Goal: Task Accomplishment & Management: Manage account settings

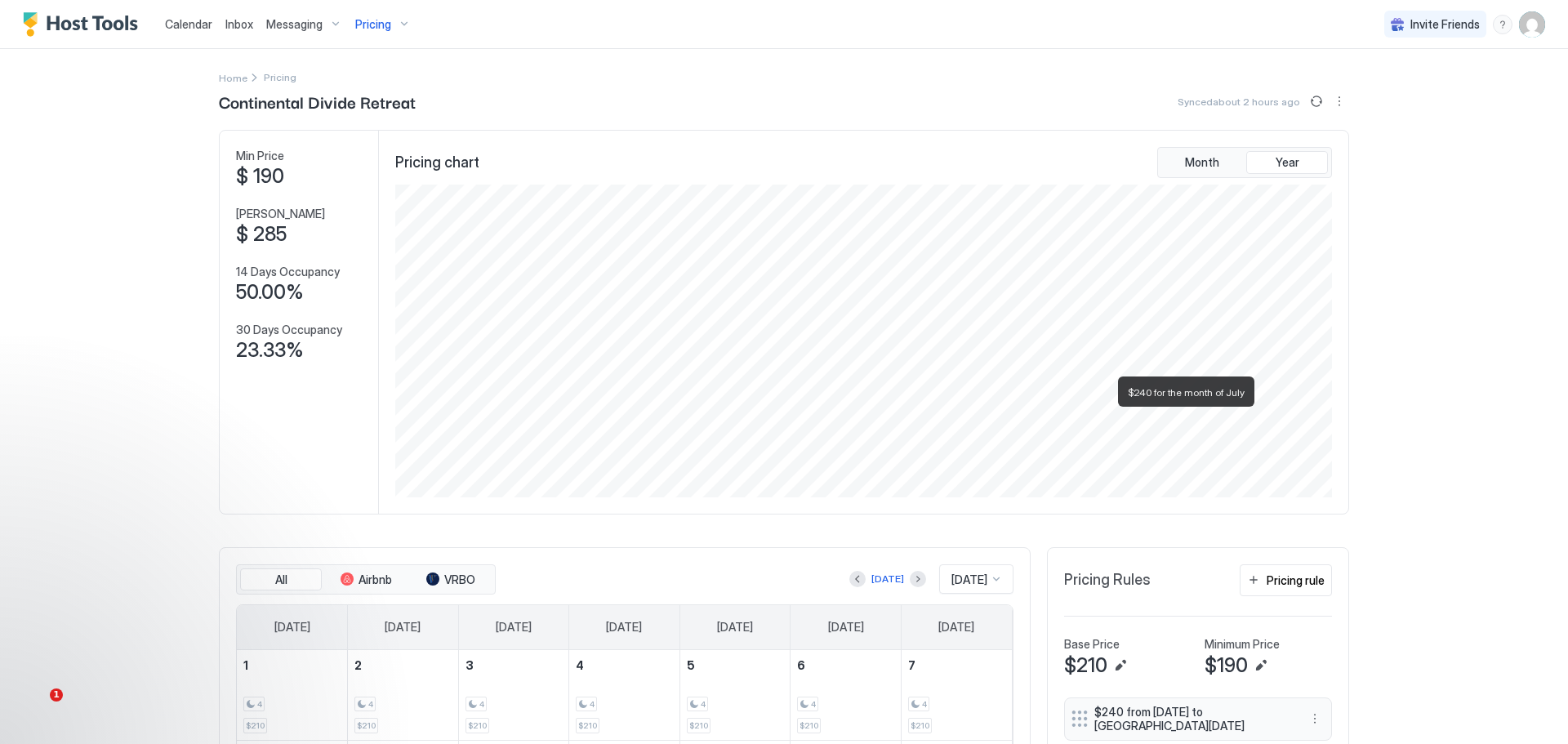
scroll to position [313, 939]
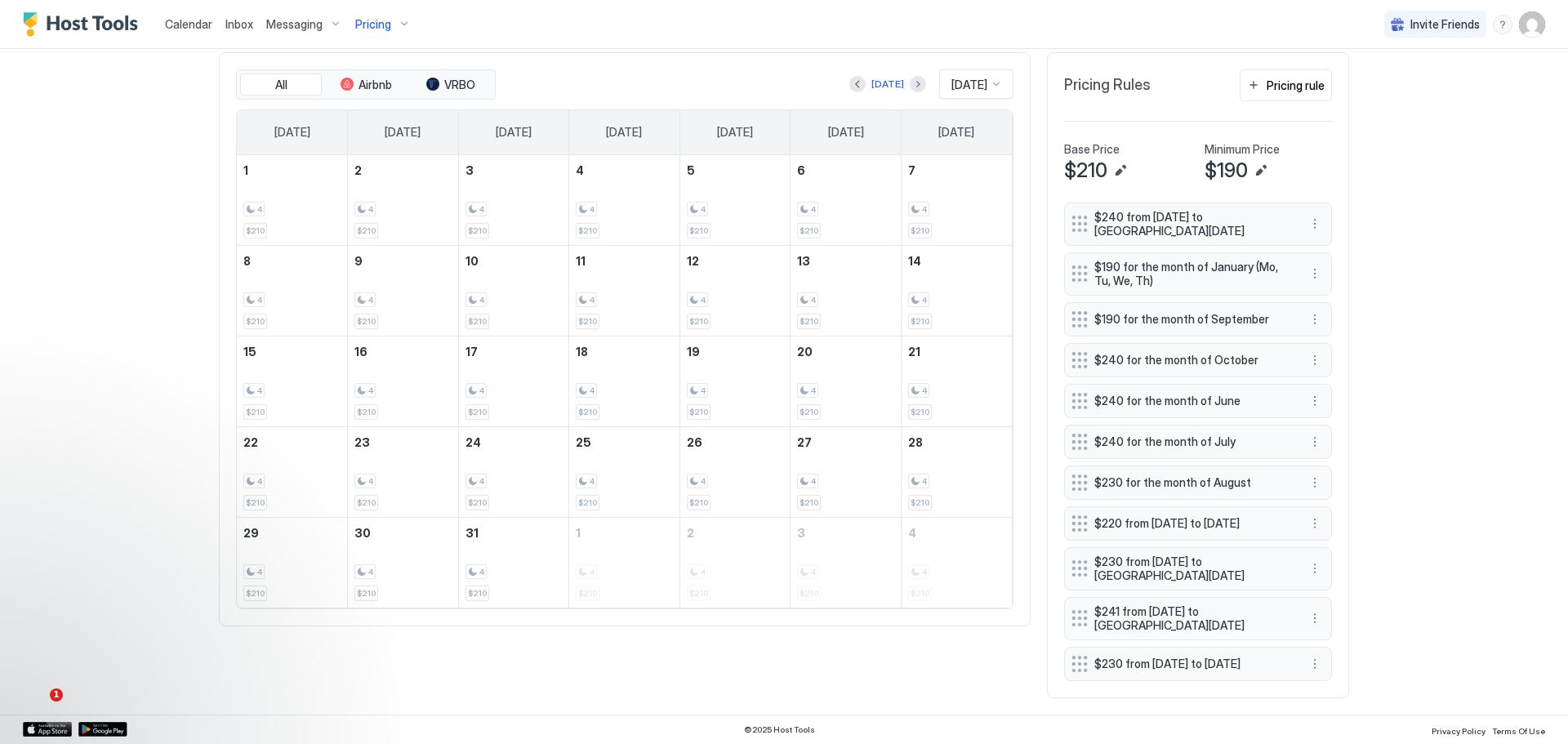
click at [1407, 334] on div "Calendar Inbox Messaging Pricing Invite Friends DI Home Pricing Continental Div…" at bounding box center [784, 372] width 1568 height 744
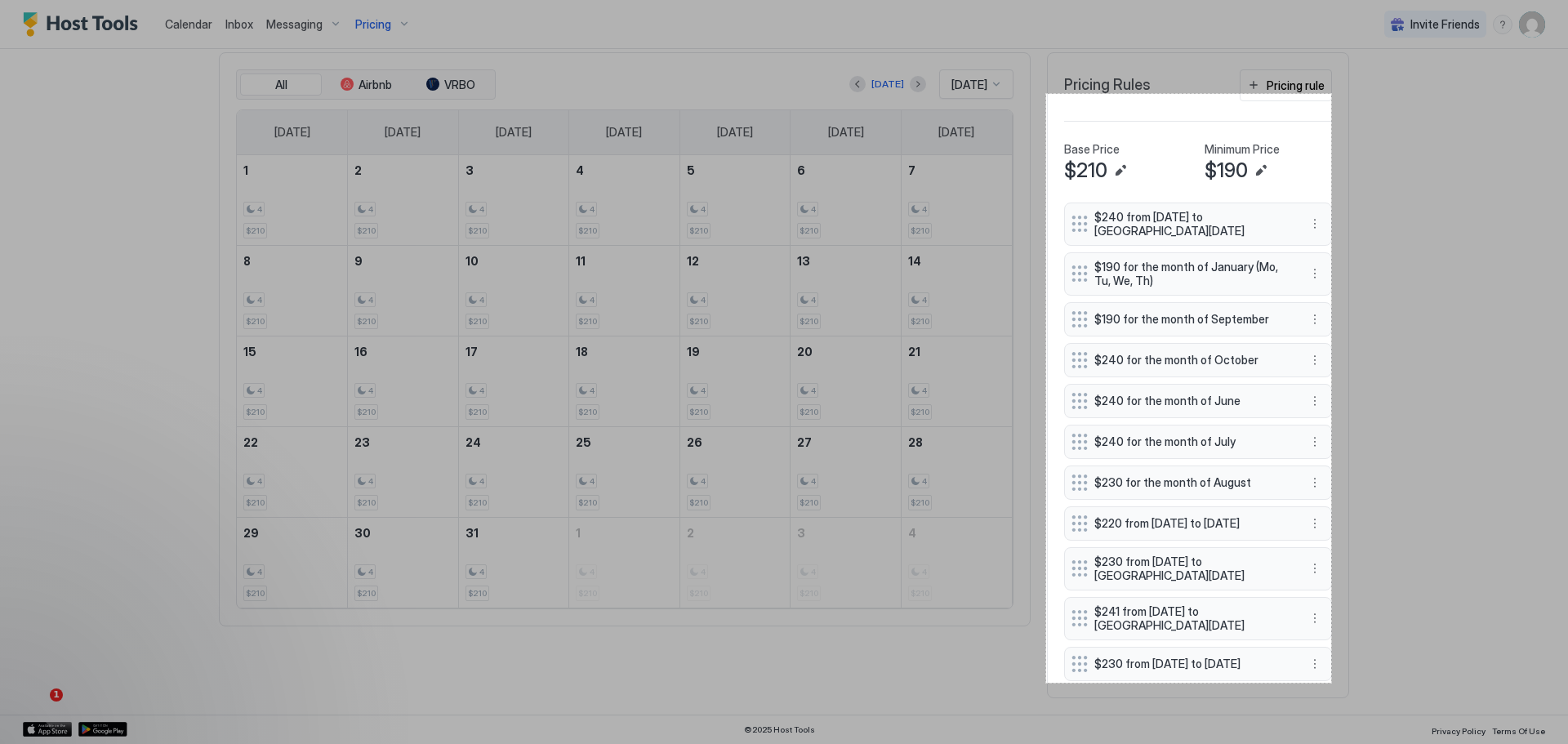
drag, startPoint x: 1172, startPoint y: 55, endPoint x: 1333, endPoint y: 683, distance: 648.3
click at [1333, 683] on div "349 X 721" at bounding box center [784, 372] width 1568 height 744
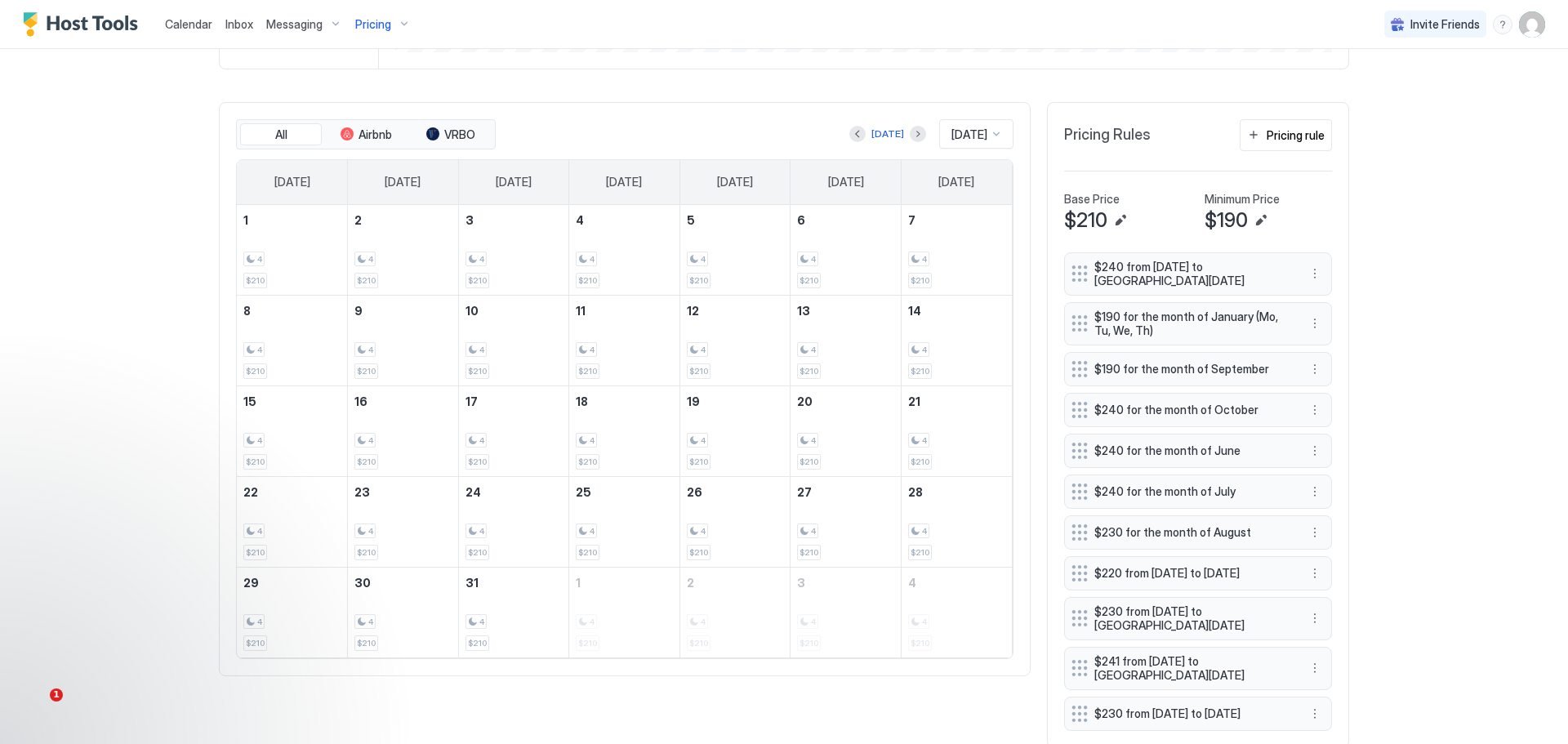
scroll to position [408, 0]
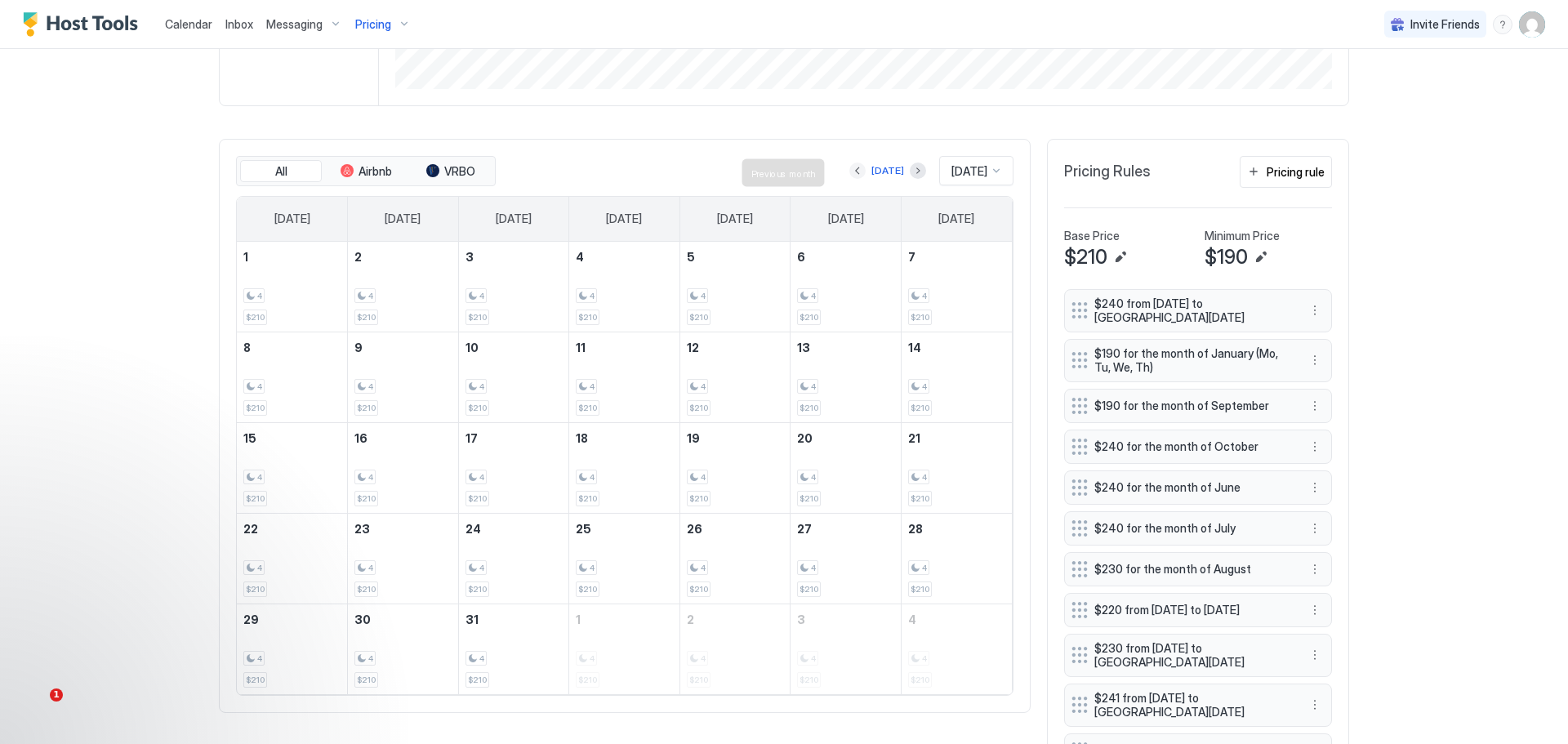
click at [849, 174] on button "Previous month" at bounding box center [858, 171] width 16 height 16
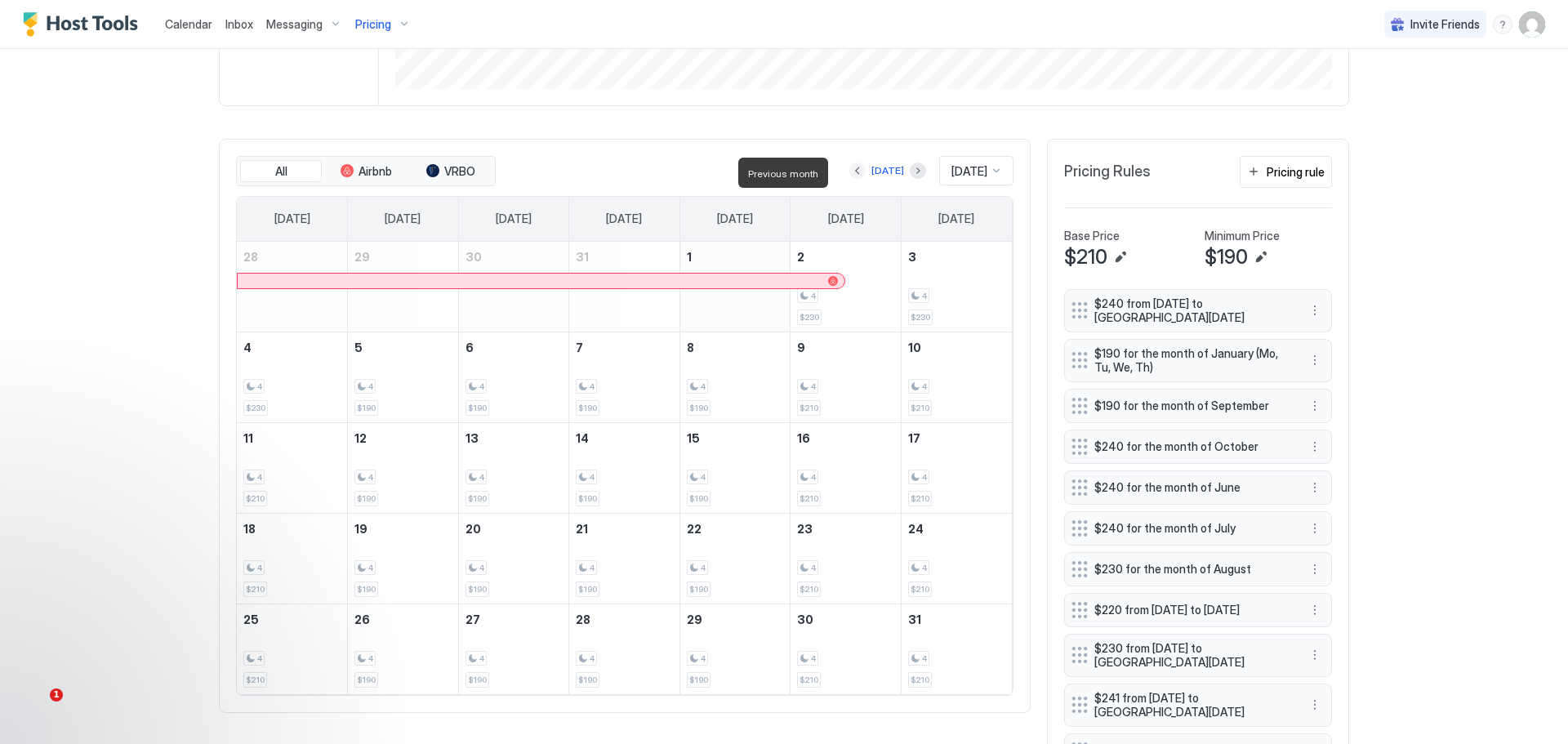
click at [849, 174] on button "Previous month" at bounding box center [858, 171] width 16 height 16
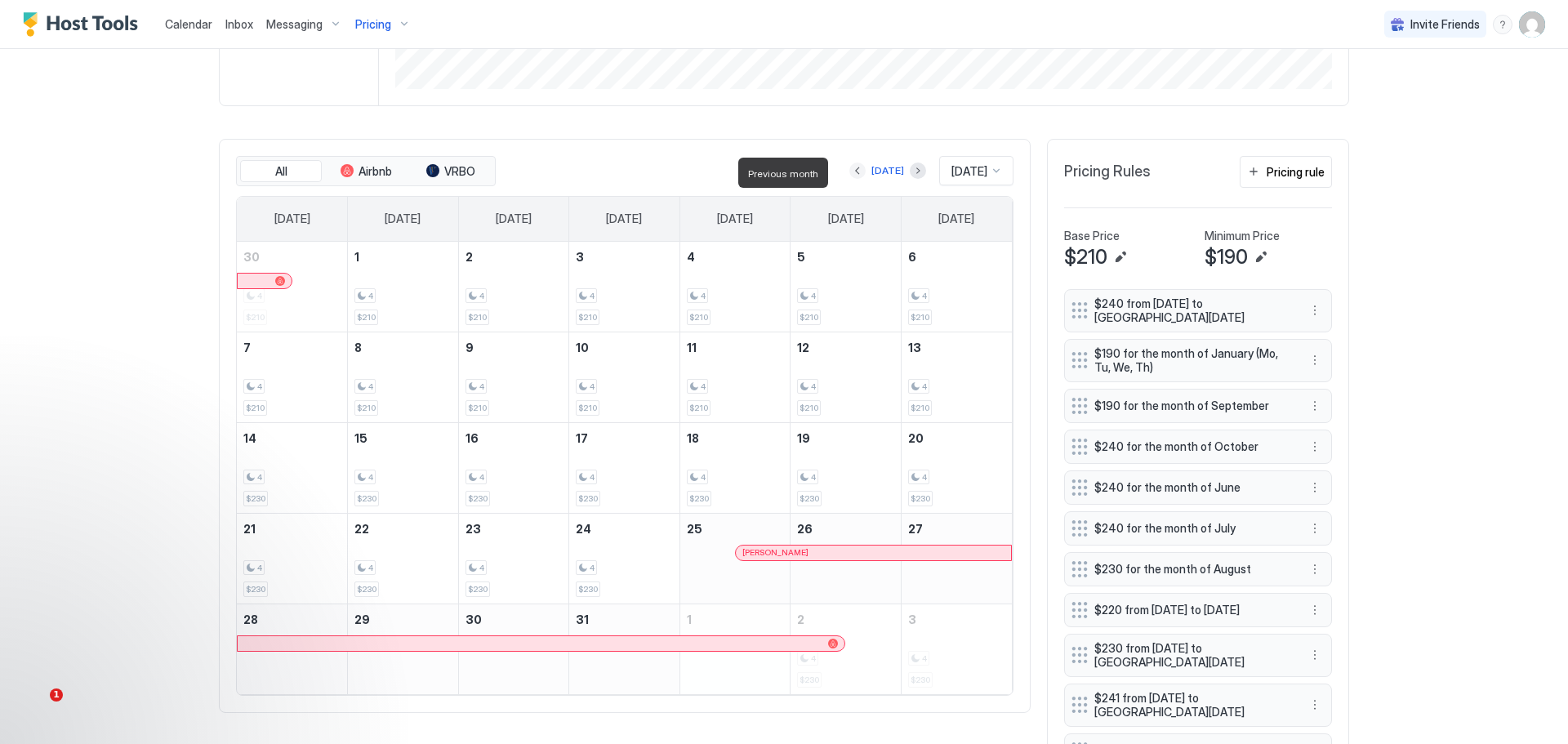
click at [849, 174] on button "Previous month" at bounding box center [858, 171] width 16 height 16
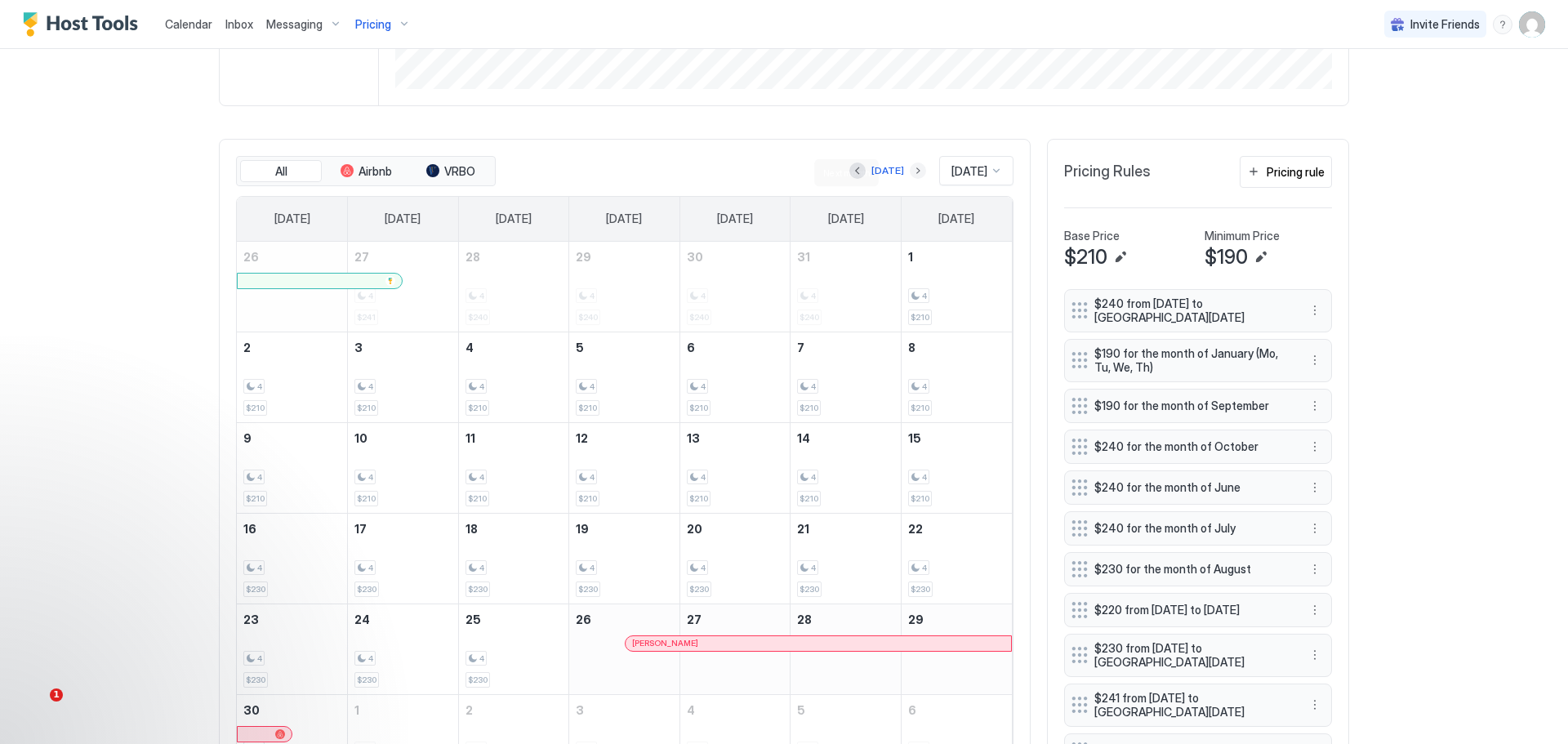
click at [910, 174] on button "Next month" at bounding box center [918, 171] width 16 height 16
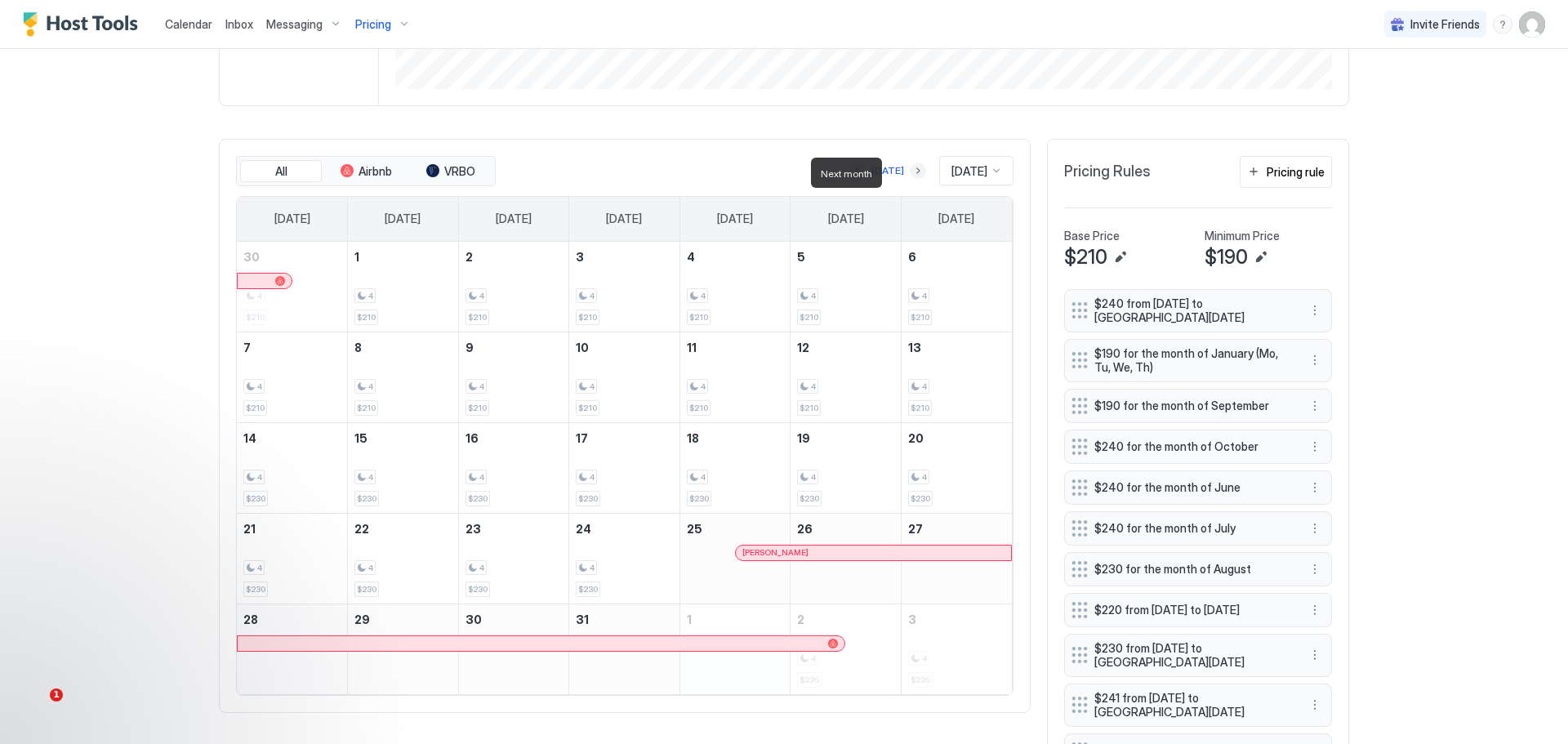
click at [910, 174] on button "Next month" at bounding box center [918, 171] width 16 height 16
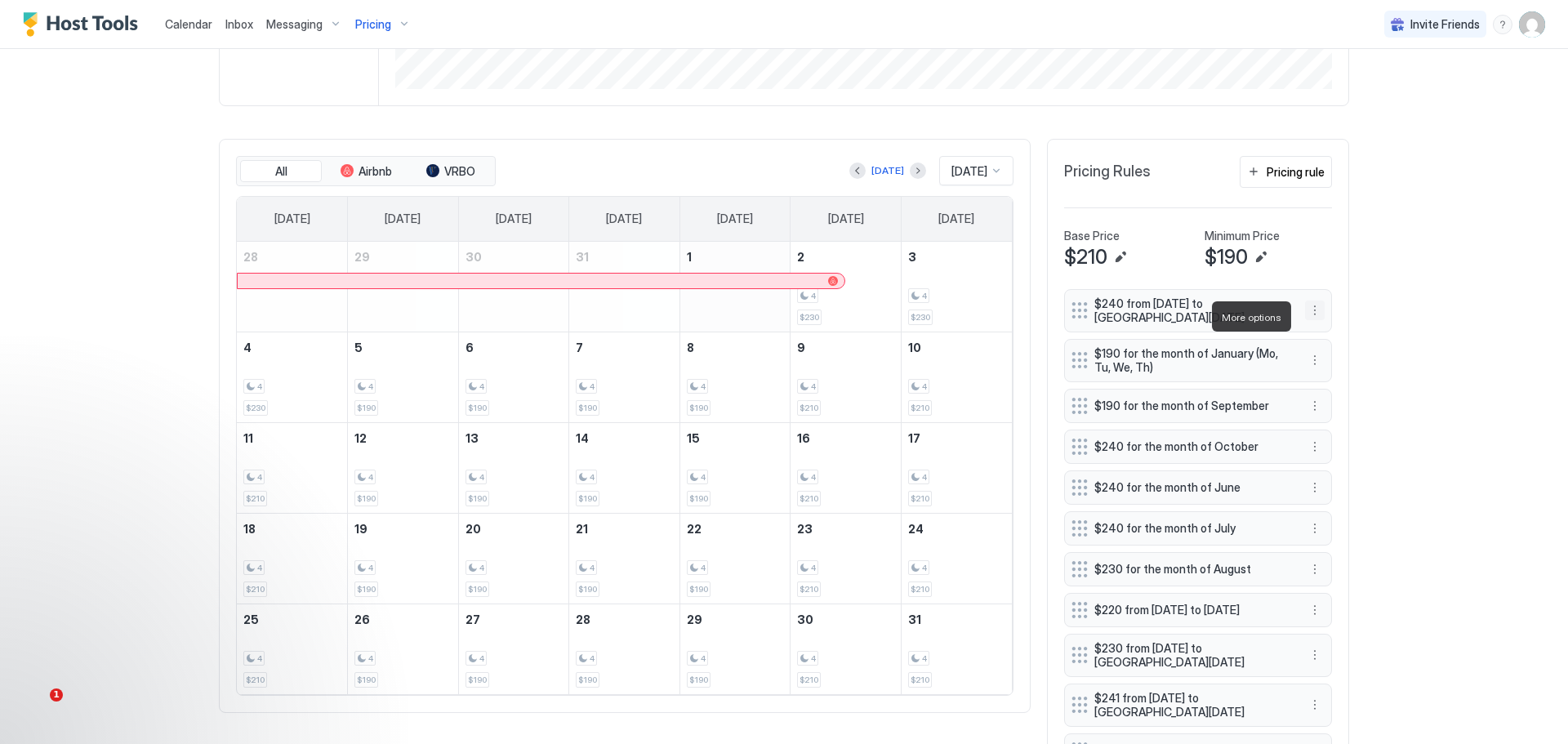
click at [1309, 320] on button "More options" at bounding box center [1315, 311] width 20 height 20
click at [1331, 345] on span "Edit" at bounding box center [1334, 342] width 18 height 13
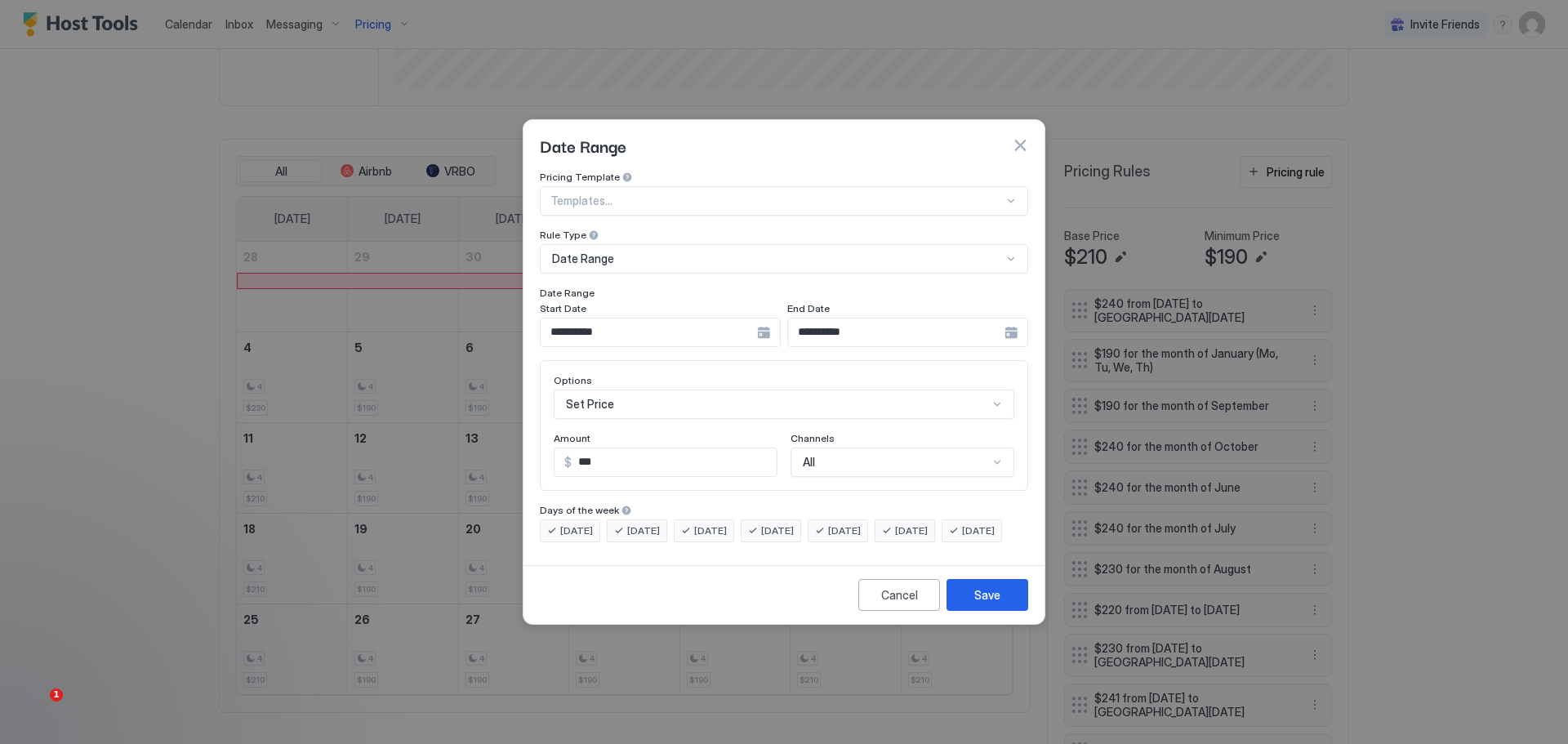
click at [1413, 248] on div at bounding box center [784, 372] width 1568 height 744
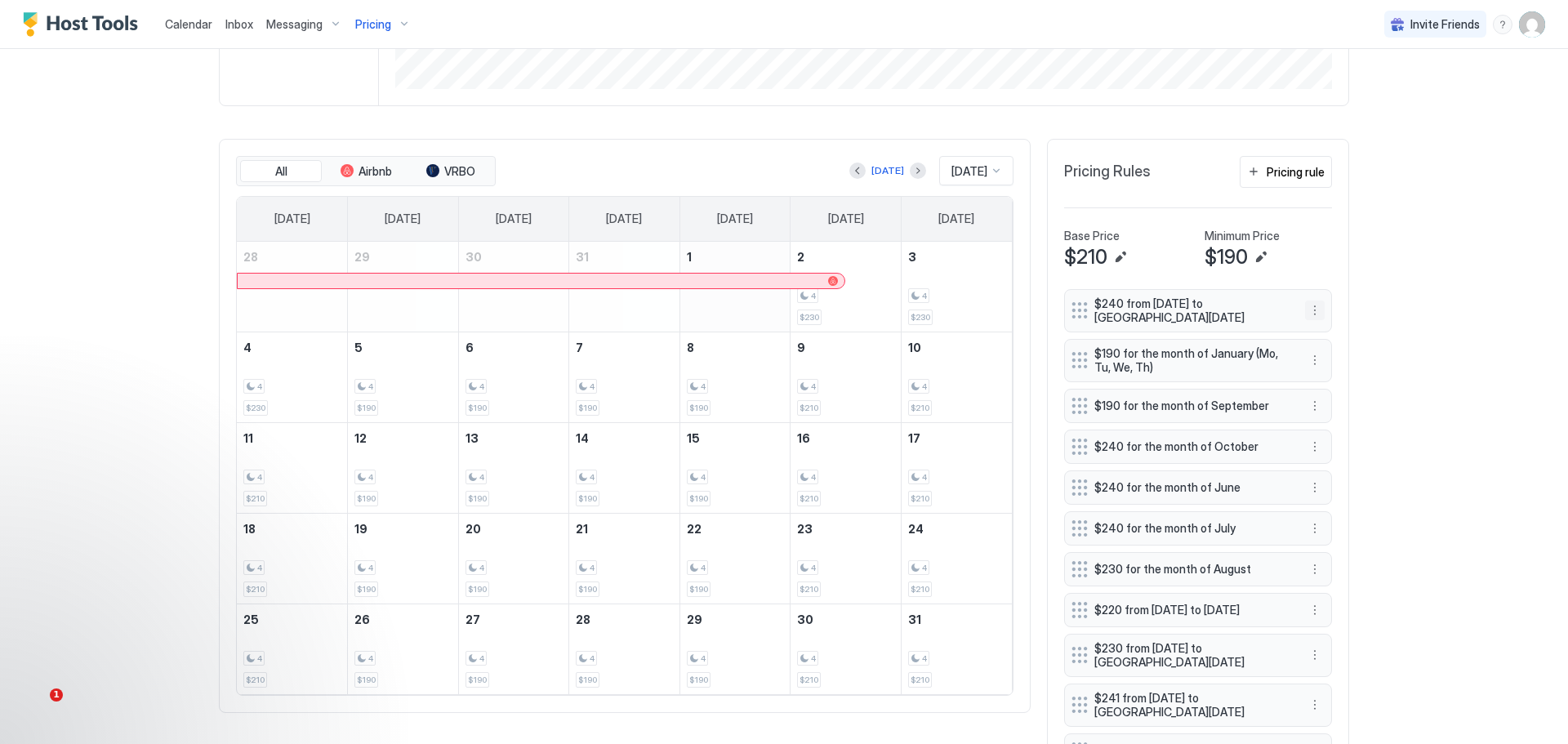
click at [1312, 313] on button "More options" at bounding box center [1315, 311] width 20 height 20
click at [1337, 393] on span "Delete" at bounding box center [1340, 394] width 30 height 13
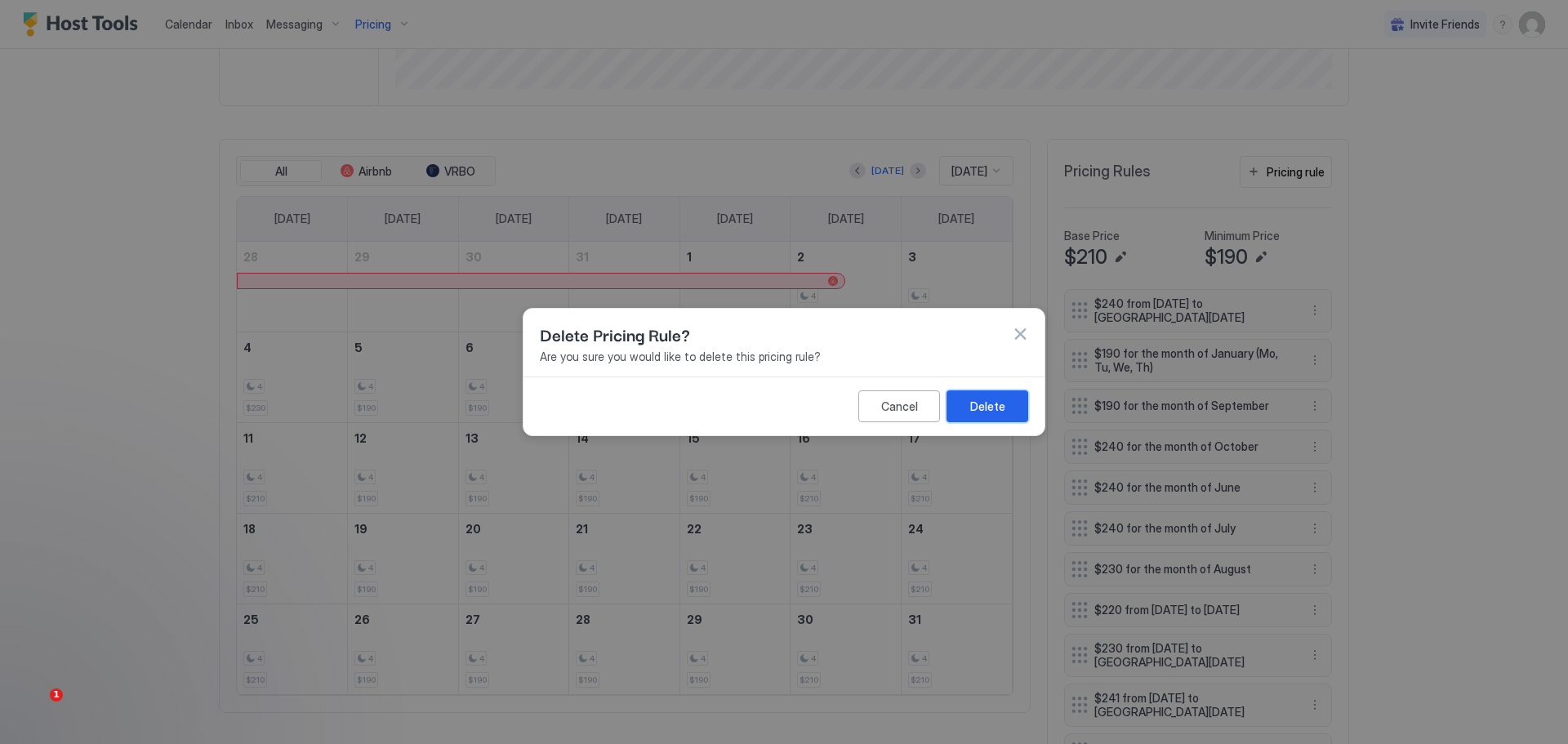
click at [1004, 403] on div "Delete" at bounding box center [988, 406] width 35 height 17
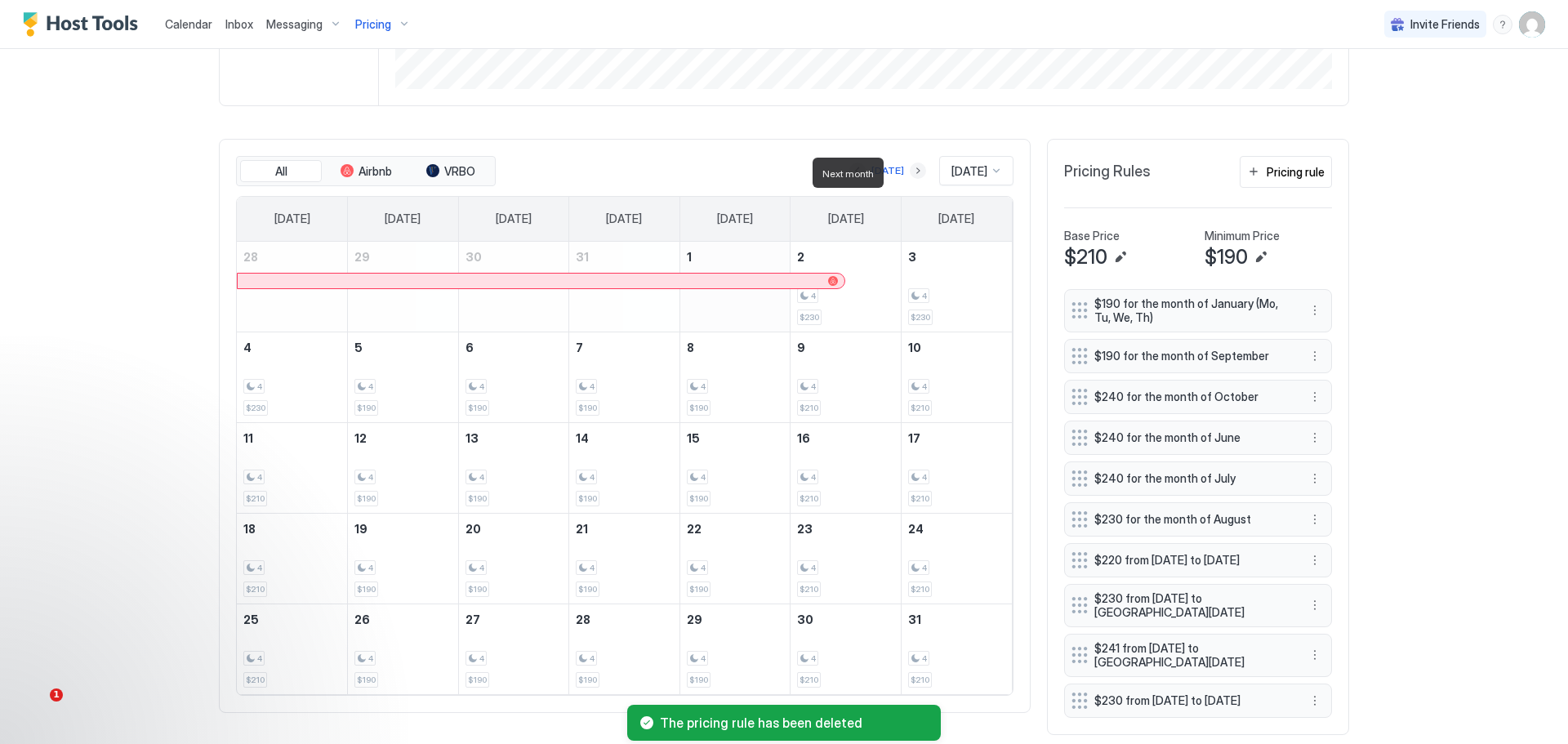
click at [910, 170] on button "Next month" at bounding box center [918, 171] width 16 height 16
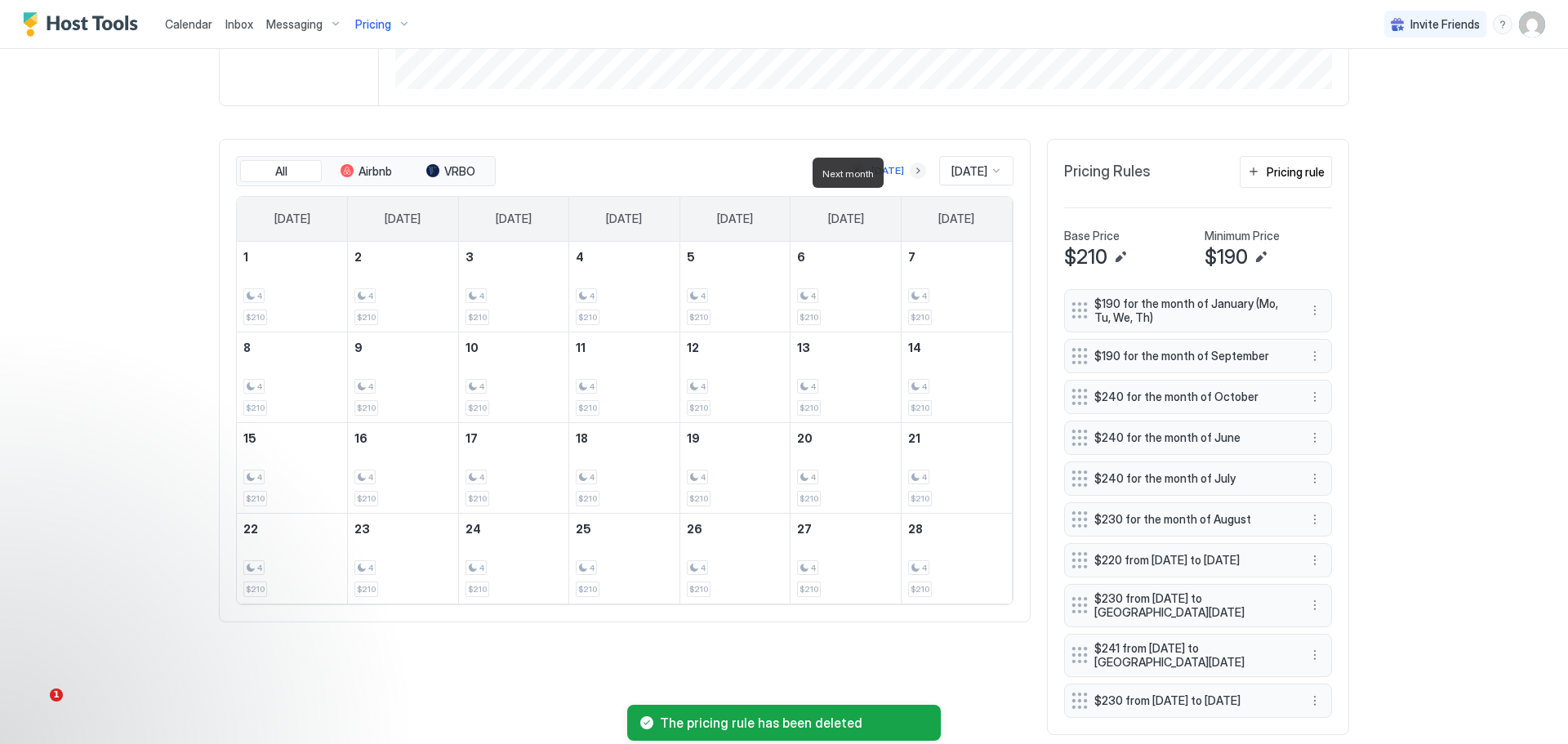
click at [910, 170] on button "Next month" at bounding box center [918, 171] width 16 height 16
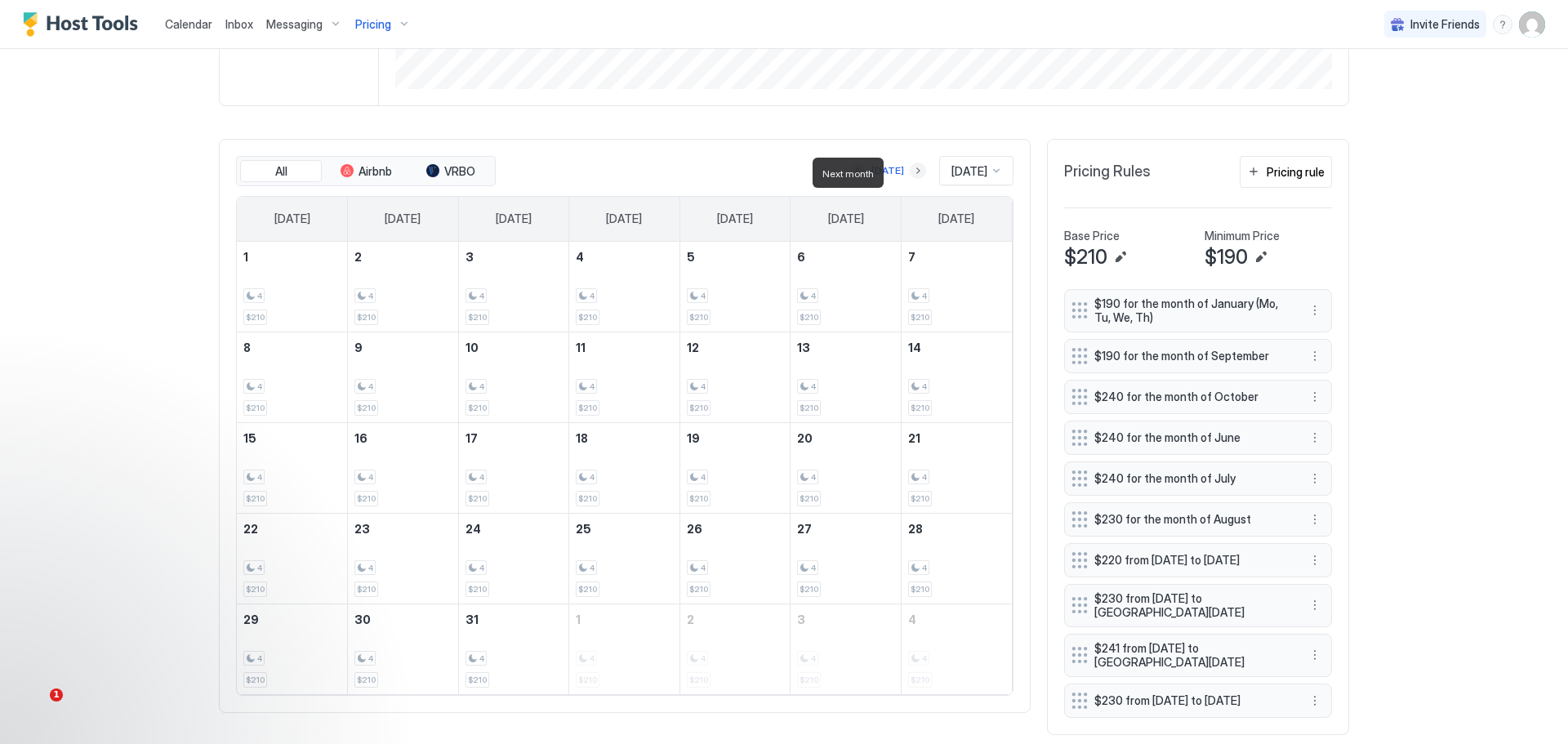
click at [910, 169] on button "Next month" at bounding box center [918, 171] width 16 height 16
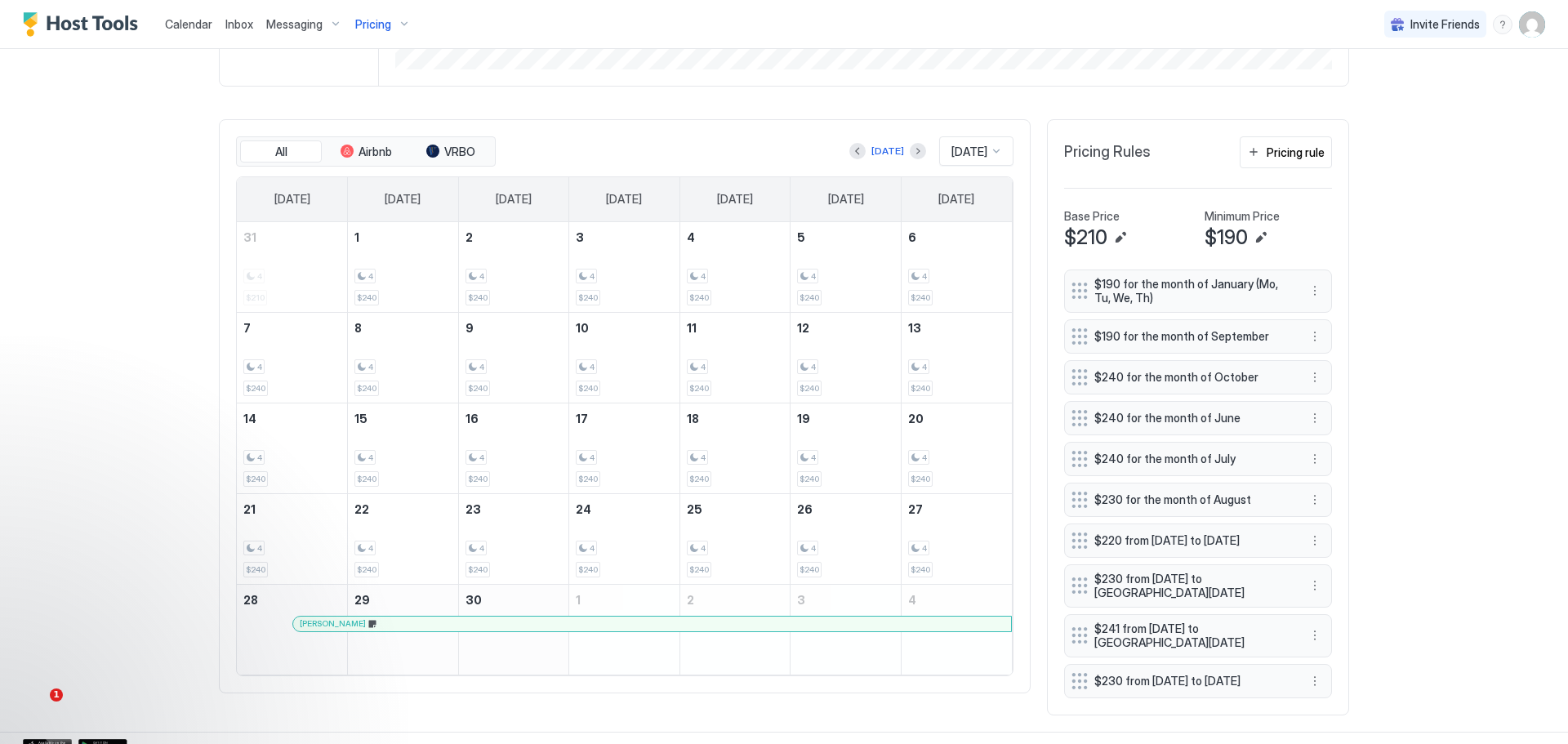
scroll to position [398, 0]
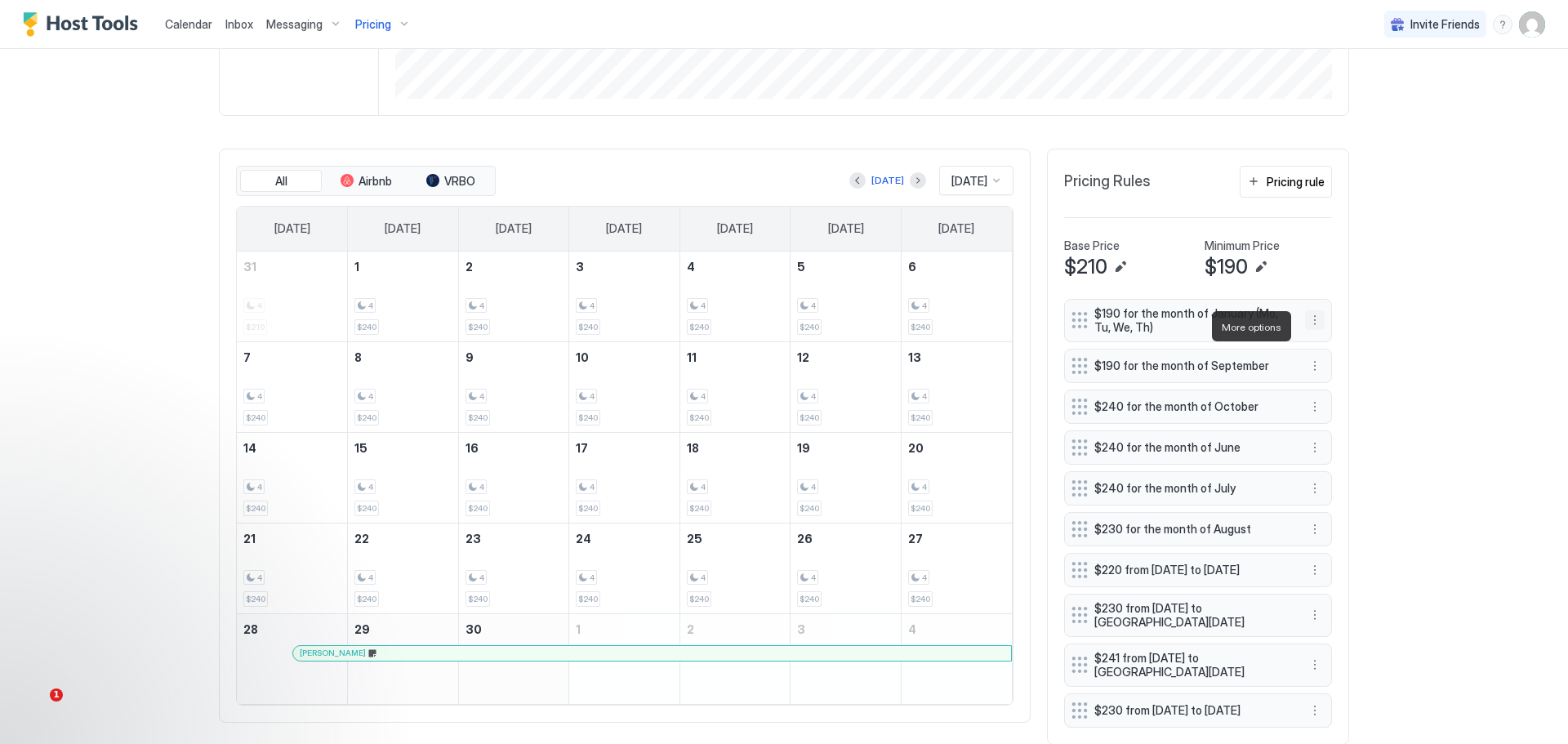
click at [1310, 330] on button "More options" at bounding box center [1315, 320] width 20 height 20
click at [1328, 346] on span "Edit" at bounding box center [1334, 352] width 18 height 13
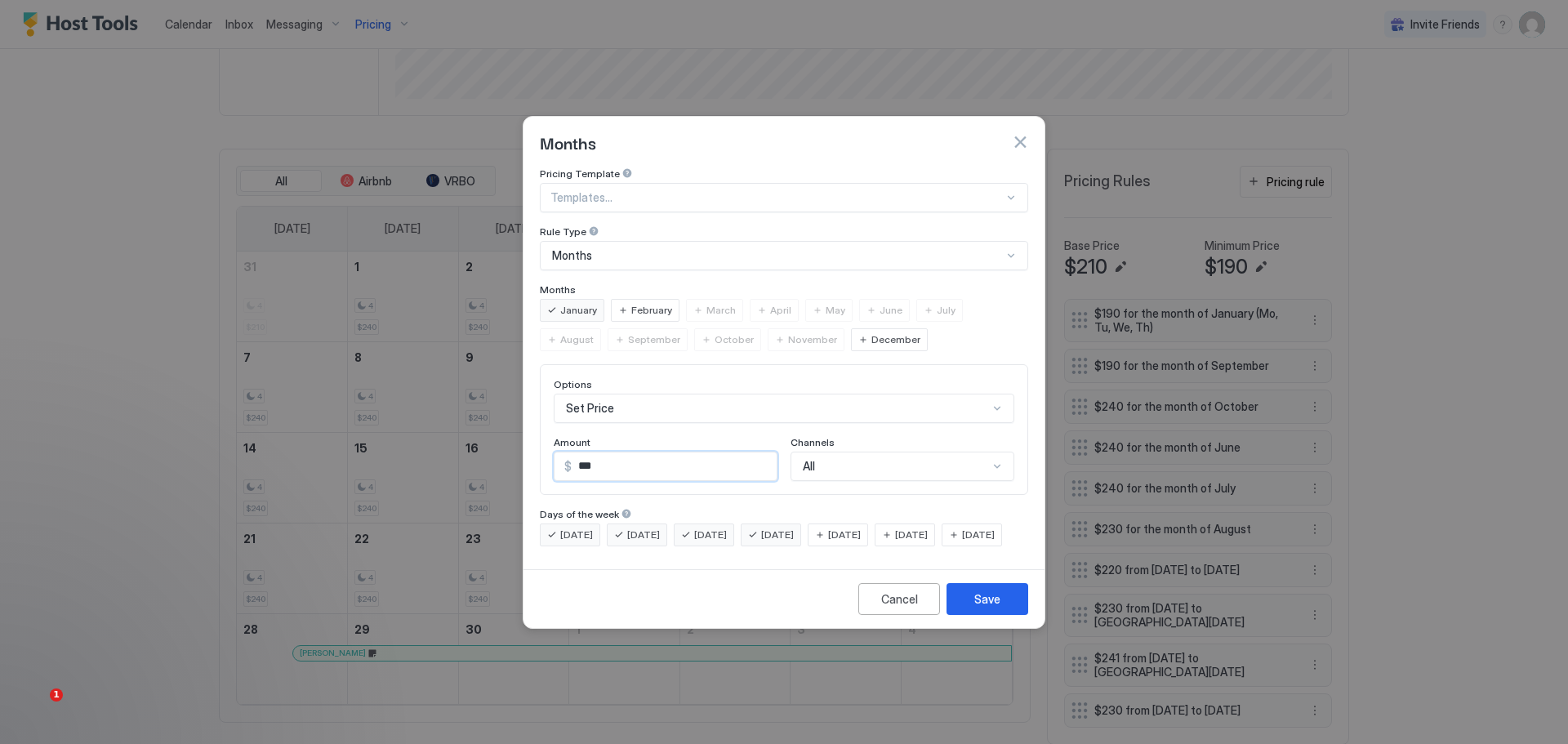
click at [574, 460] on input "***" at bounding box center [674, 466] width 205 height 28
drag, startPoint x: 603, startPoint y: 453, endPoint x: 577, endPoint y: 458, distance: 26.5
click at [579, 456] on input "***" at bounding box center [674, 466] width 205 height 28
type input "***"
click at [906, 451] on div "All" at bounding box center [902, 466] width 223 height 30
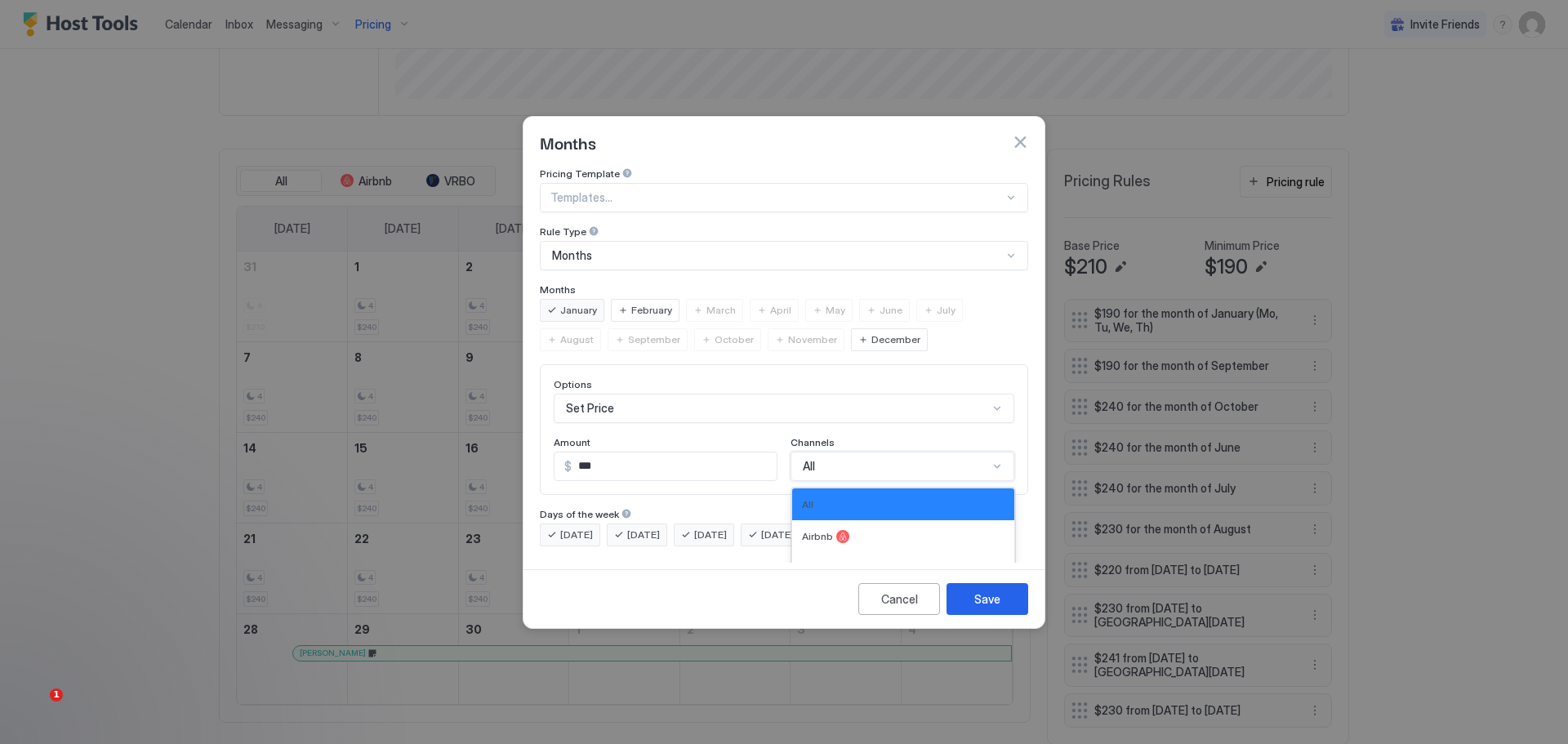
scroll to position [27, 0]
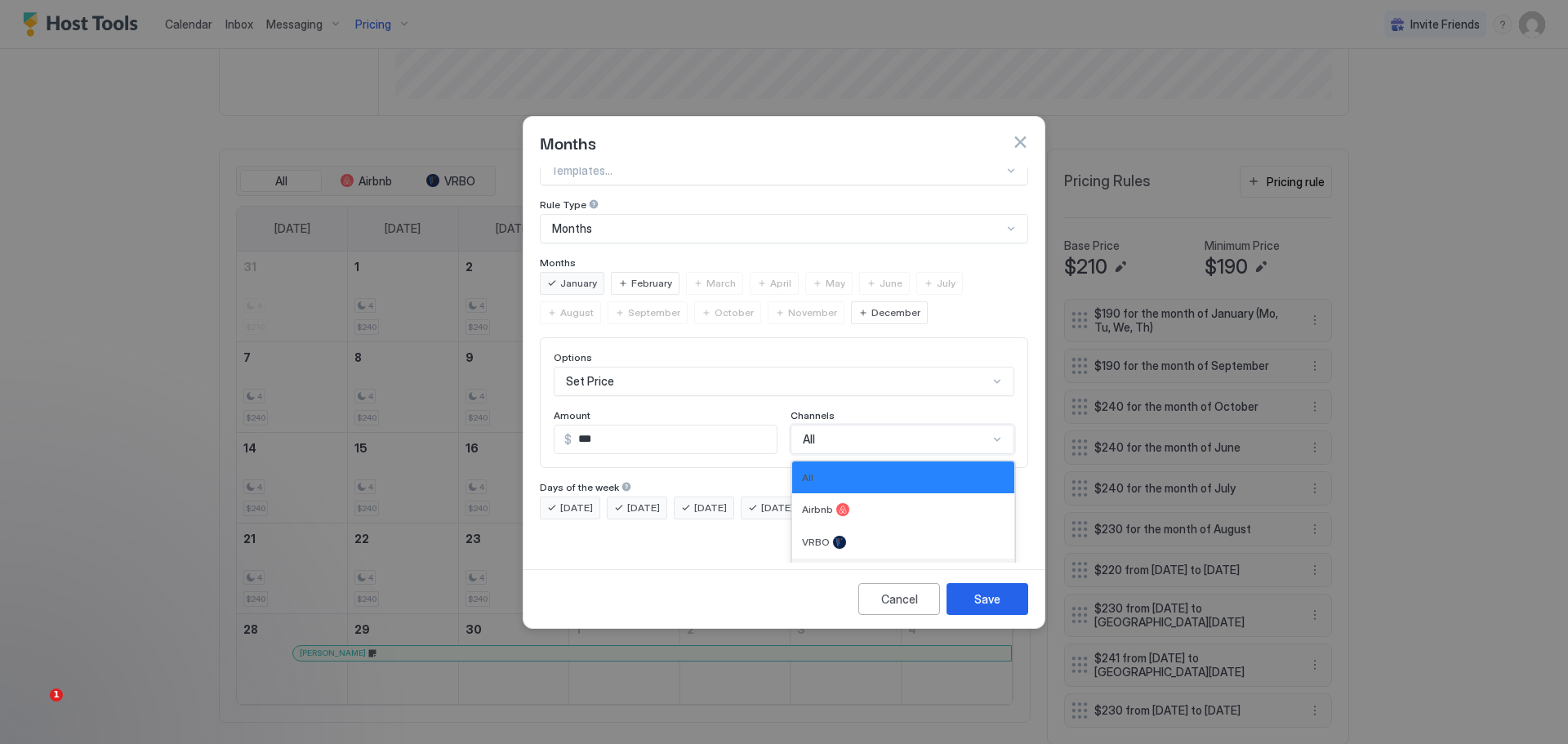
click at [810, 569] on span "Direct" at bounding box center [815, 575] width 28 height 13
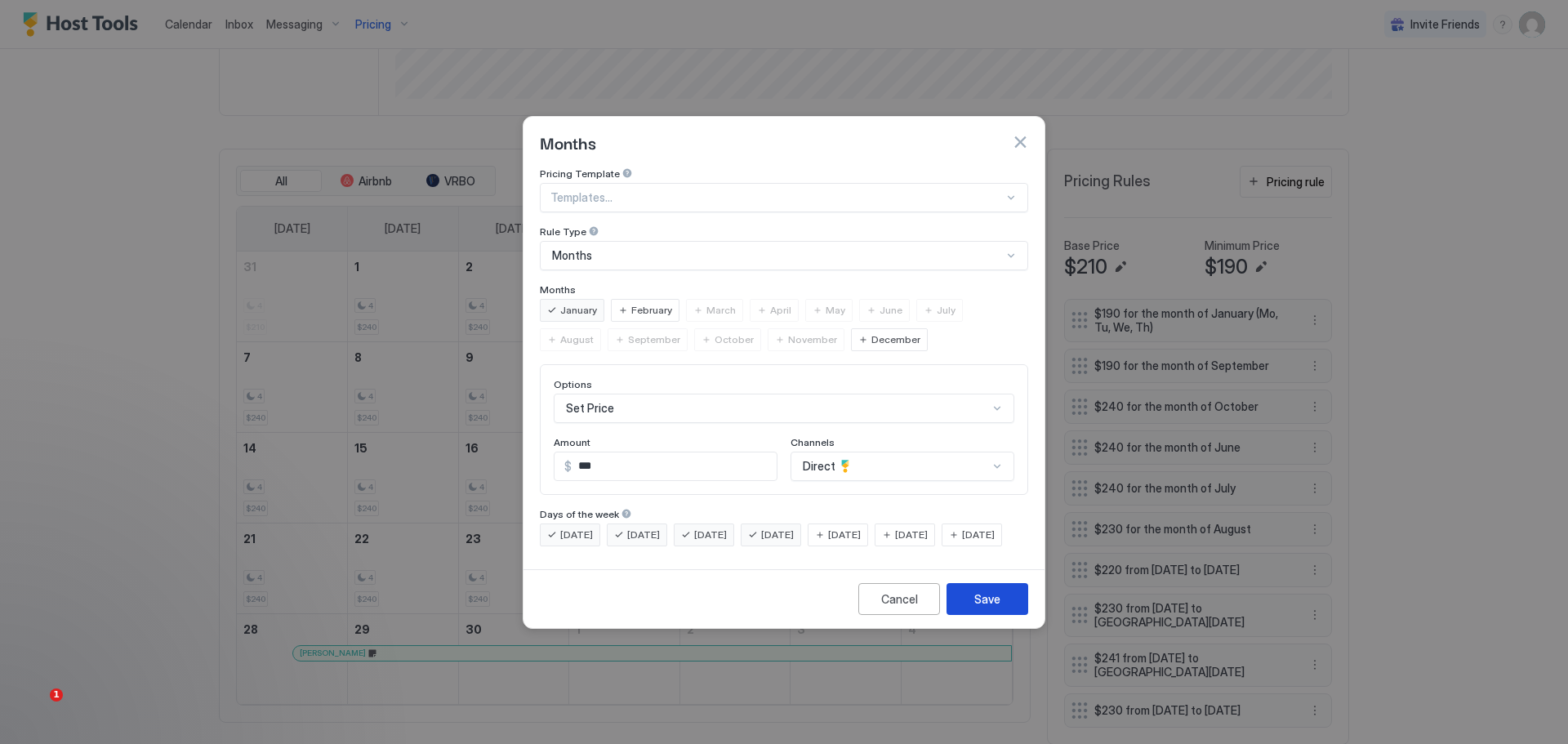
click at [986, 608] on div "Save" at bounding box center [987, 599] width 26 height 17
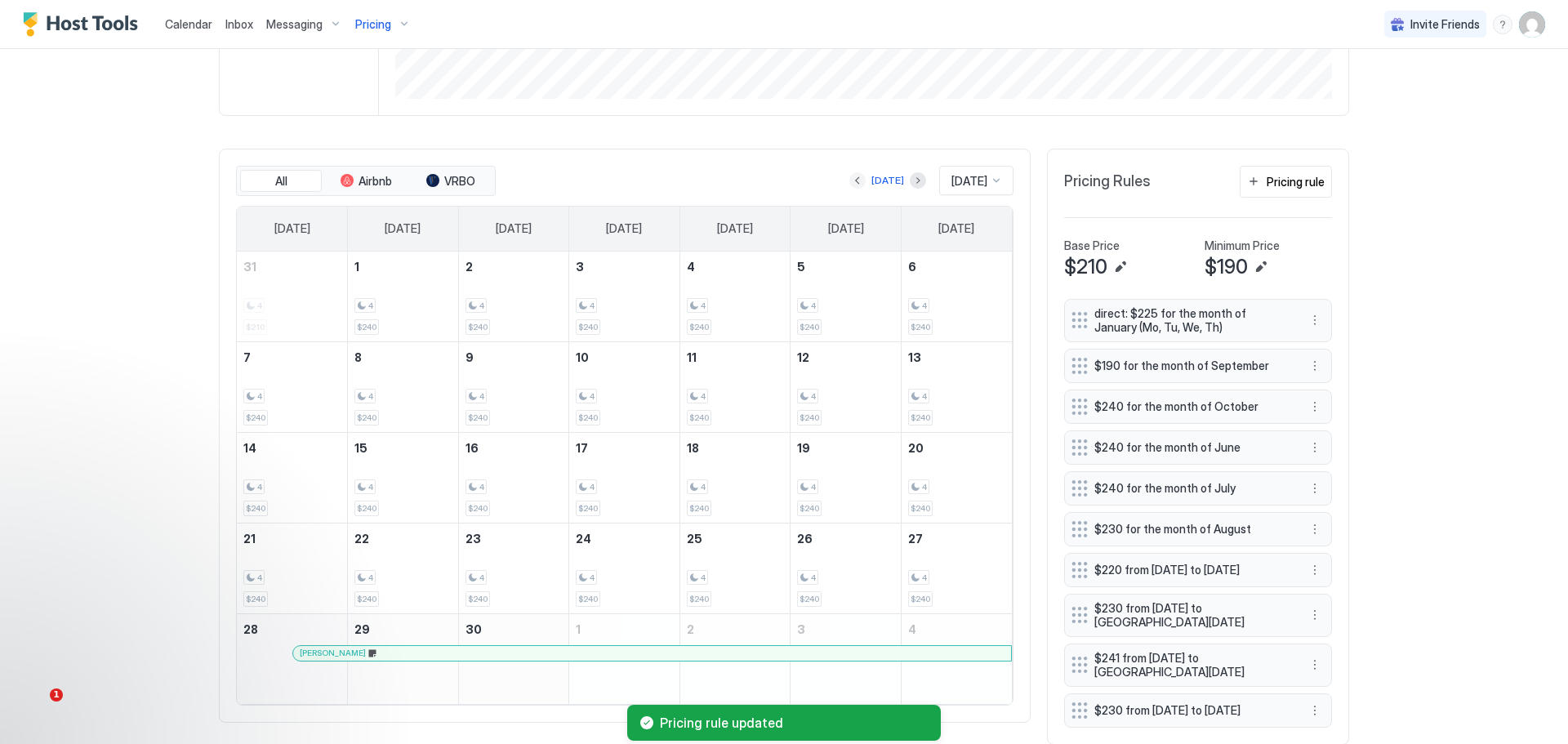
click at [849, 184] on button "Previous month" at bounding box center [858, 180] width 16 height 16
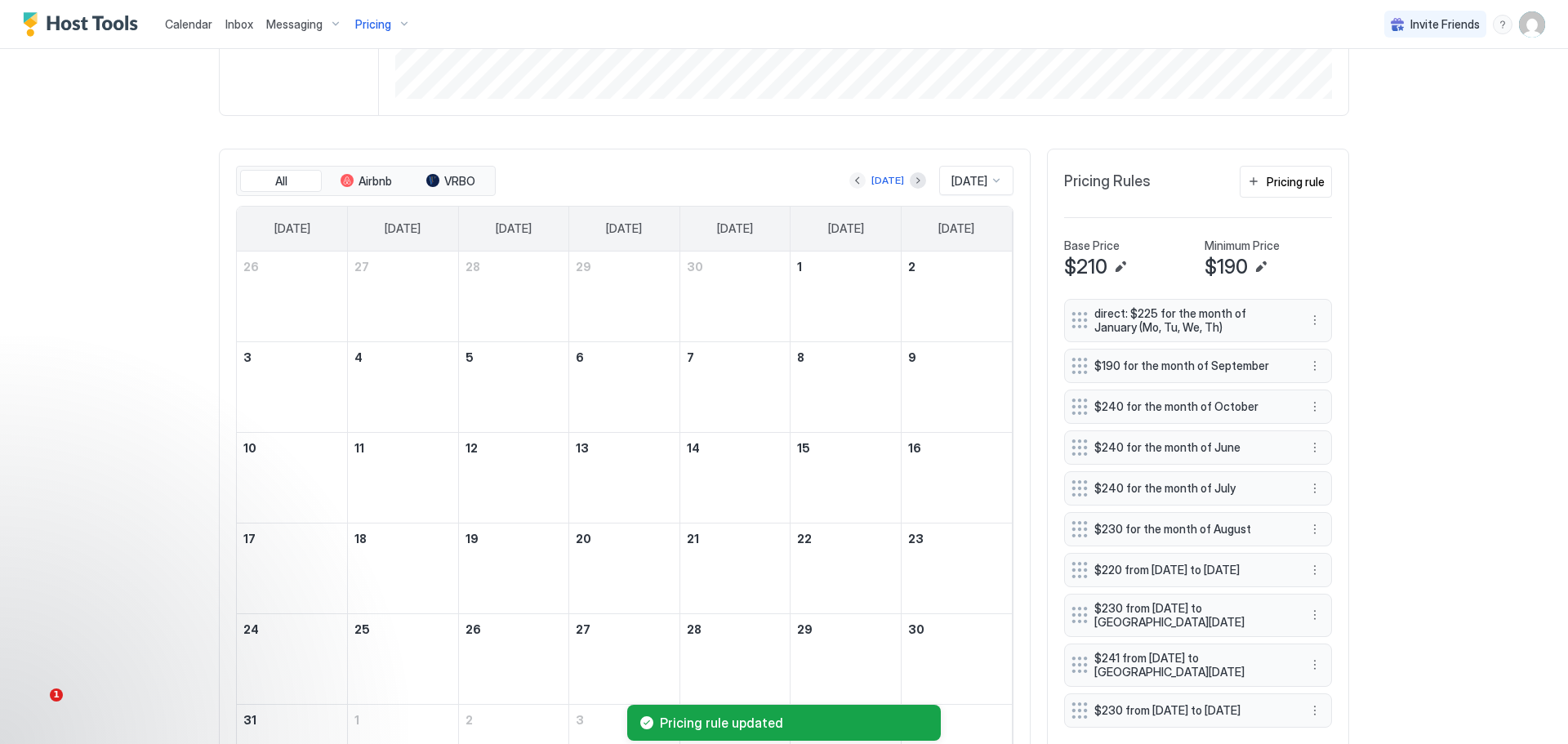
click at [849, 184] on button "Previous month" at bounding box center [858, 180] width 16 height 16
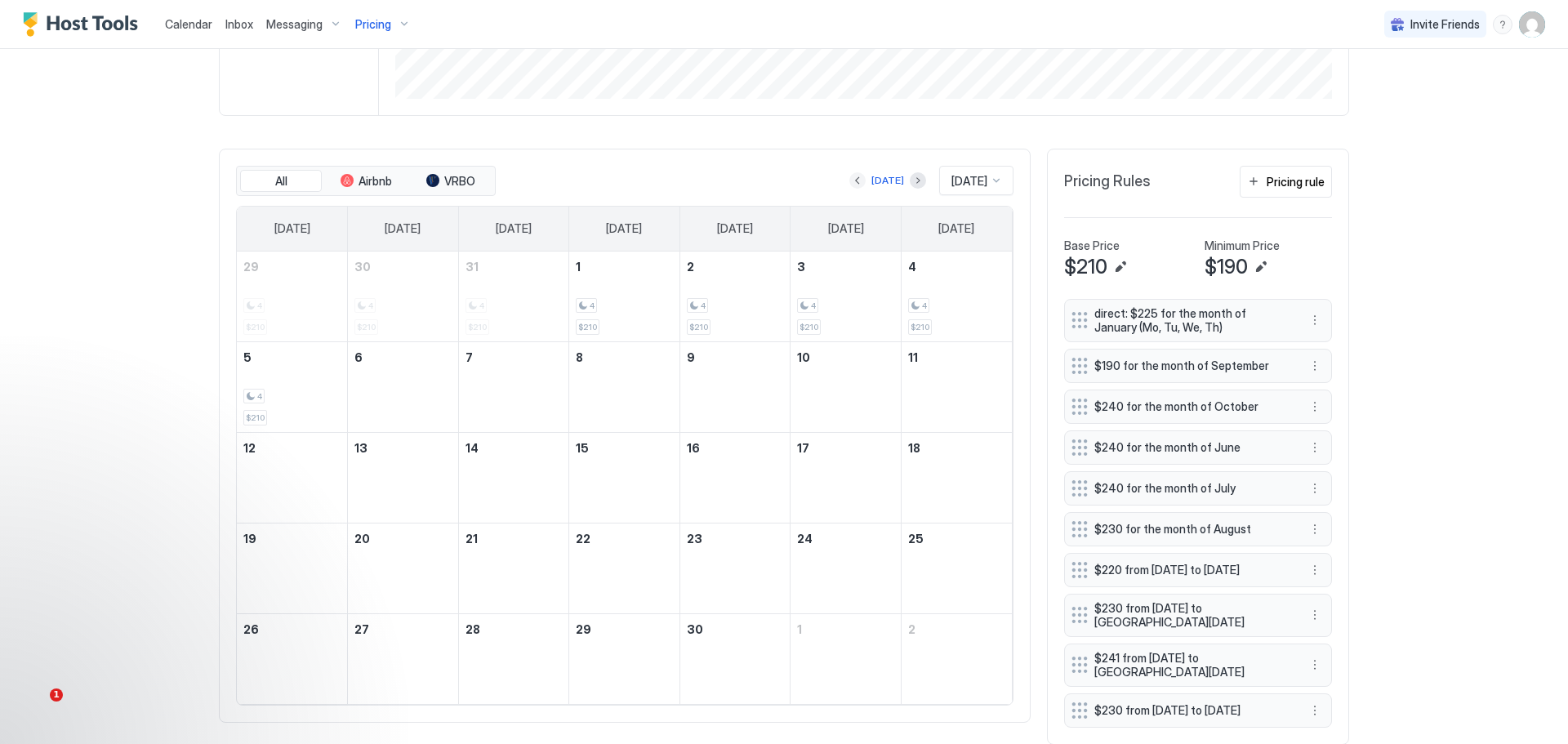
click at [849, 184] on button "Previous month" at bounding box center [858, 180] width 16 height 16
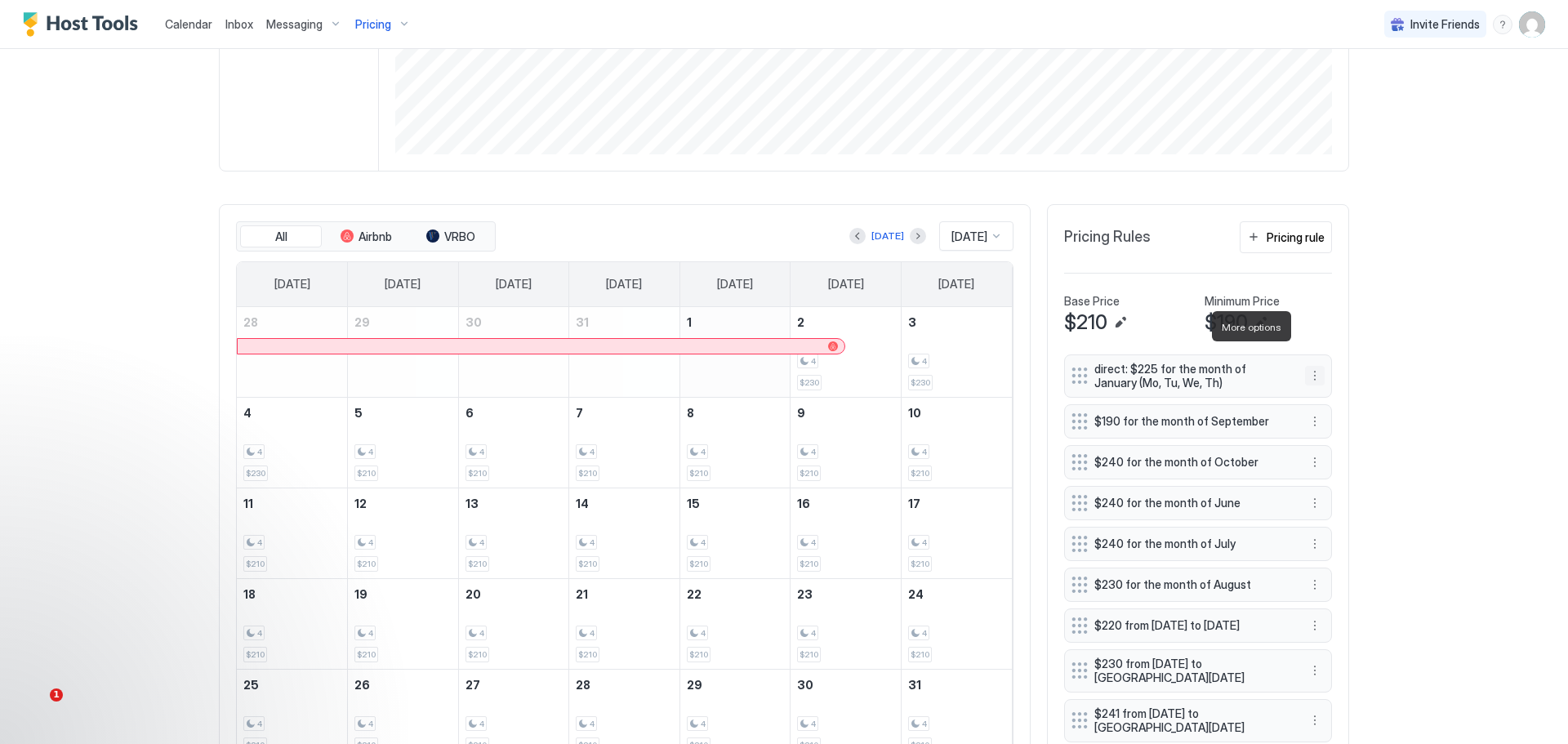
scroll to position [454, 0]
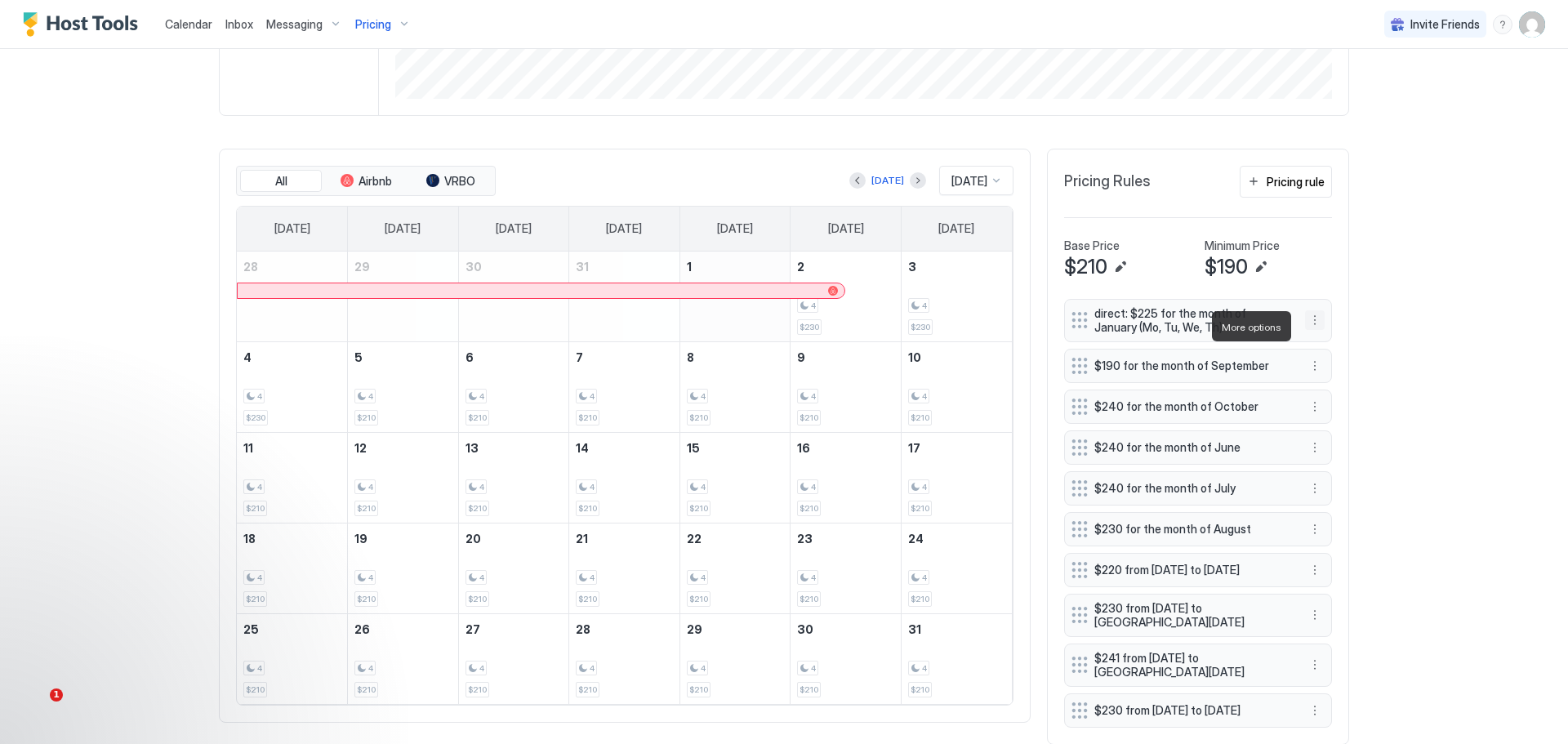
click at [1307, 324] on button "More options" at bounding box center [1315, 320] width 20 height 20
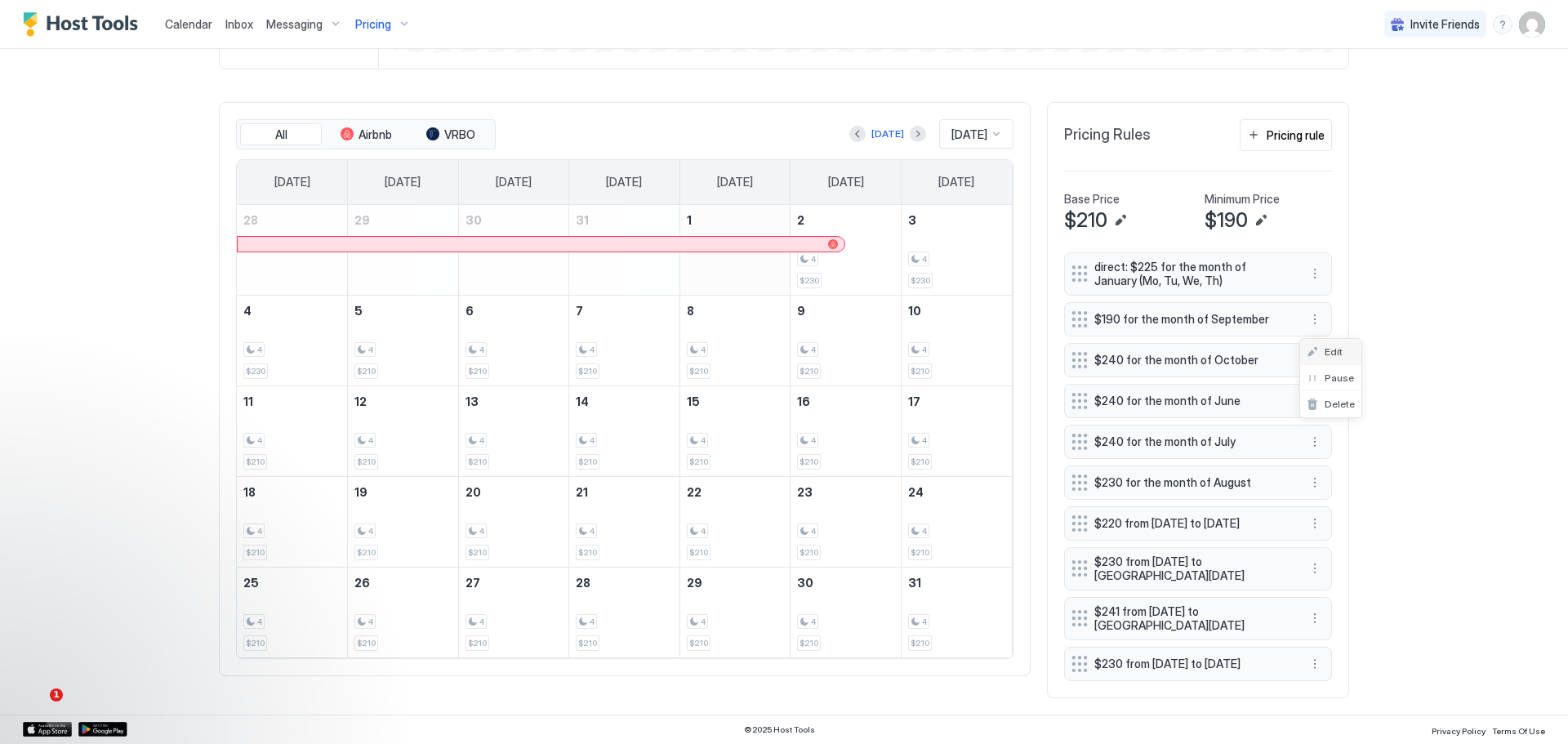
scroll to position [398, 0]
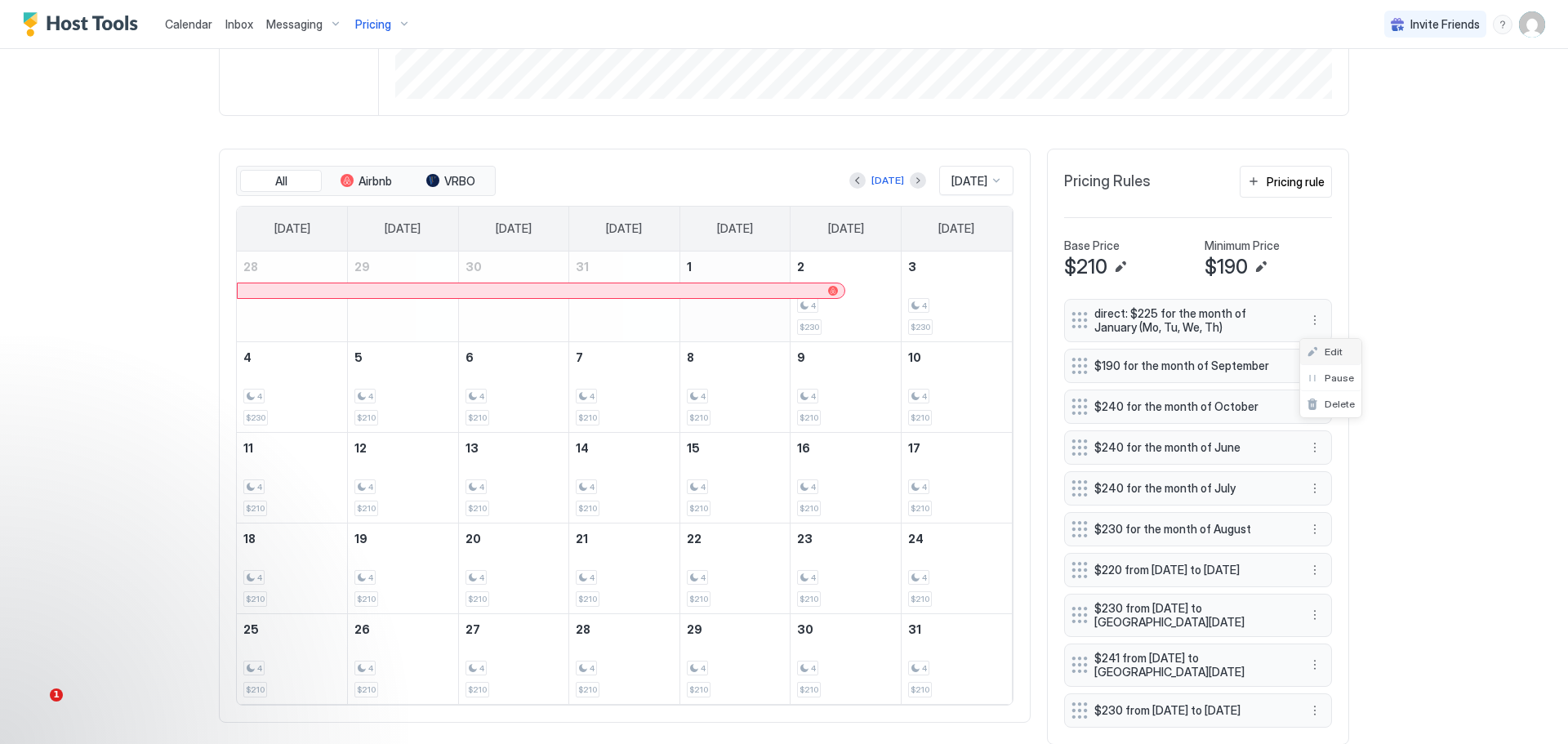
click at [1324, 344] on div "Edit" at bounding box center [1330, 352] width 61 height 26
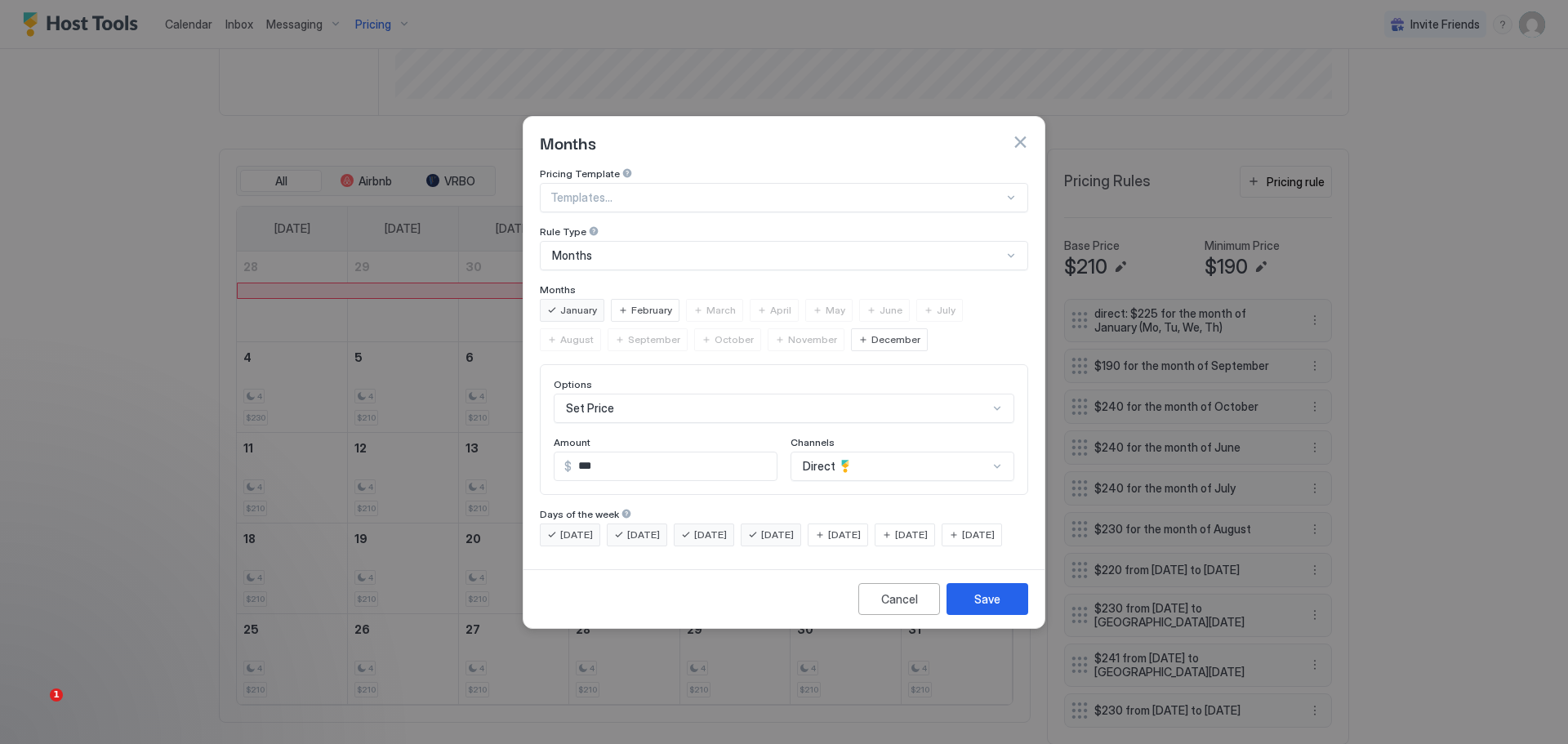
click at [606, 249] on div "Months" at bounding box center [777, 256] width 450 height 14
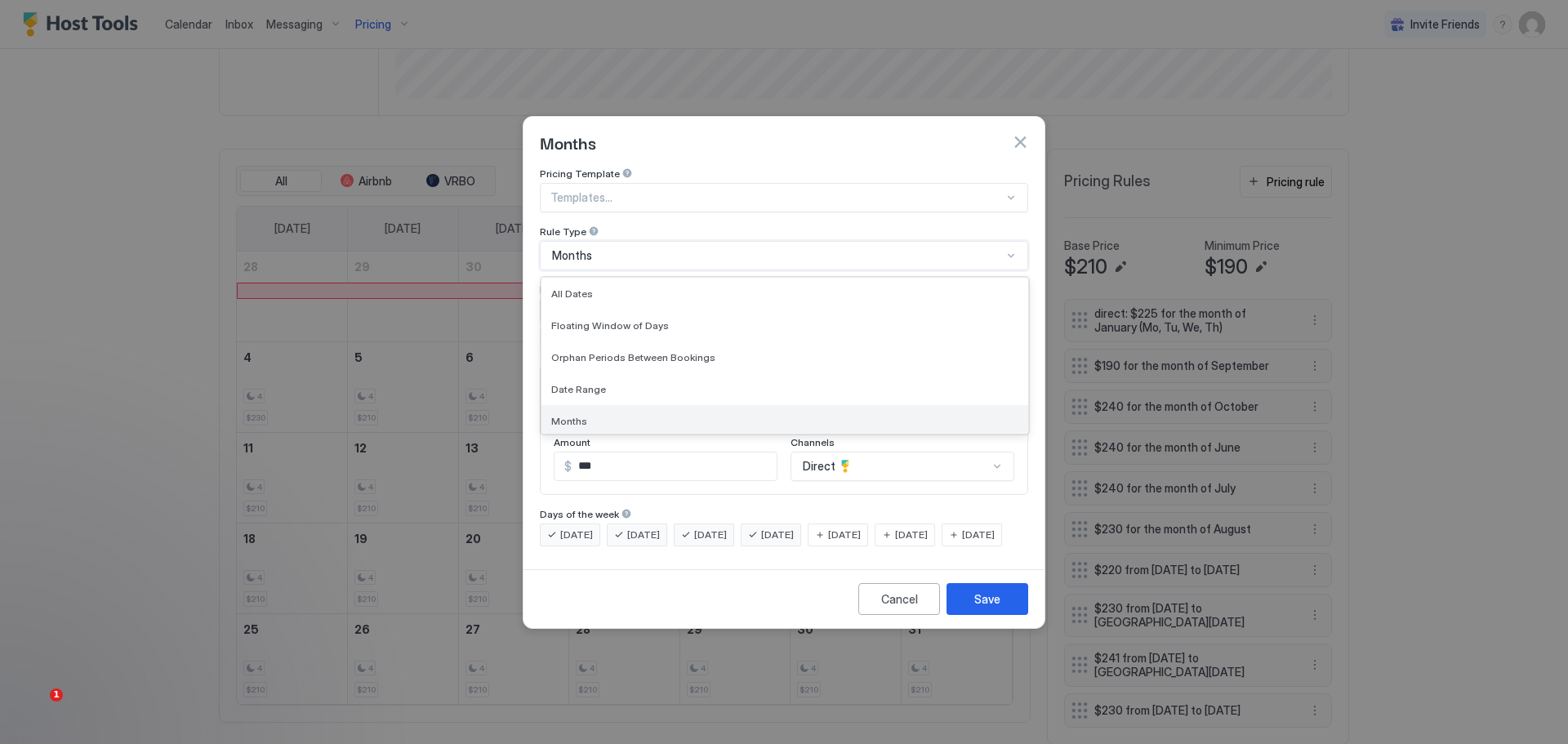
click at [568, 415] on span "Months" at bounding box center [570, 421] width 36 height 13
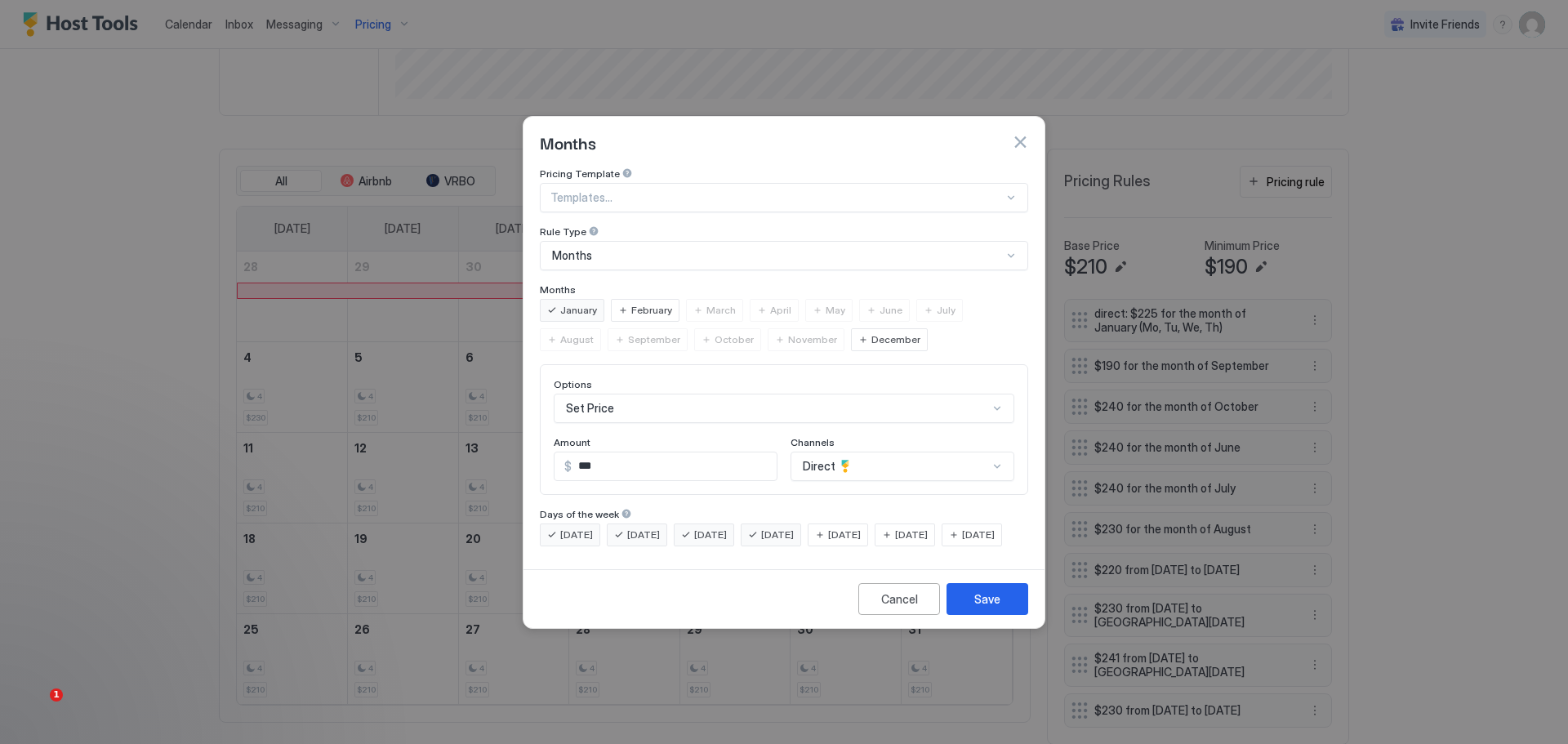
click at [566, 303] on span "January" at bounding box center [579, 311] width 37 height 14
click at [981, 608] on div "Save" at bounding box center [987, 599] width 26 height 17
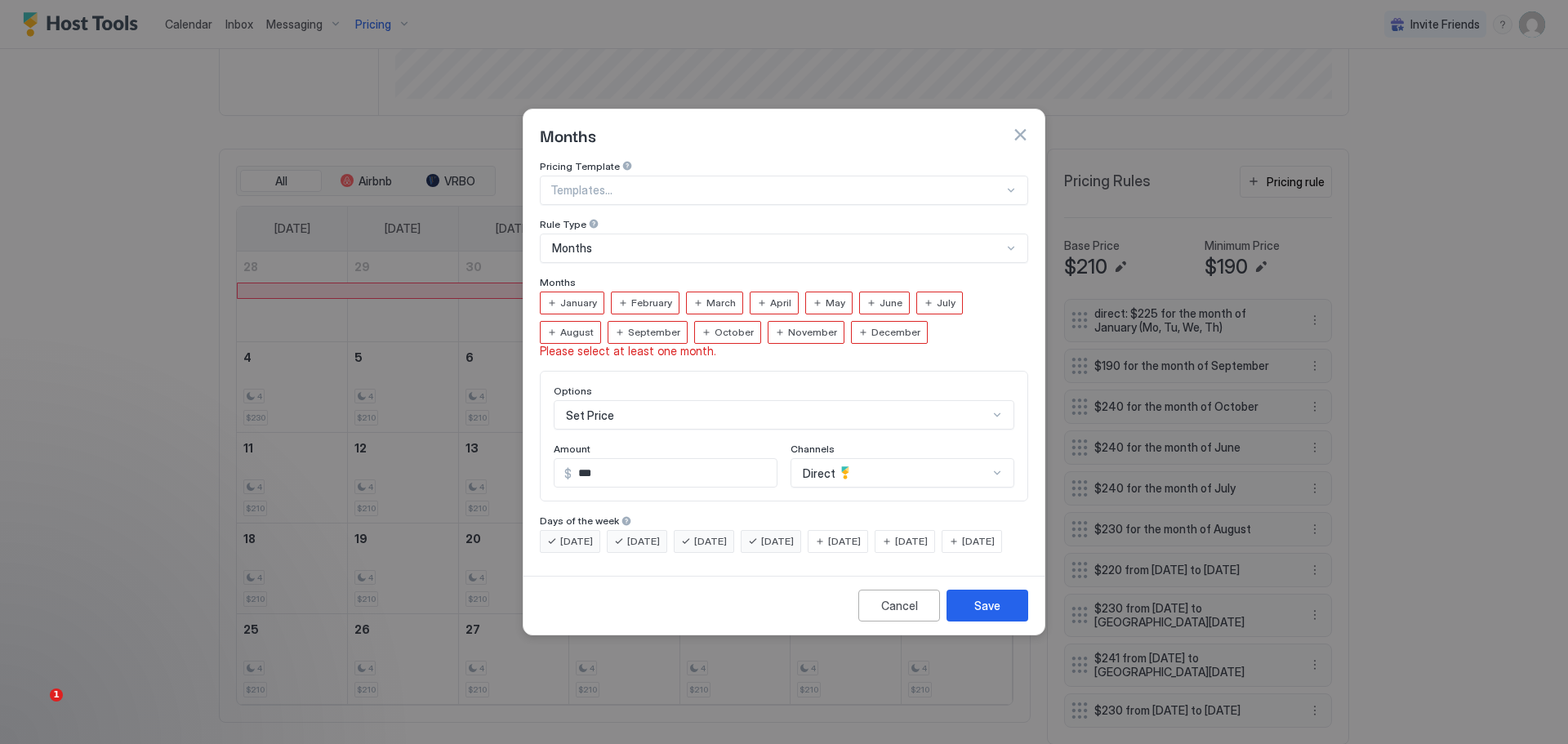
click at [583, 292] on div "January" at bounding box center [572, 302] width 65 height 22
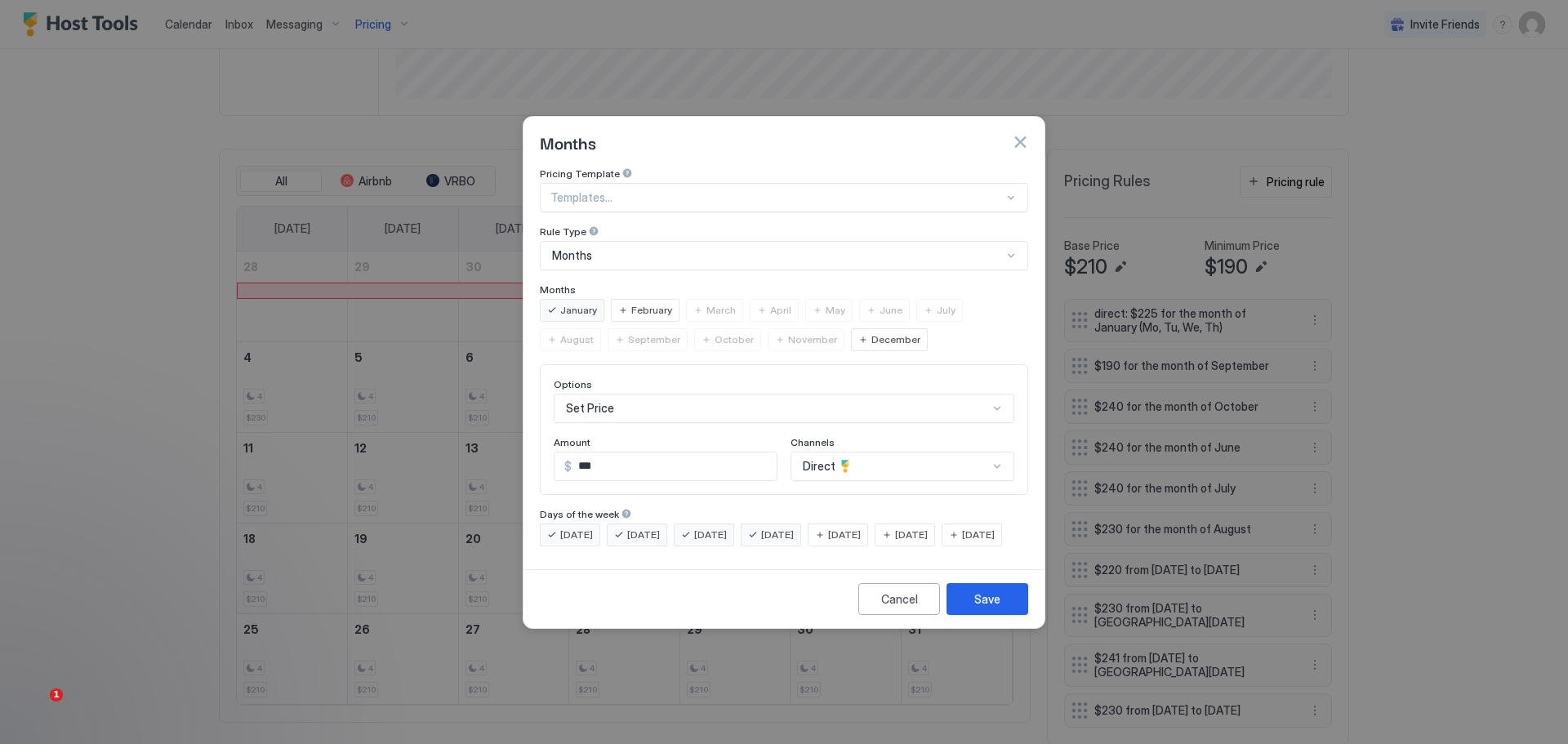
click at [781, 524] on div "[DATE]" at bounding box center [771, 535] width 60 height 22
click at [691, 524] on div "[DATE]" at bounding box center [703, 535] width 60 height 22
click at [615, 524] on div "[DATE]" at bounding box center [636, 535] width 60 height 22
click at [554, 524] on div "[DATE]" at bounding box center [570, 535] width 60 height 22
click at [980, 608] on div "Save" at bounding box center [987, 599] width 26 height 17
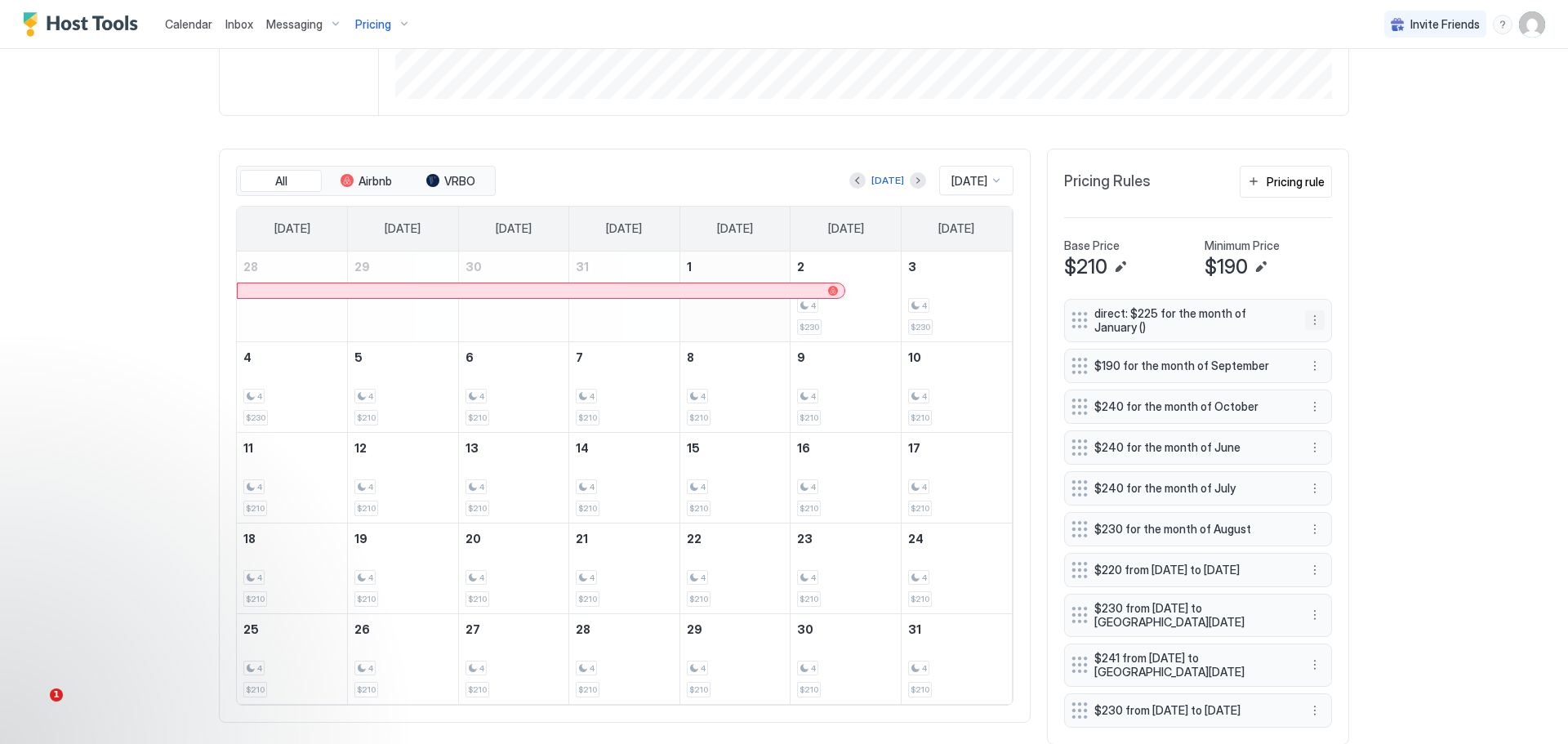
click at [1314, 326] on button "More options" at bounding box center [1315, 320] width 20 height 20
click at [1330, 371] on div "Pause" at bounding box center [1330, 378] width 61 height 26
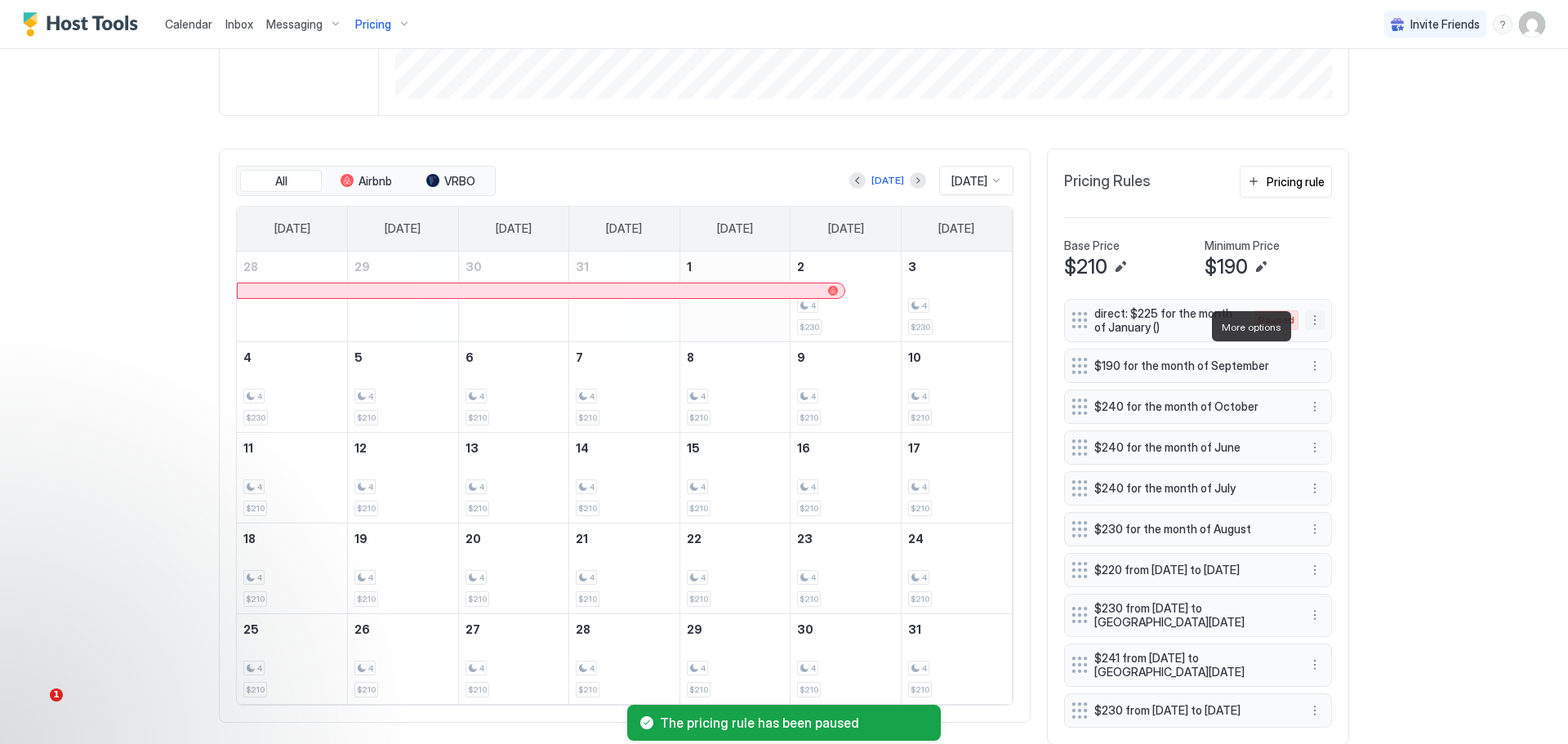
click at [1312, 322] on button "More options" at bounding box center [1315, 320] width 20 height 20
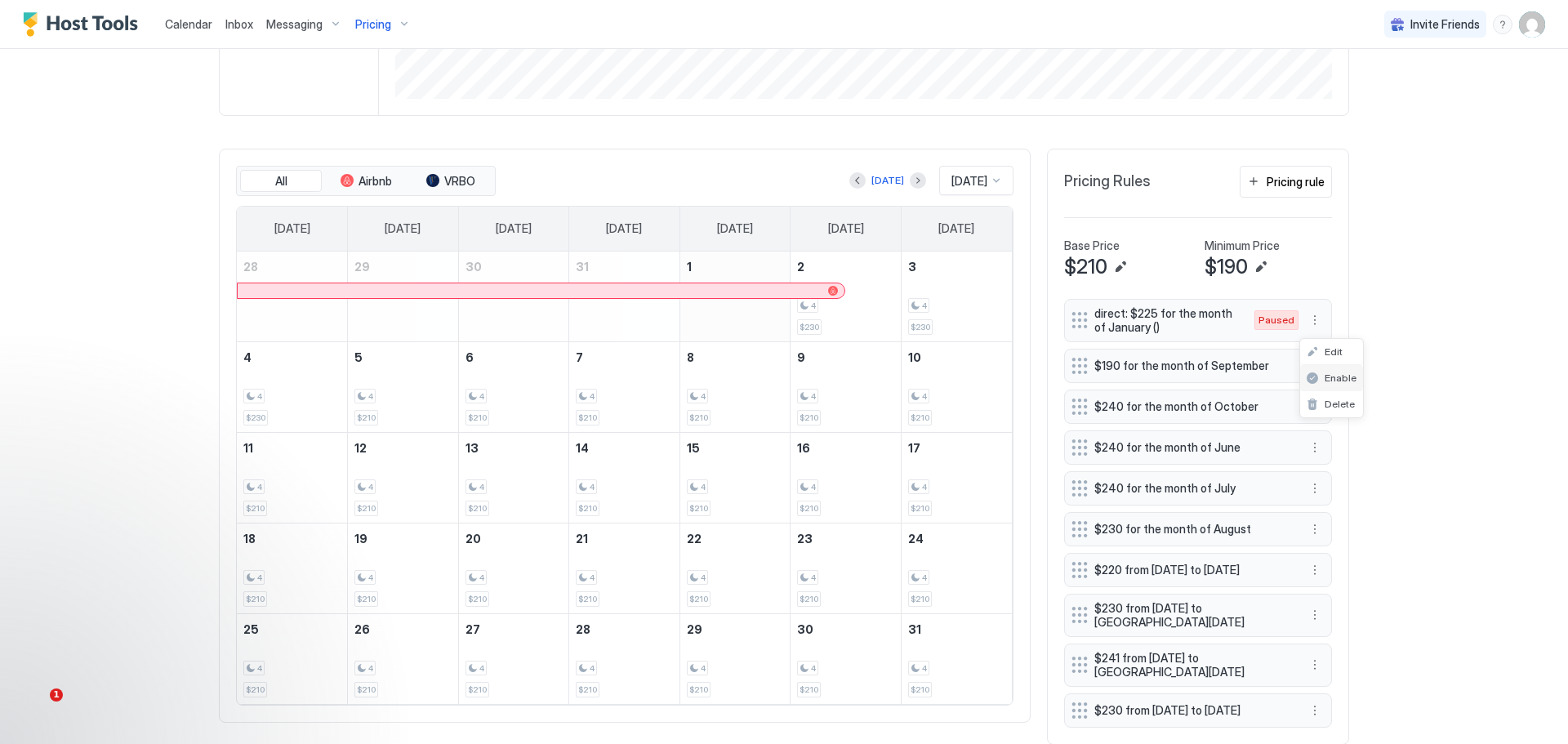
click at [1338, 372] on span "Enable" at bounding box center [1341, 378] width 32 height 13
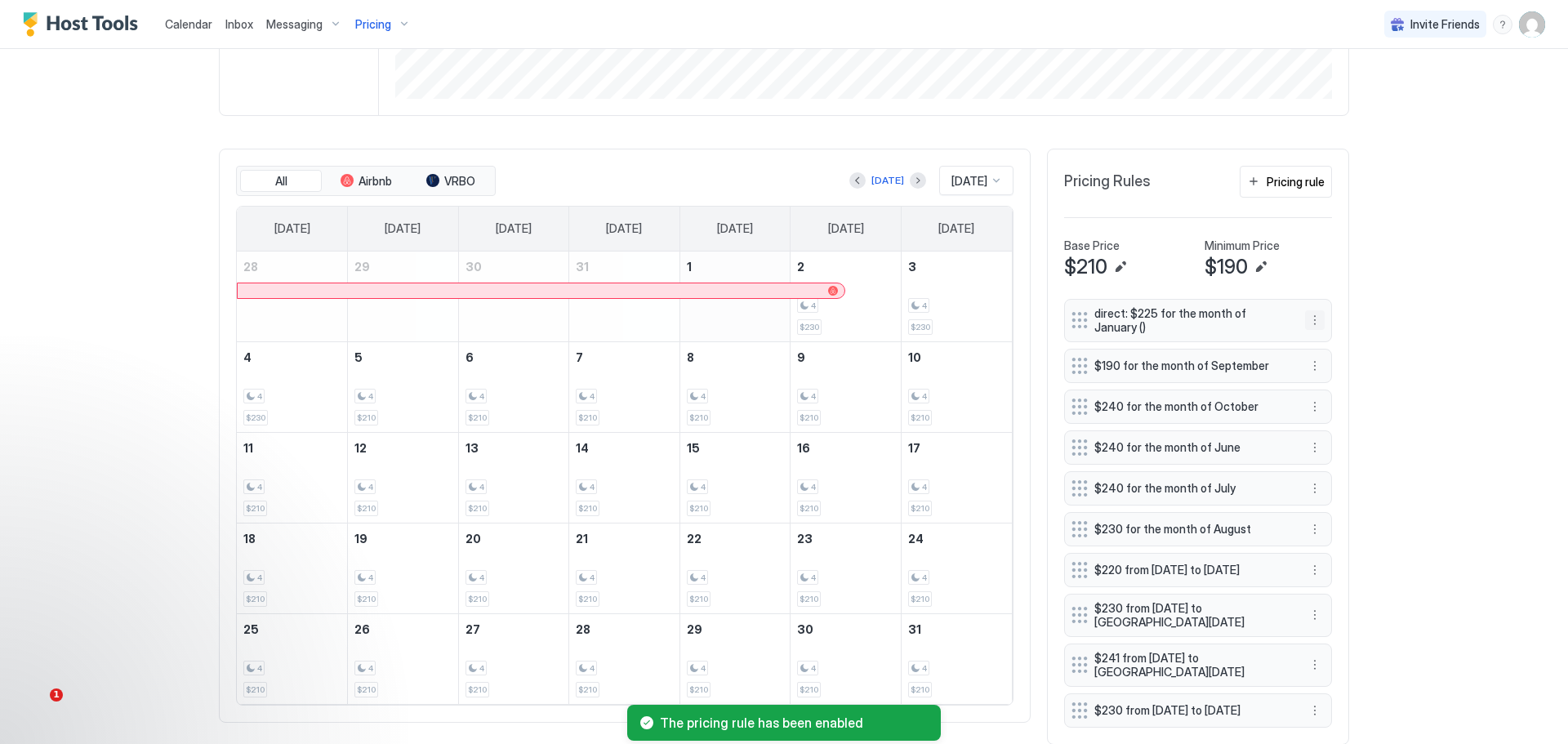
click at [1310, 330] on button "More options" at bounding box center [1315, 320] width 20 height 20
click at [1327, 349] on span "Edit" at bounding box center [1334, 352] width 18 height 13
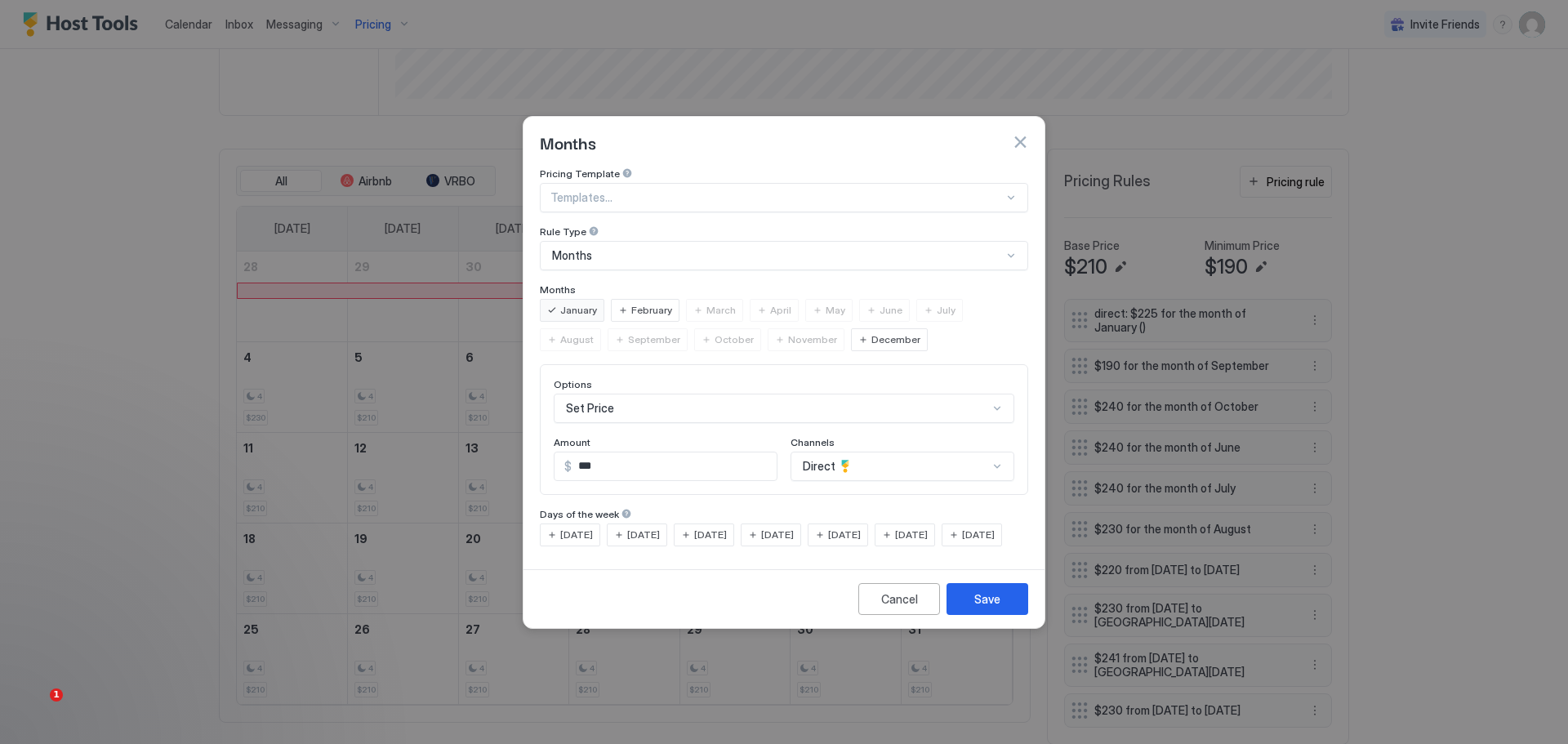
click at [628, 299] on div "February" at bounding box center [645, 310] width 68 height 22
click at [998, 607] on div "Save" at bounding box center [987, 599] width 26 height 17
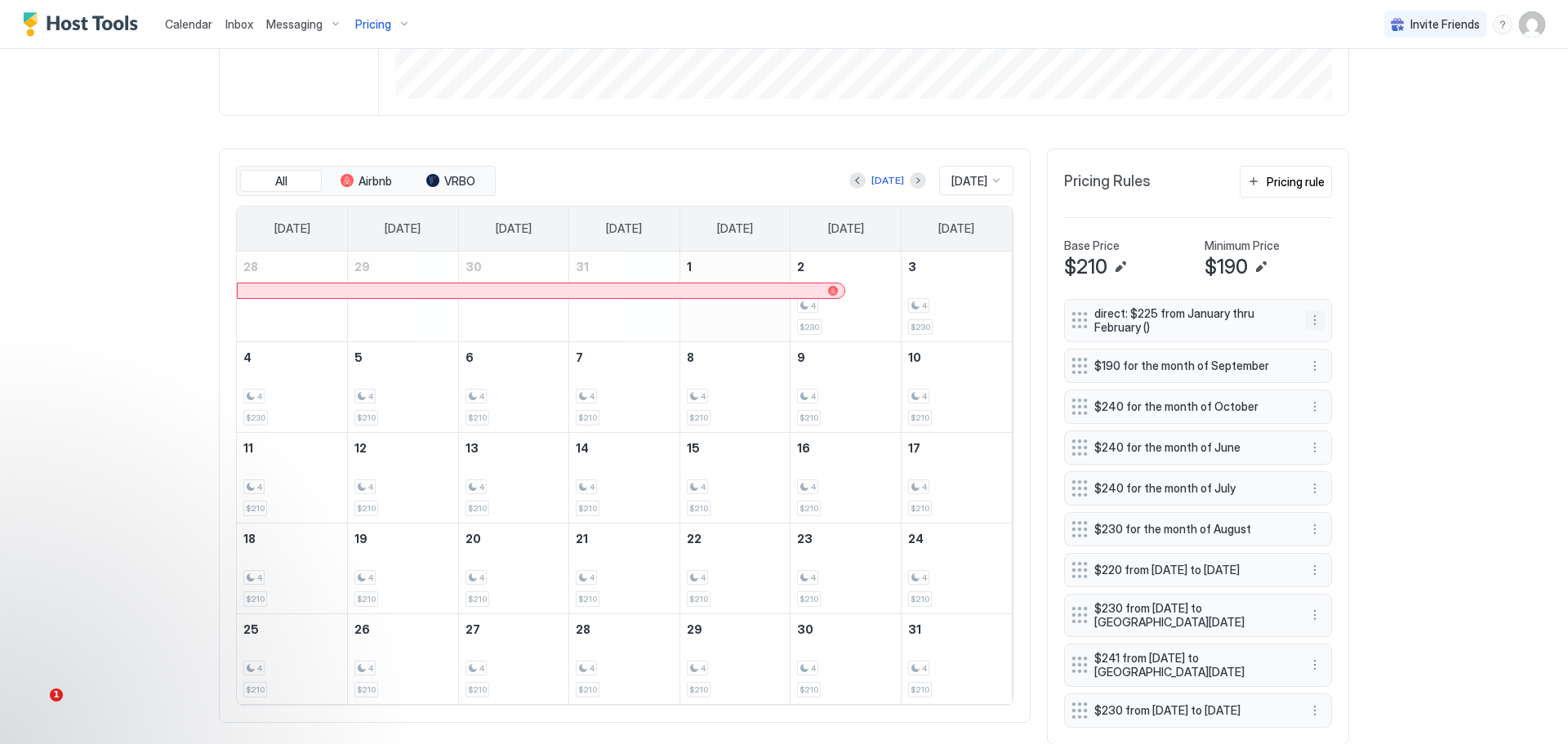
click at [1308, 325] on button "More options" at bounding box center [1315, 320] width 20 height 20
click at [1326, 350] on span "Edit" at bounding box center [1334, 352] width 18 height 13
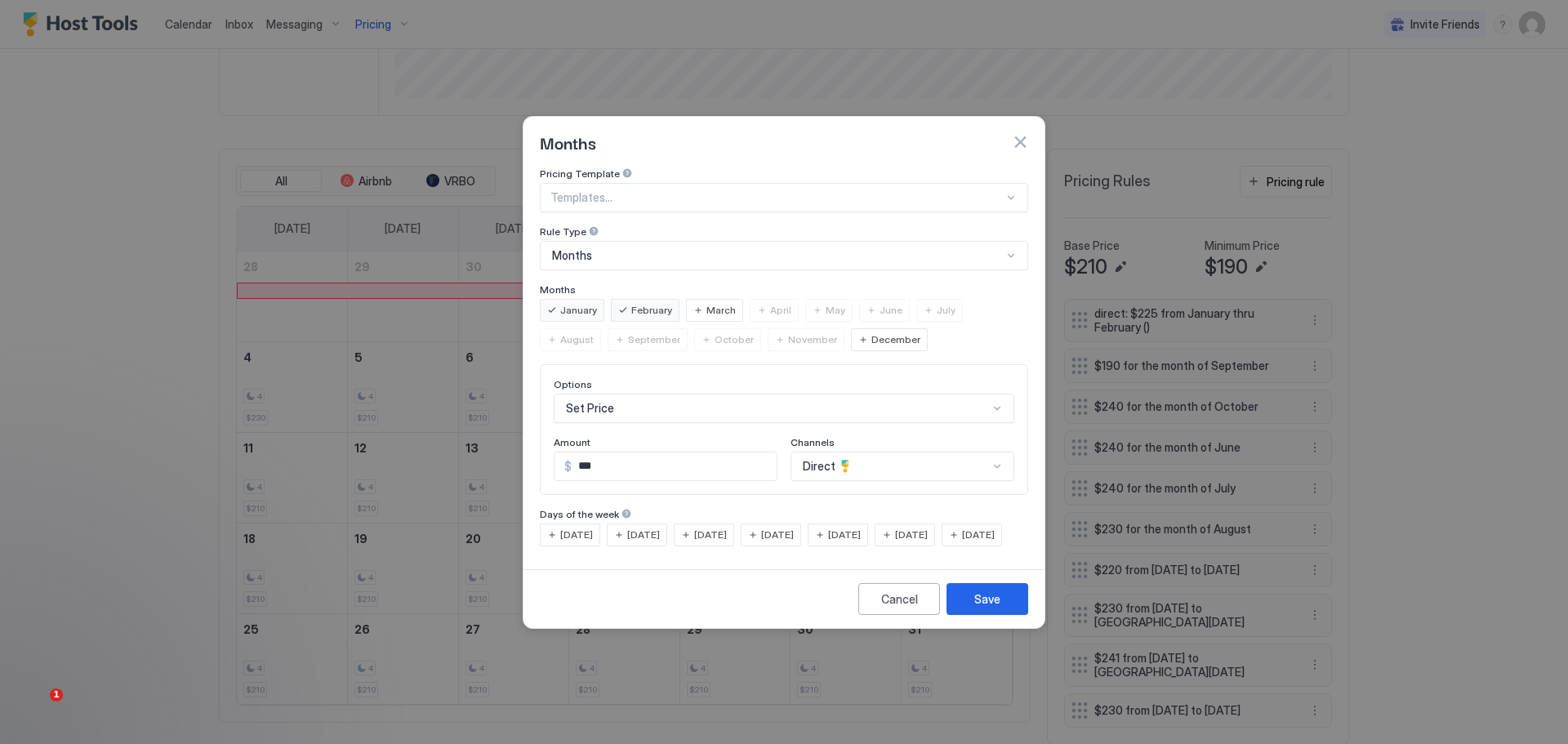
click at [1021, 134] on button "button" at bounding box center [1020, 142] width 16 height 16
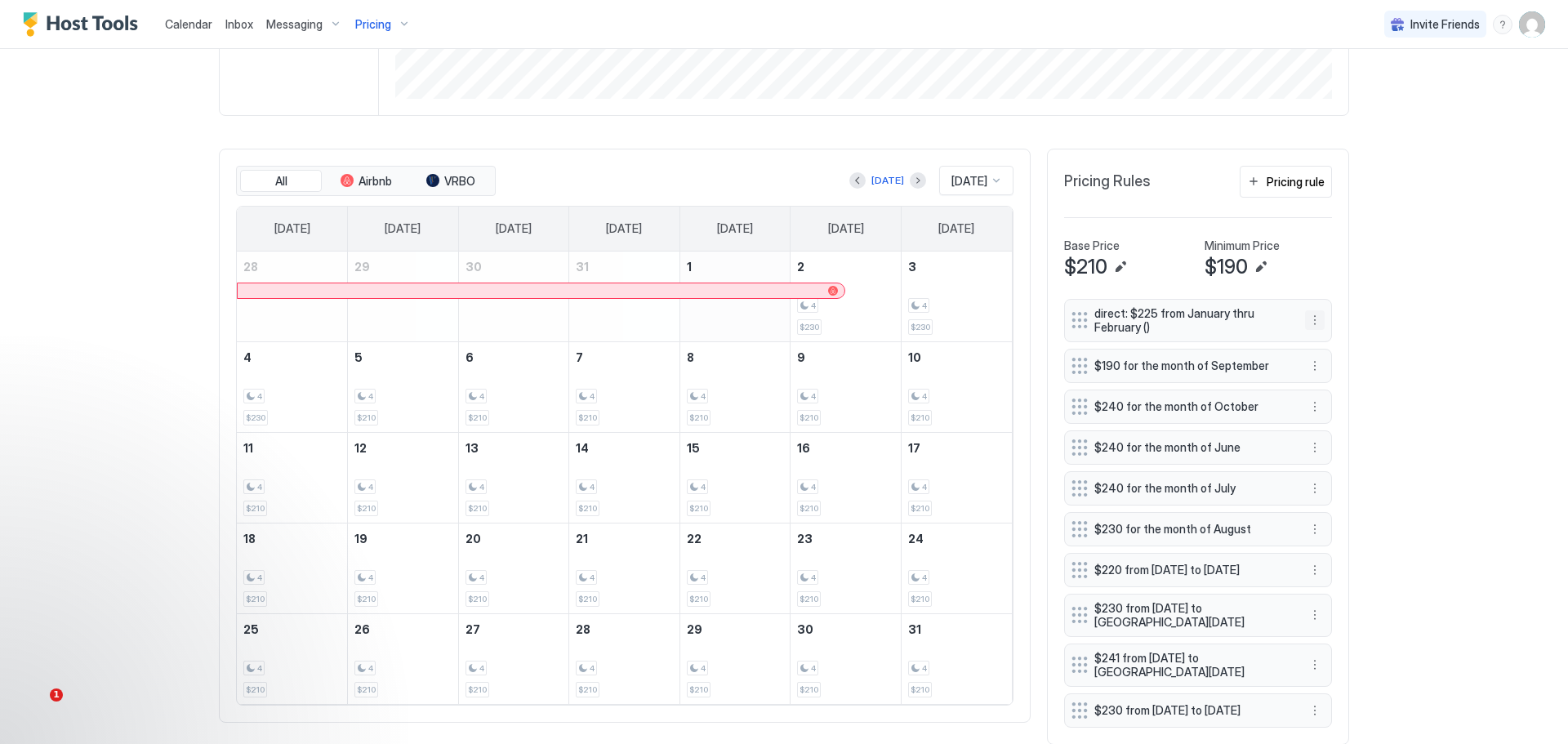
click at [1311, 328] on button "More options" at bounding box center [1315, 320] width 20 height 20
click at [1336, 397] on div "Delete" at bounding box center [1330, 404] width 61 height 26
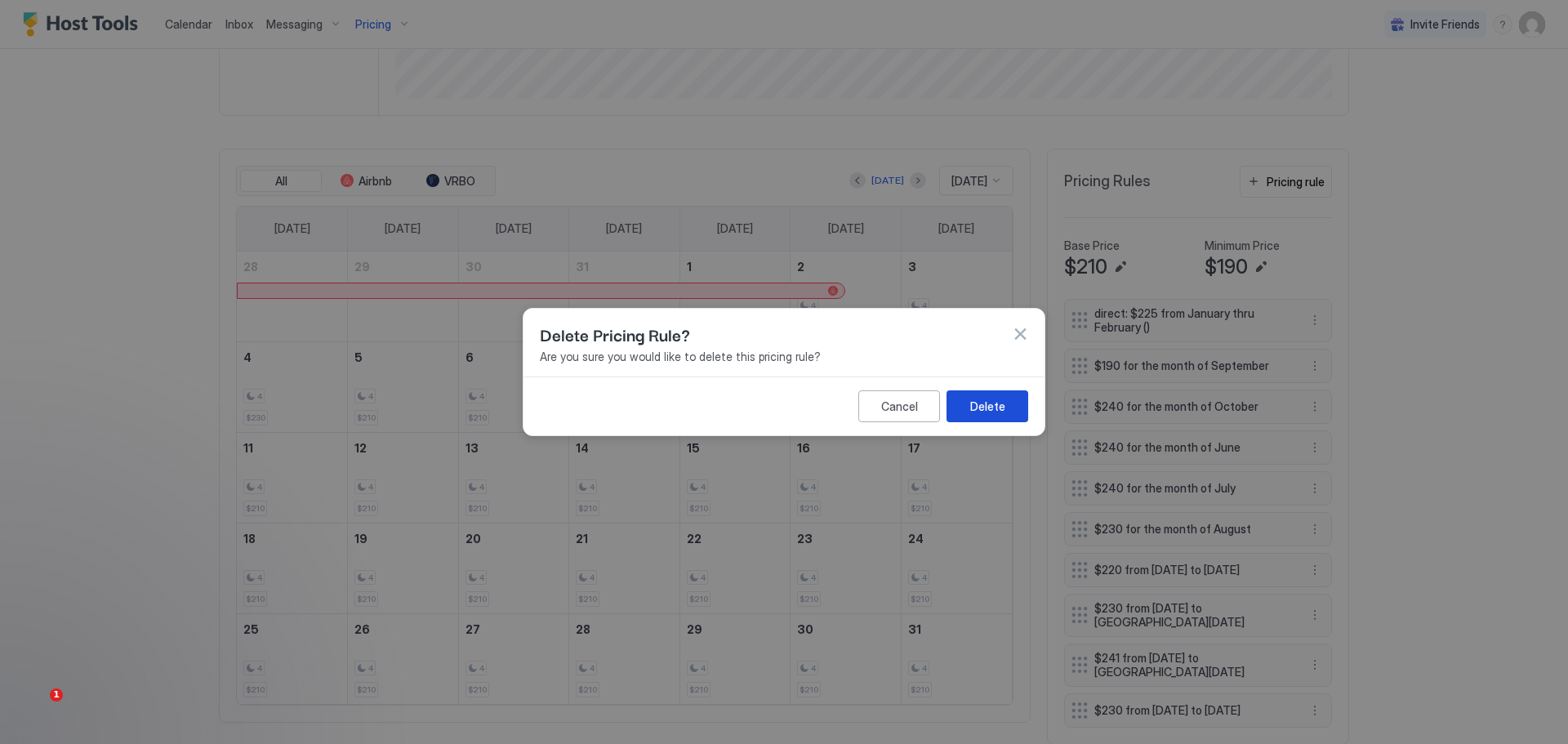
click at [982, 405] on div "Delete" at bounding box center [988, 406] width 35 height 17
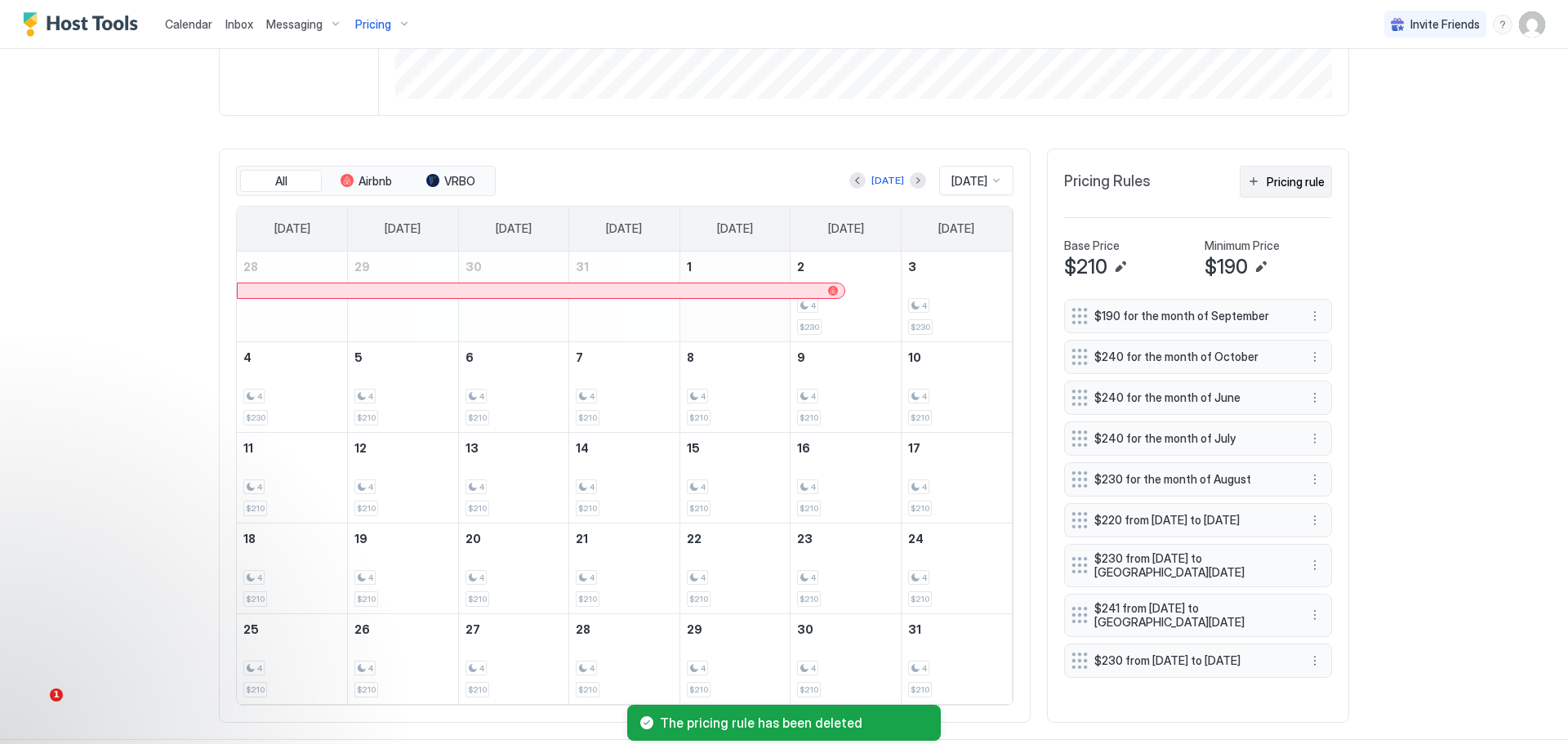
click at [1285, 184] on div "Pricing rule" at bounding box center [1295, 181] width 58 height 17
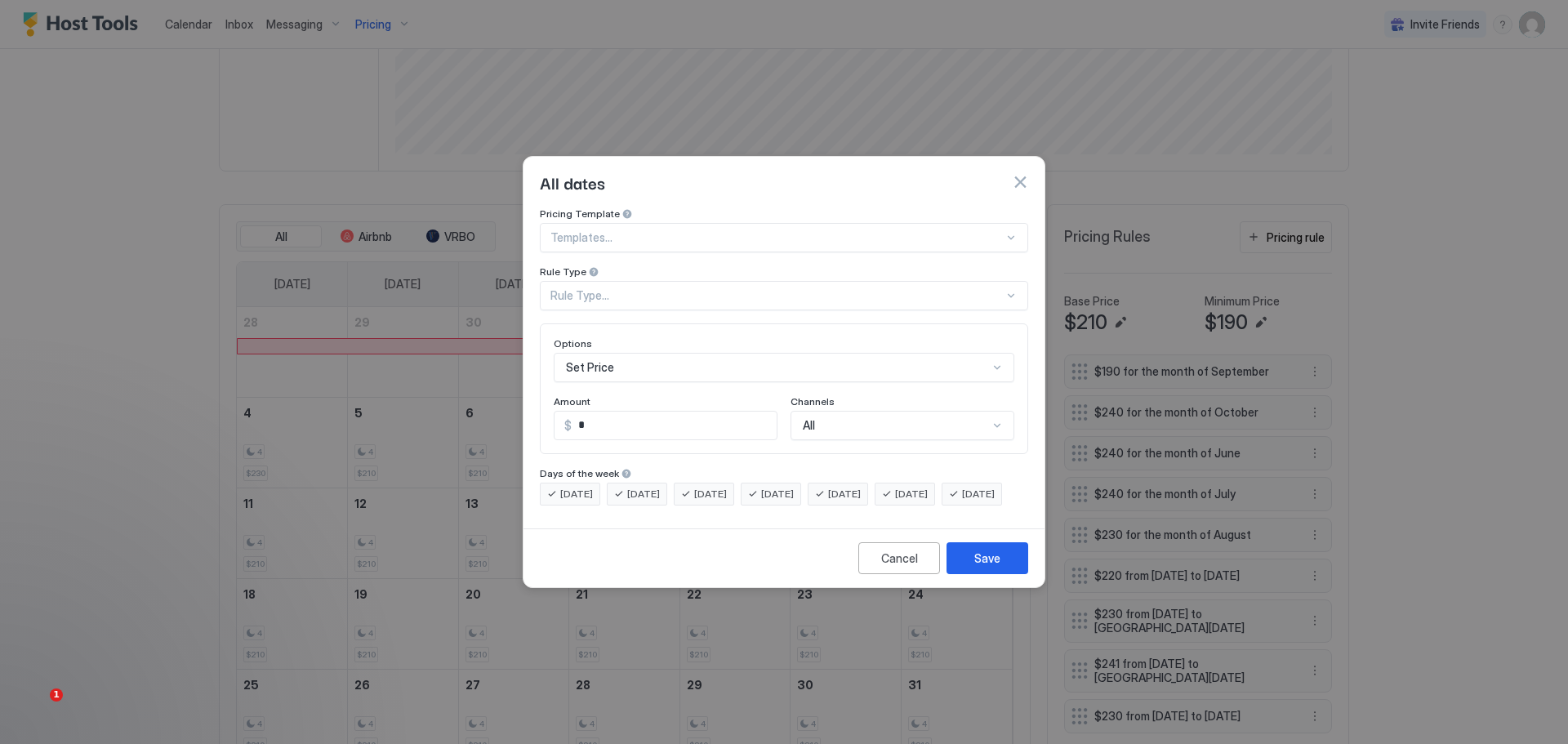
scroll to position [454, 0]
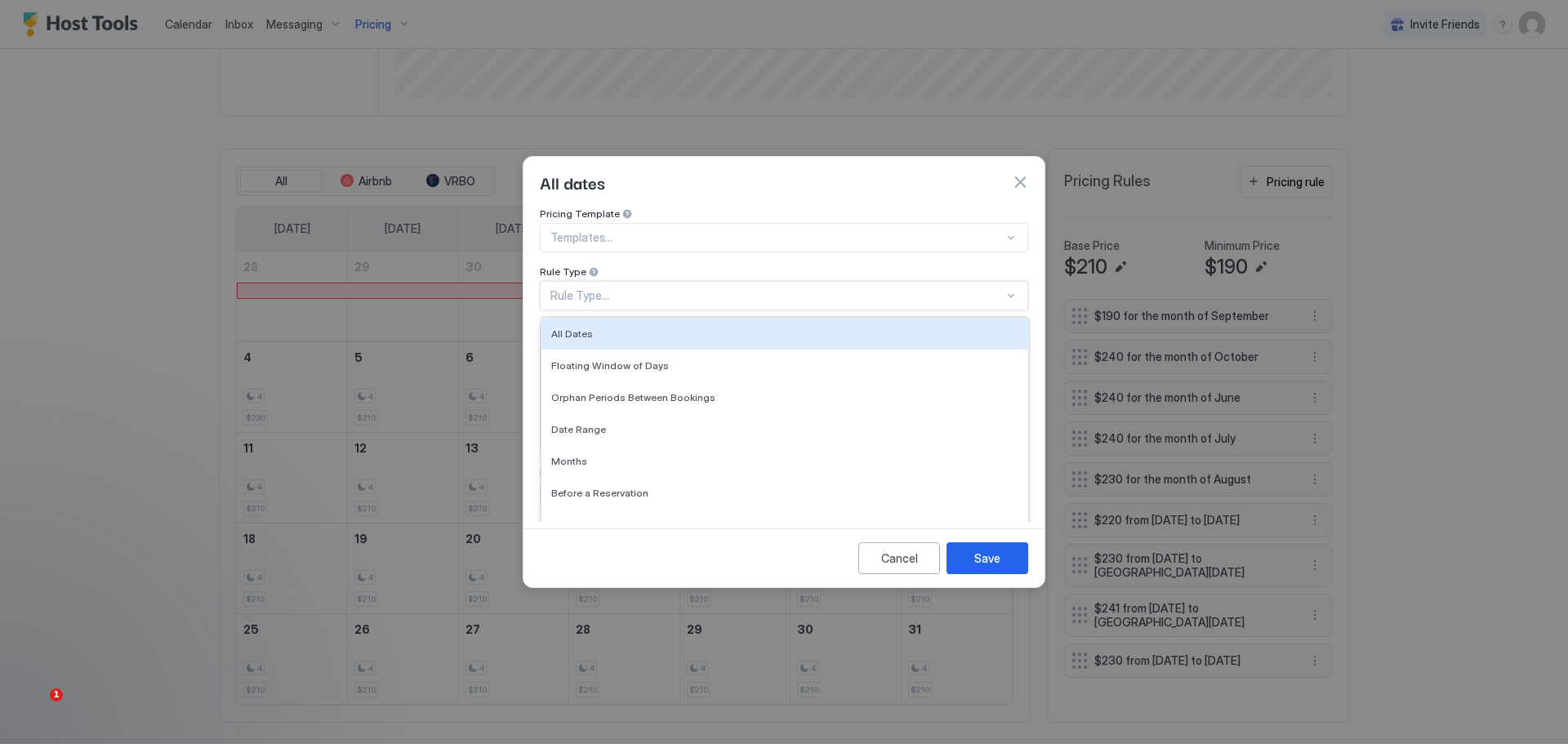
click at [669, 288] on div "Rule Type..." at bounding box center [777, 295] width 453 height 14
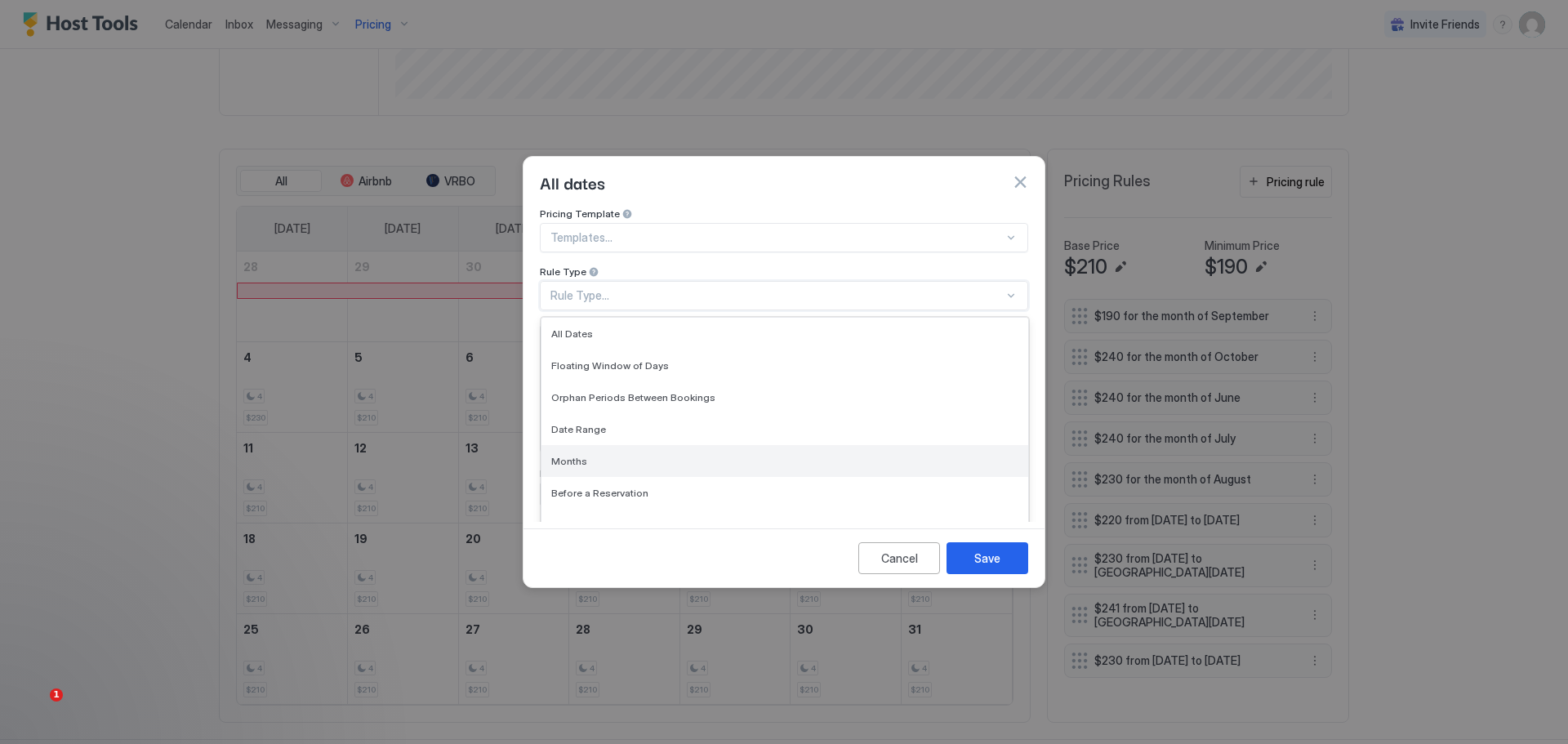
click at [584, 455] on span "Months" at bounding box center [570, 461] width 36 height 13
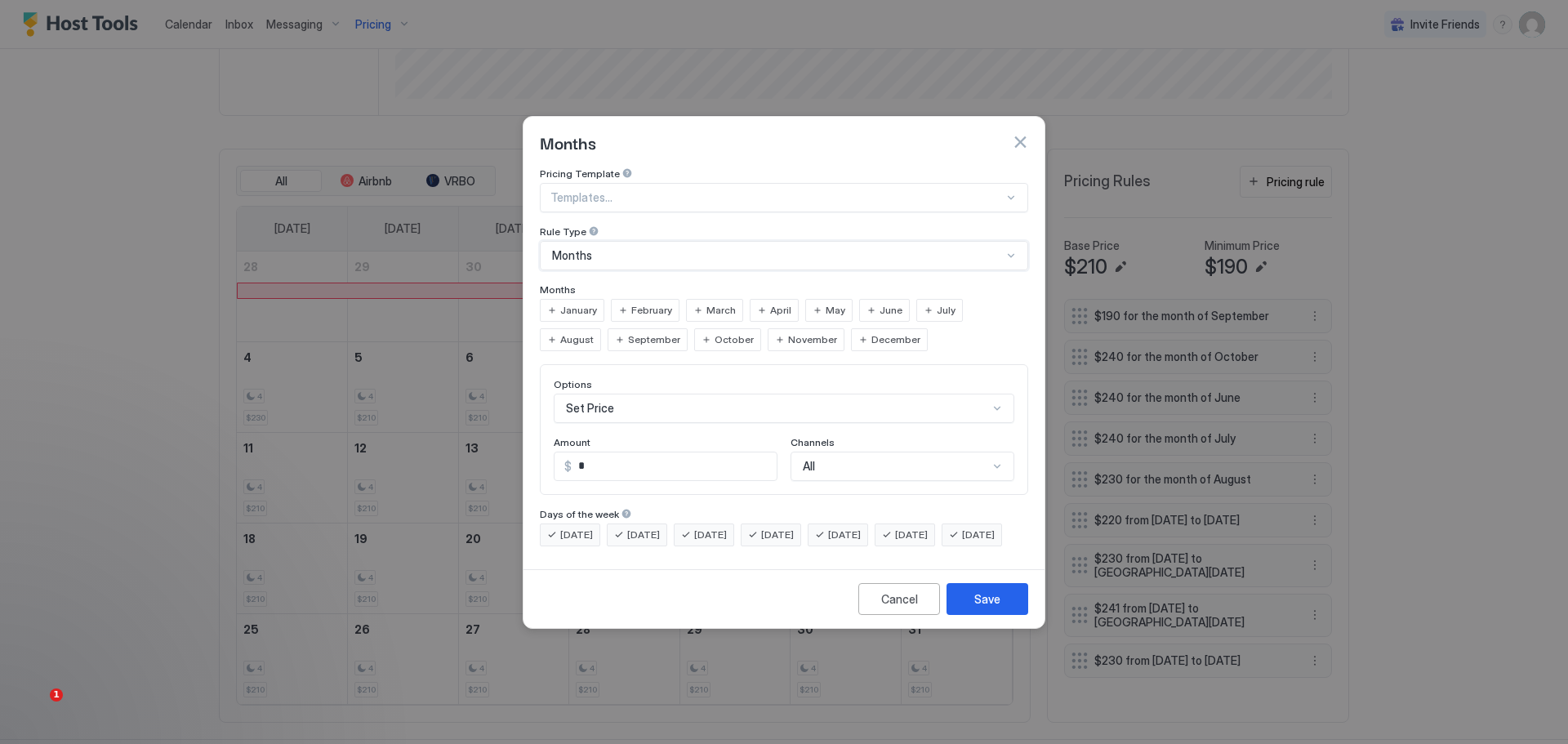
click at [579, 303] on span "January" at bounding box center [579, 311] width 37 height 14
click at [642, 299] on div "February" at bounding box center [645, 310] width 68 height 22
click at [588, 394] on div "Set Price" at bounding box center [783, 408] width 460 height 30
click at [621, 301] on div "Pricing Template Templates... Rule Type Months Months January February March Ap…" at bounding box center [784, 357] width 488 height 379
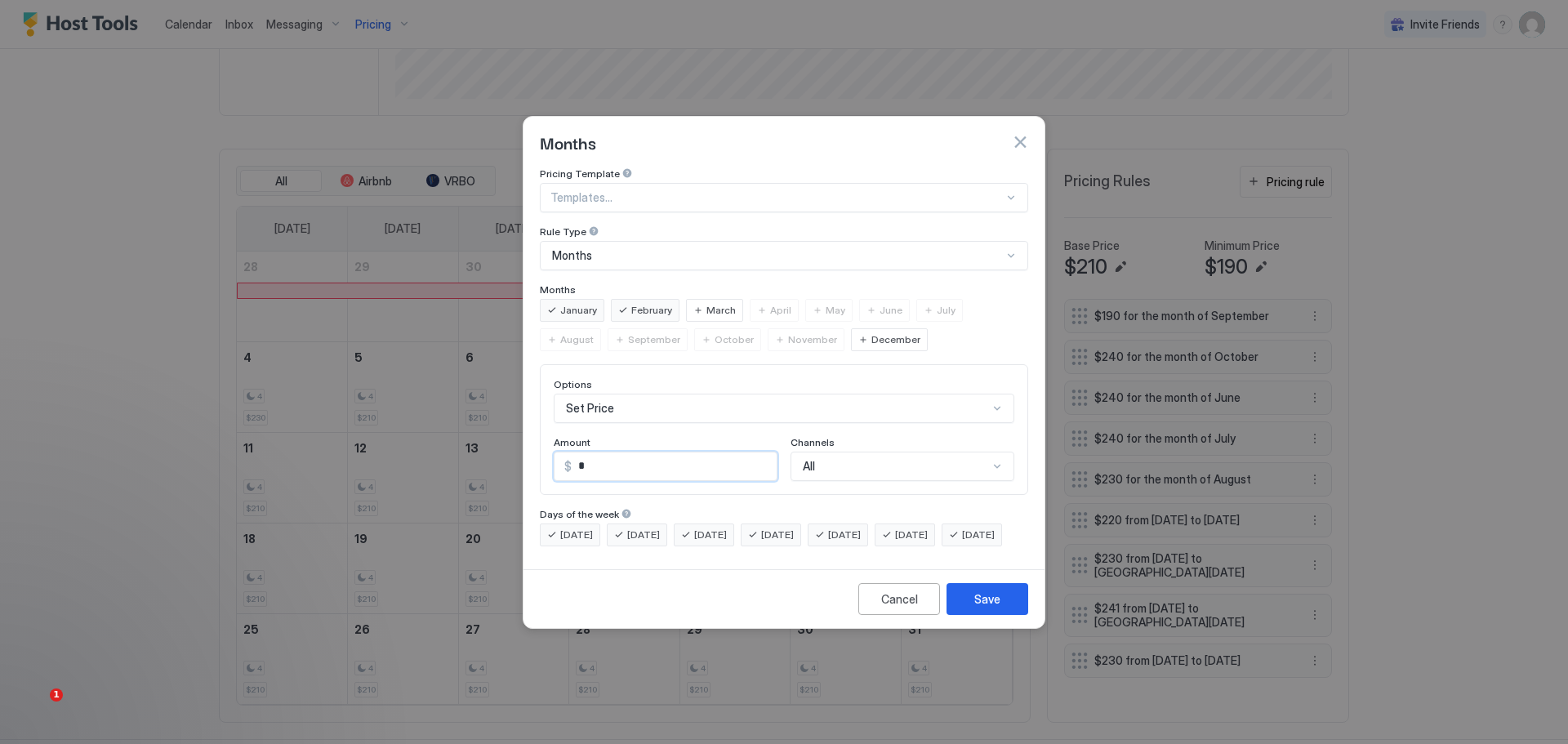
drag, startPoint x: 592, startPoint y: 449, endPoint x: 576, endPoint y: 445, distance: 16.5
click at [573, 452] on input "*" at bounding box center [674, 466] width 205 height 28
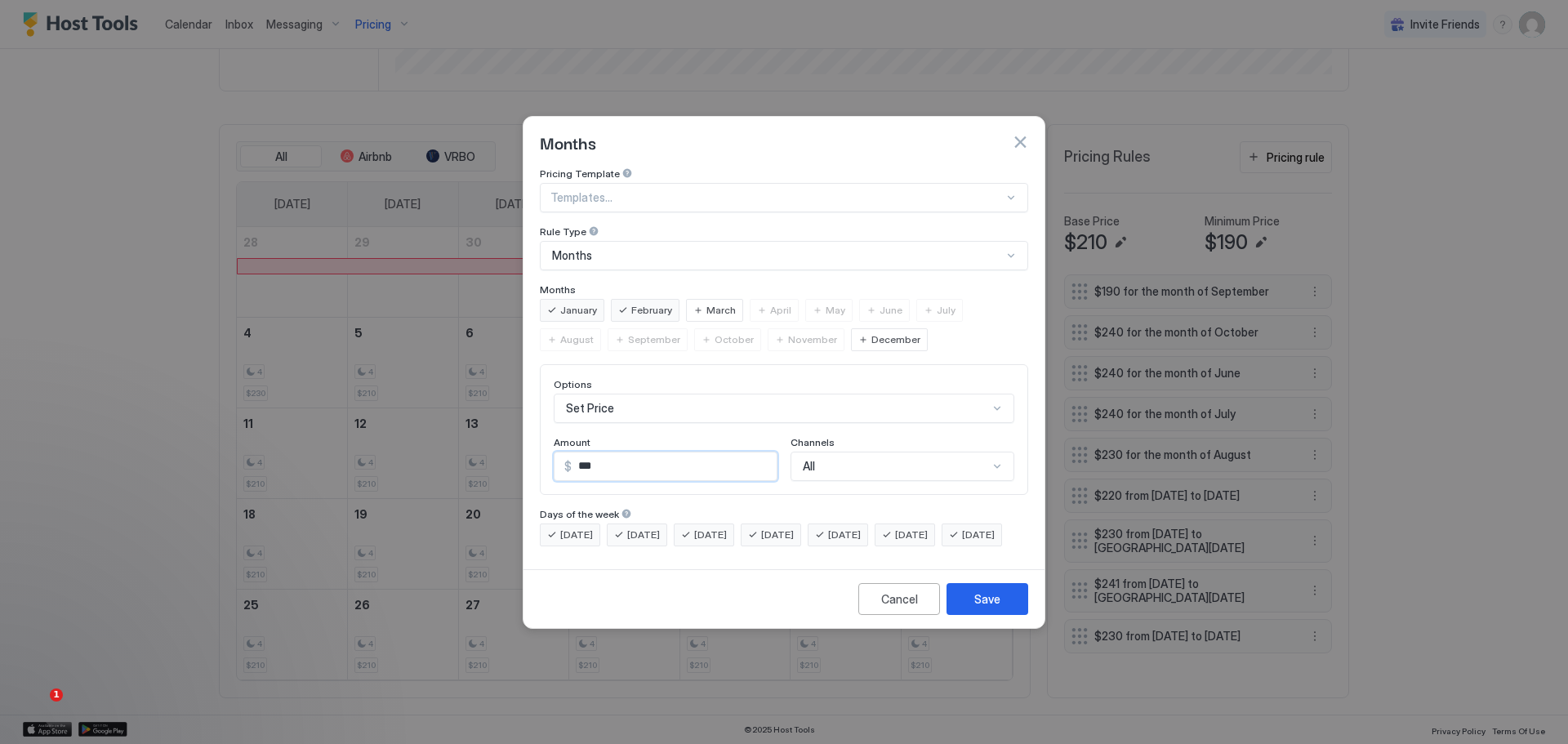
scroll to position [398, 0]
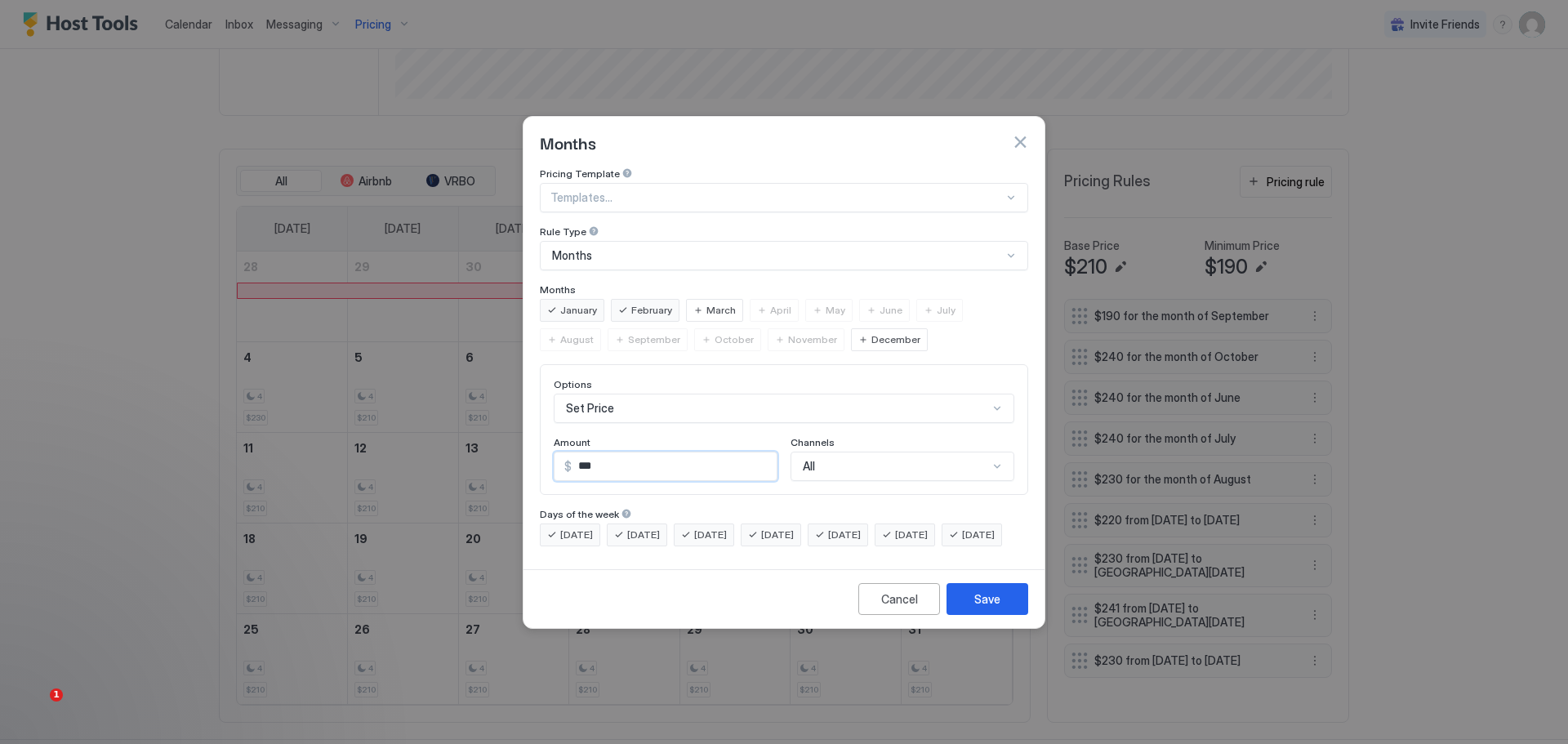
type input "***"
click at [834, 441] on div "Options Set Price Amount $ *** Channels All" at bounding box center [784, 430] width 488 height 131
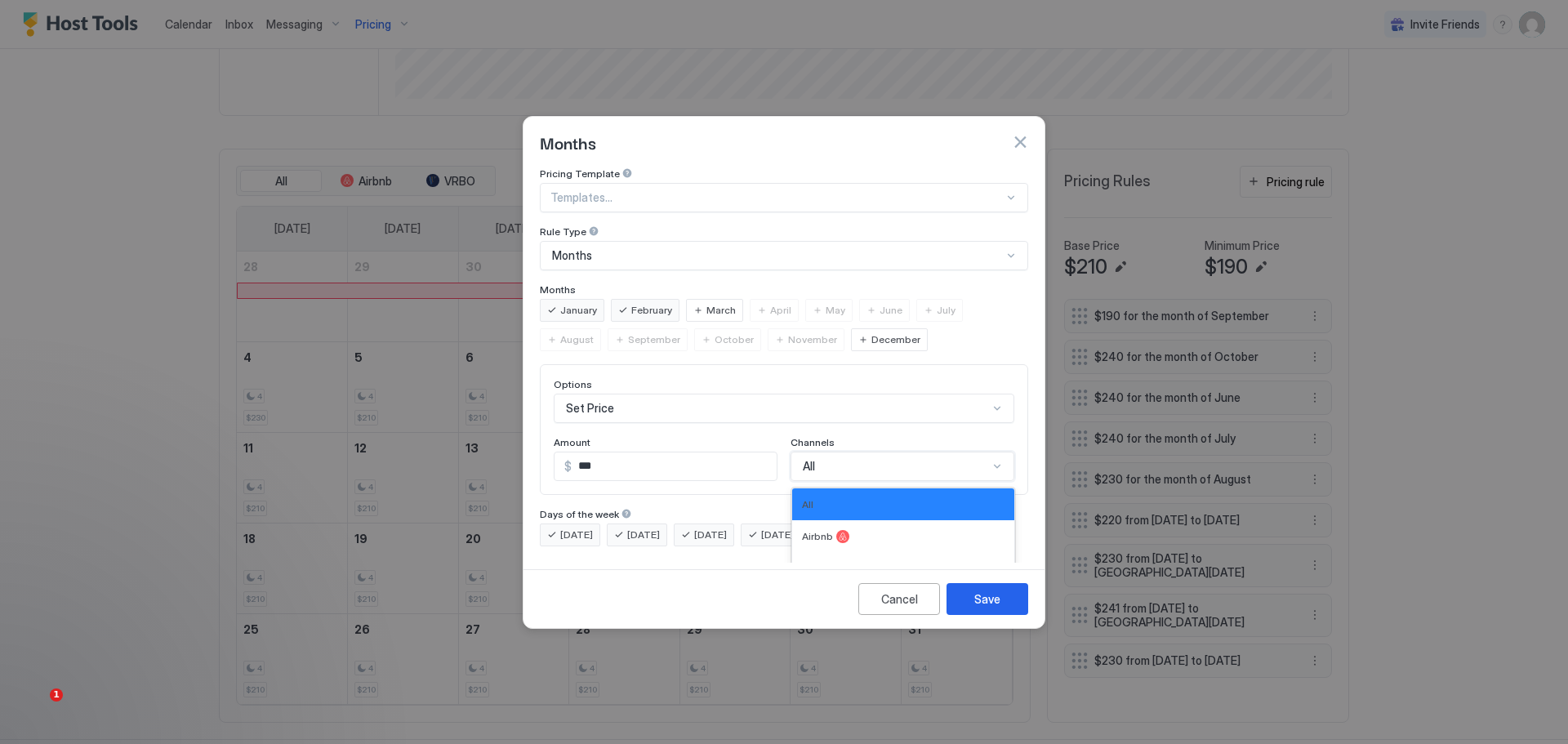
scroll to position [27, 0]
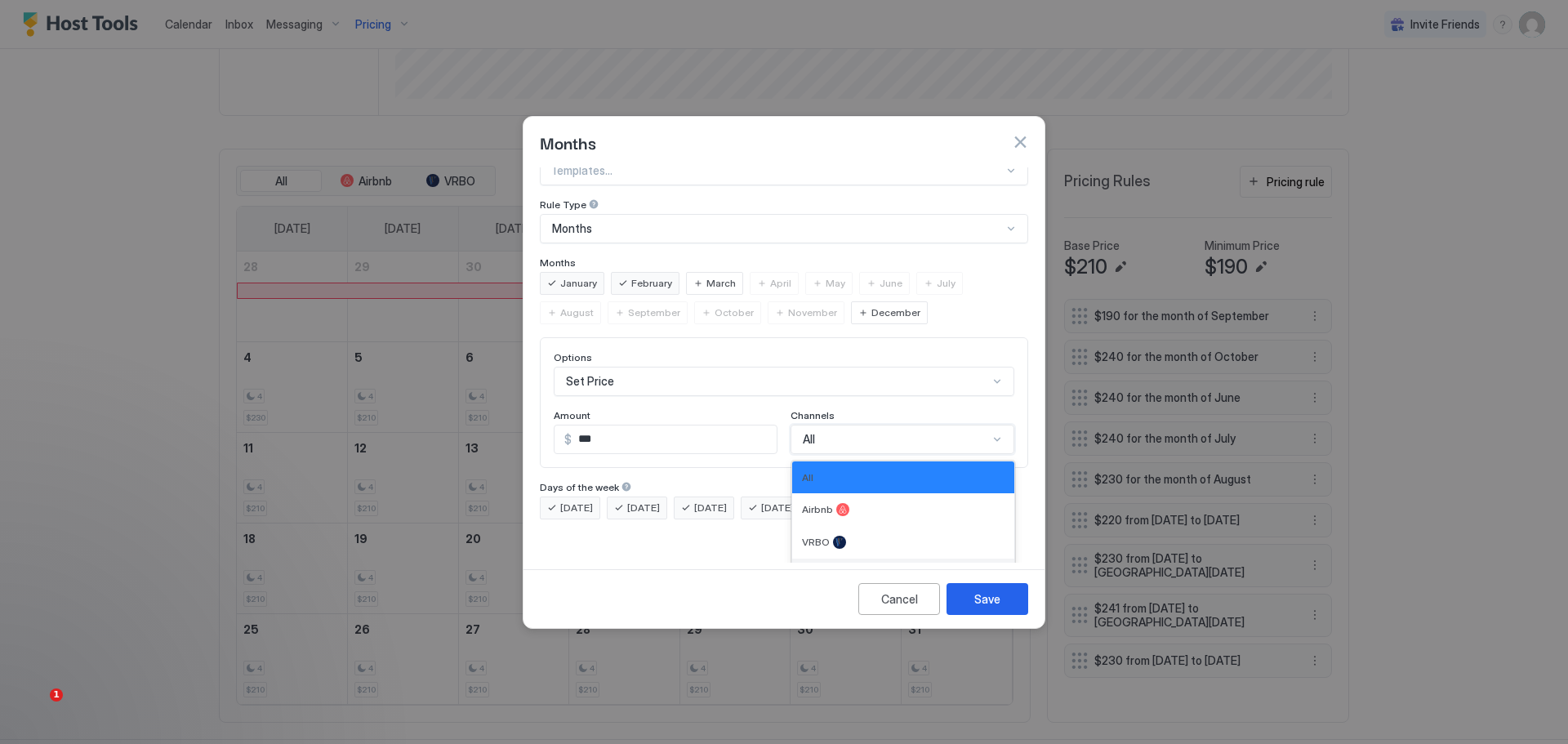
click at [808, 569] on span "Direct" at bounding box center [815, 575] width 28 height 13
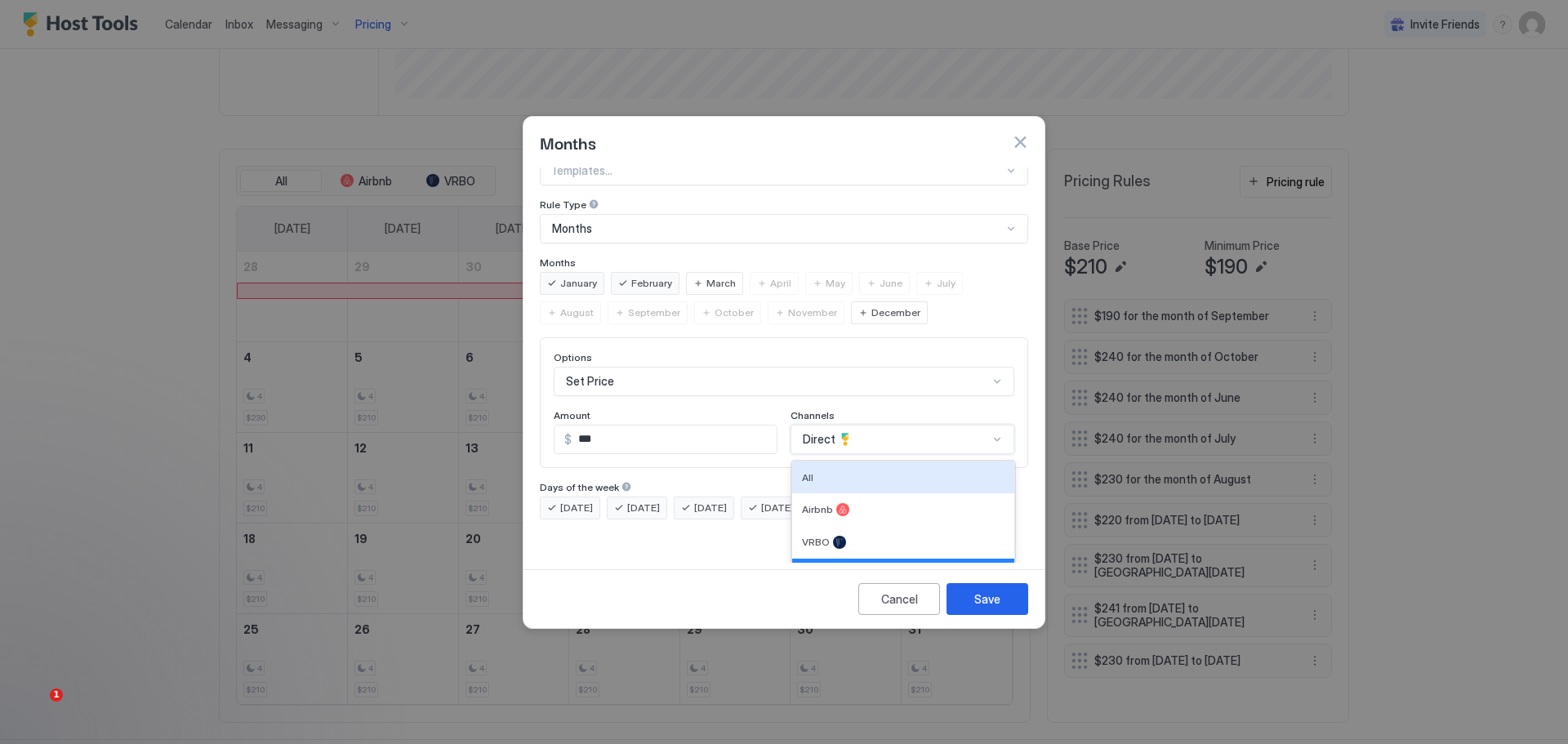
click at [852, 445] on div "option Direct, selected. 4 results available. Use Up and Down to choose options…" at bounding box center [902, 439] width 223 height 30
click at [808, 471] on div "All" at bounding box center [903, 477] width 203 height 13
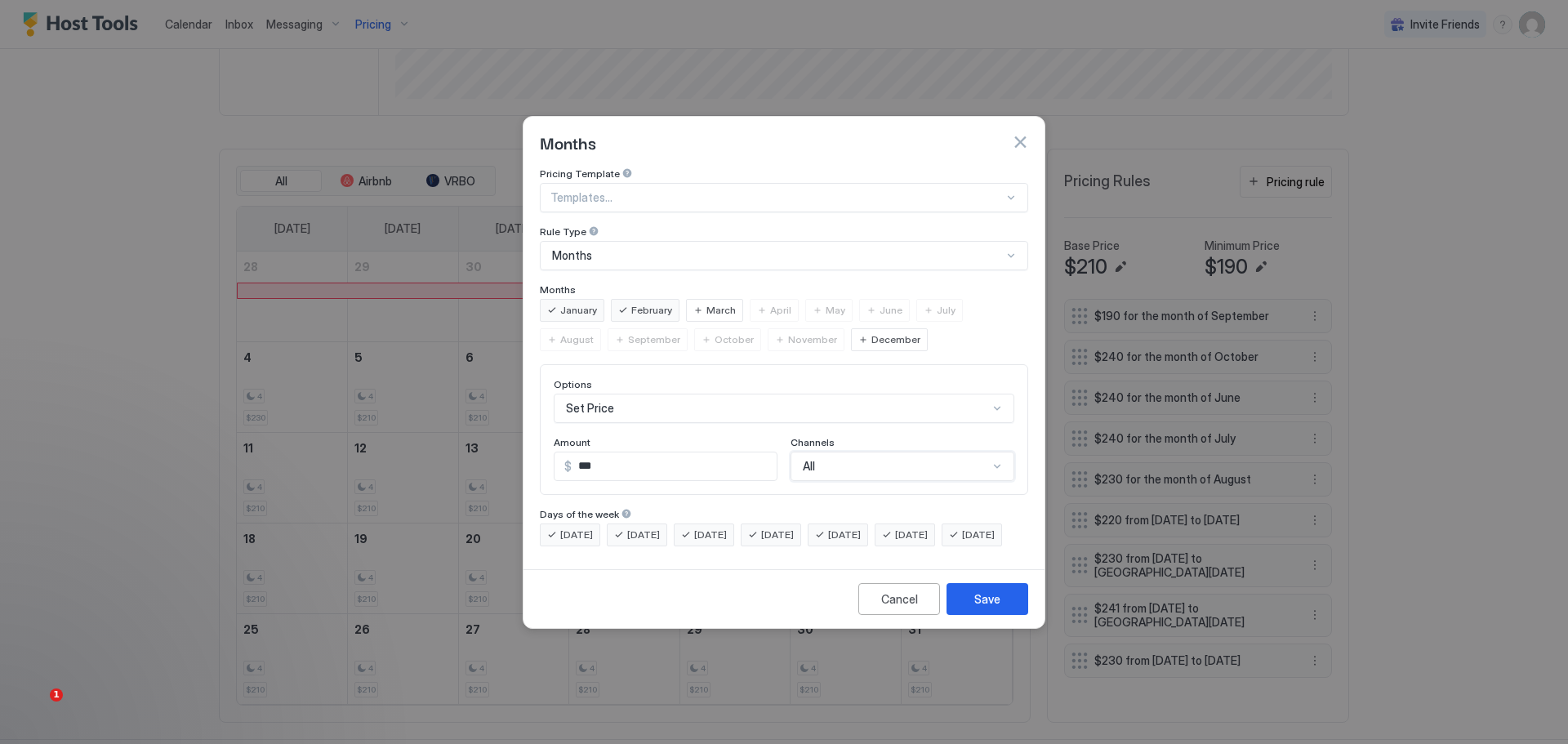
scroll to position [0, 0]
click at [977, 603] on button "Save" at bounding box center [987, 600] width 82 height 32
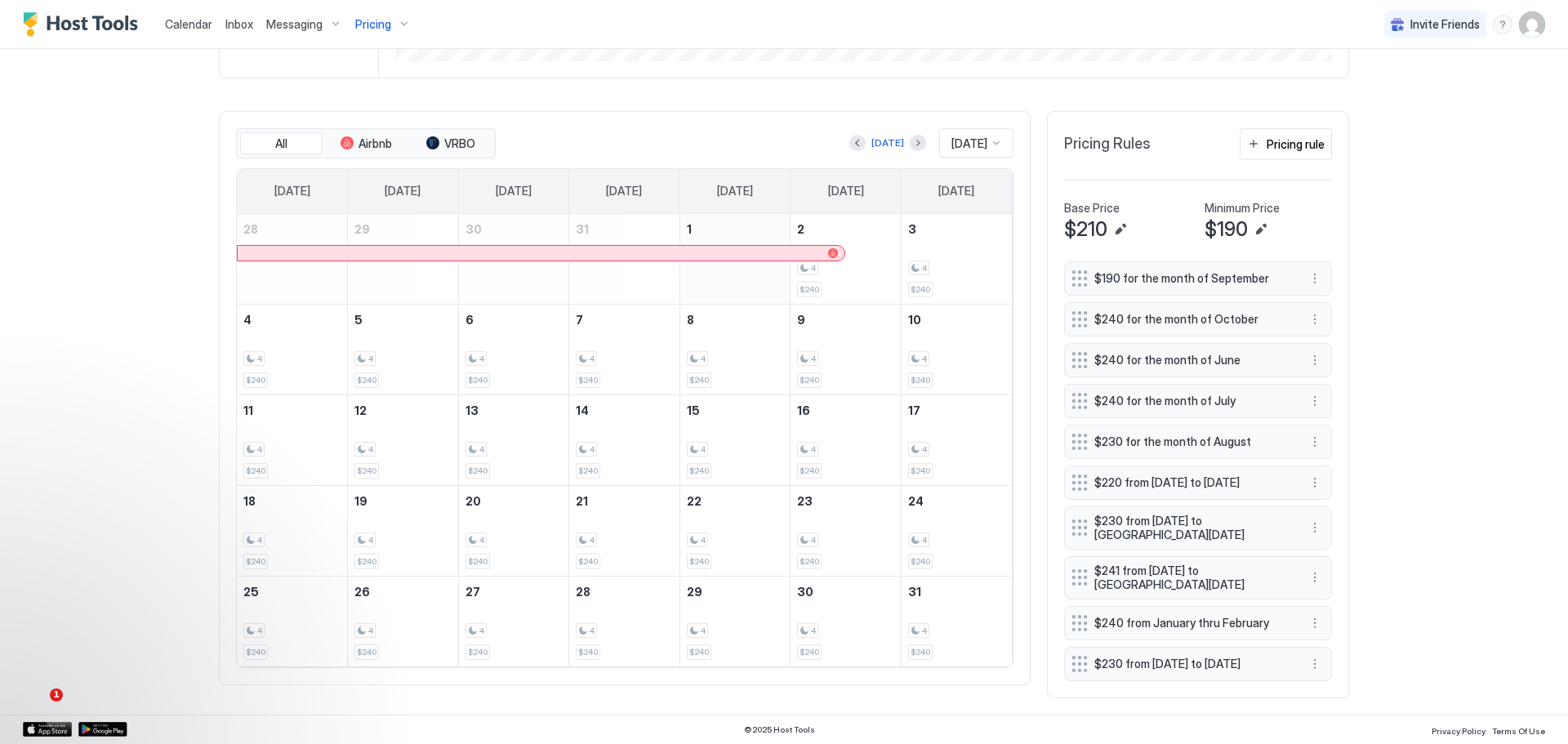
scroll to position [530, 0]
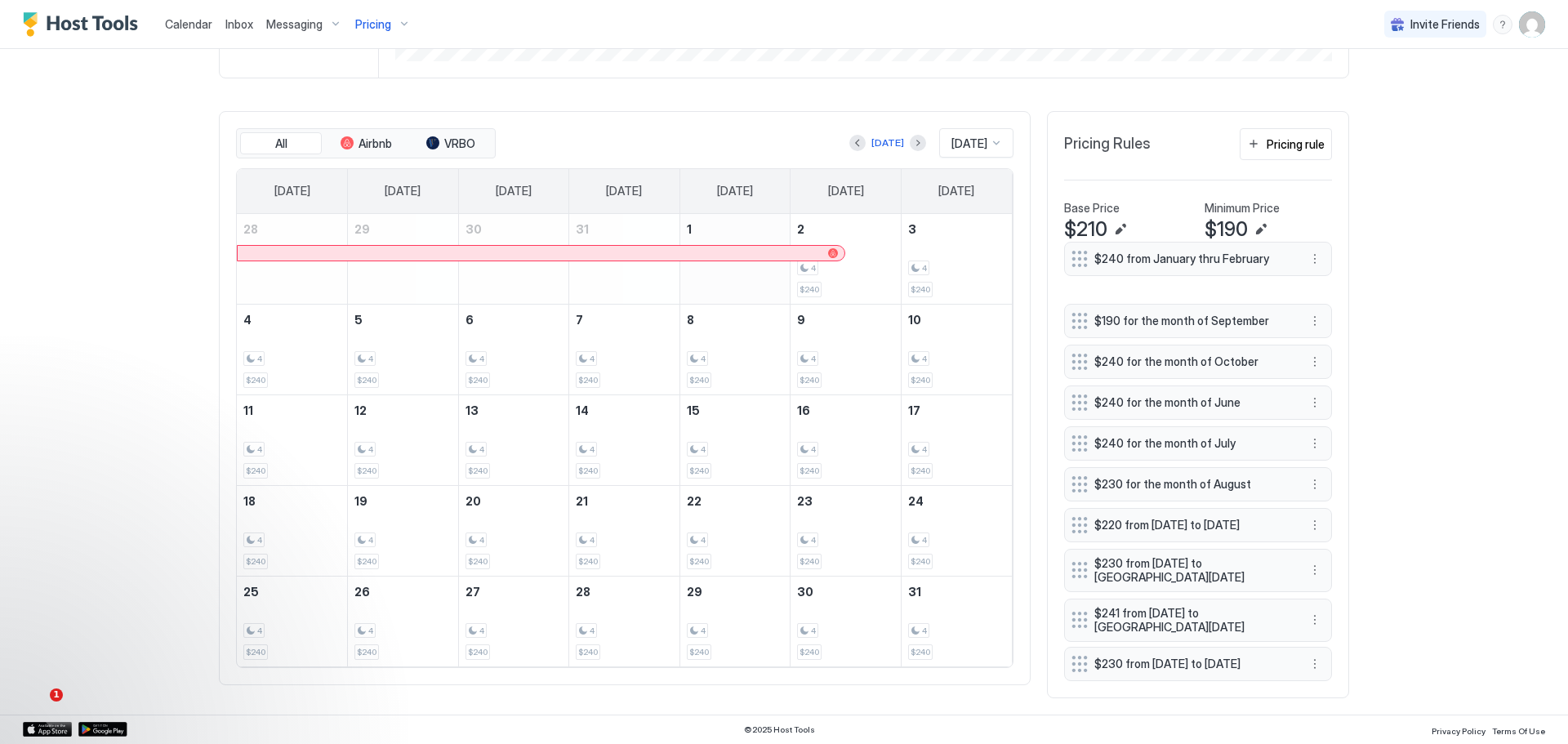
drag, startPoint x: 1204, startPoint y: 616, endPoint x: 1204, endPoint y: 251, distance: 365.0
click at [1204, 251] on span "$240 from January thru February" at bounding box center [1191, 258] width 195 height 14
click at [1305, 269] on button "More options" at bounding box center [1315, 279] width 20 height 20
click at [1336, 267] on div "Edit" at bounding box center [1330, 273] width 61 height 26
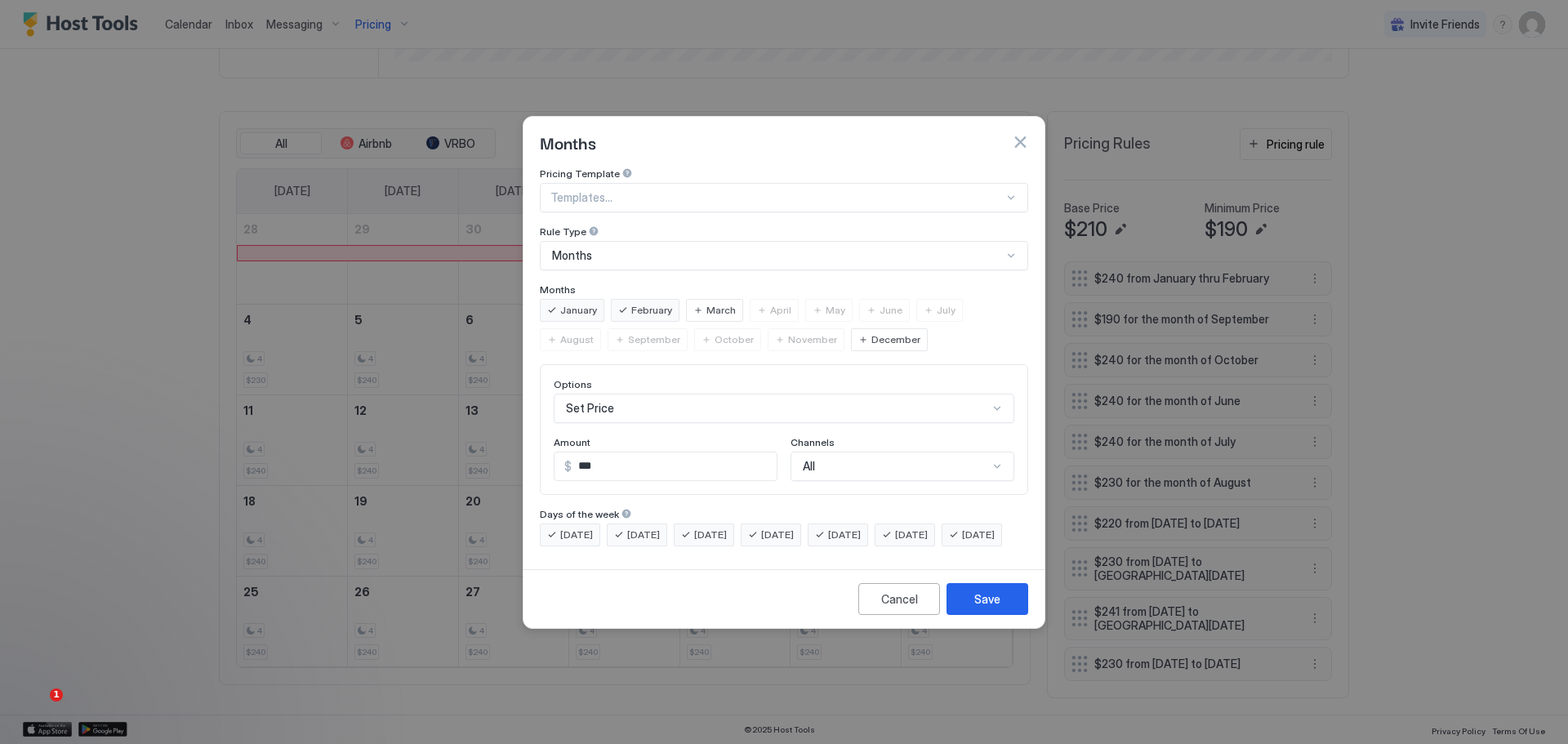
click at [888, 451] on div "All" at bounding box center [902, 466] width 223 height 30
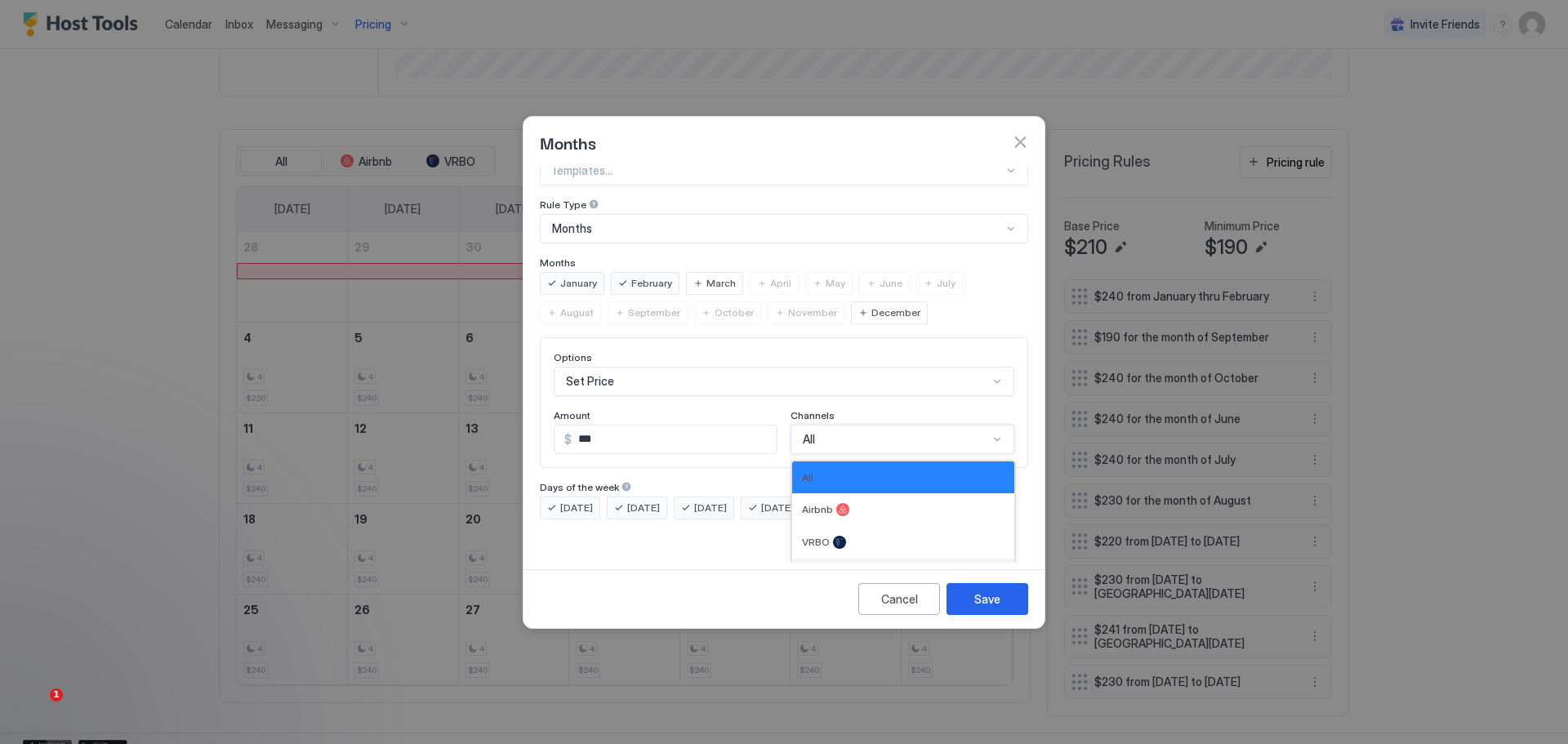
scroll to position [530, 0]
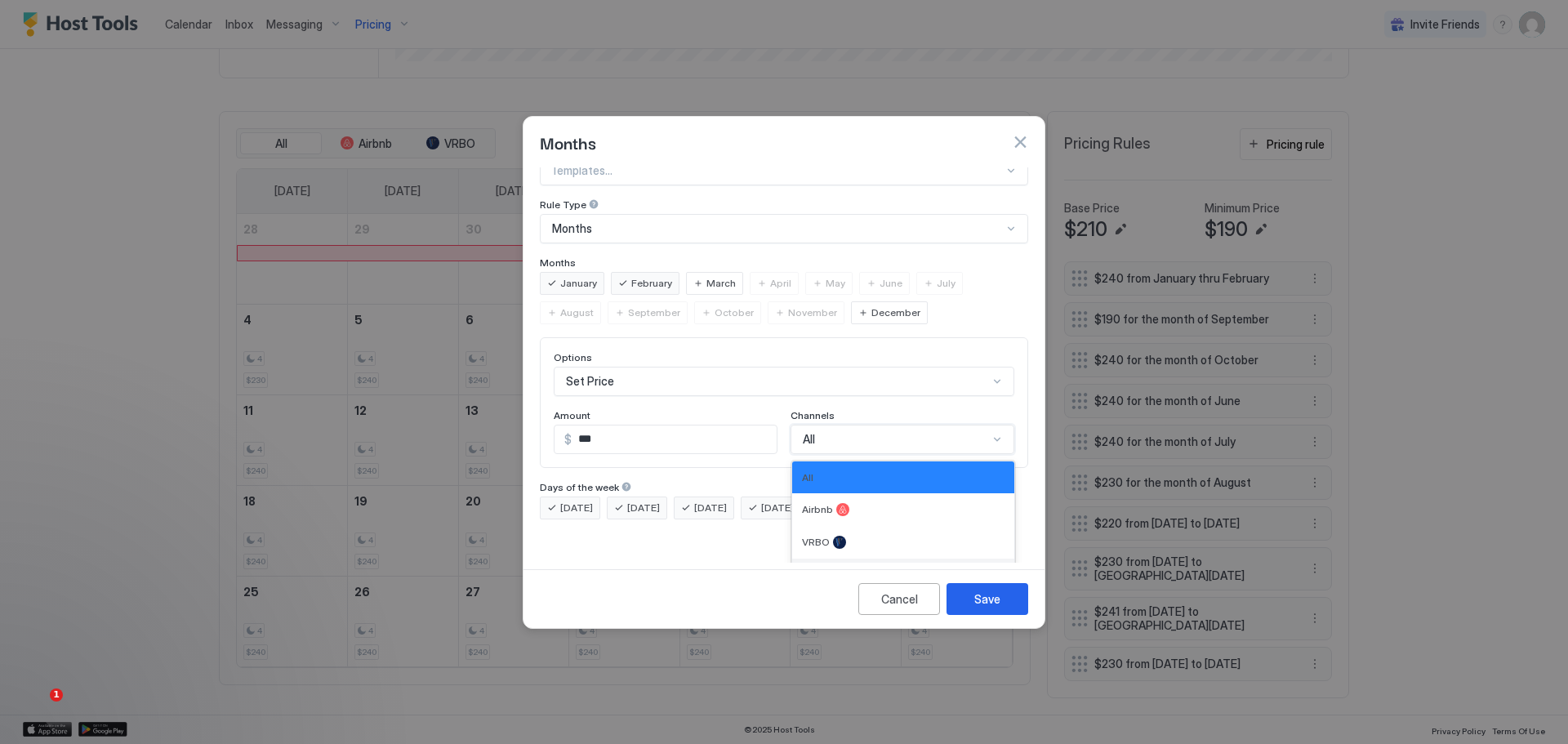
click at [806, 559] on div "Direct" at bounding box center [903, 575] width 222 height 32
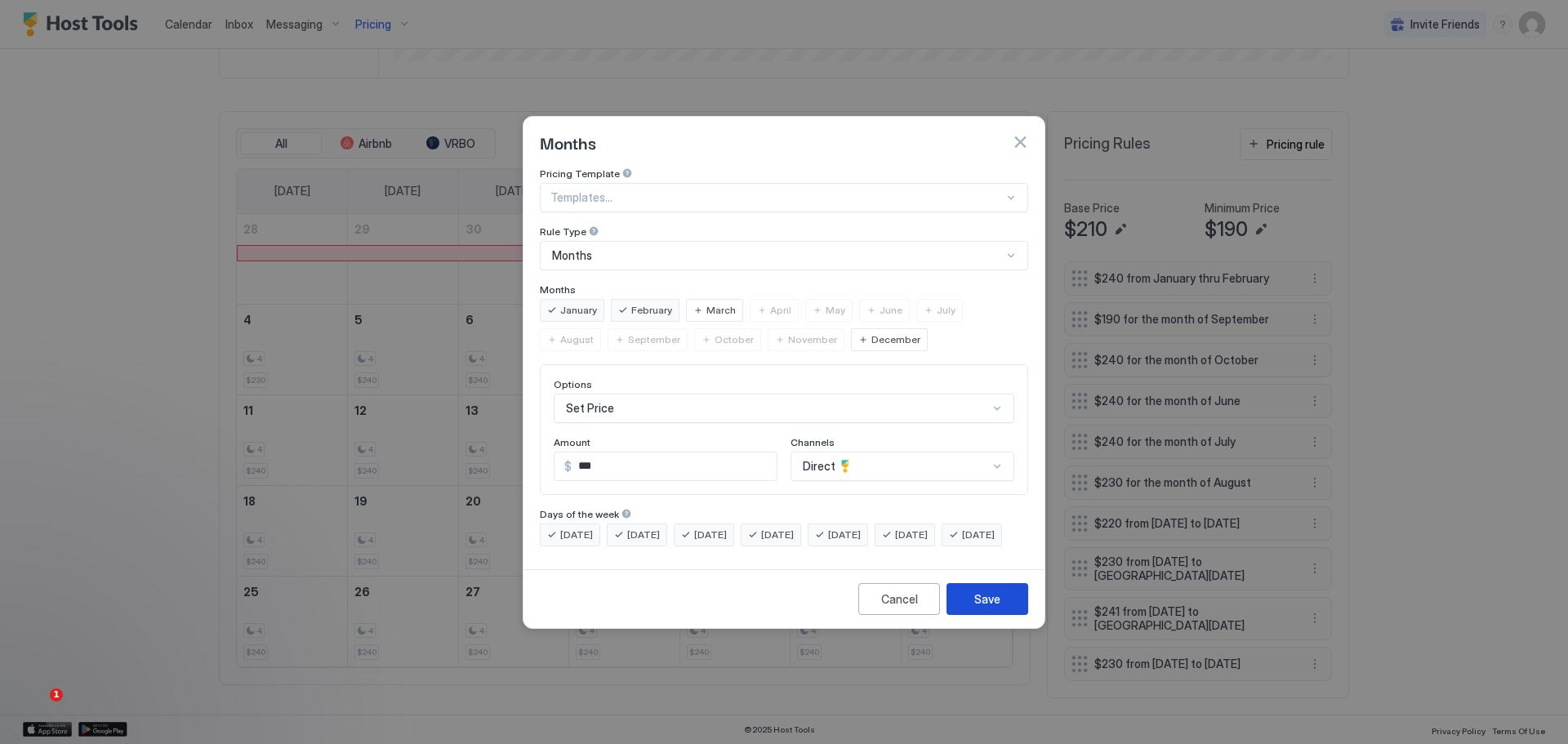
click at [980, 606] on div "Save" at bounding box center [987, 599] width 26 height 17
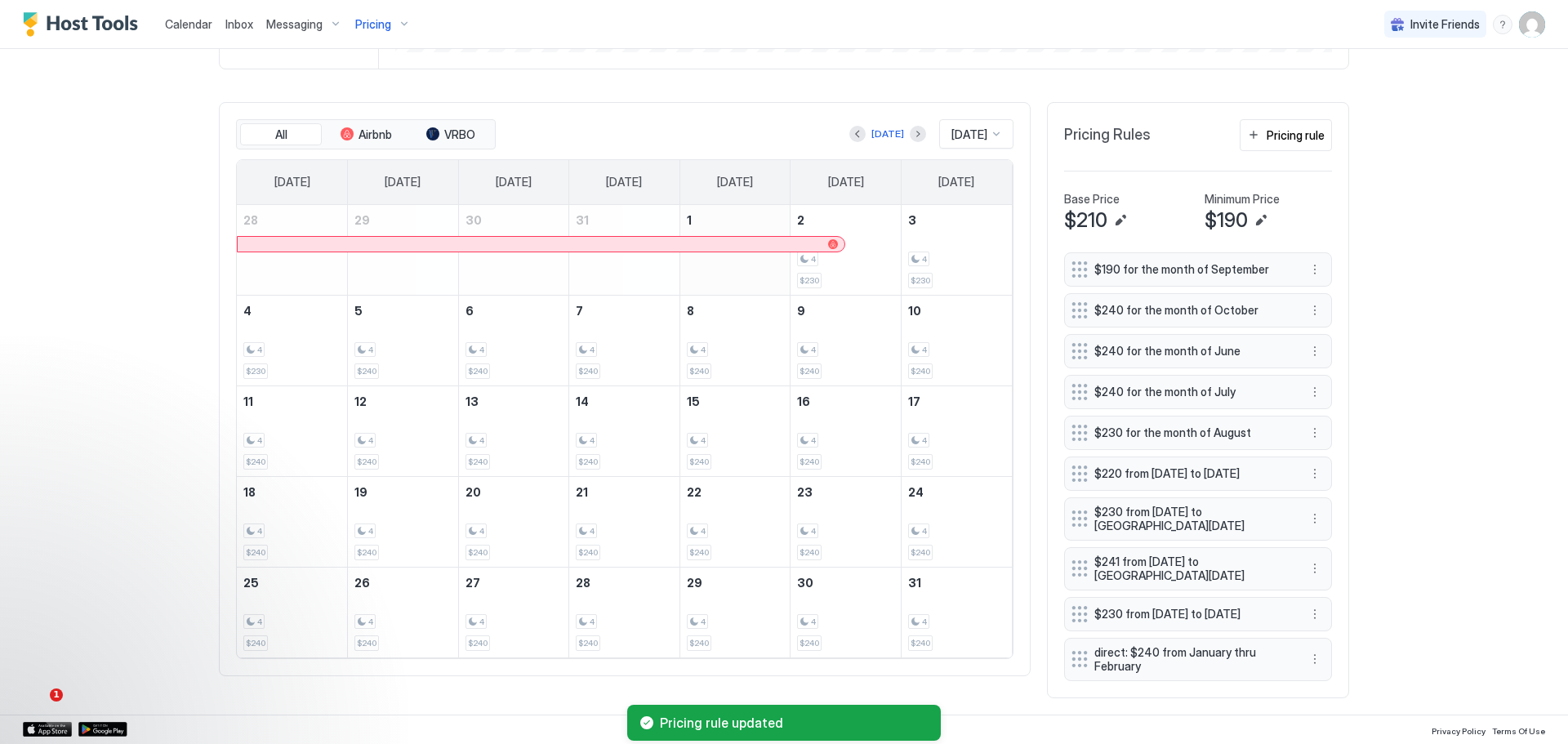
scroll to position [474, 0]
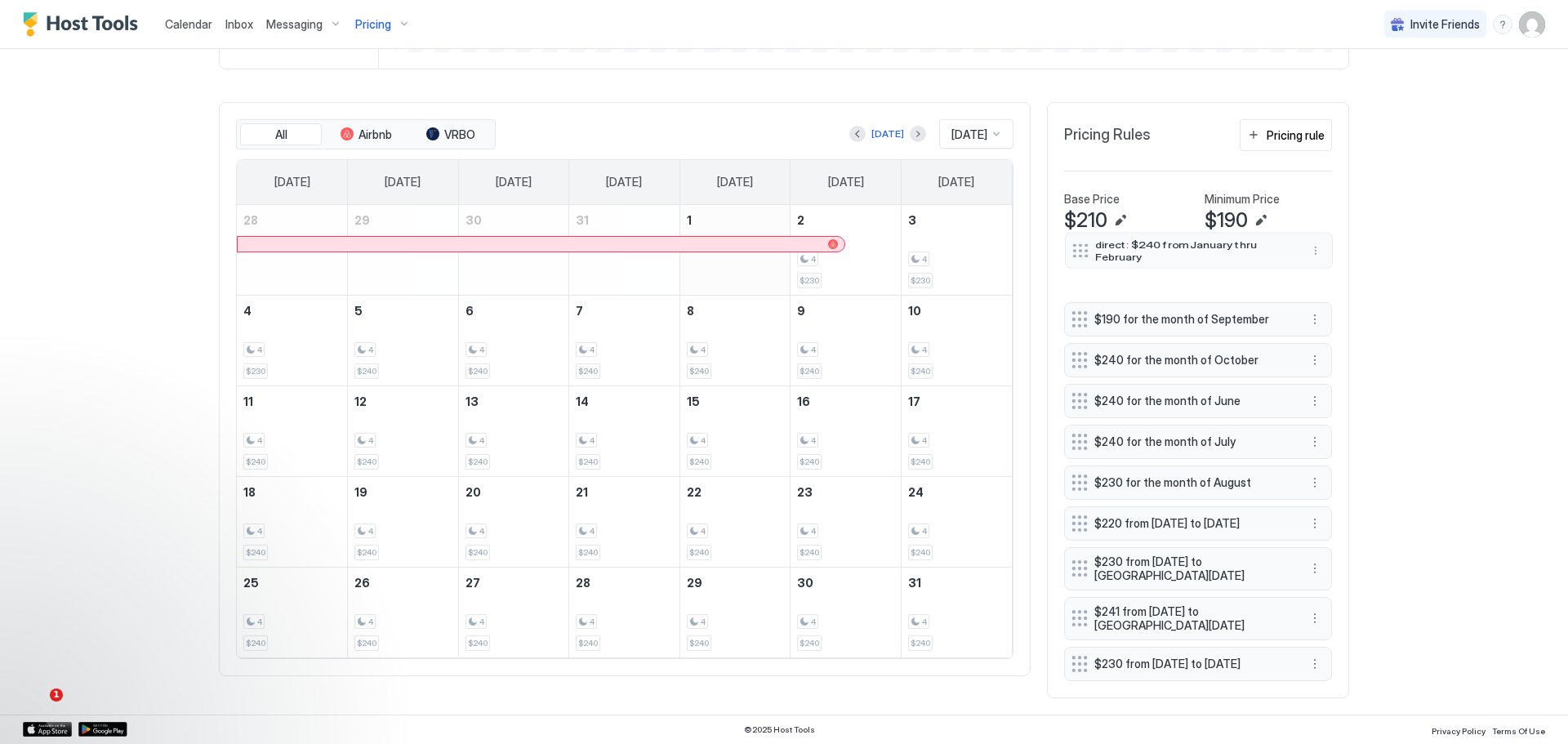
drag, startPoint x: 1128, startPoint y: 661, endPoint x: 1129, endPoint y: 251, distance: 410.0
click at [1129, 251] on span "direct: $240 from January thru February" at bounding box center [1192, 249] width 195 height 23
click at [1310, 264] on button "More options" at bounding box center [1315, 274] width 20 height 20
click at [1330, 275] on span "Edit" at bounding box center [1334, 276] width 18 height 13
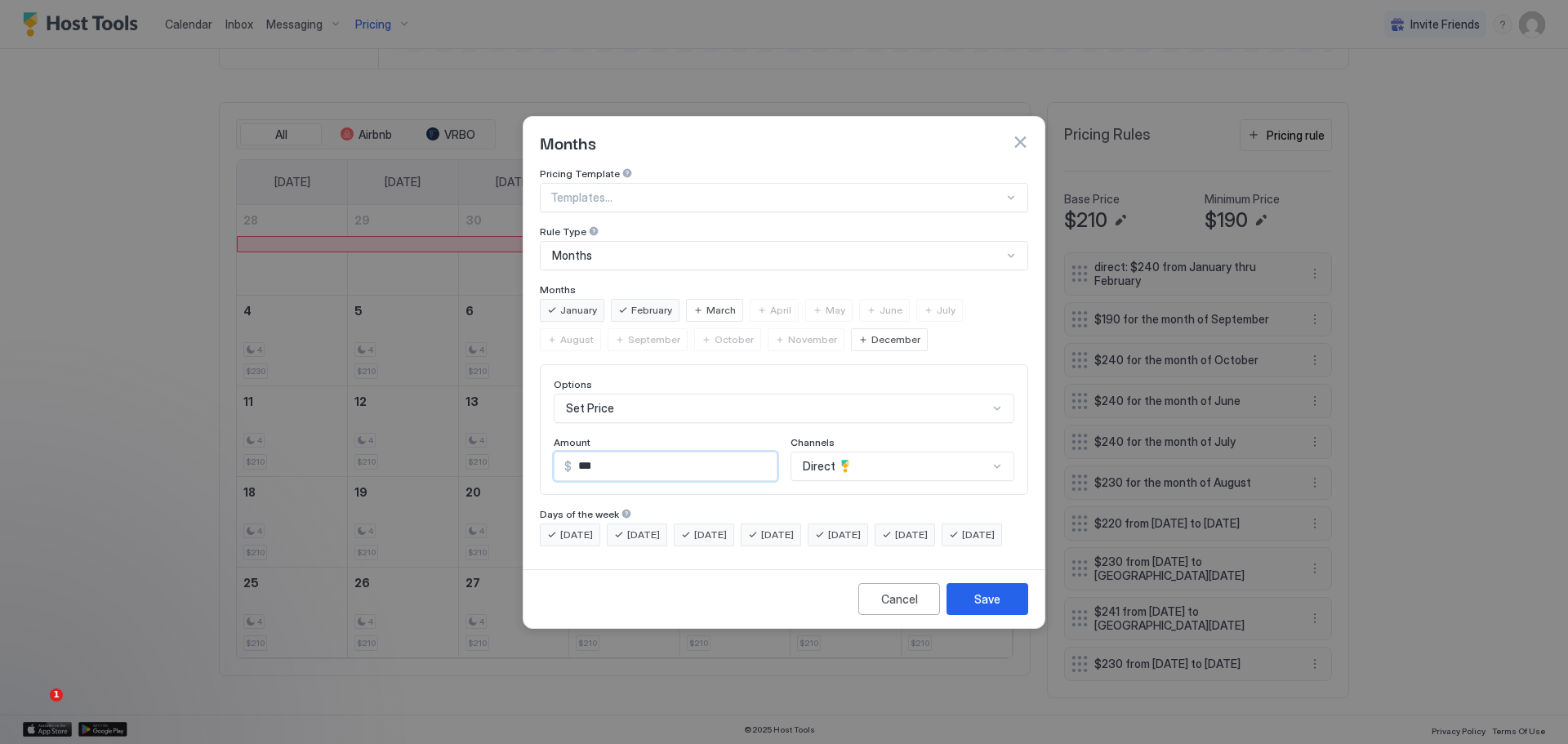
drag, startPoint x: 598, startPoint y: 459, endPoint x: 576, endPoint y: 459, distance: 22.0
click at [576, 459] on input "***" at bounding box center [674, 466] width 205 height 28
type input "***"
click at [879, 453] on div "Direct" at bounding box center [902, 466] width 223 height 30
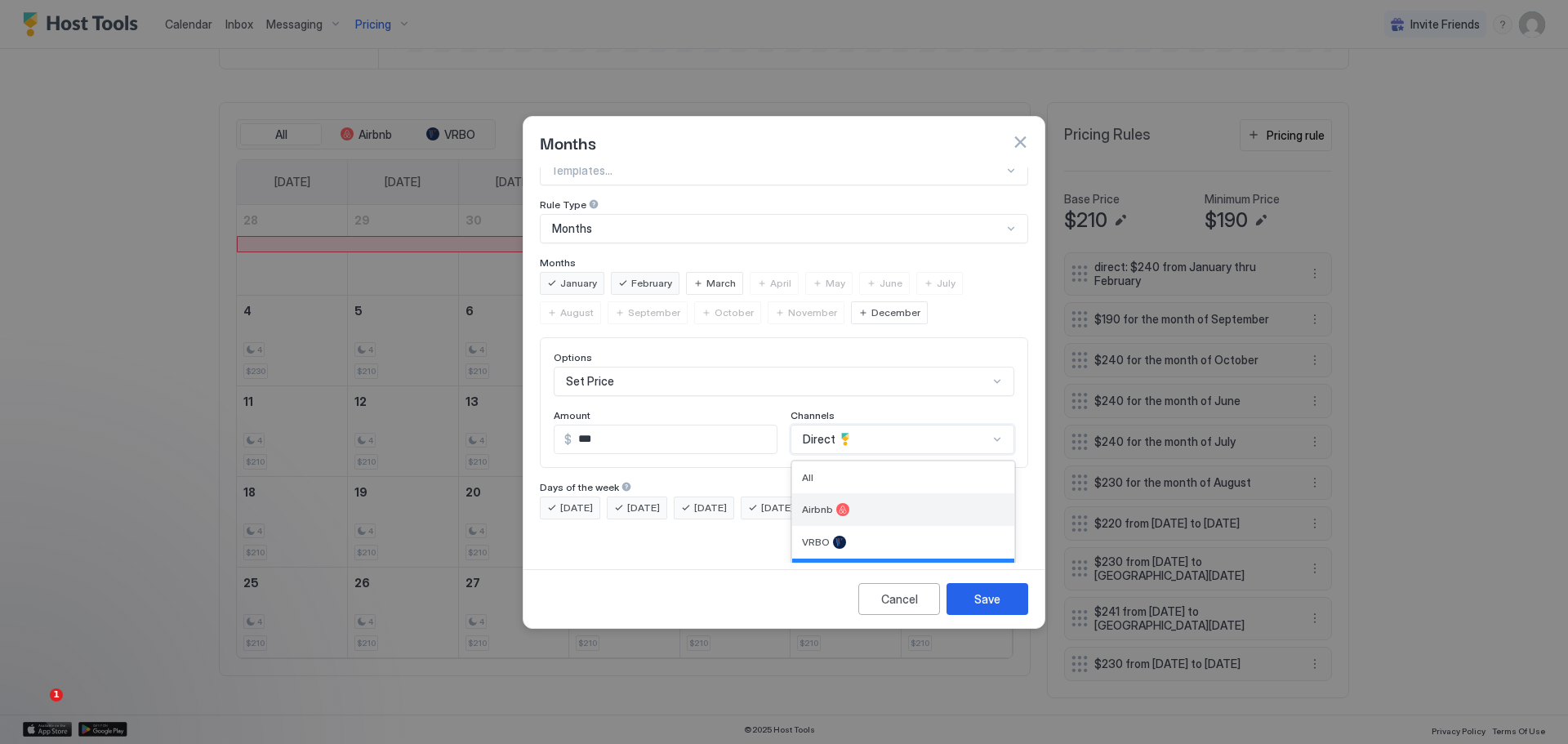
click at [836, 503] on div at bounding box center [842, 510] width 13 height 13
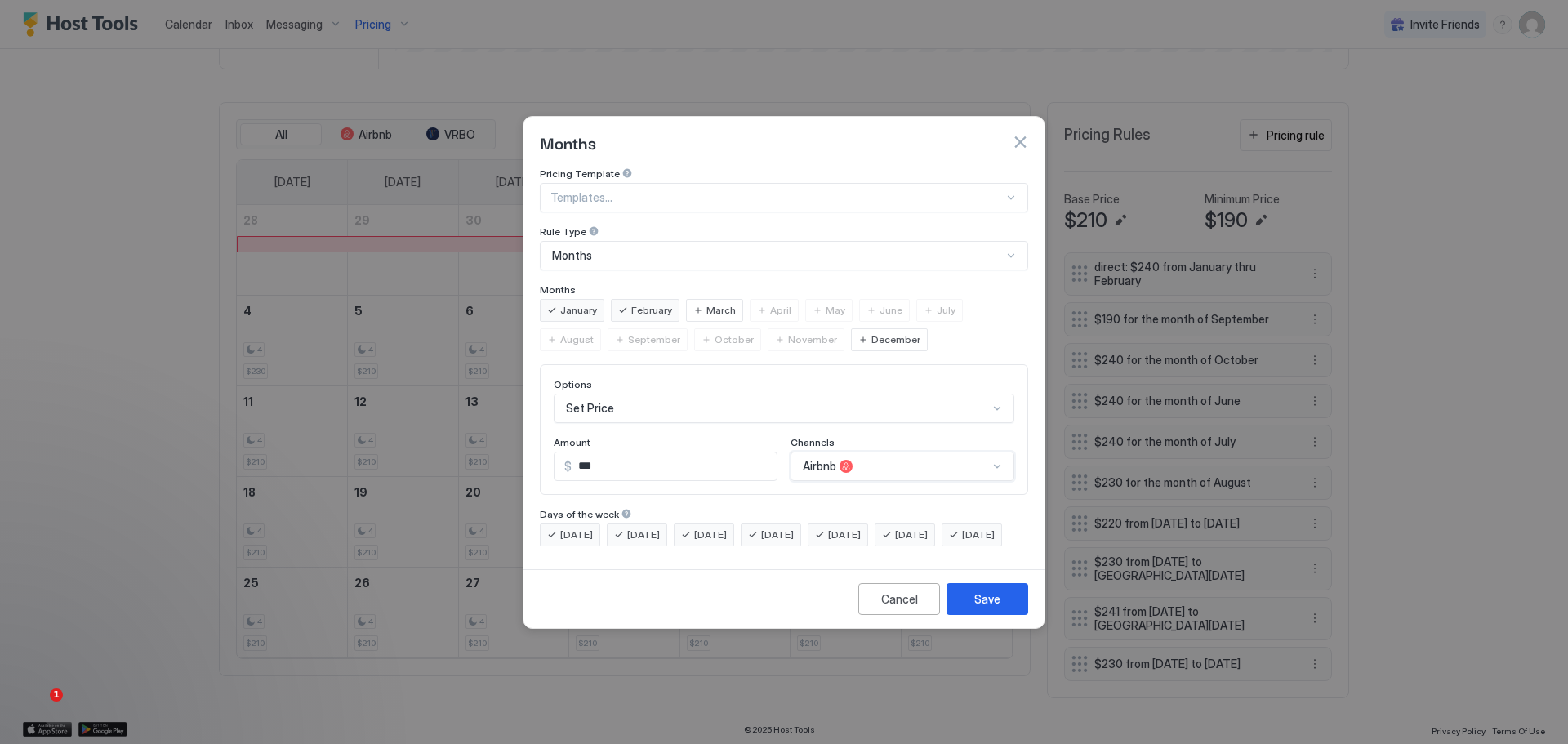
scroll to position [0, 0]
click at [987, 608] on div "Save" at bounding box center [987, 599] width 26 height 17
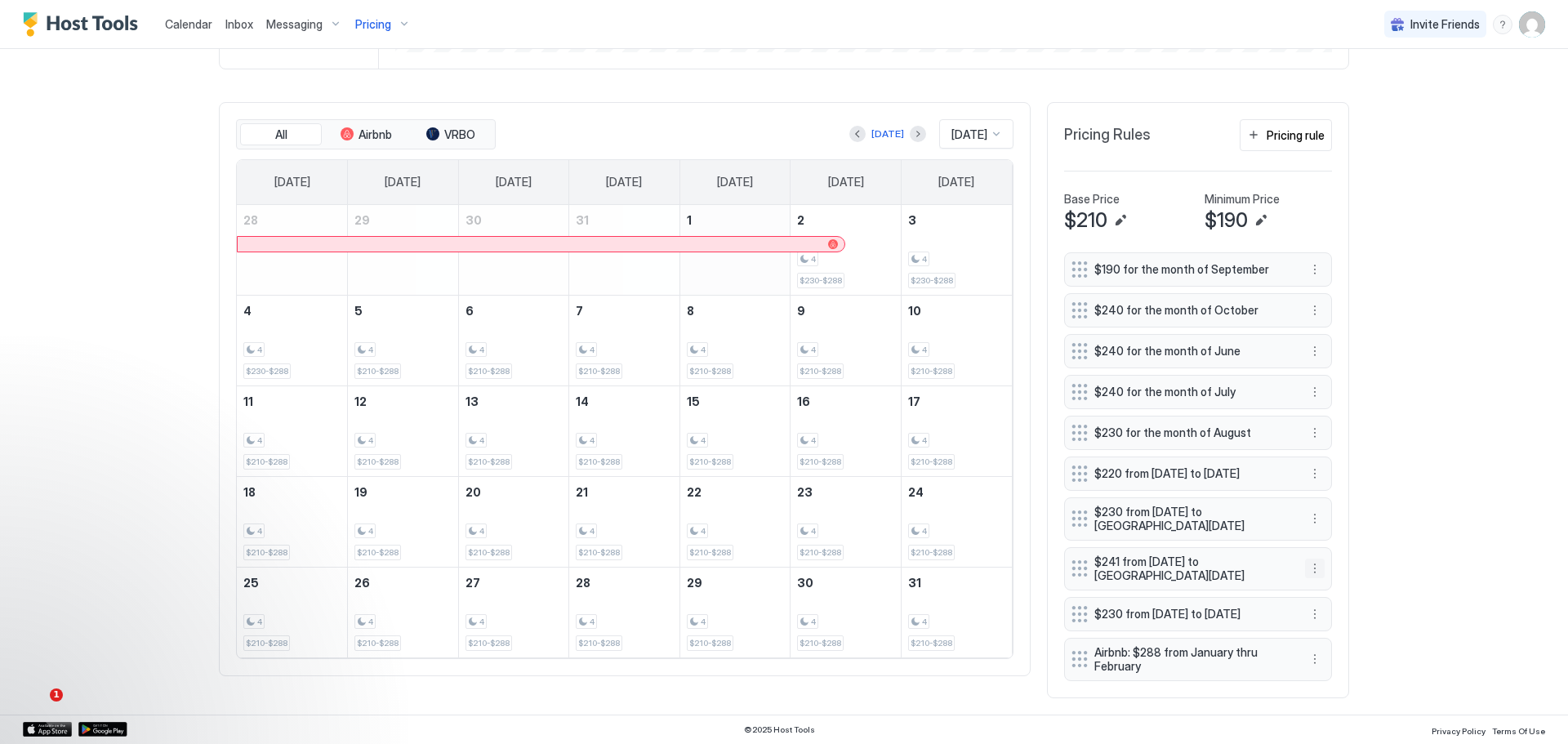
scroll to position [536, 0]
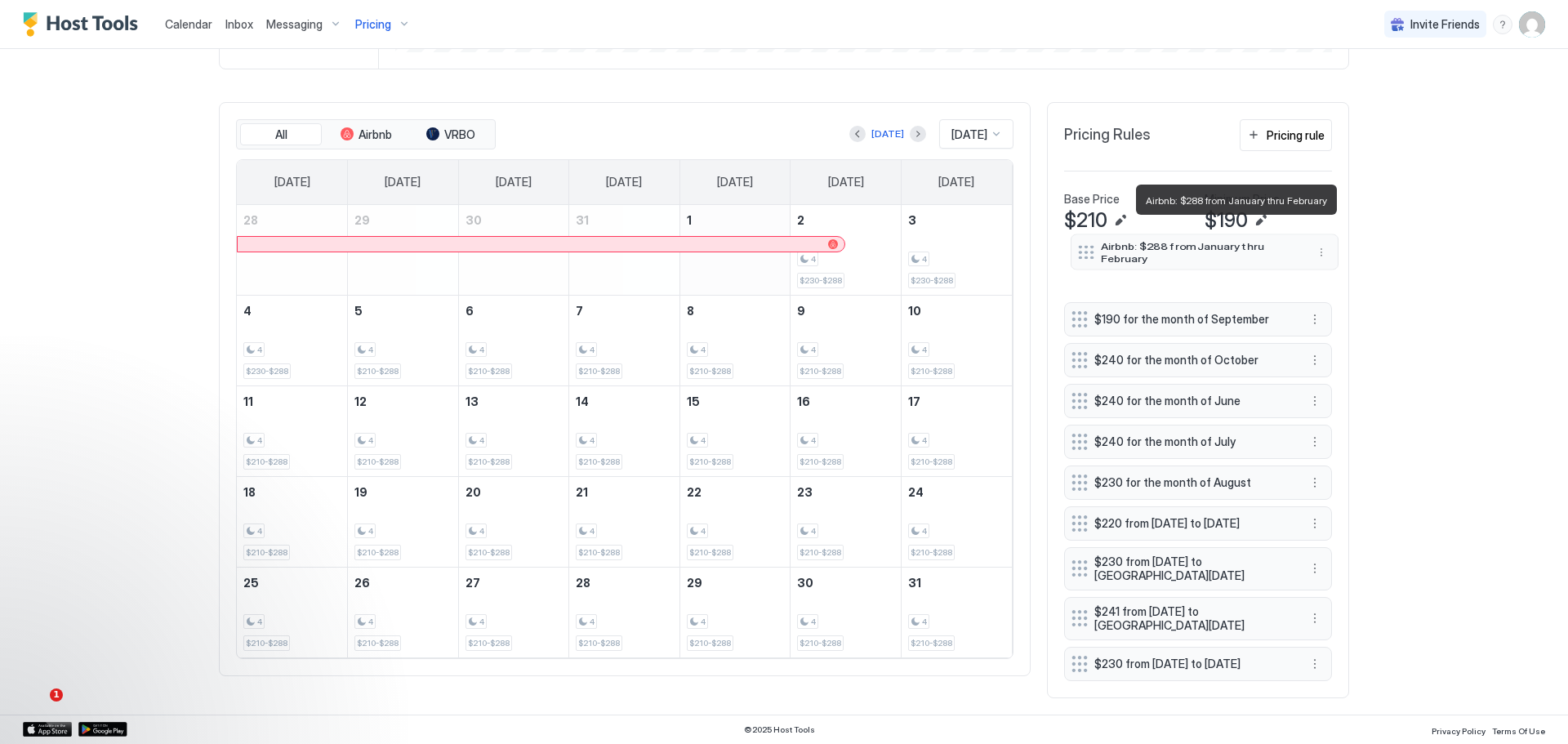
drag, startPoint x: 1161, startPoint y: 654, endPoint x: 1167, endPoint y: 247, distance: 407.0
click at [1167, 247] on span "Airbnb: $288 from January thru February" at bounding box center [1198, 251] width 195 height 23
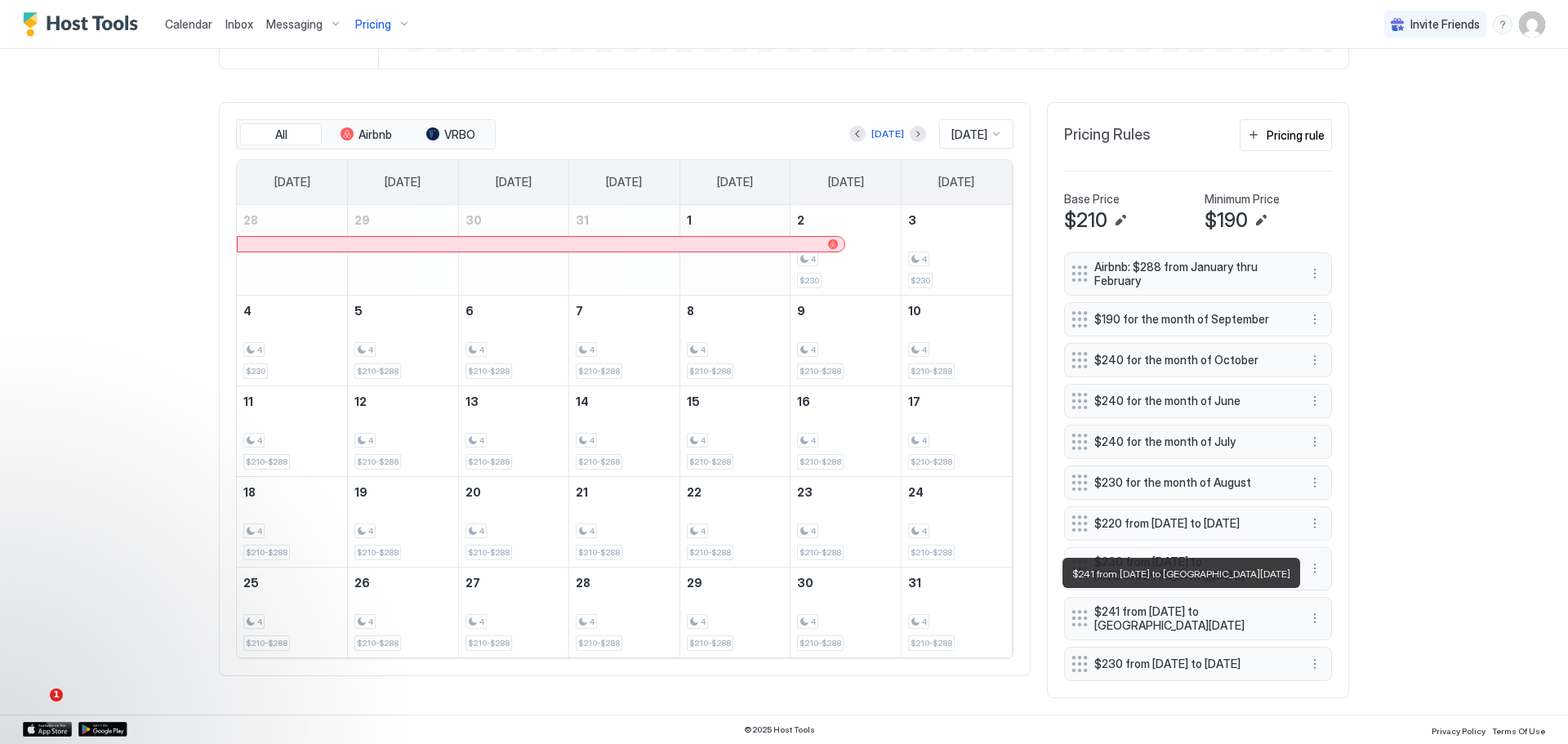
scroll to position [480, 0]
click at [1313, 264] on button "More options" at bounding box center [1315, 274] width 20 height 20
click at [1326, 187] on div at bounding box center [784, 372] width 1568 height 744
click at [1273, 119] on button "Pricing rule" at bounding box center [1285, 136] width 92 height 32
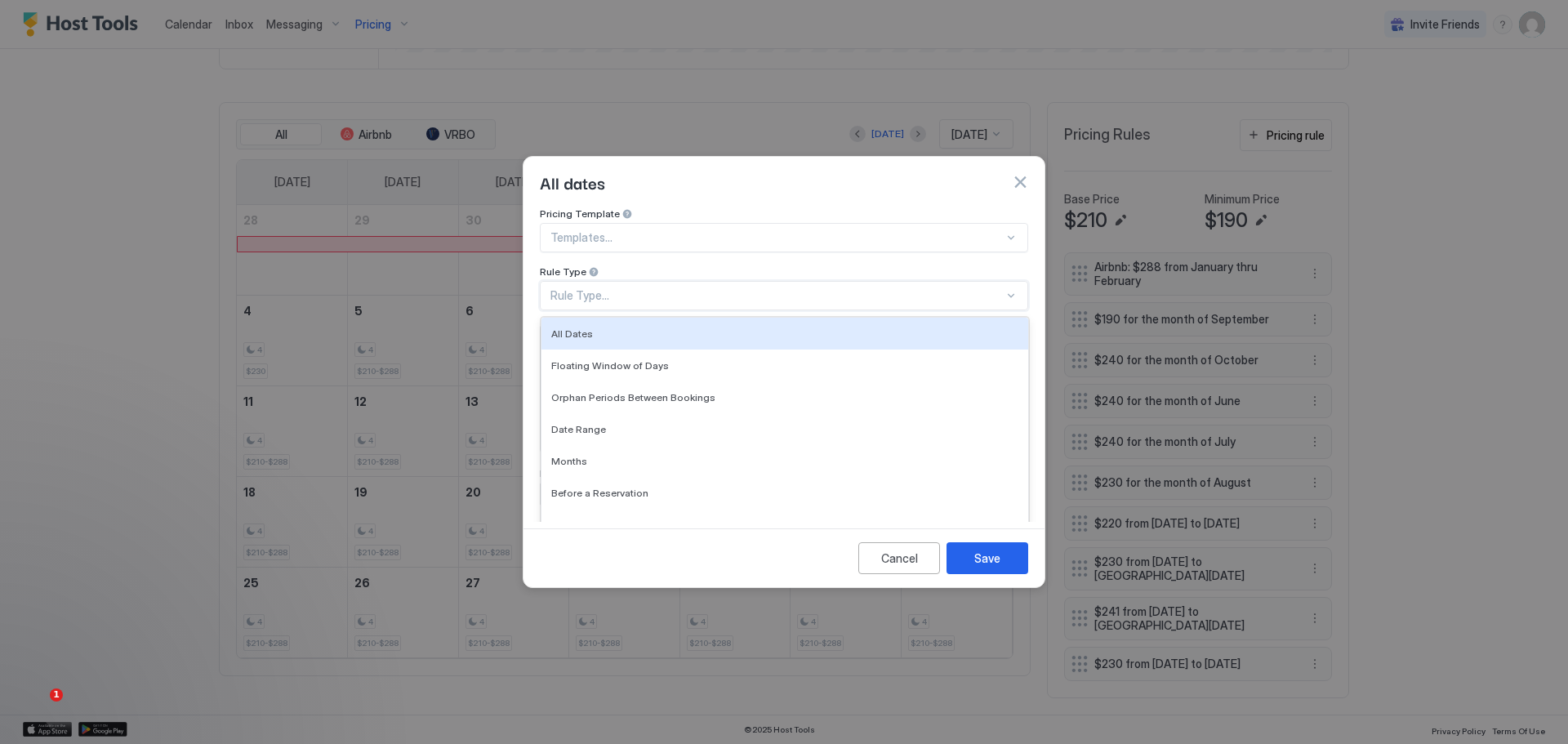
click at [648, 288] on div "Rule Type..." at bounding box center [777, 295] width 453 height 14
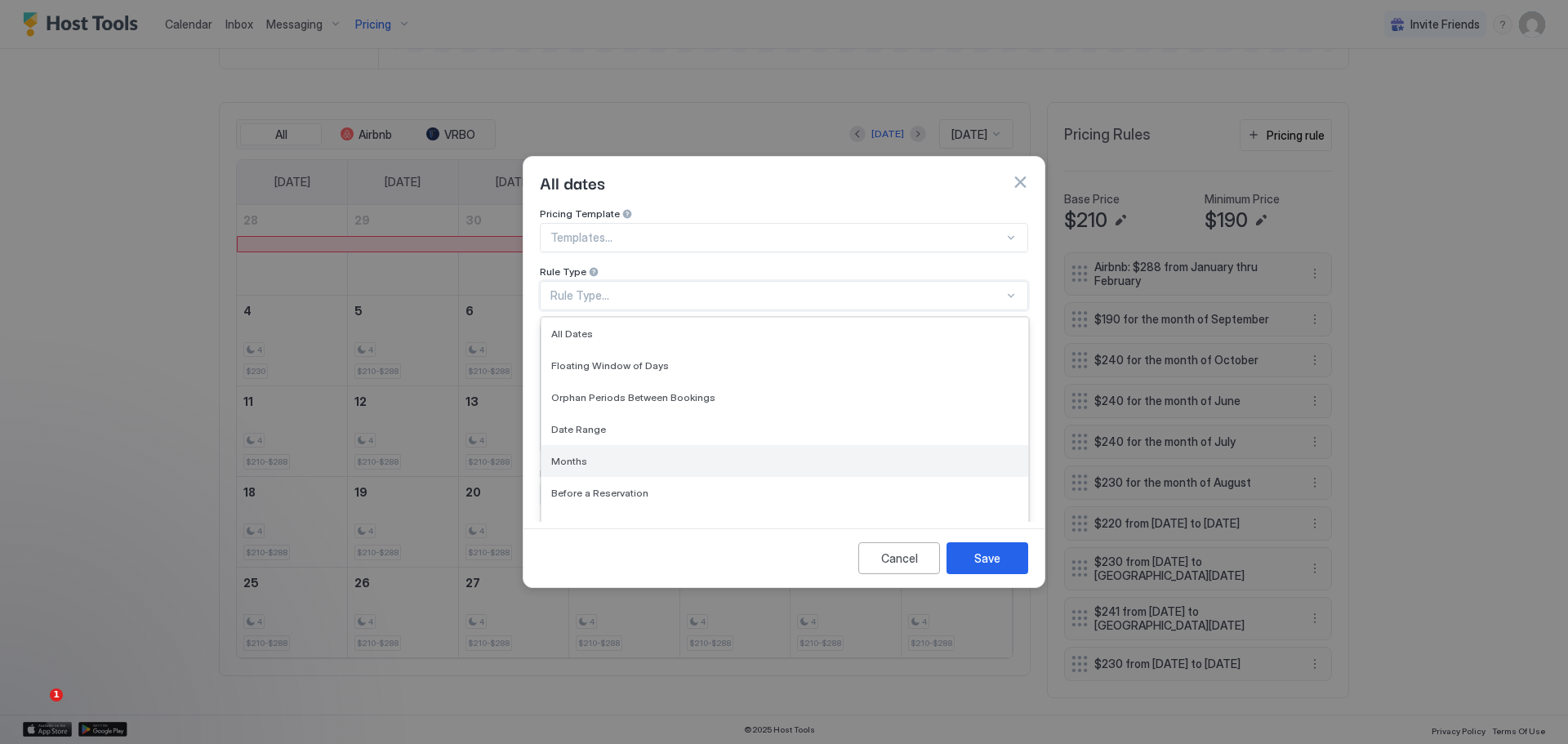
click at [576, 455] on span "Months" at bounding box center [570, 461] width 36 height 13
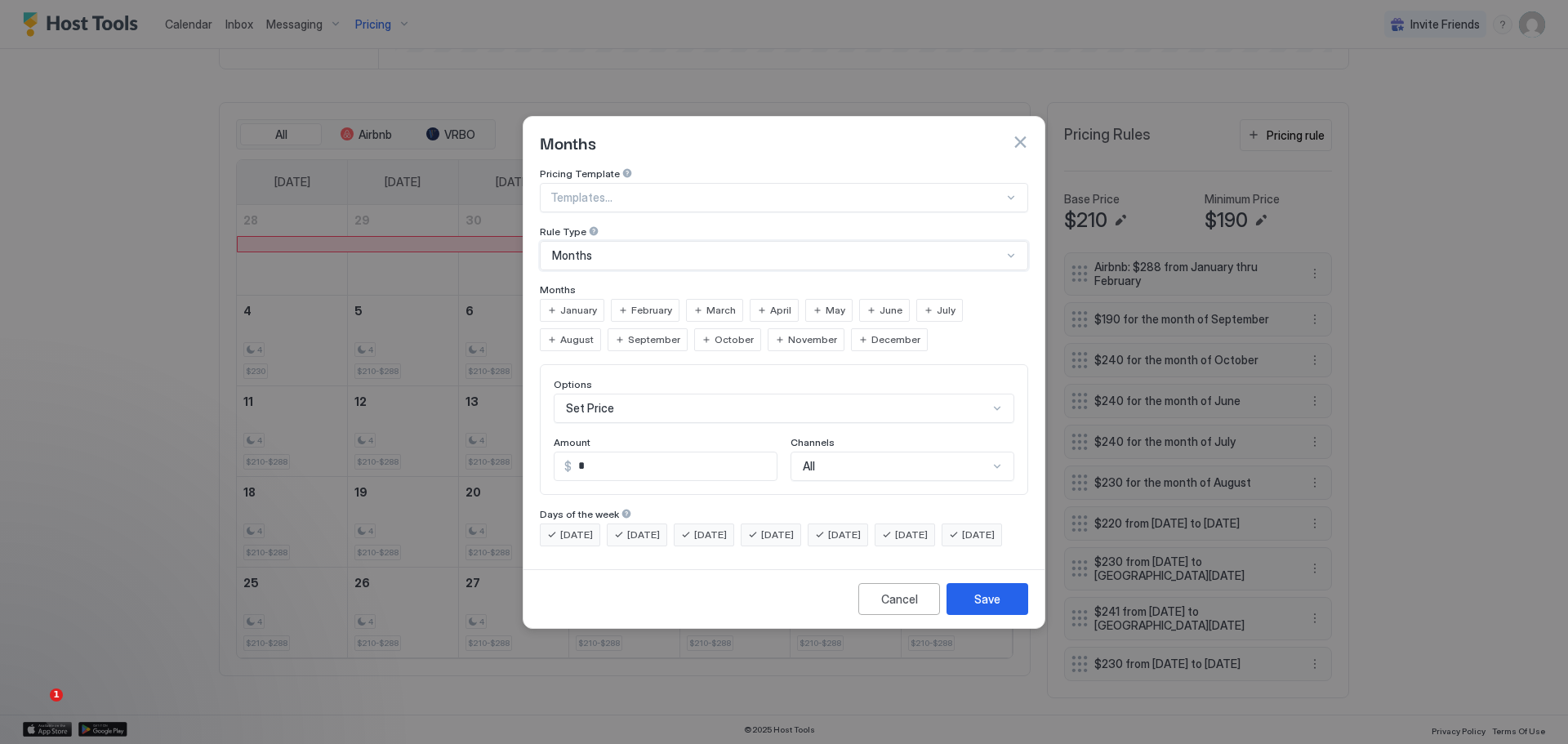
click at [589, 303] on span "January" at bounding box center [579, 311] width 37 height 14
click at [641, 303] on span "February" at bounding box center [652, 311] width 41 height 14
drag, startPoint x: 591, startPoint y: 454, endPoint x: 555, endPoint y: 460, distance: 36.5
click at [555, 460] on div "$ *" at bounding box center [665, 466] width 223 height 30
type input "***"
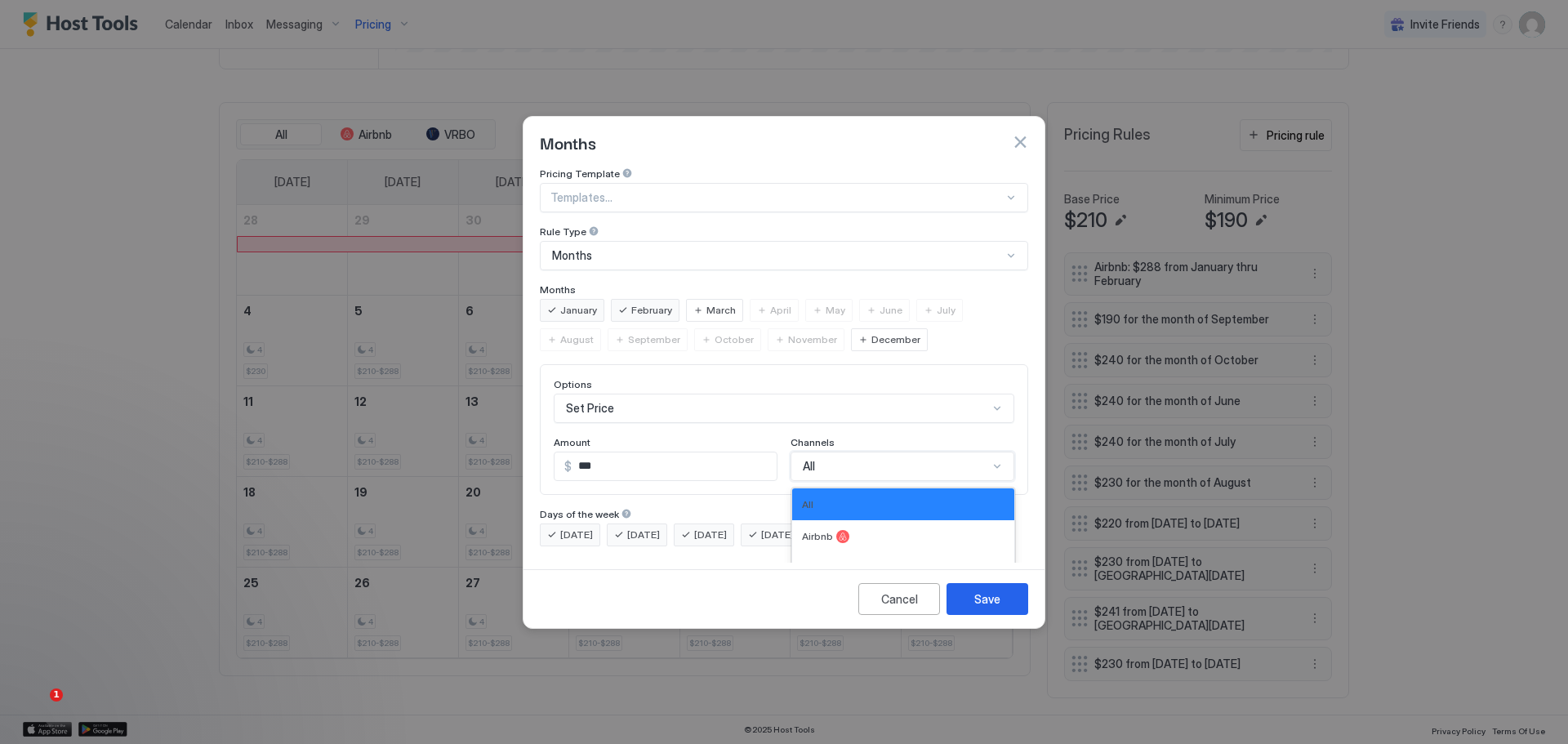
click at [834, 451] on div "4 results available. Use Up and Down to choose options, press Enter to select t…" at bounding box center [902, 466] width 223 height 30
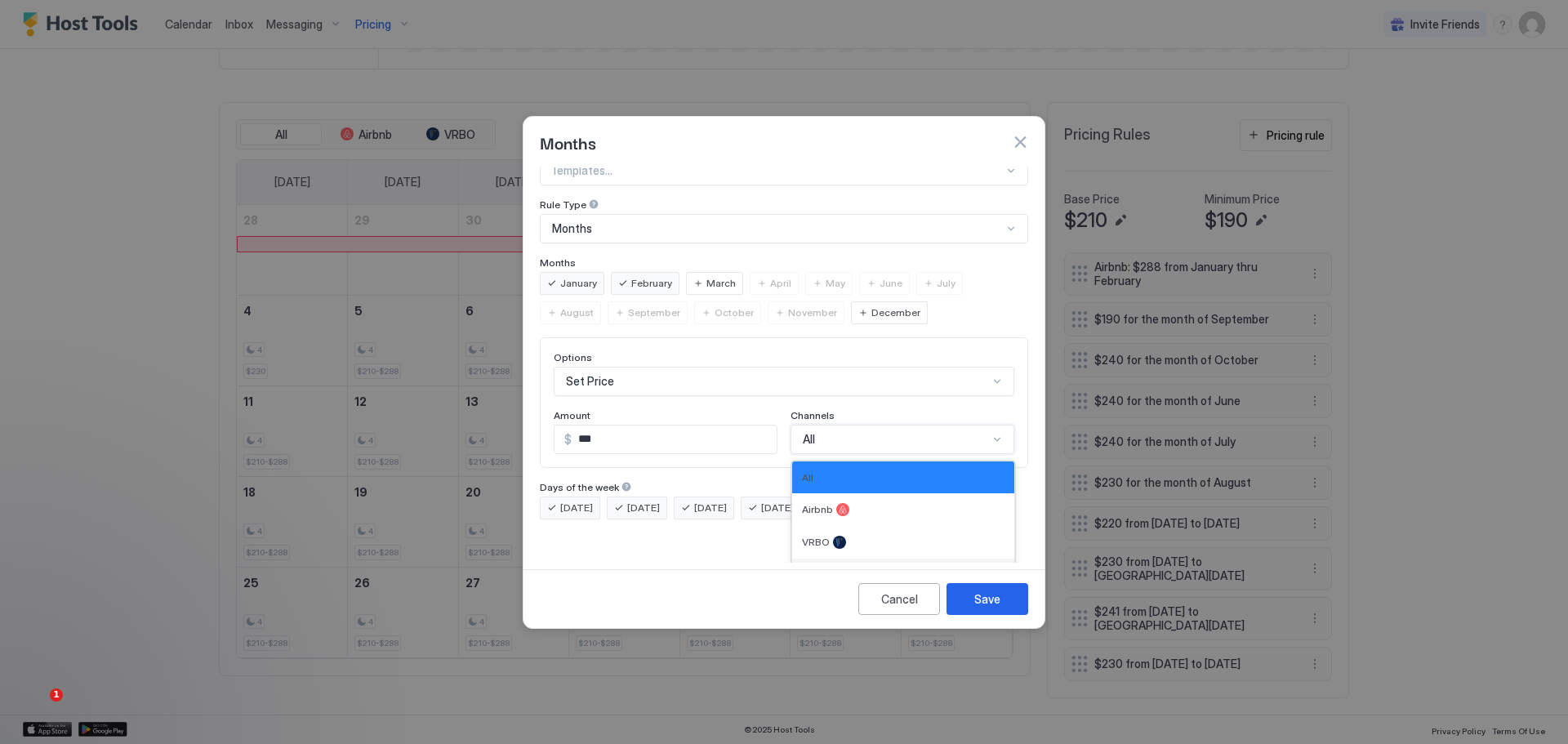
click at [822, 559] on div "Direct" at bounding box center [903, 575] width 222 height 32
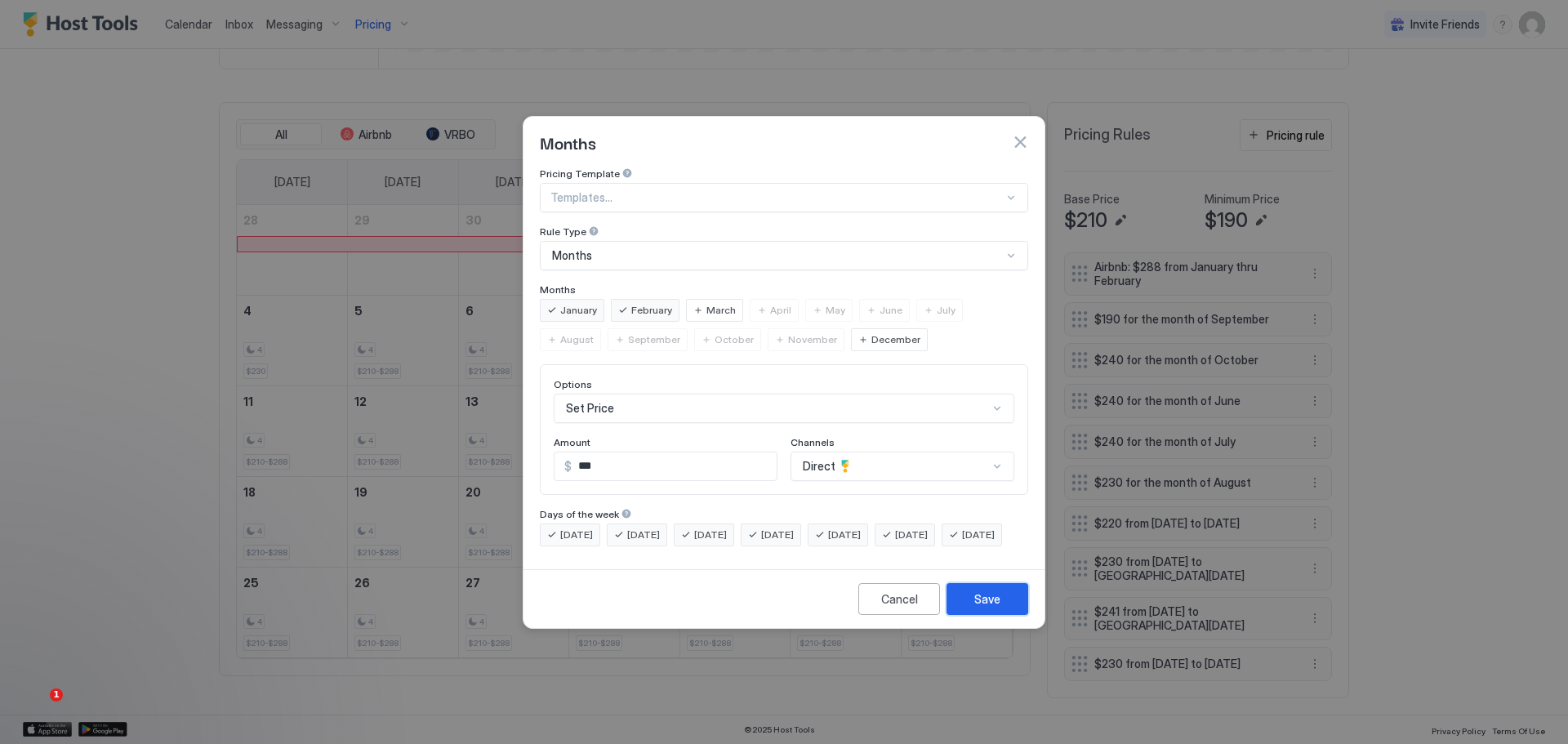
click at [989, 608] on div "Save" at bounding box center [987, 599] width 26 height 17
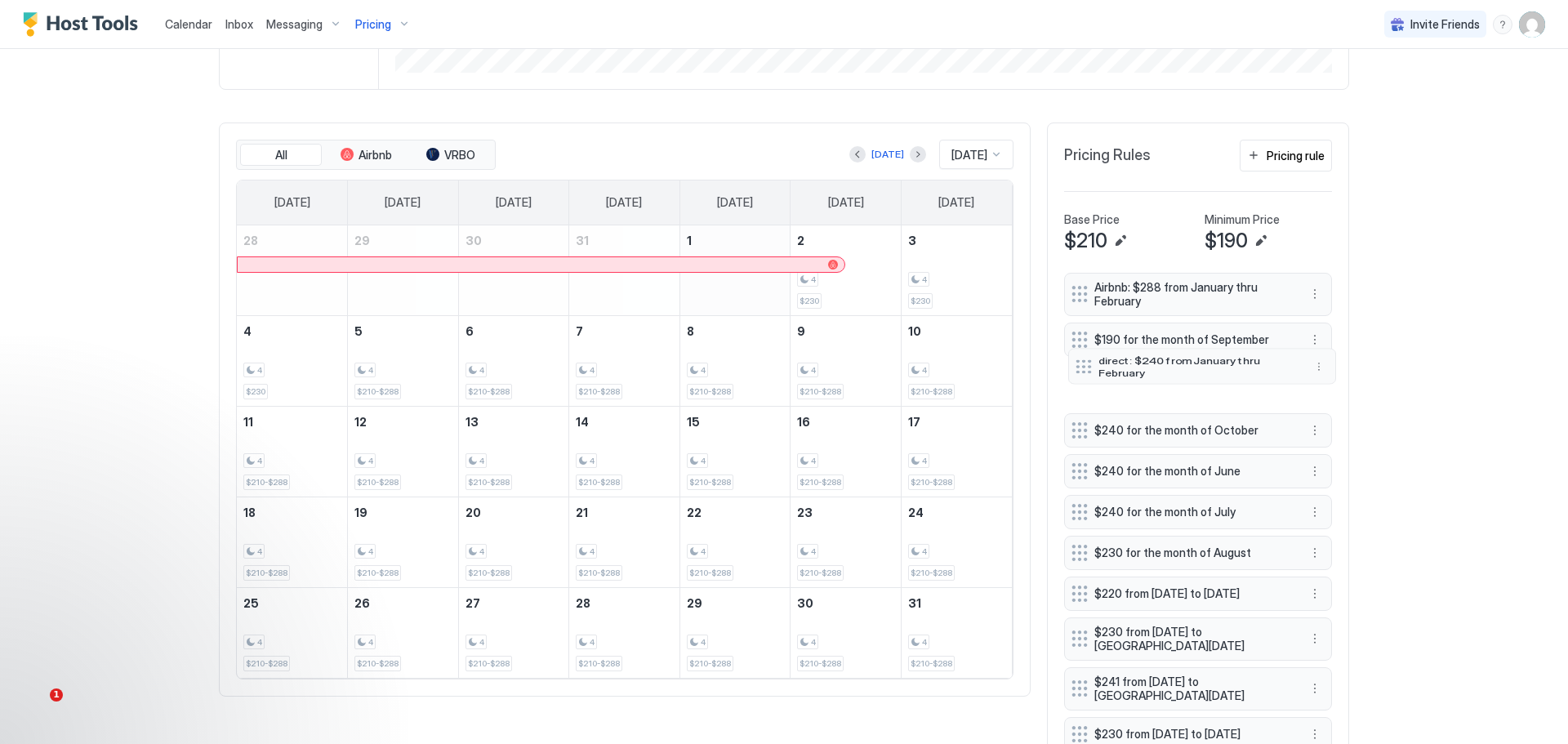
scroll to position [536, 0]
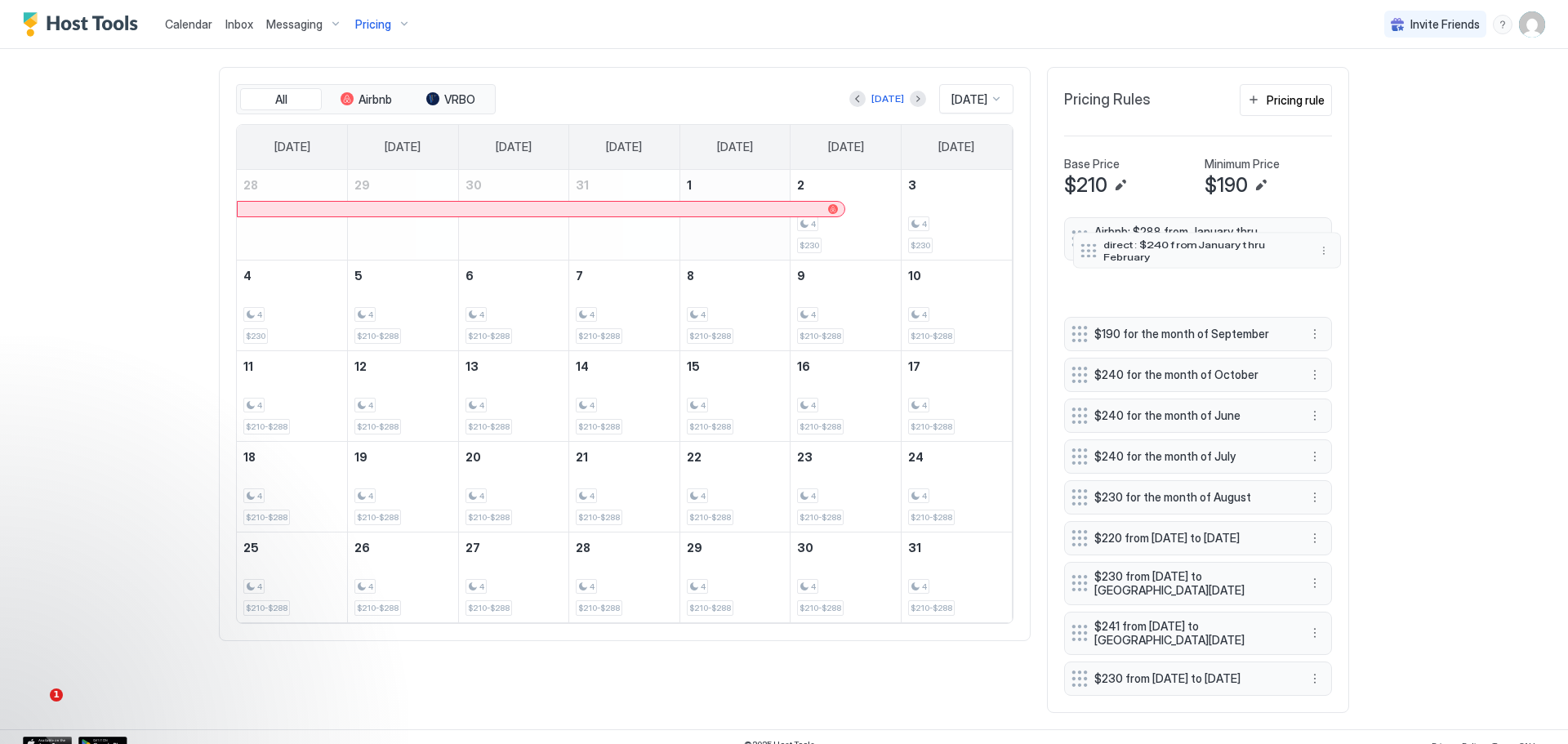
drag, startPoint x: 1135, startPoint y: 702, endPoint x: 1144, endPoint y: 223, distance: 479.1
click at [1144, 223] on div "Pricing Rules Pricing rule Base Price $210 Minimum Price $190 Airbnb: $288 from…" at bounding box center [1198, 390] width 302 height 646
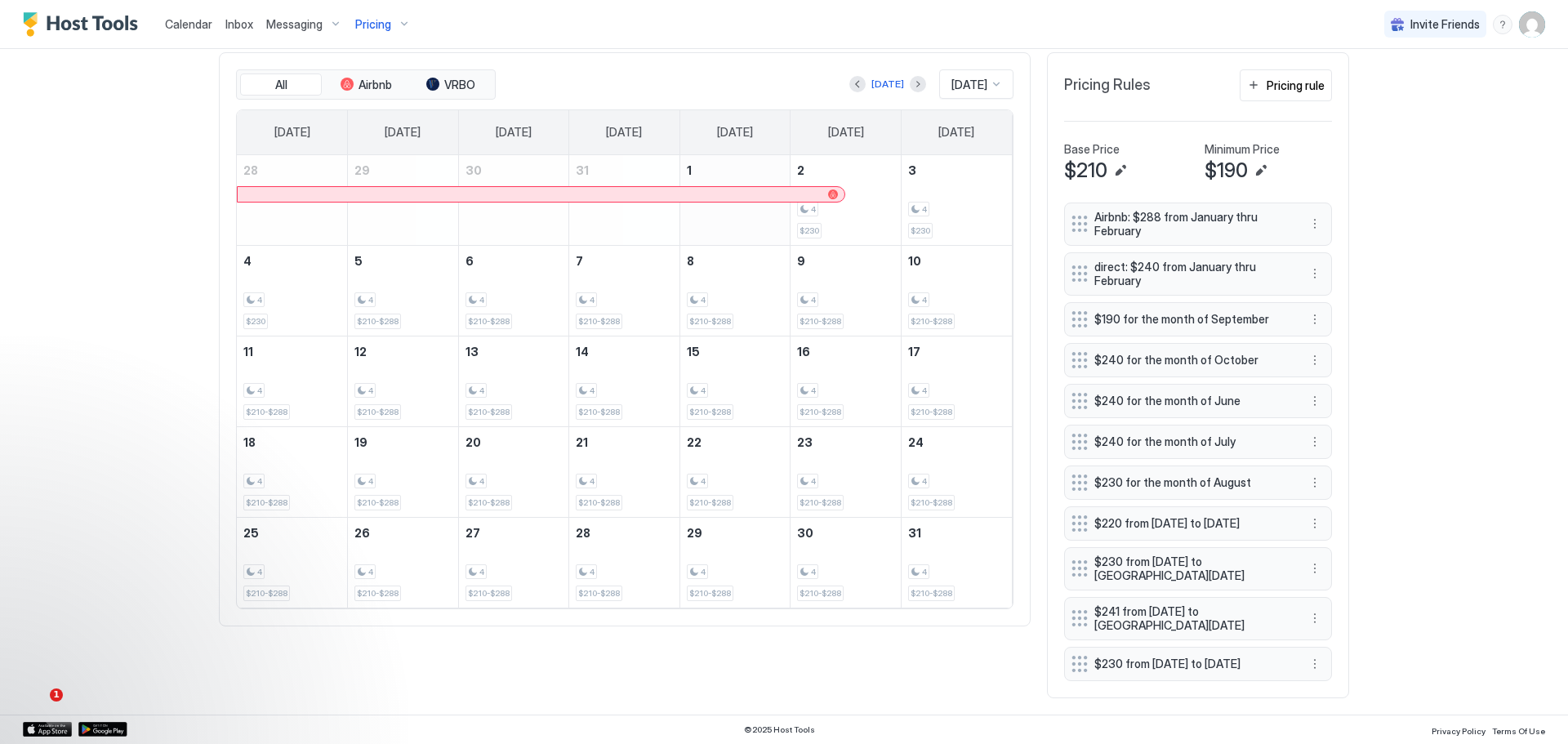
scroll to position [480, 0]
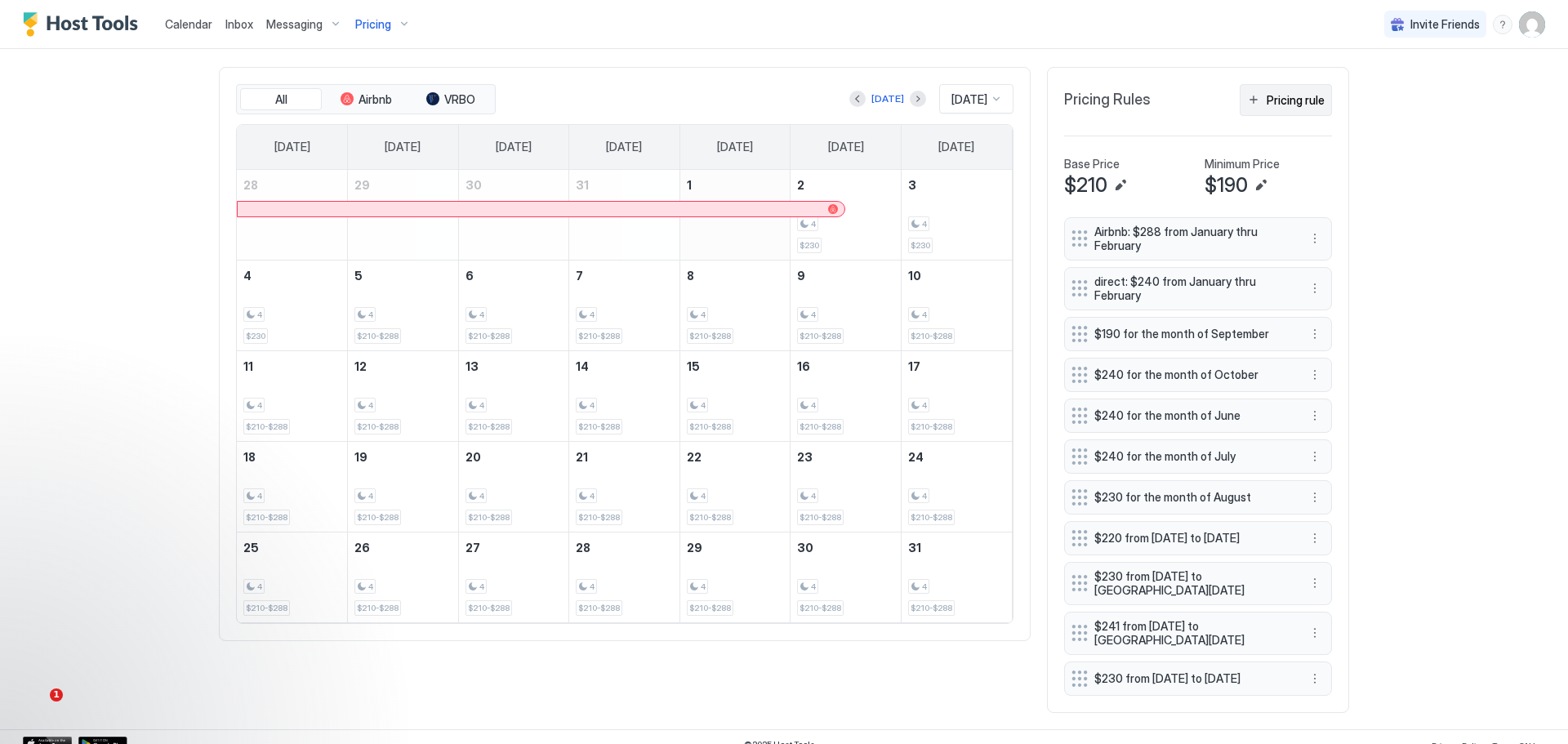
click at [1275, 99] on div "Pricing rule" at bounding box center [1295, 100] width 58 height 17
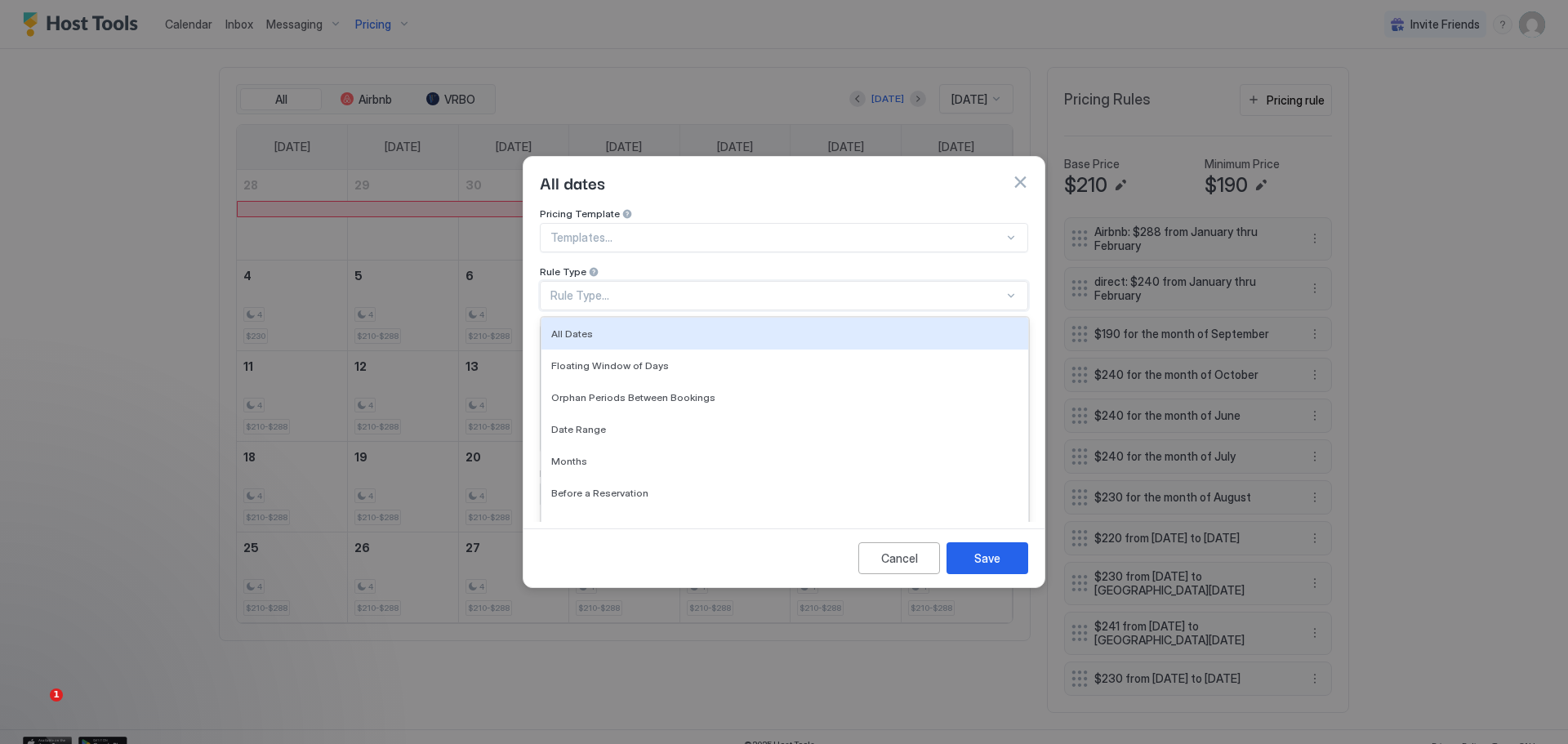
click at [642, 288] on div "Rule Type..." at bounding box center [777, 295] width 453 height 14
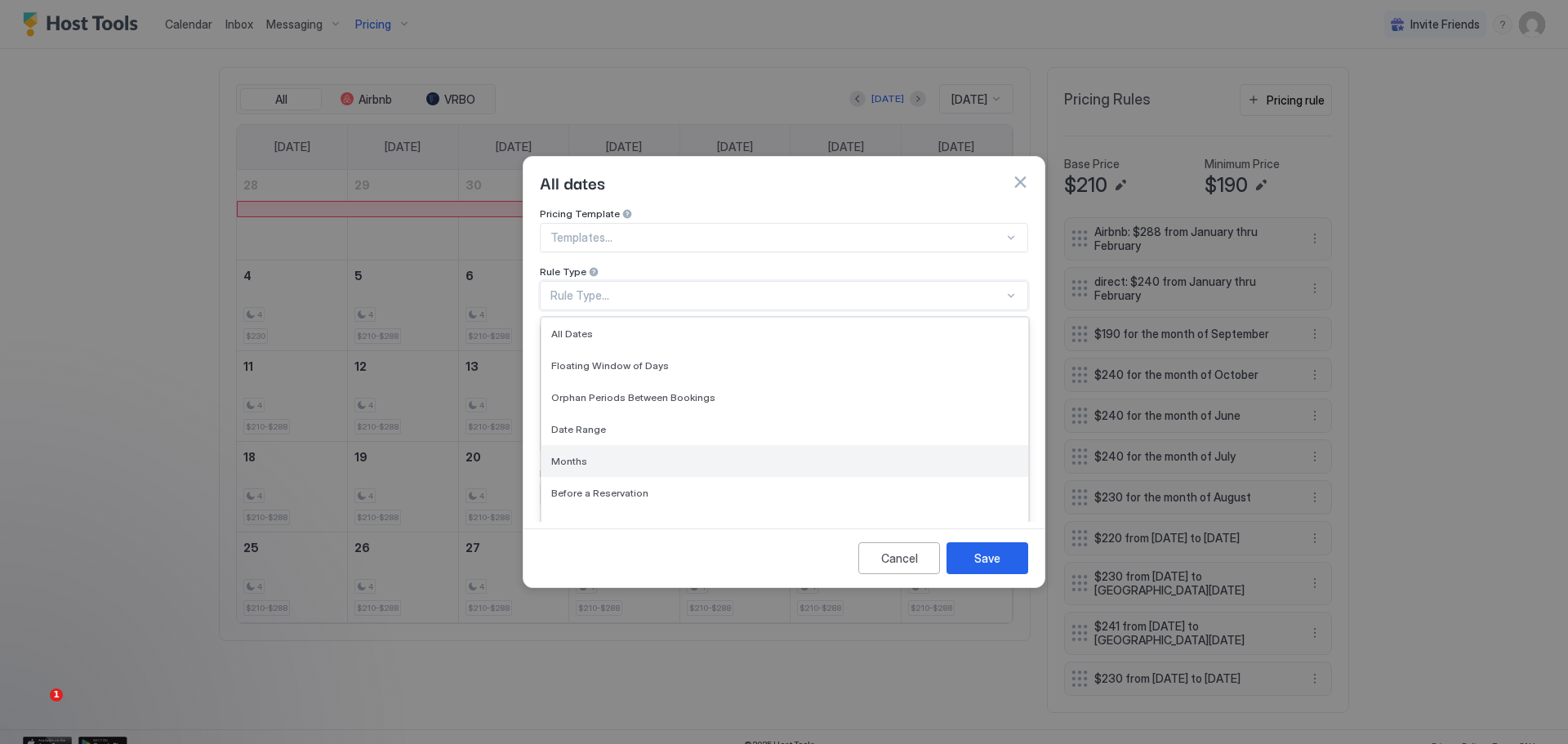
click at [572, 455] on span "Months" at bounding box center [570, 461] width 36 height 13
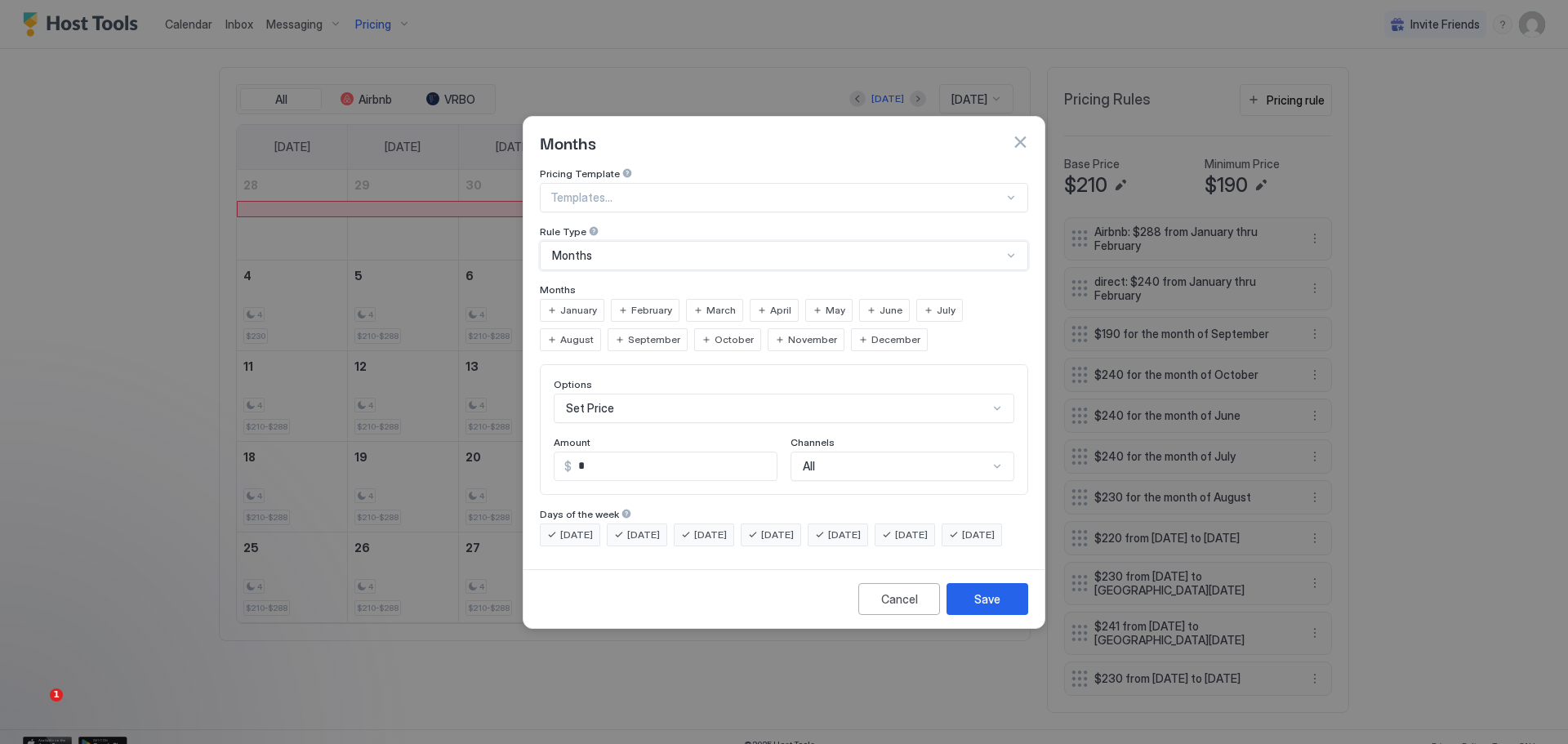
click at [575, 303] on span "January" at bounding box center [579, 311] width 37 height 14
click at [625, 299] on div "February" at bounding box center [645, 310] width 68 height 22
drag, startPoint x: 592, startPoint y: 446, endPoint x: 550, endPoint y: 455, distance: 43.0
click at [550, 455] on div "Options Set Price Amount $ * Channels All" at bounding box center [784, 430] width 488 height 131
type input "***"
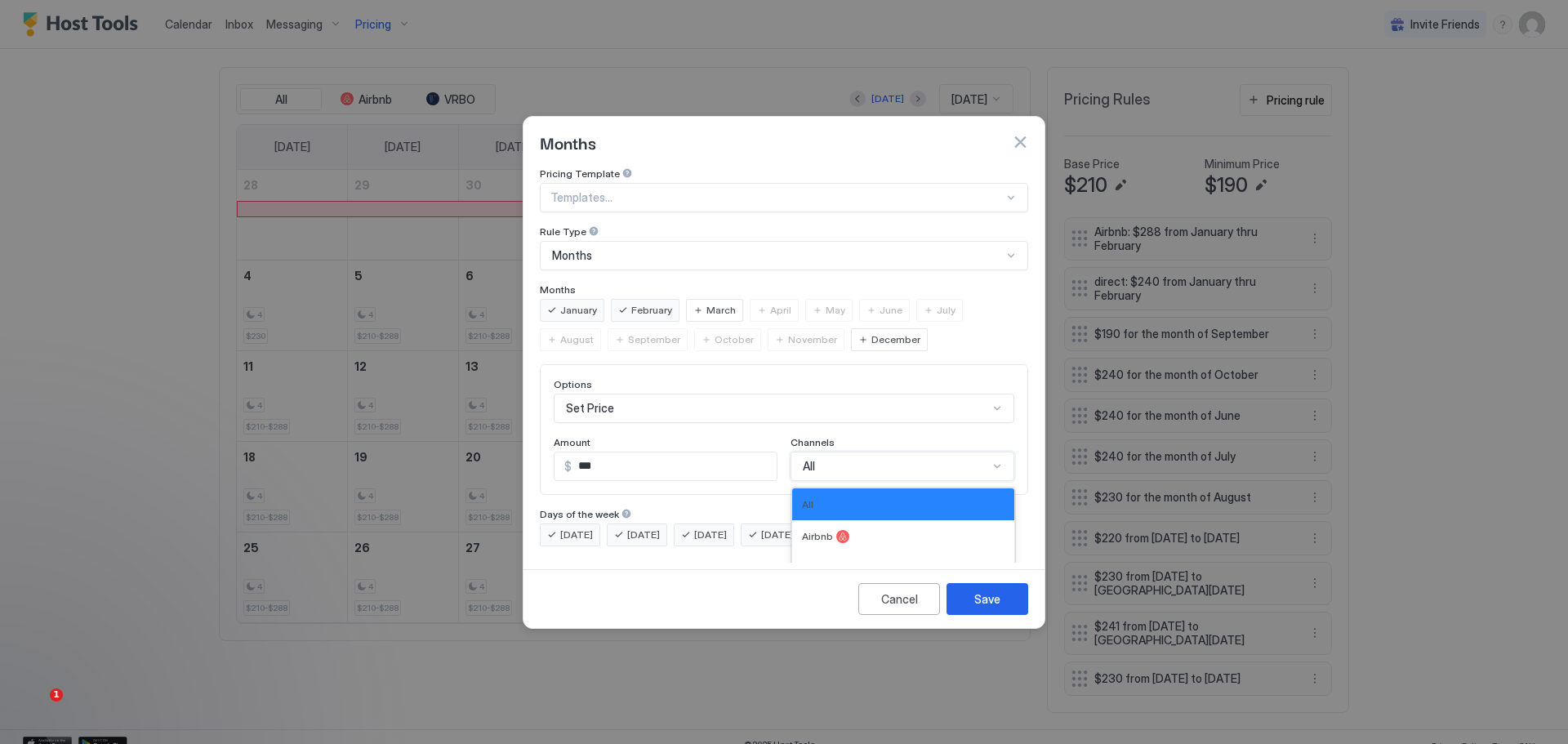
click at [903, 452] on div "4 results available. Use Up and Down to choose options, press Enter to select t…" at bounding box center [902, 466] width 223 height 30
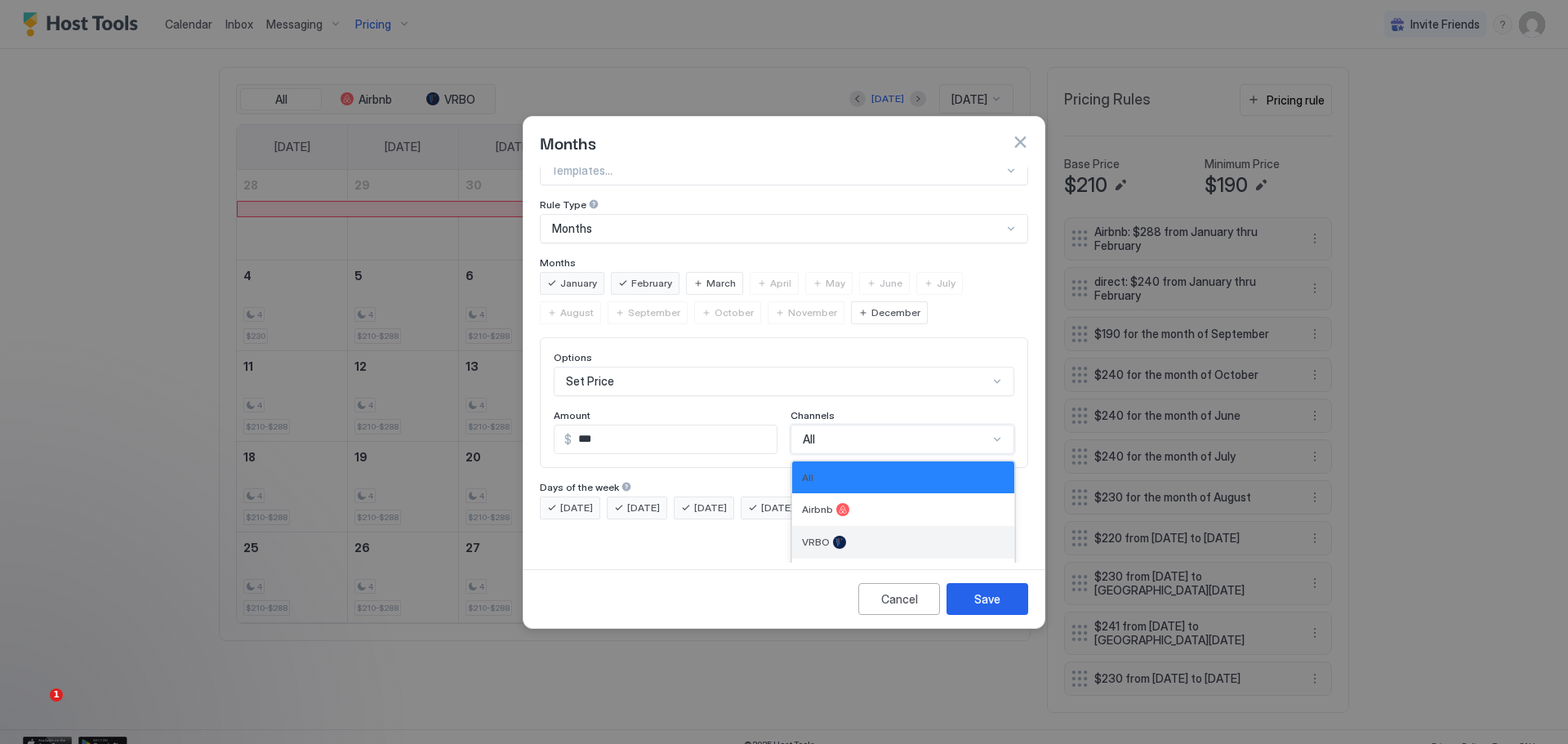
click at [838, 536] on div at bounding box center [840, 542] width 13 height 13
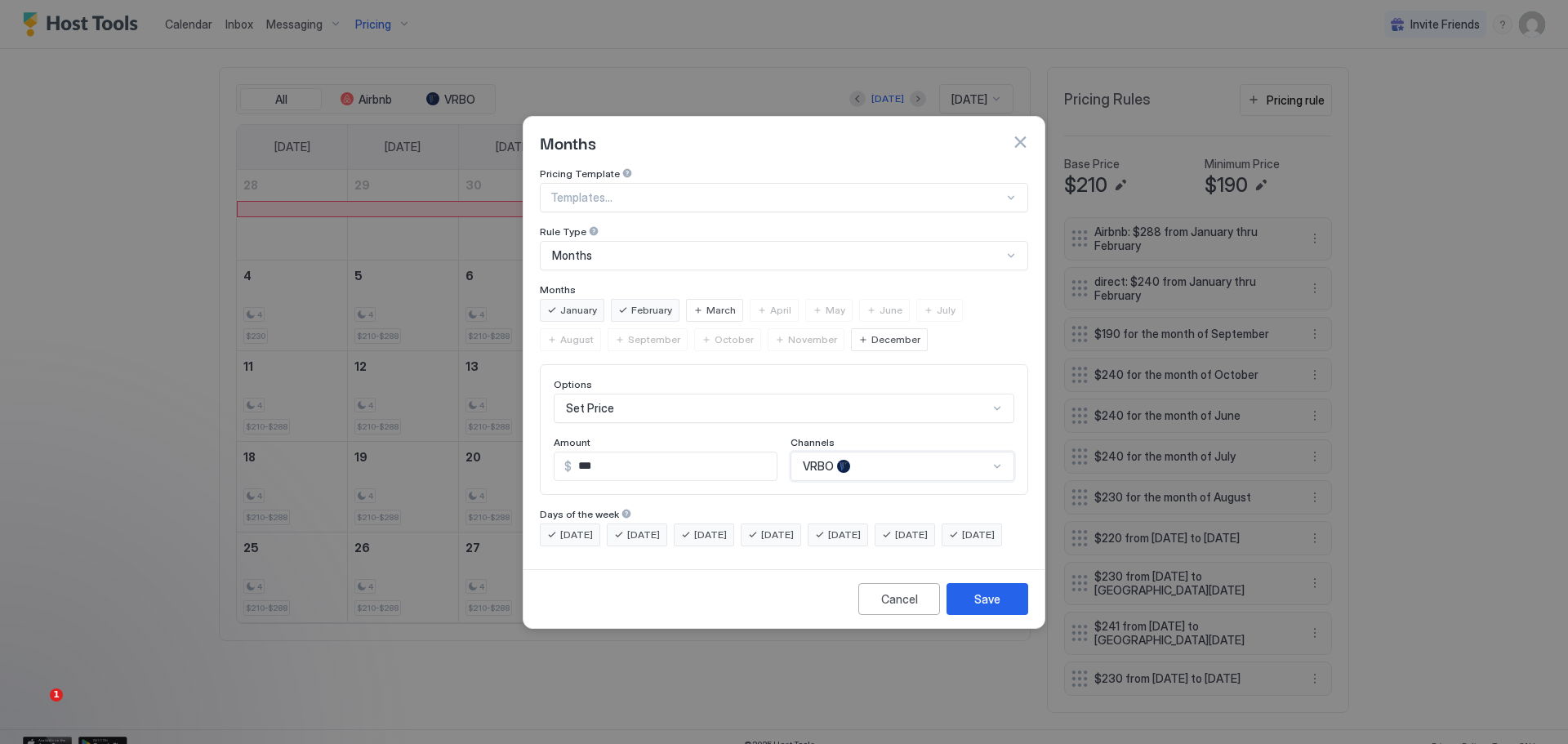
scroll to position [0, 0]
click at [976, 608] on div "Save" at bounding box center [987, 599] width 26 height 17
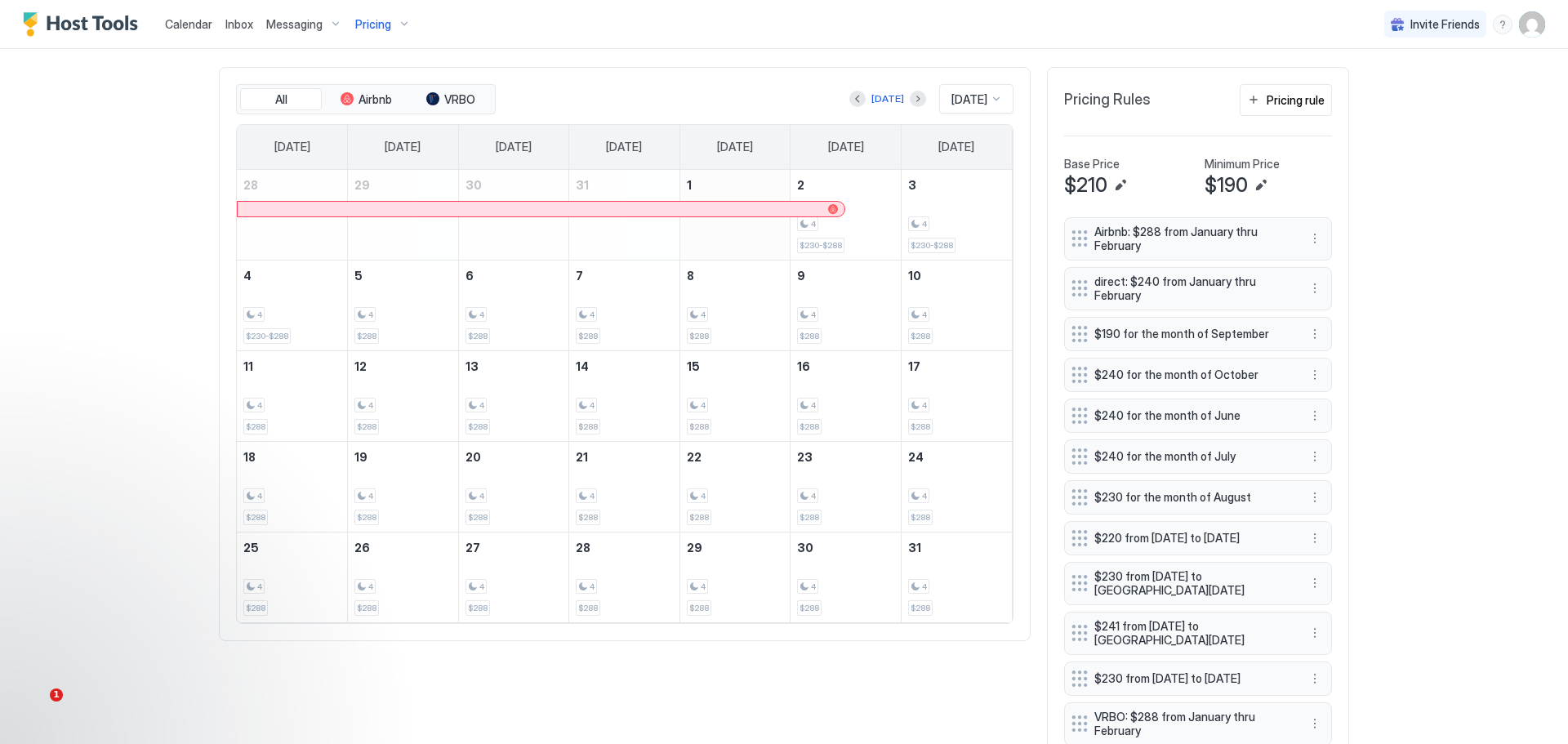
scroll to position [580, 0]
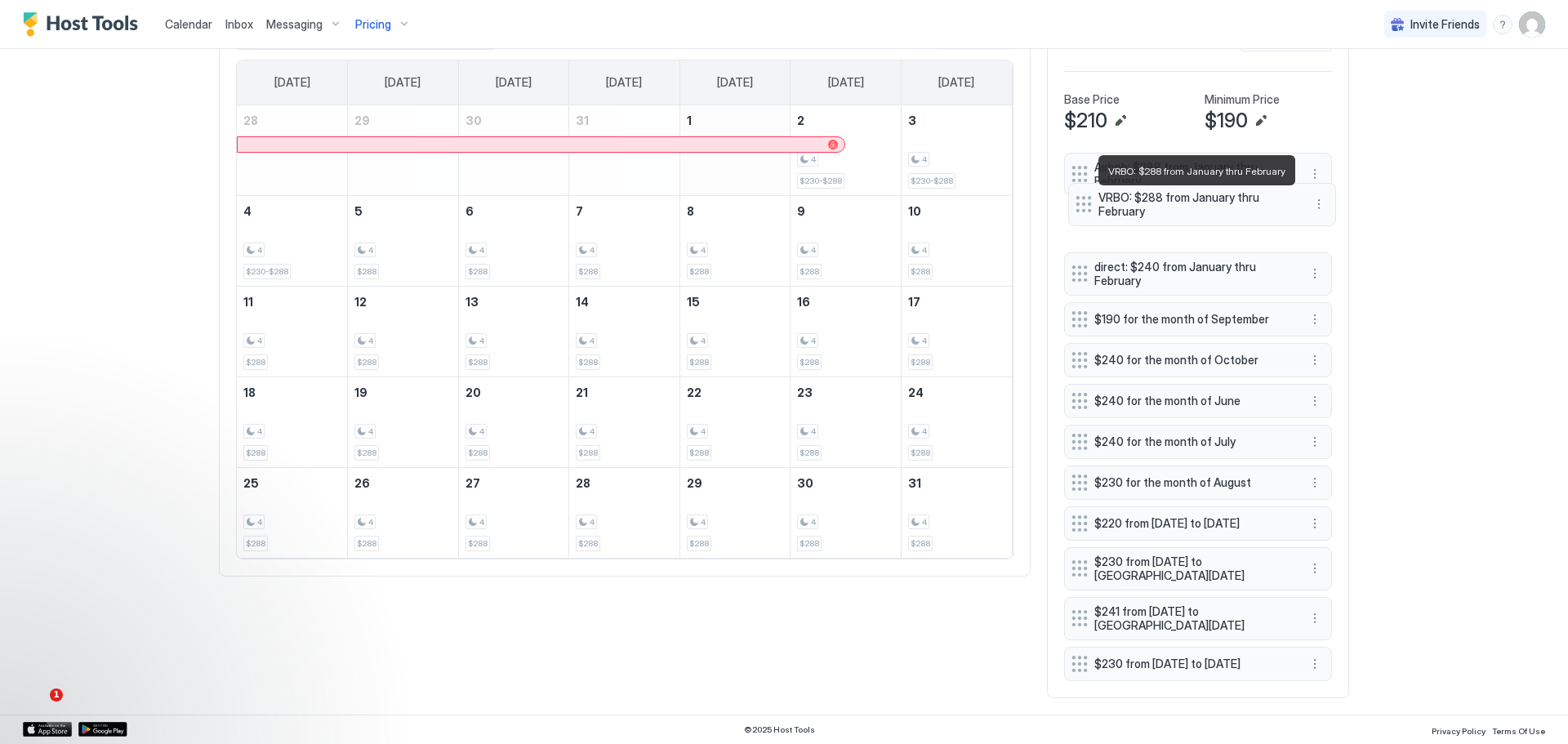
drag, startPoint x: 1169, startPoint y: 647, endPoint x: 1172, endPoint y: 191, distance: 456.0
click at [1172, 191] on span "VRBO: $288 from January thru February" at bounding box center [1195, 205] width 195 height 29
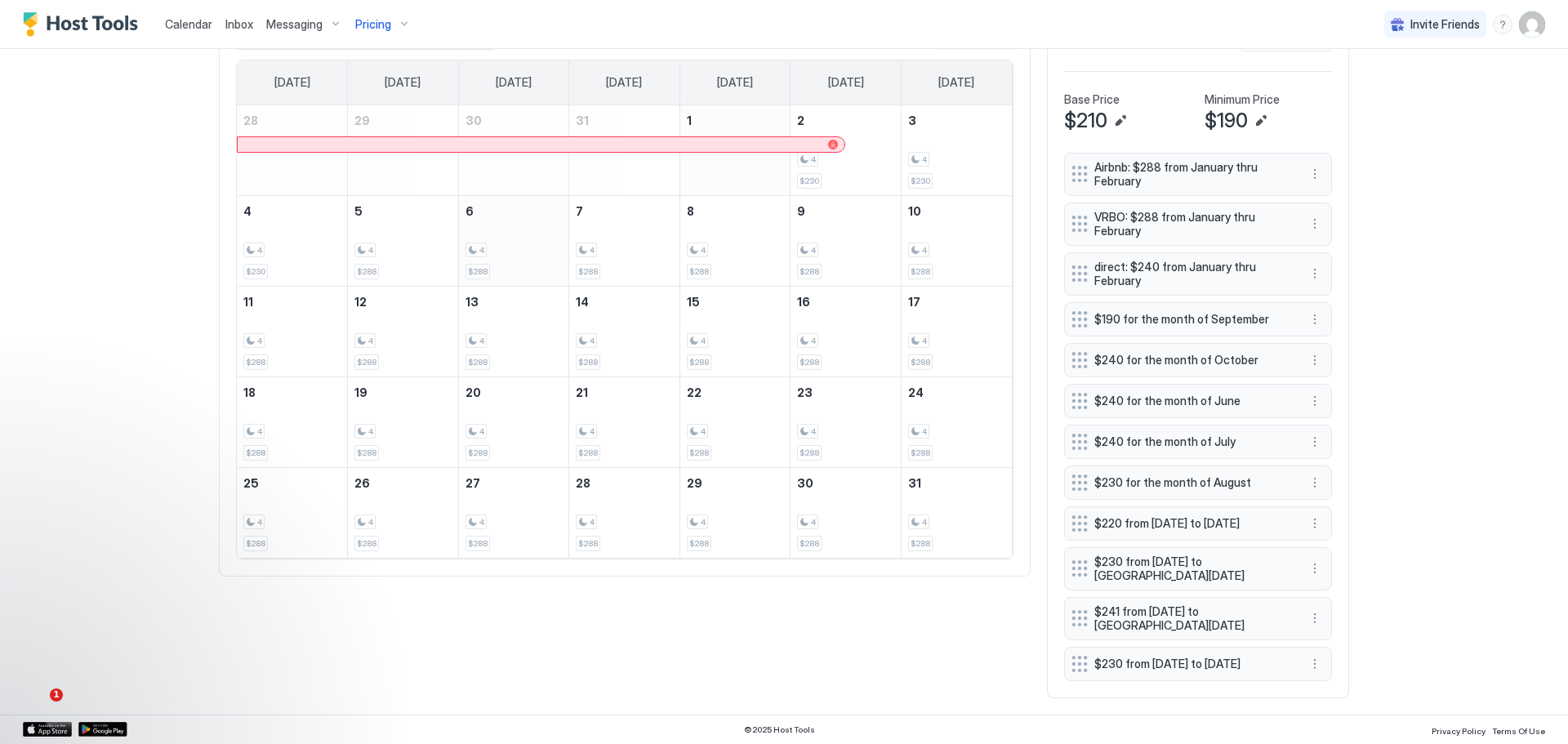
scroll to position [416, 0]
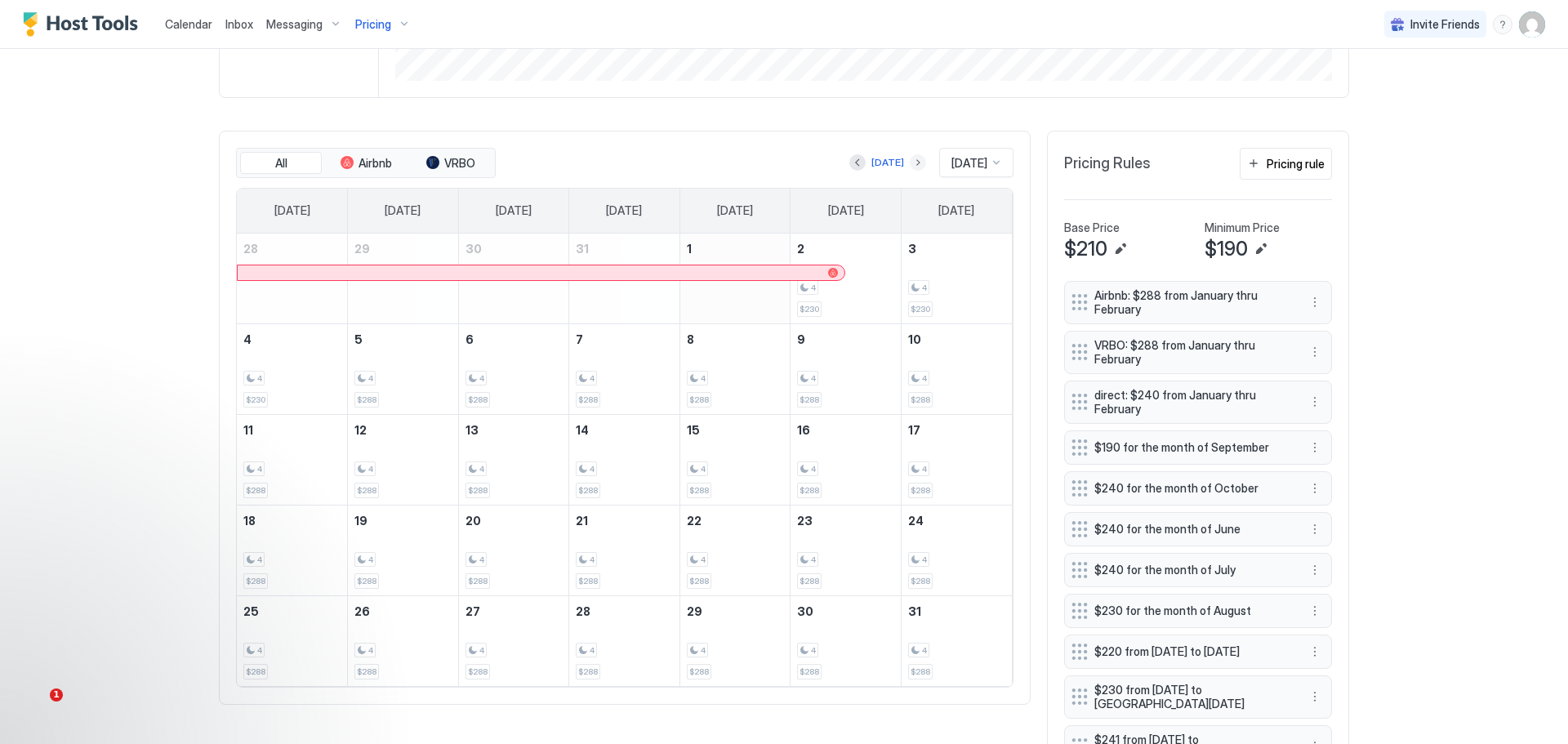
click at [910, 166] on button "Next month" at bounding box center [918, 162] width 16 height 16
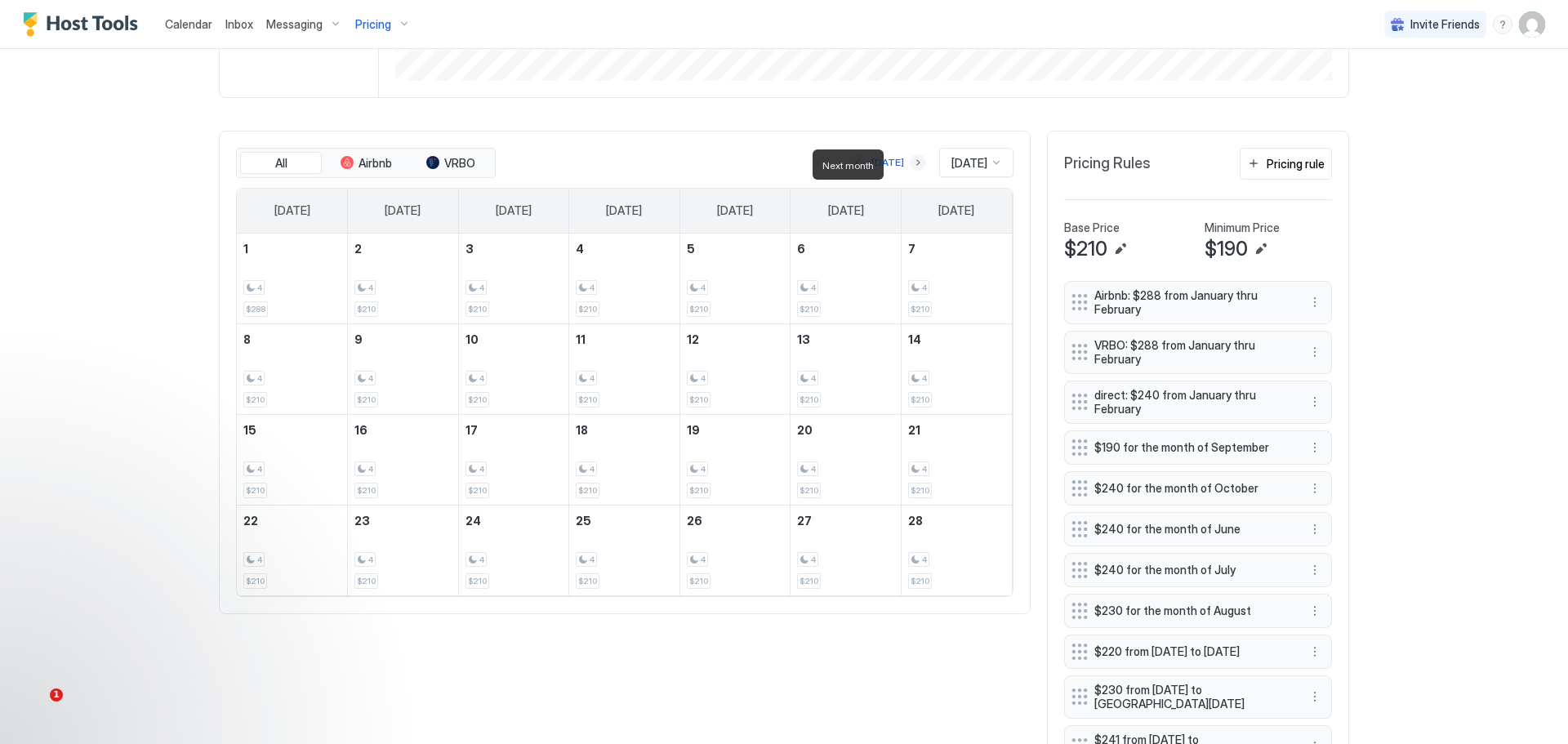
click at [910, 166] on button "Next month" at bounding box center [918, 162] width 16 height 16
click at [1287, 161] on div "Pricing rule" at bounding box center [1295, 163] width 58 height 17
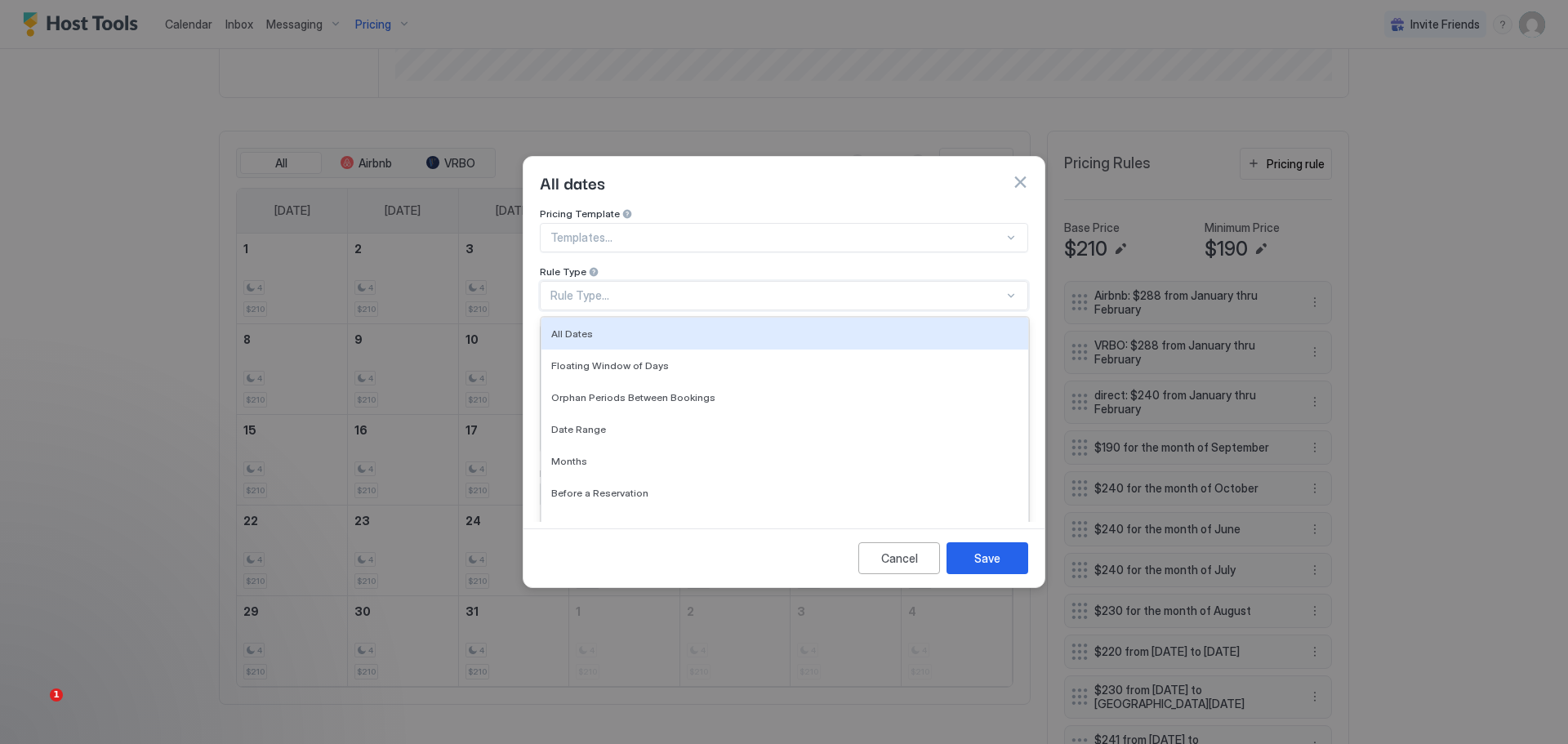
click at [636, 288] on div "Rule Type..." at bounding box center [777, 295] width 453 height 14
click at [632, 288] on div "Rule Type..." at bounding box center [777, 295] width 453 height 14
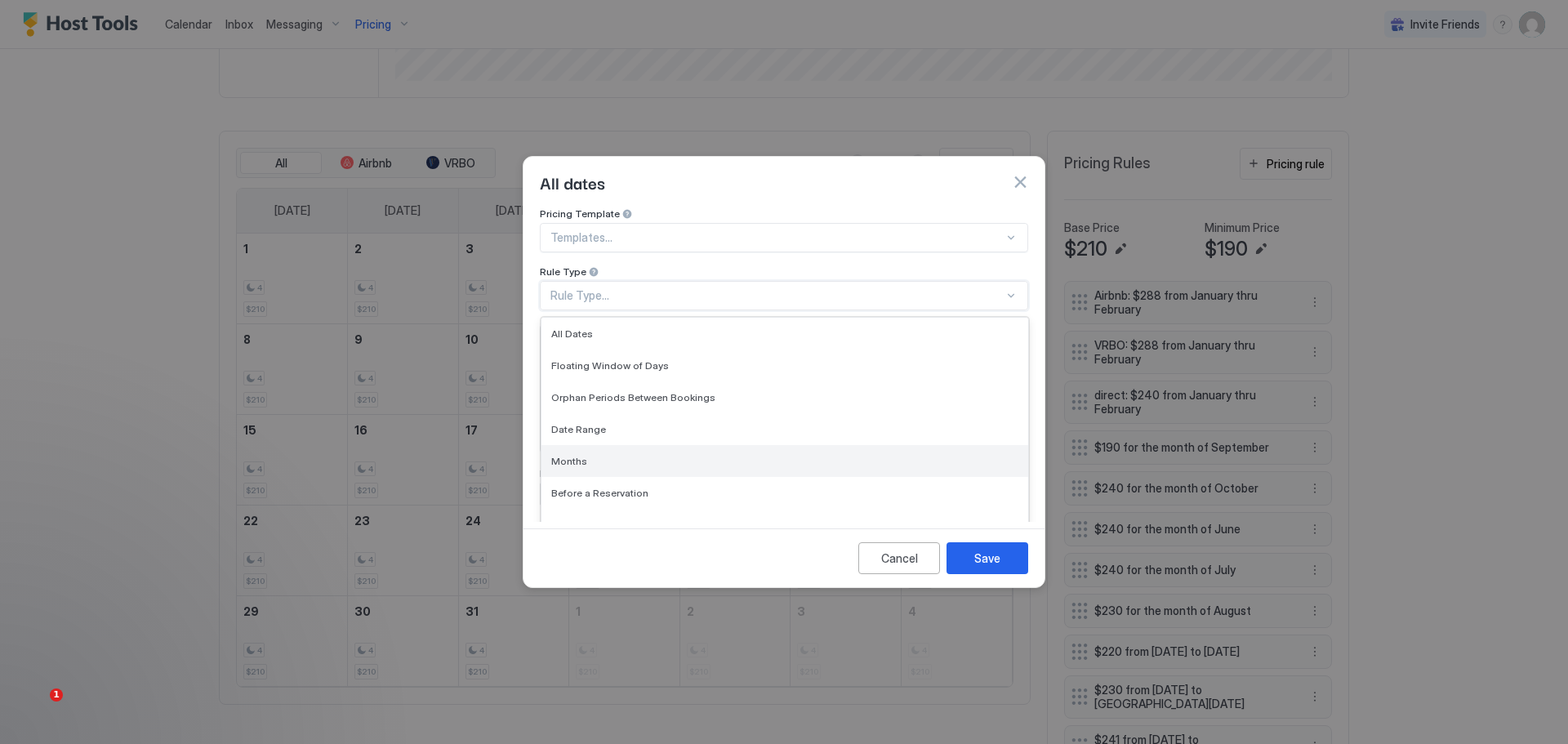
click at [576, 445] on div "Months" at bounding box center [785, 461] width 487 height 32
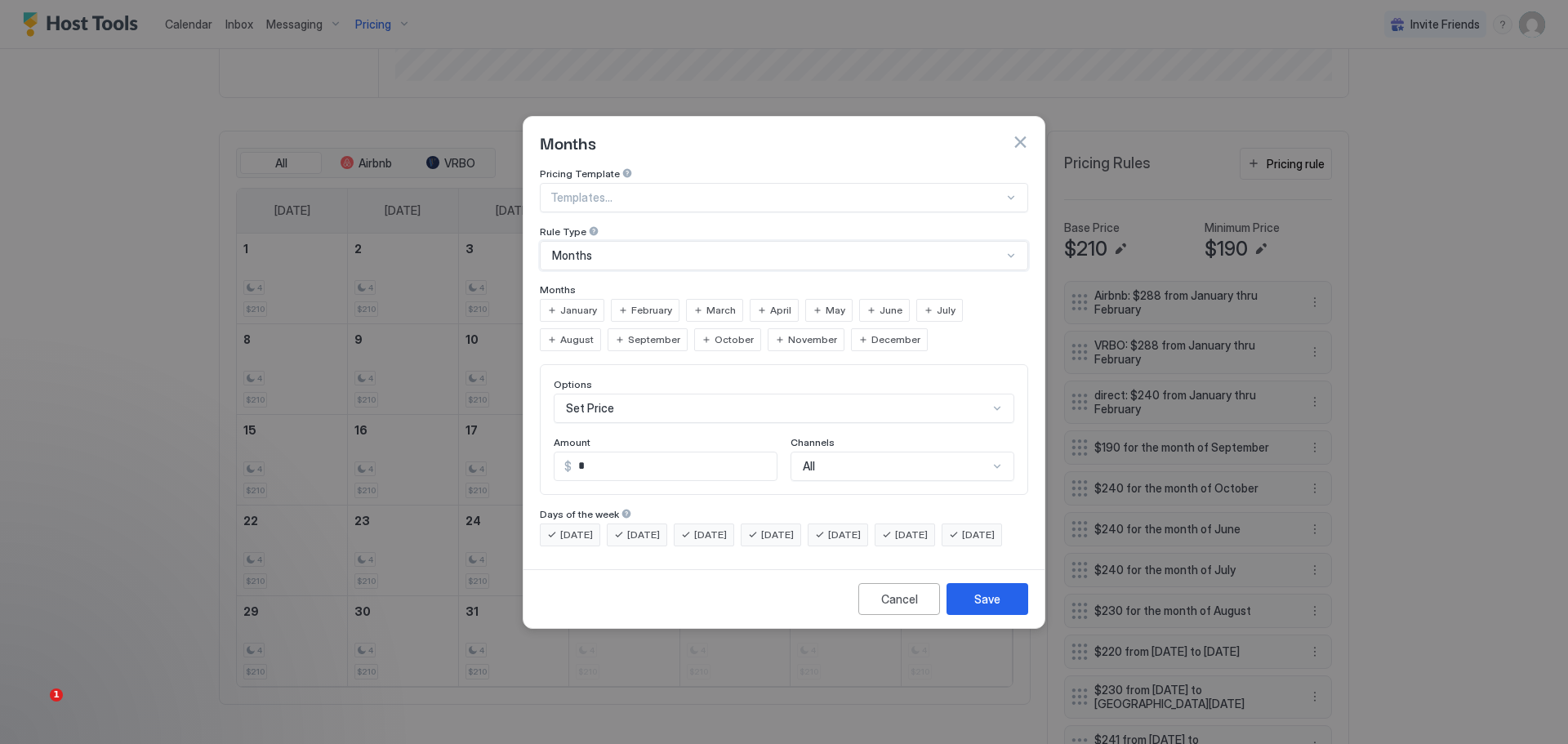
click at [708, 303] on span "March" at bounding box center [720, 311] width 30 height 14
click at [771, 303] on span "April" at bounding box center [781, 311] width 22 height 14
drag, startPoint x: 598, startPoint y: 454, endPoint x: 557, endPoint y: 466, distance: 42.7
click at [557, 466] on div "$ *" at bounding box center [665, 466] width 223 height 30
type input "***"
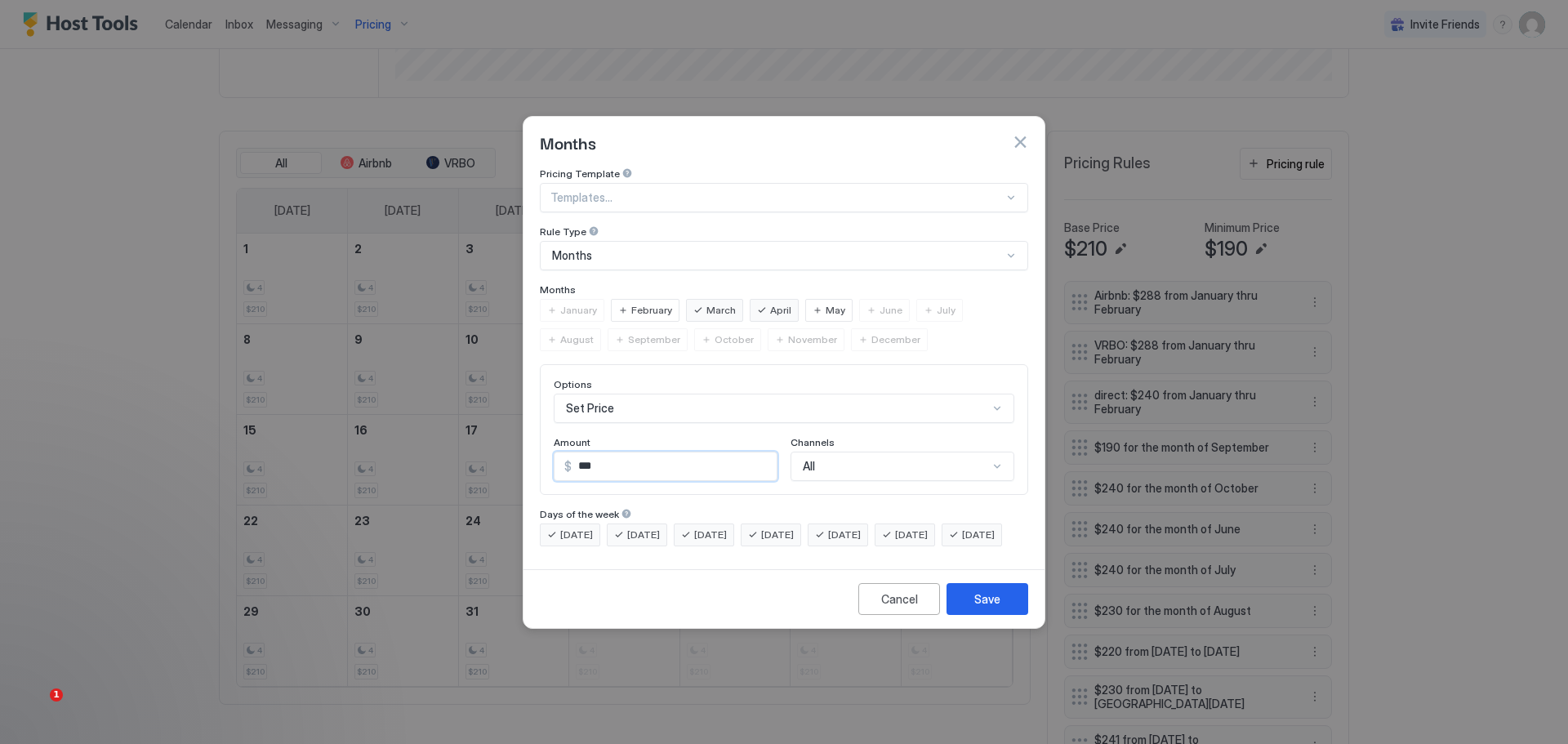
scroll to position [27, 0]
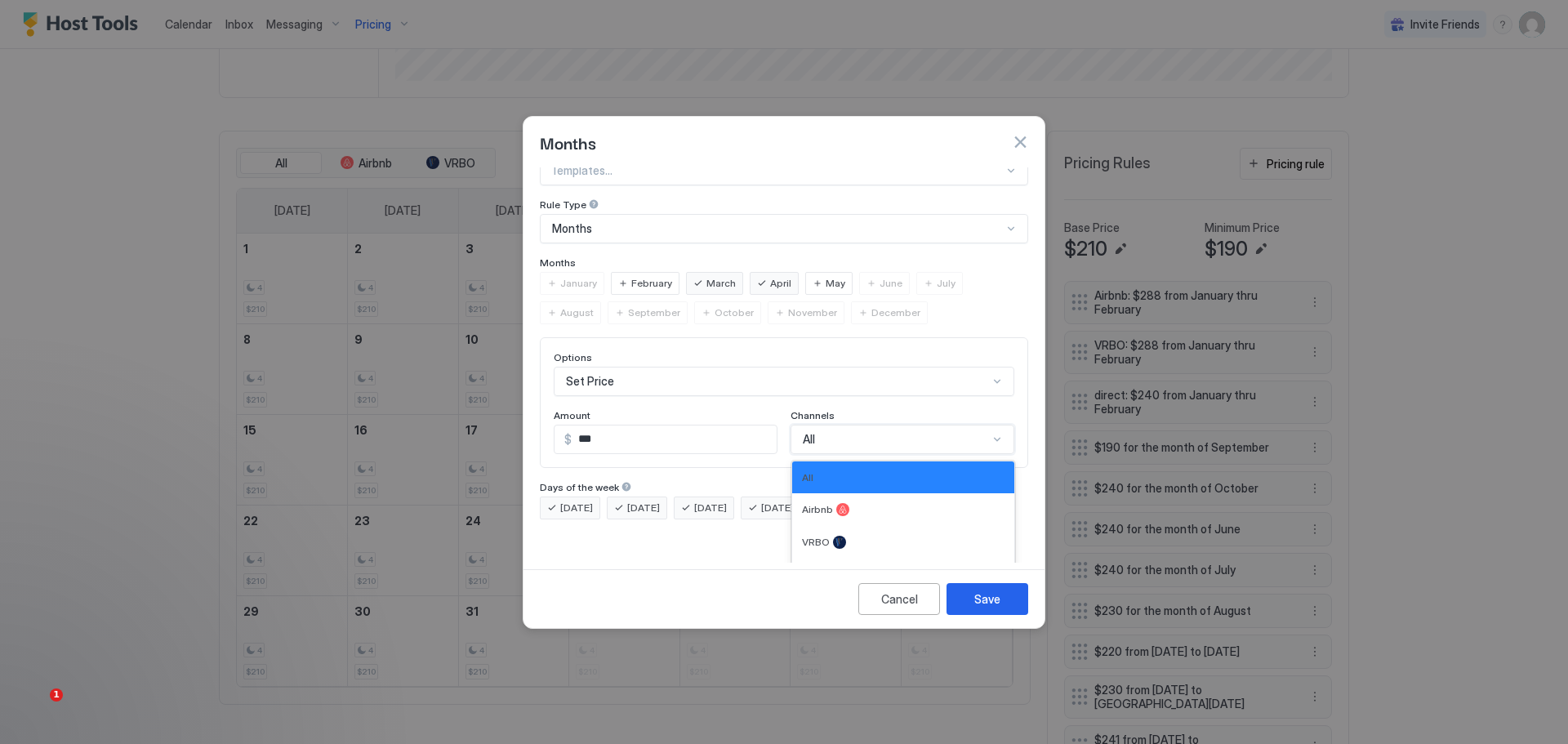
click at [931, 446] on div "4 results available. Use Up and Down to choose options, press Enter to select t…" at bounding box center [902, 439] width 223 height 30
click at [822, 559] on div "Direct" at bounding box center [903, 575] width 222 height 32
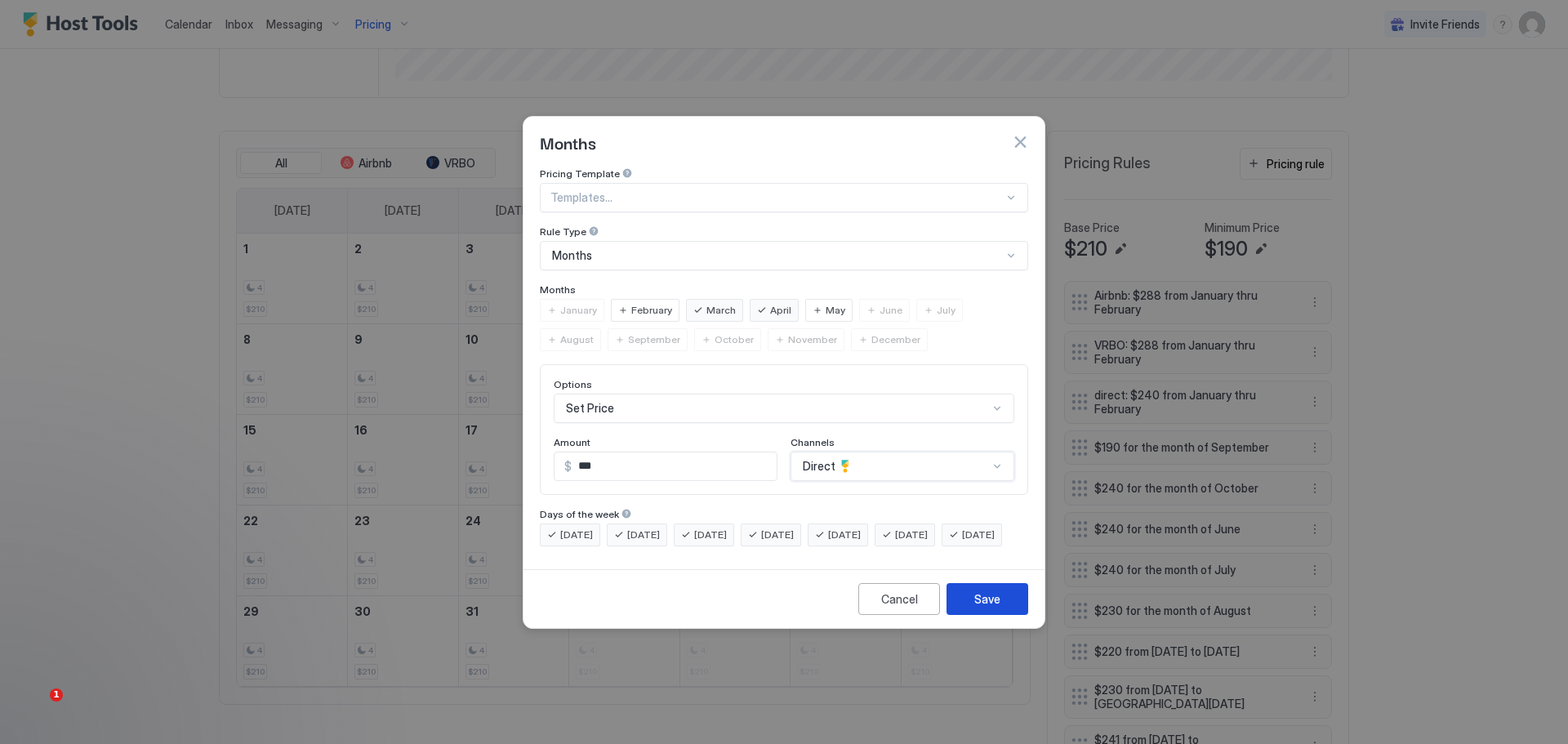
click at [984, 608] on div "Save" at bounding box center [987, 599] width 26 height 17
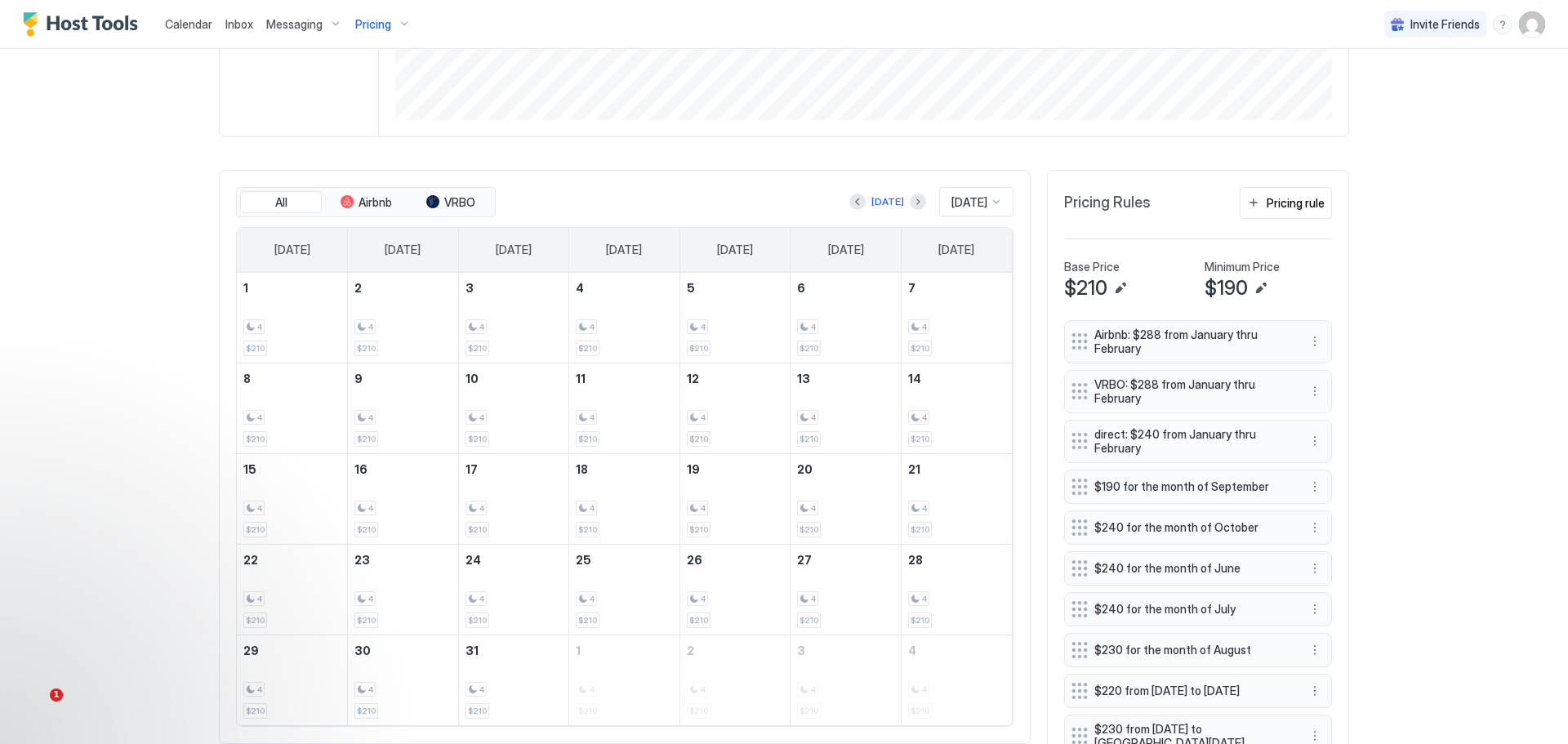
scroll to position [296, 0]
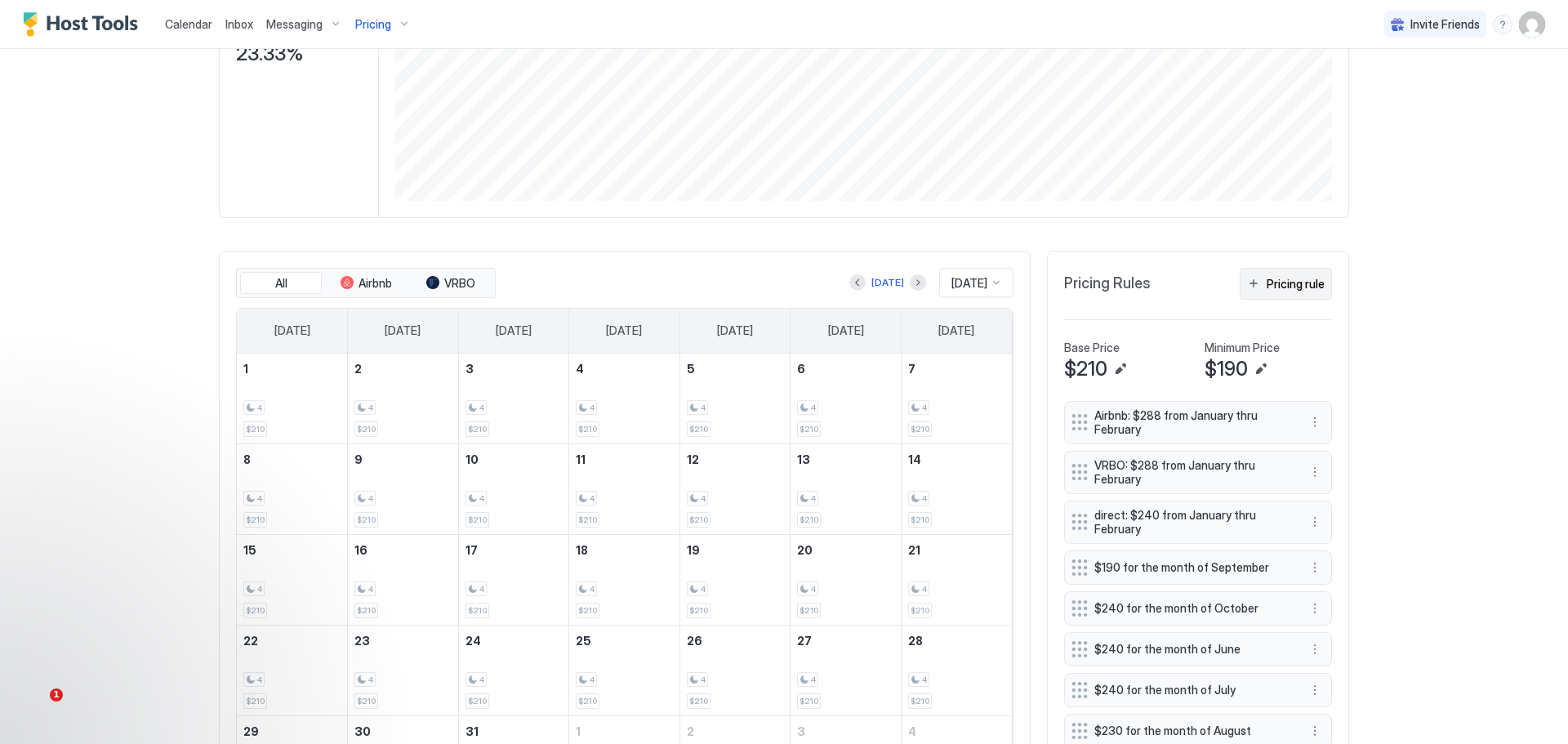
click at [1294, 280] on div "Pricing rule" at bounding box center [1295, 284] width 58 height 17
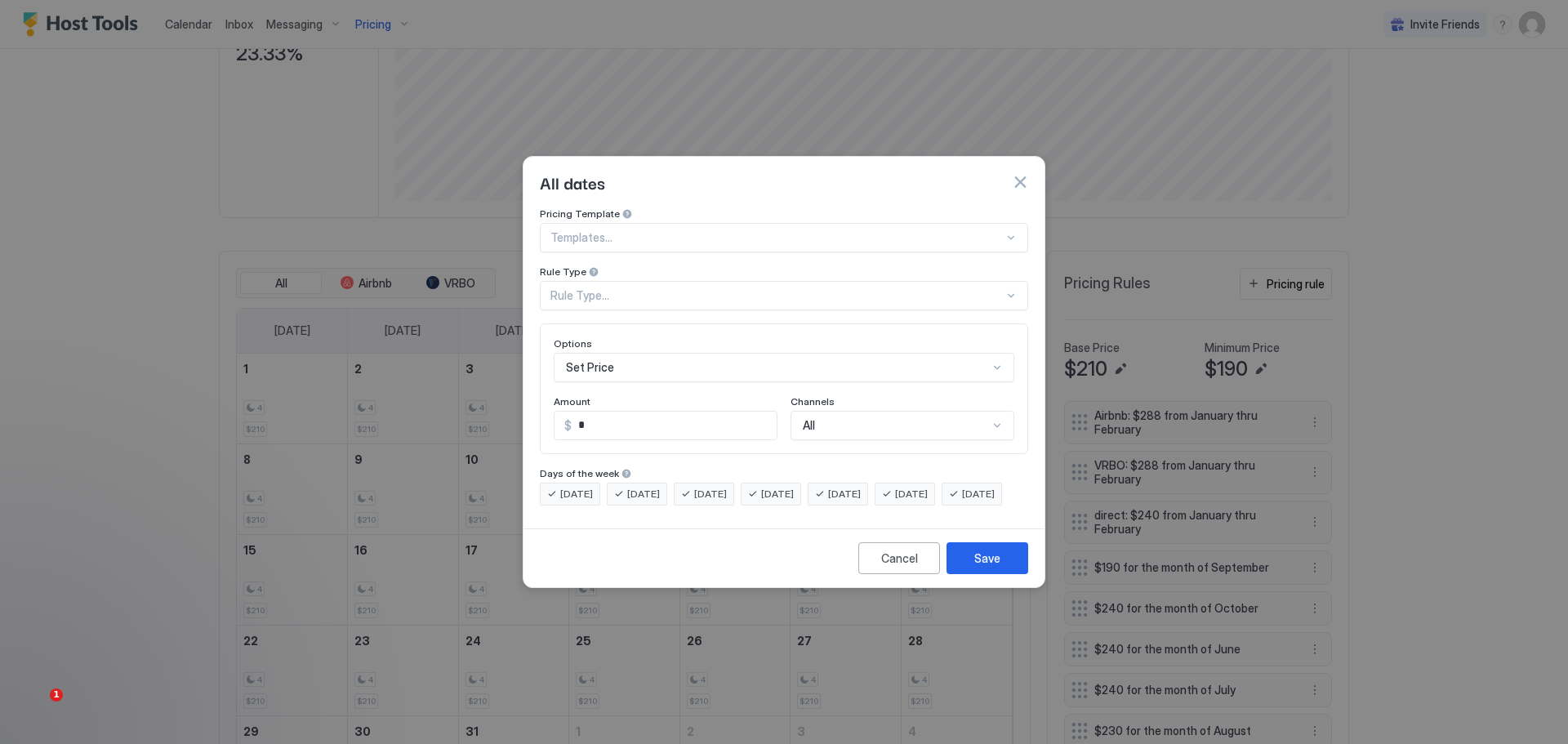
click at [654, 288] on div "Rule Type..." at bounding box center [777, 295] width 453 height 14
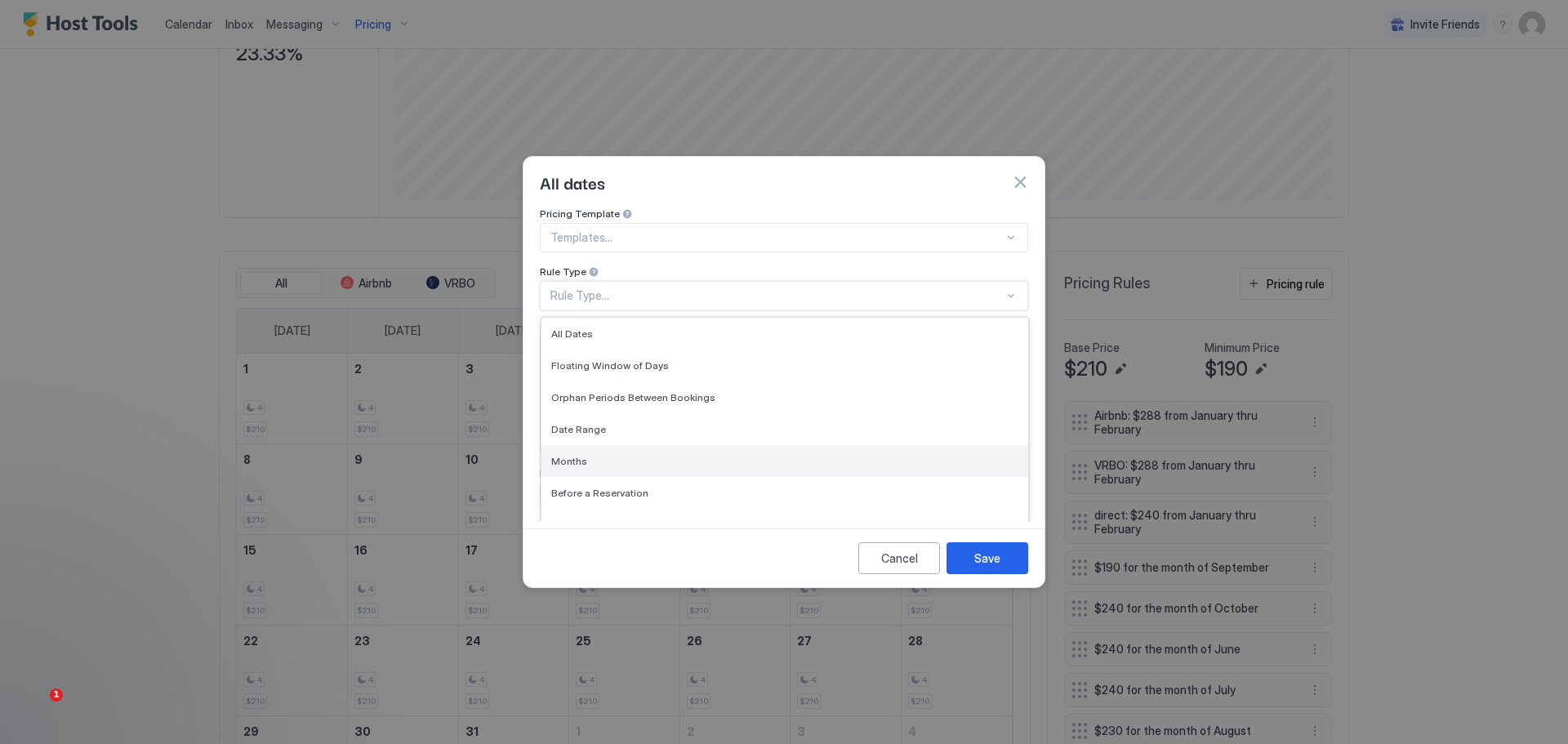
click at [568, 455] on span "Months" at bounding box center [570, 461] width 36 height 13
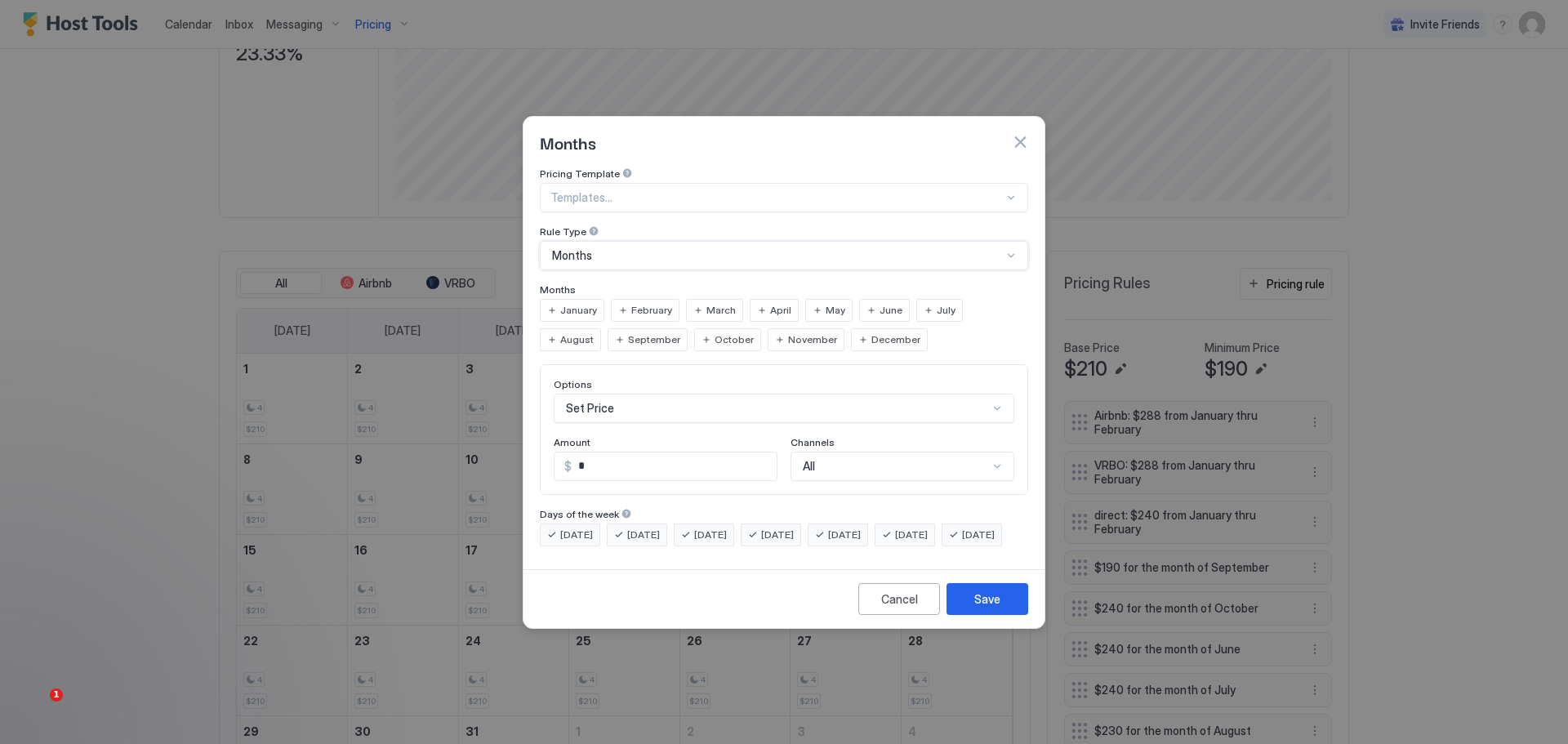
click at [718, 303] on span "March" at bounding box center [720, 311] width 30 height 14
click at [784, 303] on span "April" at bounding box center [781, 311] width 22 height 14
drag, startPoint x: 614, startPoint y: 456, endPoint x: 515, endPoint y: 451, distance: 99.1
click at [518, 450] on div "Months Pricing Template Templates... Rule Type Months Months January February M…" at bounding box center [784, 372] width 1568 height 744
type input "***"
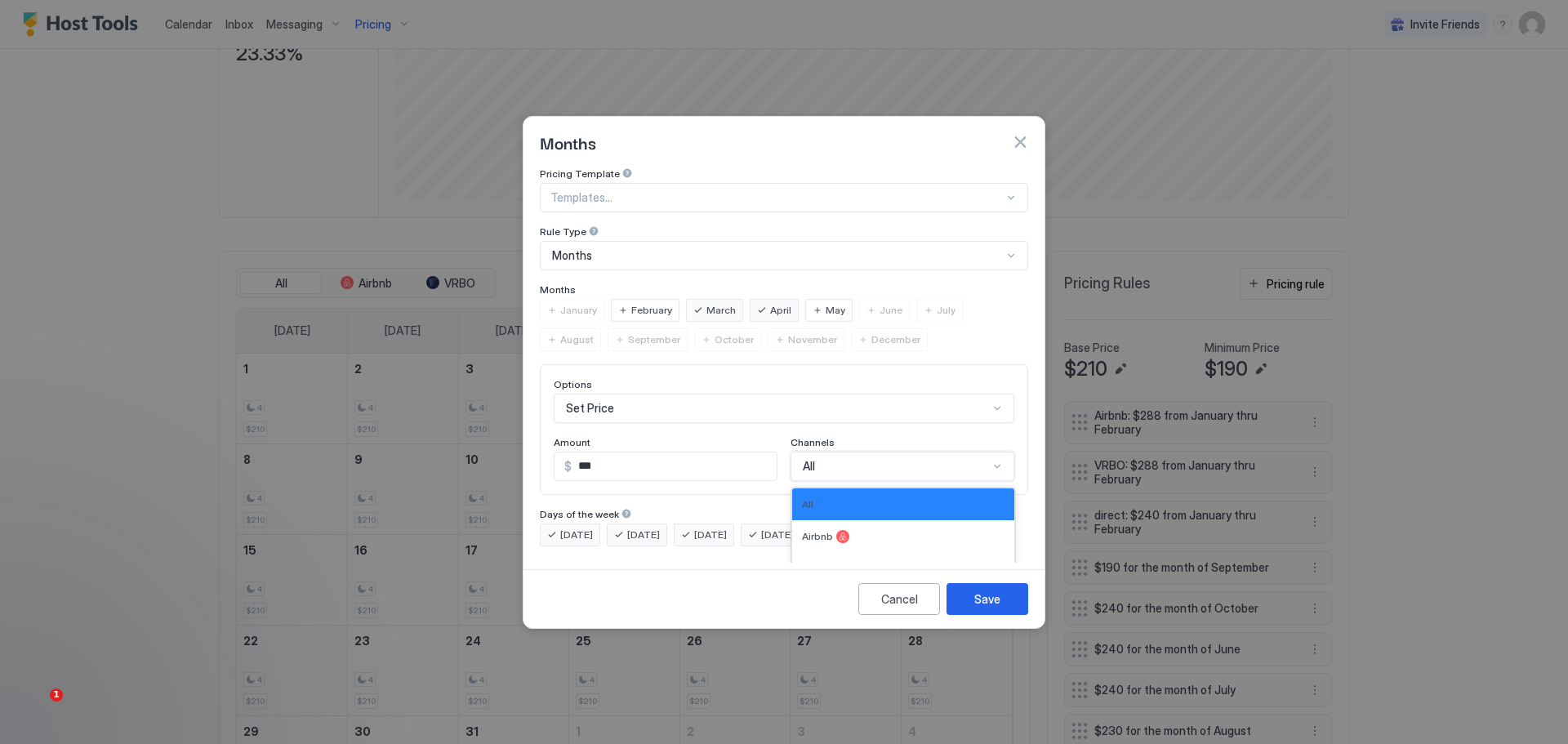
scroll to position [27, 0]
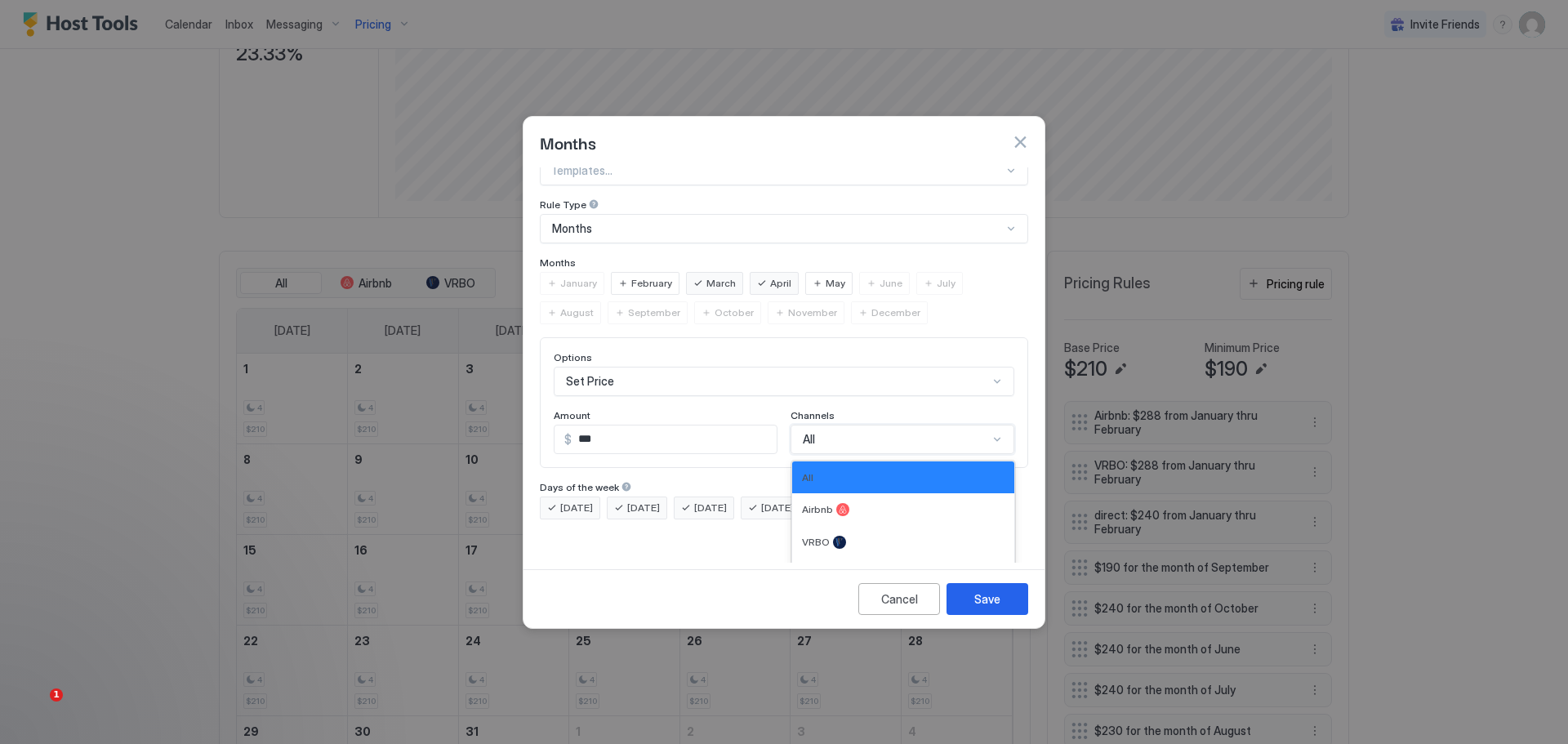
click at [858, 450] on div "4 results available. Use Up and Down to choose options, press Enter to select t…" at bounding box center [902, 439] width 223 height 30
click at [806, 569] on div "Direct" at bounding box center [903, 575] width 203 height 13
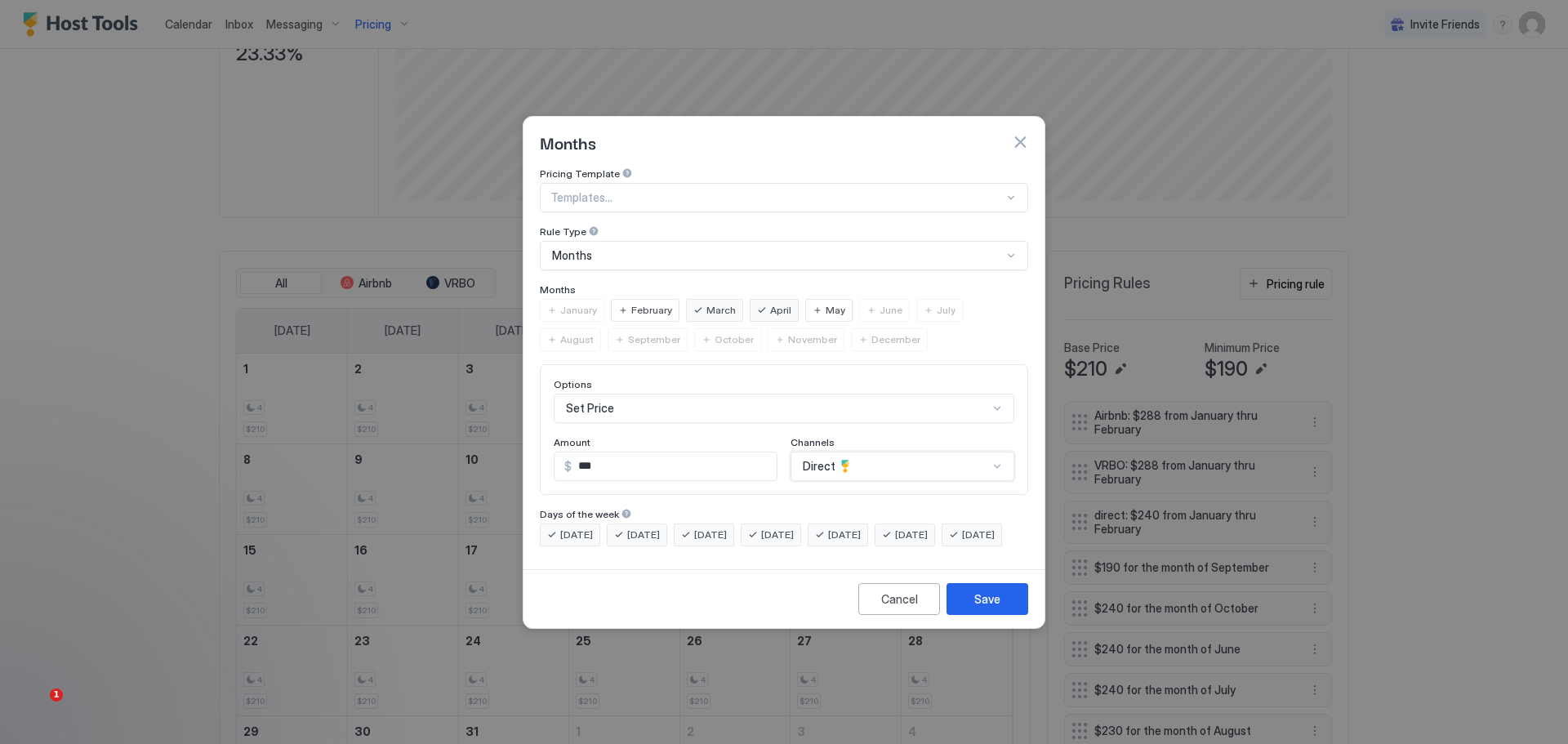
click at [884, 451] on div "option Direct, selected. Direct" at bounding box center [902, 466] width 223 height 30
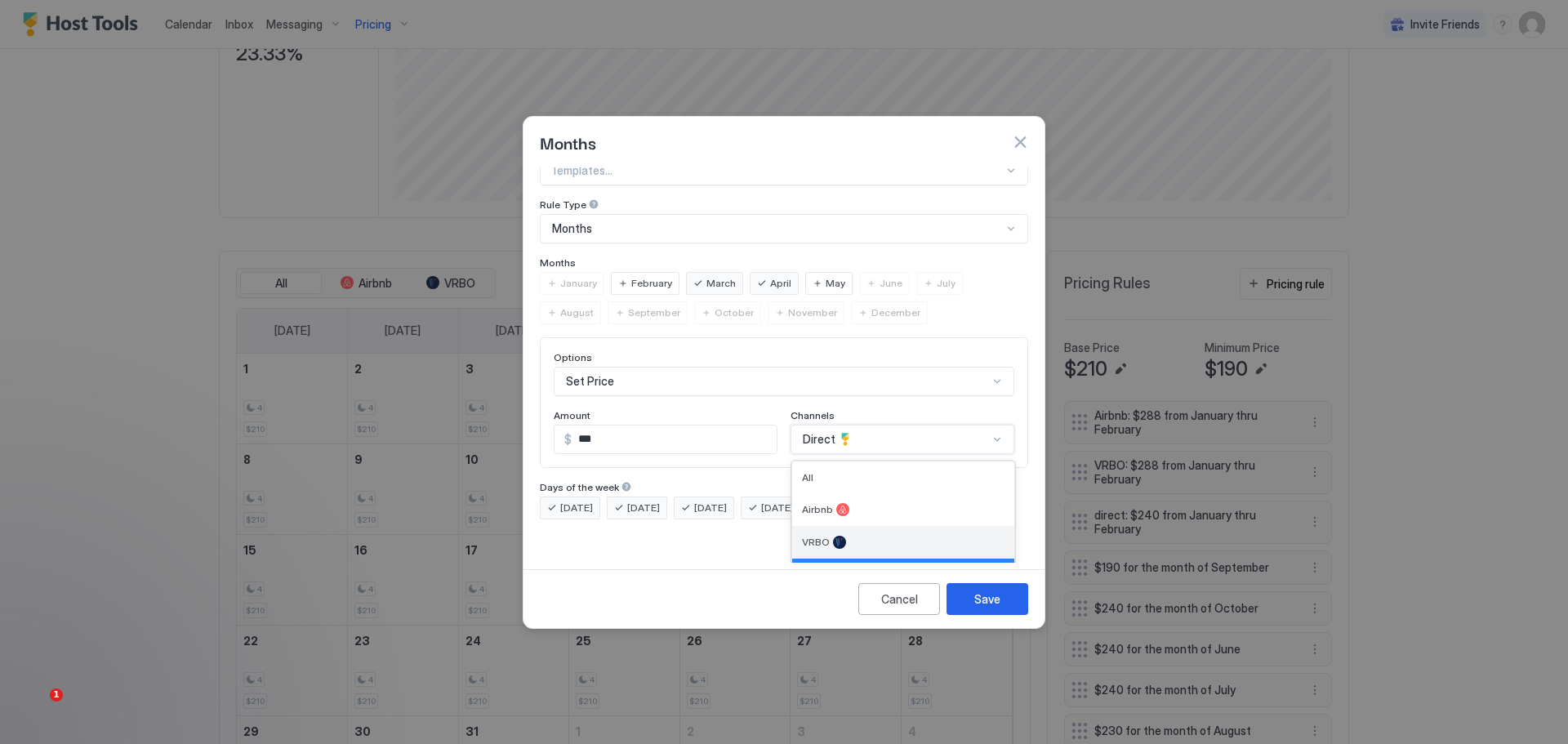
click at [850, 526] on div "VRBO" at bounding box center [903, 542] width 222 height 32
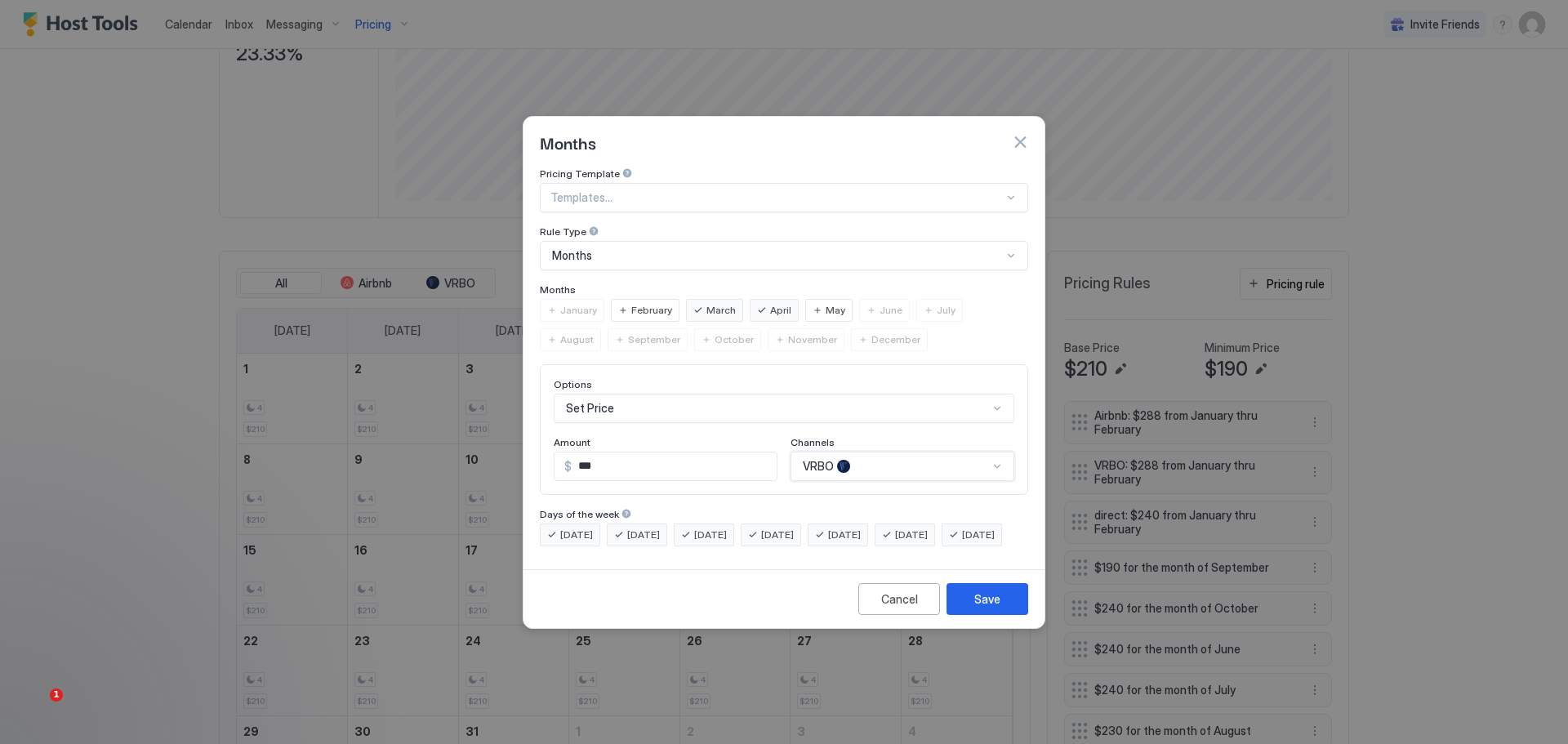
click at [886, 451] on div "option VRBO, selected. [GEOGRAPHIC_DATA]" at bounding box center [902, 466] width 223 height 30
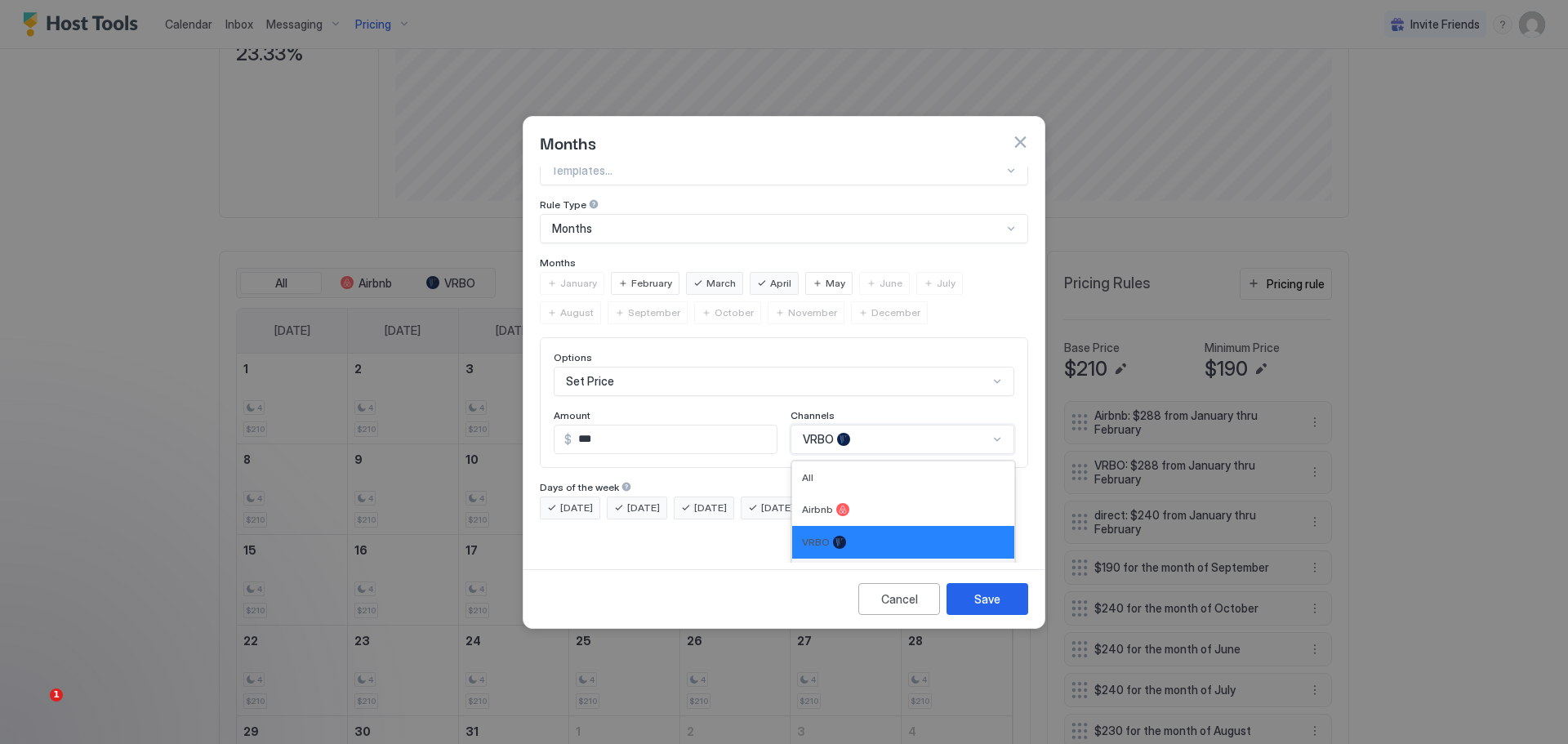
click at [824, 569] on div "Direct" at bounding box center [903, 575] width 203 height 13
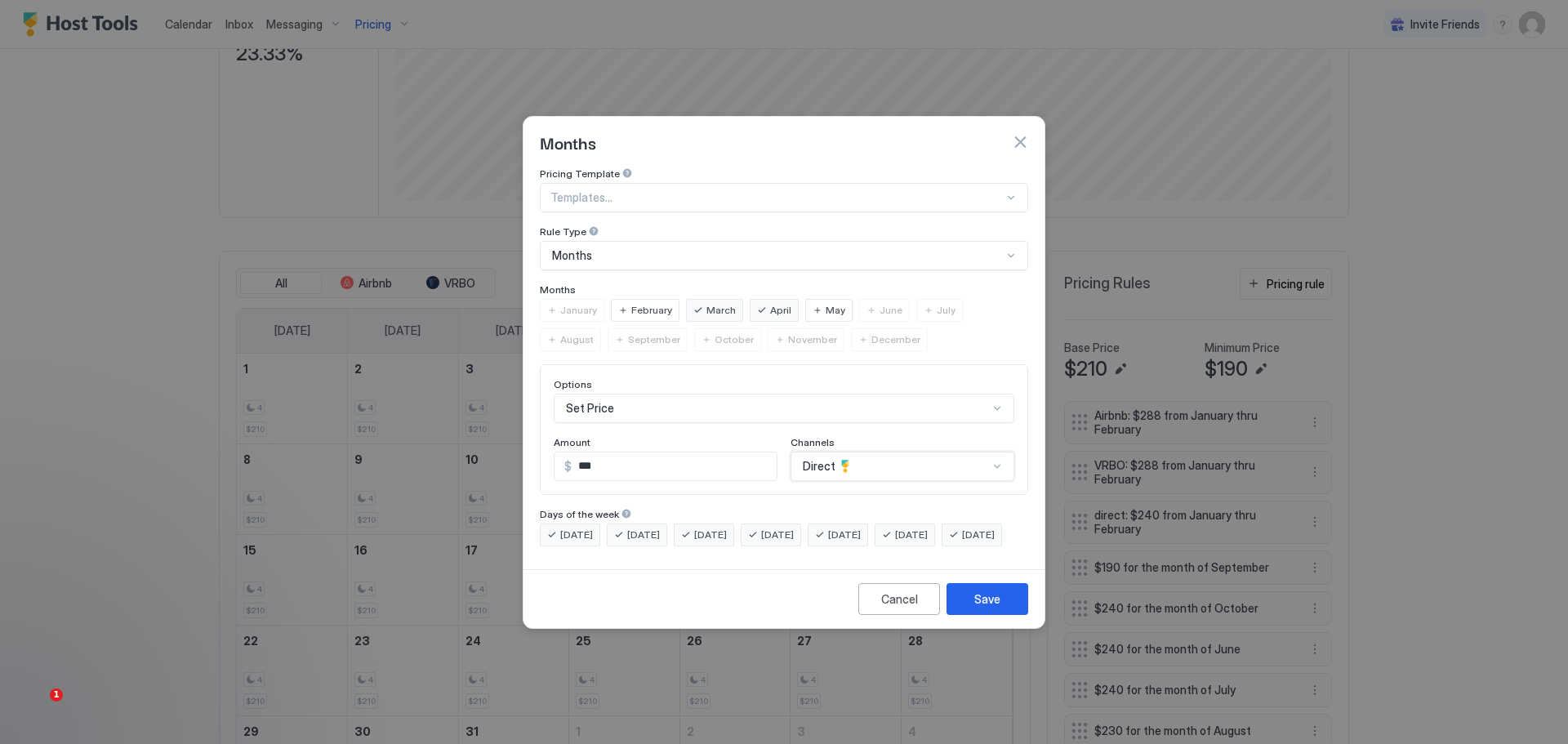
click at [852, 451] on div "option Direct, selected. Direct" at bounding box center [902, 466] width 223 height 30
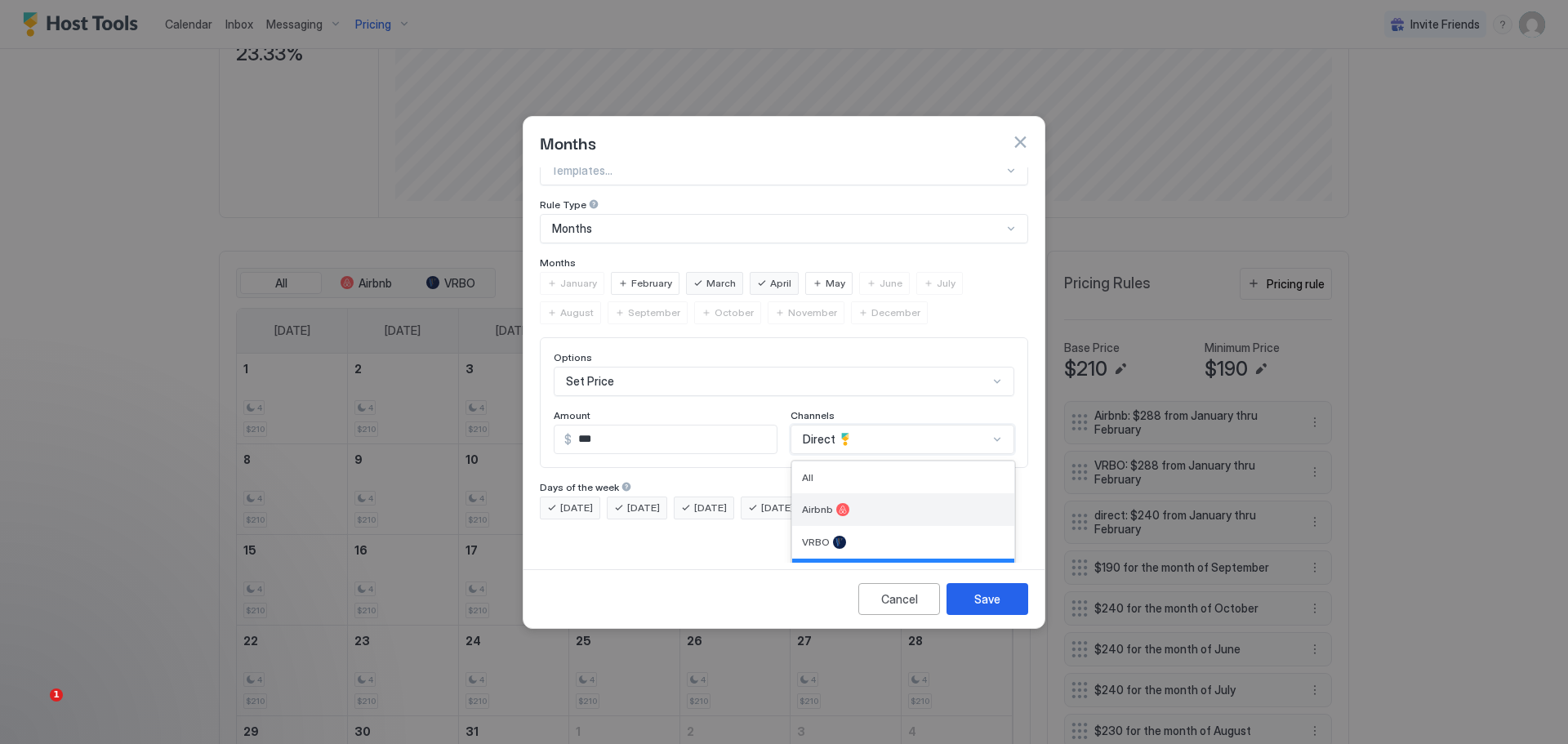
click at [818, 503] on span "Airbnb" at bounding box center [817, 510] width 31 height 13
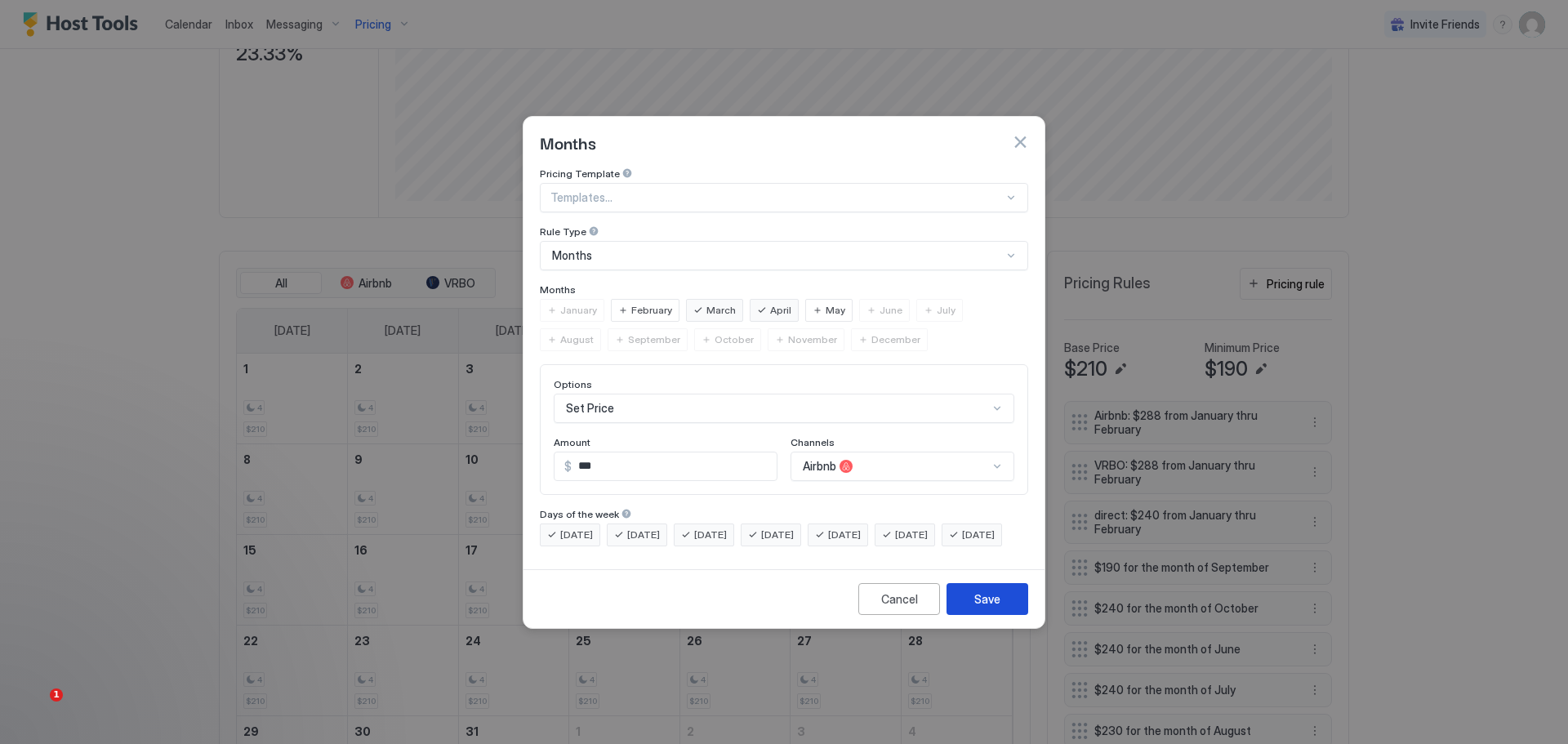
click at [975, 608] on div "Save" at bounding box center [987, 599] width 26 height 17
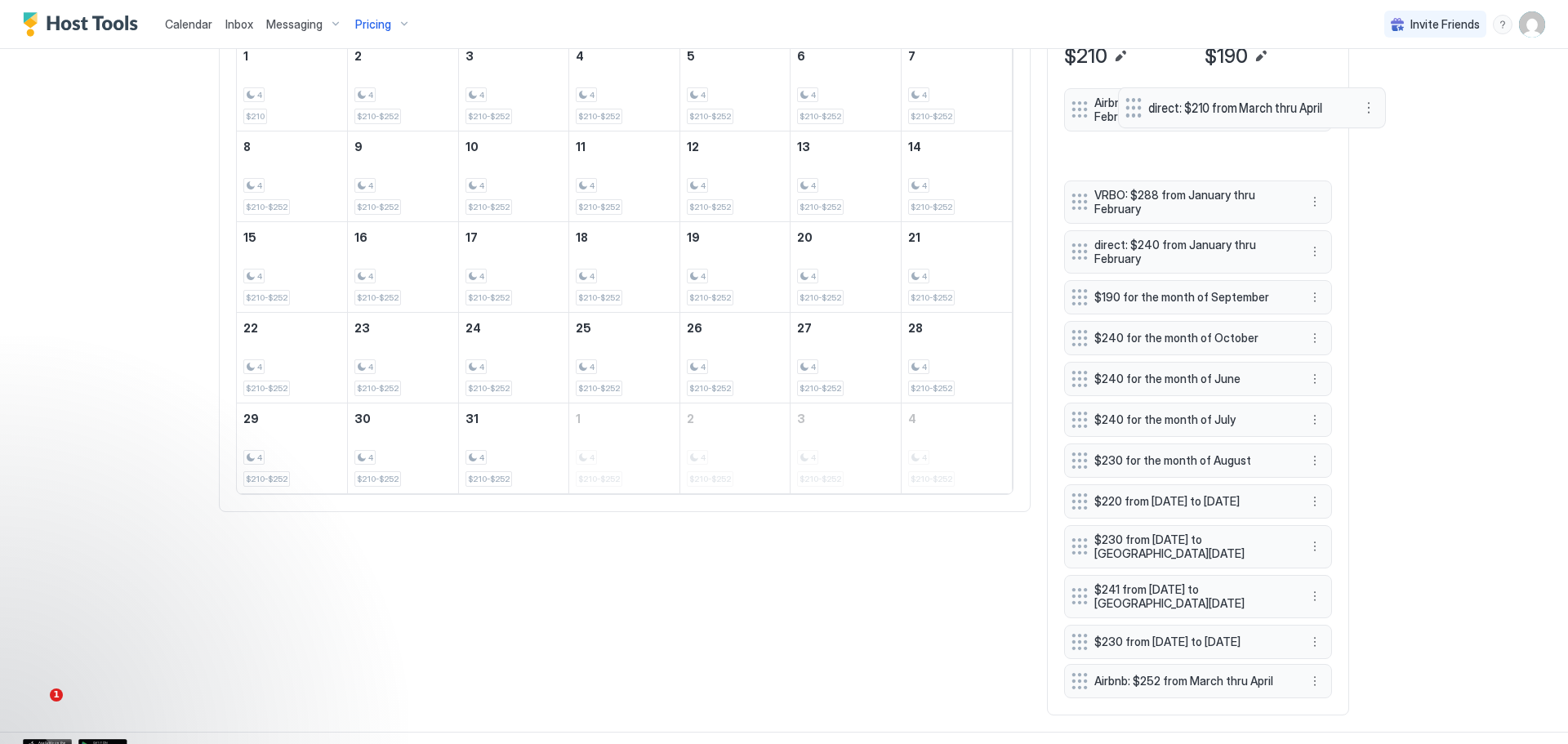
scroll to position [585, 0]
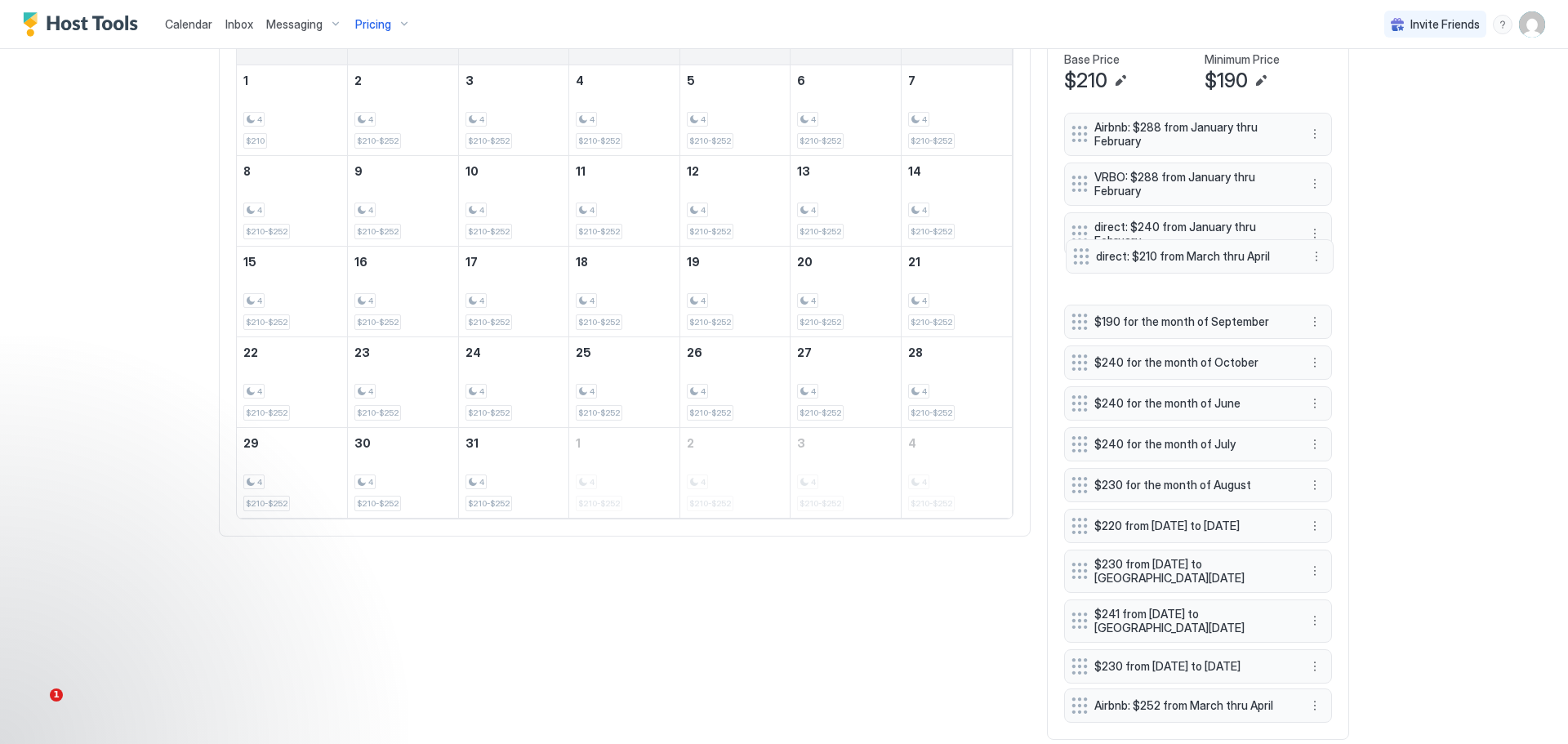
drag, startPoint x: 1177, startPoint y: 617, endPoint x: 1179, endPoint y: 290, distance: 327.0
click at [1179, 264] on span "direct: $210 from March thru April" at bounding box center [1193, 257] width 195 height 14
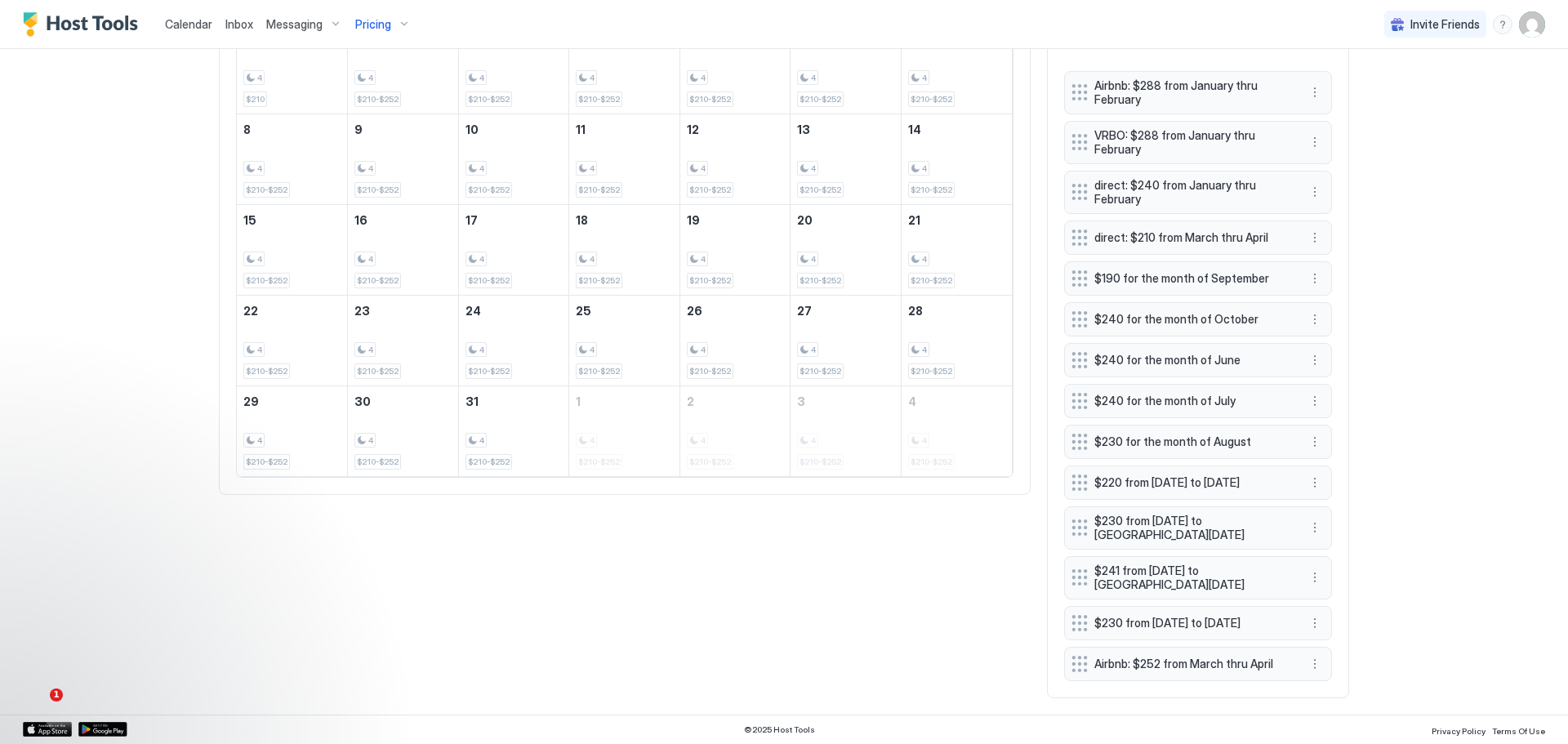
scroll to position [666, 0]
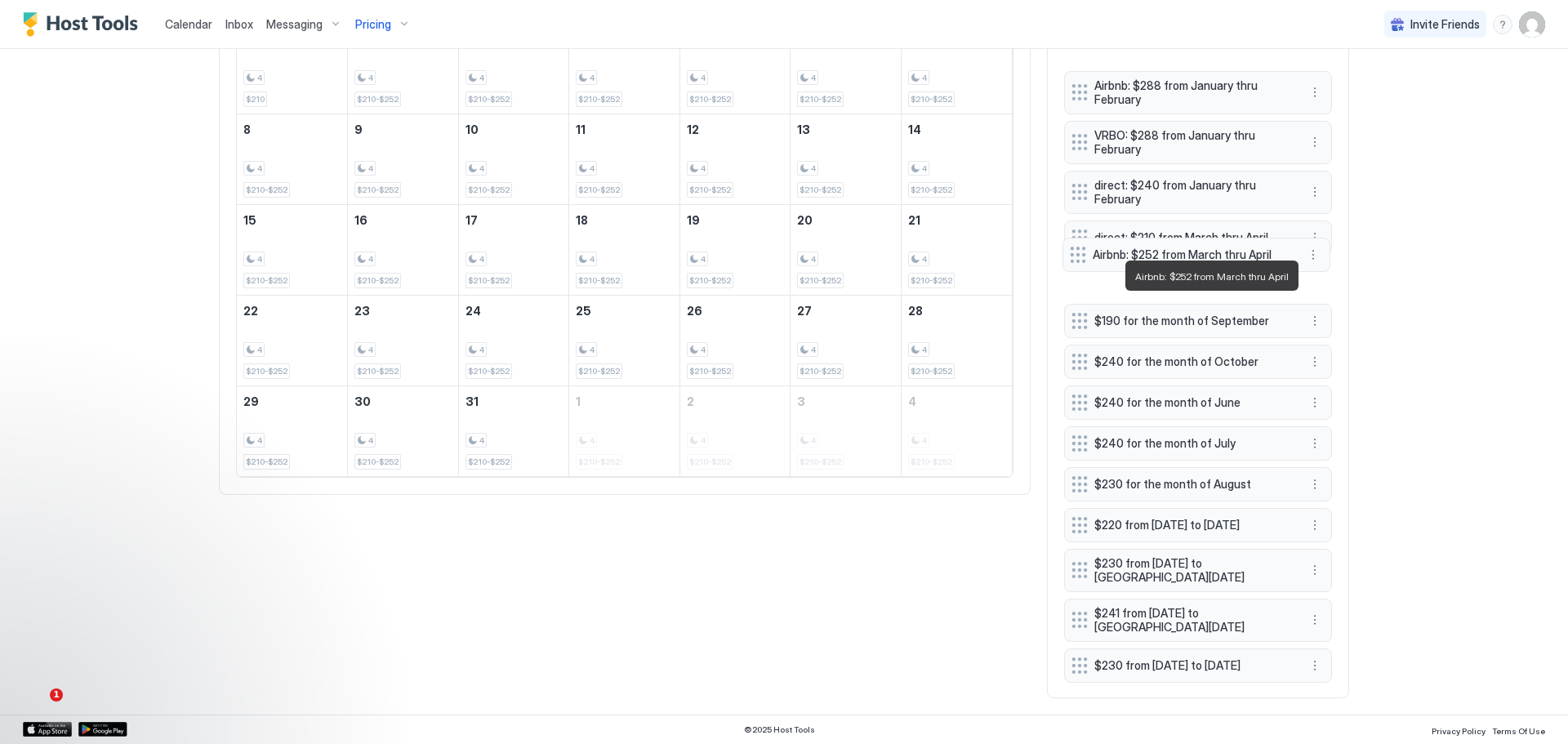
drag, startPoint x: 1196, startPoint y: 661, endPoint x: 1194, endPoint y: 252, distance: 409.0
click at [1194, 252] on span "Airbnb: $252 from March thru April" at bounding box center [1189, 255] width 195 height 14
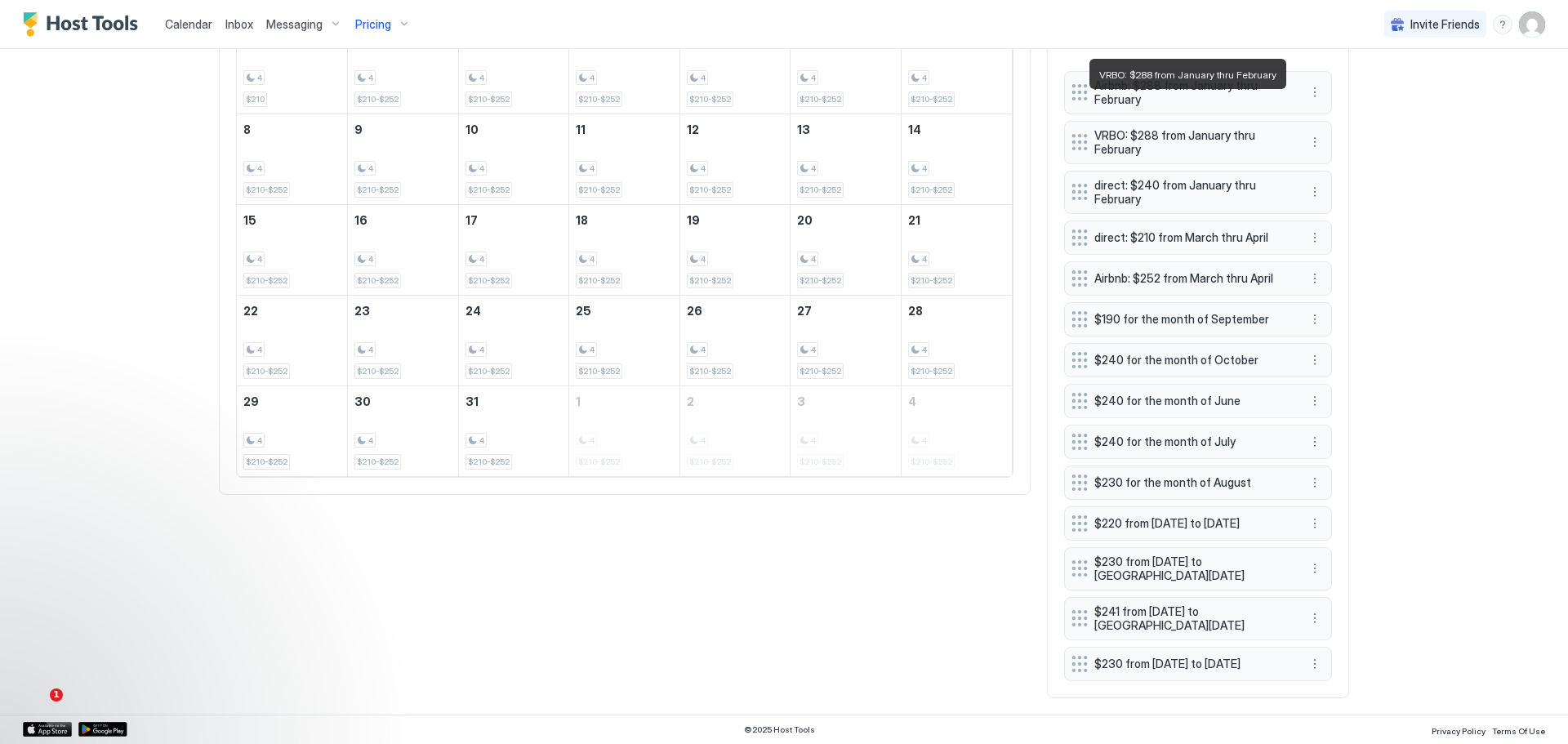
click at [1191, 128] on span "VRBO: $288 from January thru February" at bounding box center [1191, 143] width 195 height 29
click at [1308, 132] on button "More options" at bounding box center [1315, 142] width 20 height 20
click at [1328, 132] on span "Edit" at bounding box center [1334, 135] width 18 height 13
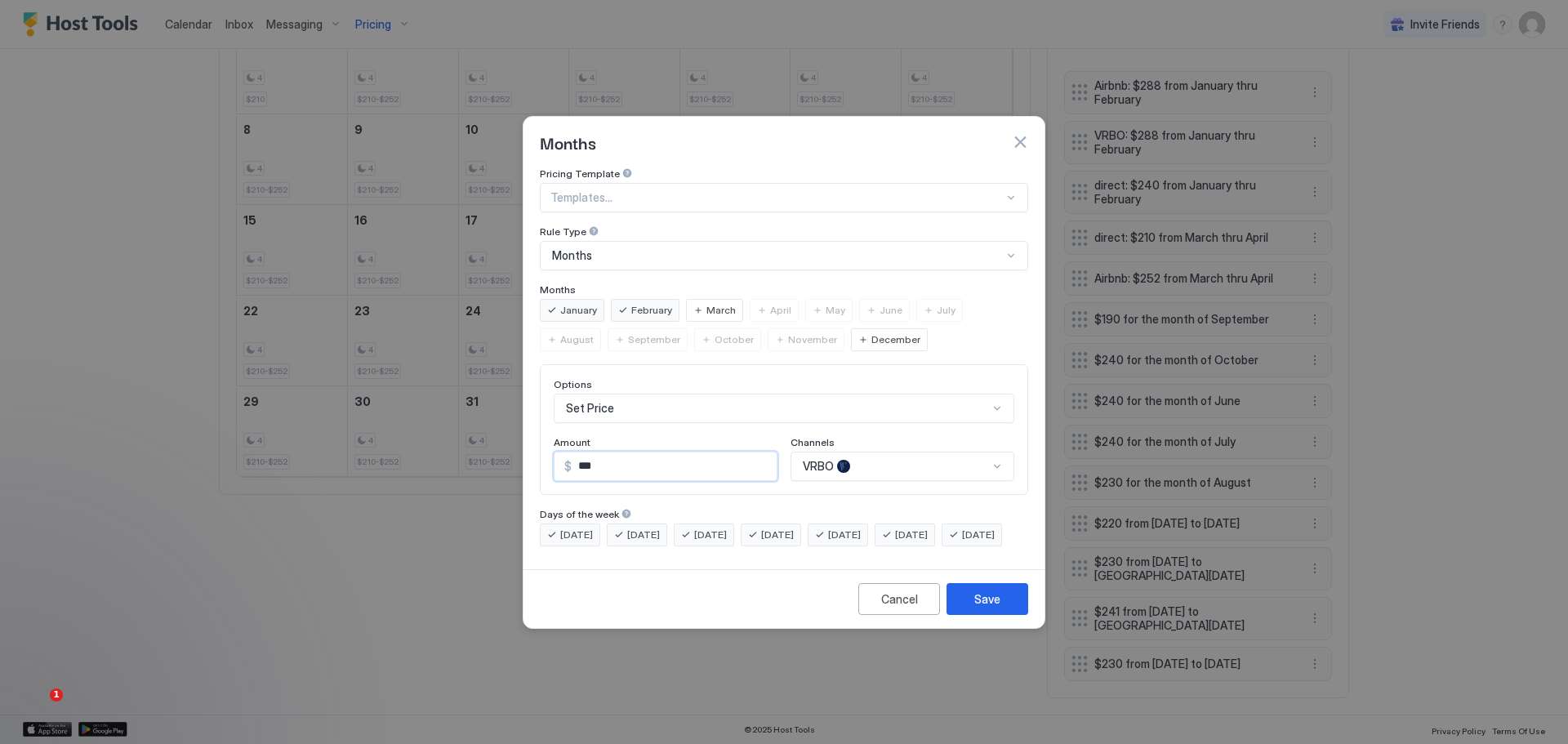
drag, startPoint x: 600, startPoint y: 442, endPoint x: 586, endPoint y: 455, distance: 19.1
click at [586, 455] on input "***" at bounding box center [674, 466] width 205 height 28
type input "***"
click at [972, 610] on button "Save" at bounding box center [987, 600] width 82 height 32
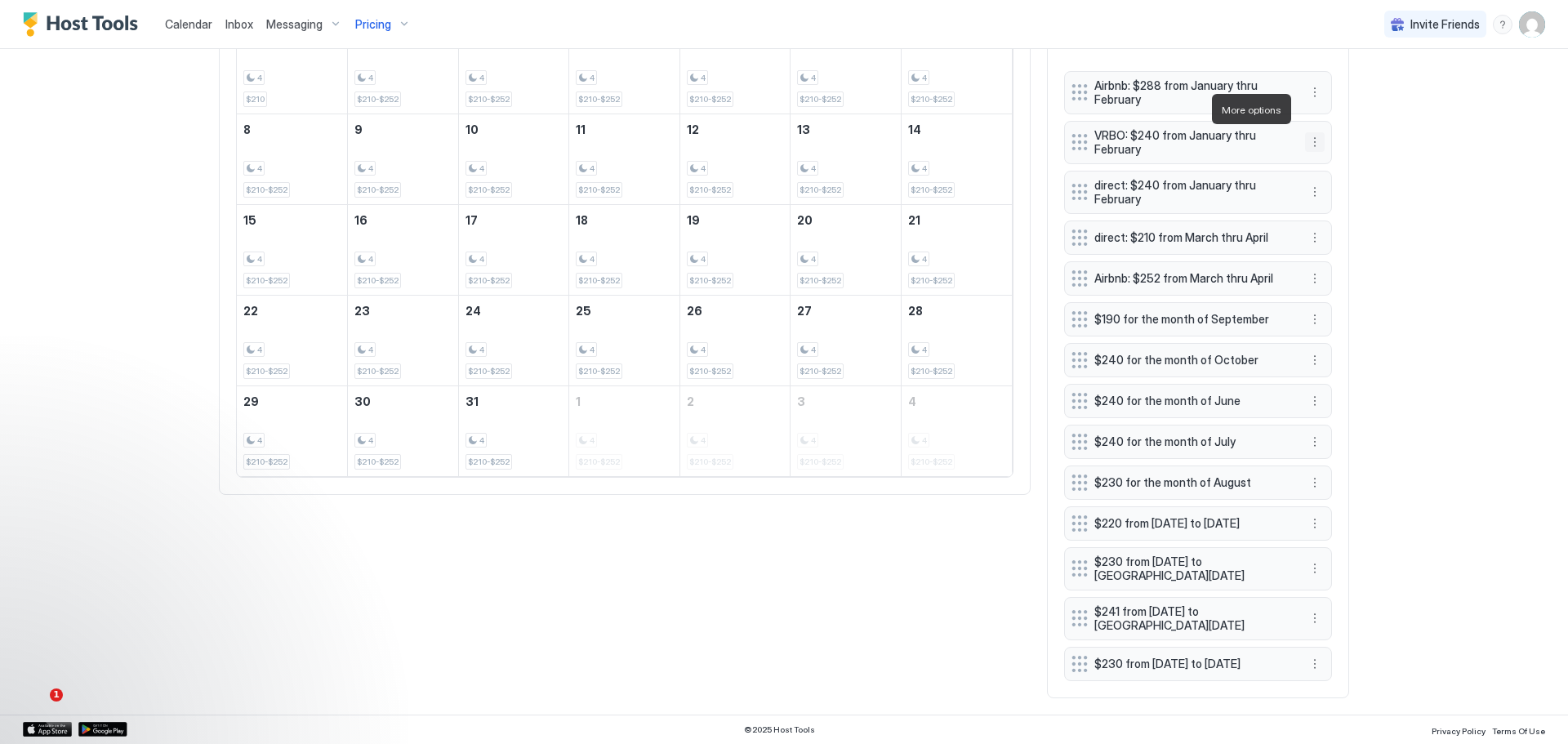
click at [1305, 132] on button "More options" at bounding box center [1315, 142] width 20 height 20
click at [1358, 86] on div at bounding box center [784, 372] width 1568 height 744
drag, startPoint x: 1148, startPoint y: 245, endPoint x: 1146, endPoint y: 200, distance: 45.0
click at [1146, 226] on span "Airbnb: $252 from March thru April" at bounding box center [1189, 233] width 195 height 14
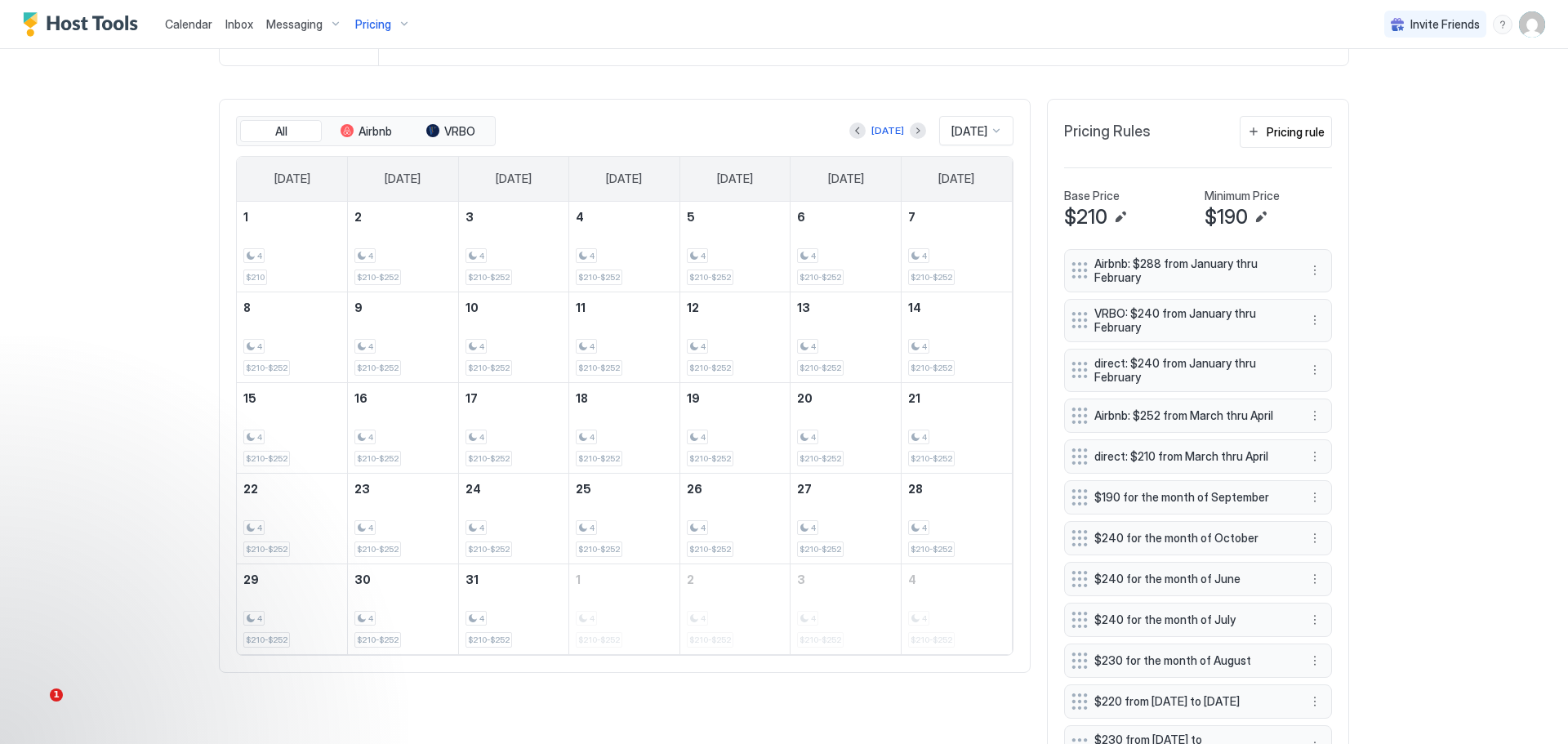
scroll to position [421, 0]
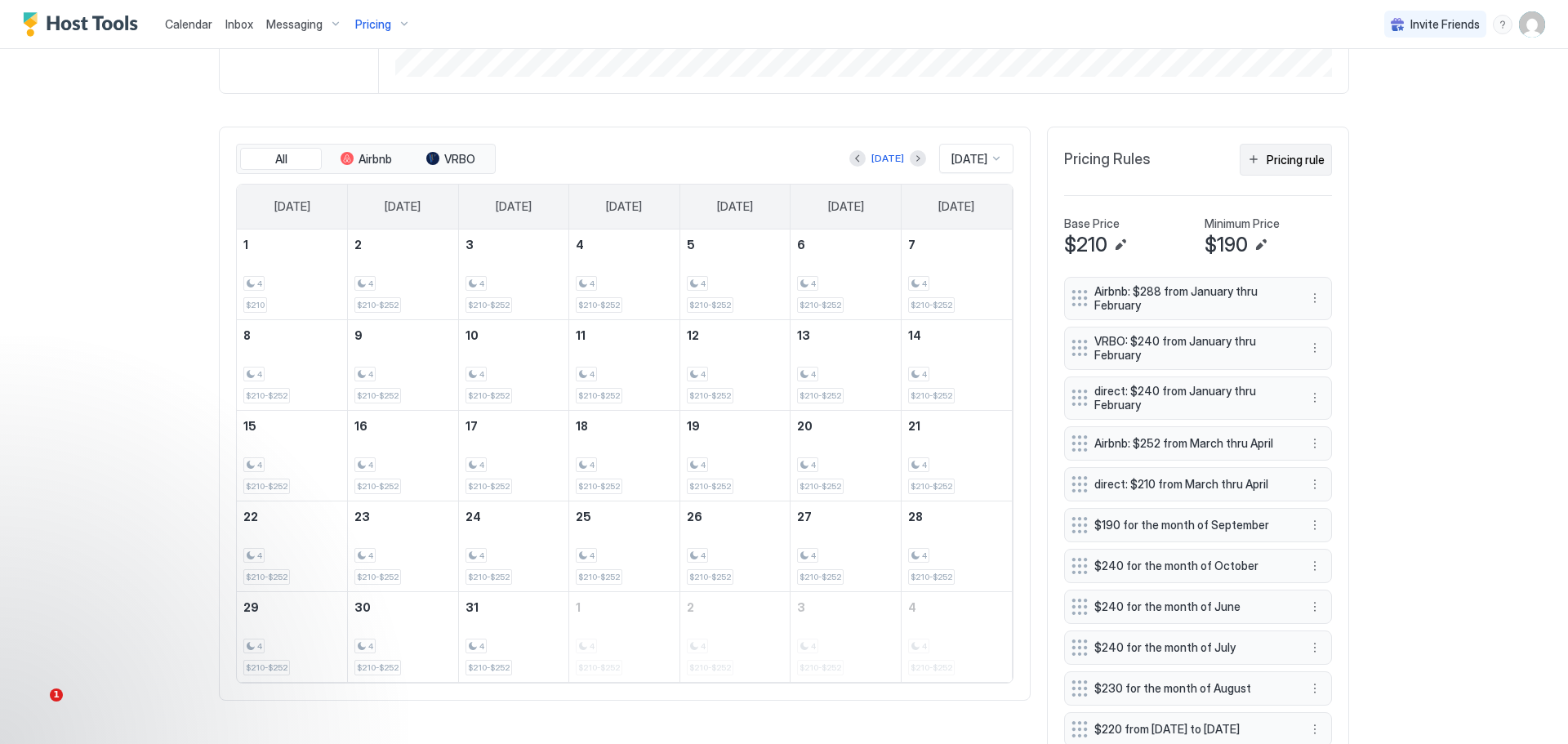
click at [1271, 156] on div "Pricing rule" at bounding box center [1295, 159] width 58 height 17
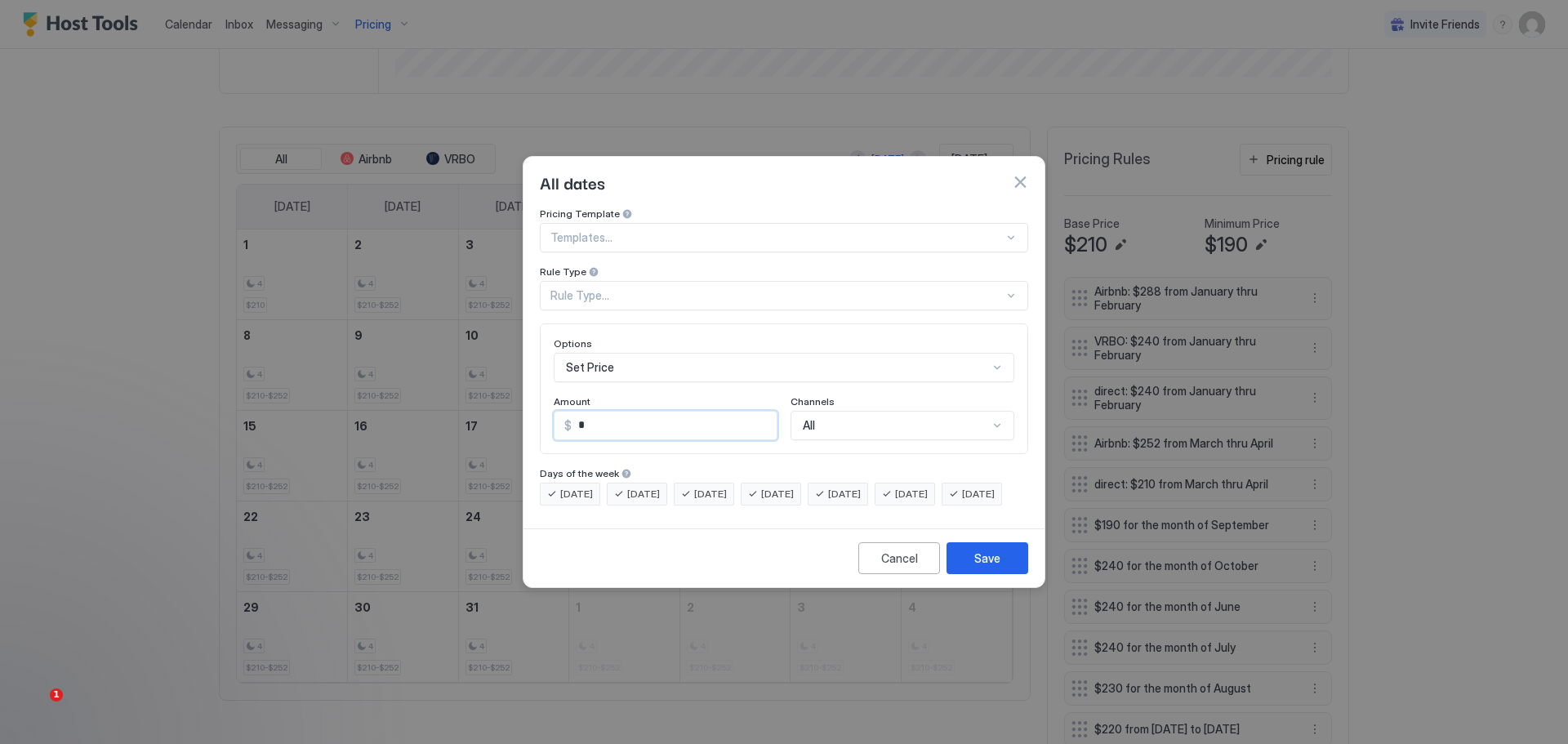
drag, startPoint x: 582, startPoint y: 412, endPoint x: 556, endPoint y: 418, distance: 26.7
click at [556, 418] on div "$ *" at bounding box center [665, 425] width 223 height 30
type input "***"
click at [642, 288] on div "Rule Type..." at bounding box center [777, 295] width 453 height 14
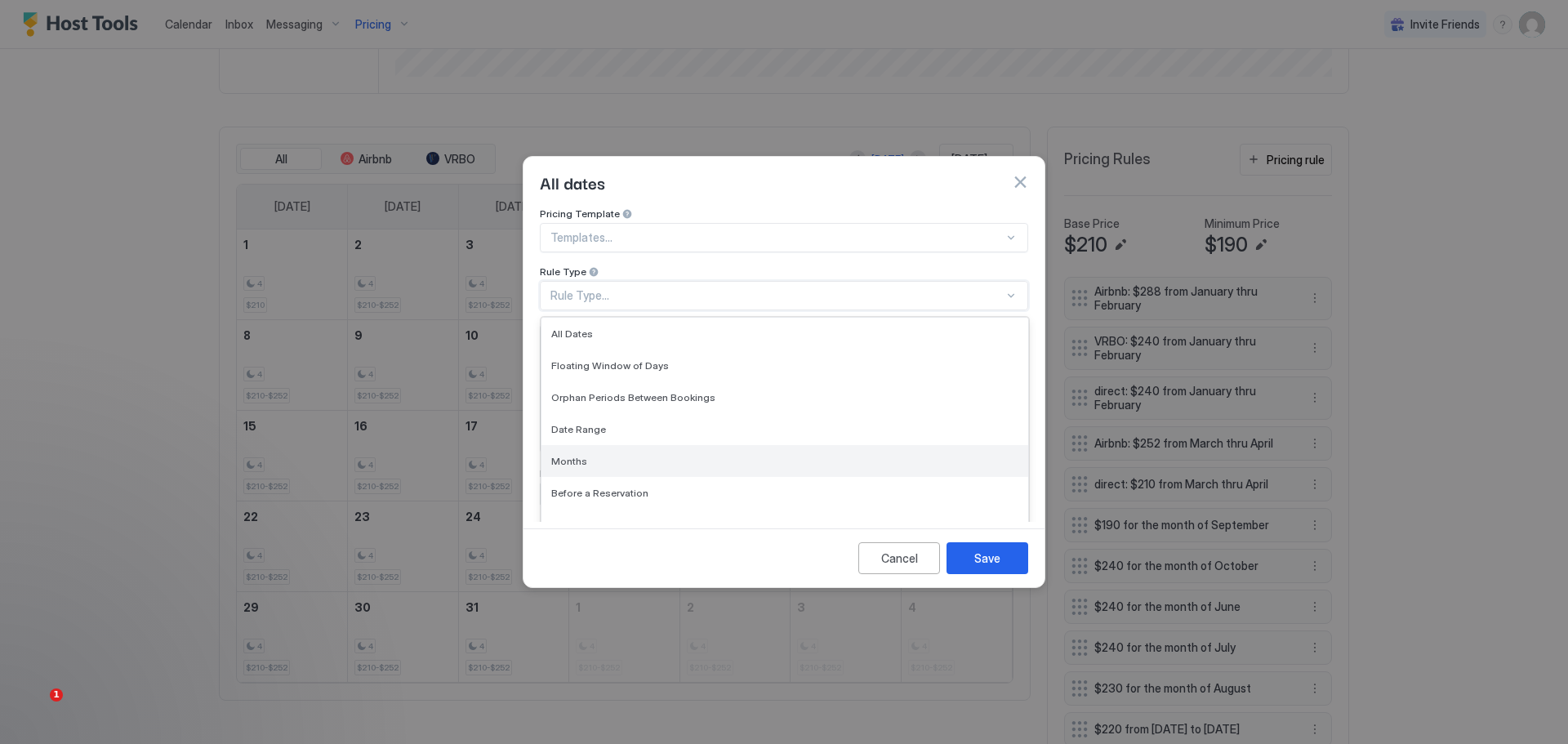
click at [568, 455] on span "Months" at bounding box center [570, 461] width 36 height 13
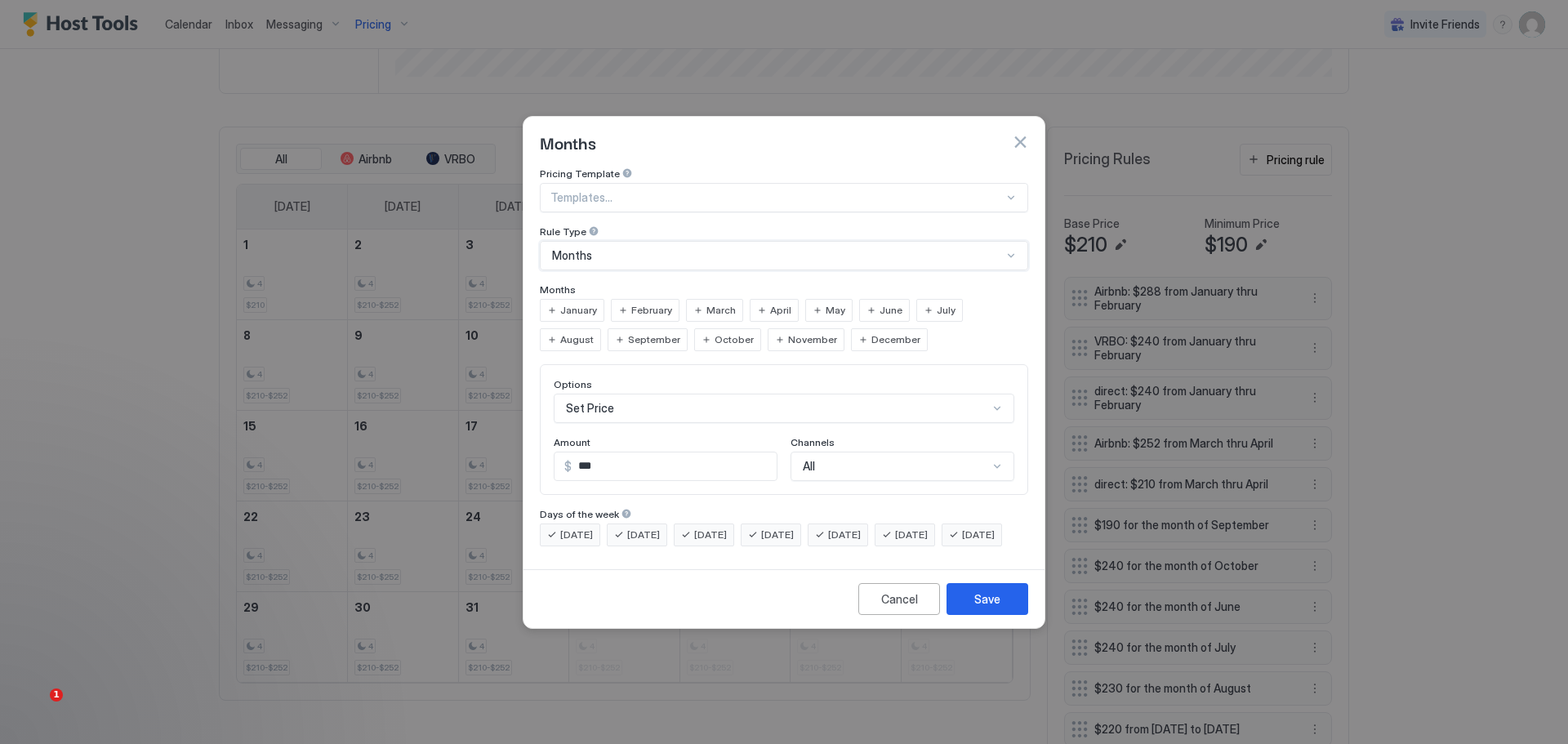
click at [711, 303] on span "March" at bounding box center [720, 311] width 30 height 14
click at [771, 303] on span "April" at bounding box center [781, 311] width 22 height 14
click at [977, 608] on div "Save" at bounding box center [987, 599] width 26 height 17
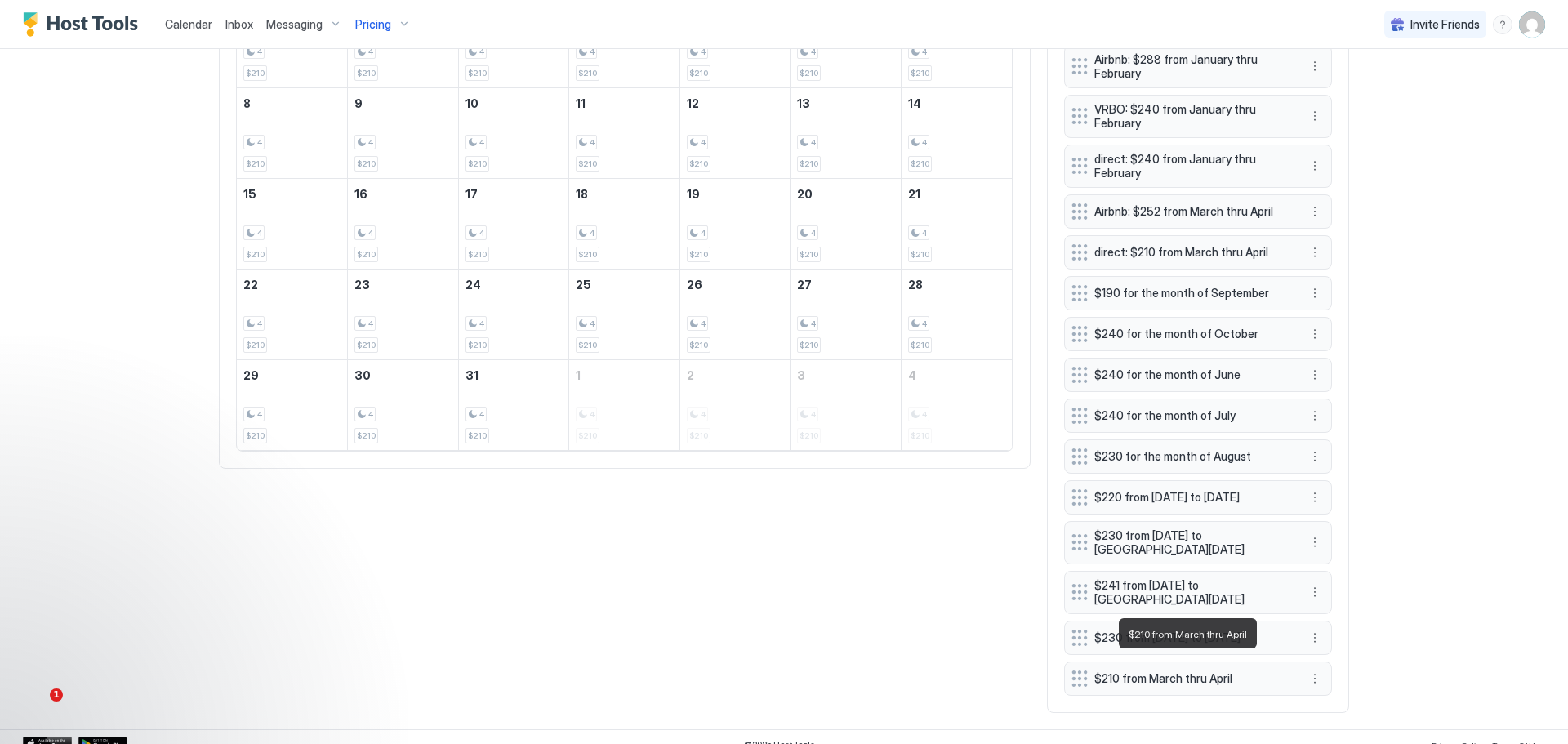
scroll to position [764, 0]
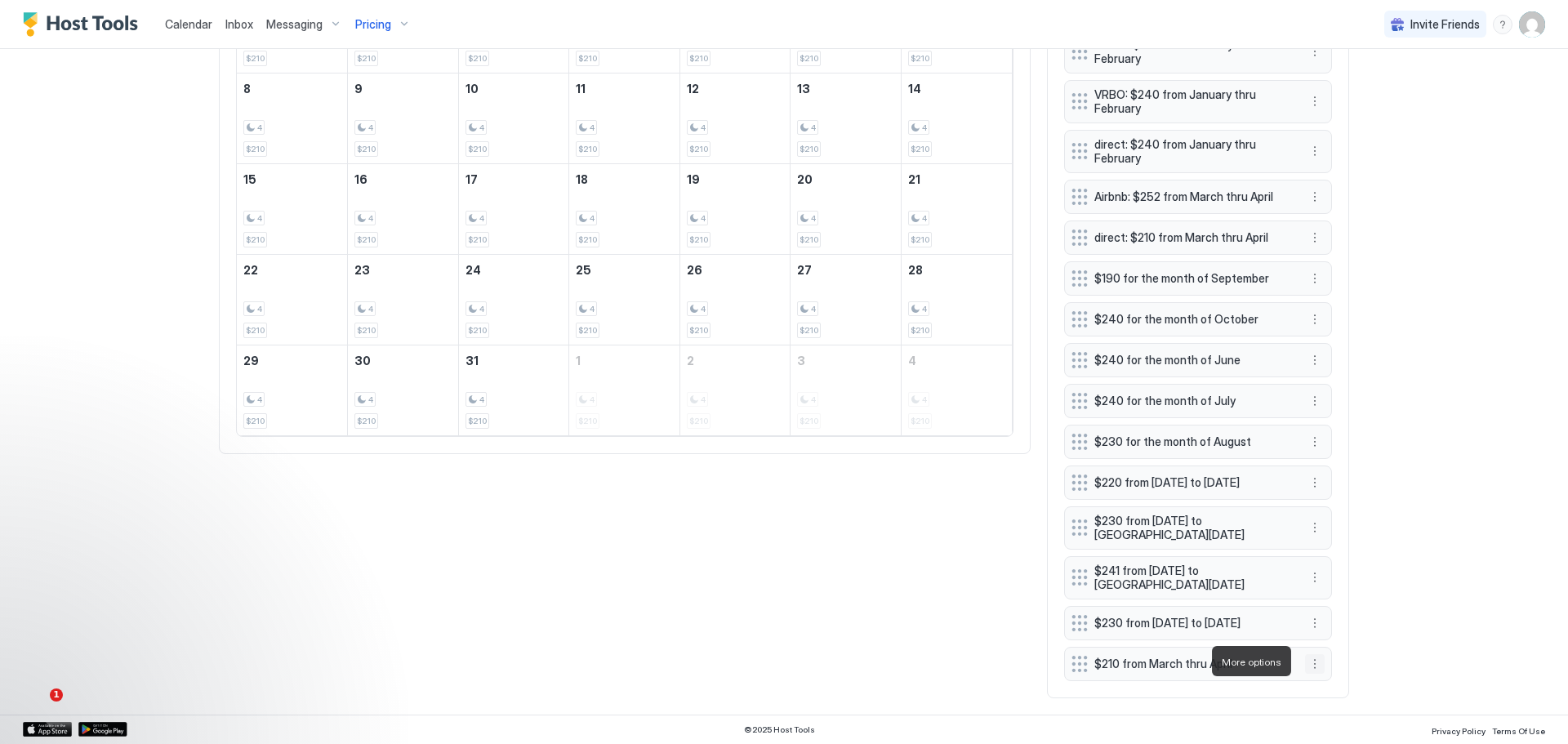
click at [1308, 661] on button "More options" at bounding box center [1315, 664] width 20 height 20
click at [1326, 582] on span "Edit" at bounding box center [1334, 587] width 18 height 13
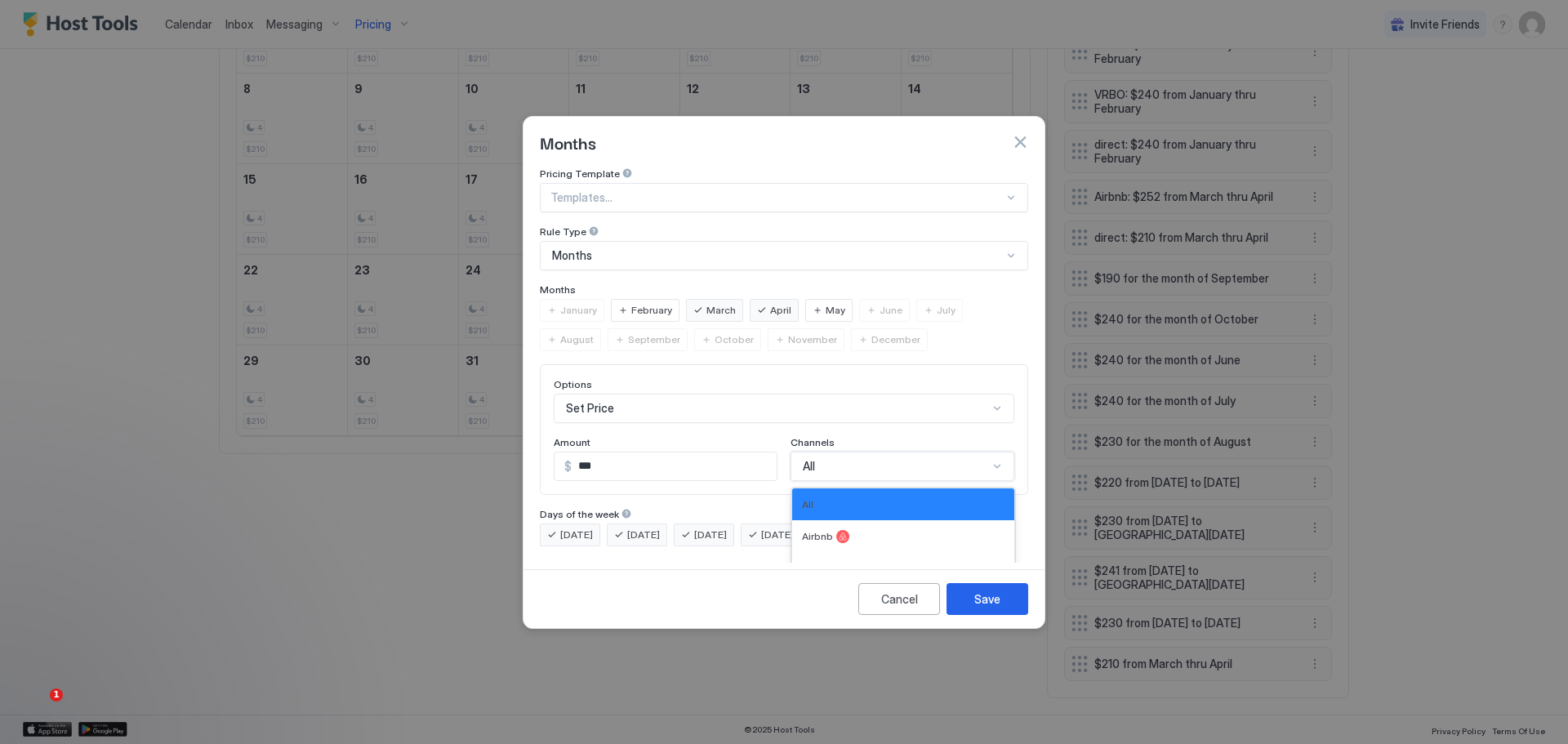
click at [979, 451] on div "4 results available. Use Up and Down to choose options, press Enter to select t…" at bounding box center [902, 466] width 223 height 30
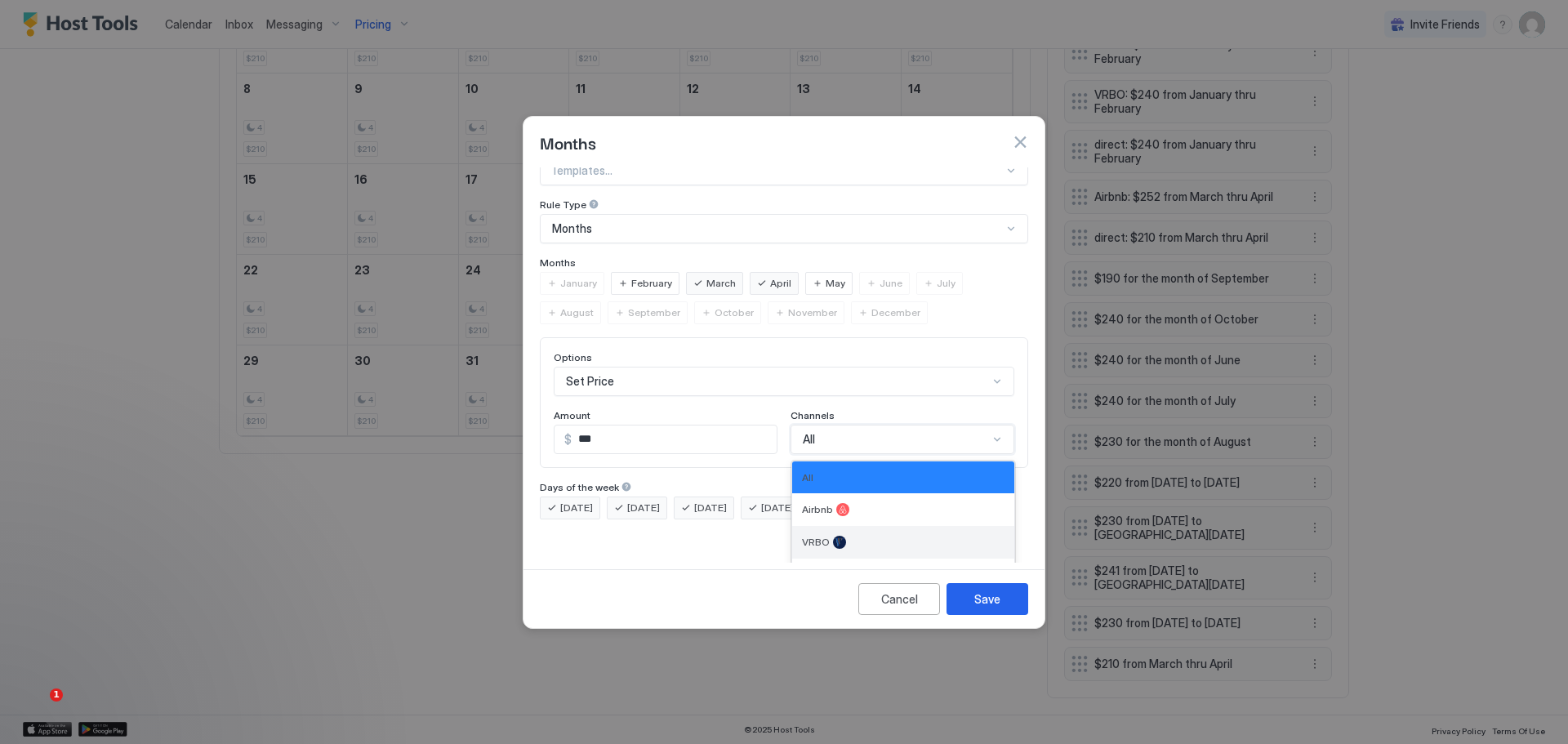
click at [859, 536] on div "VRBO" at bounding box center [903, 542] width 203 height 13
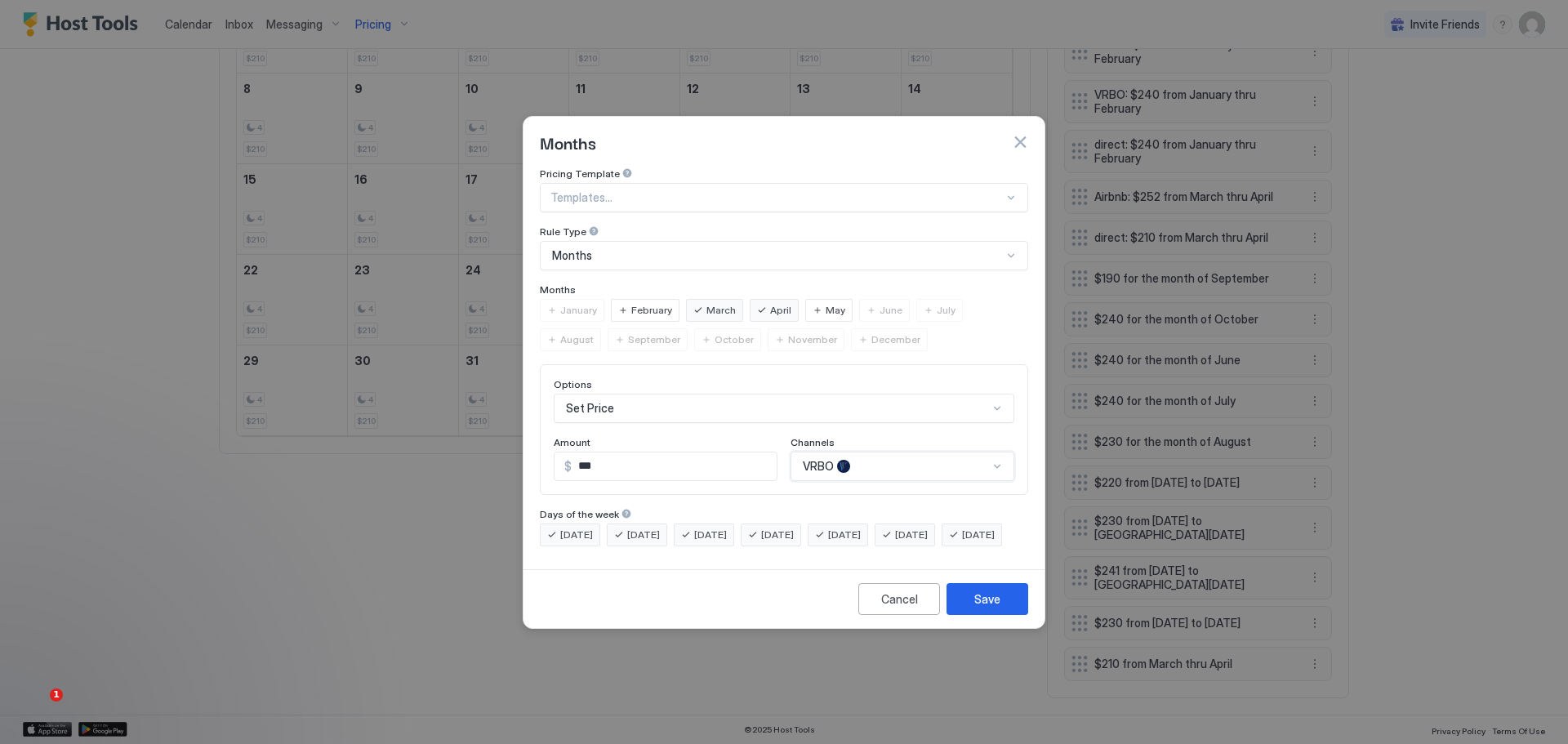
scroll to position [0, 0]
click at [982, 608] on div "Save" at bounding box center [987, 599] width 26 height 17
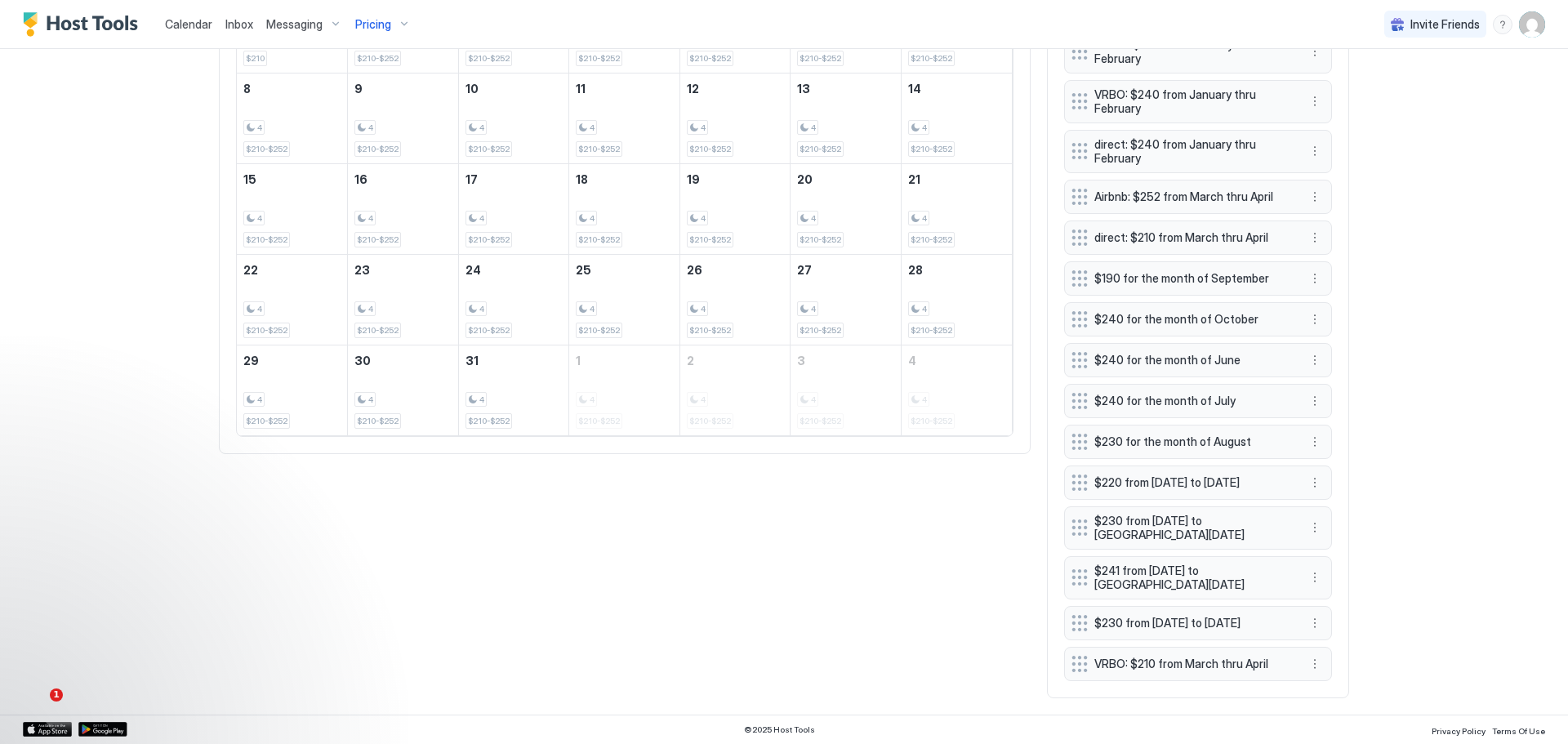
scroll to position [708, 0]
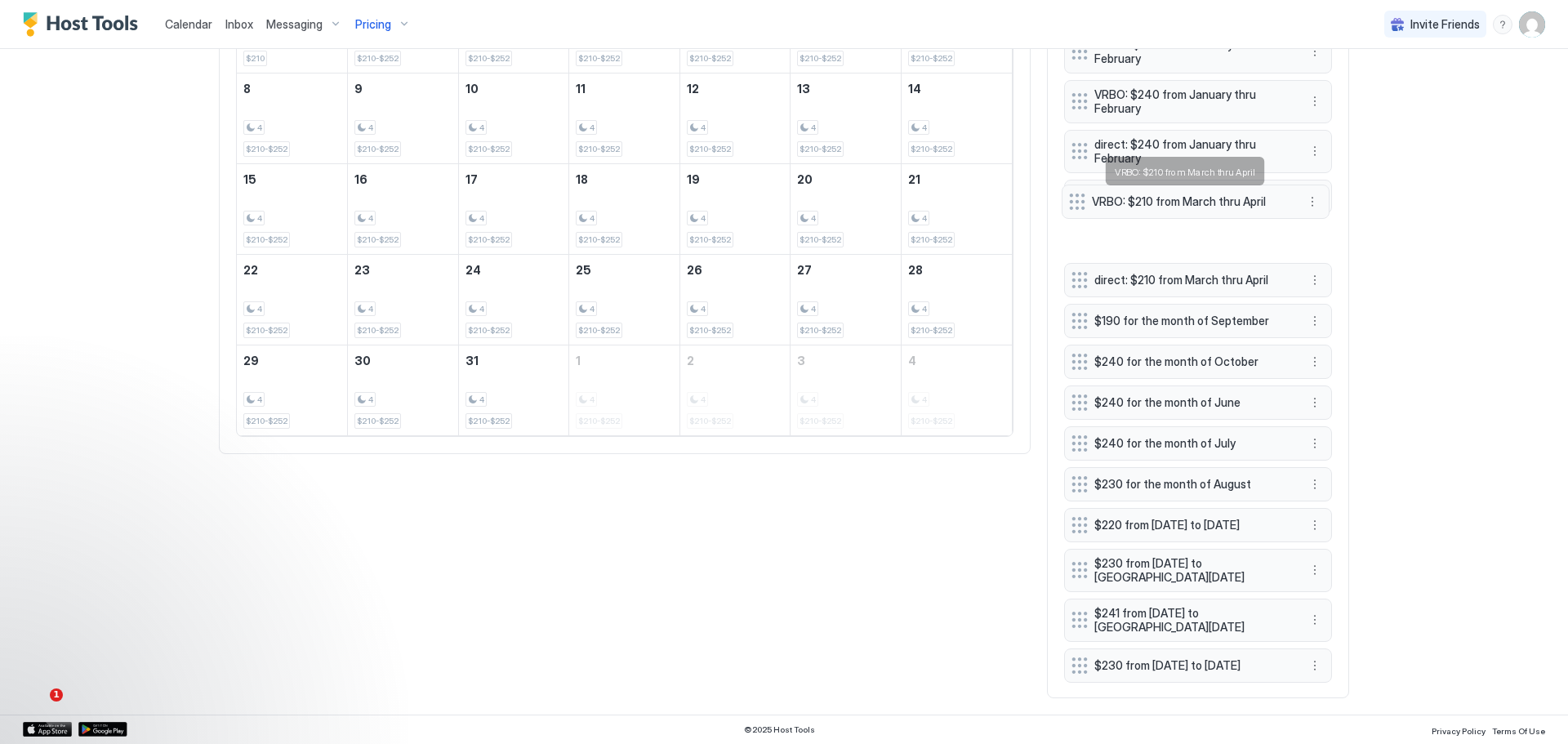
drag, startPoint x: 1171, startPoint y: 658, endPoint x: 1168, endPoint y: 196, distance: 462.0
click at [1168, 196] on span "VRBO: $210 from March thru April" at bounding box center [1189, 202] width 195 height 14
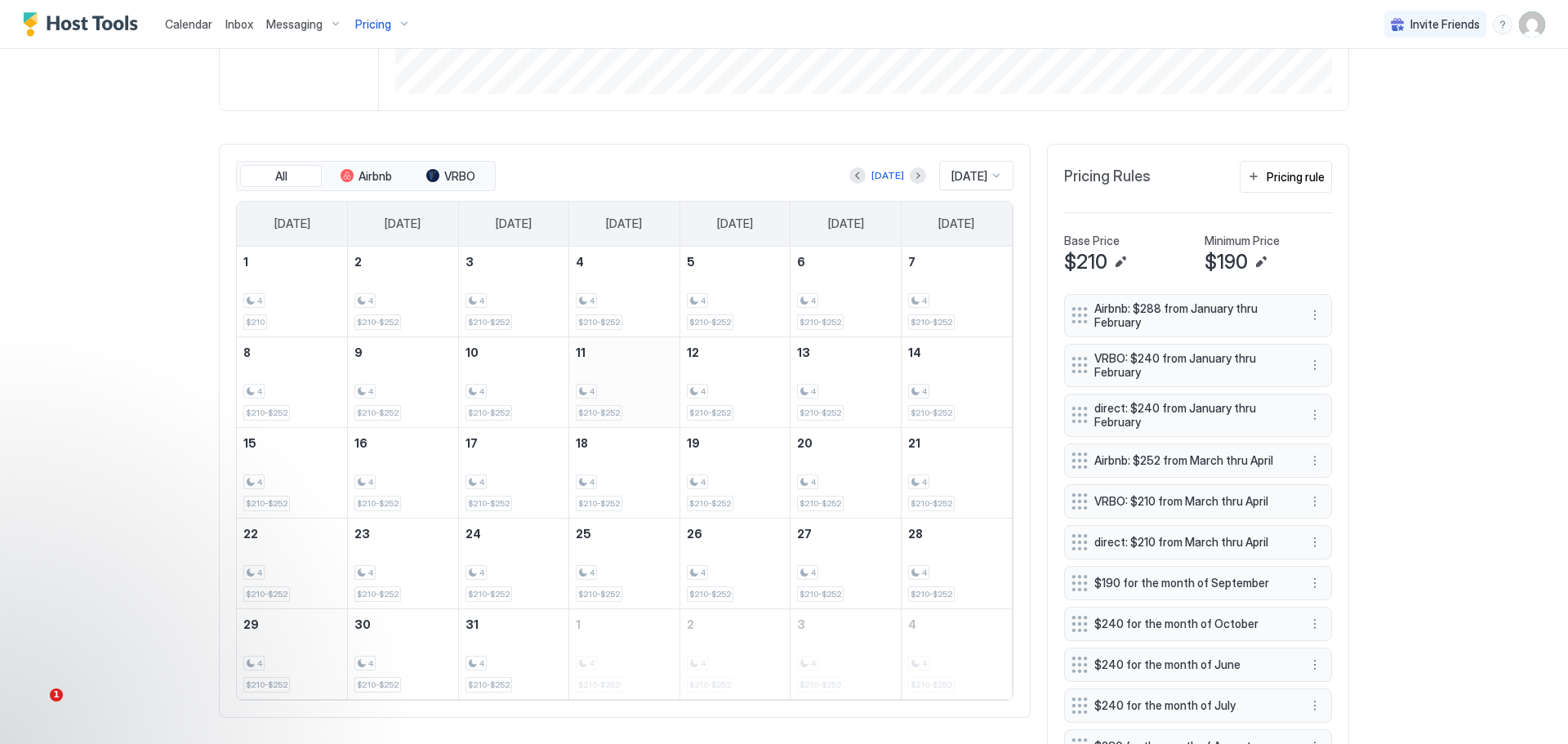
scroll to position [381, 0]
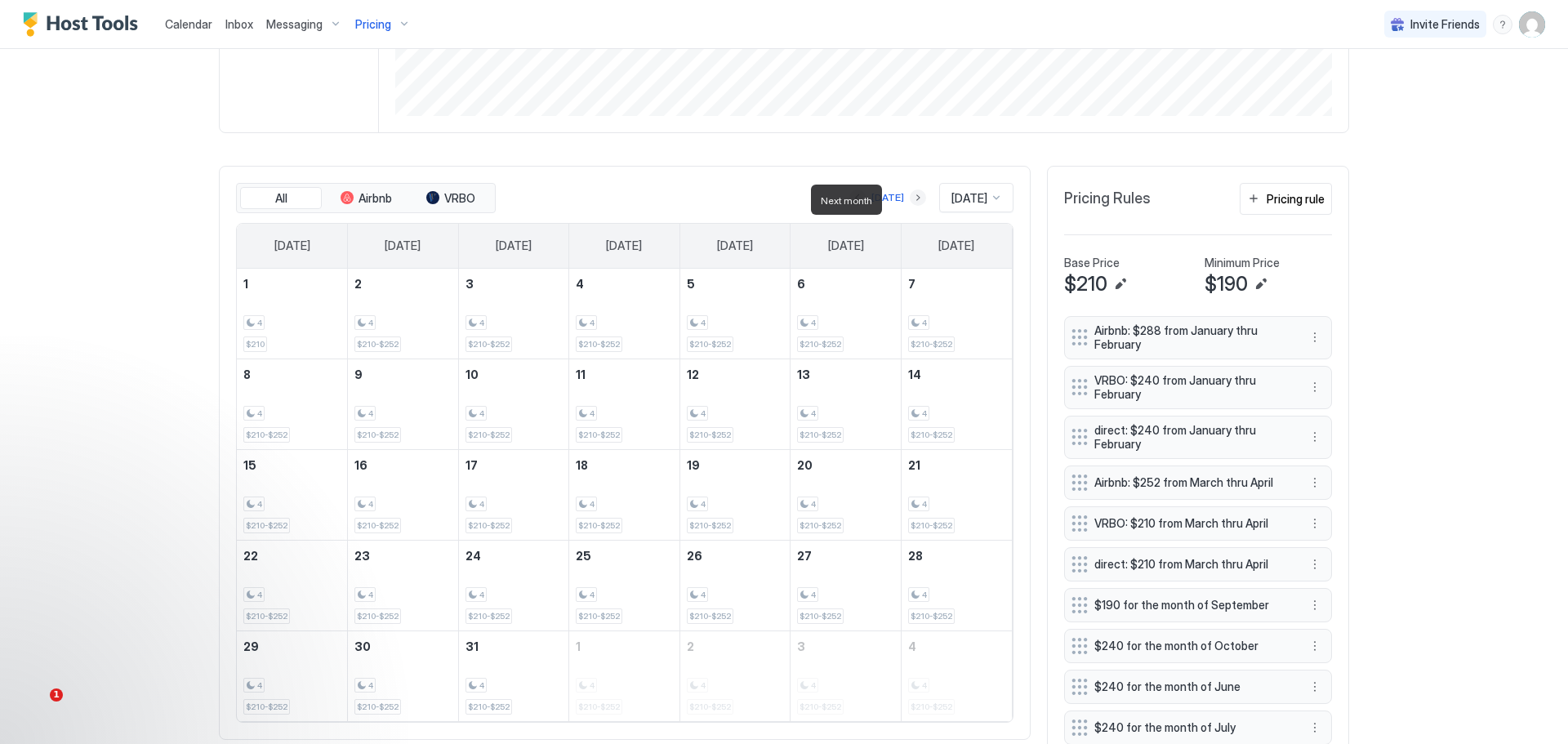
click at [910, 198] on button "Next month" at bounding box center [918, 197] width 16 height 16
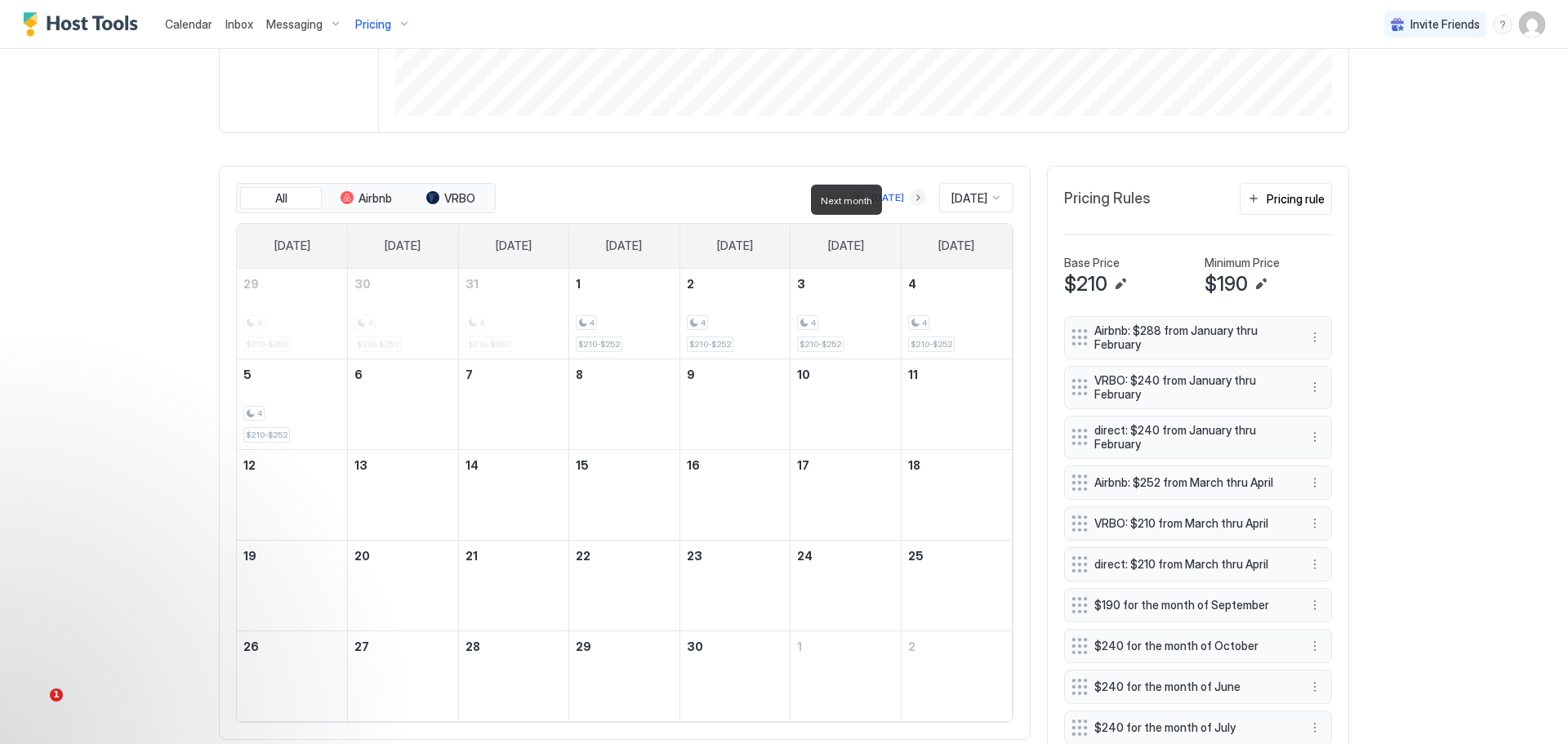
click at [910, 198] on button "Next month" at bounding box center [918, 197] width 16 height 16
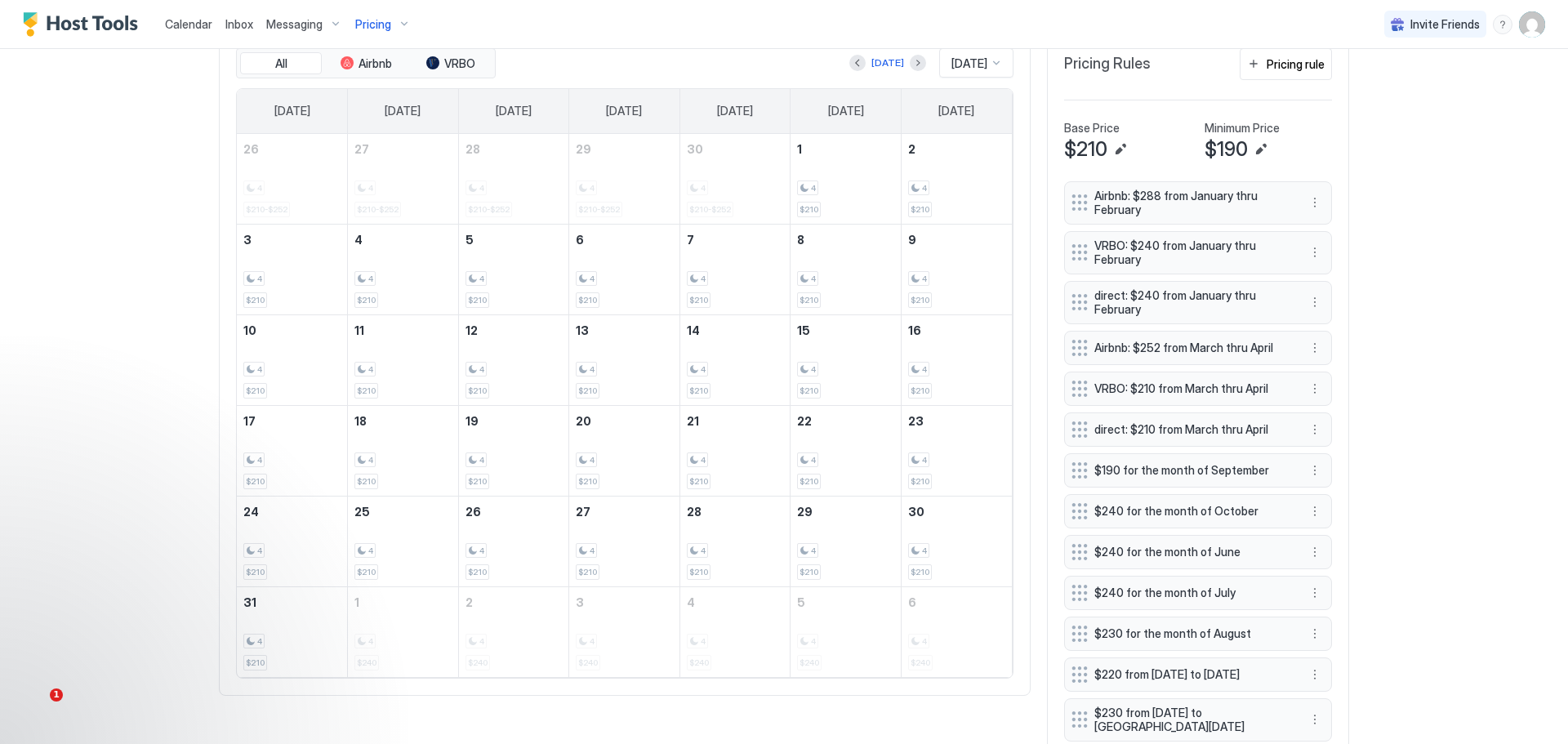
scroll to position [545, 0]
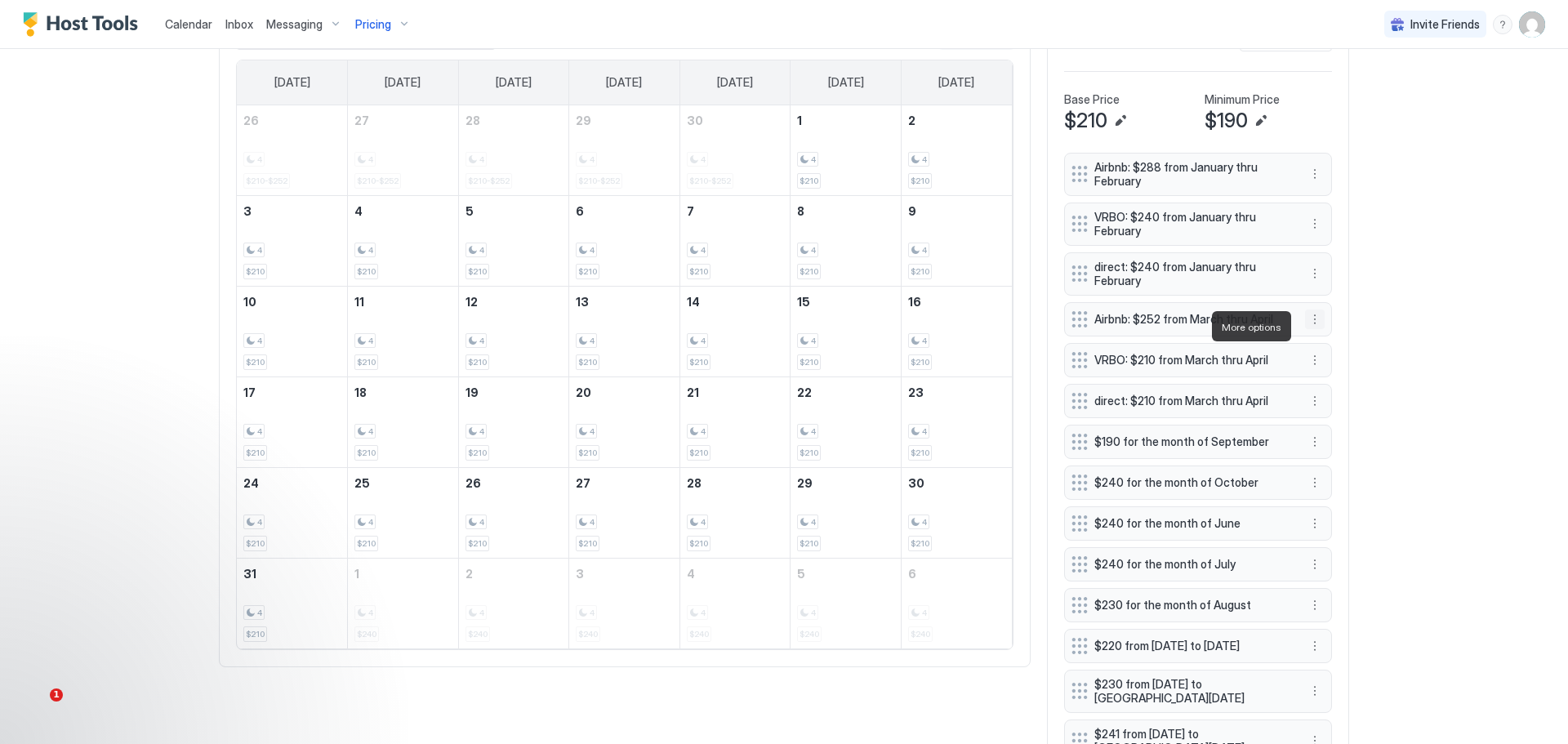
click at [1310, 324] on button "More options" at bounding box center [1315, 319] width 20 height 20
click at [1321, 346] on div "Edit" at bounding box center [1325, 352] width 36 height 13
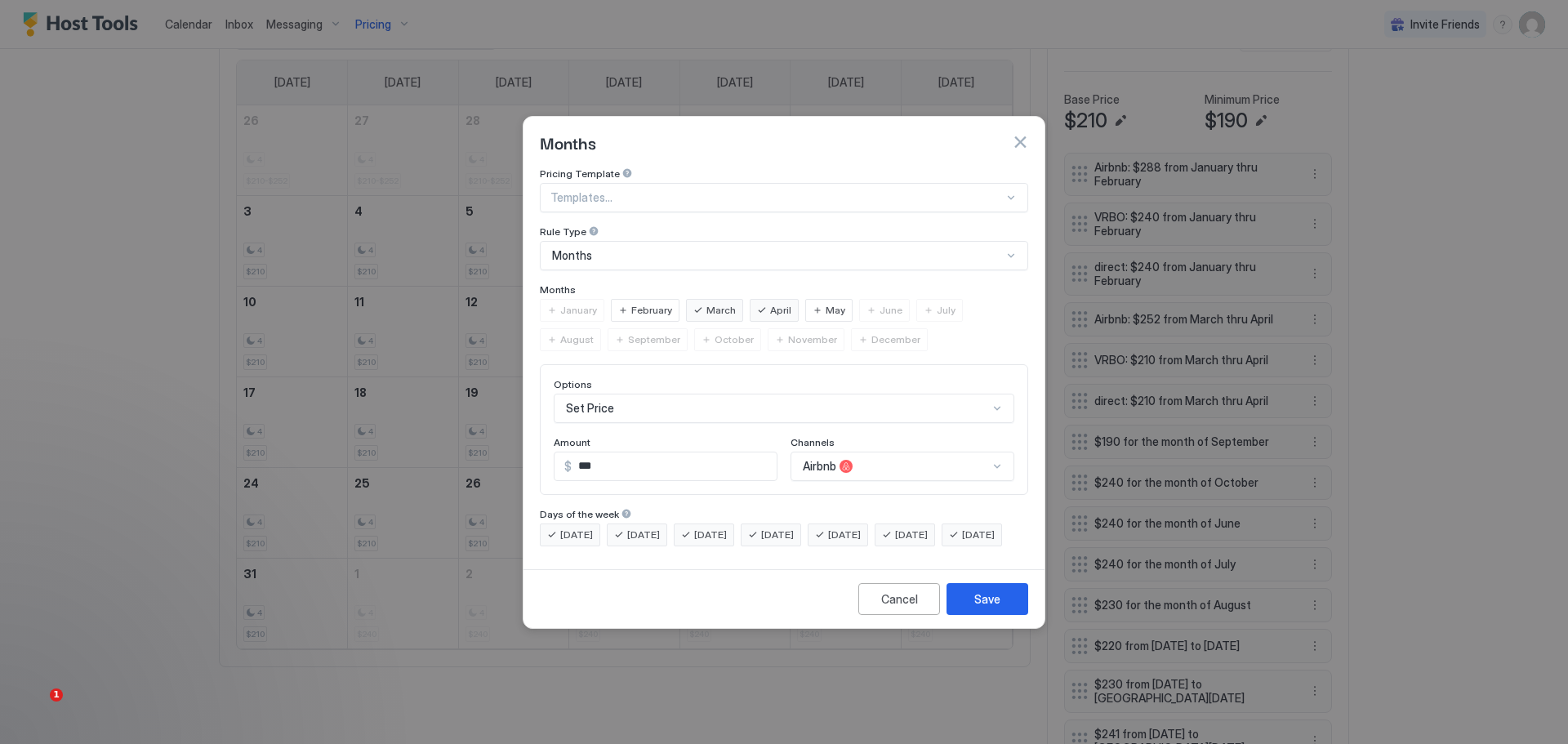
click at [817, 299] on div "May" at bounding box center [829, 310] width 48 height 22
click at [991, 608] on div "Save" at bounding box center [987, 599] width 26 height 17
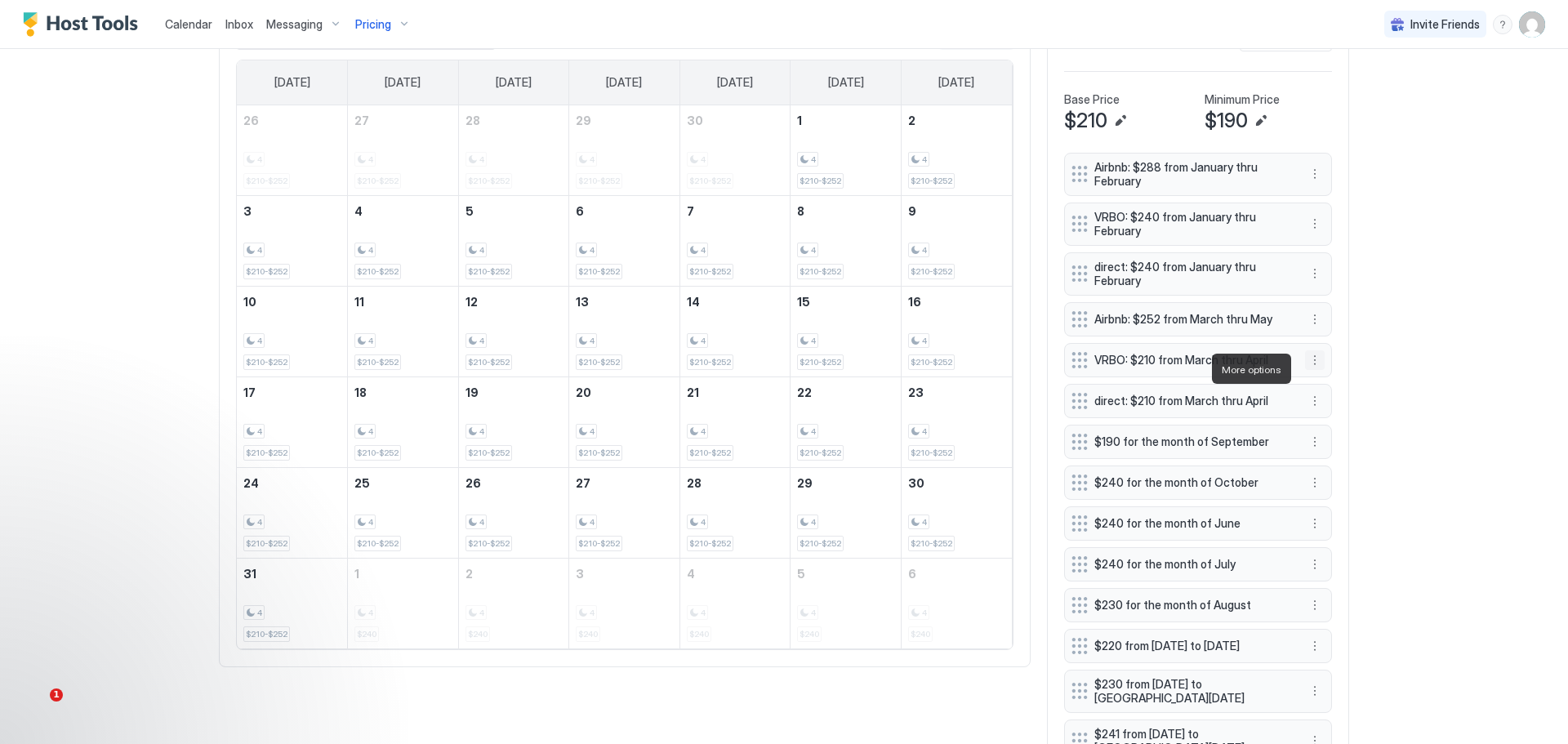
click at [1311, 366] on button "More options" at bounding box center [1315, 361] width 20 height 20
click at [1320, 390] on div "Edit" at bounding box center [1325, 394] width 36 height 13
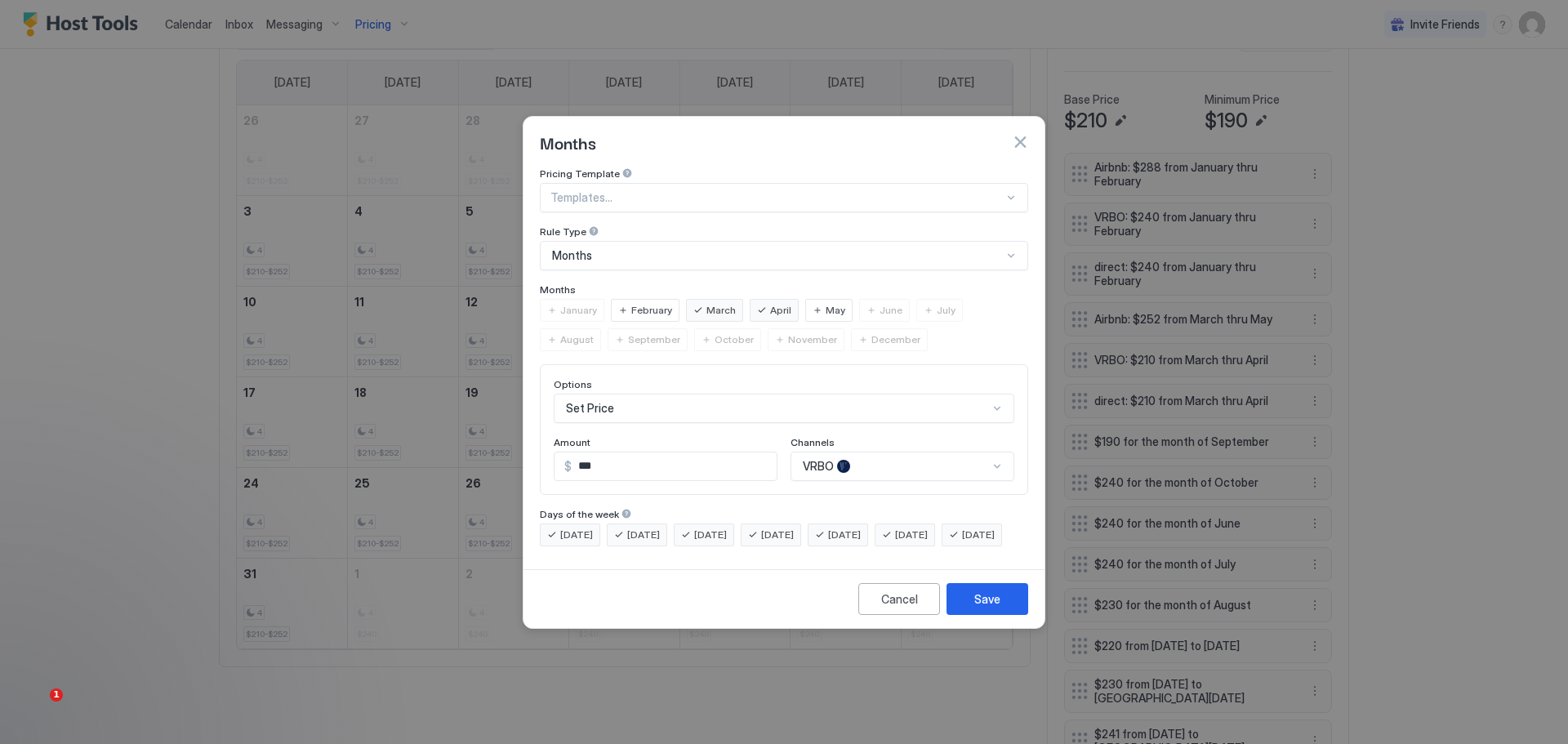
click at [825, 303] on span "May" at bounding box center [835, 311] width 20 height 14
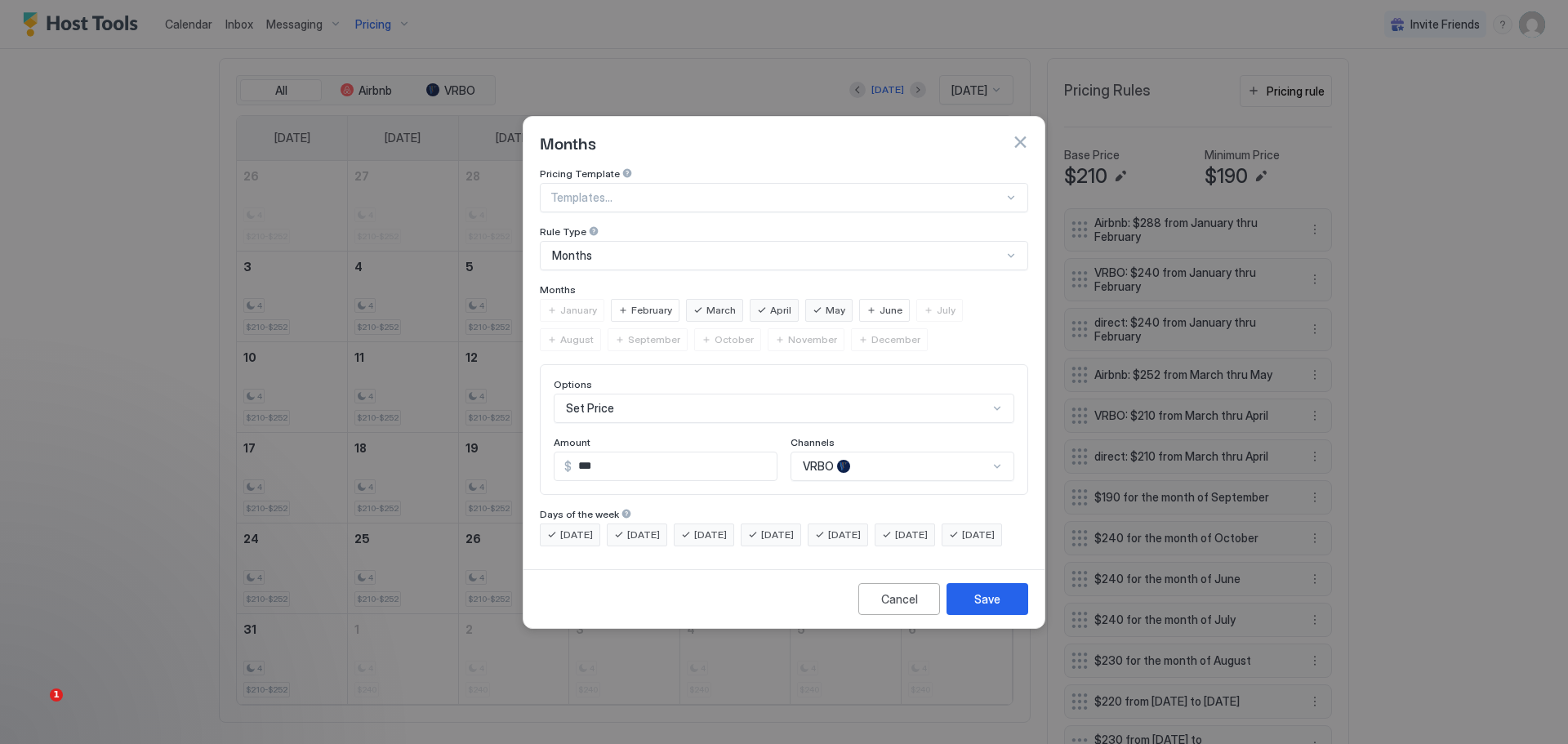
scroll to position [600, 0]
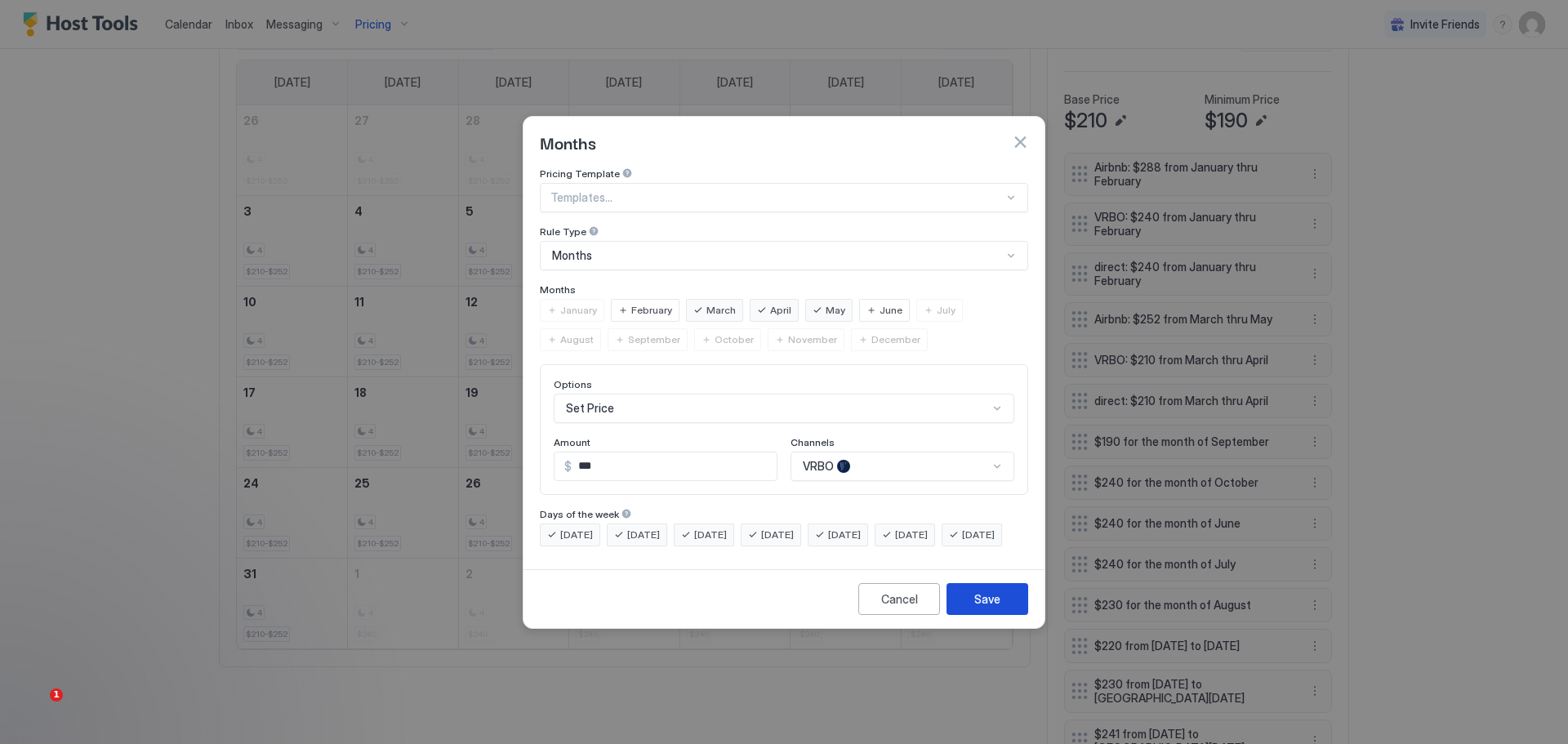
click at [989, 604] on button "Save" at bounding box center [987, 600] width 82 height 32
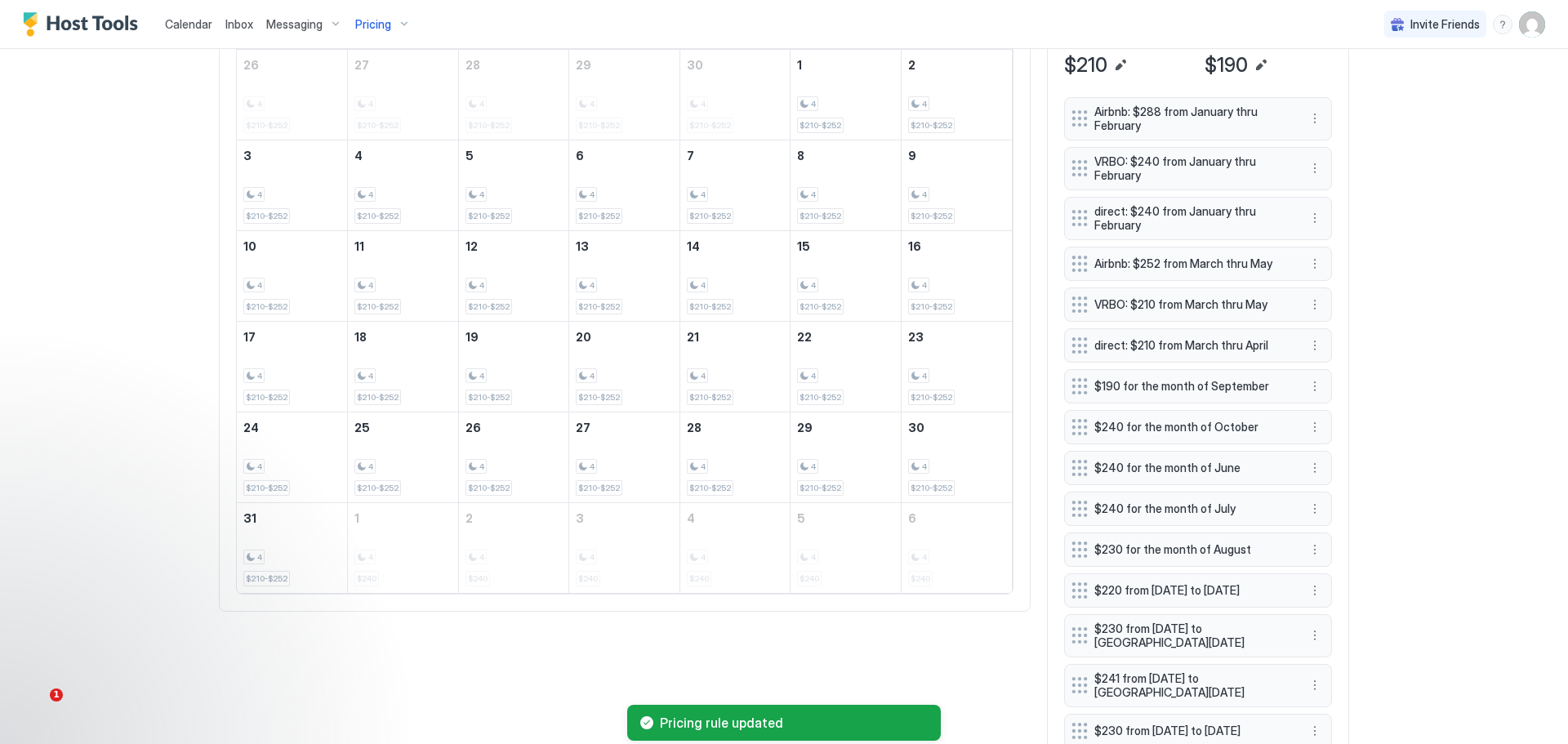
scroll to position [545, 0]
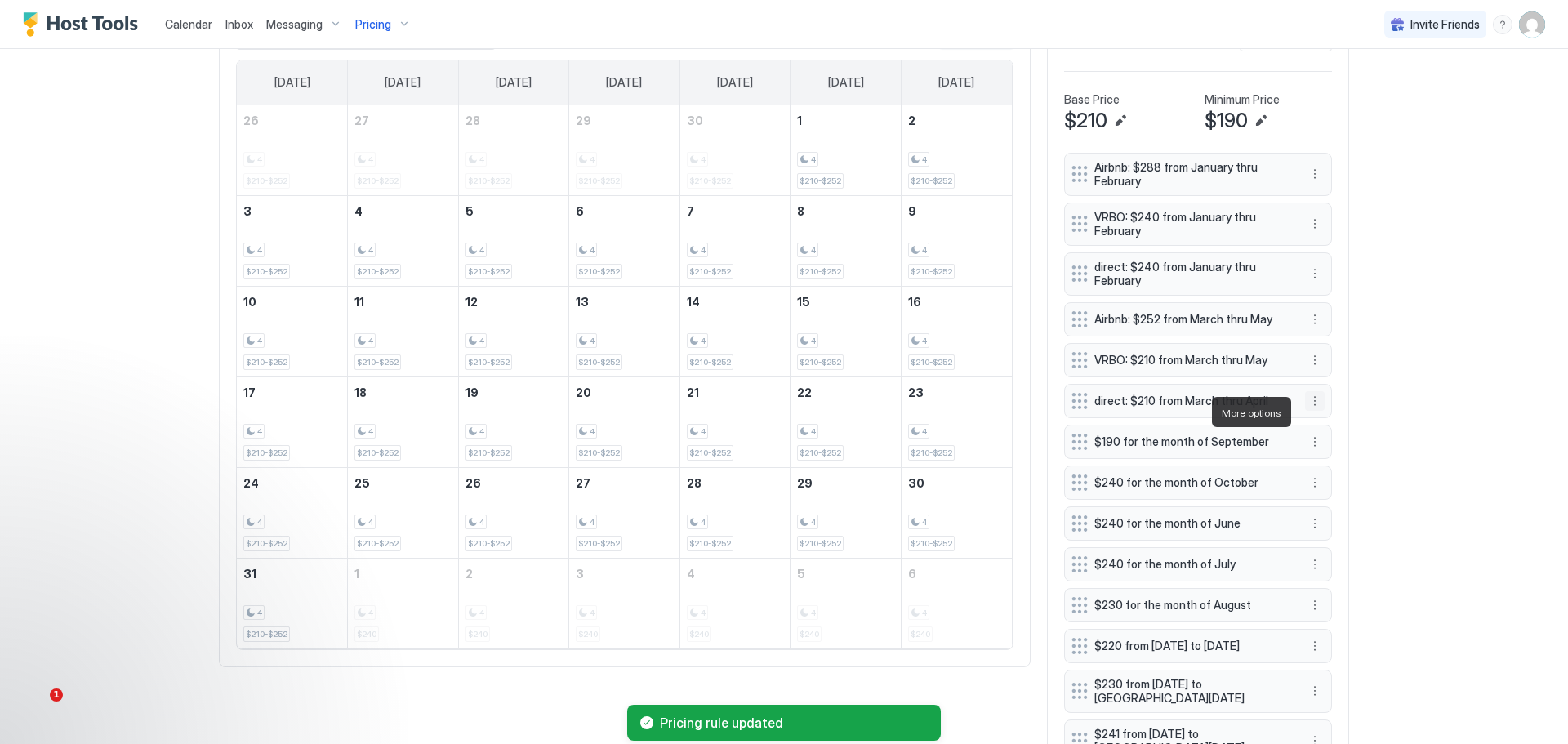
click at [1312, 411] on button "More options" at bounding box center [1315, 401] width 20 height 20
click at [1328, 434] on span "Edit" at bounding box center [1334, 437] width 18 height 13
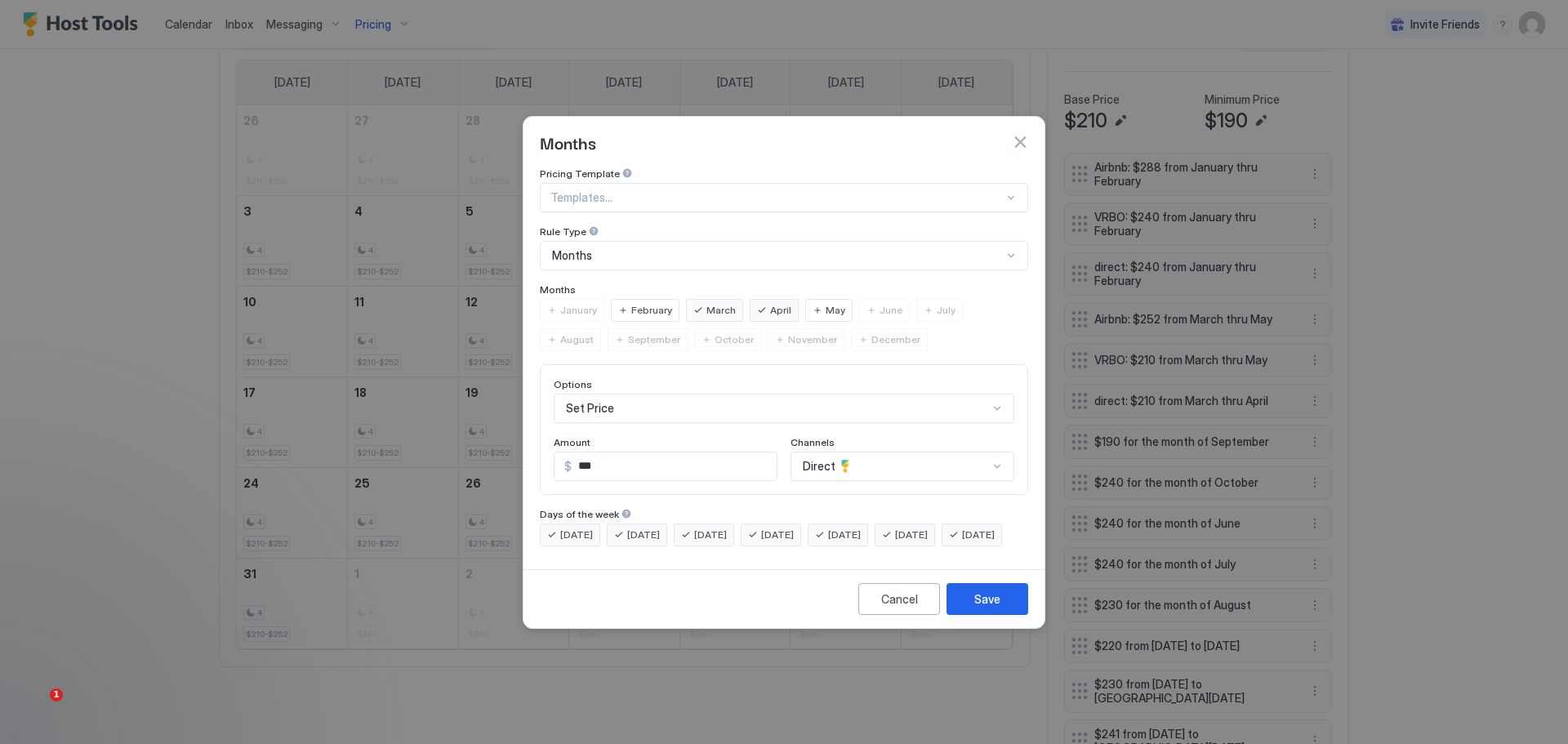
click at [813, 299] on div "May" at bounding box center [829, 310] width 48 height 22
click at [989, 606] on div "Save" at bounding box center [987, 599] width 26 height 17
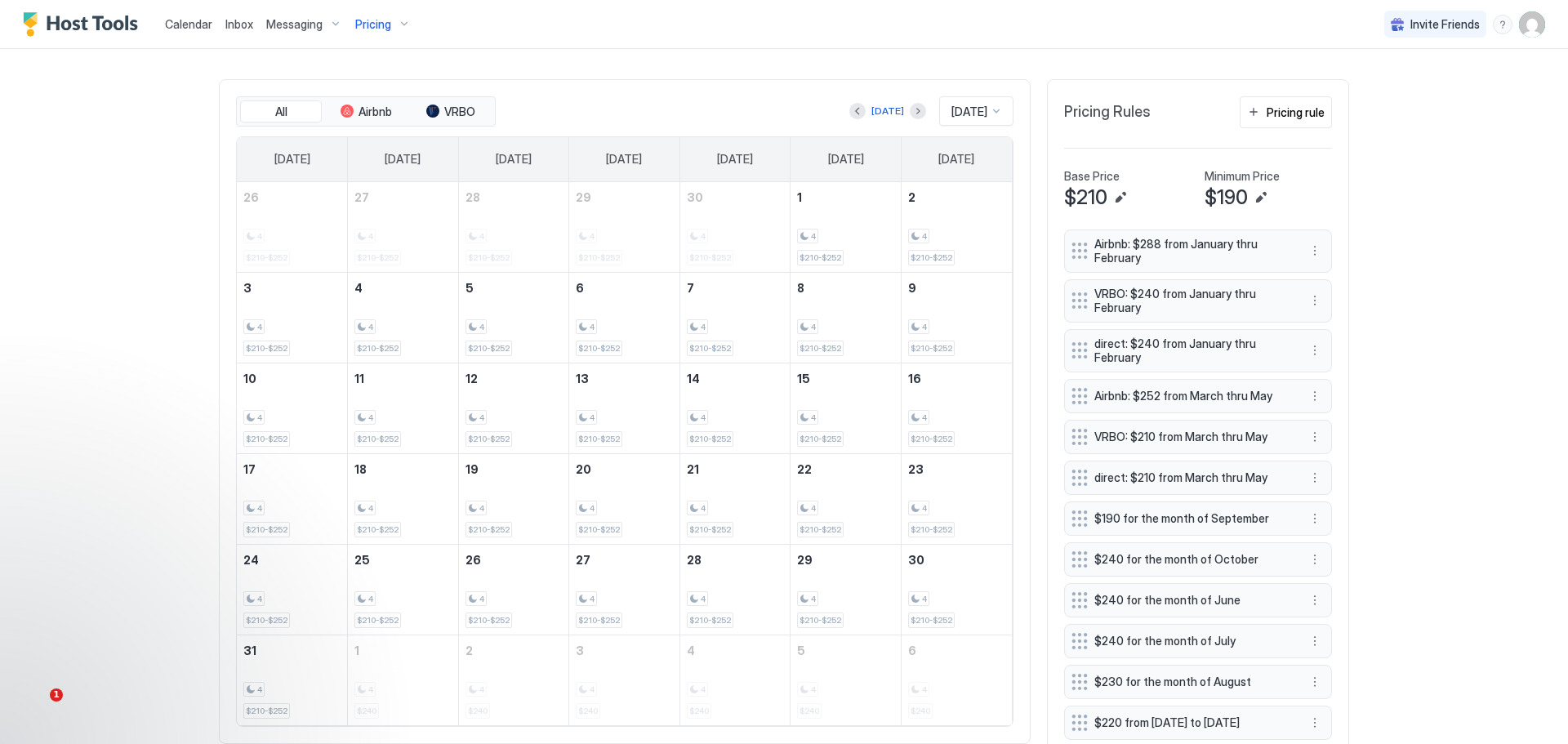
scroll to position [463, 0]
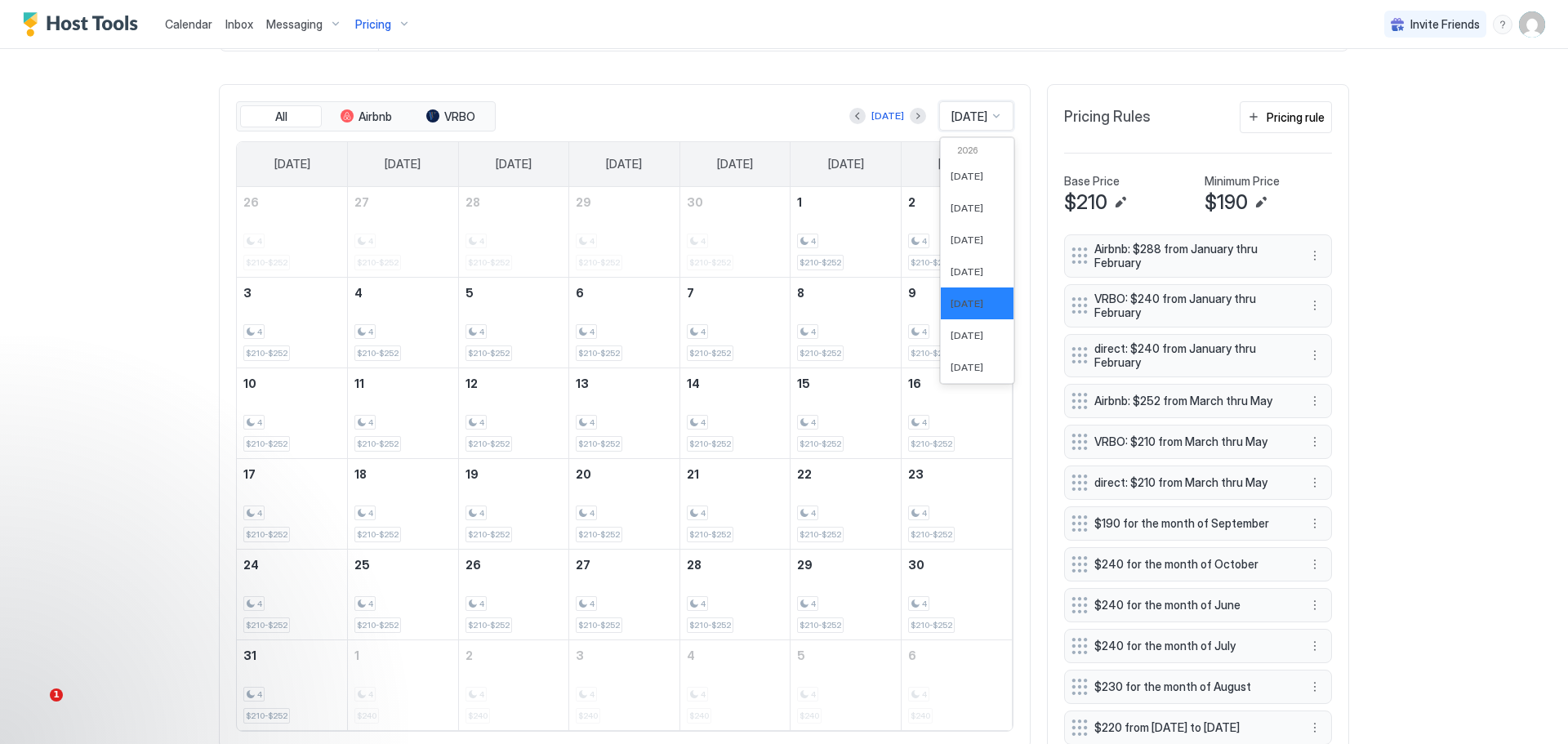
click at [992, 115] on div at bounding box center [996, 116] width 13 height 13
click at [944, 333] on div "[DATE]" at bounding box center [977, 336] width 73 height 32
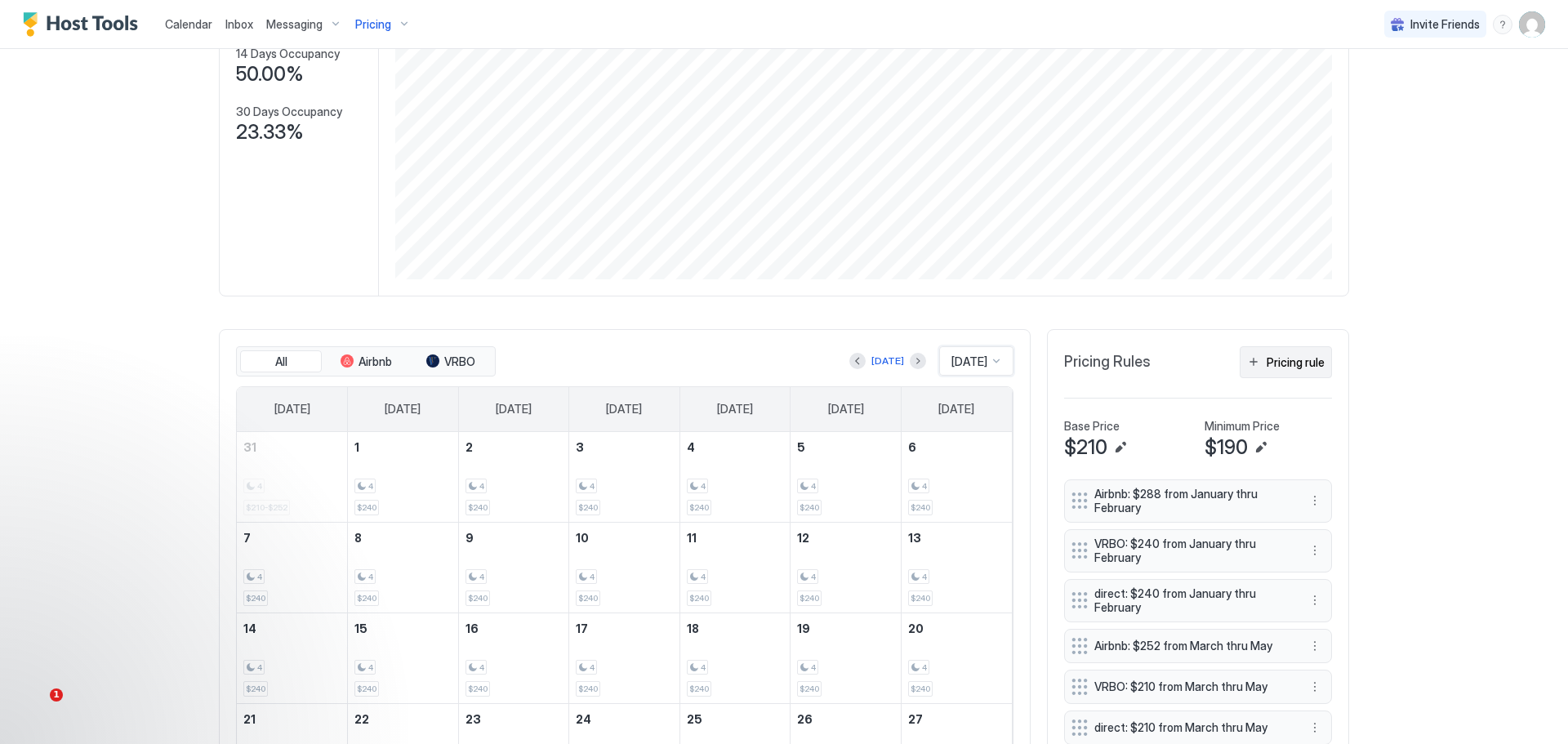
scroll to position [218, 0]
click at [1270, 360] on div "Pricing rule" at bounding box center [1295, 362] width 58 height 17
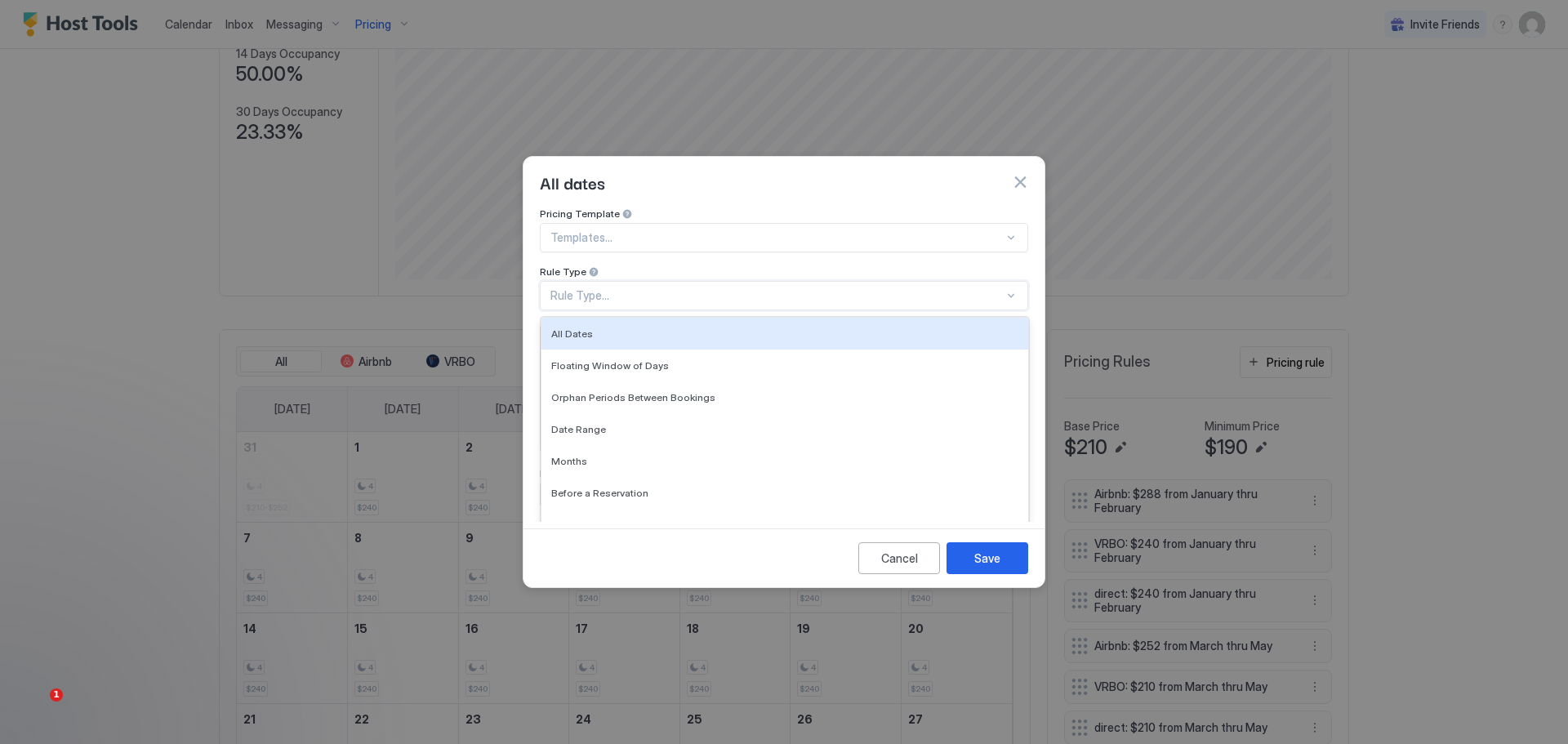
click at [703, 288] on div "Rule Type..." at bounding box center [777, 295] width 453 height 14
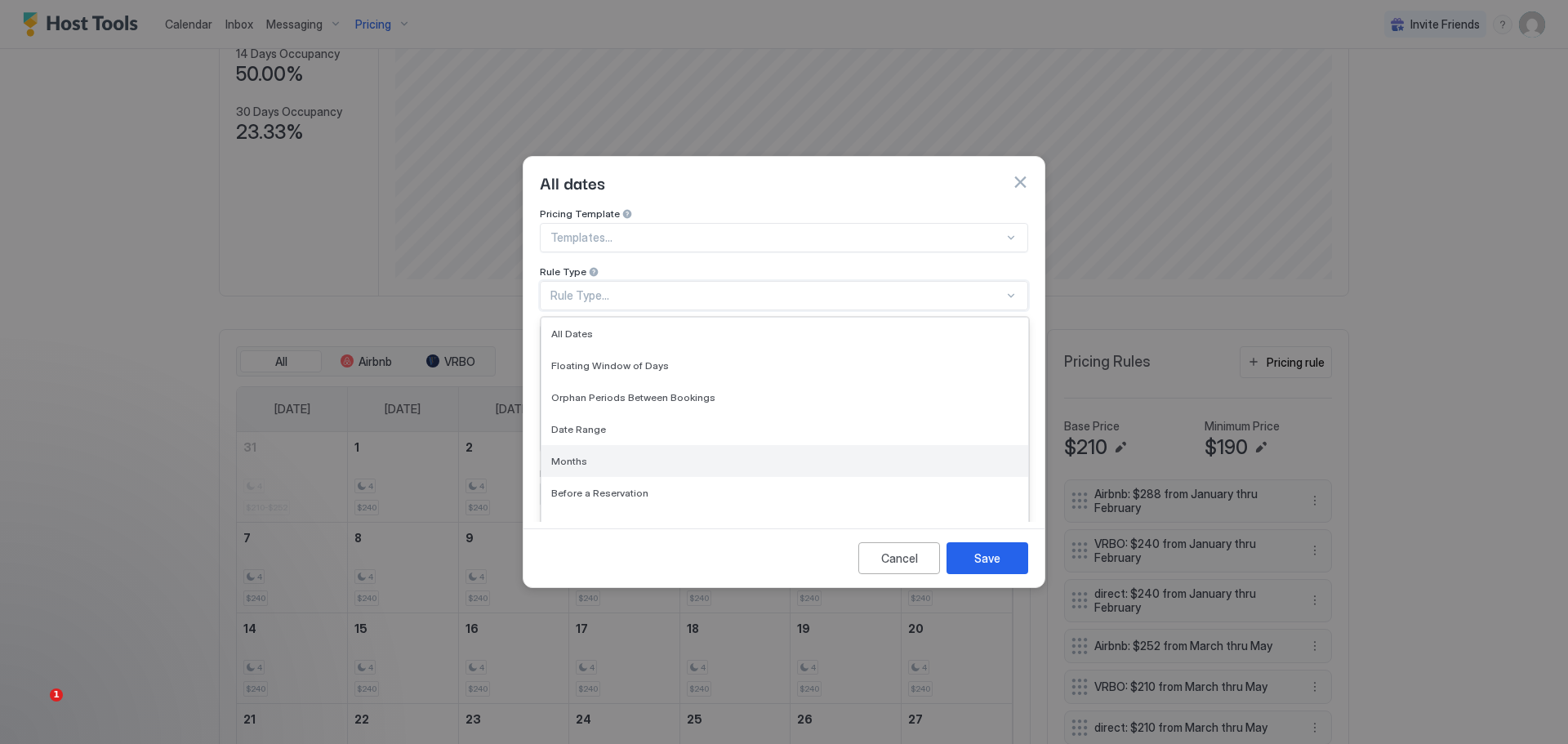
click at [570, 455] on span "Months" at bounding box center [570, 461] width 36 height 13
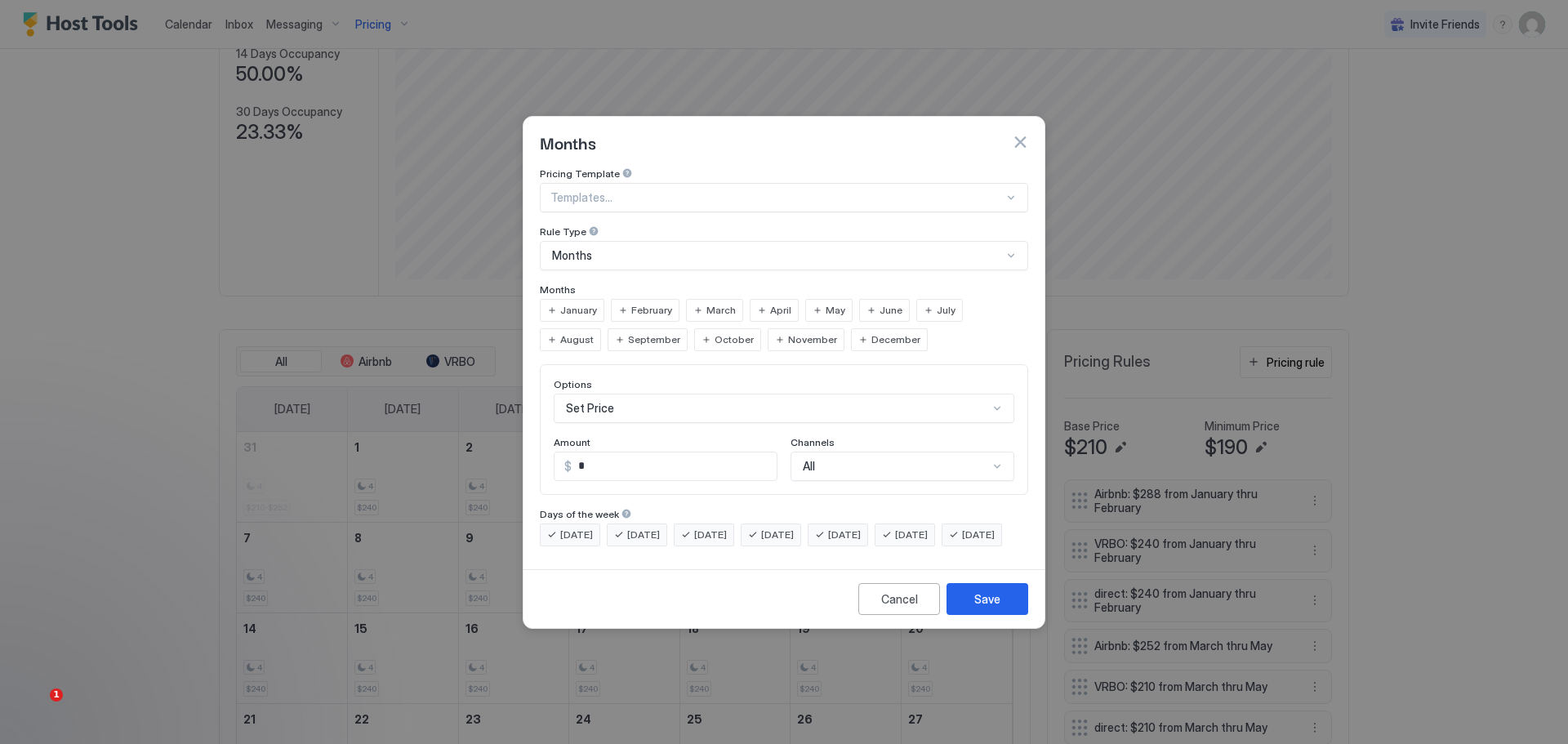
click at [888, 303] on span "June" at bounding box center [891, 311] width 22 height 14
drag, startPoint x: 596, startPoint y: 452, endPoint x: 579, endPoint y: 451, distance: 17.0
click at [579, 452] on input "*" at bounding box center [674, 466] width 205 height 28
type input "***"
click at [860, 451] on div "All" at bounding box center [902, 466] width 223 height 30
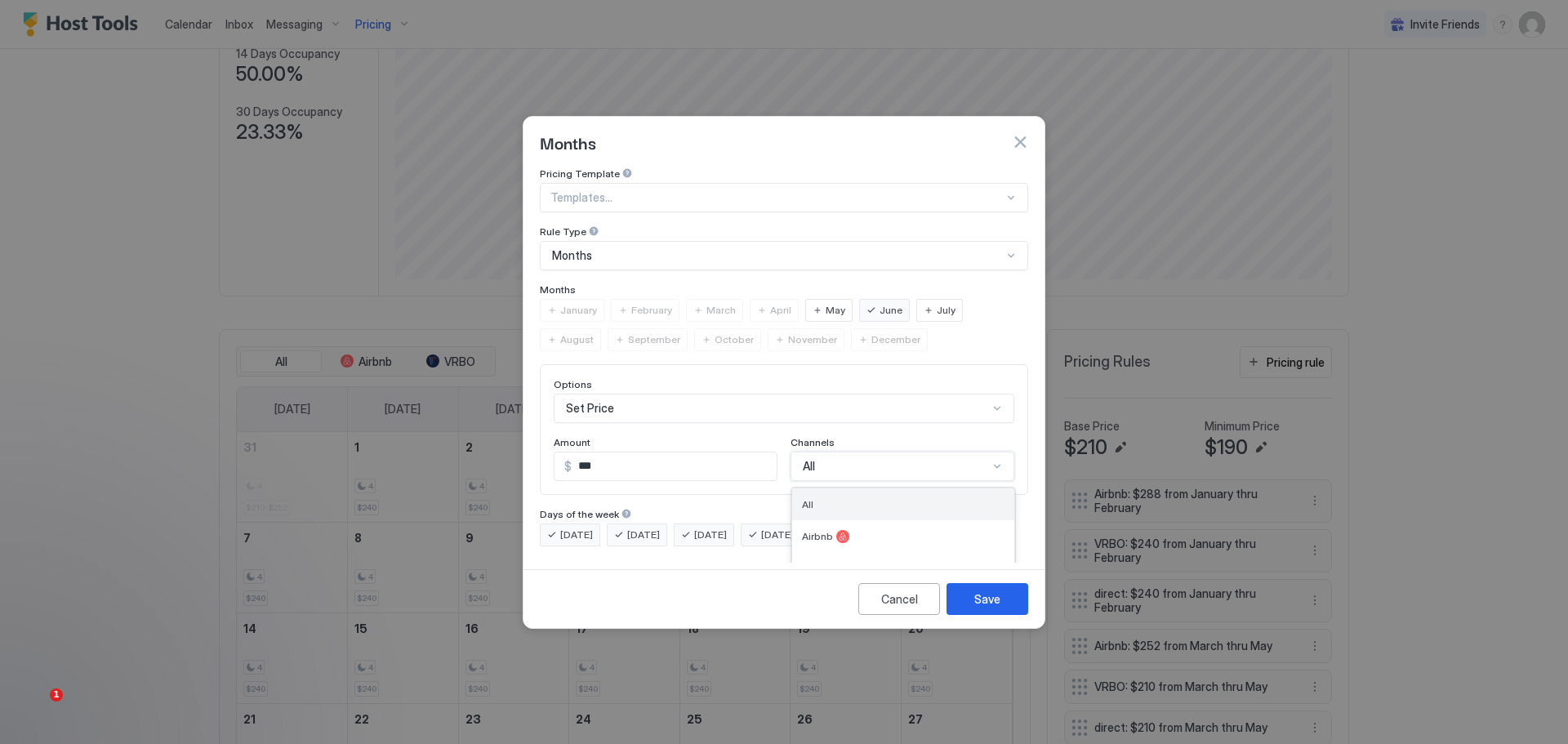
scroll to position [27, 0]
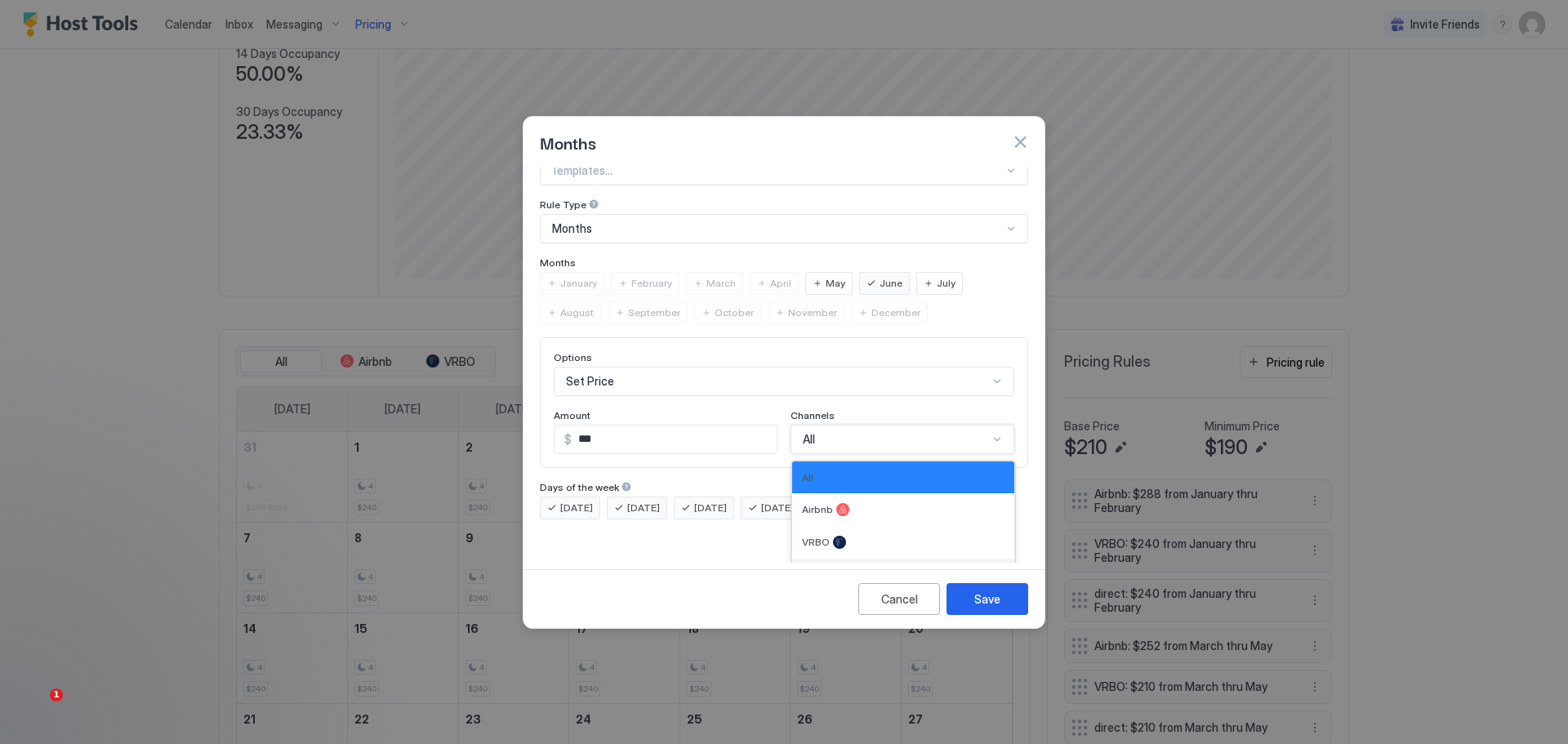
click at [807, 569] on span "Direct" at bounding box center [815, 575] width 28 height 13
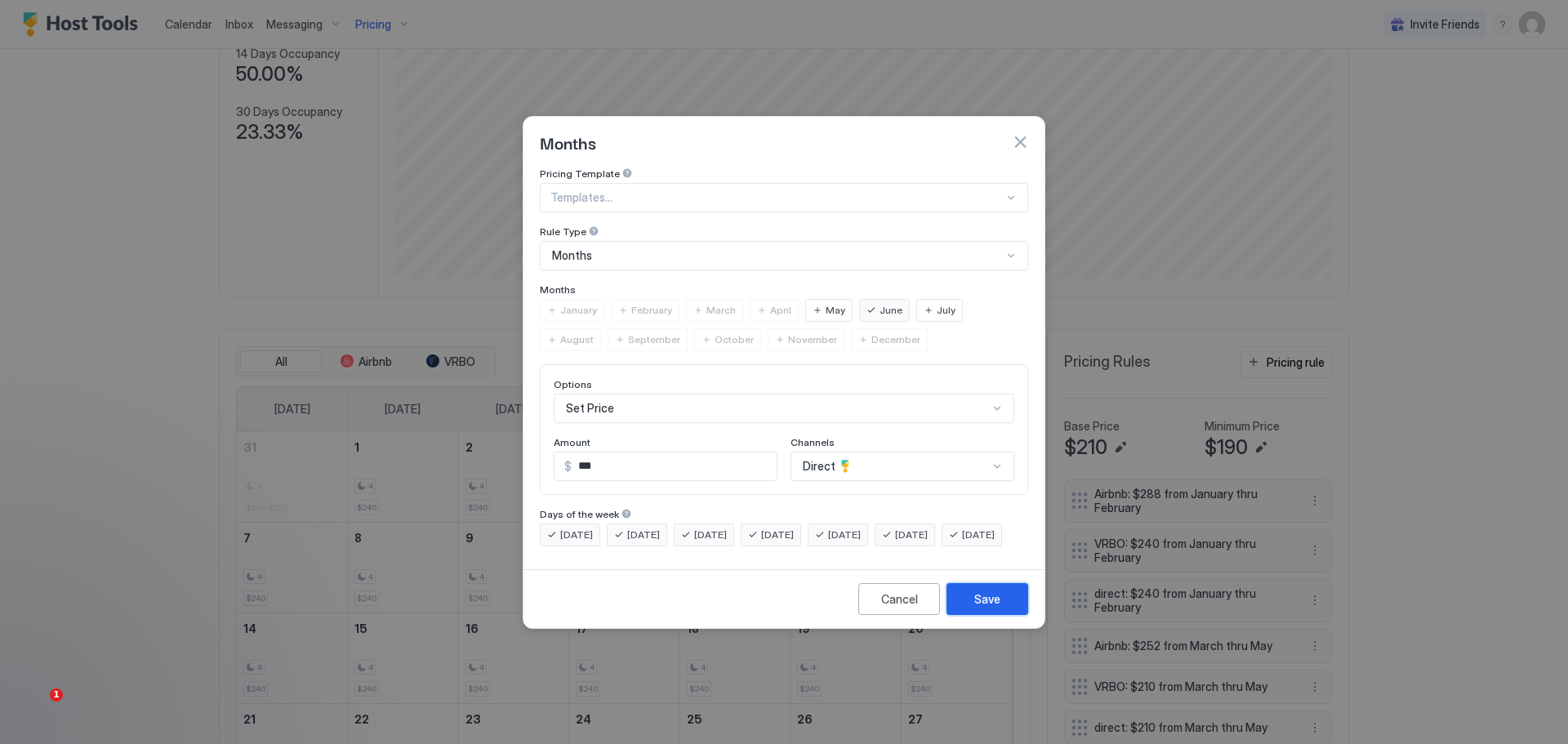
click at [985, 608] on div "Save" at bounding box center [987, 599] width 26 height 17
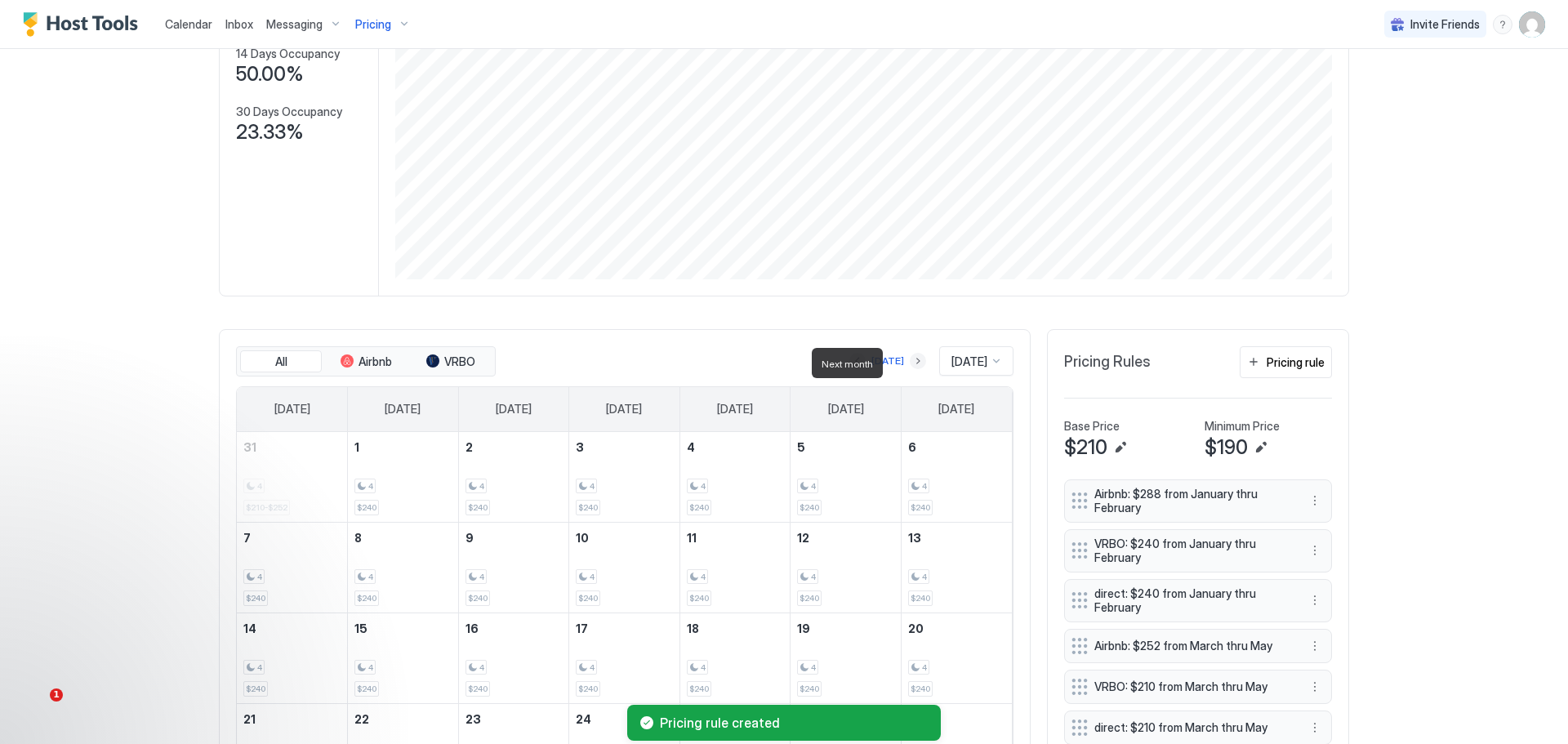
click at [910, 363] on button "Next month" at bounding box center [918, 361] width 16 height 16
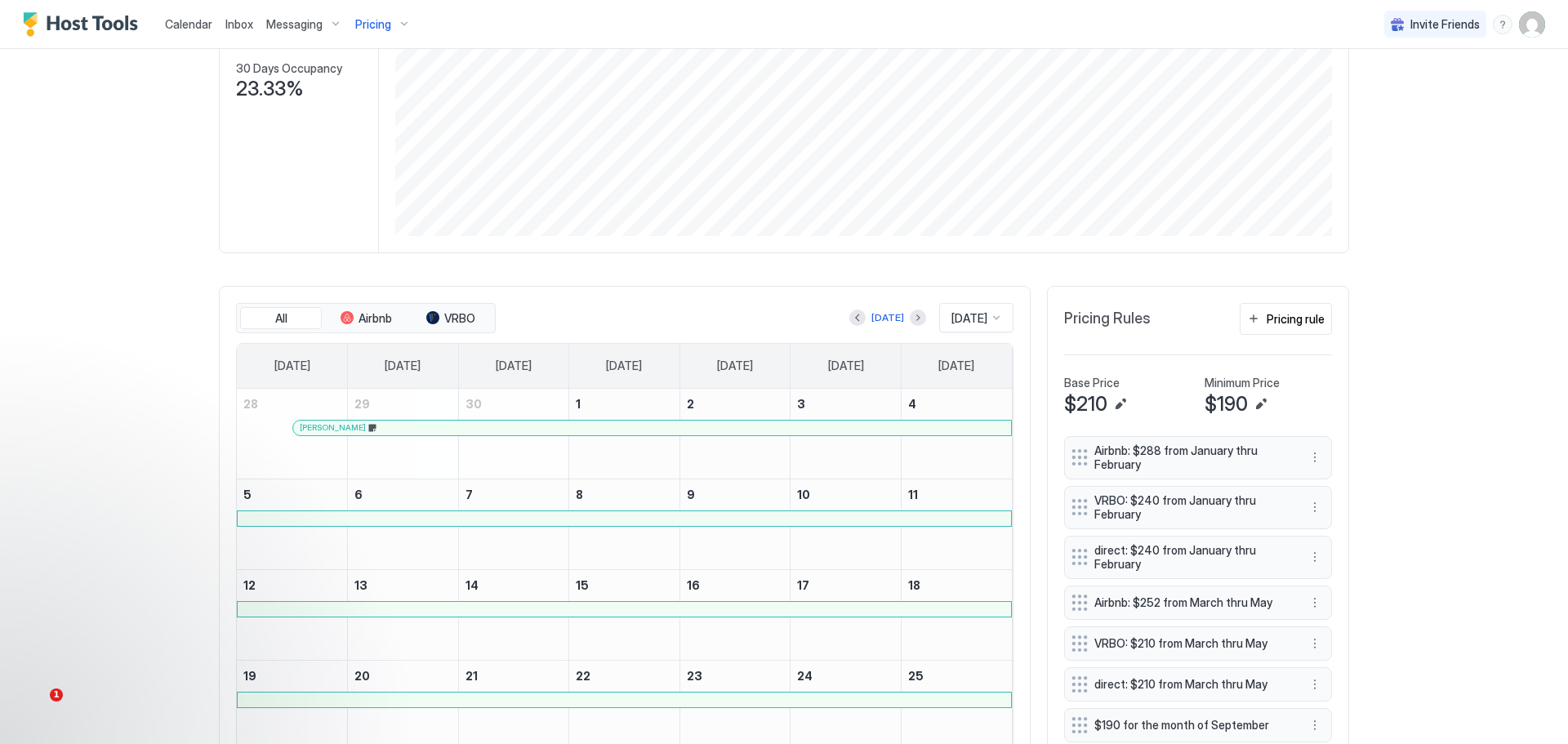
scroll to position [218, 0]
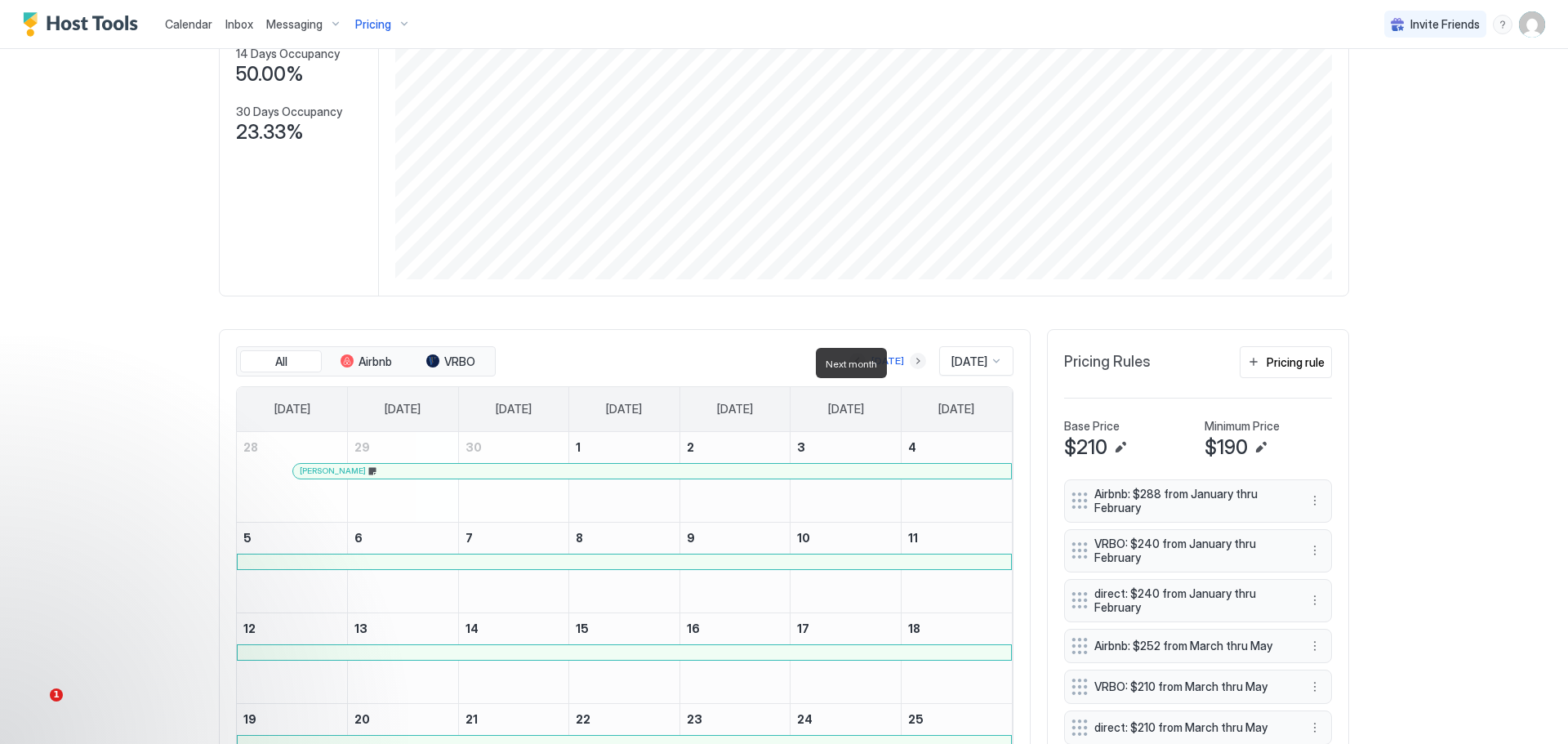
click at [910, 366] on button "Next month" at bounding box center [918, 361] width 16 height 16
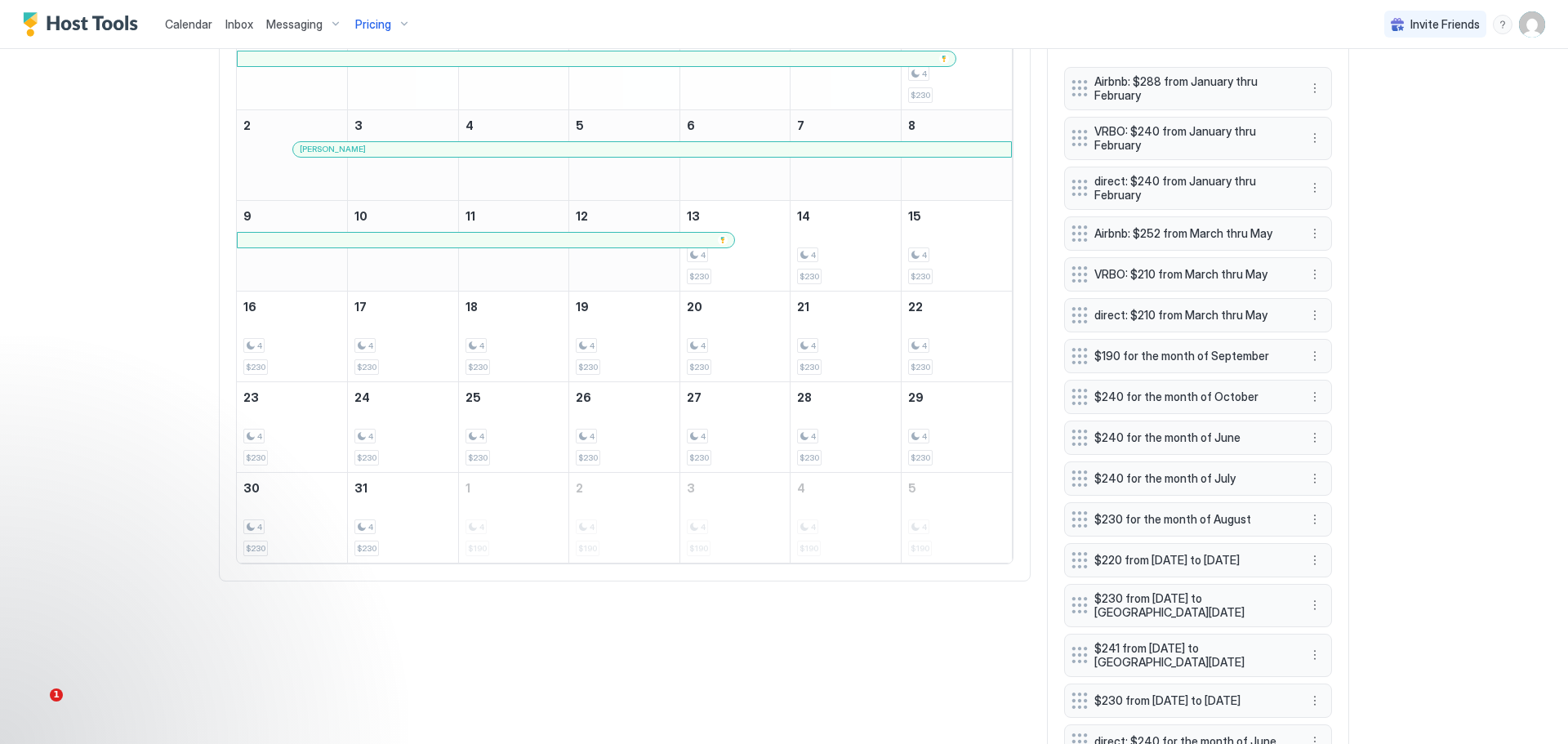
scroll to position [751, 0]
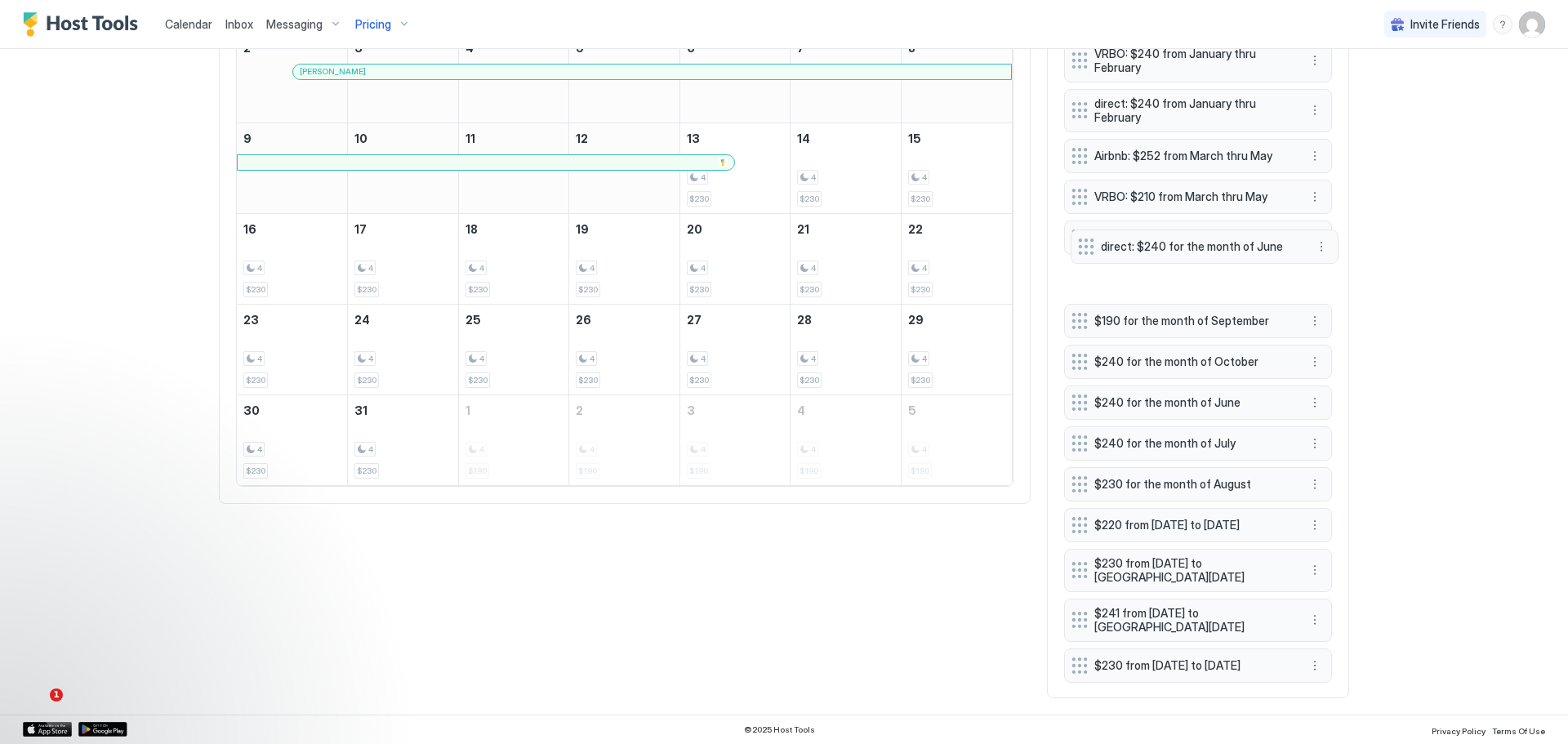
drag, startPoint x: 1153, startPoint y: 657, endPoint x: 1160, endPoint y: 240, distance: 417.1
click at [1160, 240] on span "direct: $240 for the month of June" at bounding box center [1198, 247] width 195 height 14
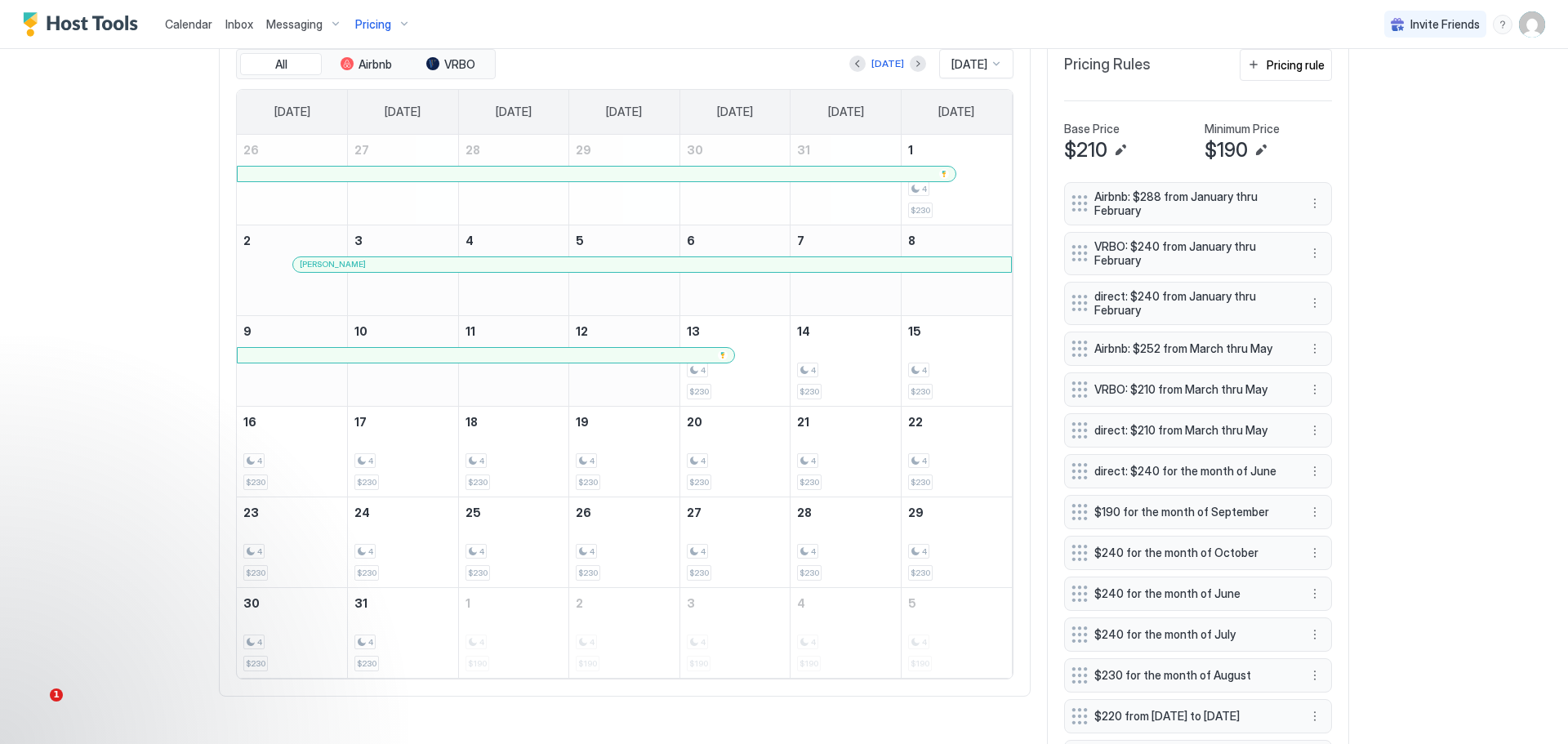
scroll to position [506, 0]
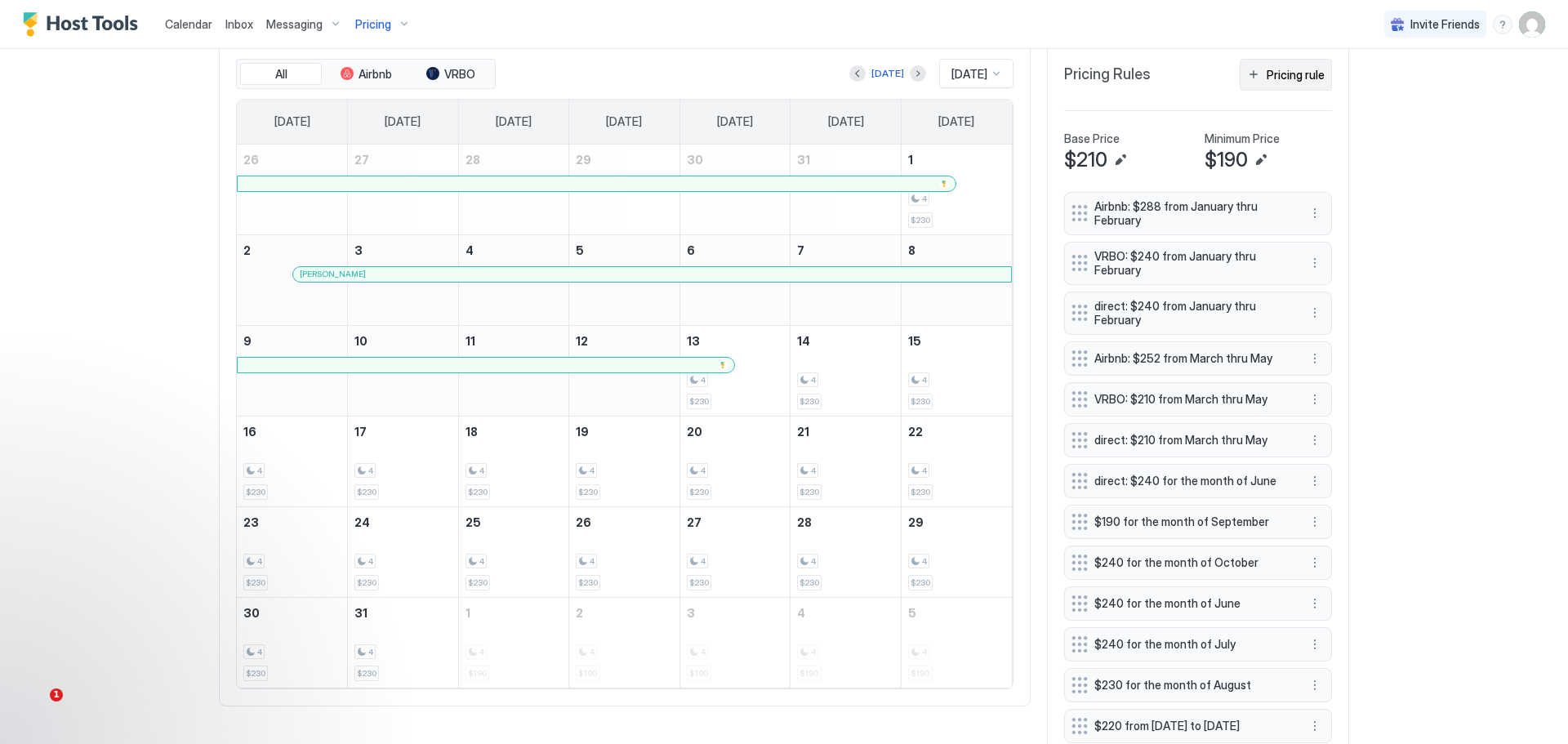
click at [1282, 68] on button "Pricing rule" at bounding box center [1285, 75] width 92 height 32
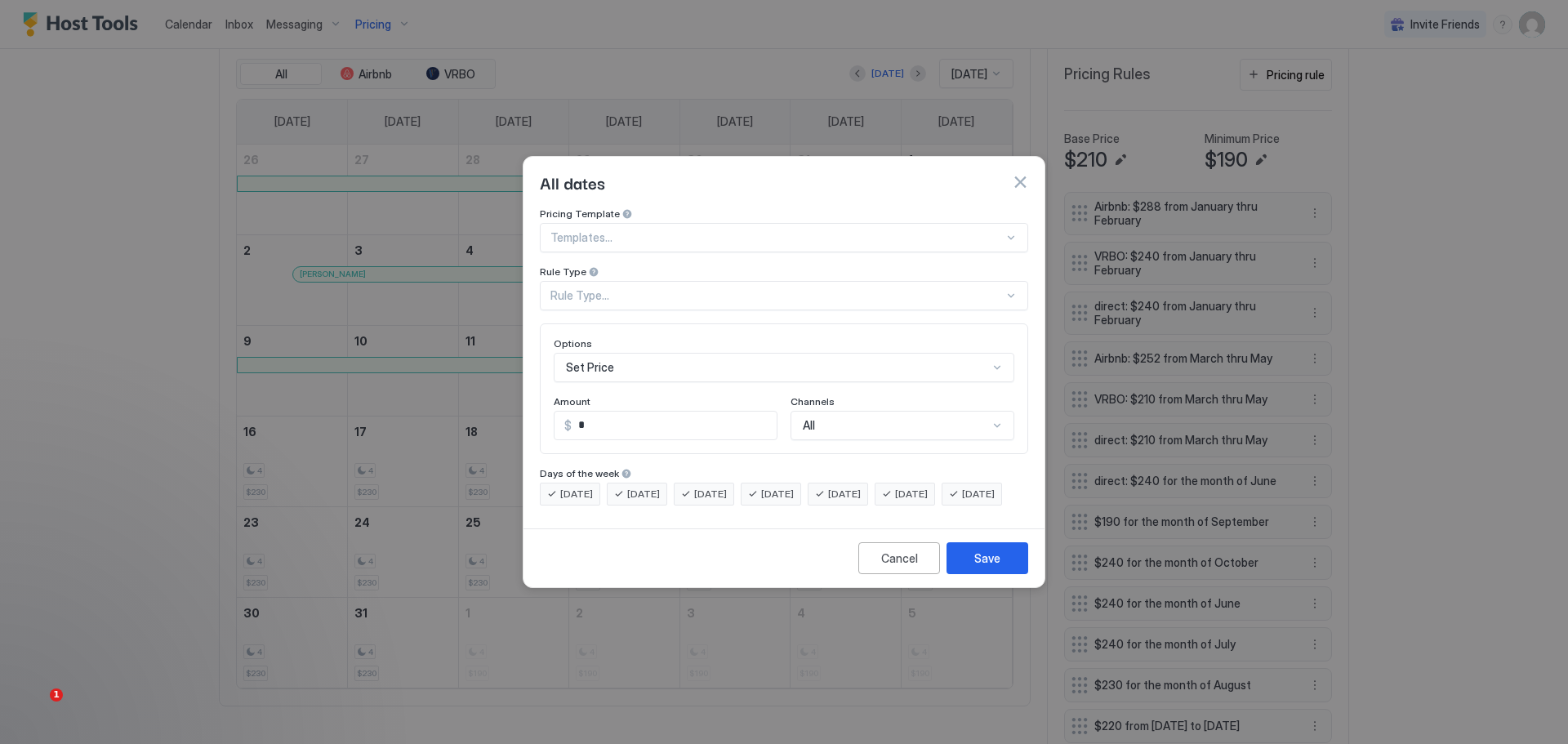
click at [701, 288] on div "Rule Type..." at bounding box center [777, 295] width 453 height 14
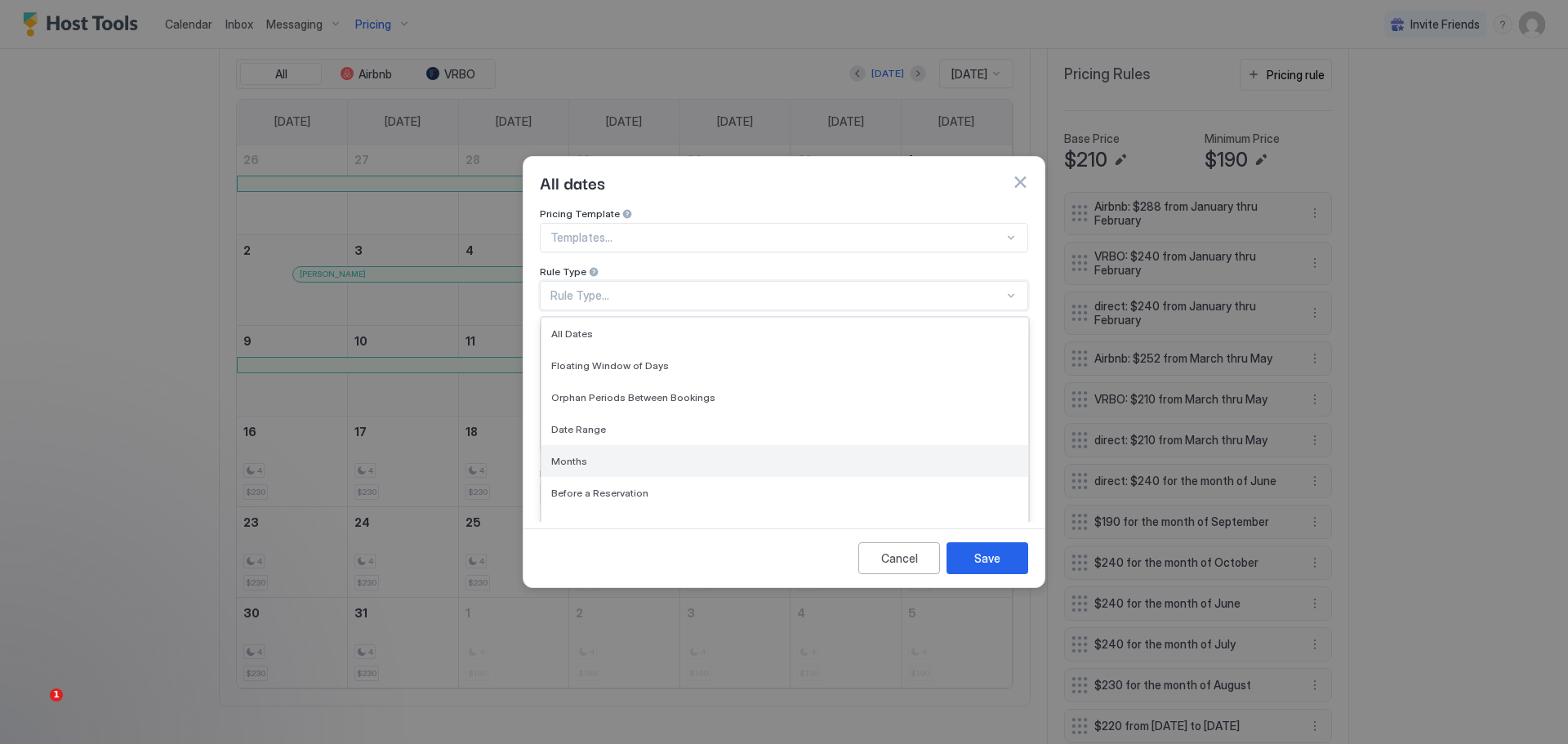
click at [559, 455] on span "Months" at bounding box center [570, 461] width 36 height 13
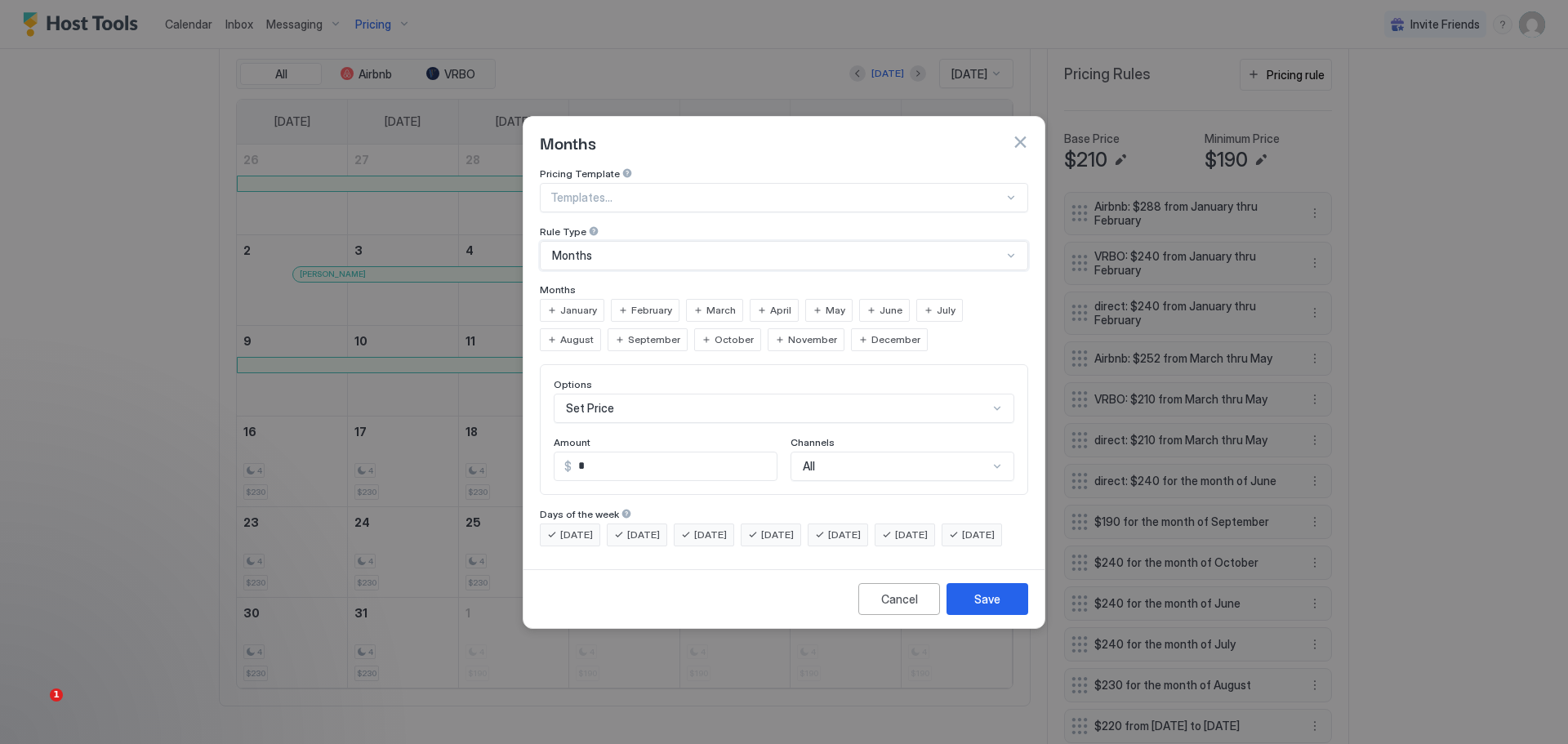
click at [869, 299] on div "June" at bounding box center [884, 310] width 50 height 22
drag, startPoint x: 604, startPoint y: 451, endPoint x: 545, endPoint y: 462, distance: 60.0
click at [545, 462] on div "Options Set Price Amount $ * Channels All" at bounding box center [784, 430] width 488 height 131
type input "***"
click at [901, 451] on div "All" at bounding box center [902, 466] width 223 height 30
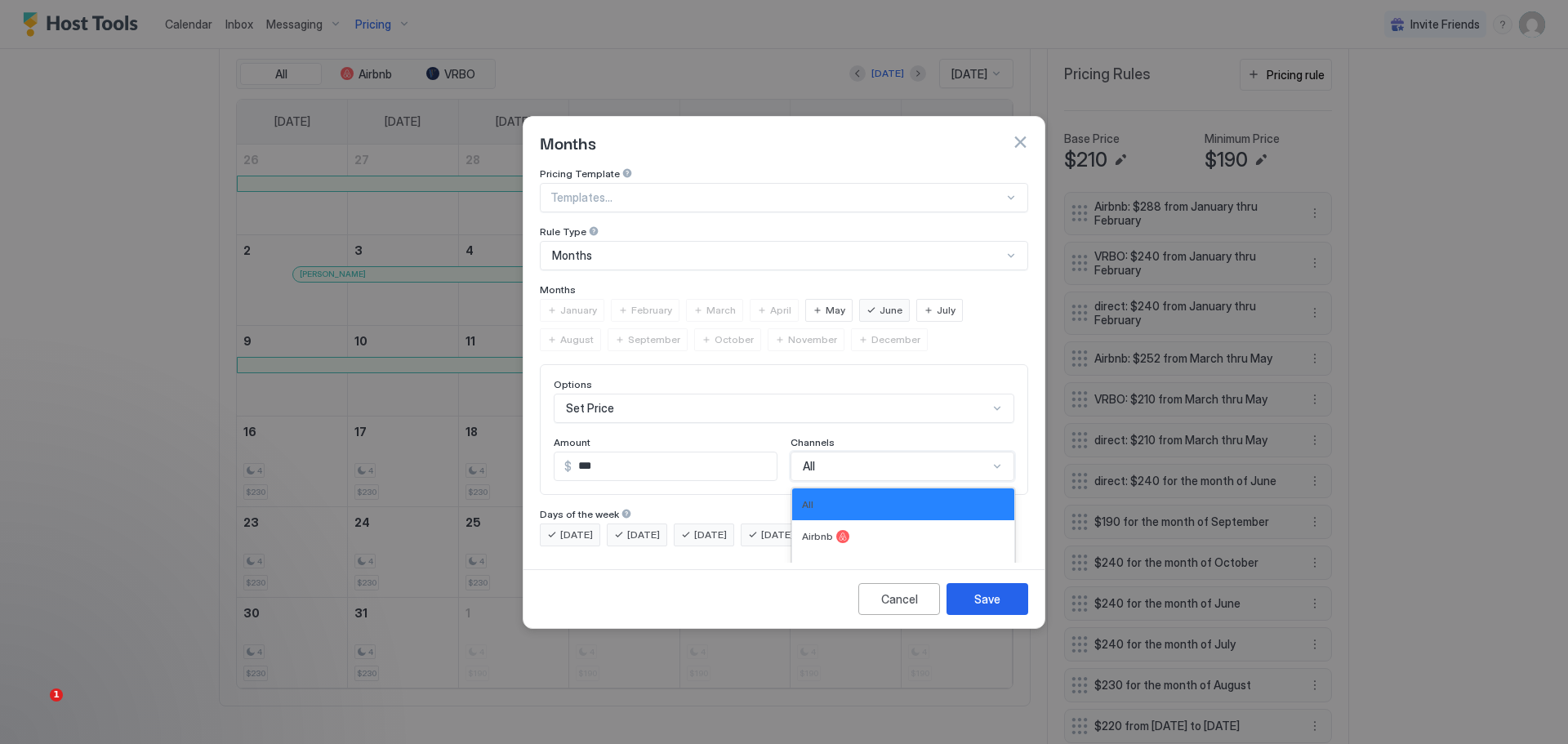
scroll to position [27, 0]
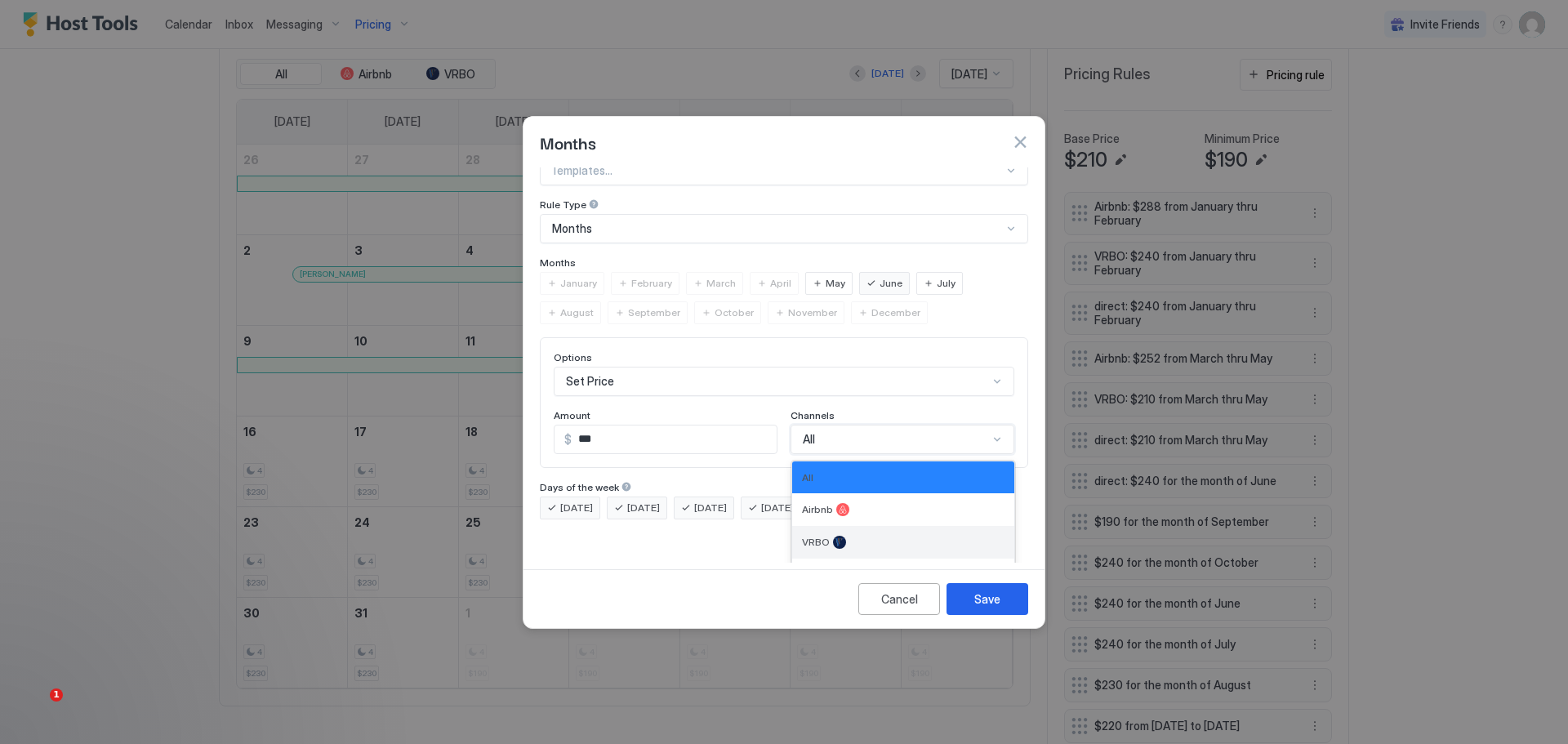
click at [824, 526] on div "VRBO" at bounding box center [903, 542] width 222 height 32
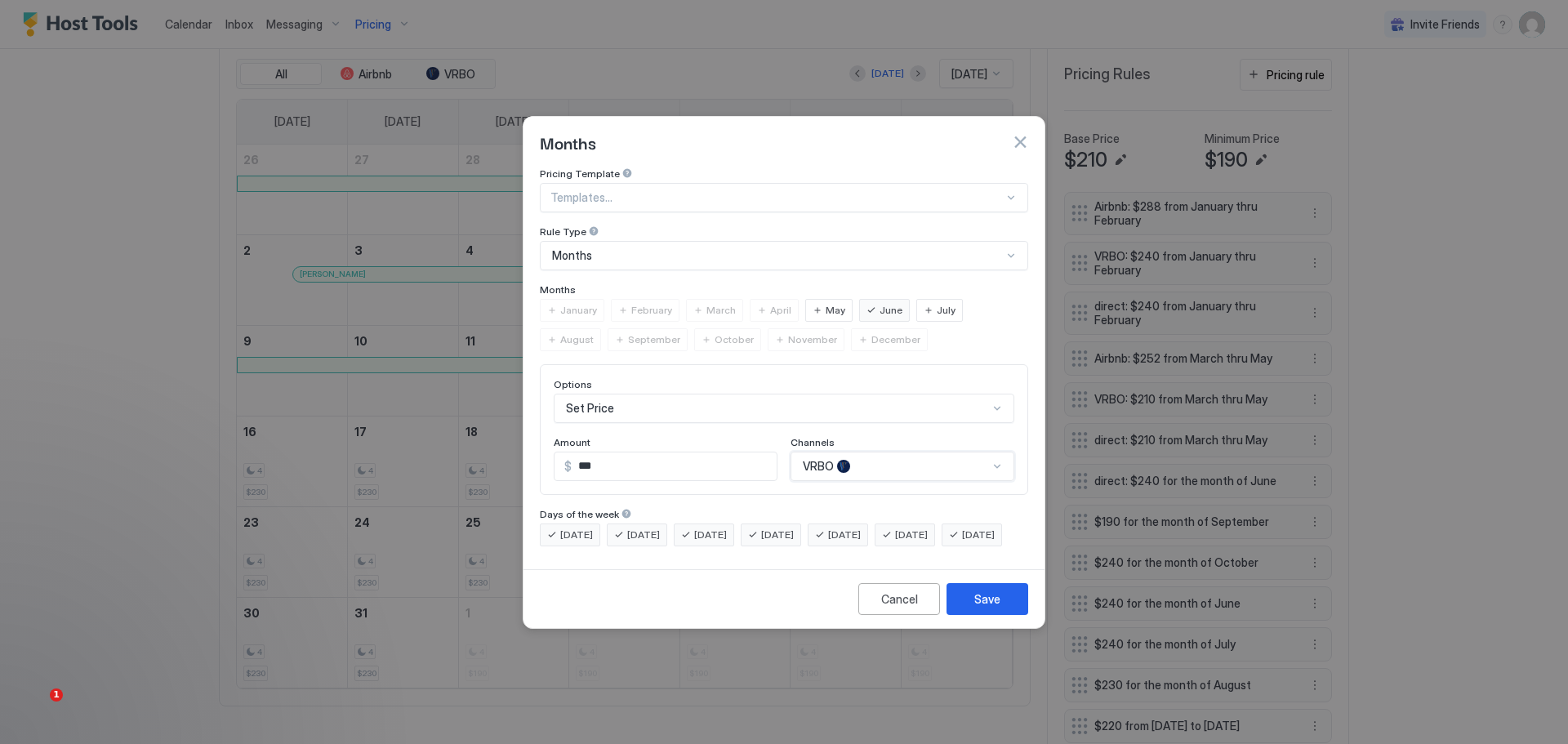
scroll to position [0, 0]
click at [960, 611] on button "Save" at bounding box center [987, 600] width 82 height 32
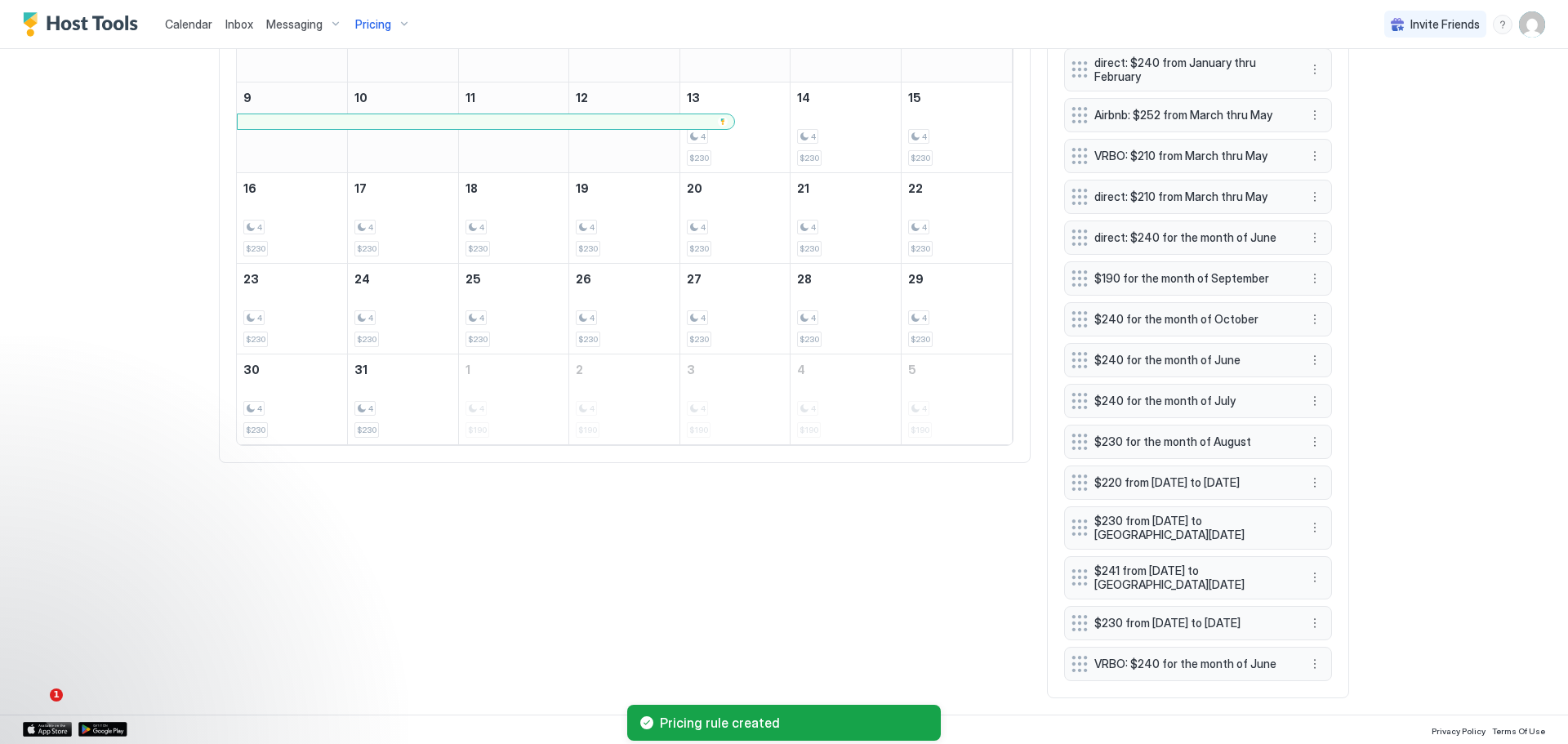
scroll to position [794, 0]
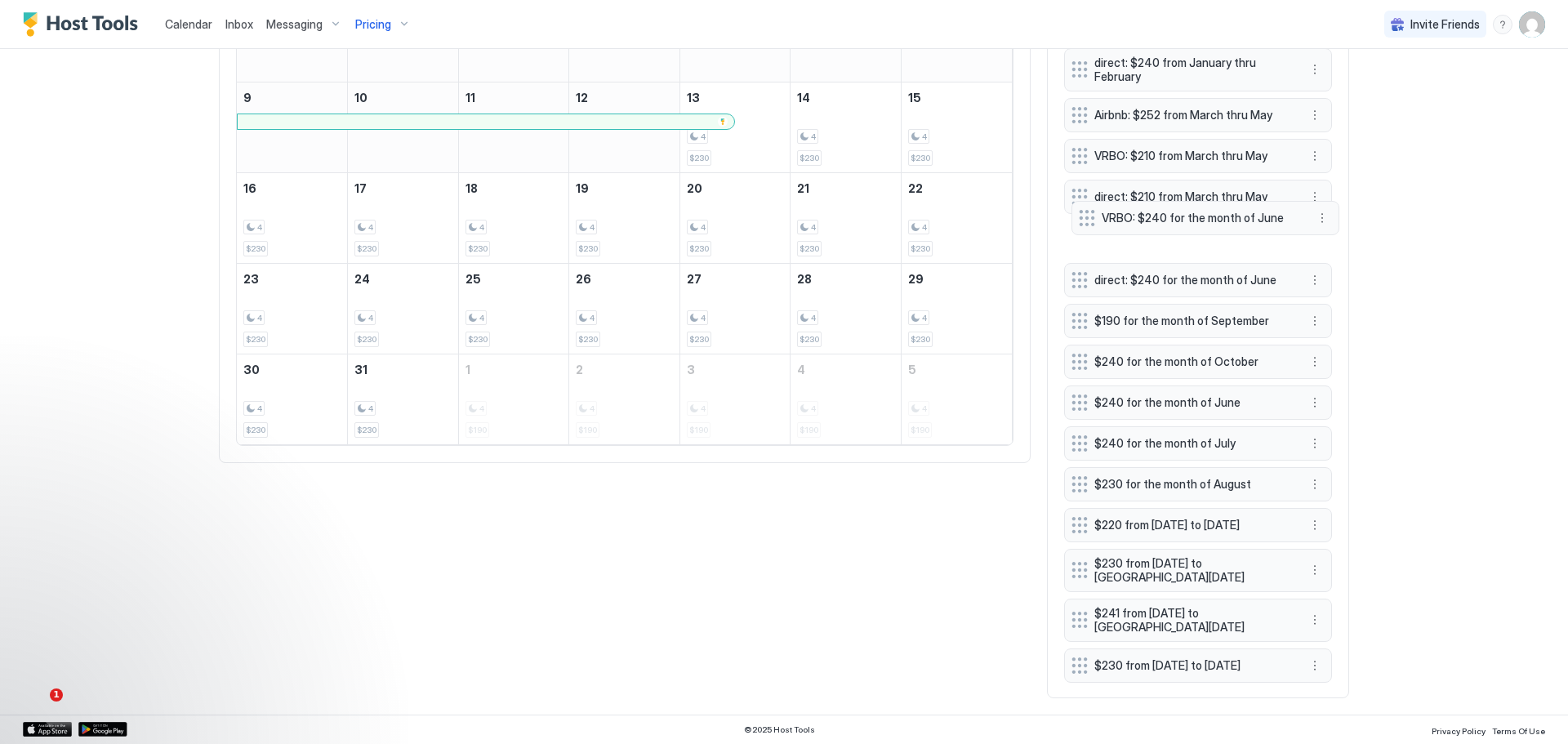
drag, startPoint x: 1172, startPoint y: 659, endPoint x: 1179, endPoint y: 213, distance: 446.1
click at [1179, 213] on span "VRBO: $240 for the month of June" at bounding box center [1198, 218] width 195 height 14
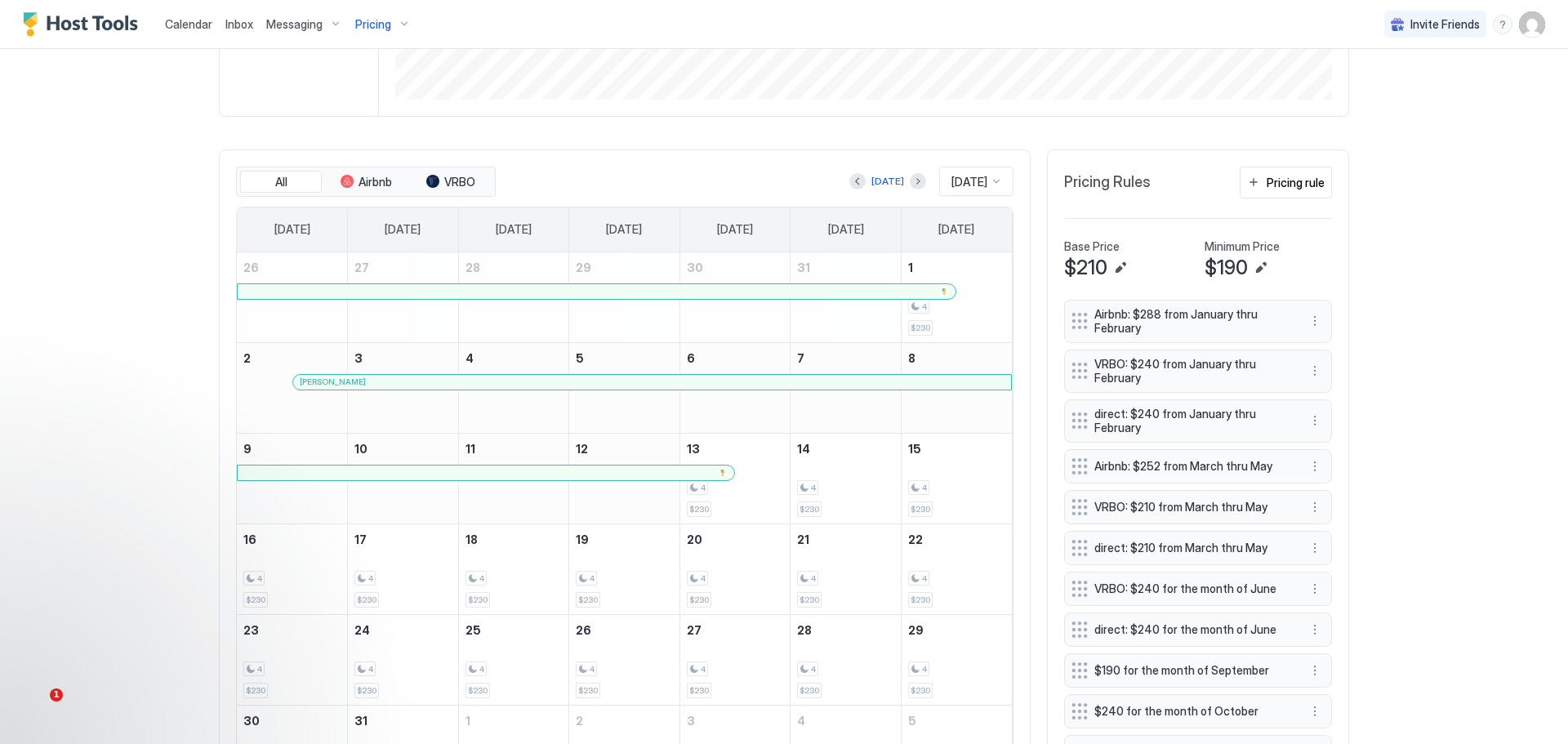
scroll to position [386, 0]
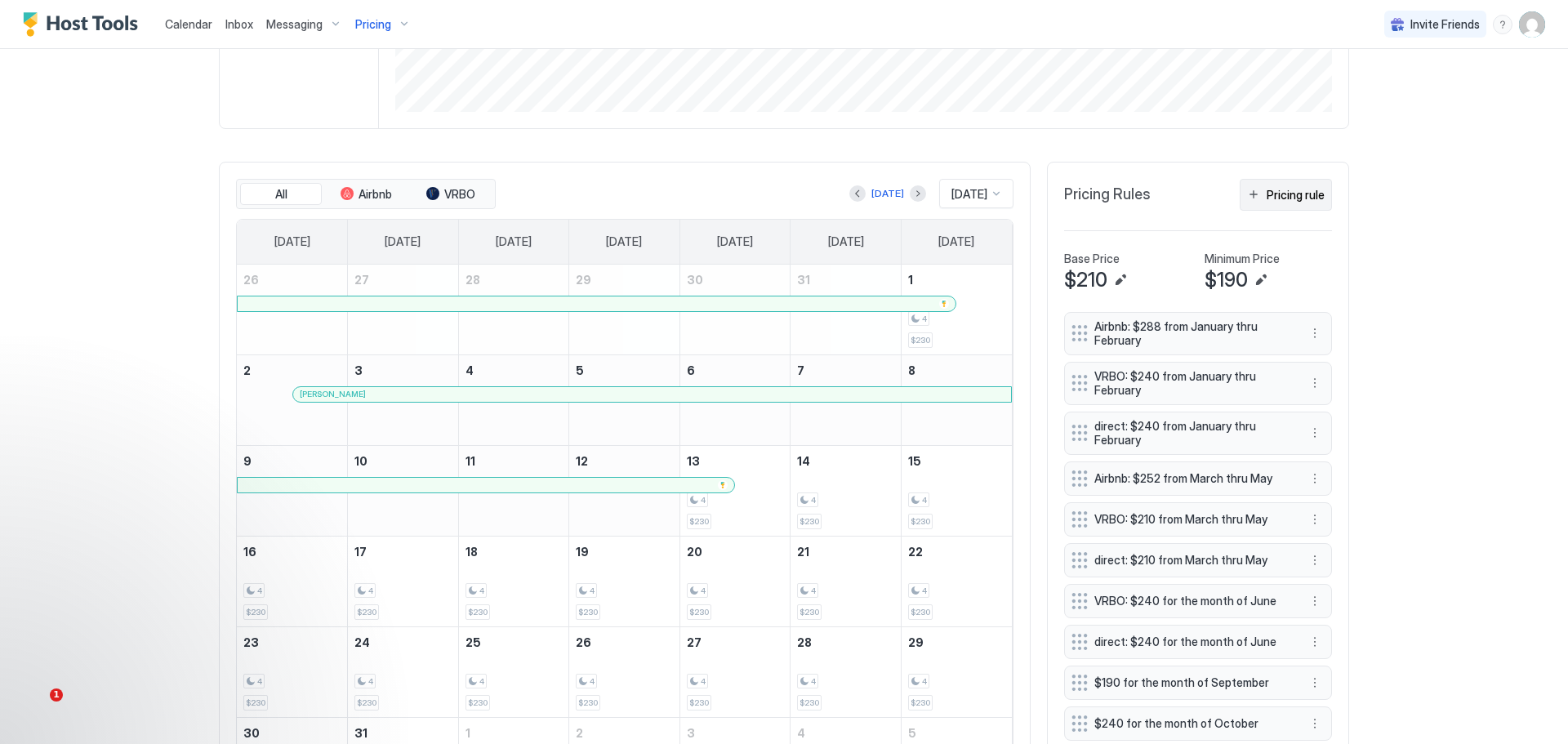
click at [1274, 191] on div "Pricing rule" at bounding box center [1295, 195] width 58 height 17
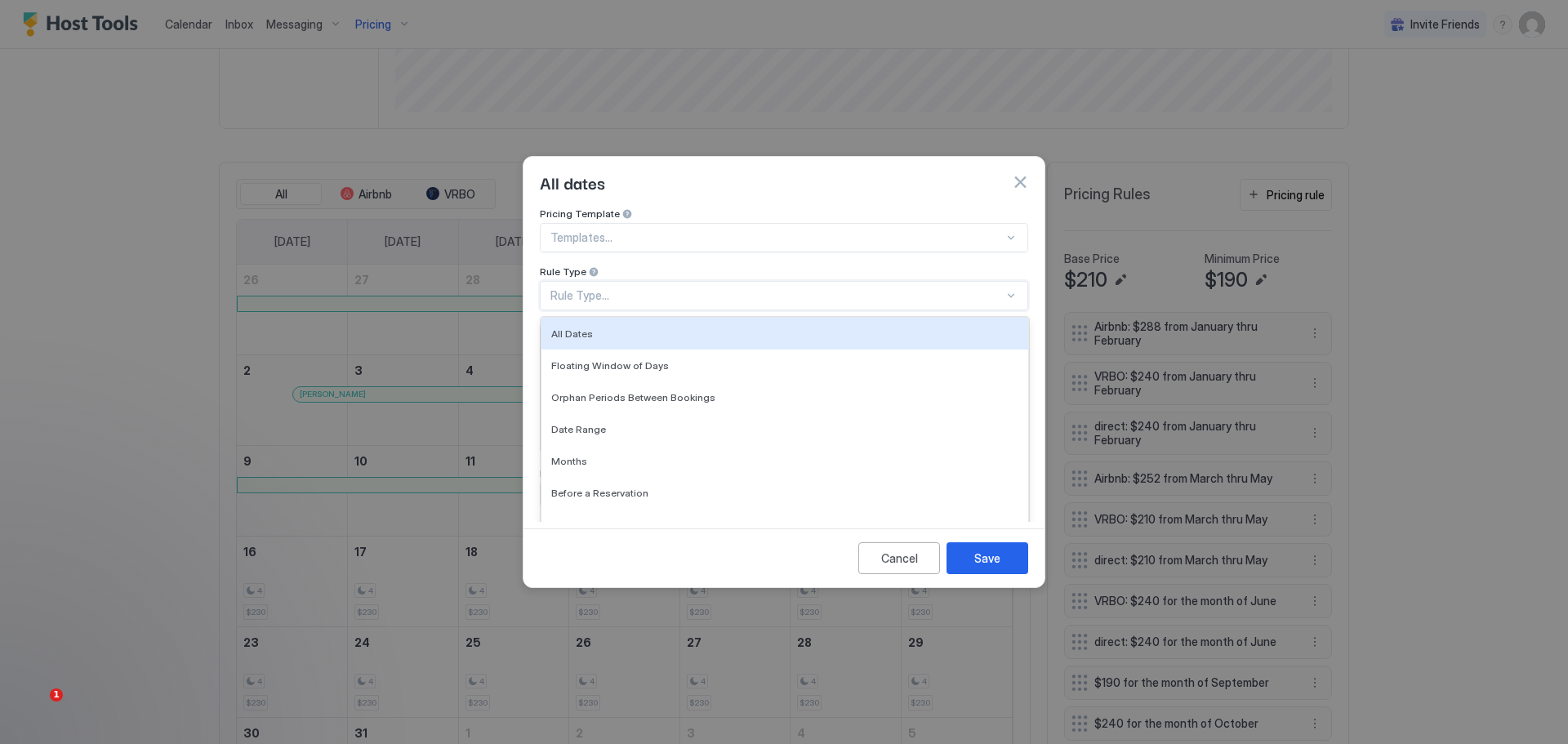
click at [719, 288] on div "Rule Type..." at bounding box center [777, 295] width 453 height 14
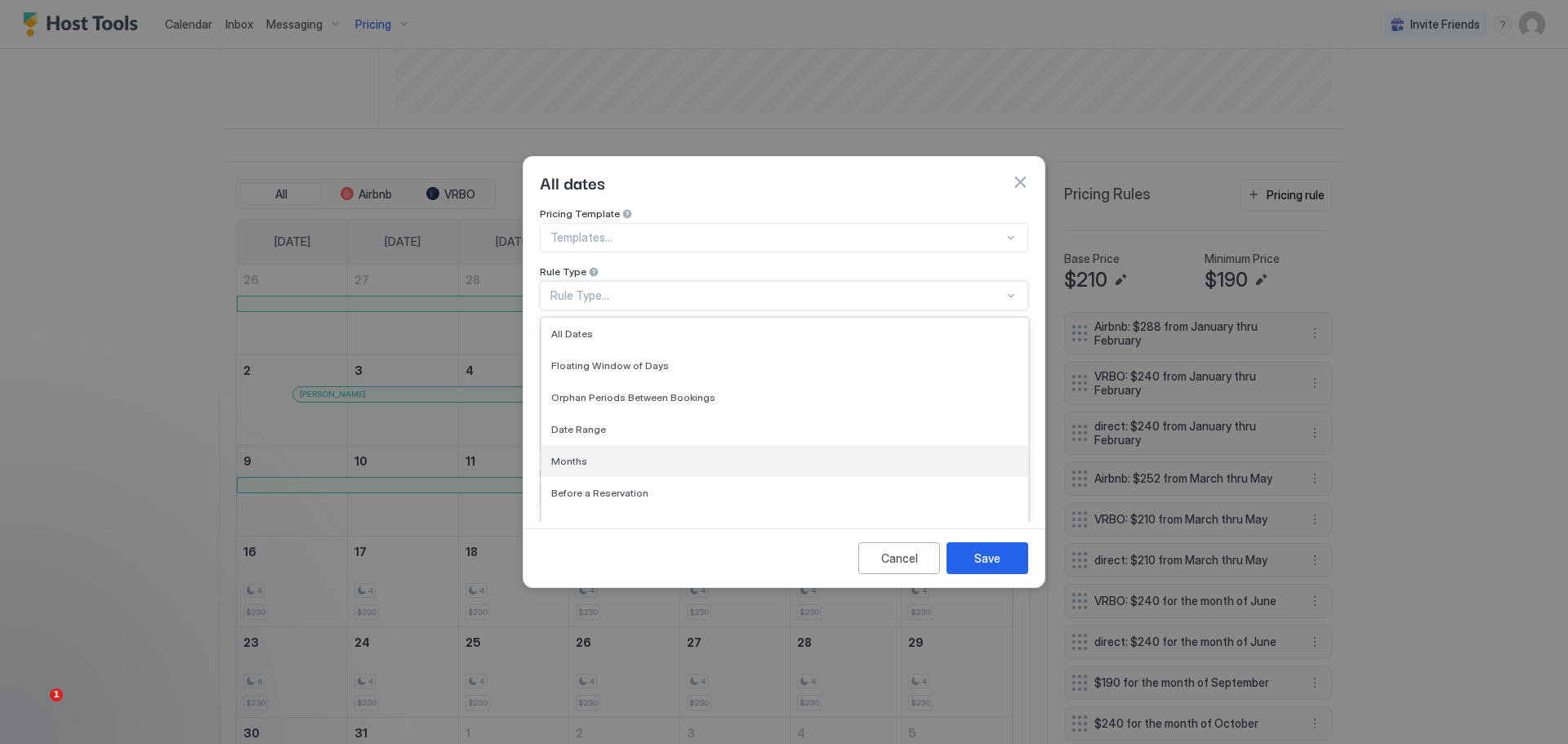
click at [571, 445] on div "Months" at bounding box center [785, 461] width 487 height 32
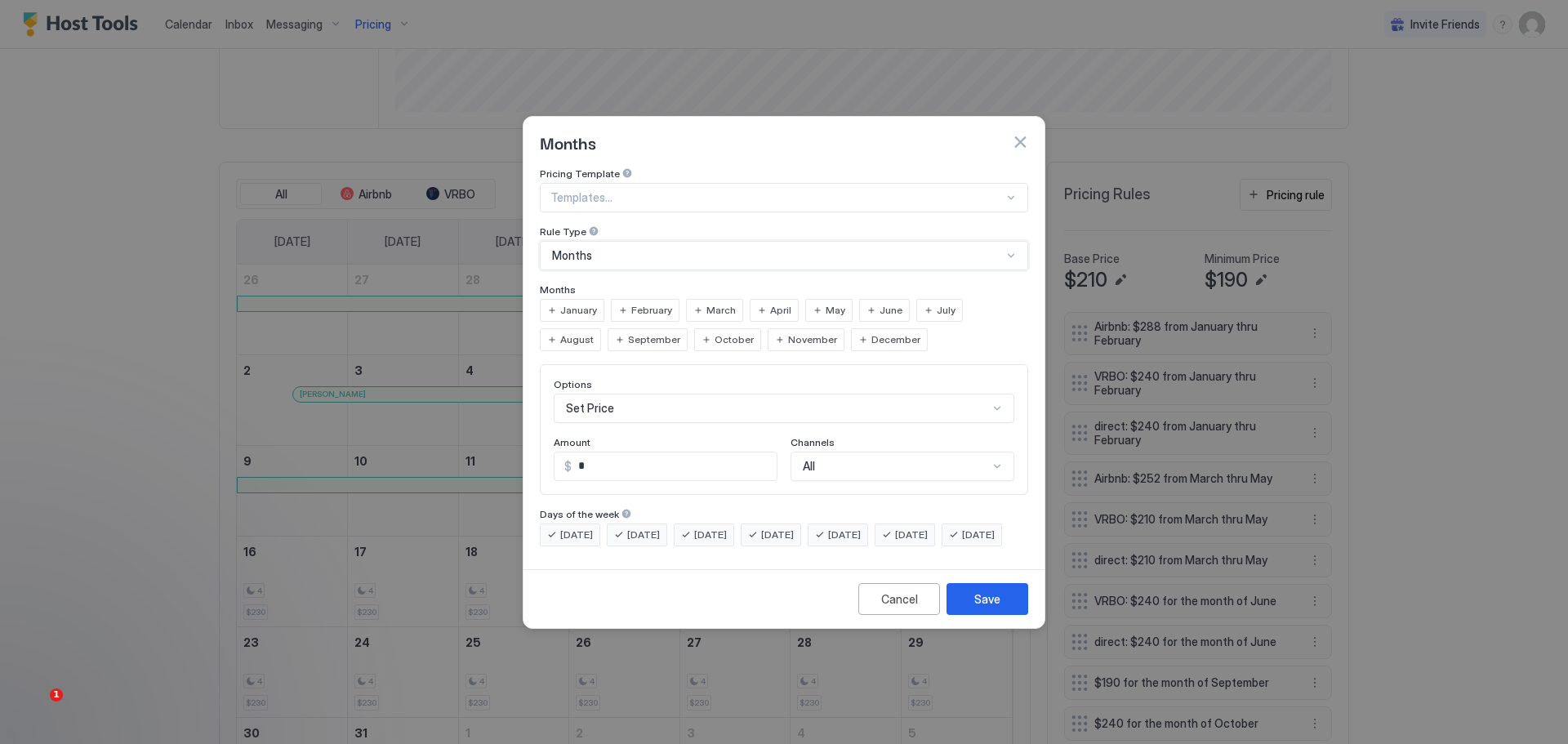
click at [880, 303] on span "June" at bounding box center [891, 311] width 22 height 14
drag, startPoint x: 599, startPoint y: 451, endPoint x: 564, endPoint y: 448, distance: 35.1
click at [564, 451] on div "$ *" at bounding box center [665, 466] width 223 height 30
type input "***"
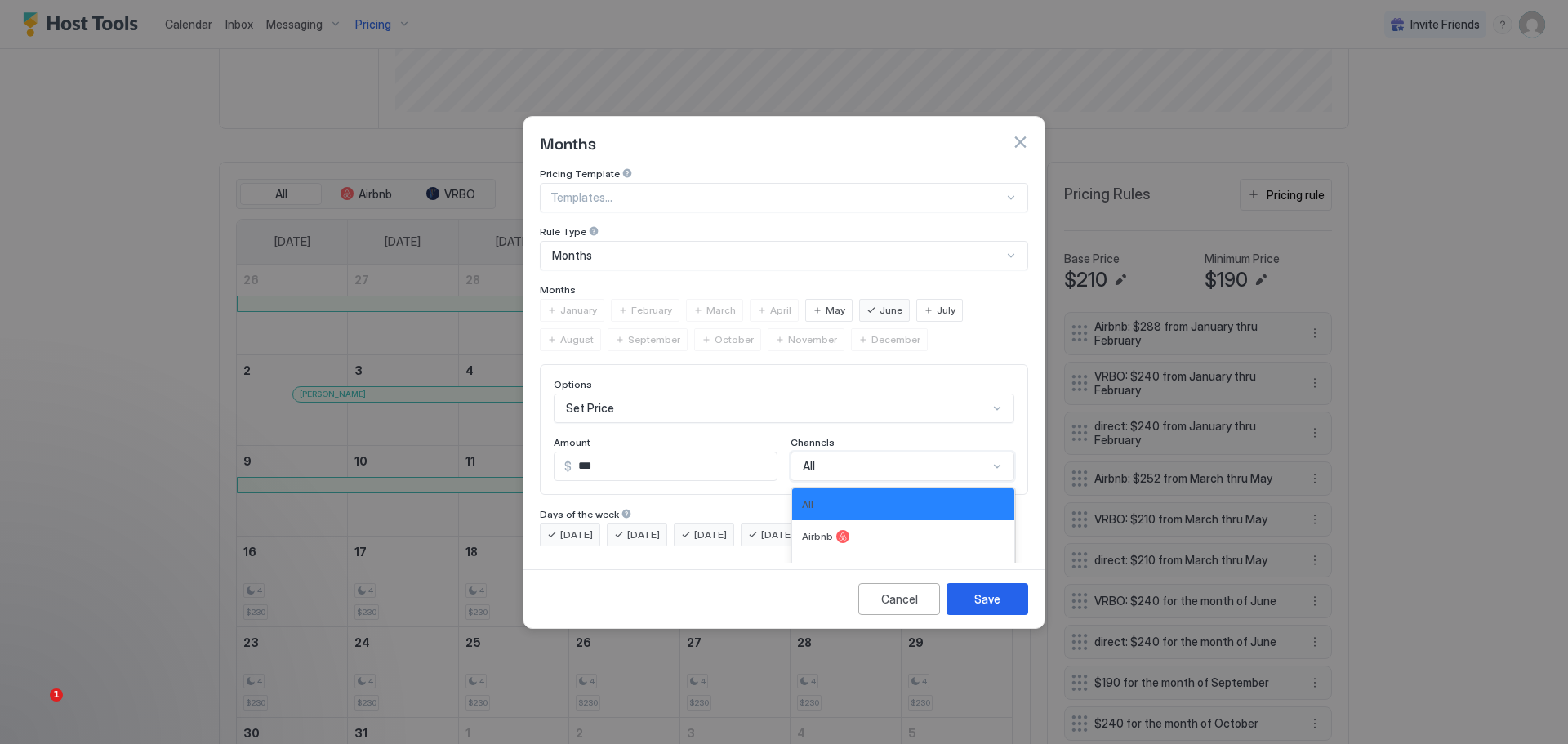
click at [855, 444] on div "Options Set Price Amount $ *** Channels 4 results available. Use Up and Down to…" at bounding box center [784, 430] width 488 height 131
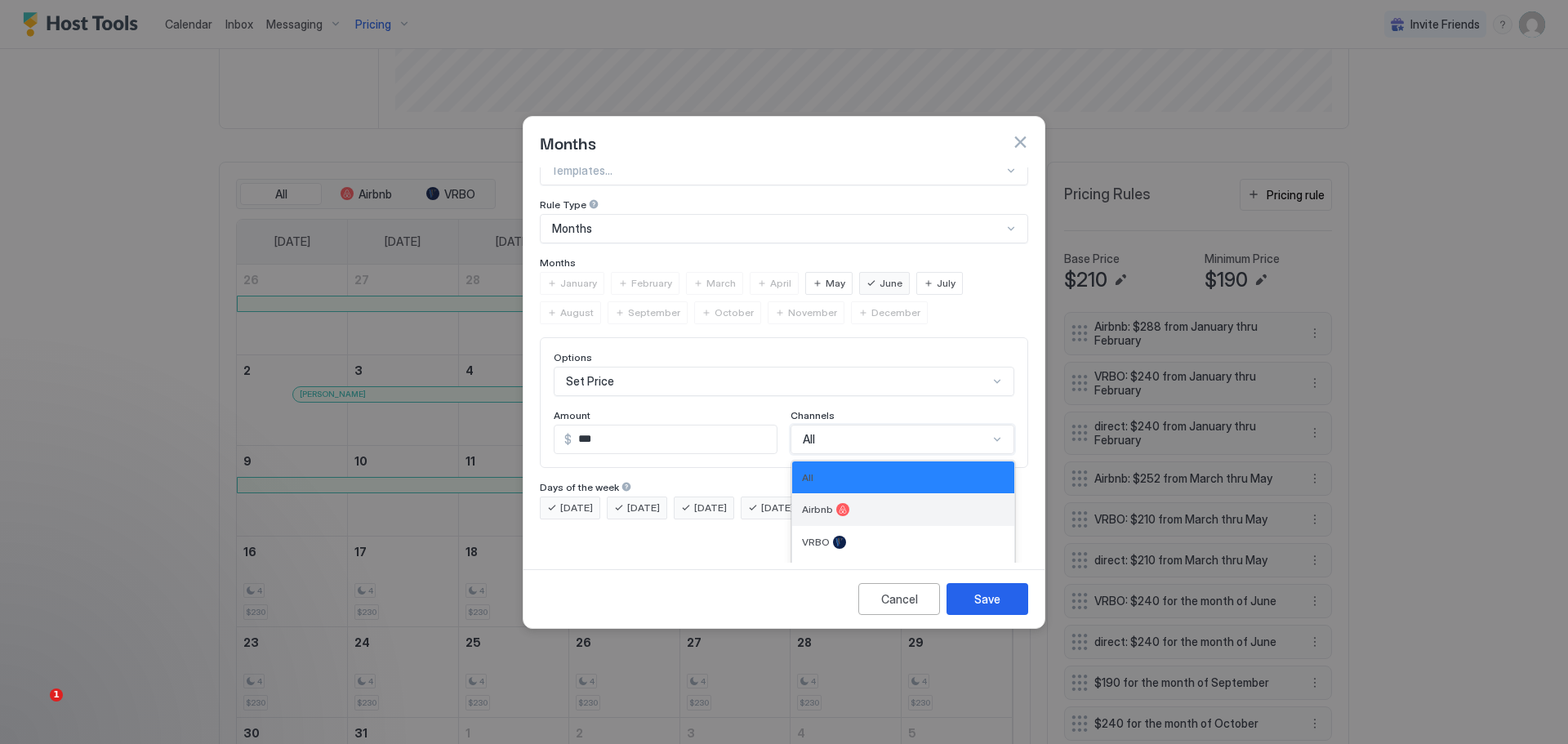
click at [831, 494] on div "Airbnb" at bounding box center [903, 510] width 222 height 32
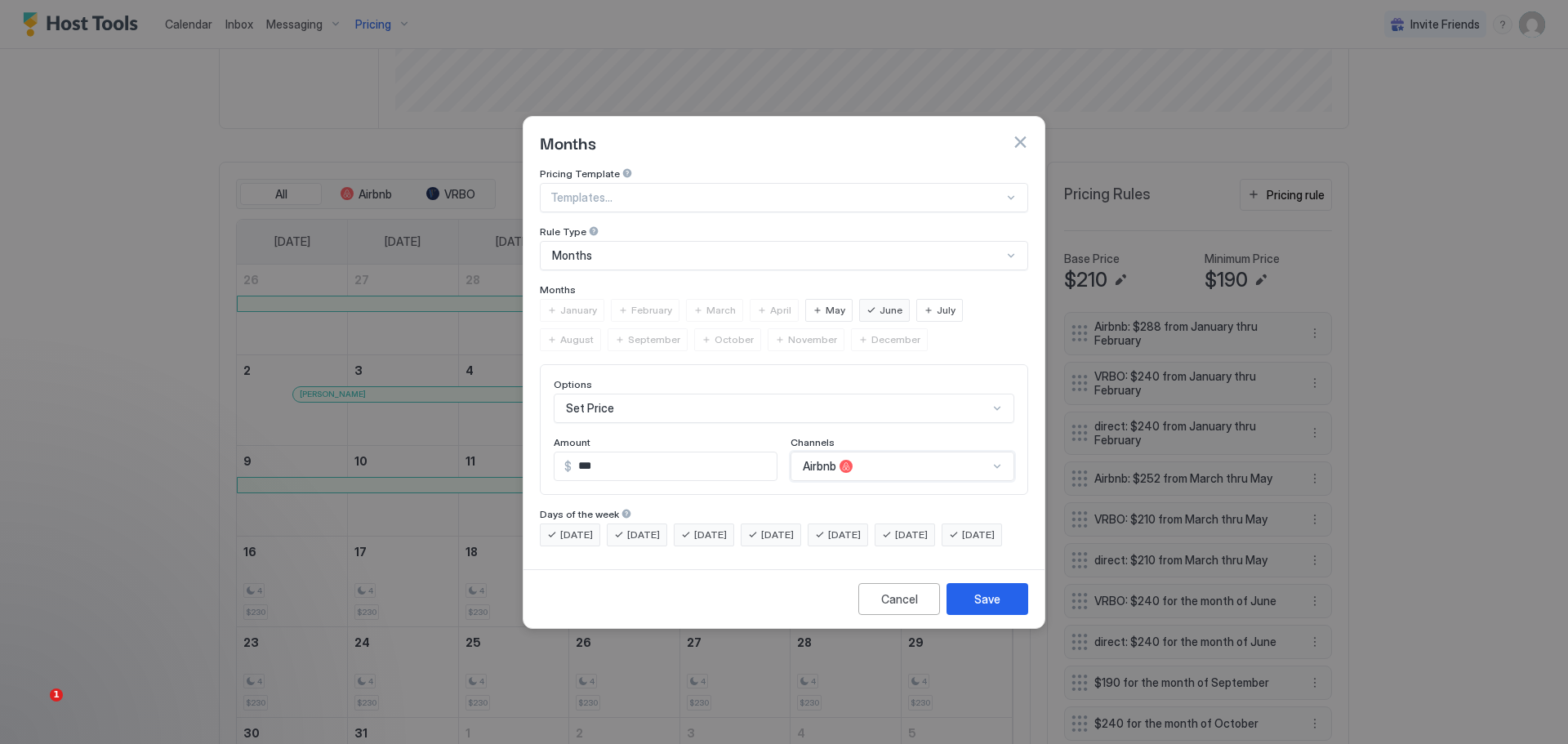
scroll to position [0, 0]
click at [983, 608] on div "Save" at bounding box center [987, 599] width 26 height 17
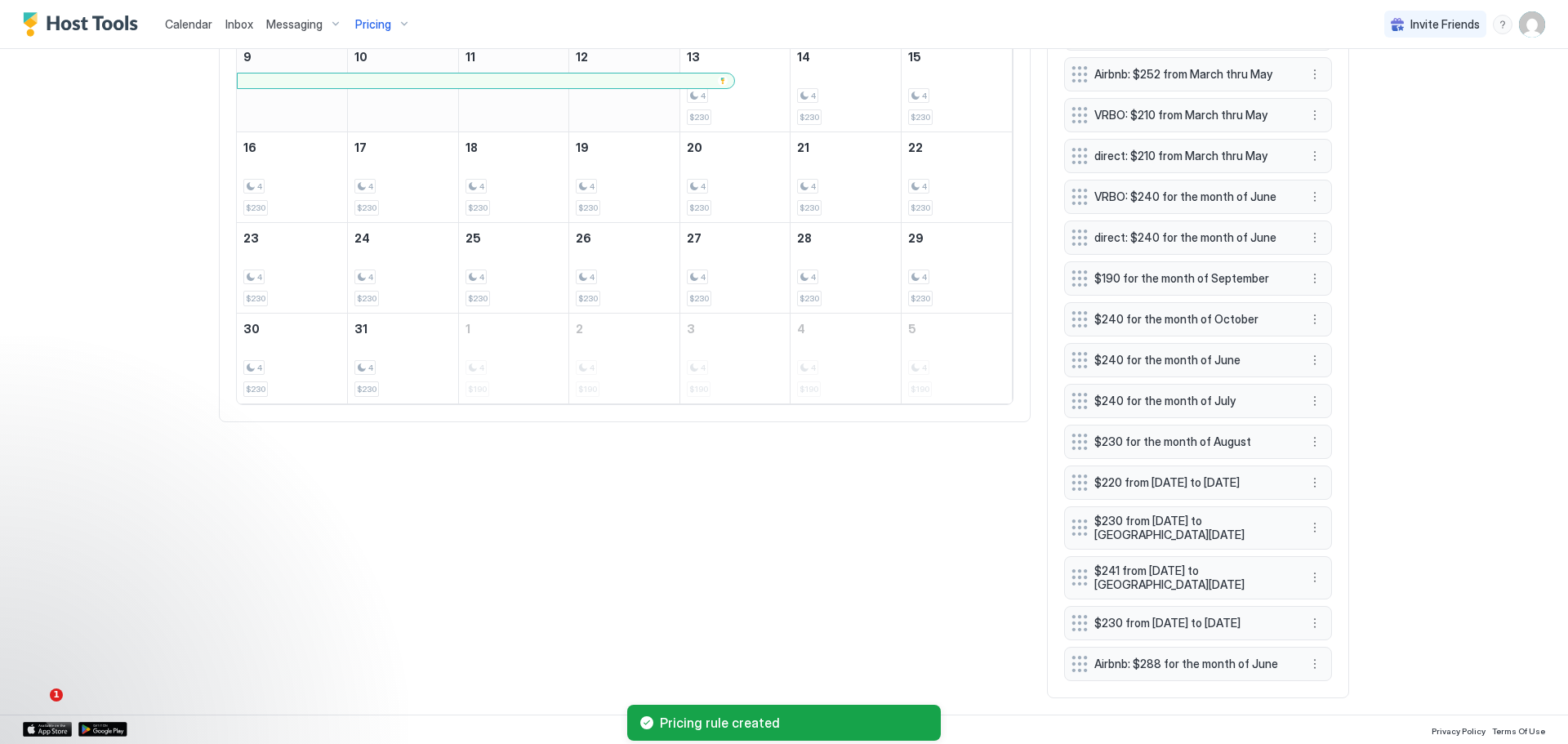
scroll to position [836, 0]
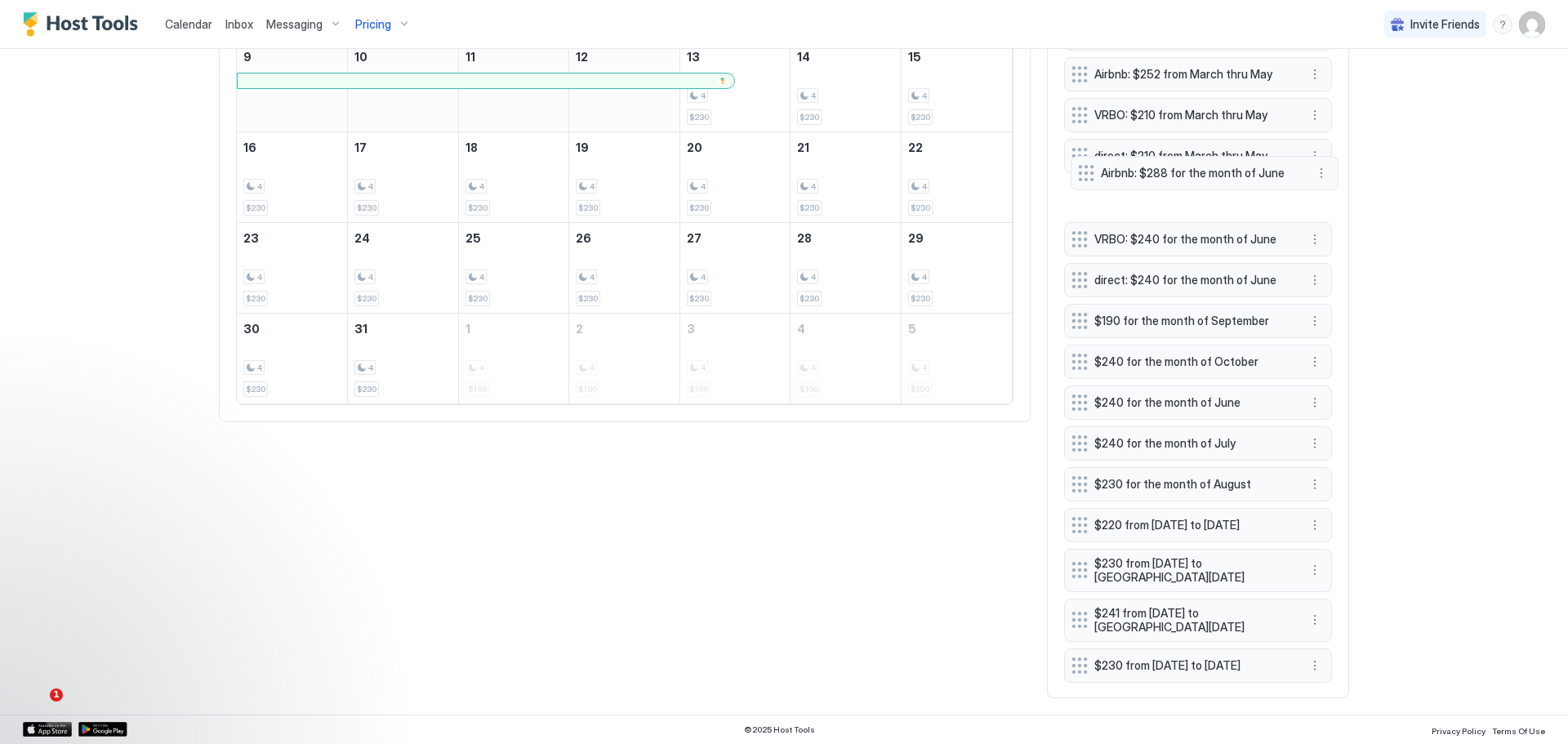
drag, startPoint x: 1200, startPoint y: 661, endPoint x: 1207, endPoint y: 169, distance: 492.0
click at [1207, 169] on span "Airbnb: $288 for the month of June" at bounding box center [1198, 173] width 195 height 14
click at [1180, 189] on span "Airbnb: $288 for the month of June" at bounding box center [1191, 197] width 195 height 14
click at [1307, 187] on button "More options" at bounding box center [1315, 197] width 20 height 20
click at [1330, 181] on span "Edit" at bounding box center [1334, 188] width 18 height 13
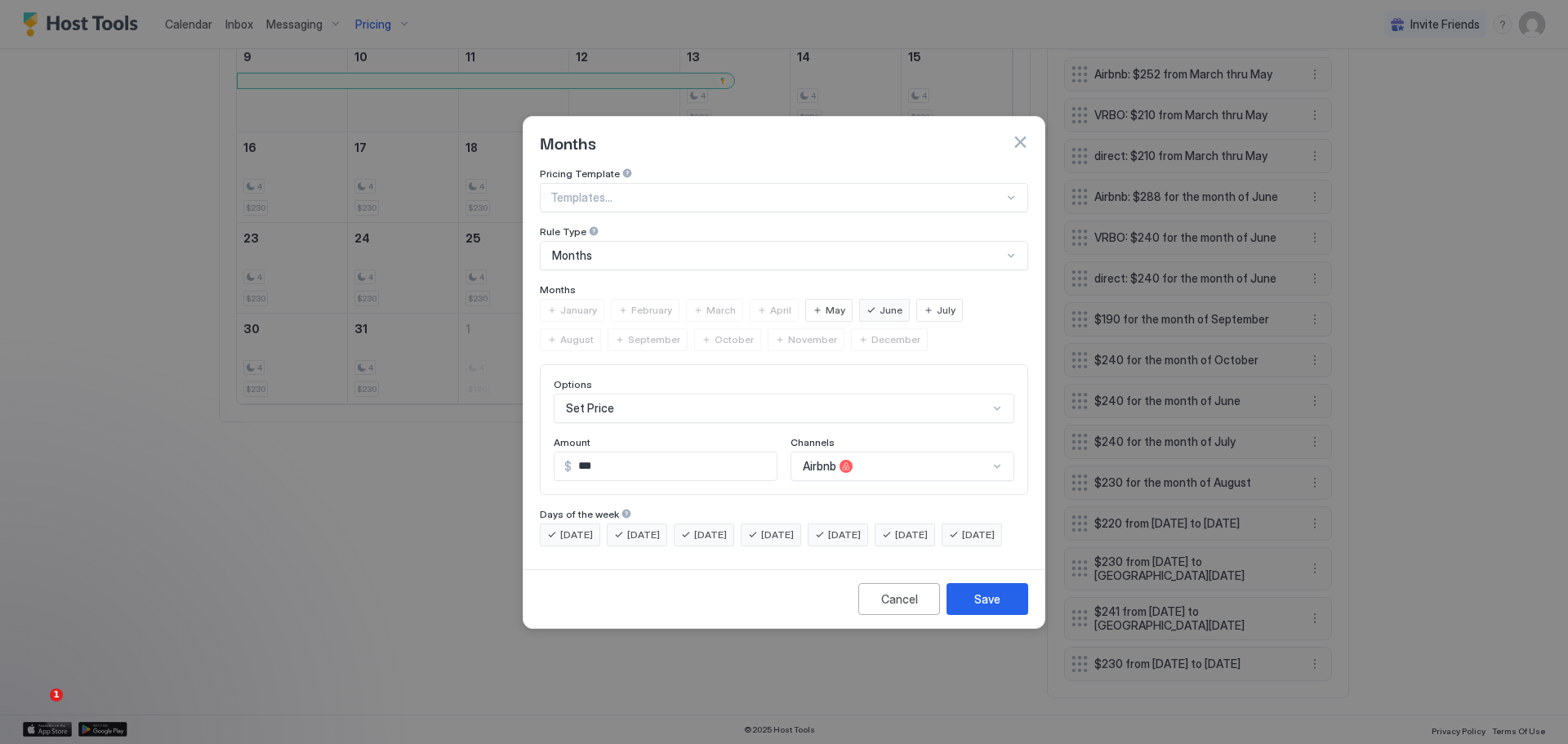
click at [936, 303] on span "July" at bounding box center [945, 311] width 19 height 14
click at [989, 608] on div "Save" at bounding box center [987, 599] width 26 height 17
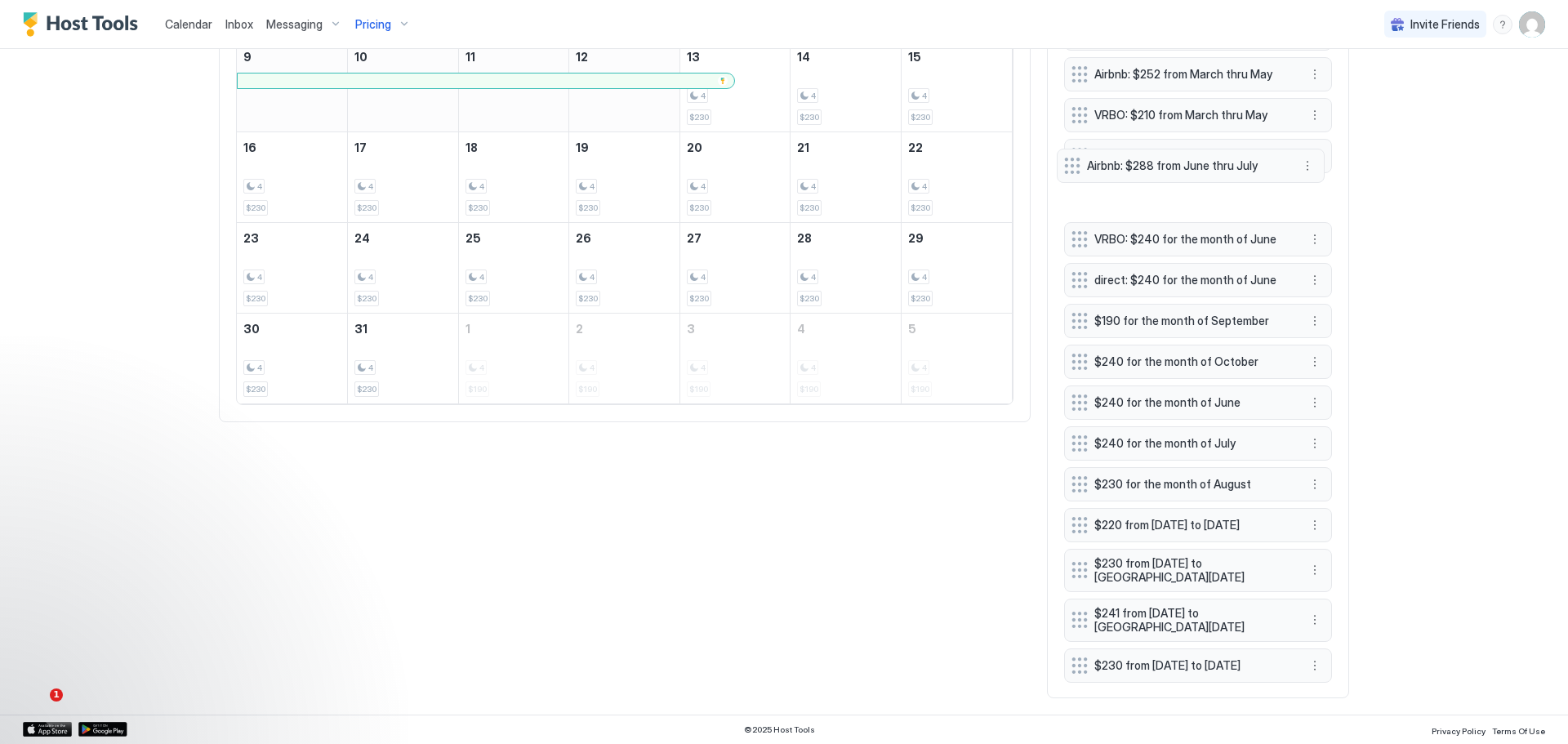
drag, startPoint x: 1186, startPoint y: 662, endPoint x: 1179, endPoint y: 164, distance: 498.0
click at [1179, 164] on span "Airbnb: $288 from June thru July" at bounding box center [1184, 166] width 195 height 14
click at [1199, 231] on span "VRBO: $240 for the month of June" at bounding box center [1191, 238] width 195 height 14
click at [1311, 228] on button "More options" at bounding box center [1315, 238] width 20 height 20
click at [1317, 226] on div "Edit" at bounding box center [1325, 231] width 36 height 13
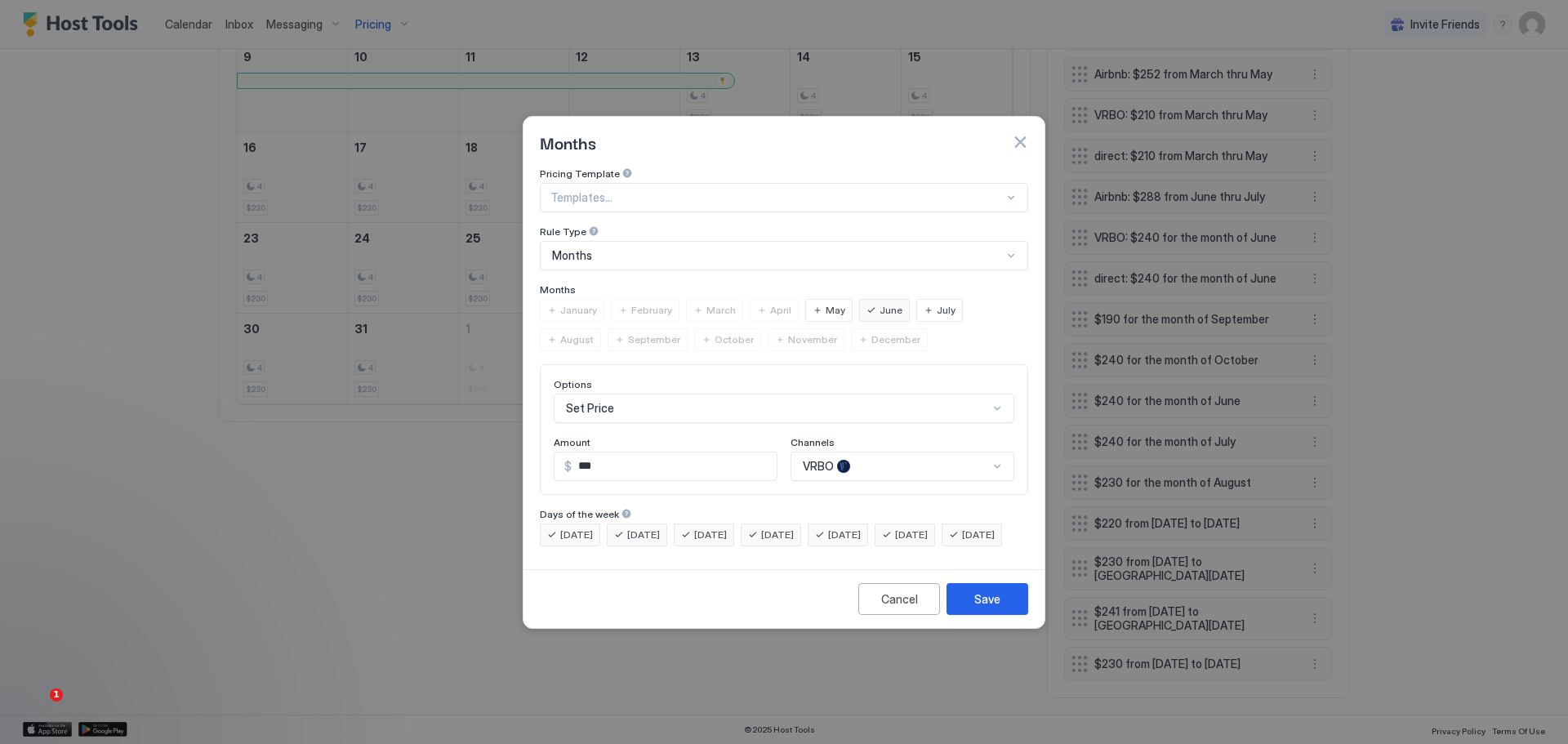
click at [795, 249] on div "Months" at bounding box center [777, 256] width 450 height 14
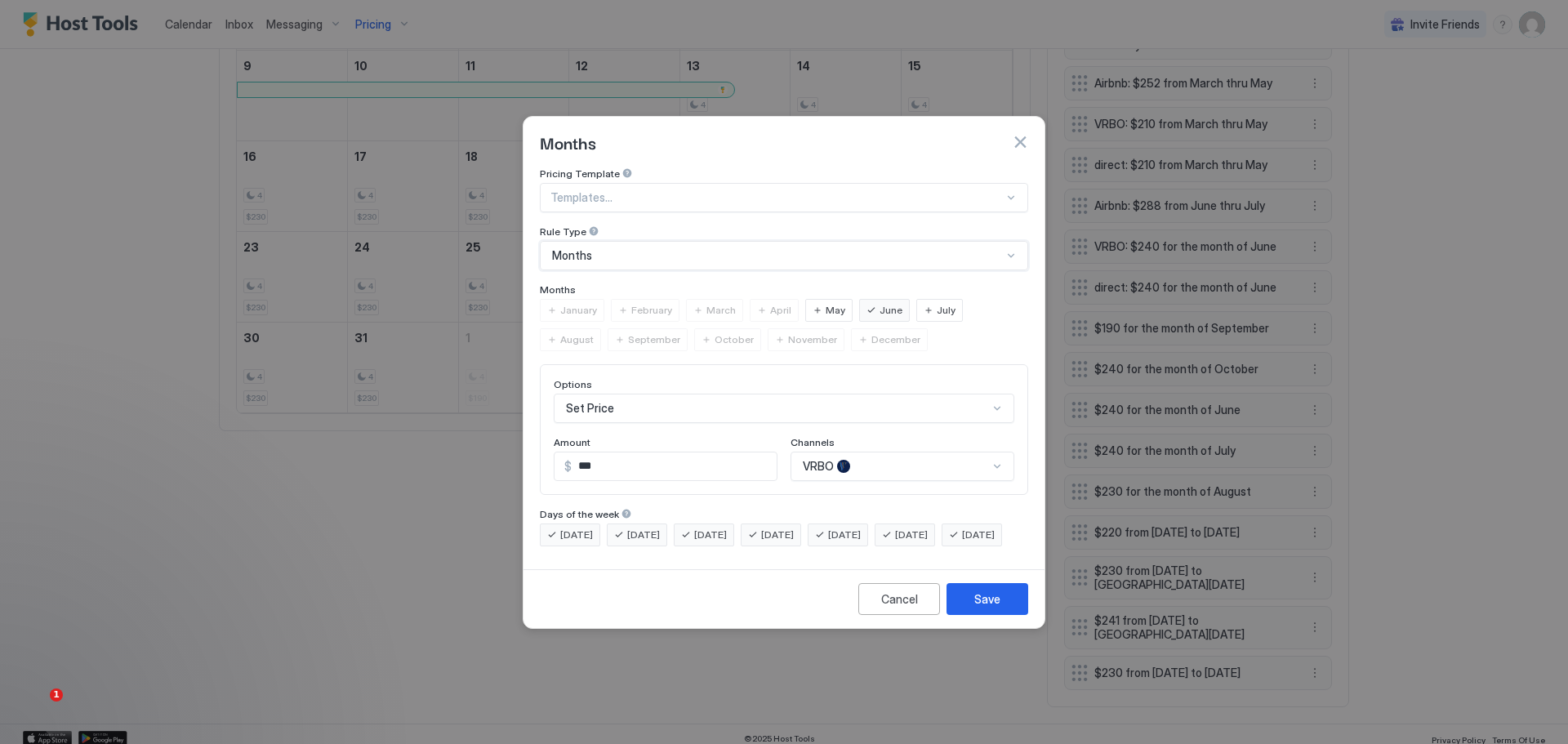
scroll to position [892, 0]
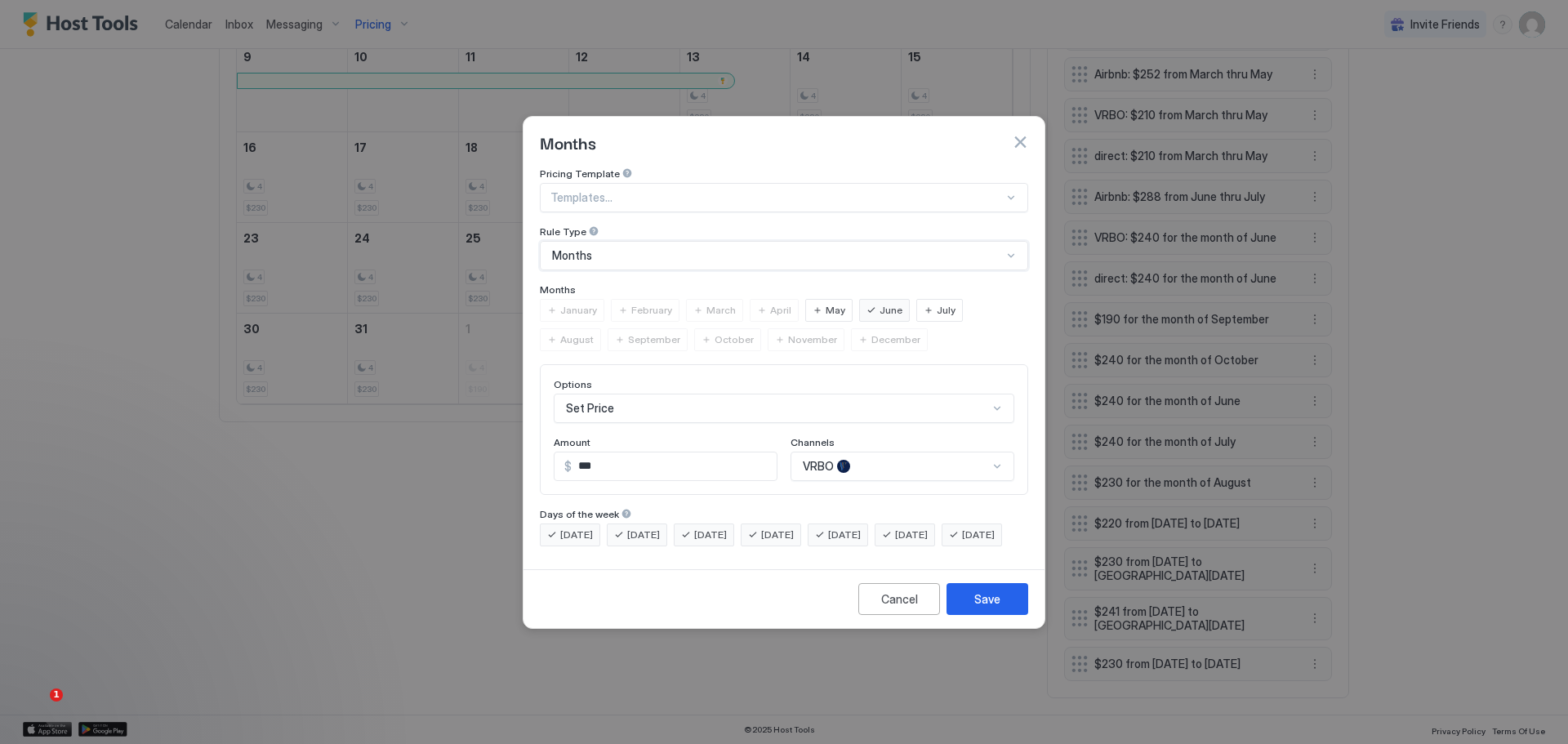
click at [795, 249] on div "Months" at bounding box center [777, 256] width 450 height 14
drag, startPoint x: 946, startPoint y: 288, endPoint x: 912, endPoint y: 295, distance: 34.7
click at [945, 299] on div "July" at bounding box center [939, 310] width 47 height 22
click at [970, 607] on button "Save" at bounding box center [987, 600] width 82 height 32
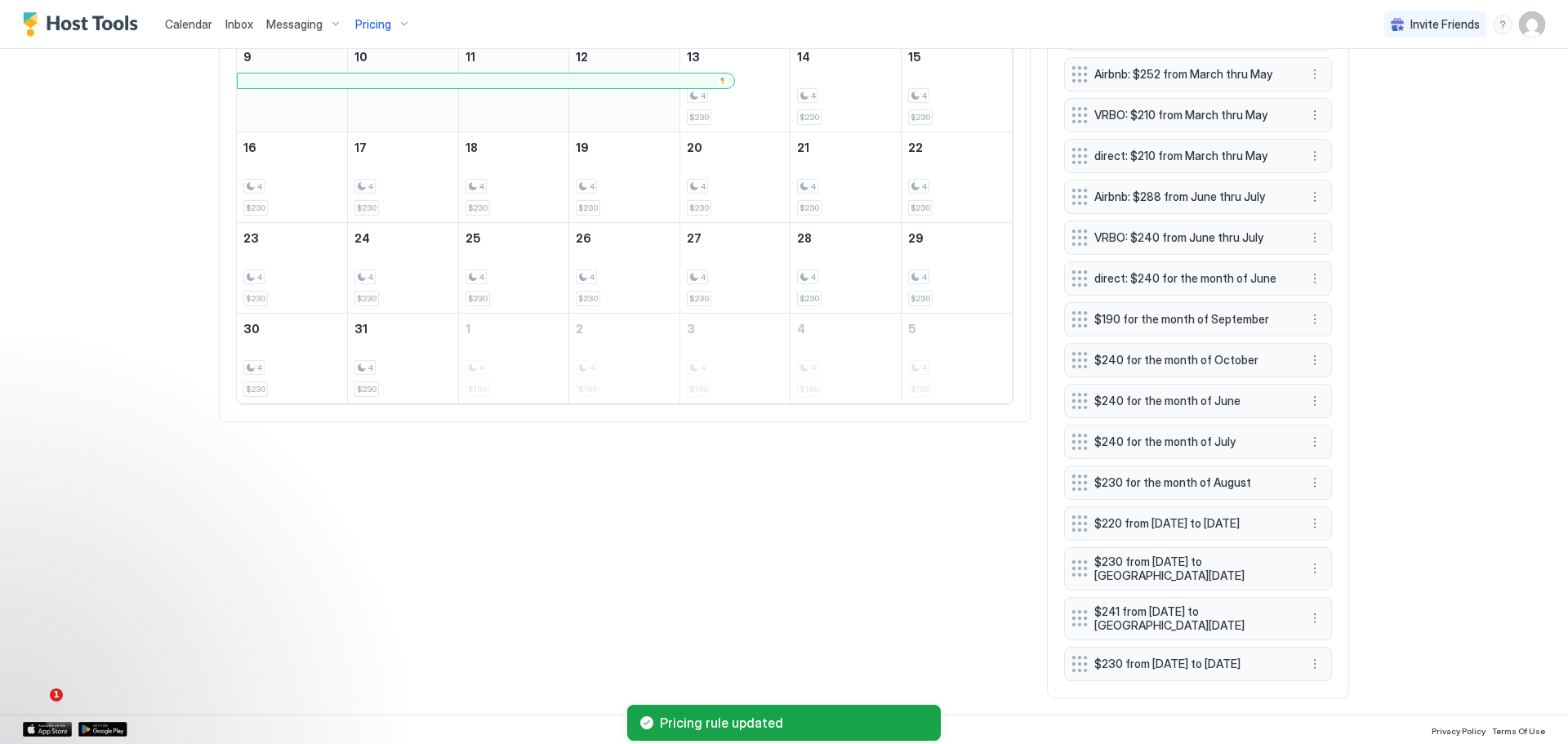
scroll to position [836, 0]
click at [1310, 269] on button "More options" at bounding box center [1315, 279] width 20 height 20
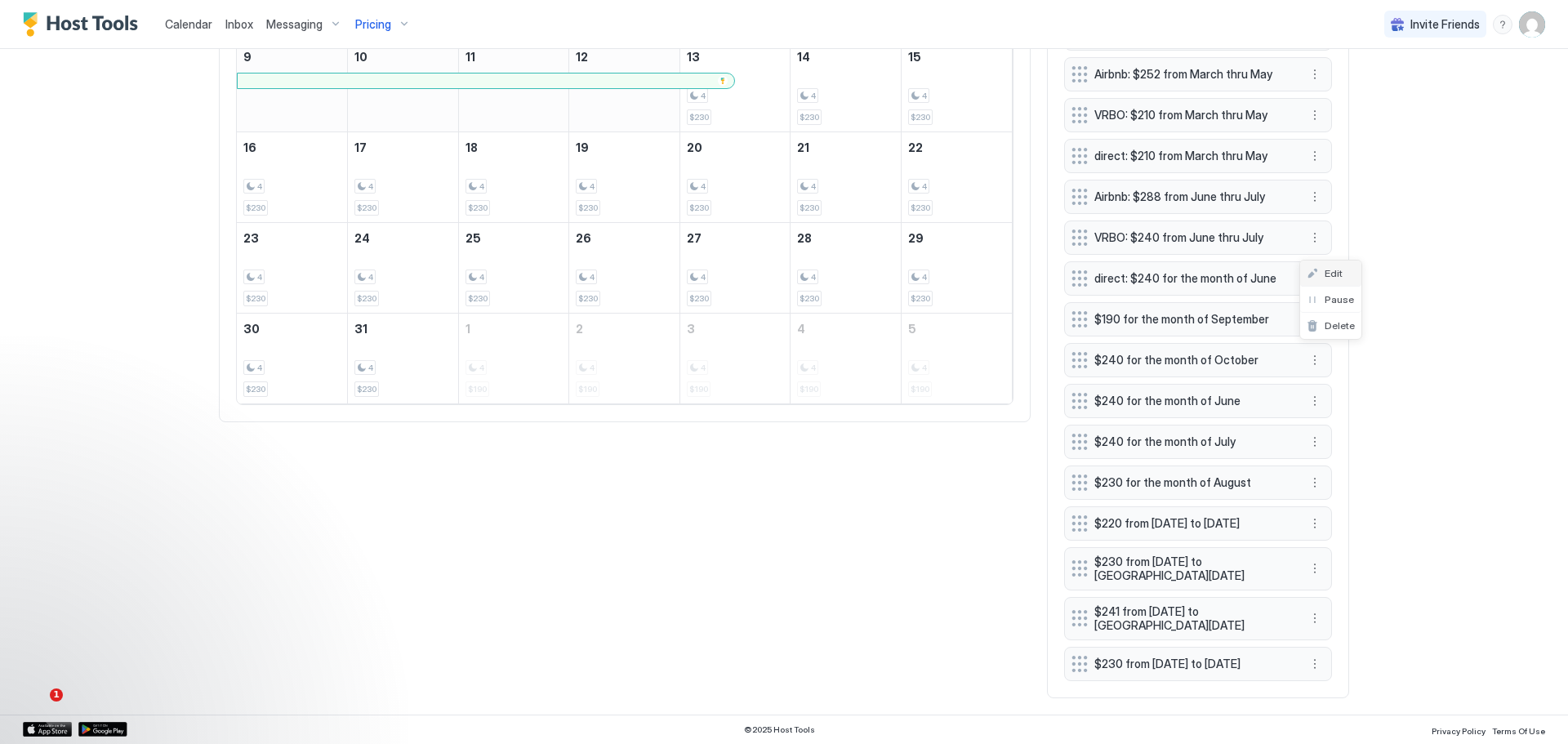
click at [1320, 262] on div "Edit" at bounding box center [1330, 273] width 61 height 26
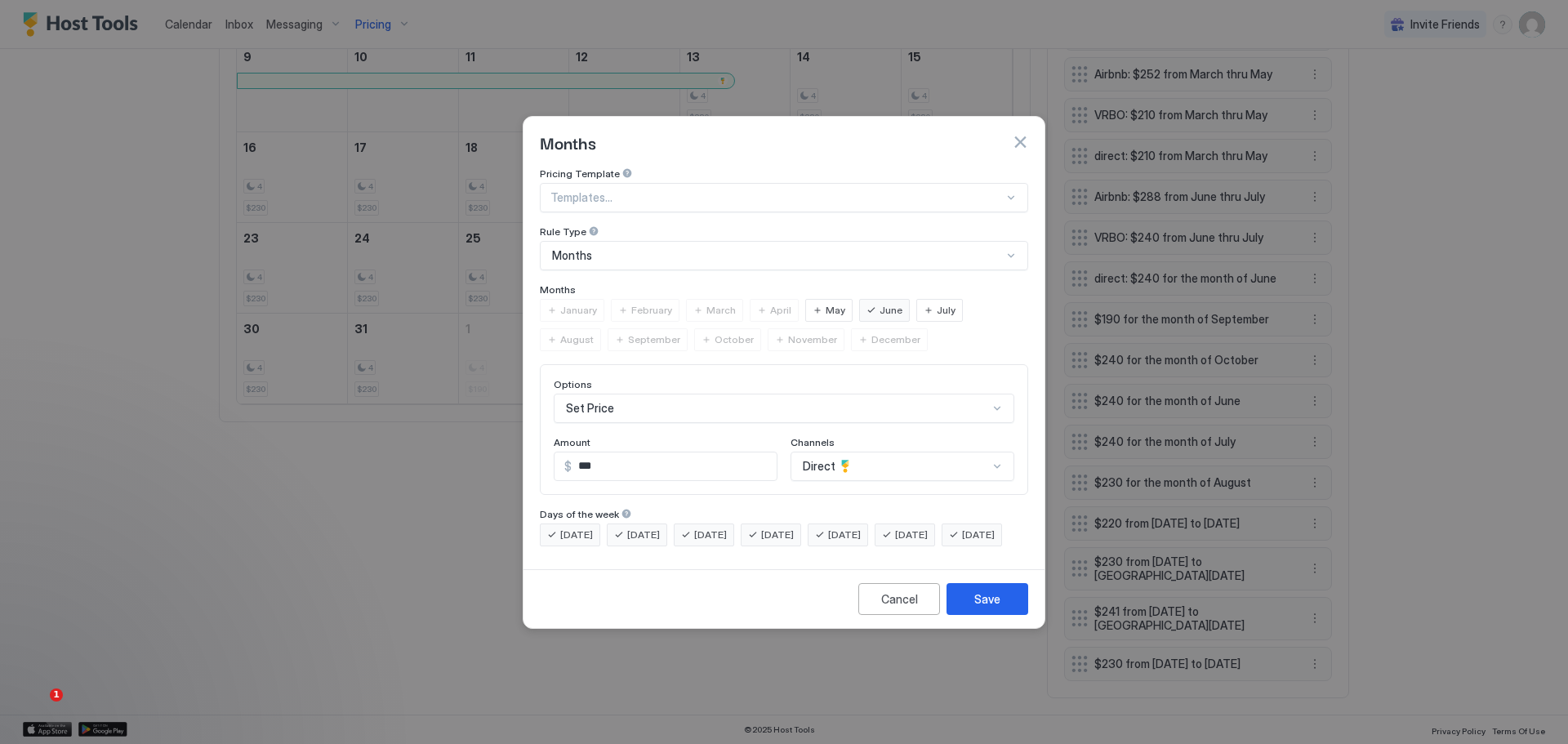
click at [936, 303] on span "July" at bounding box center [945, 311] width 19 height 14
click at [980, 602] on button "Save" at bounding box center [987, 600] width 82 height 32
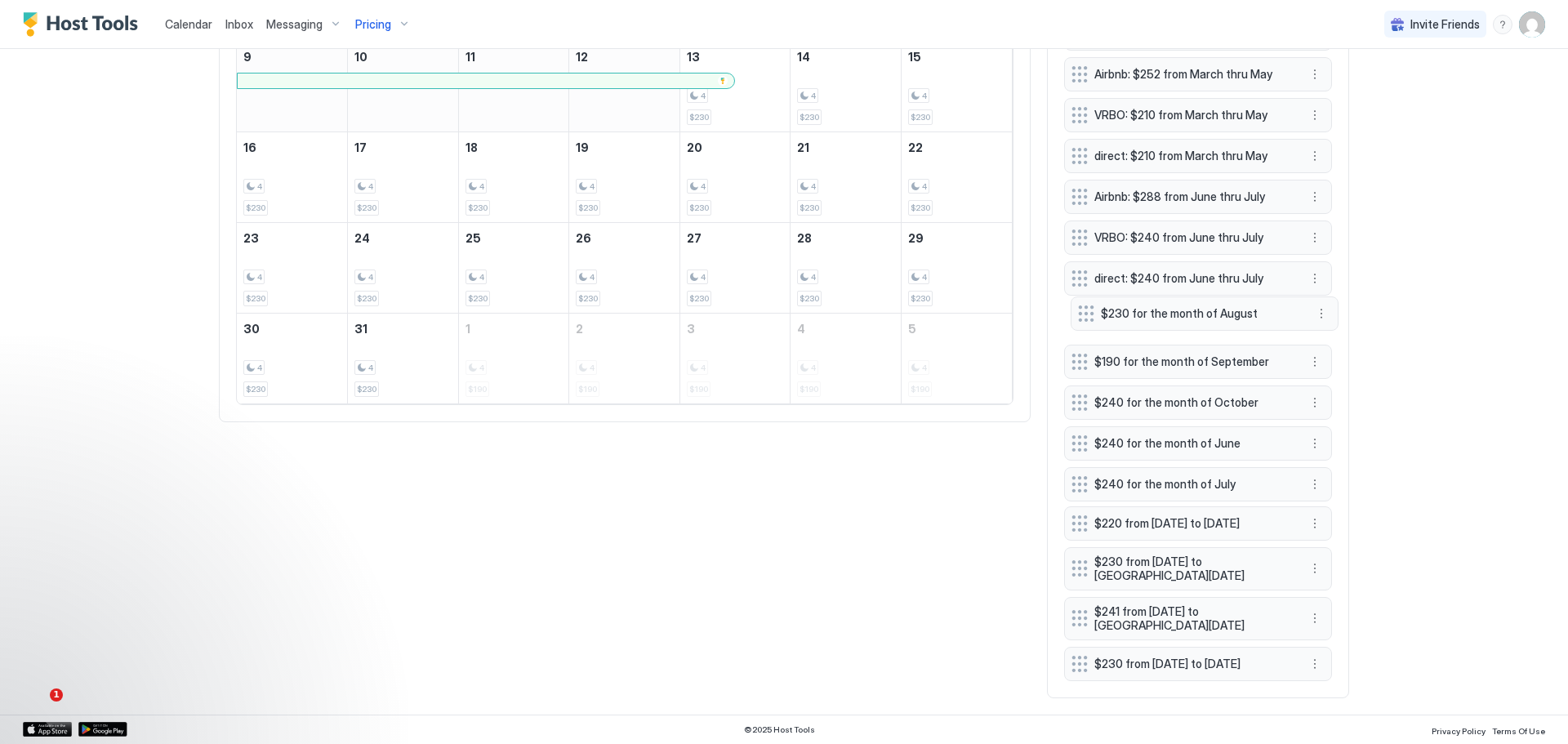
drag, startPoint x: 1152, startPoint y: 464, endPoint x: 1158, endPoint y: 295, distance: 169.1
click at [1158, 306] on span "$230 for the month of August" at bounding box center [1198, 313] width 195 height 14
click at [1306, 310] on button "More options" at bounding box center [1315, 319] width 20 height 20
click at [1335, 312] on span "Edit" at bounding box center [1334, 316] width 18 height 13
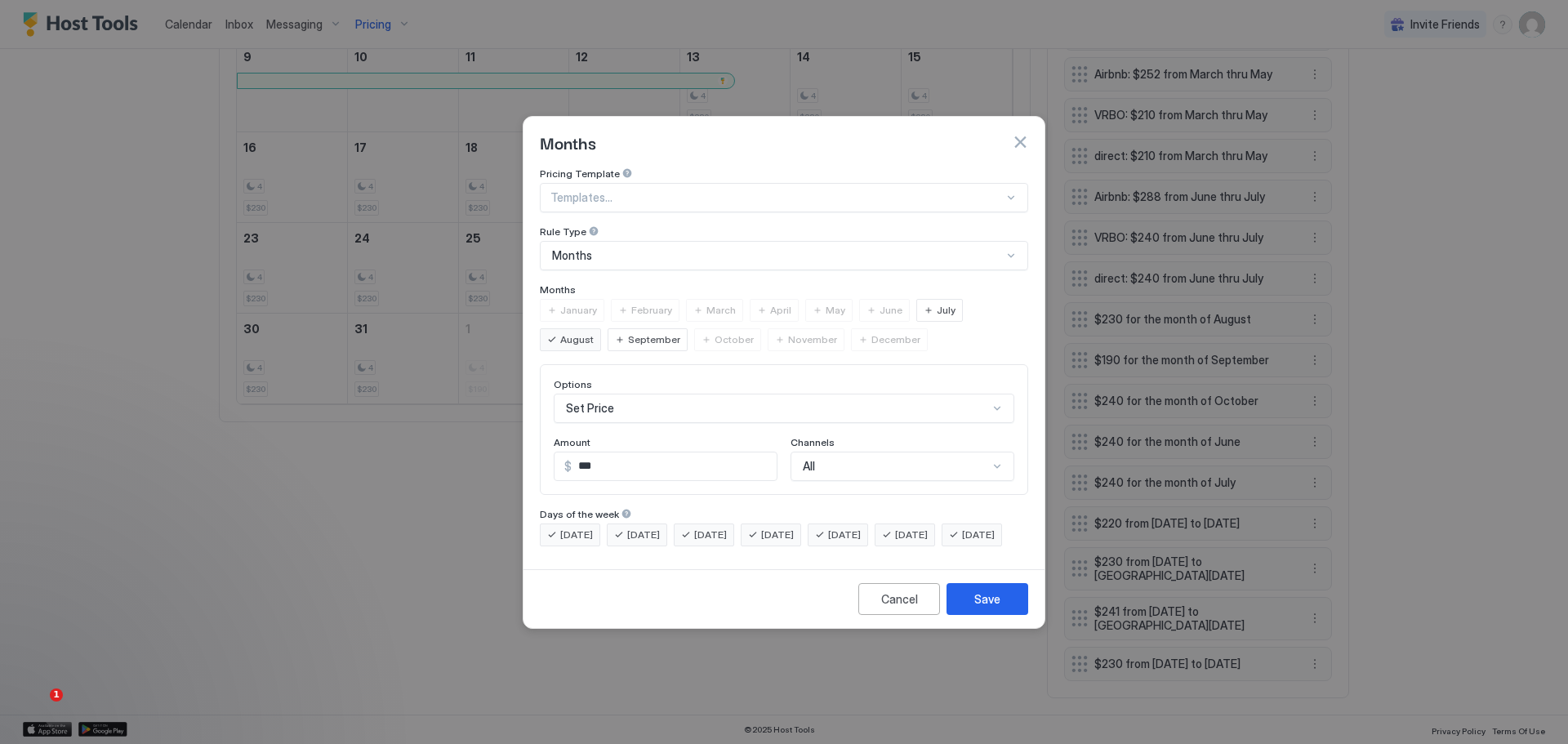
click at [875, 451] on div "All" at bounding box center [902, 466] width 223 height 30
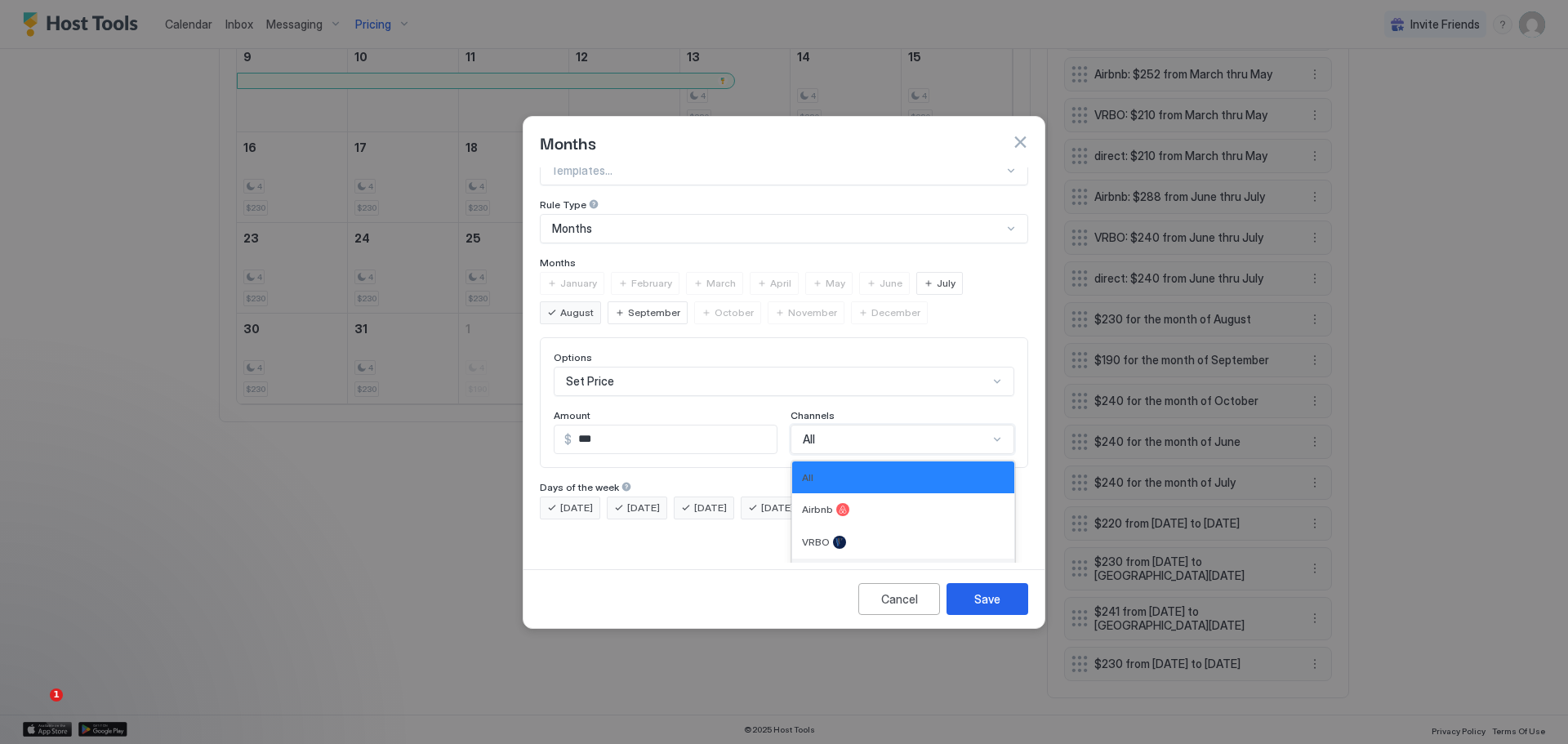
click at [821, 559] on div "Direct" at bounding box center [903, 575] width 222 height 32
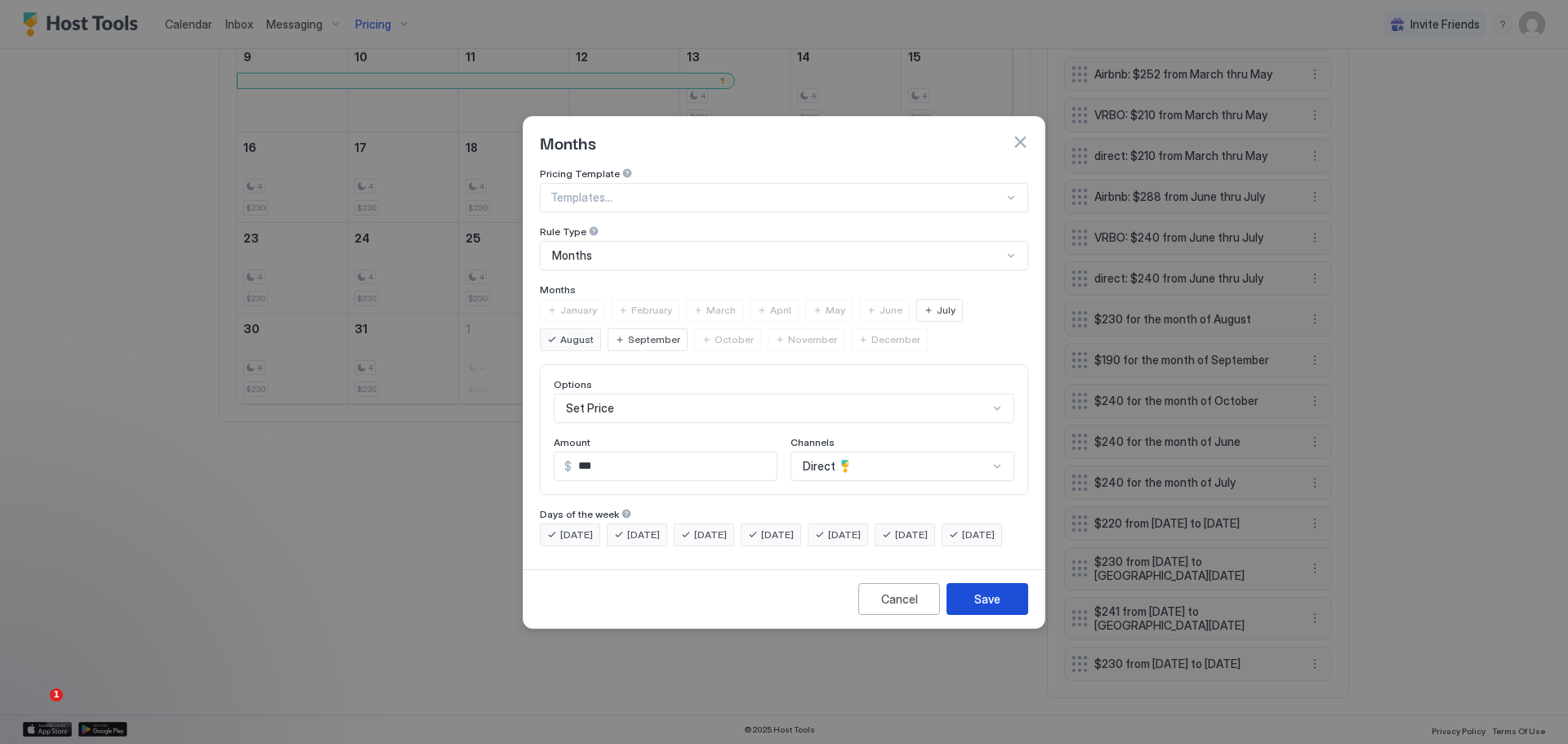
click at [977, 608] on div "Save" at bounding box center [987, 599] width 26 height 17
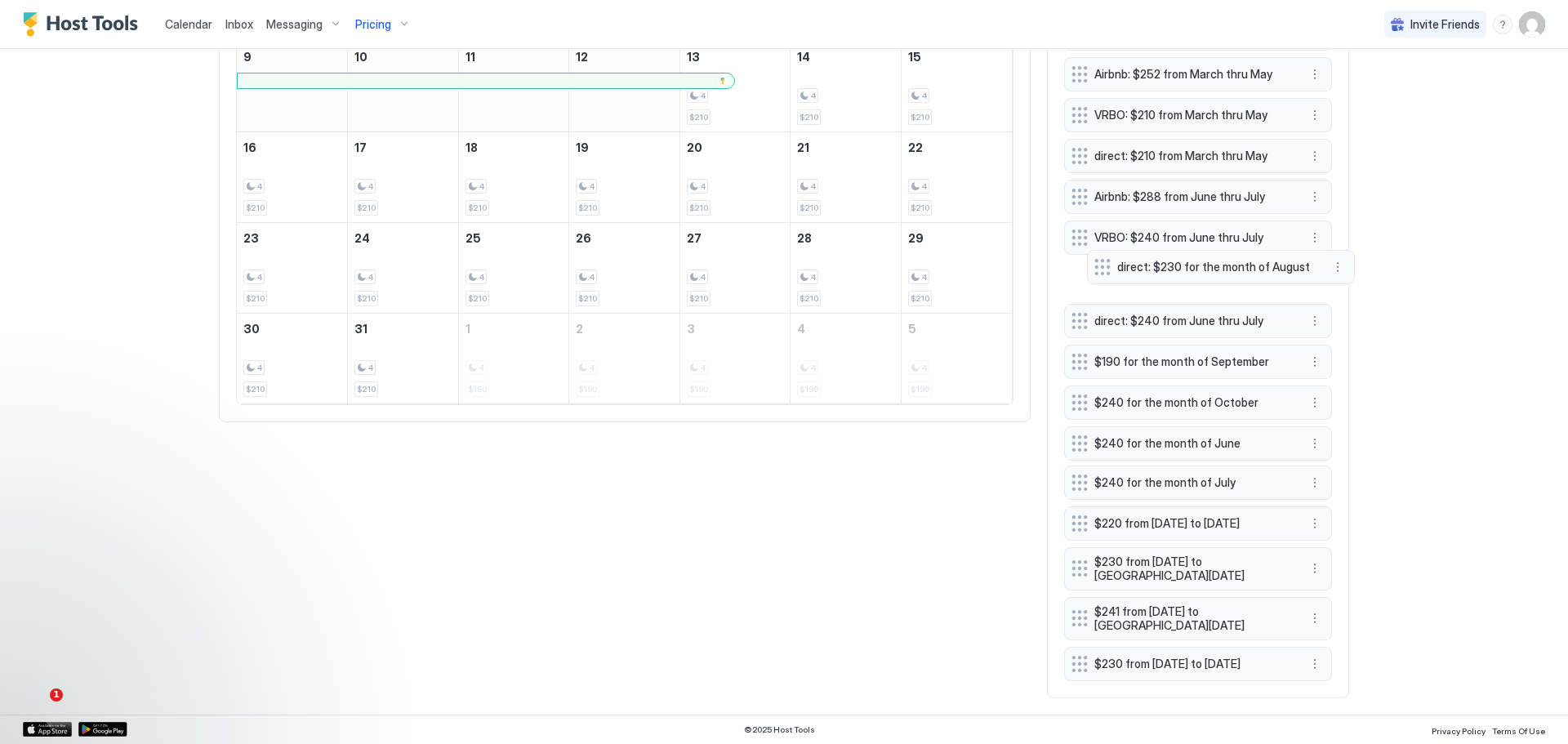
scroll to position [836, 0]
drag, startPoint x: 1169, startPoint y: 417, endPoint x: 1191, endPoint y: 298, distance: 121.0
click at [1191, 298] on div "Airbnb: $288 from January thru February VRBO: $240 from January thru February d…" at bounding box center [1198, 294] width 268 height 774
drag, startPoint x: 1180, startPoint y: 247, endPoint x: 1181, endPoint y: 297, distance: 50.0
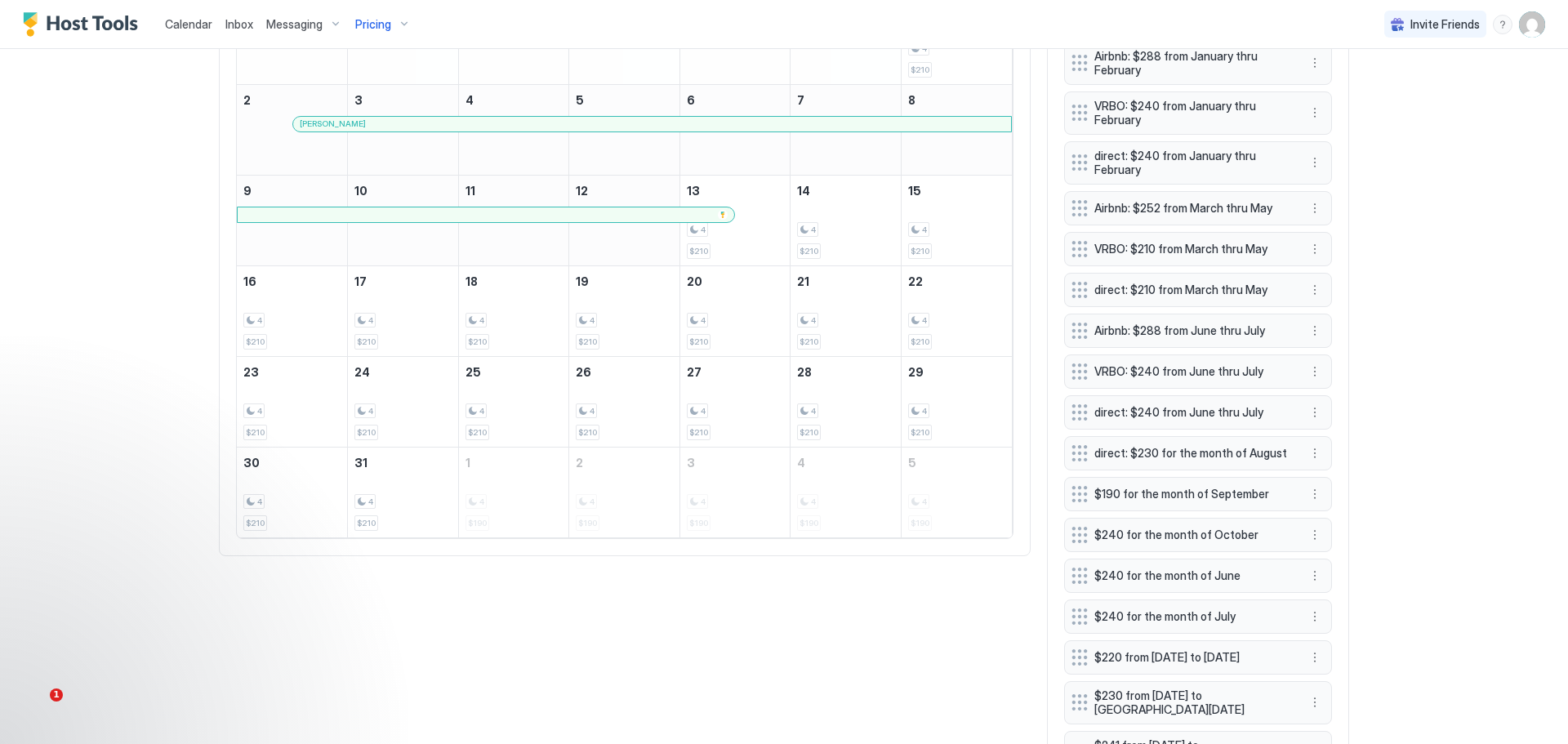
scroll to position [510, 0]
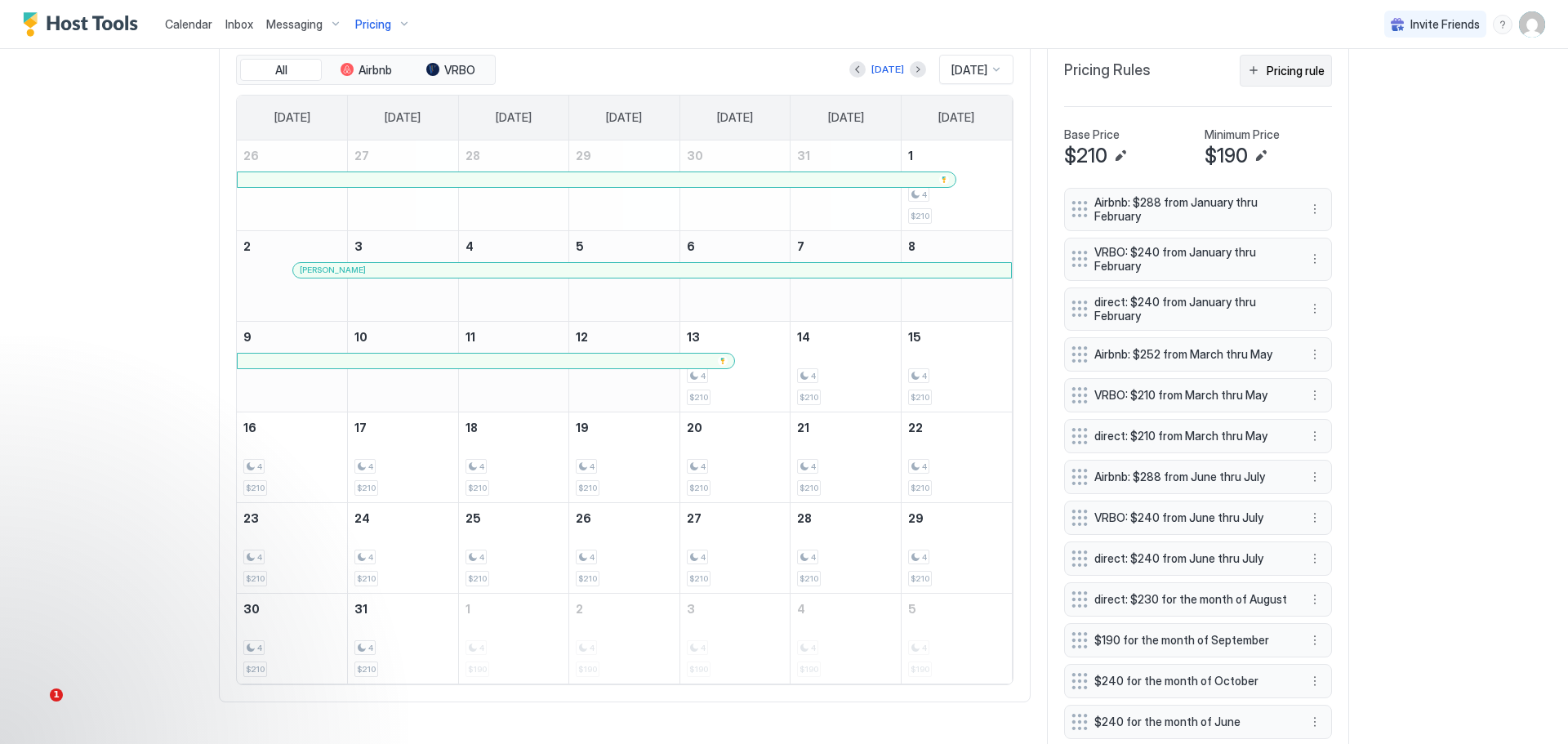
click at [1280, 67] on div "Pricing rule" at bounding box center [1295, 70] width 58 height 17
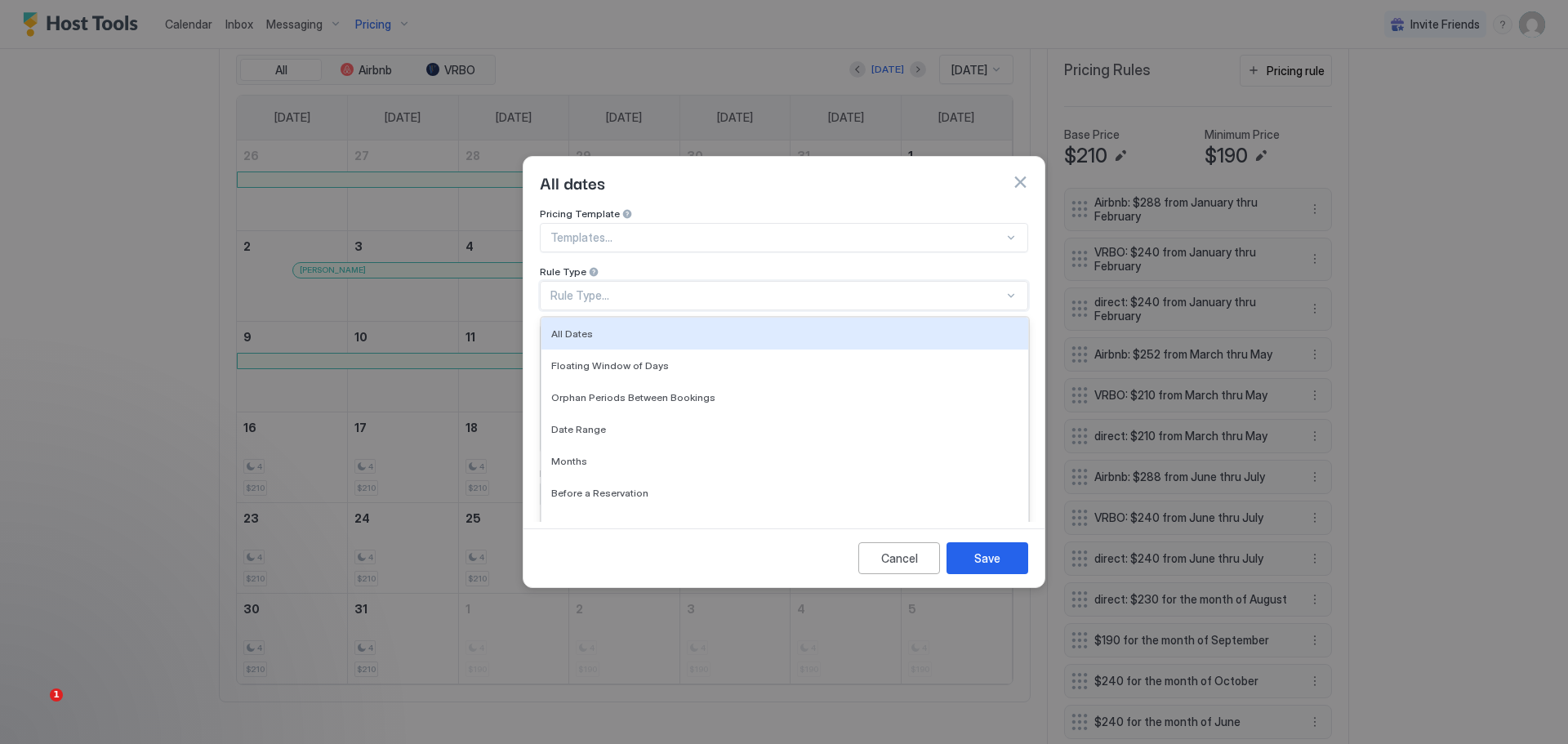
click at [630, 288] on div "Rule Type..." at bounding box center [777, 295] width 453 height 14
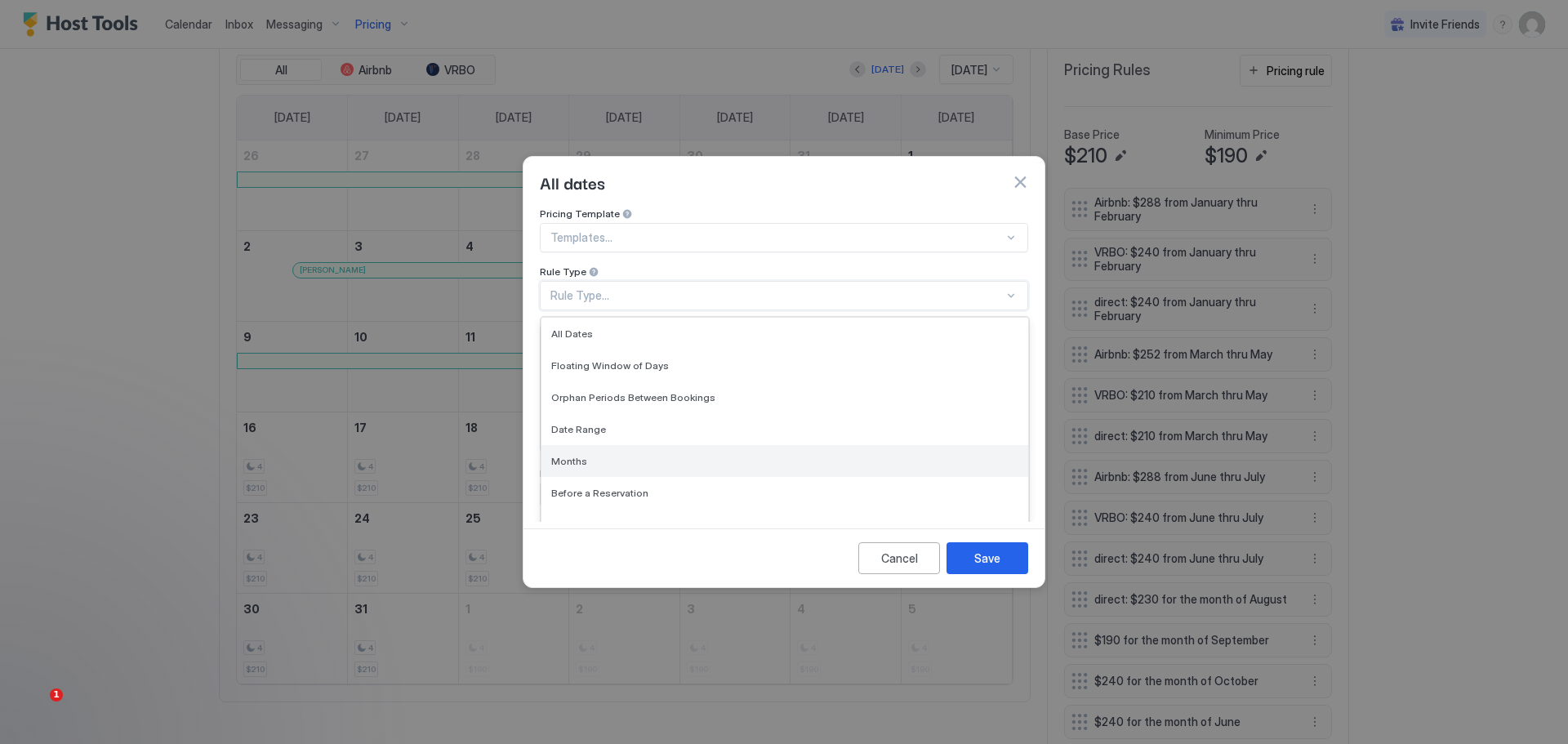
click at [570, 455] on span "Months" at bounding box center [570, 461] width 36 height 13
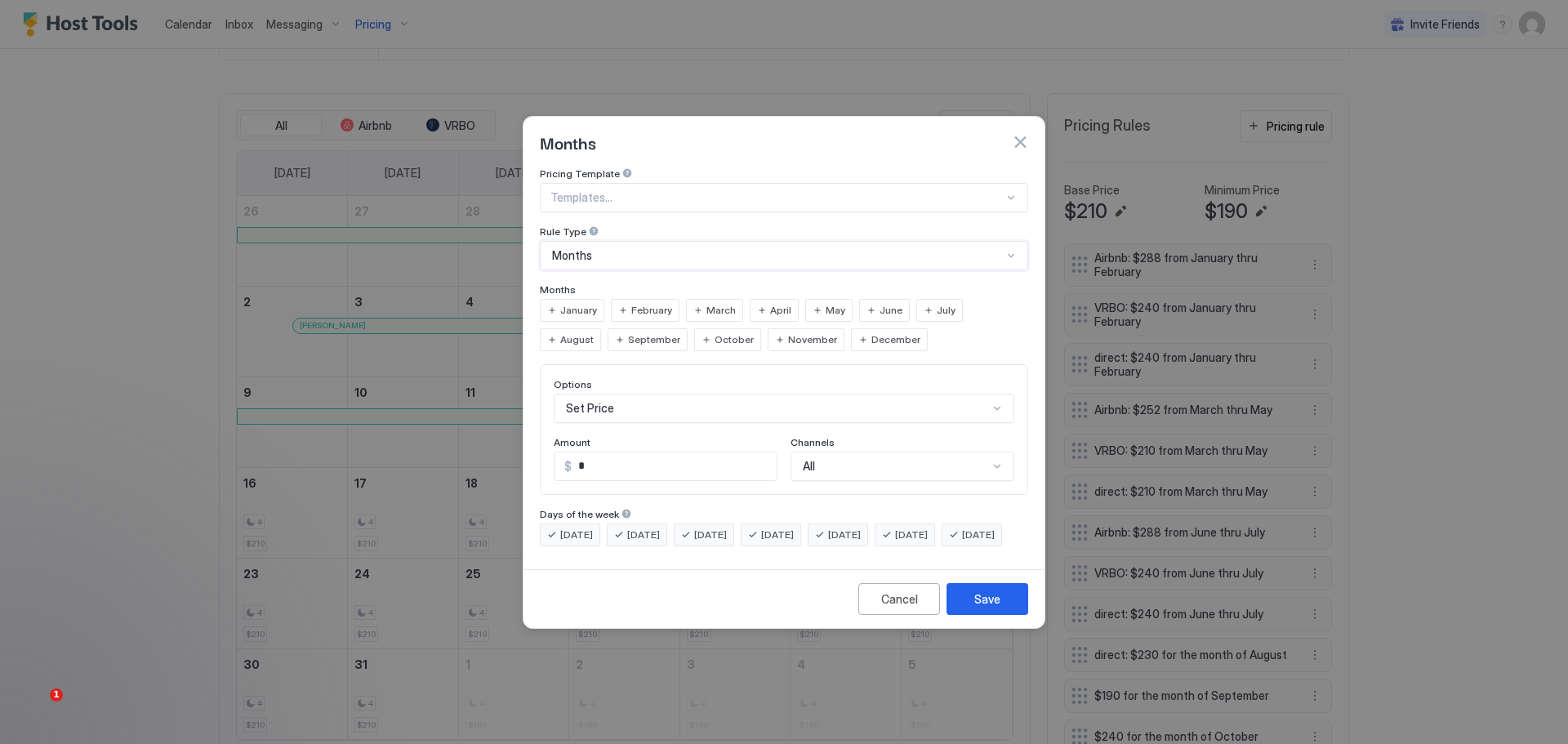
scroll to position [565, 0]
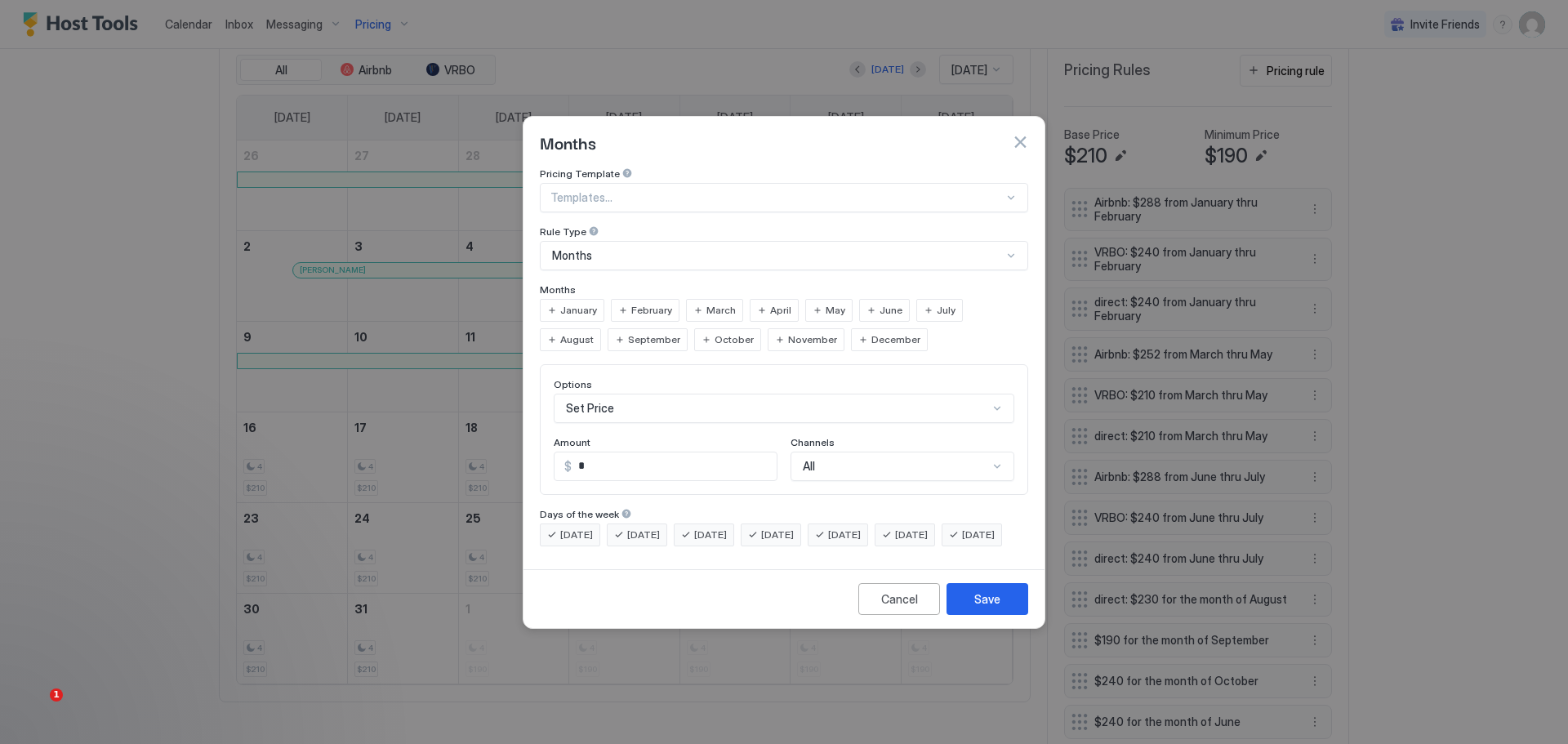
click at [594, 333] on span "August" at bounding box center [577, 340] width 33 height 14
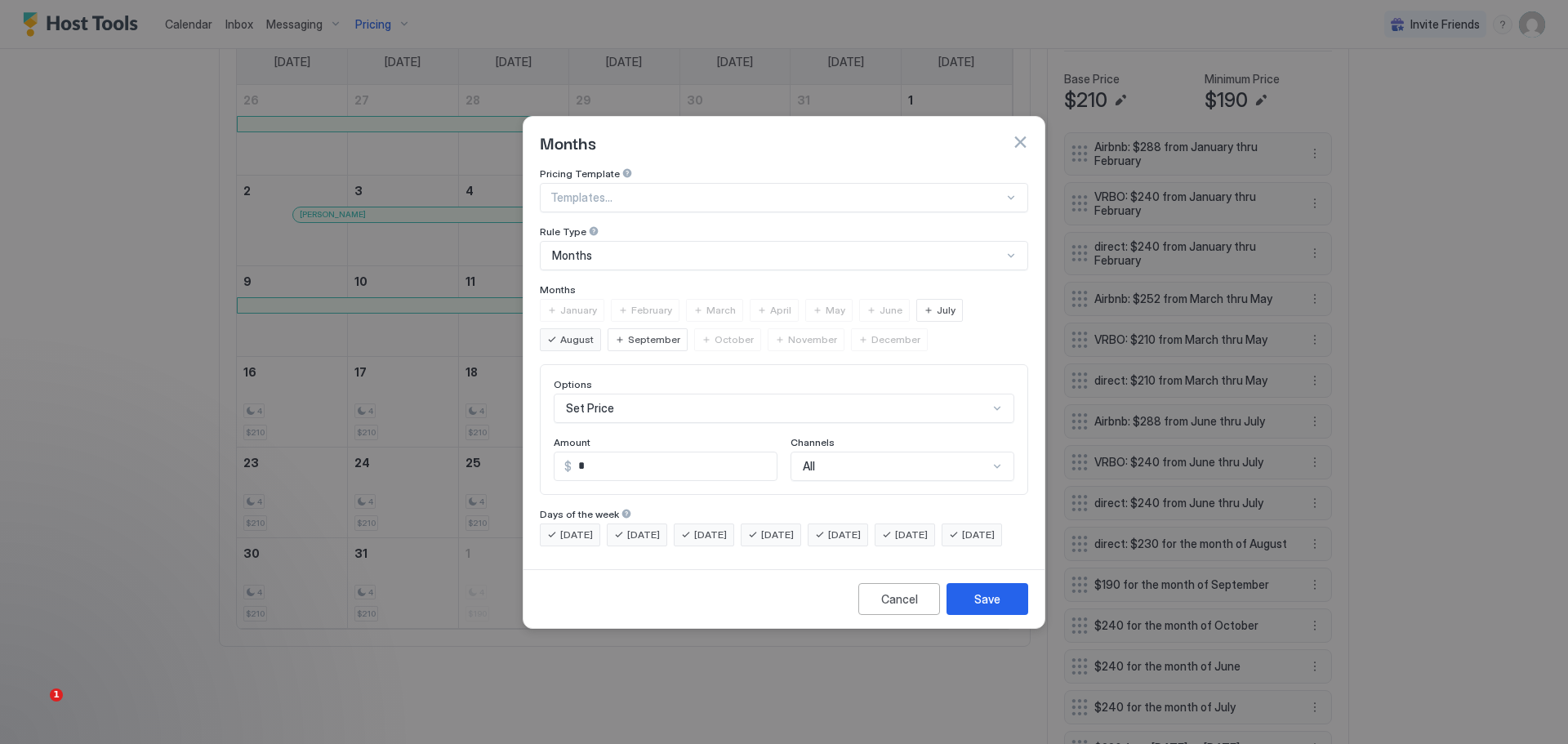
scroll to position [510, 0]
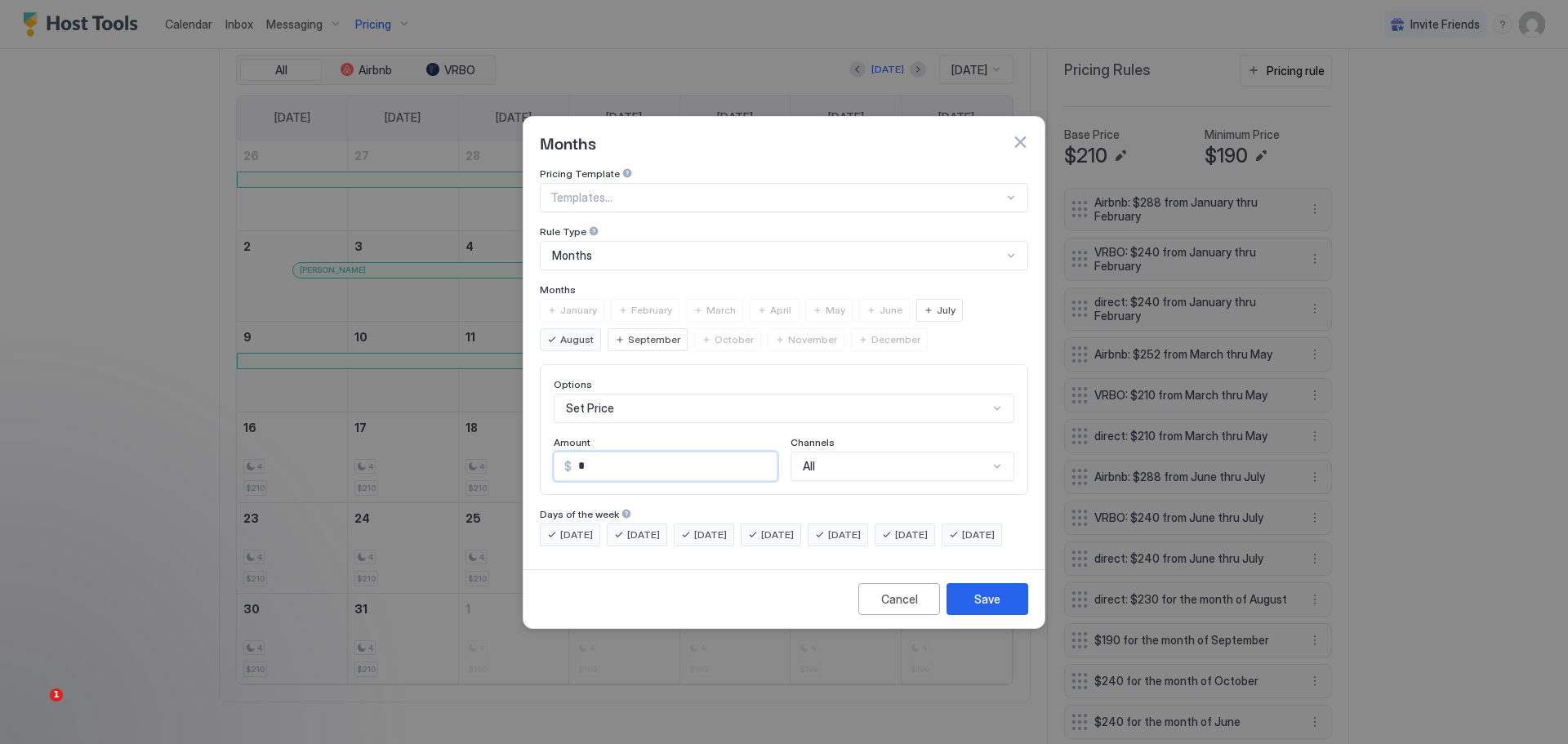
drag, startPoint x: 592, startPoint y: 448, endPoint x: 560, endPoint y: 458, distance: 33.5
click at [560, 458] on div "$ *" at bounding box center [665, 466] width 223 height 30
type input "***"
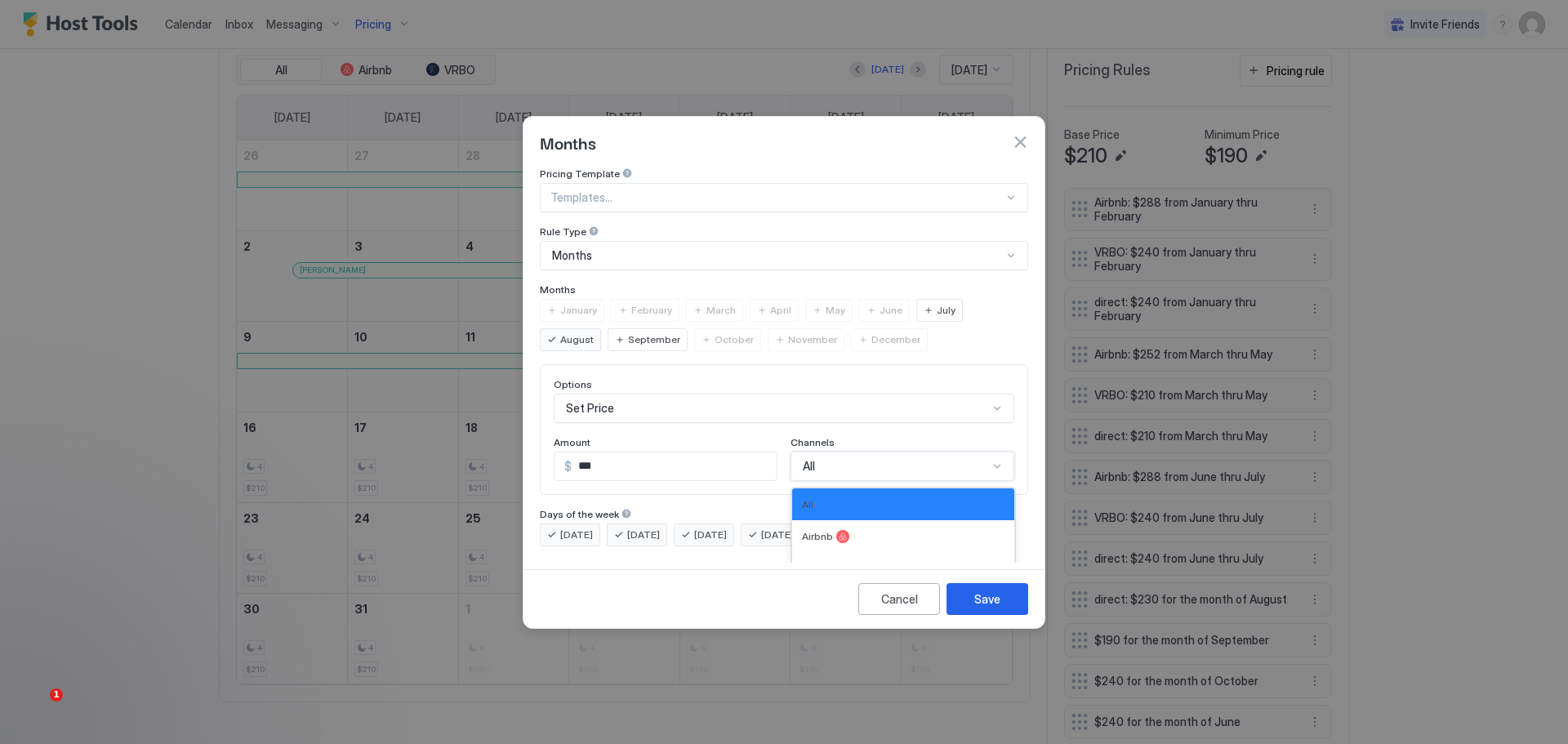
click at [840, 451] on div "4 results available. Use Up and Down to choose options, press Enter to select t…" at bounding box center [902, 466] width 223 height 30
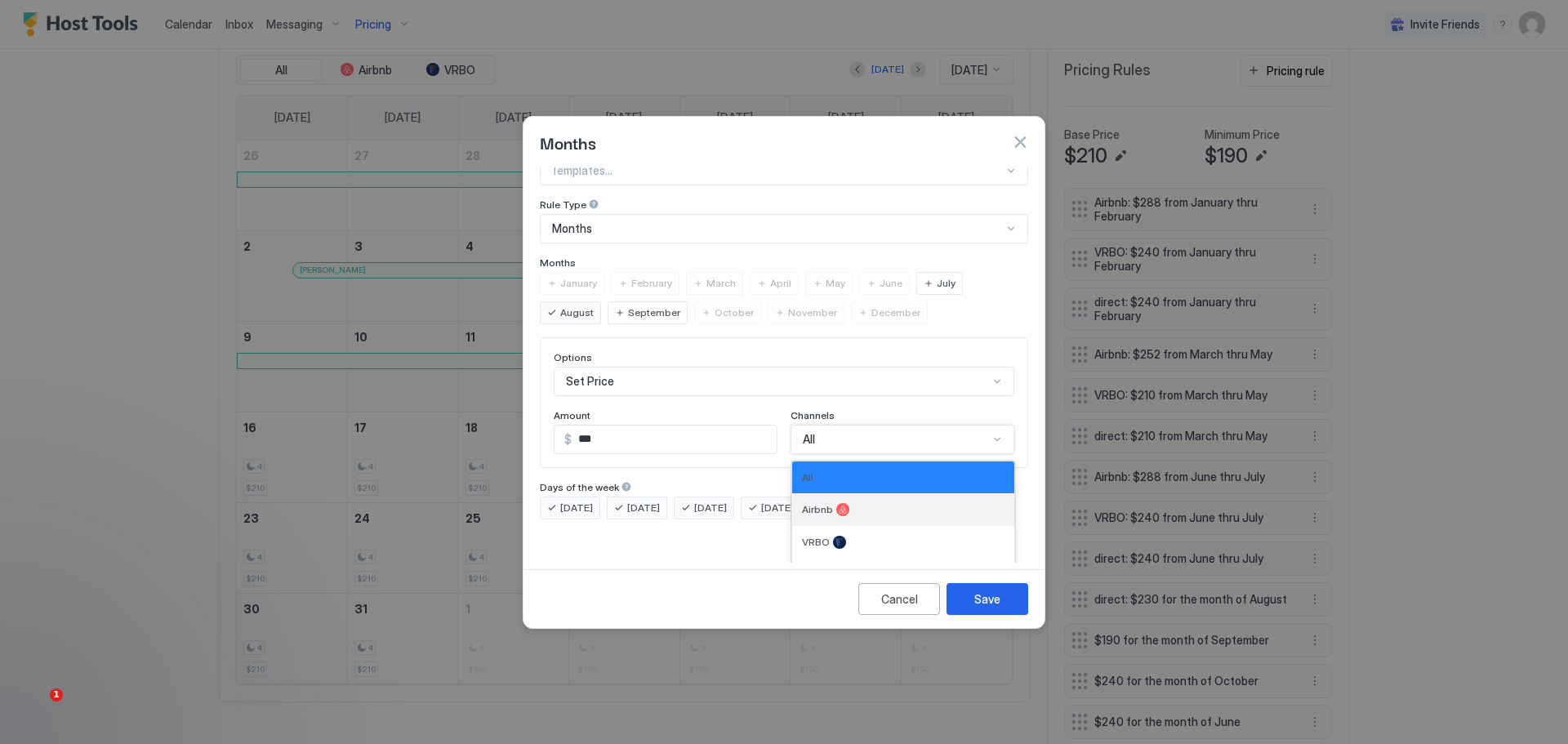
click at [836, 503] on div at bounding box center [842, 510] width 13 height 13
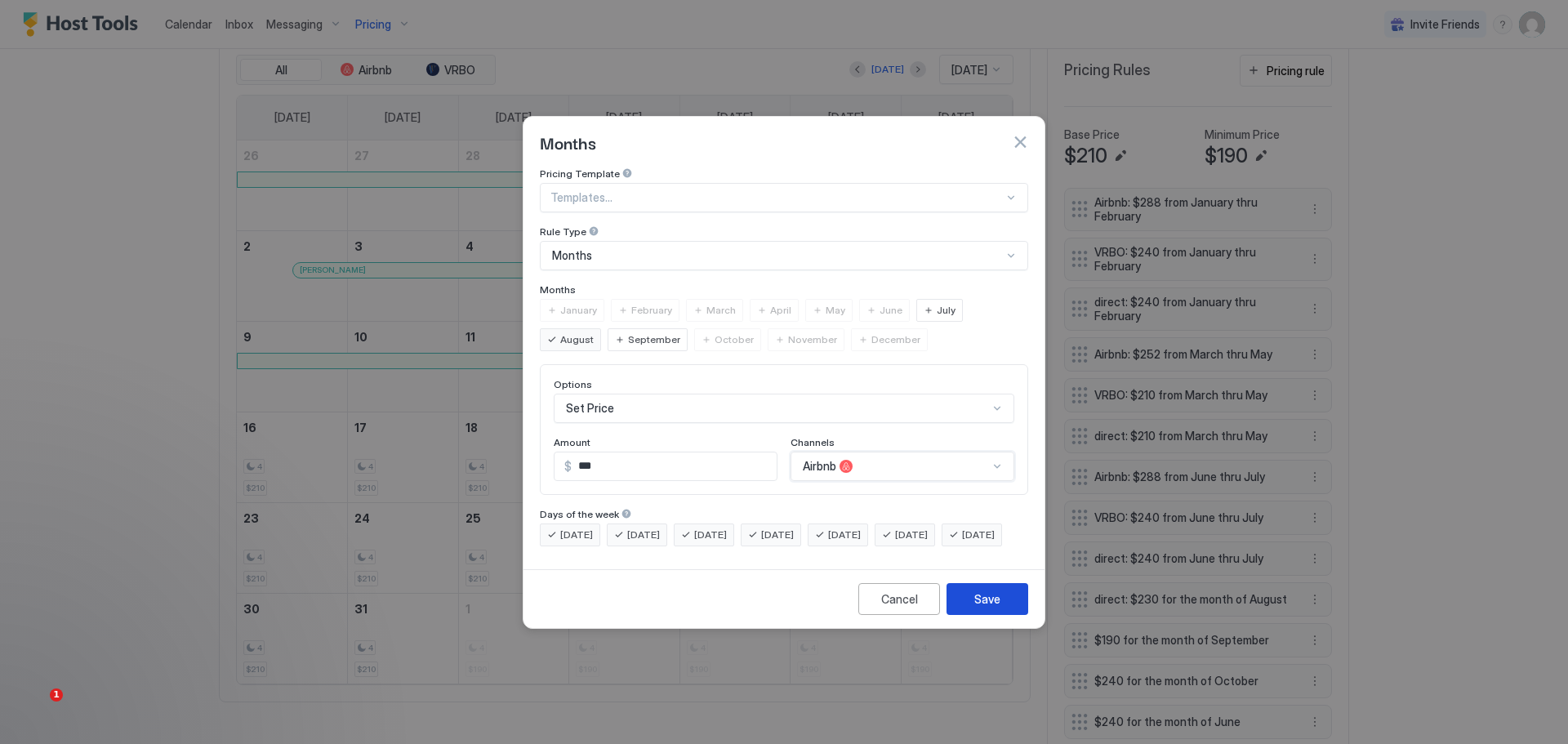
click at [984, 608] on div "Save" at bounding box center [987, 599] width 26 height 17
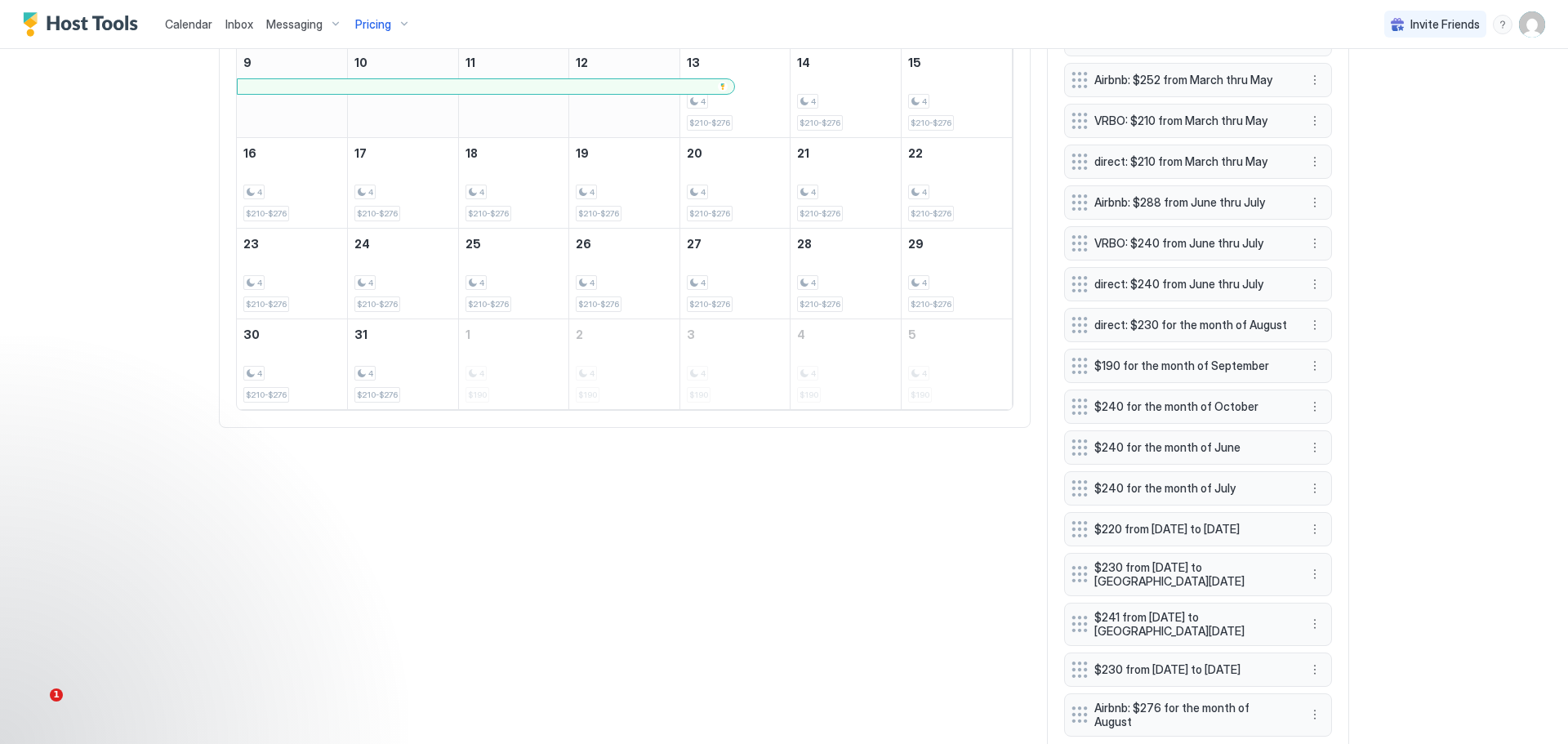
scroll to position [836, 0]
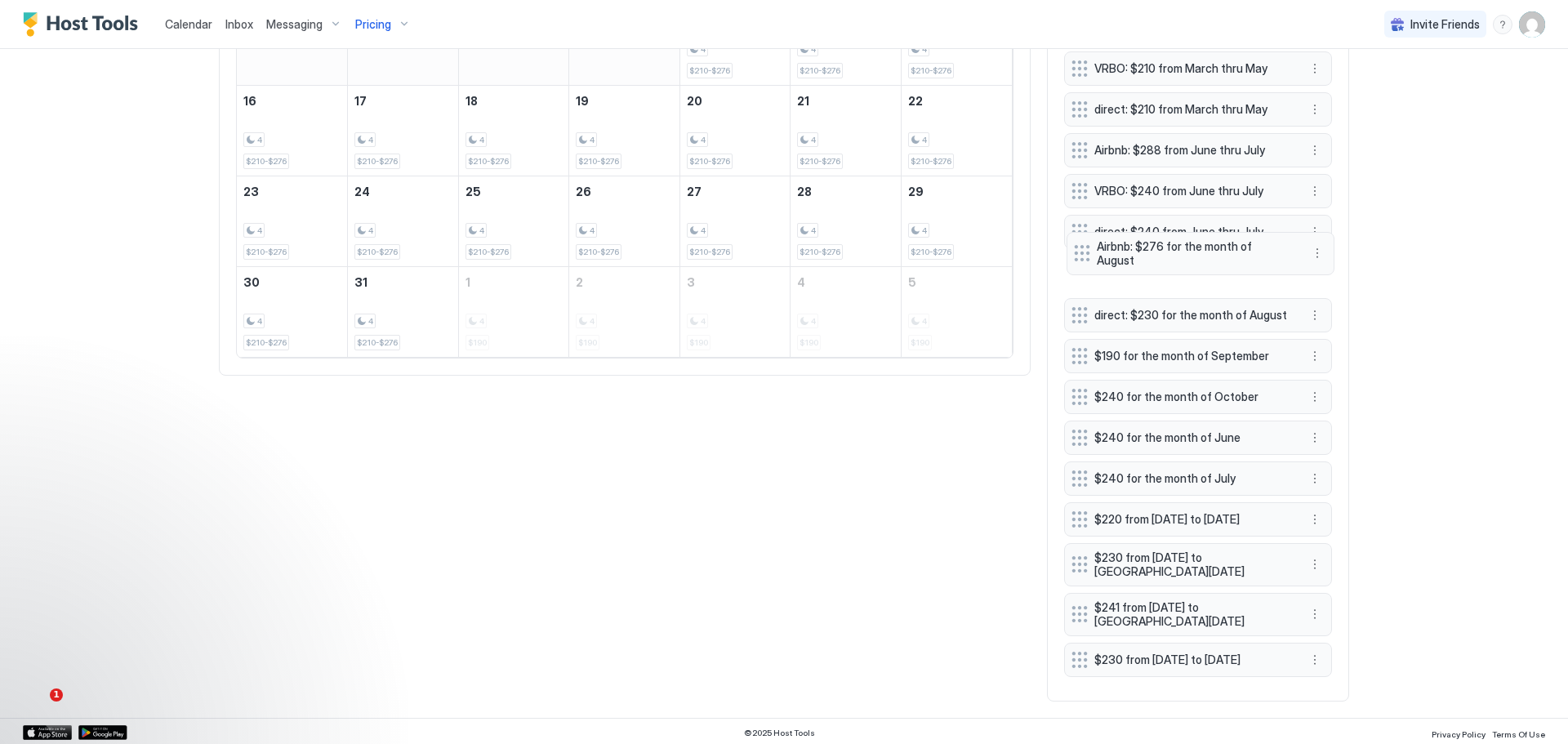
drag, startPoint x: 1158, startPoint y: 701, endPoint x: 1161, endPoint y: 292, distance: 409.0
click at [1161, 268] on span "Airbnb: $276 for the month of August" at bounding box center [1194, 254] width 195 height 29
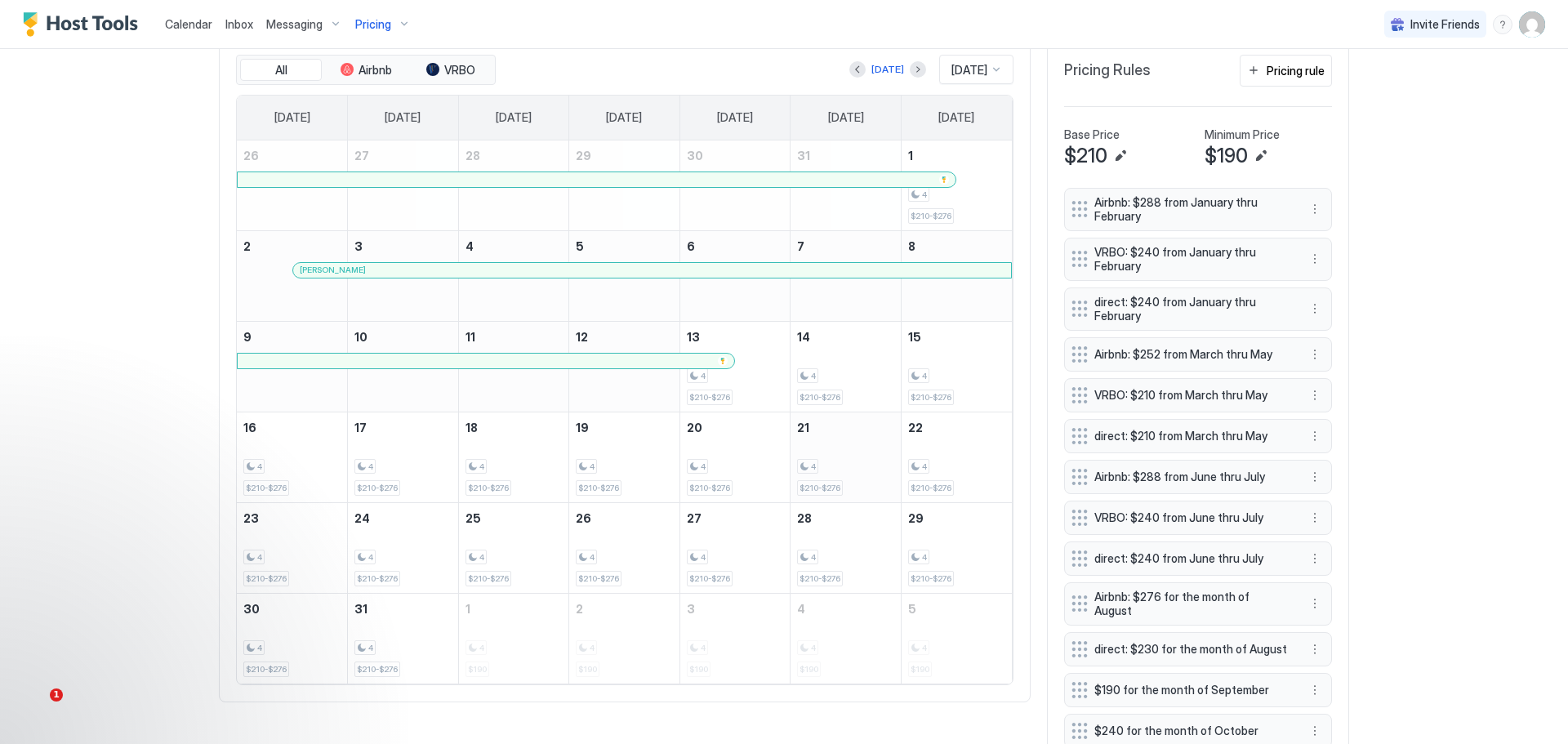
scroll to position [428, 0]
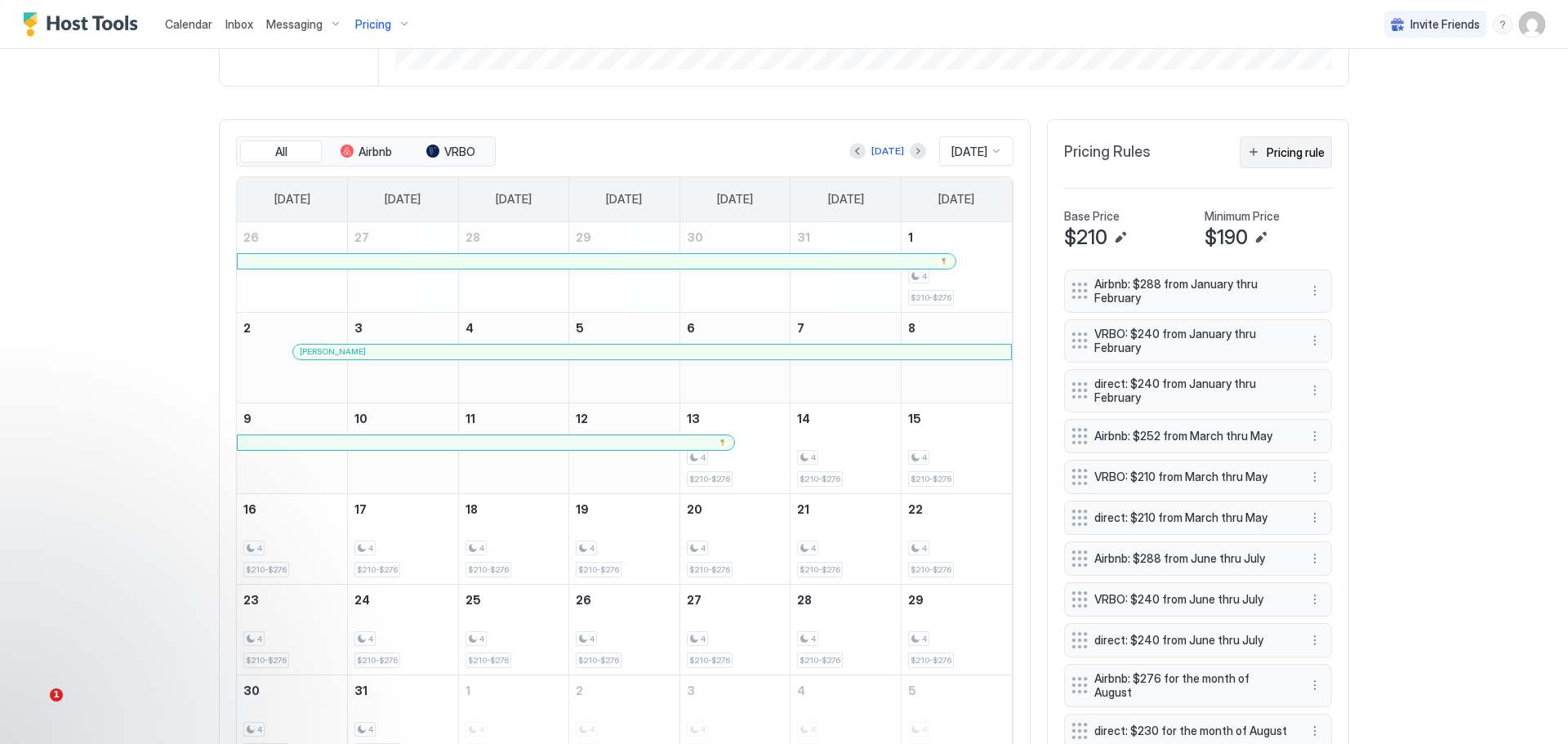
click at [1282, 158] on div "Pricing rule" at bounding box center [1295, 152] width 58 height 17
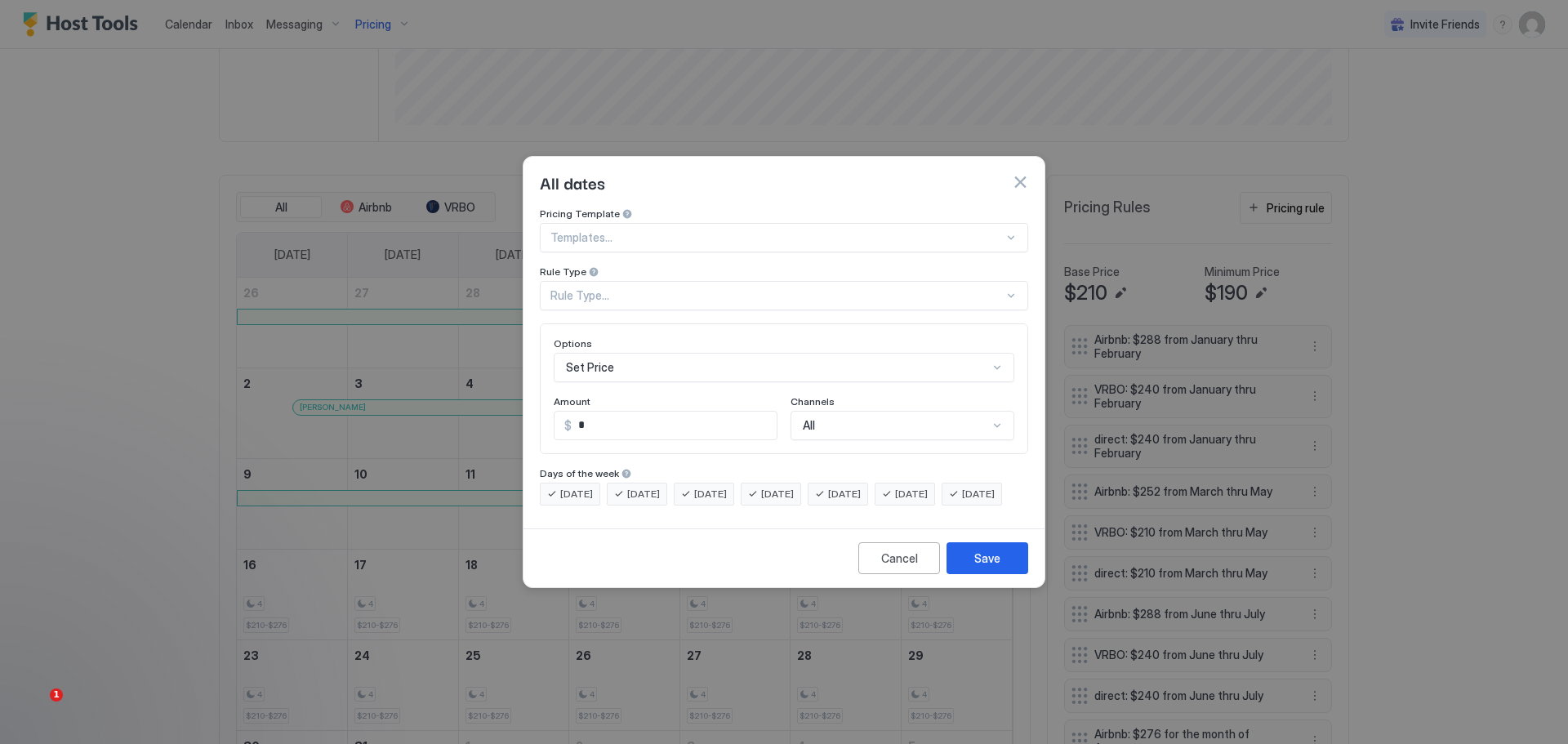
scroll to position [484, 0]
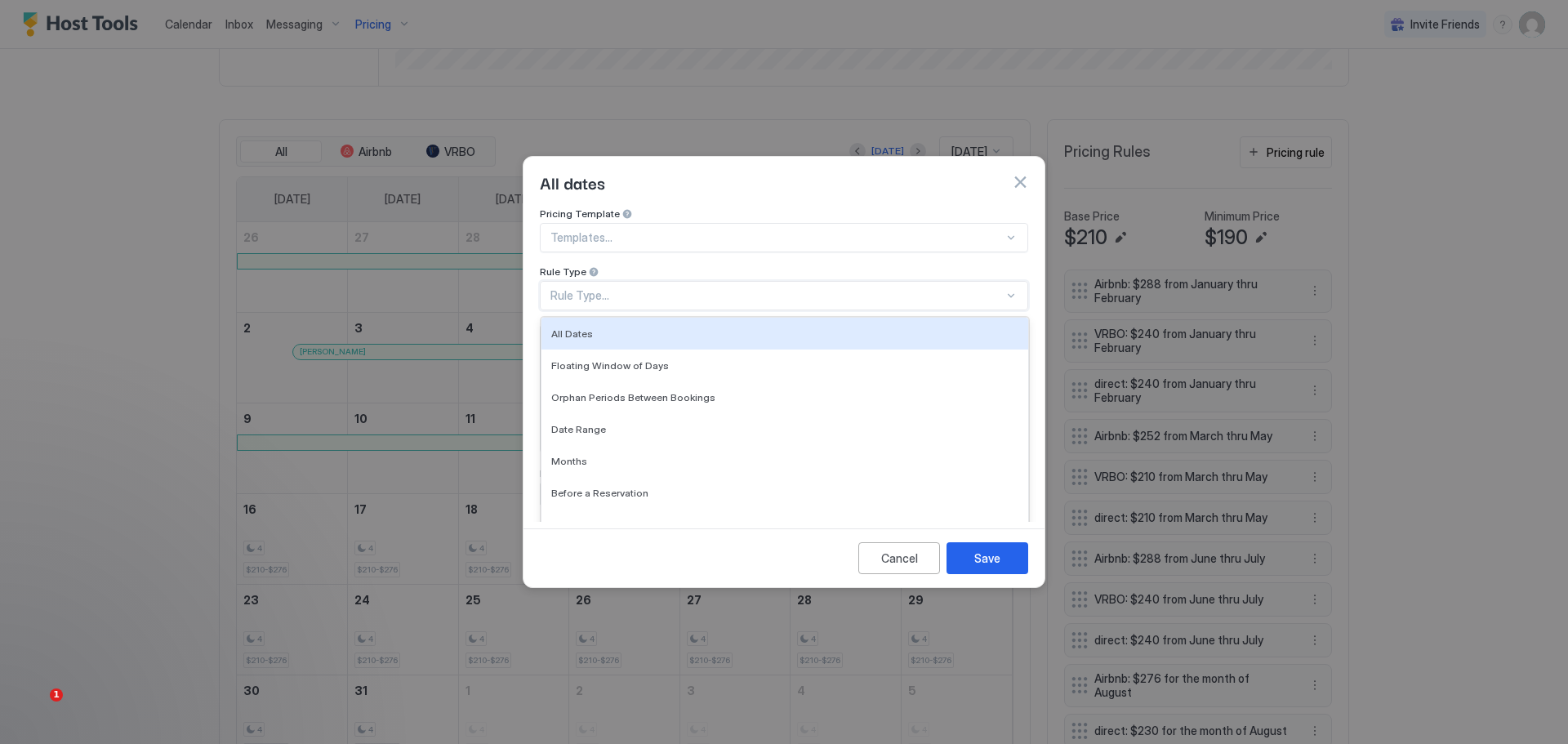
click at [754, 288] on div "Rule Type..." at bounding box center [777, 295] width 453 height 14
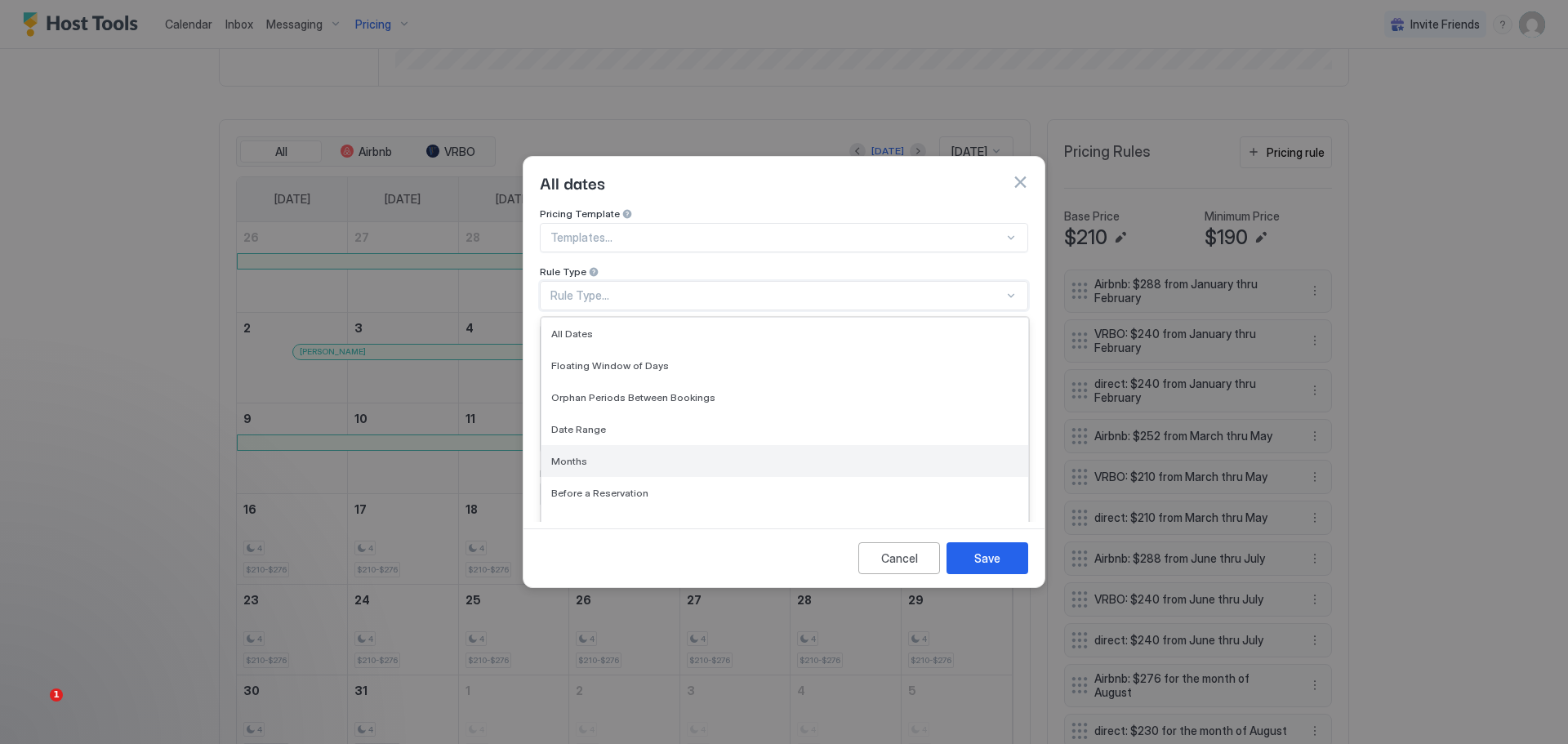
click at [587, 455] on div "Months" at bounding box center [785, 461] width 467 height 13
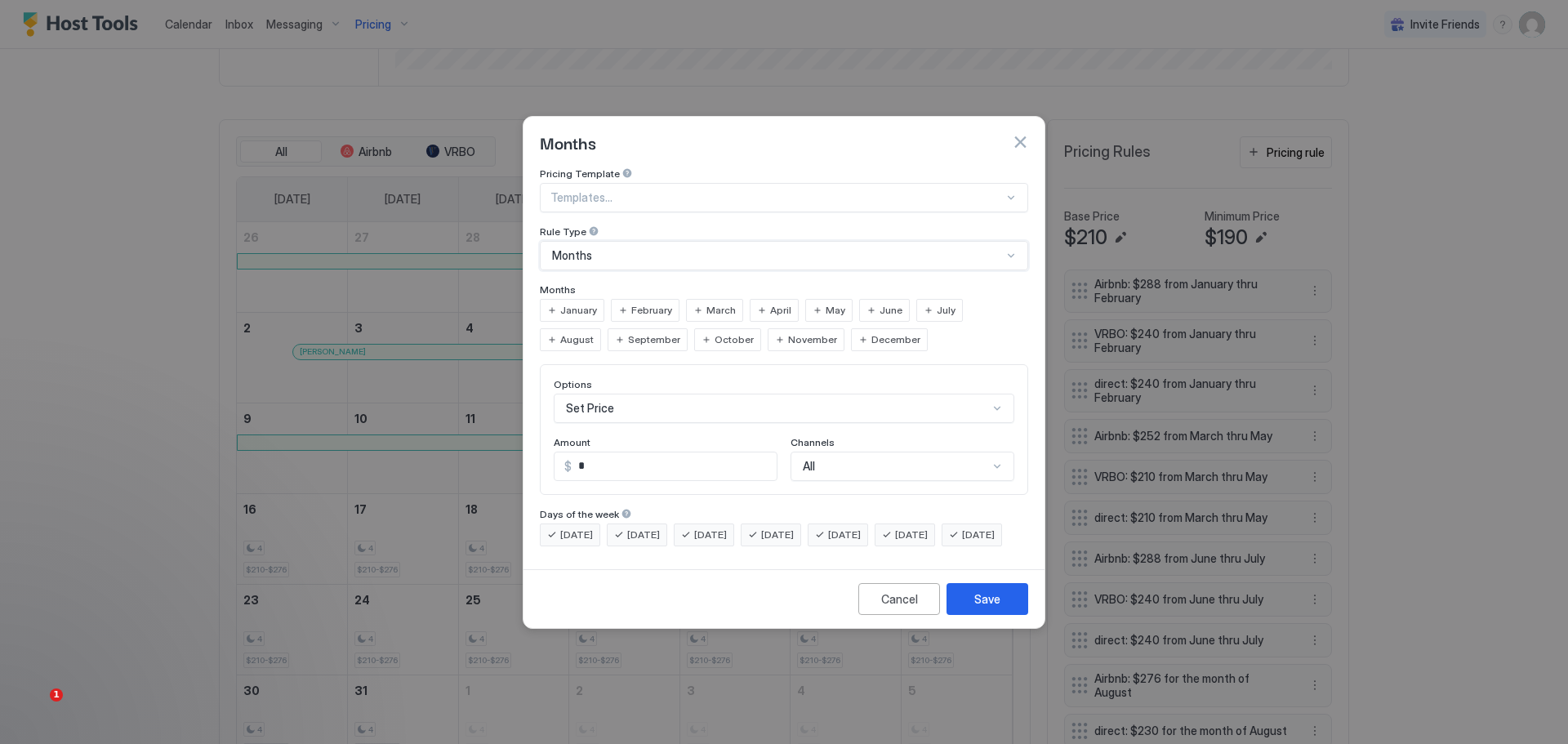
click at [594, 333] on span "August" at bounding box center [577, 340] width 33 height 14
drag, startPoint x: 588, startPoint y: 443, endPoint x: 549, endPoint y: 451, distance: 39.8
click at [549, 451] on div "Options Set Price Amount $ * Channels All" at bounding box center [784, 430] width 488 height 131
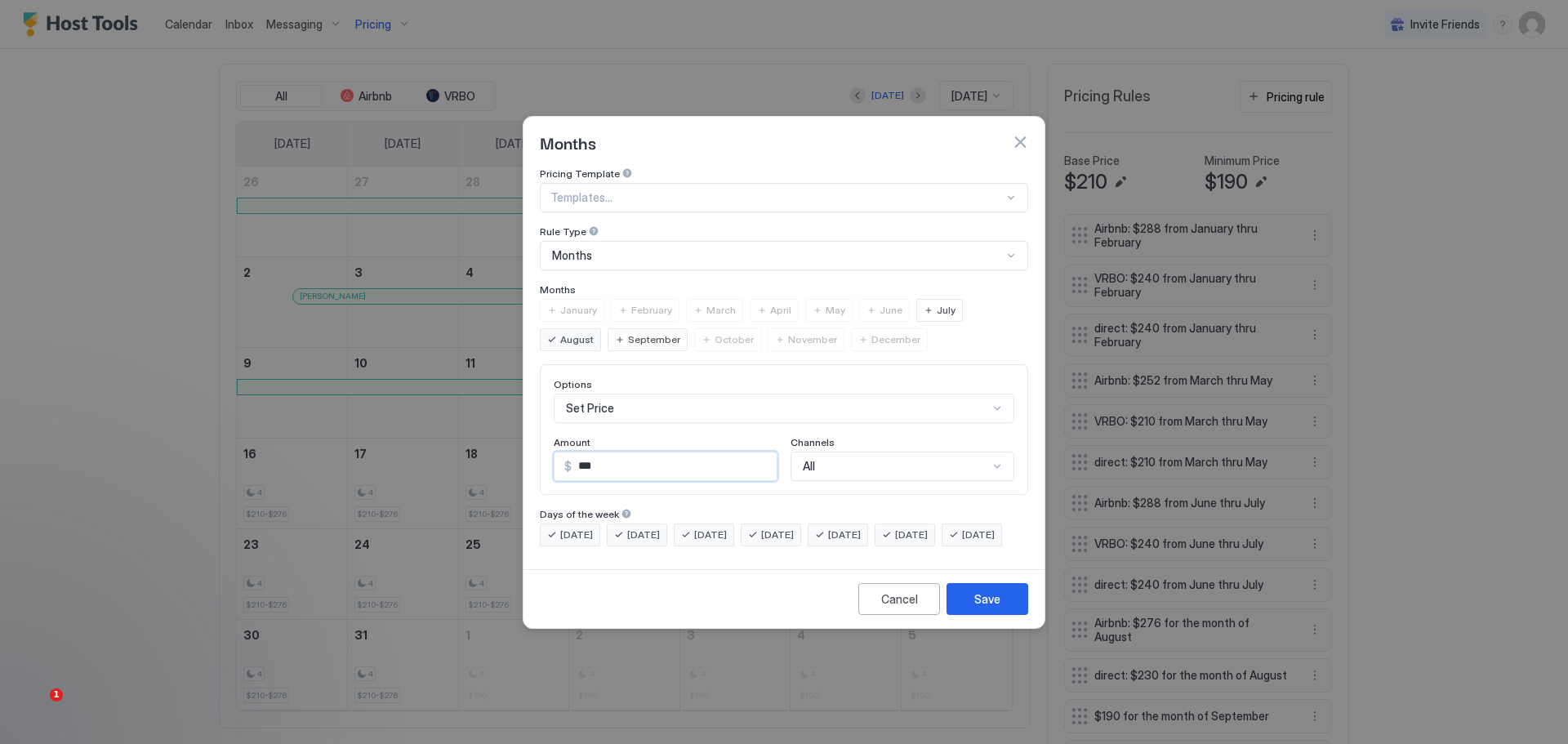
scroll to position [428, 0]
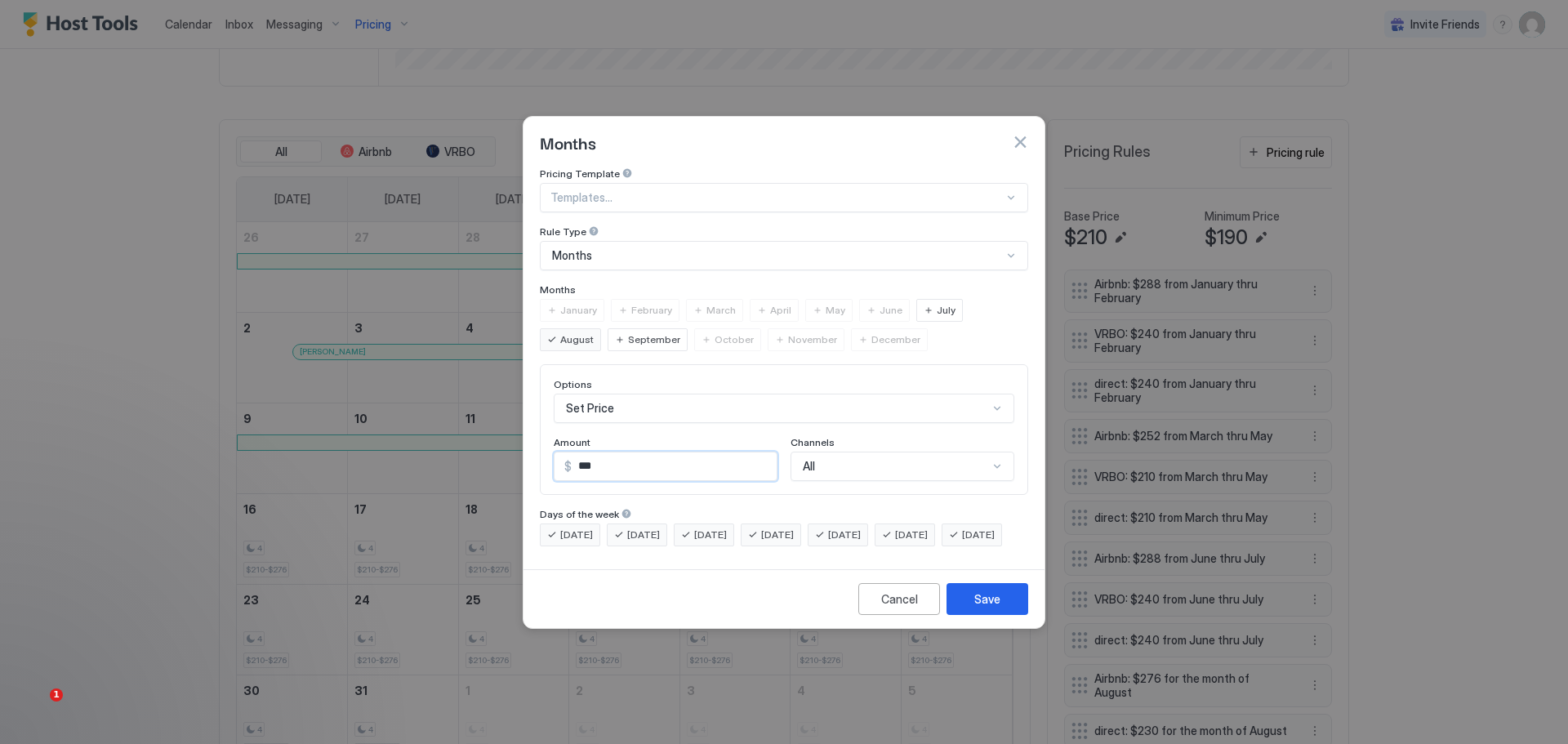
type input "***"
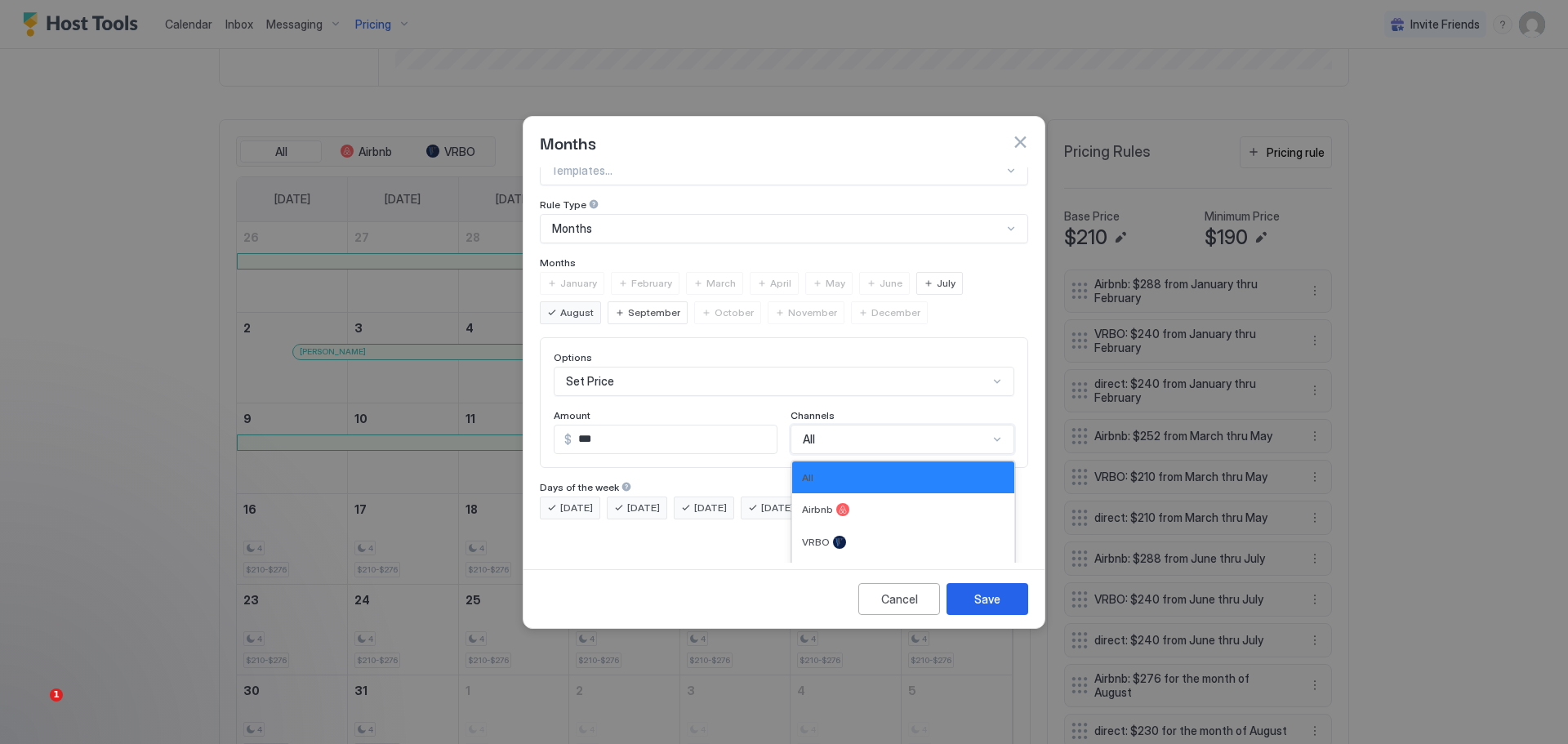
click at [832, 443] on div "Options Set Price Amount $ *** Channels 4 results available. Use Up and Down to…" at bounding box center [784, 403] width 488 height 131
click at [825, 526] on div "VRBO" at bounding box center [903, 542] width 222 height 32
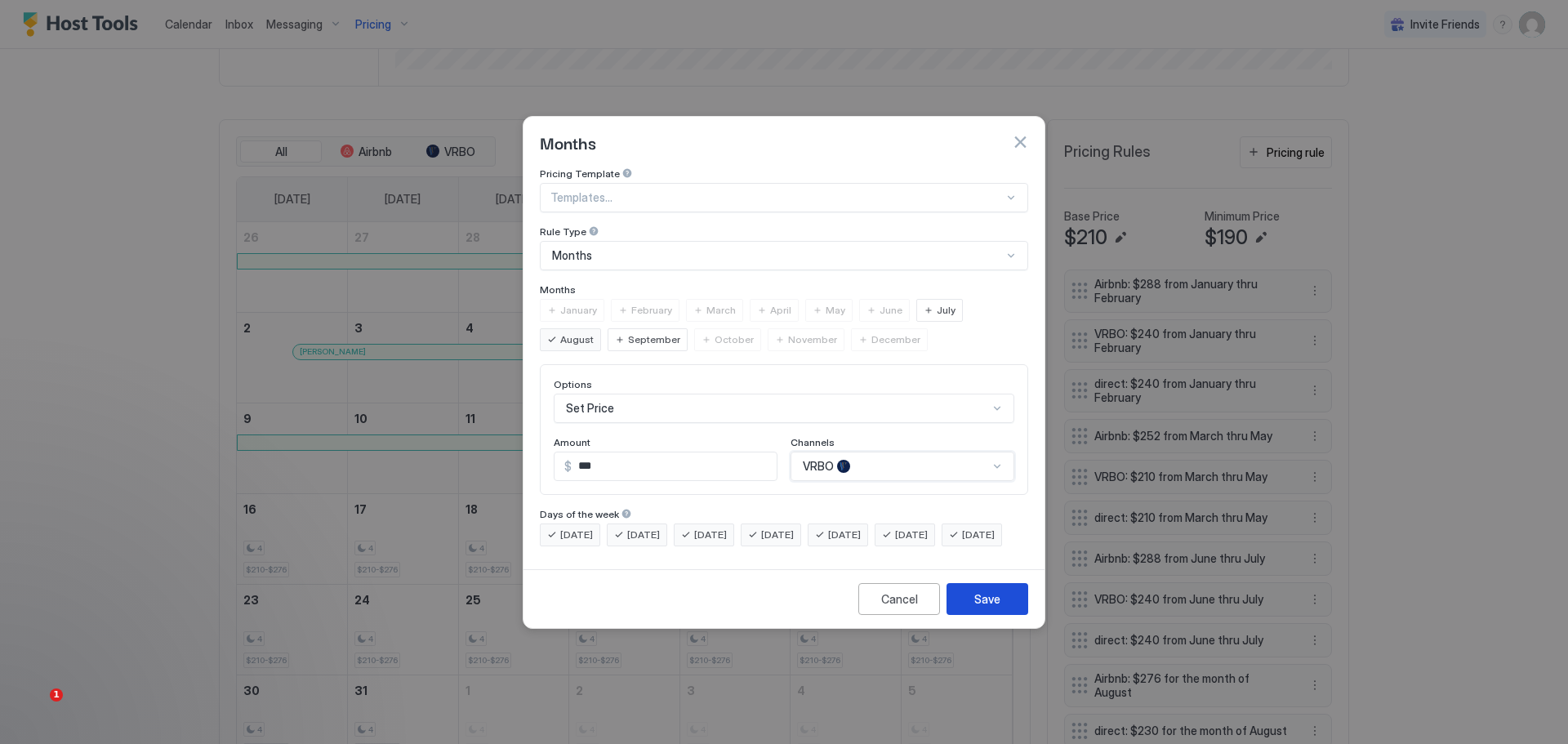
click at [990, 600] on button "Save" at bounding box center [987, 600] width 82 height 32
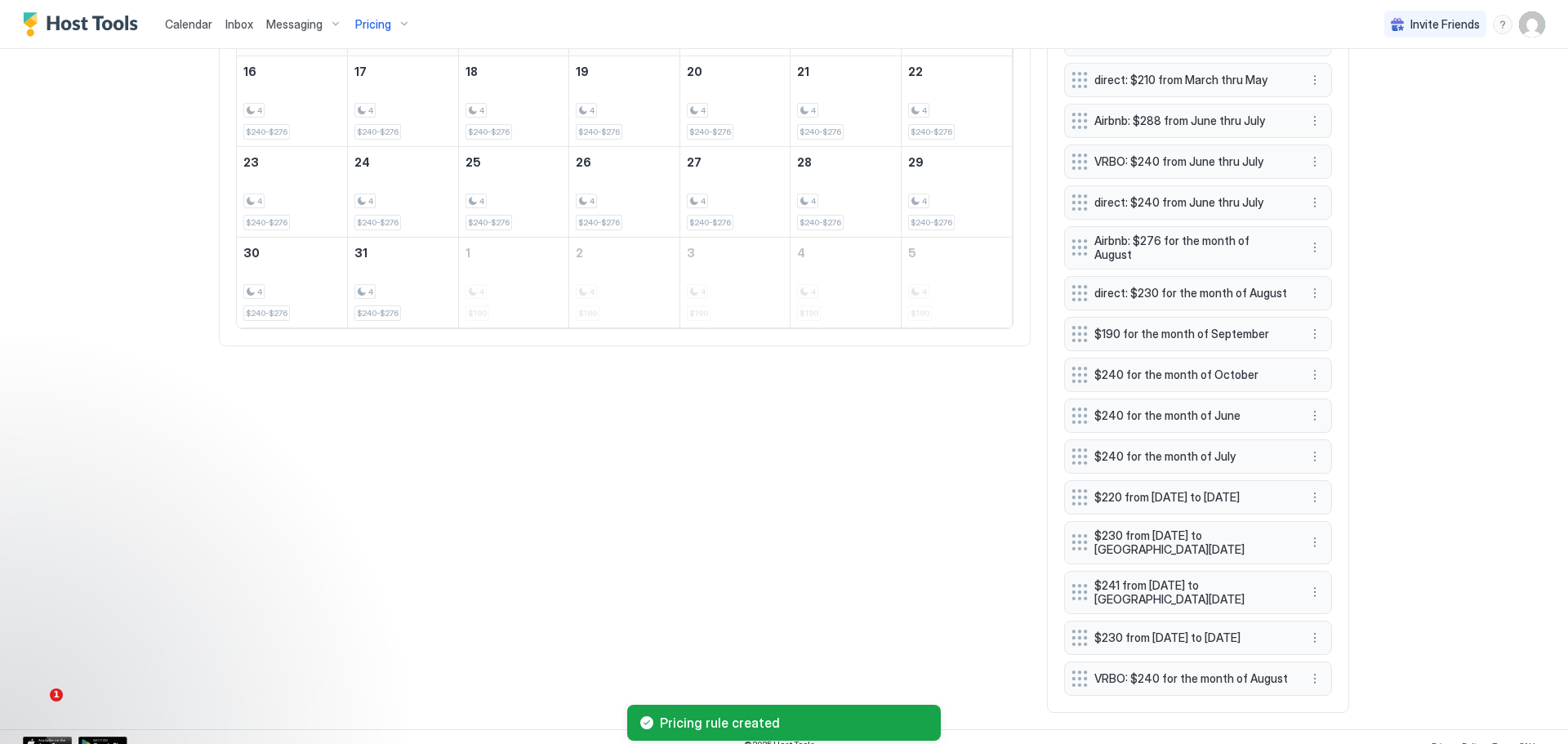
scroll to position [977, 0]
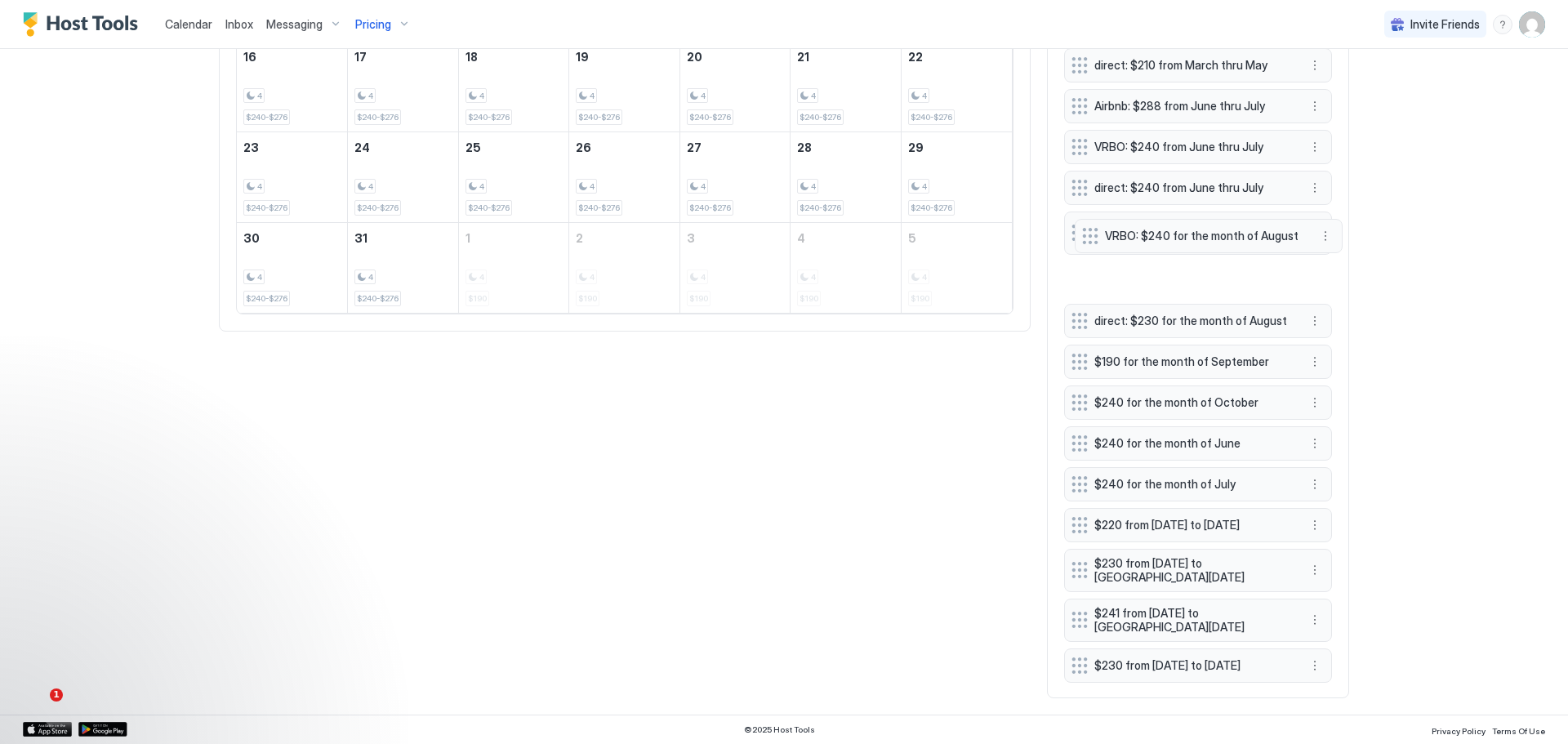
drag, startPoint x: 1163, startPoint y: 661, endPoint x: 1172, endPoint y: 232, distance: 429.1
click at [1172, 232] on span "VRBO: $240 for the month of August" at bounding box center [1202, 236] width 195 height 14
click at [1306, 351] on button "More options" at bounding box center [1315, 361] width 20 height 20
click at [1319, 355] on div "Edit" at bounding box center [1325, 359] width 36 height 13
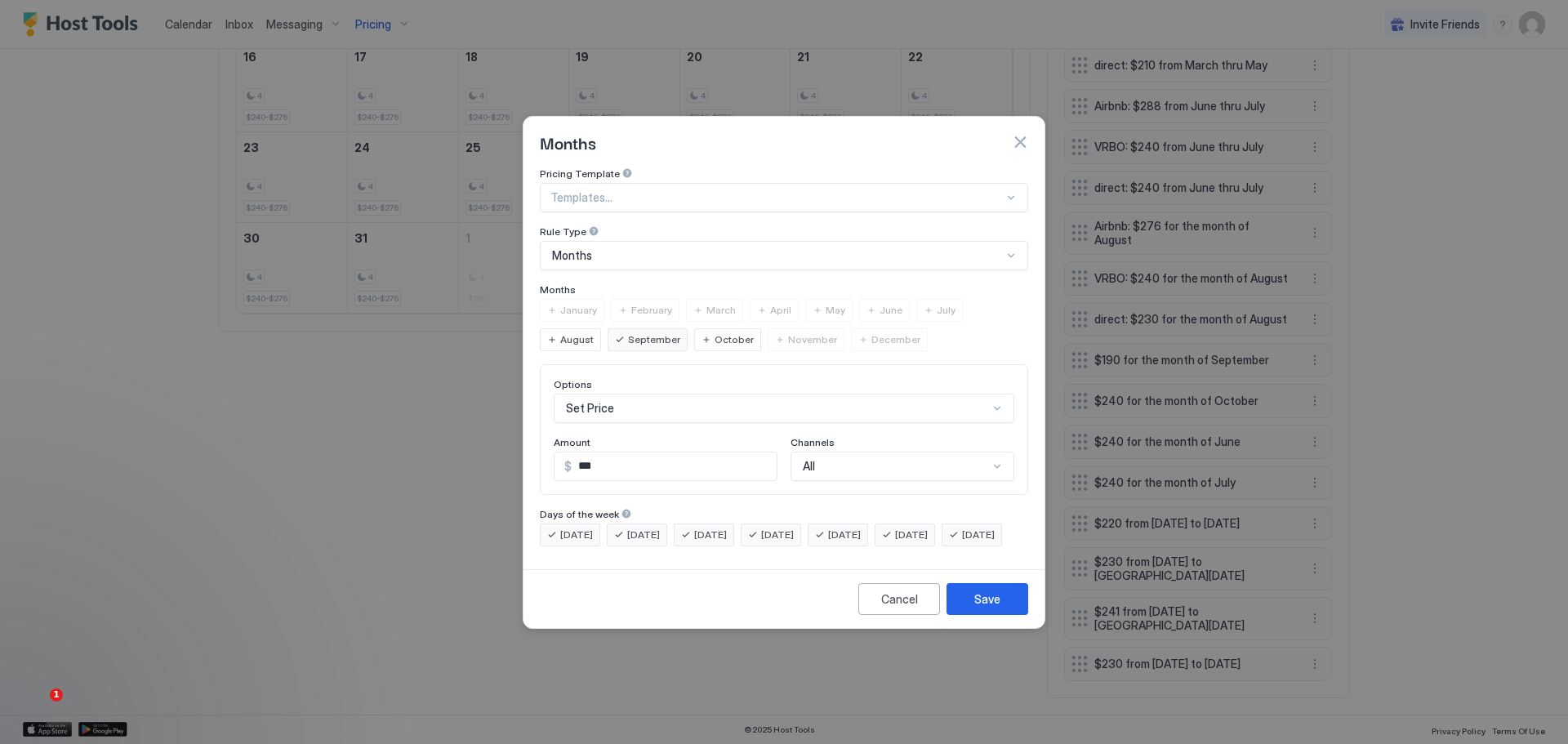
scroll to position [977, 0]
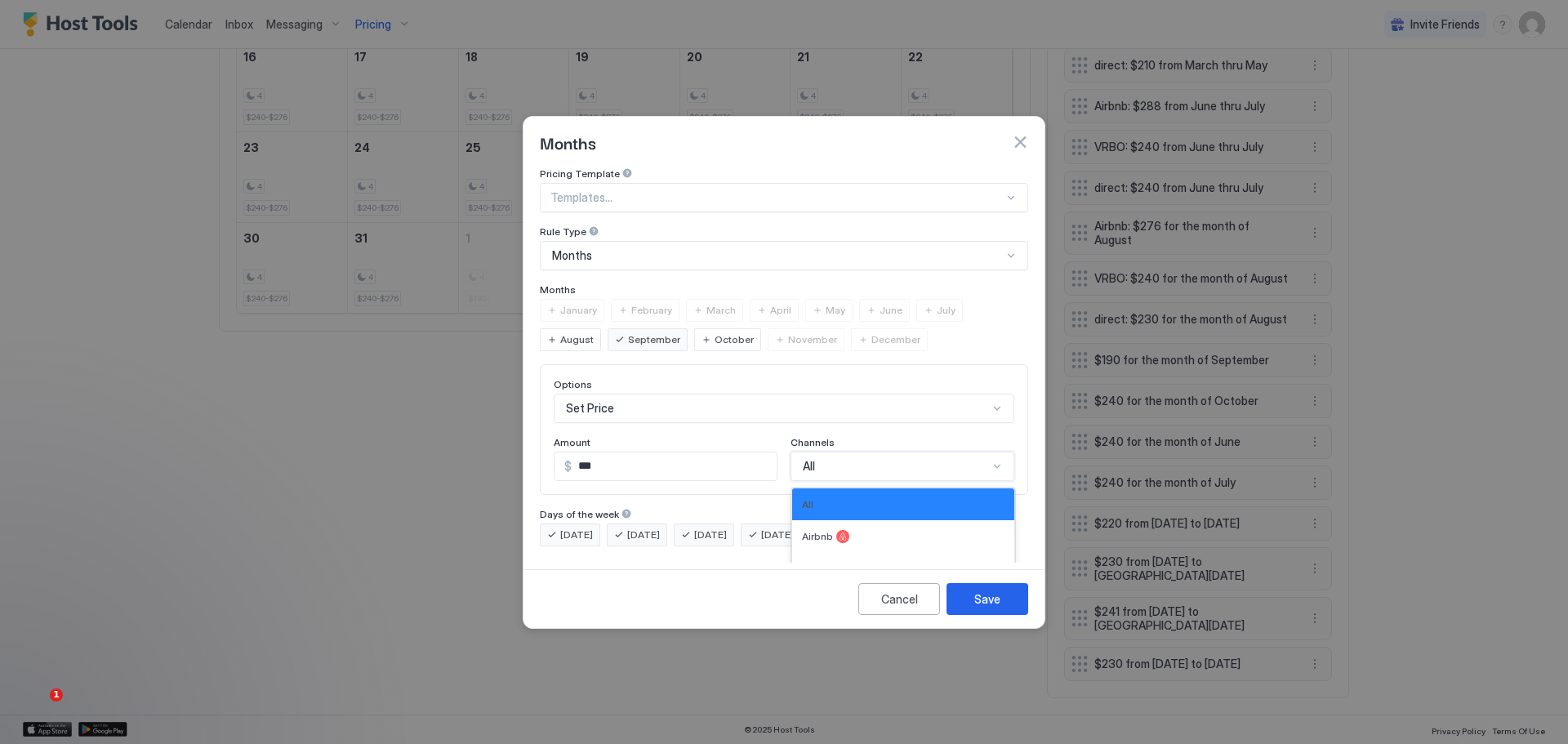
click at [981, 451] on div "4 results available. Use Up and Down to choose options, press Enter to select t…" at bounding box center [902, 466] width 223 height 30
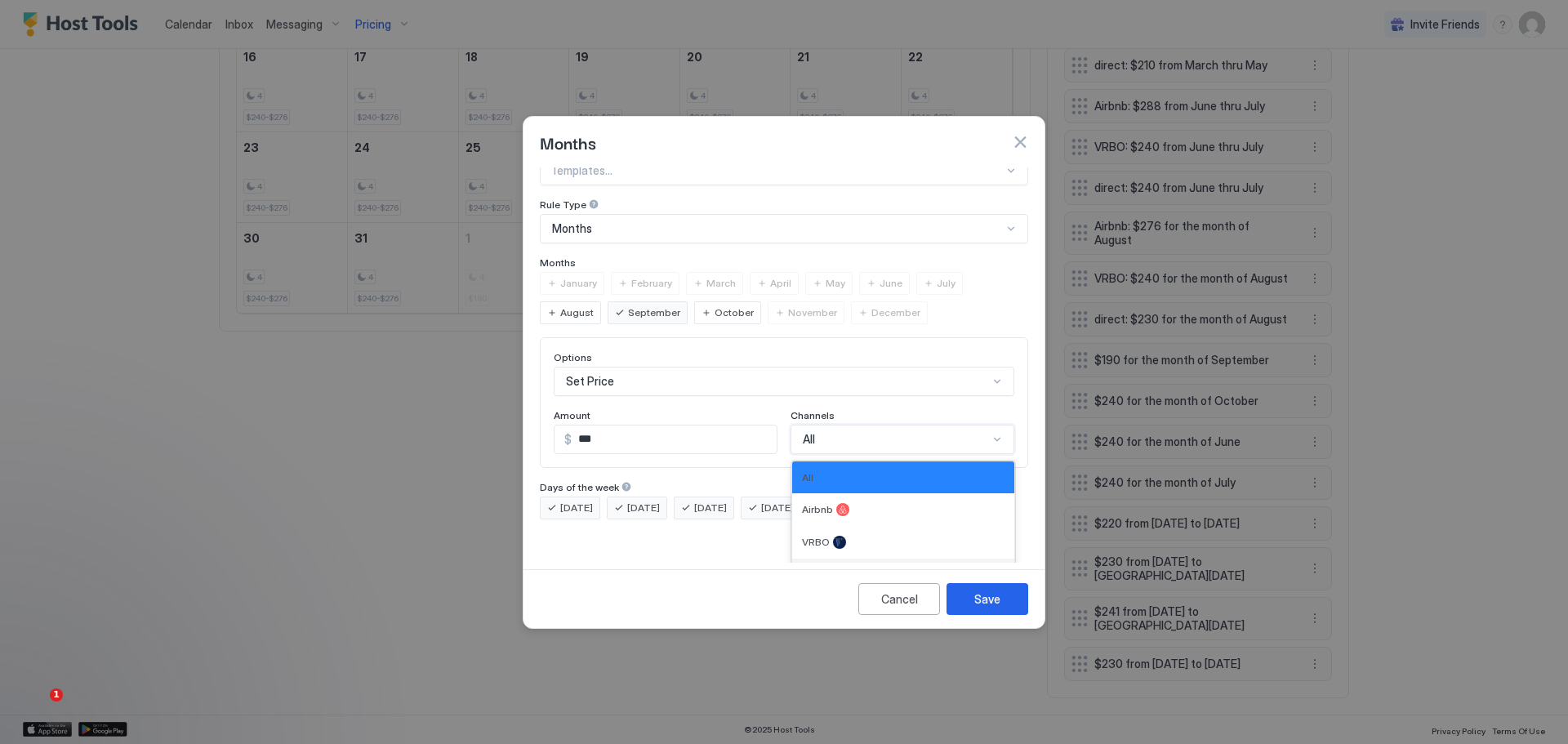
click at [810, 569] on span "Direct" at bounding box center [815, 575] width 28 height 13
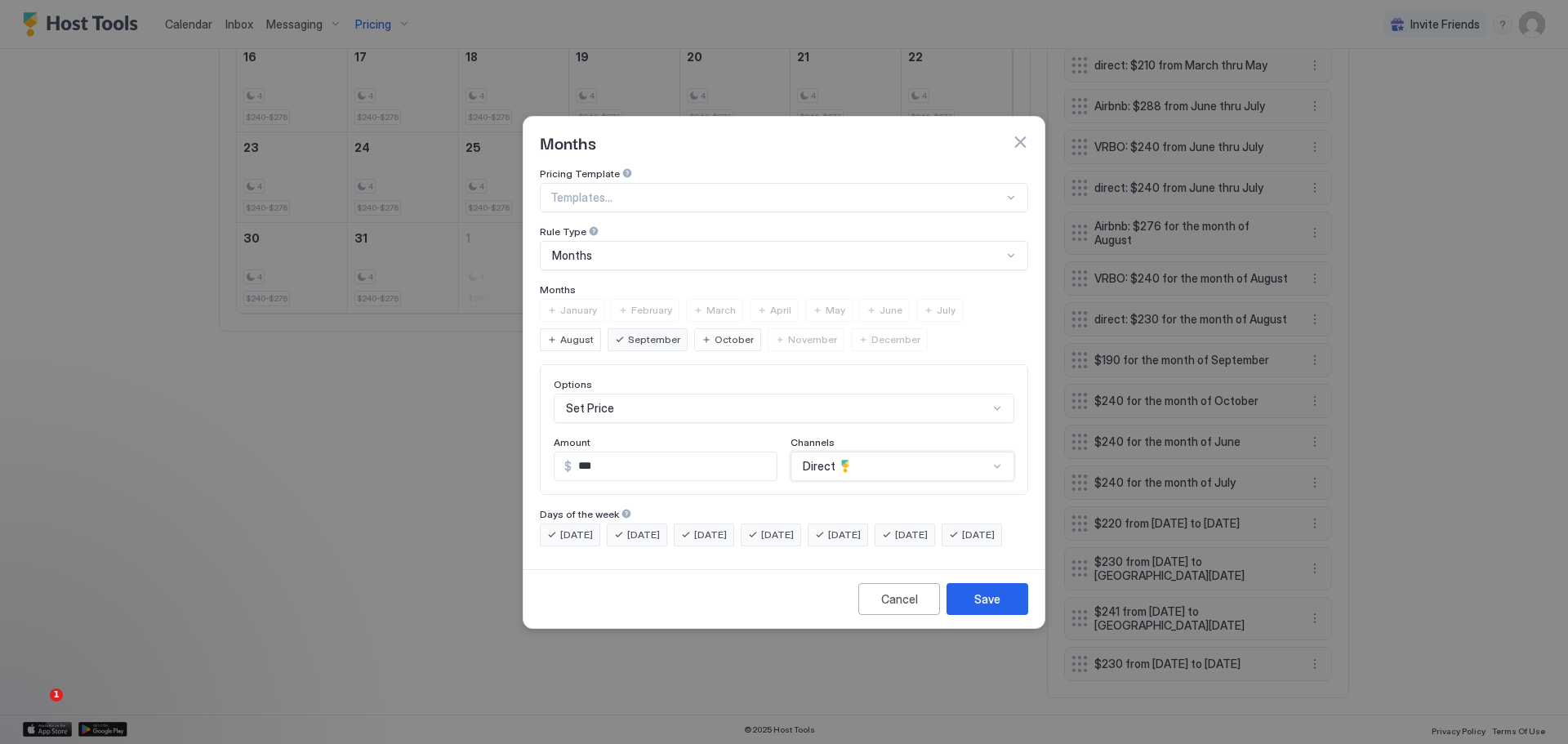
scroll to position [0, 0]
click at [978, 608] on div "Save" at bounding box center [987, 599] width 26 height 17
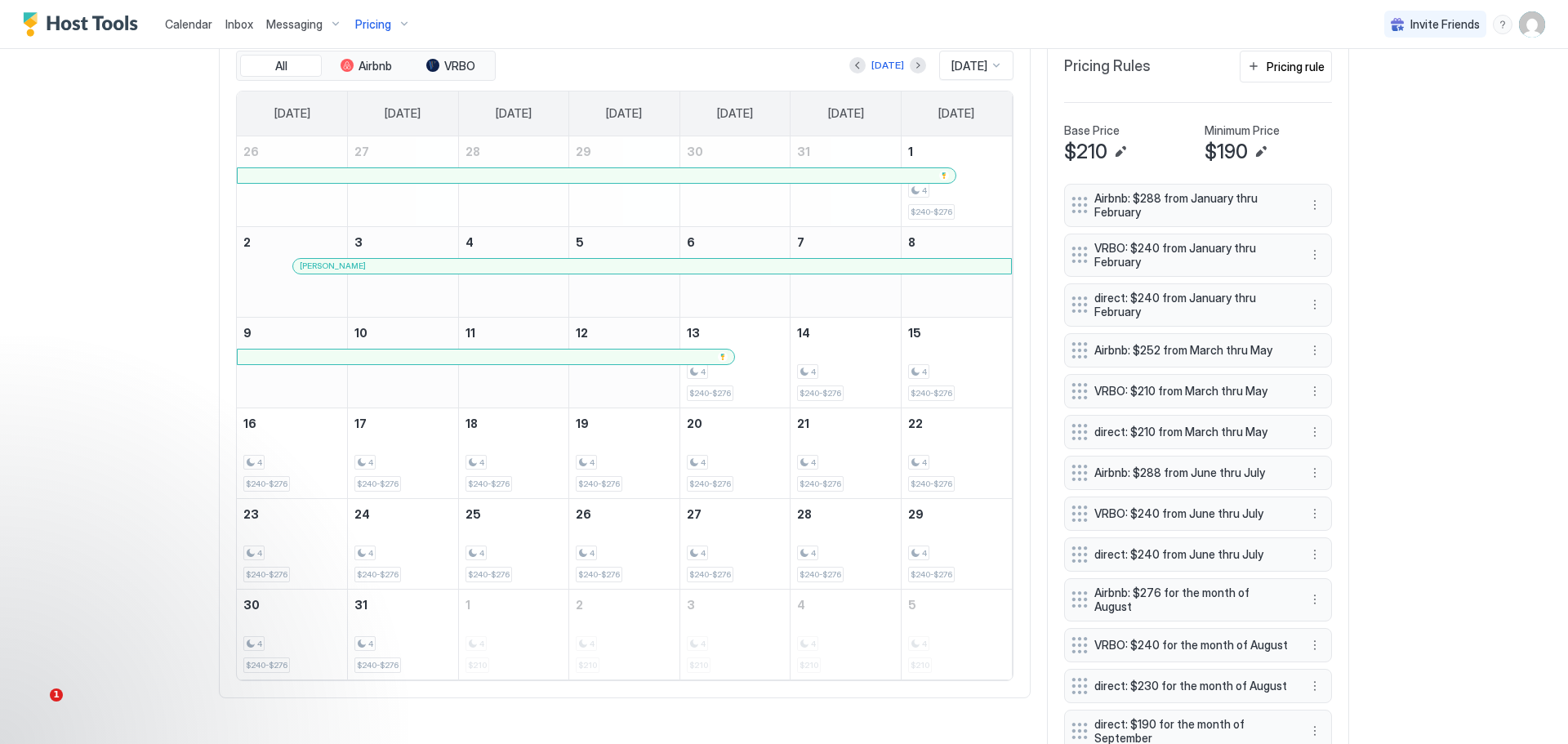
scroll to position [513, 0]
click at [1280, 76] on div "Pricing rule" at bounding box center [1295, 67] width 58 height 17
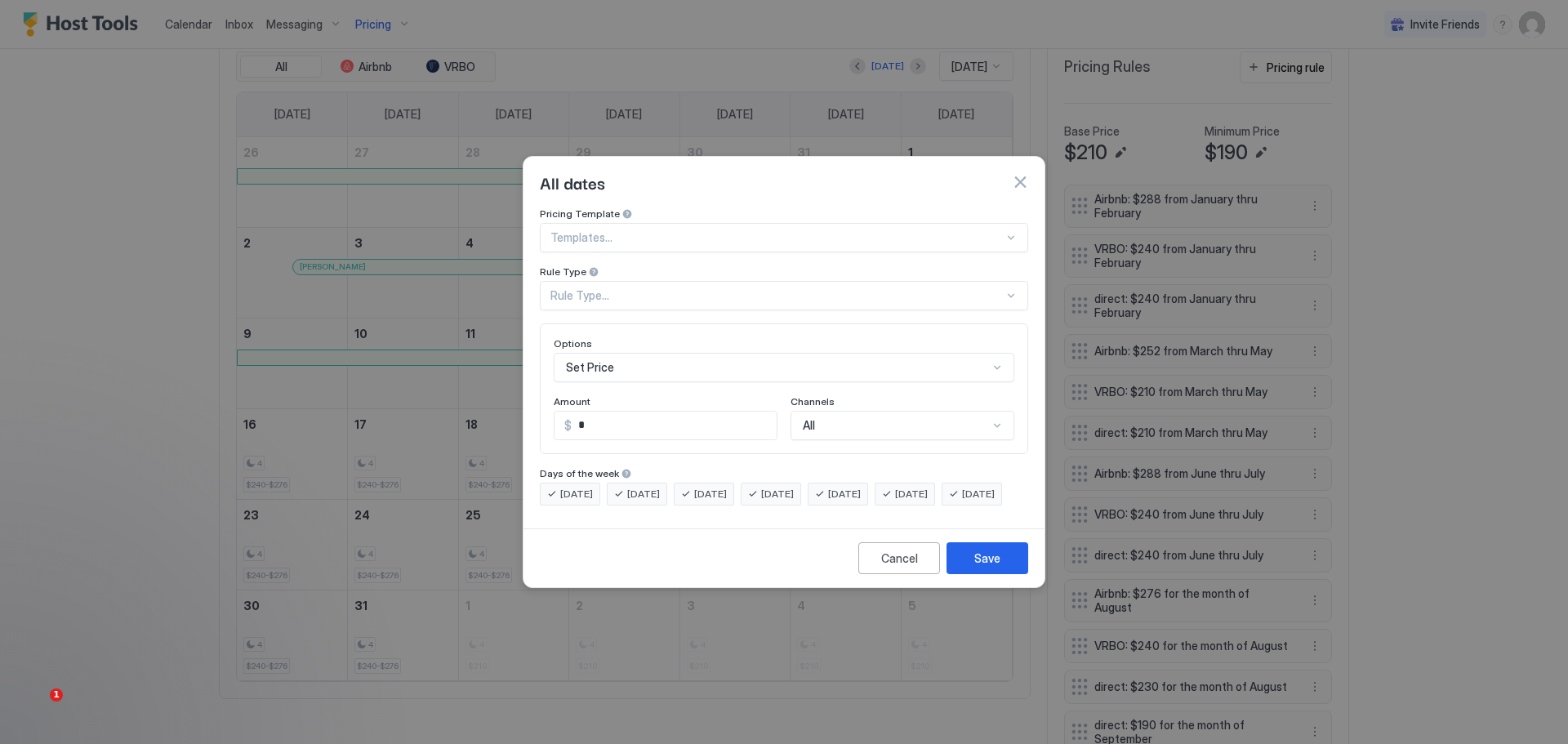
click at [651, 281] on div "Rule Type..." at bounding box center [784, 295] width 488 height 30
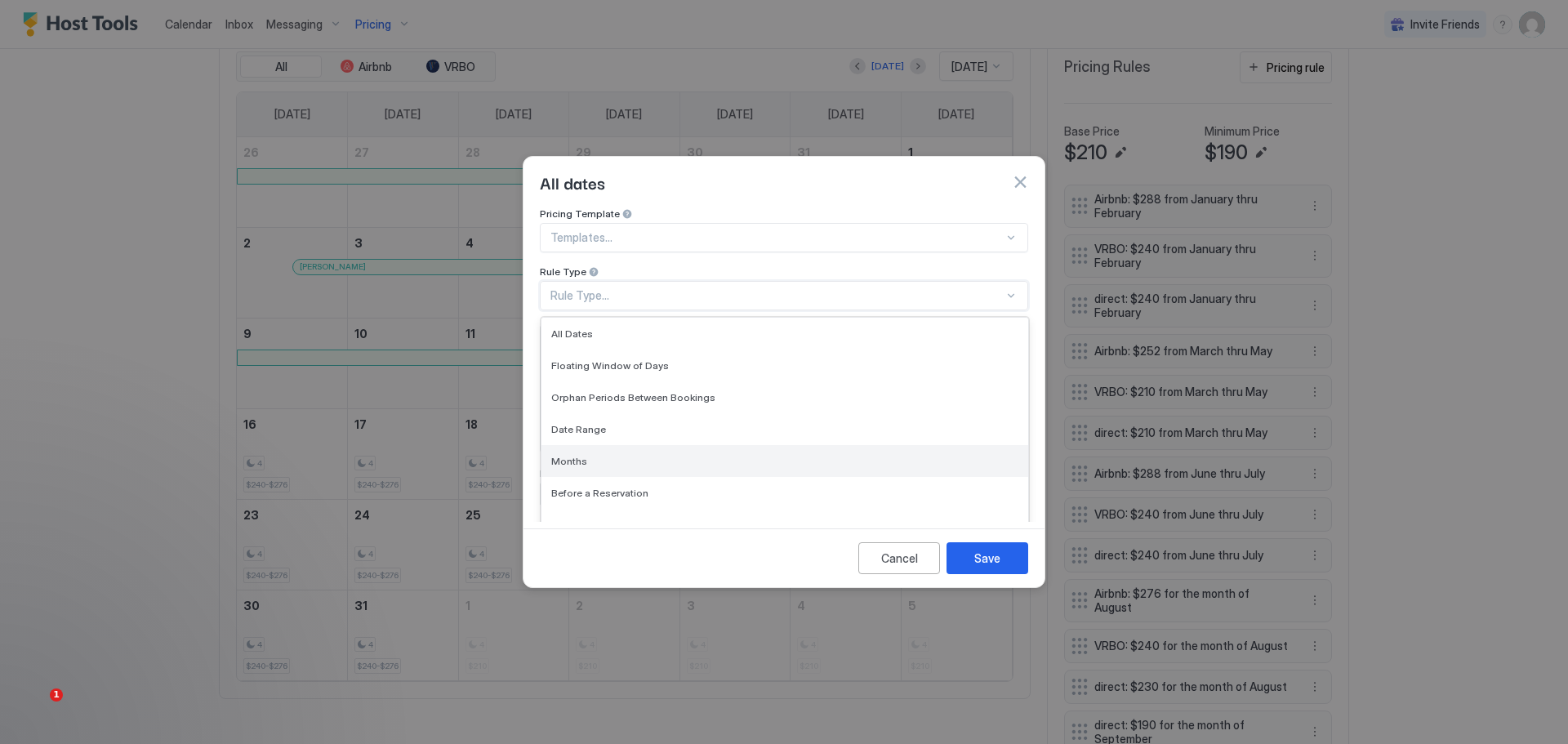
click at [570, 445] on div "Months" at bounding box center [785, 461] width 487 height 32
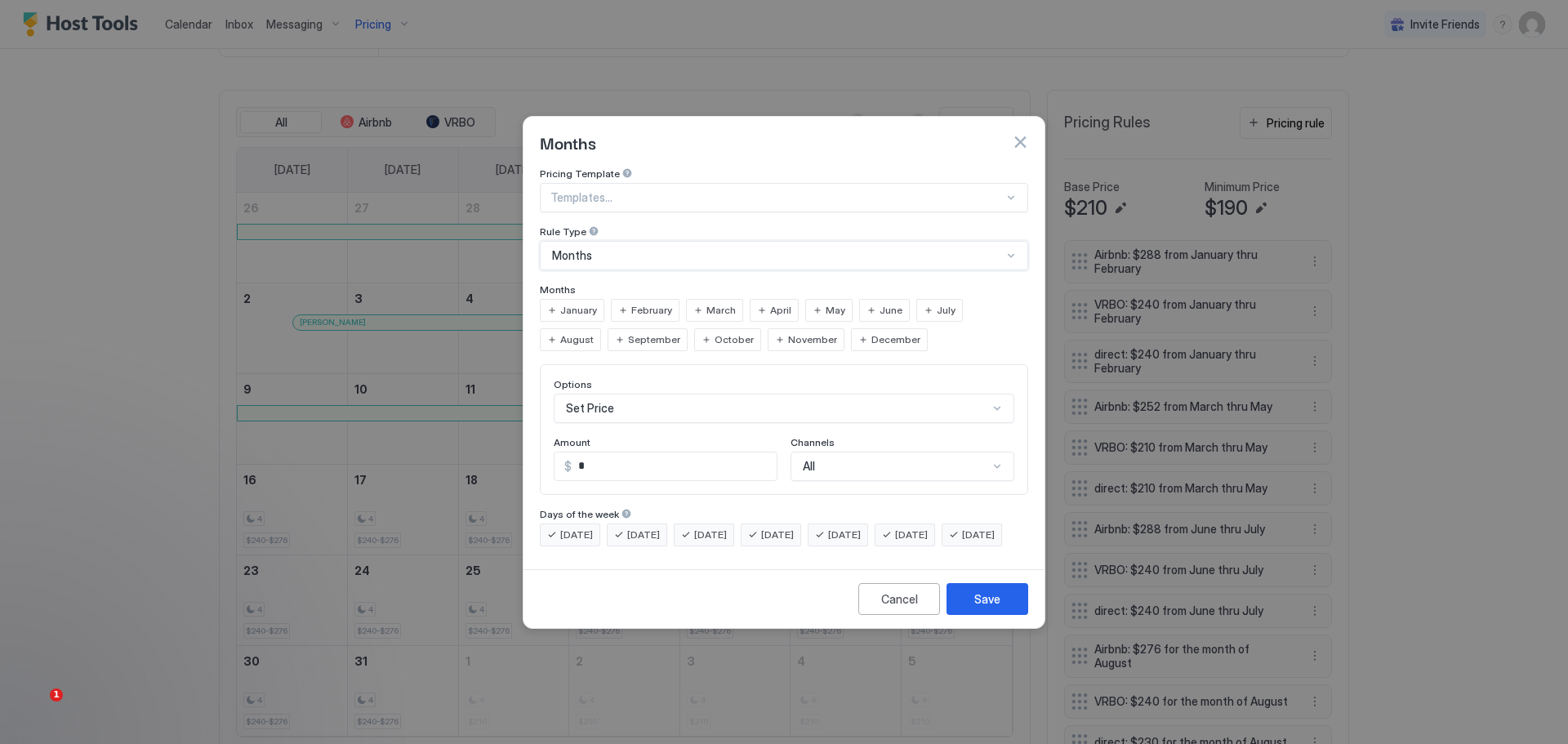
scroll to position [569, 0]
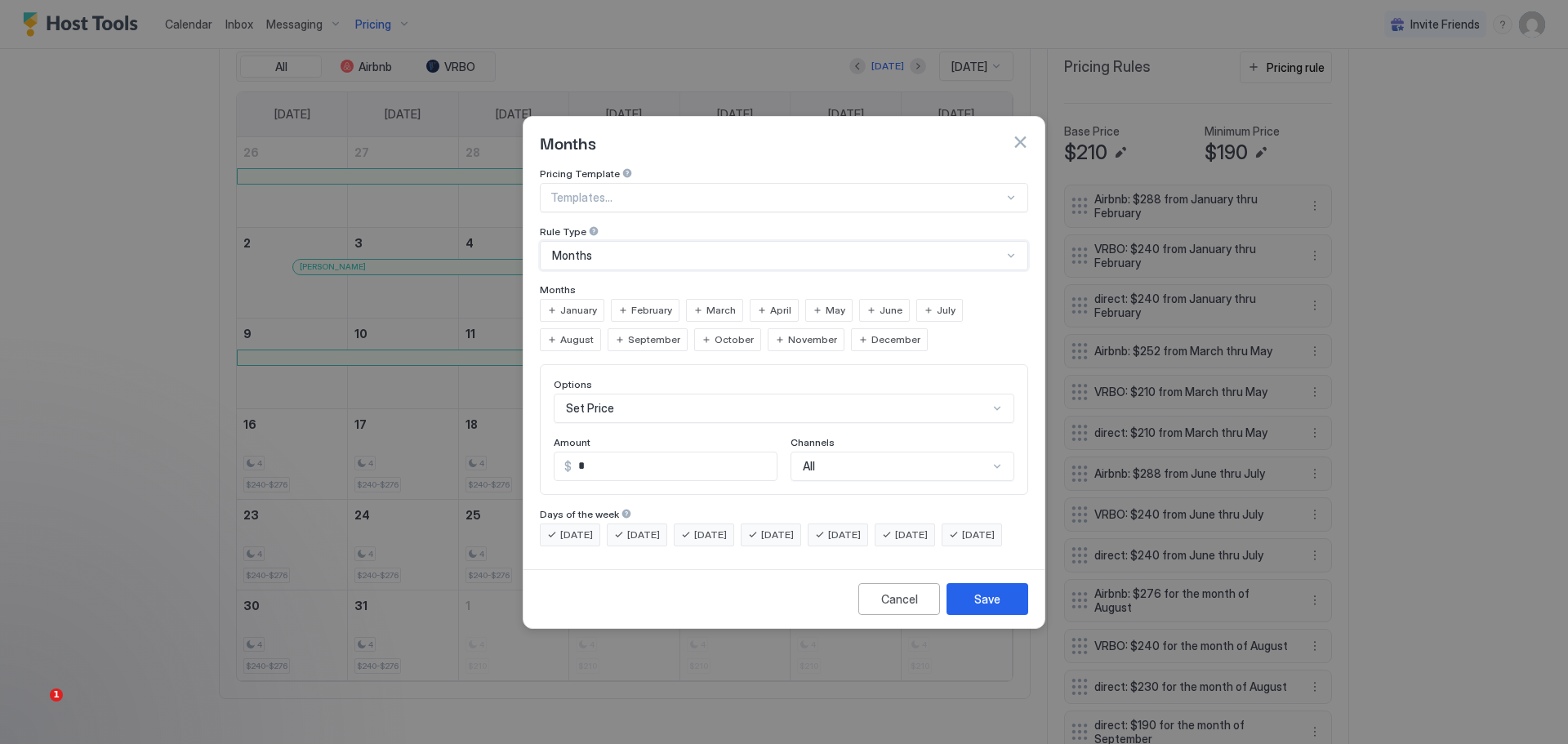
click at [594, 333] on span "August" at bounding box center [577, 340] width 33 height 14
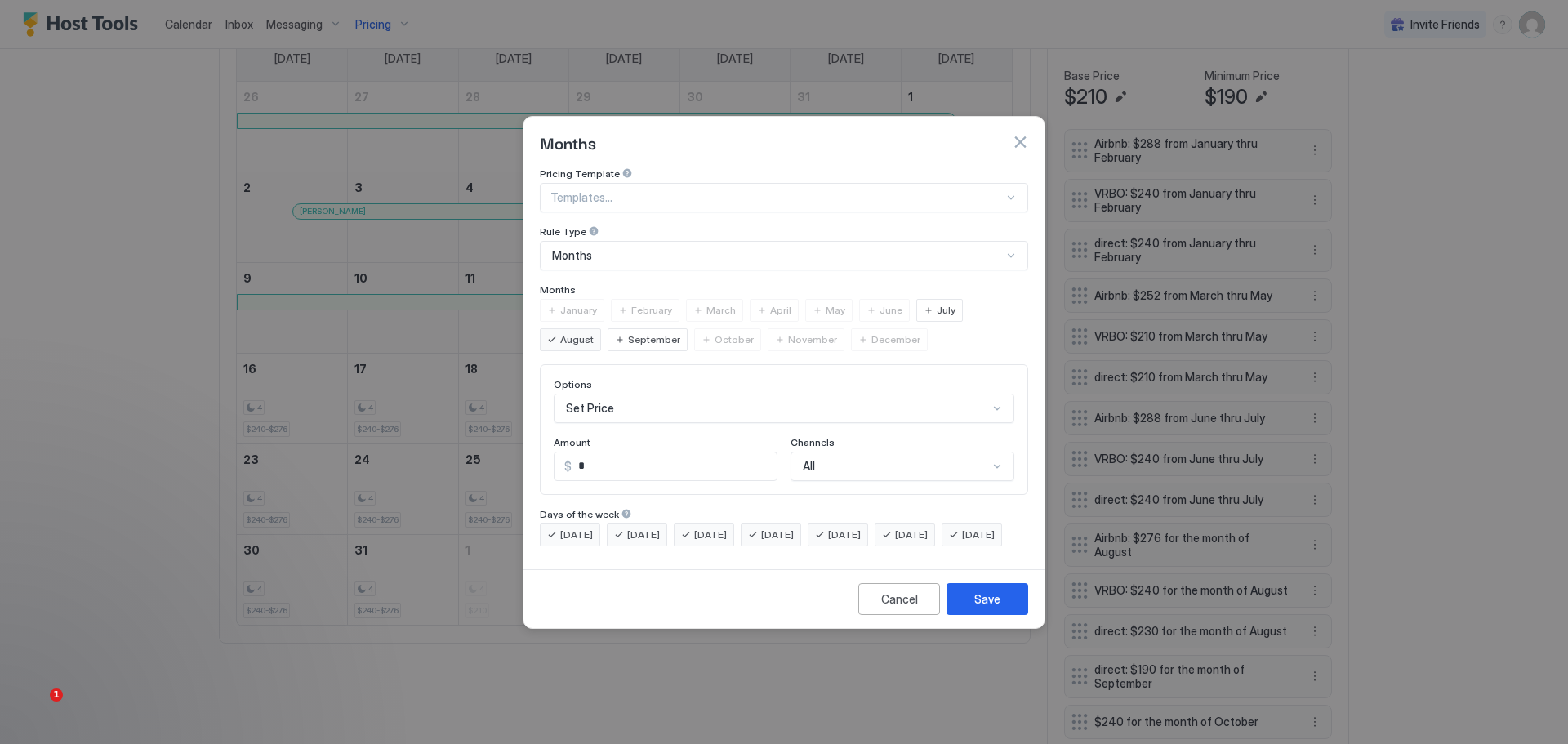
scroll to position [513, 0]
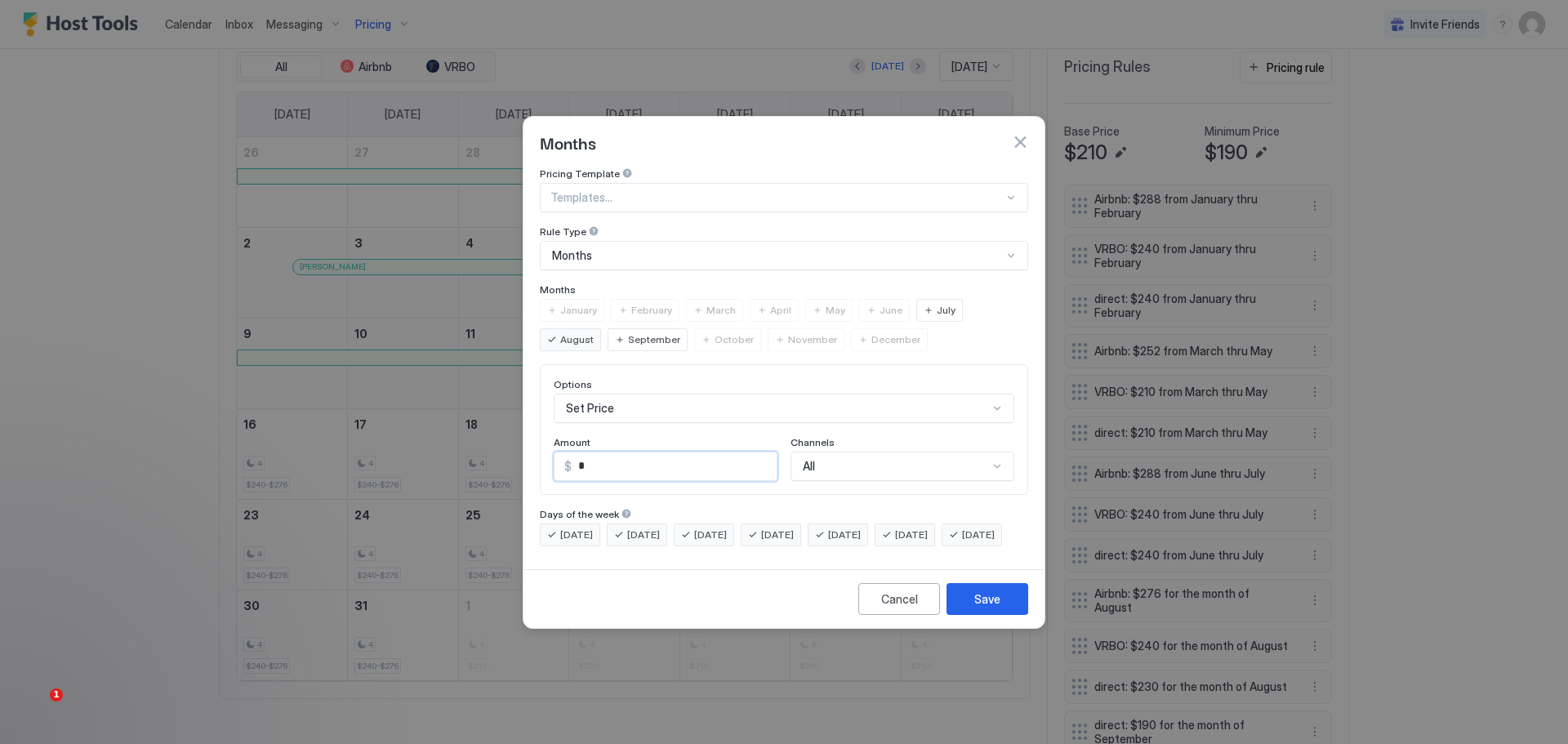
drag, startPoint x: 592, startPoint y: 445, endPoint x: 562, endPoint y: 445, distance: 30.0
click at [562, 451] on div "$ *" at bounding box center [665, 466] width 223 height 30
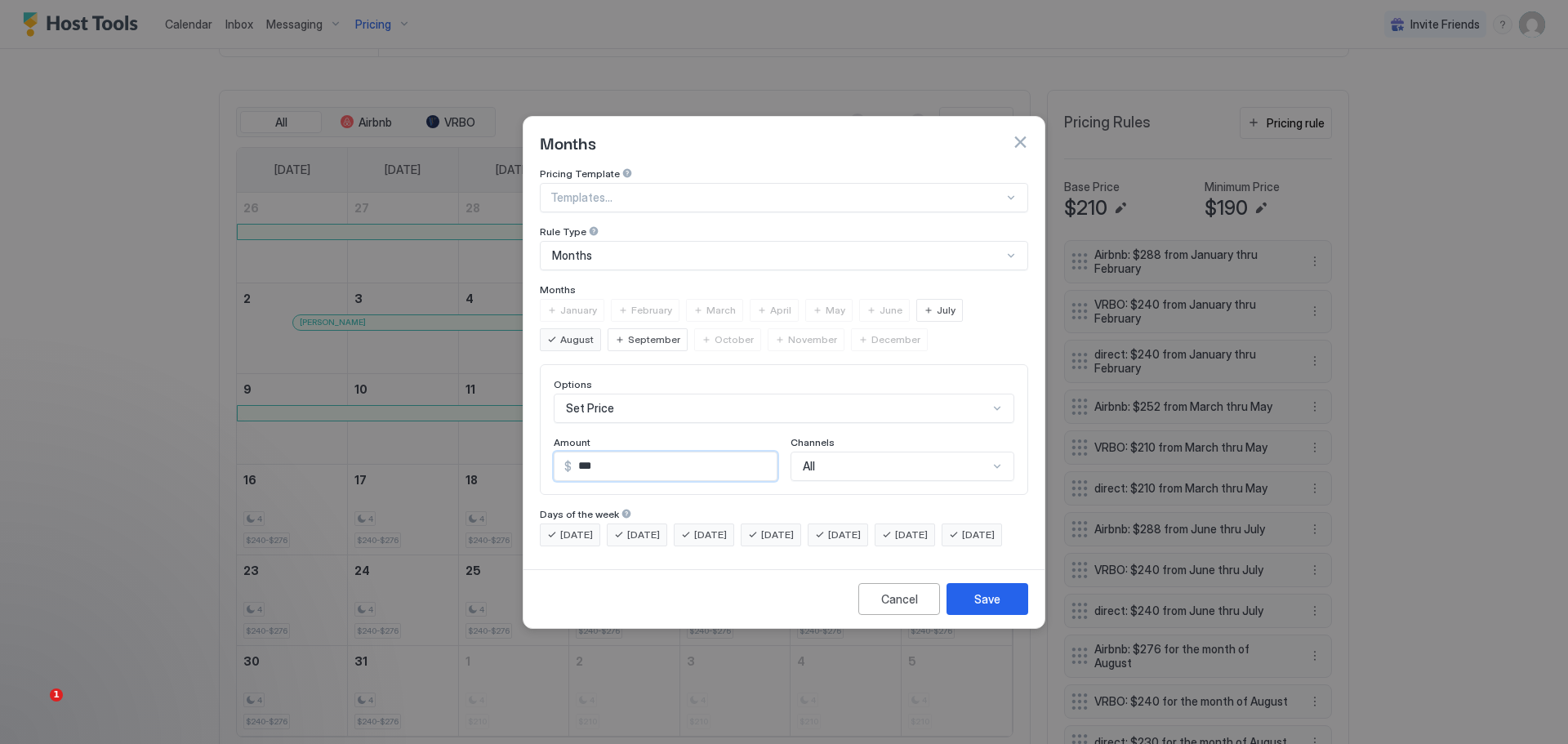
scroll to position [569, 0]
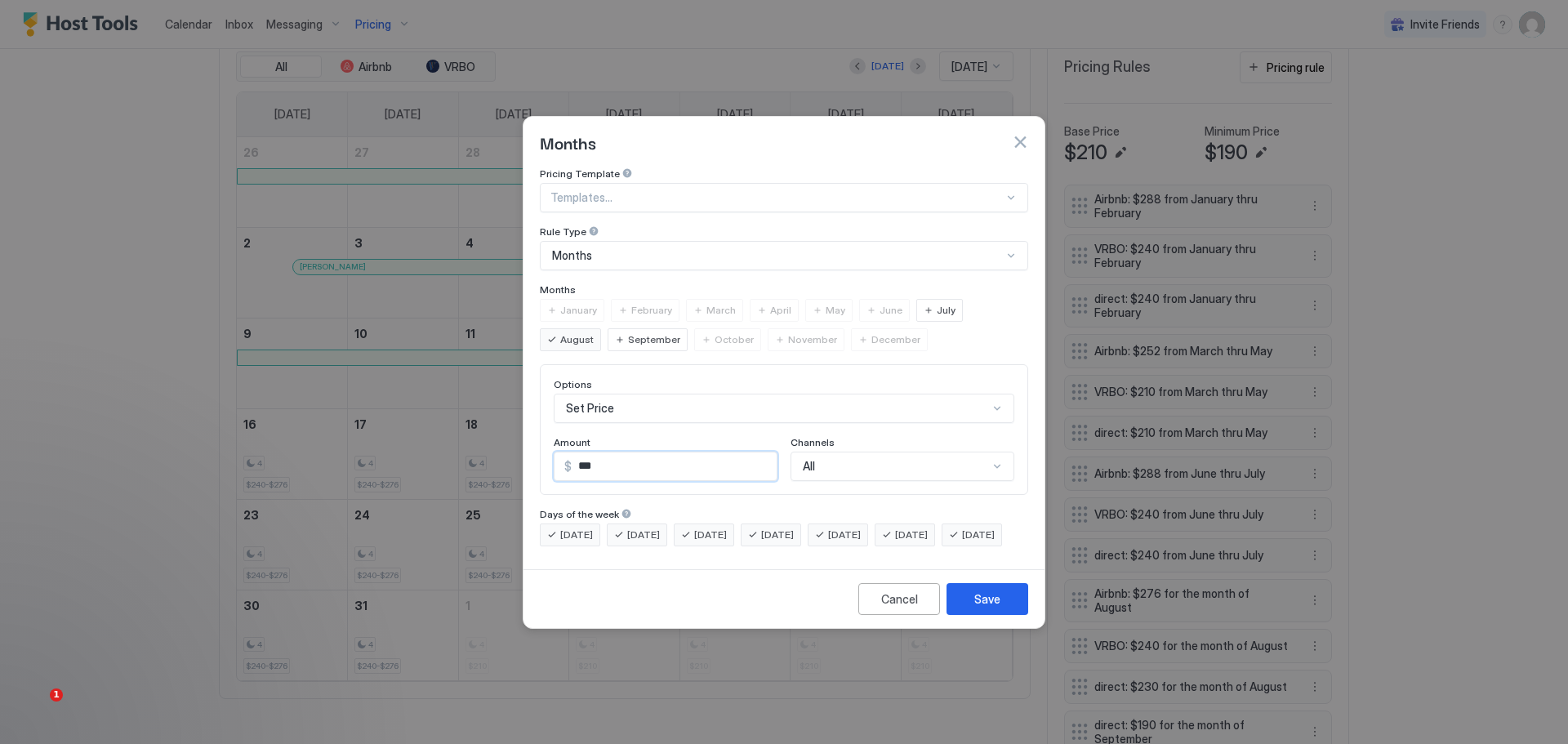
type input "***"
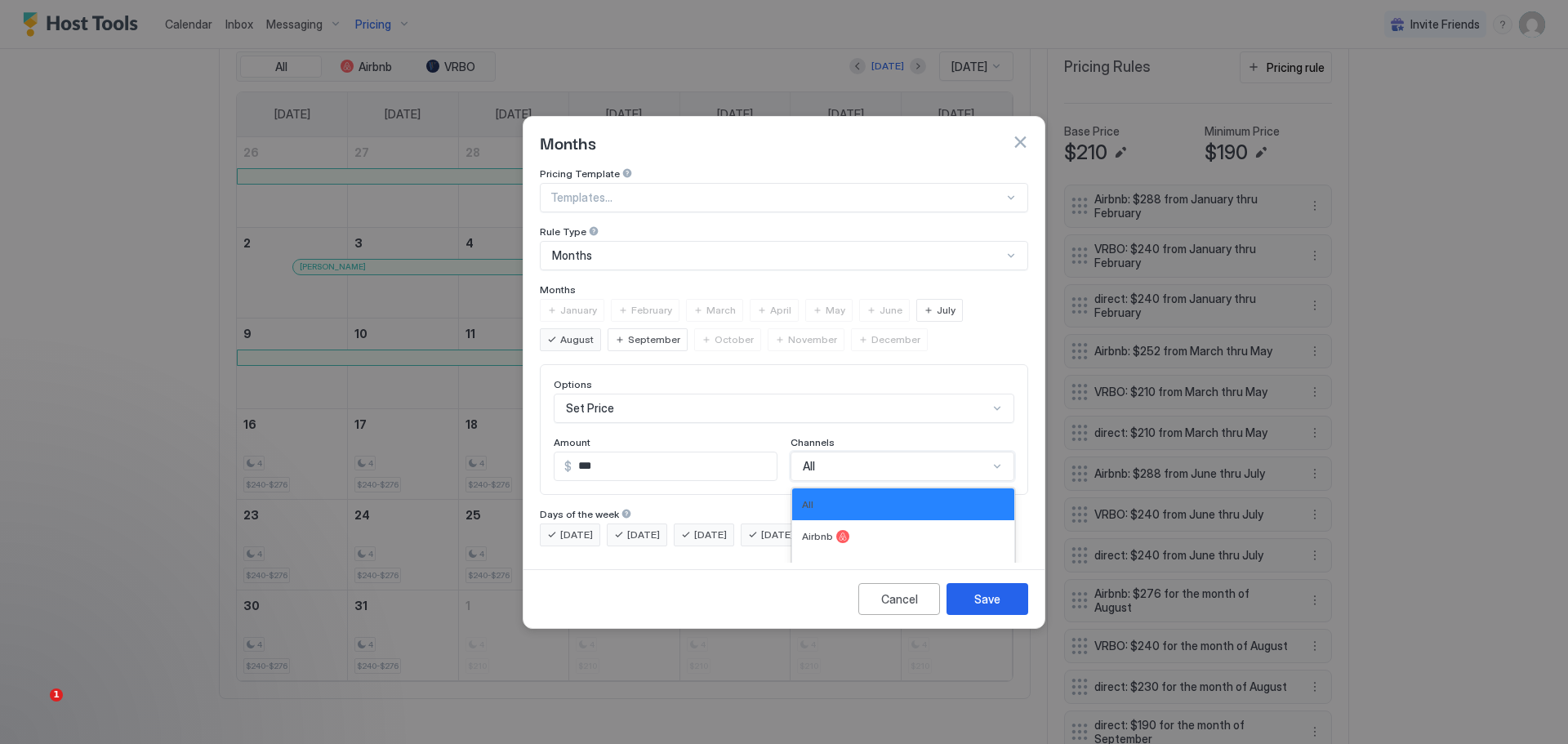
click at [925, 451] on div "4 results available. Use Up and Down to choose options, press Enter to select t…" at bounding box center [902, 466] width 223 height 30
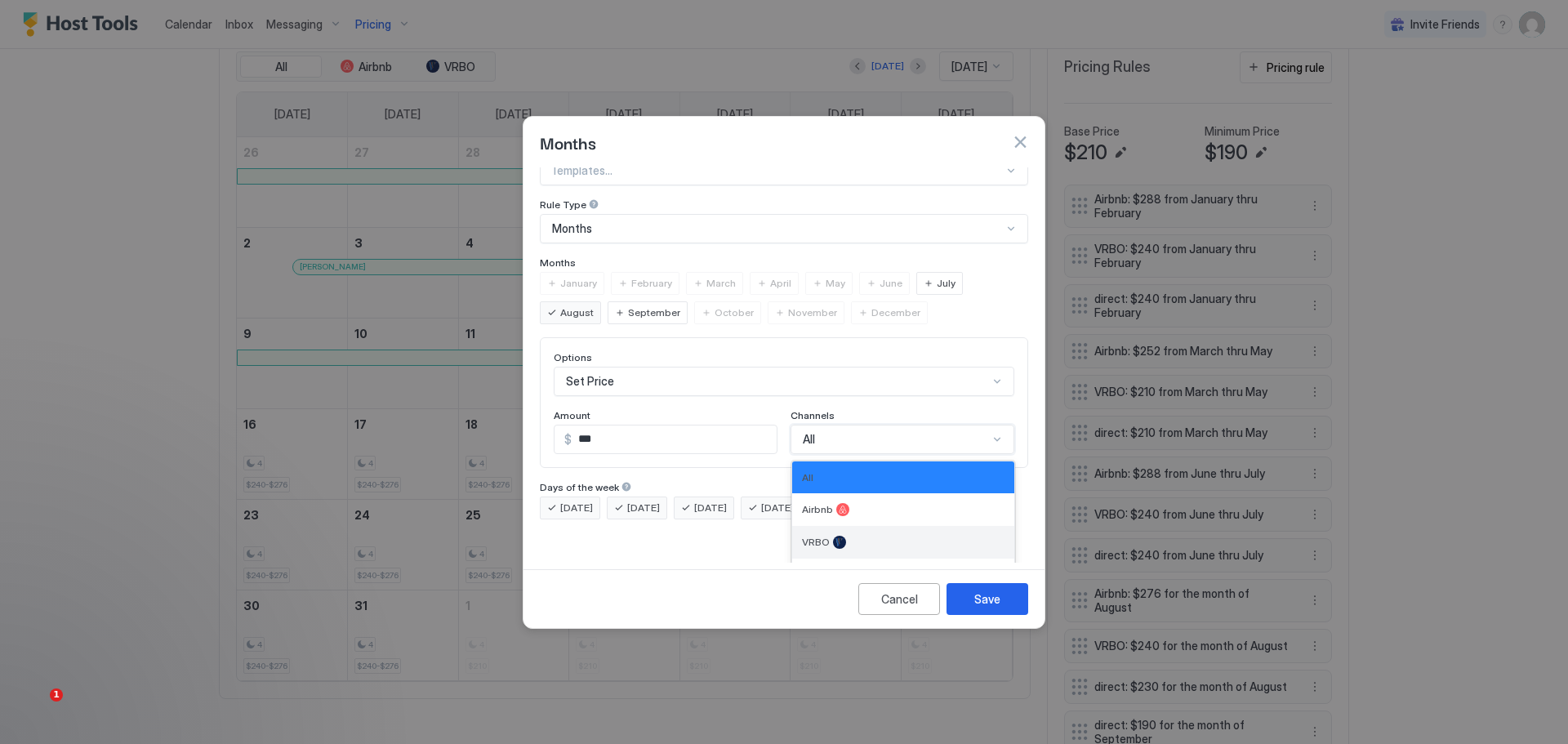
click at [833, 526] on div "VRBO" at bounding box center [903, 542] width 222 height 32
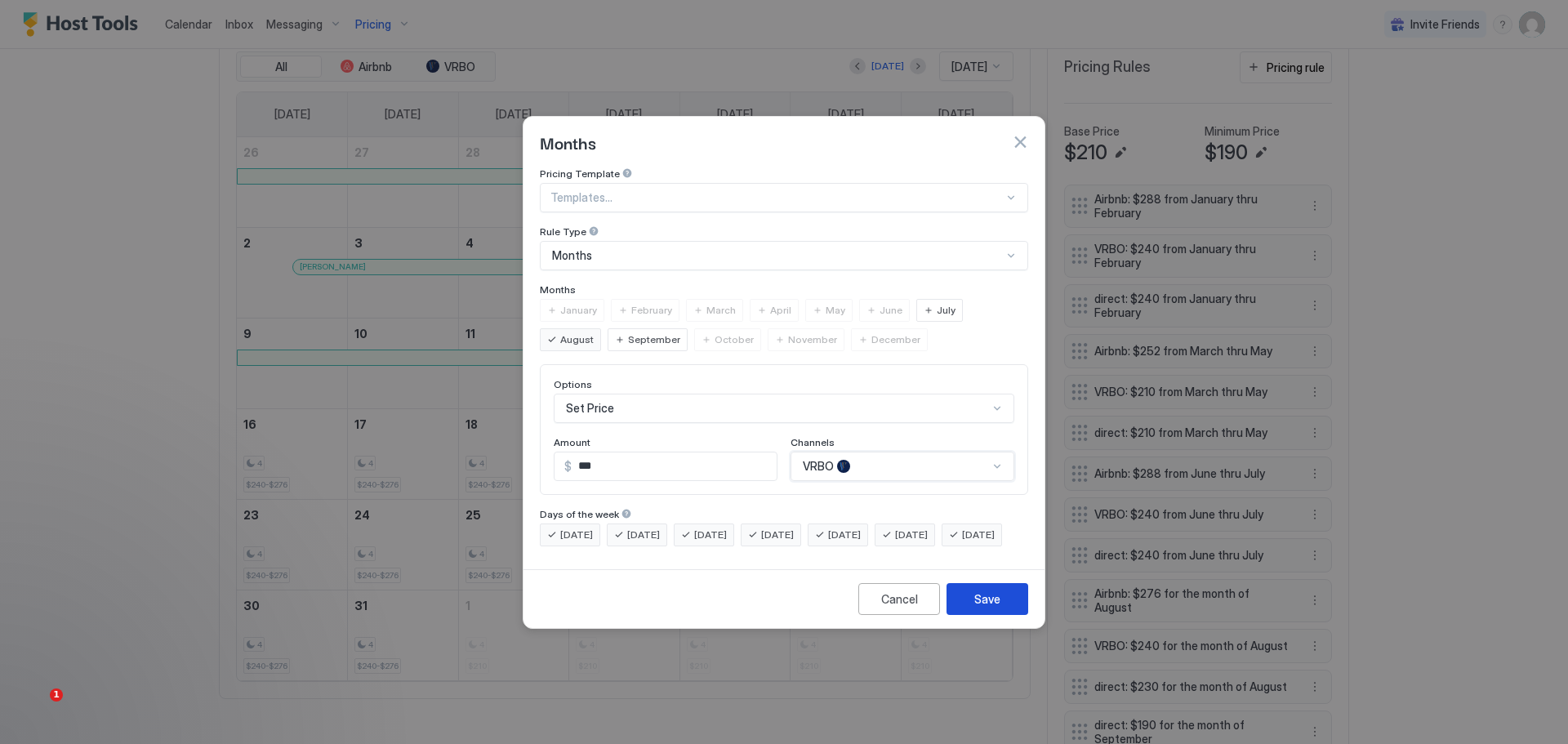
click at [979, 598] on button "Save" at bounding box center [987, 600] width 82 height 32
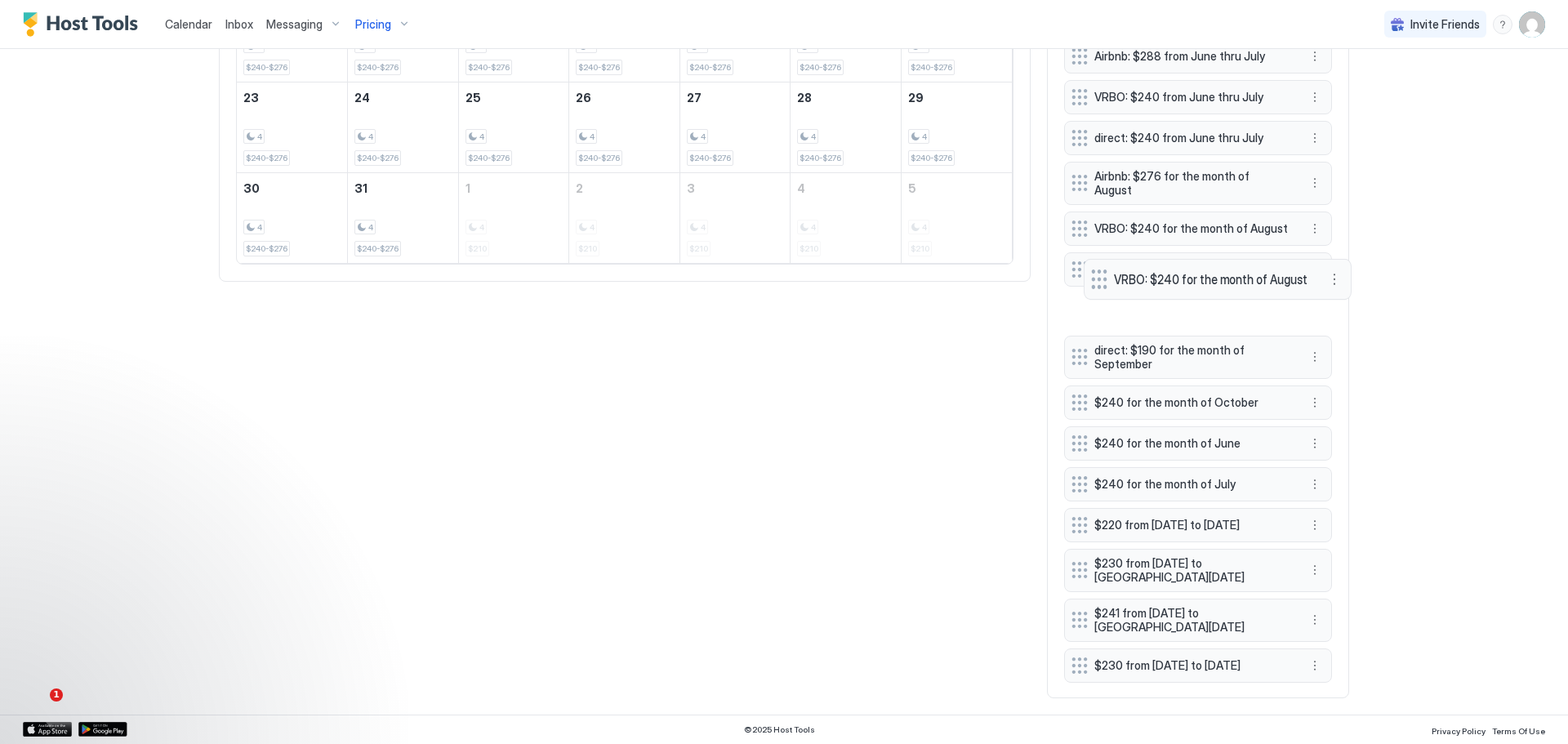
scroll to position [971, 0]
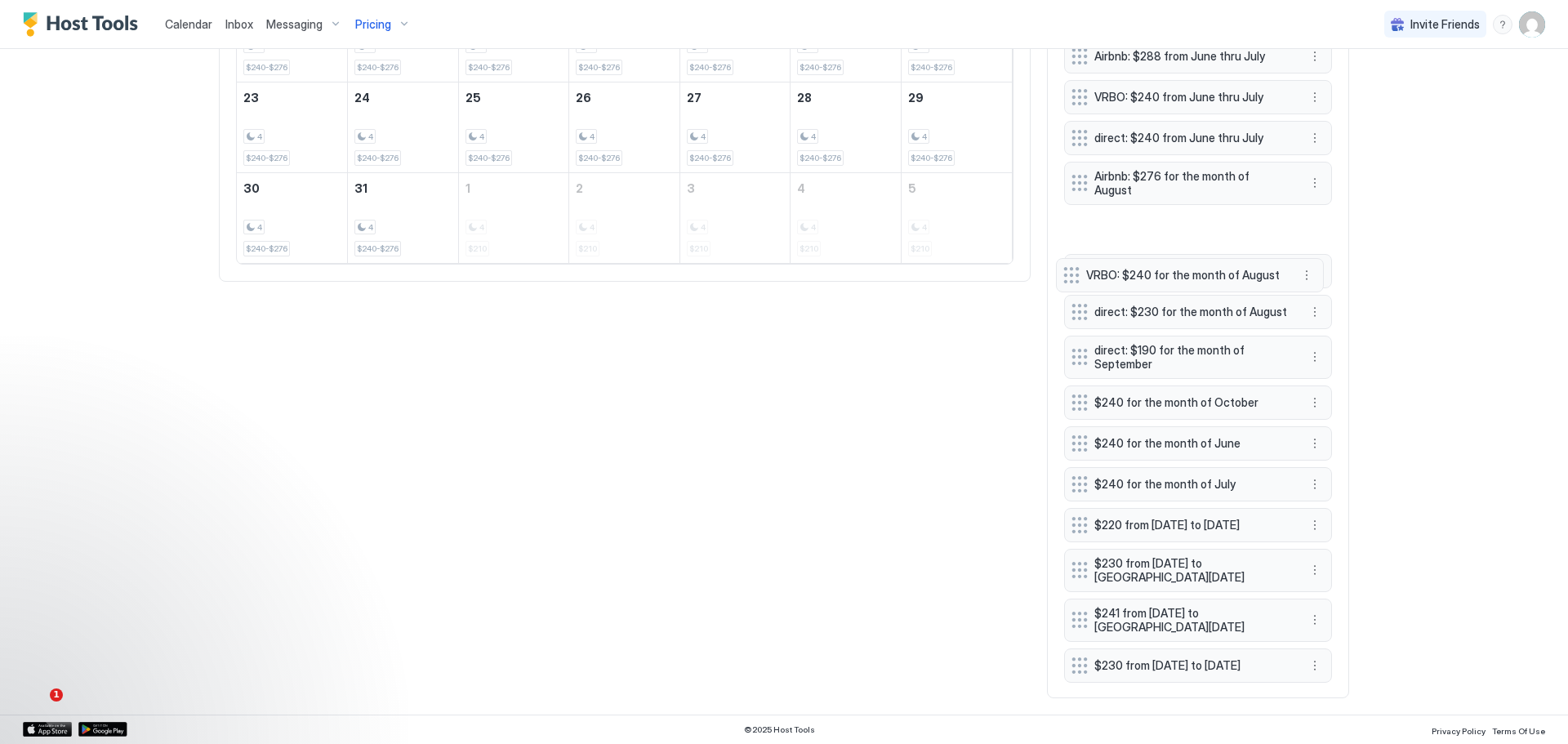
drag, startPoint x: 1158, startPoint y: 658, endPoint x: 1150, endPoint y: 269, distance: 389.1
click at [1150, 269] on span "VRBO: $240 for the month of August" at bounding box center [1183, 276] width 195 height 14
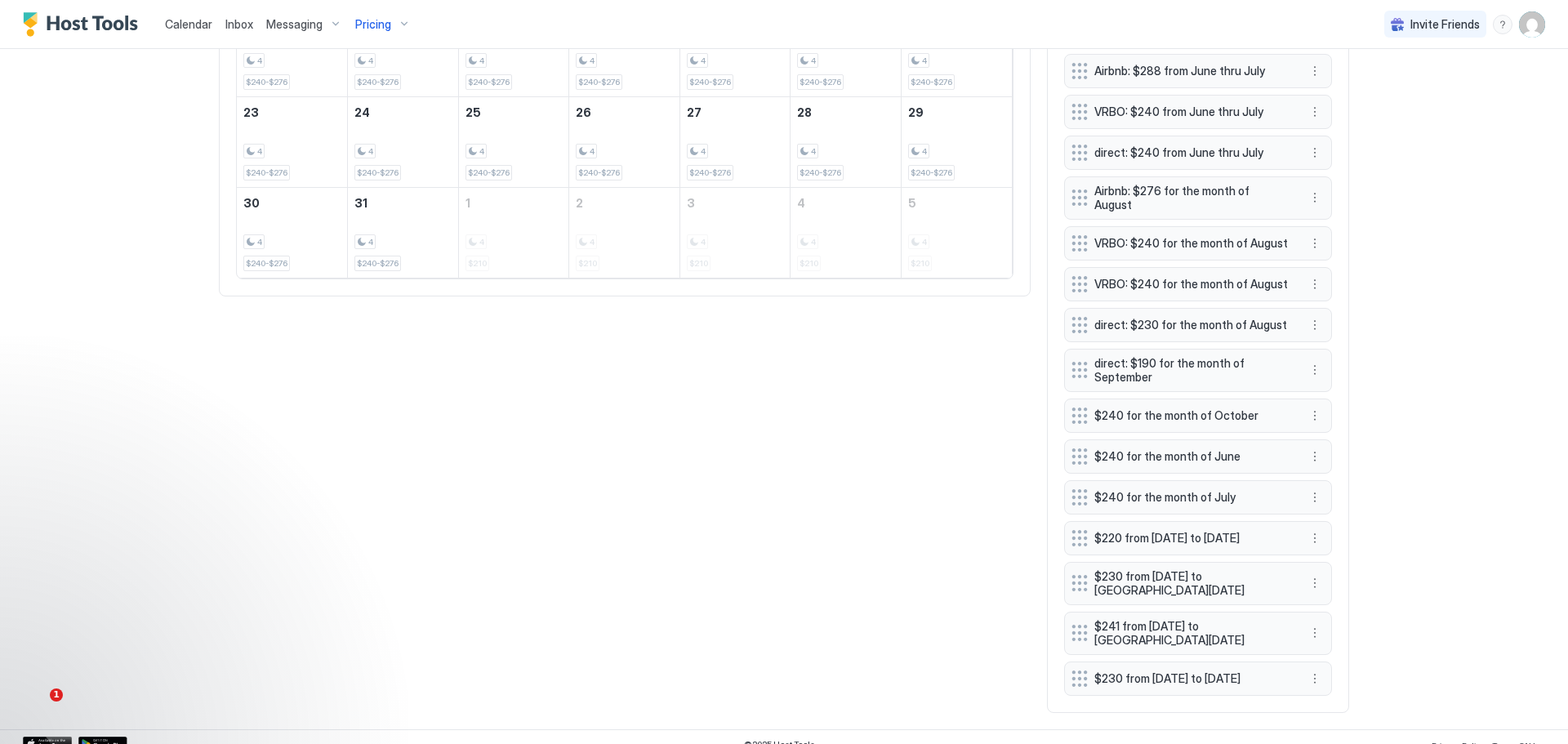
scroll to position [1027, 0]
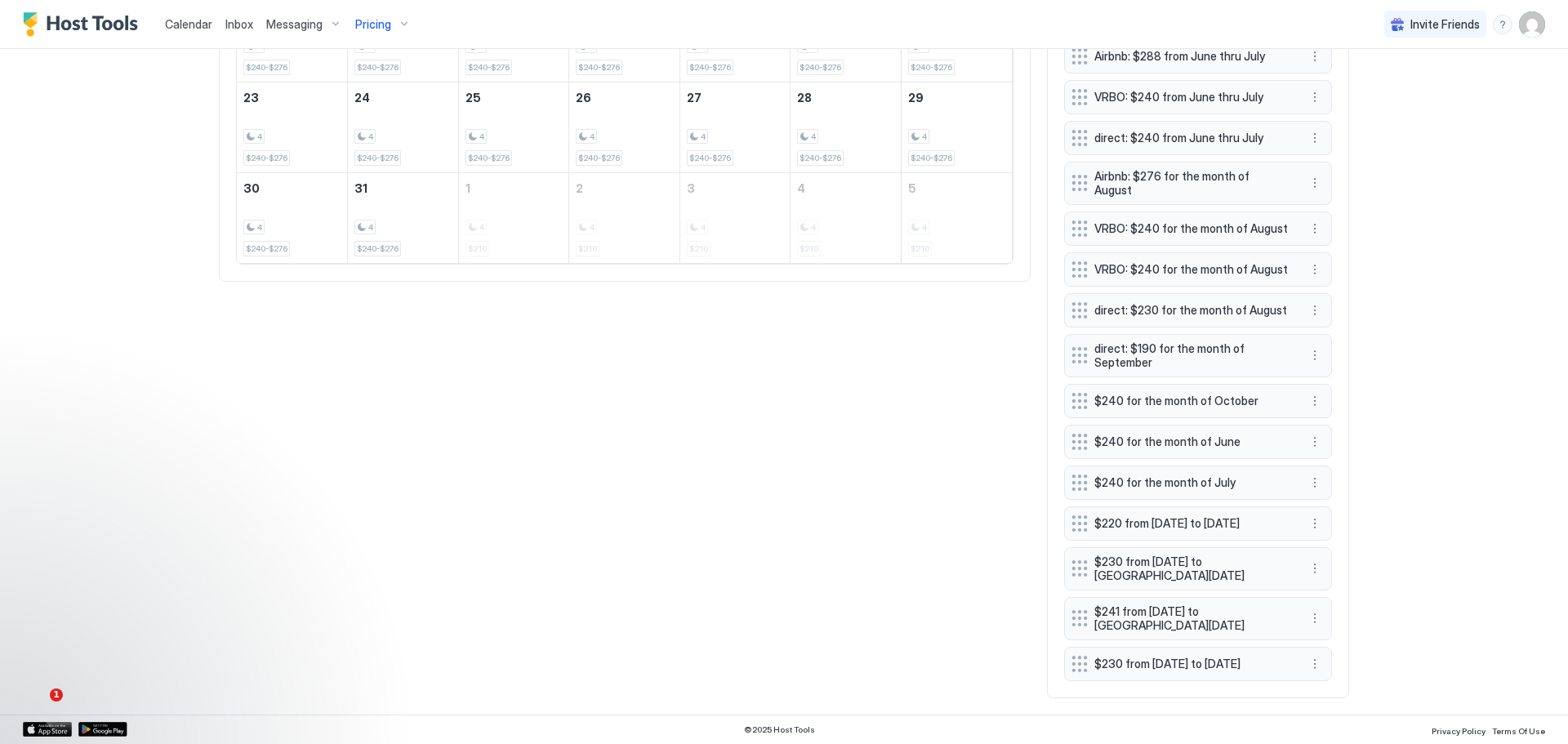
click at [1198, 220] on div "VRBO: $240 for the month of August" at bounding box center [1184, 228] width 227 height 17
click at [1311, 219] on button "More options" at bounding box center [1315, 229] width 20 height 20
click at [1310, 192] on div at bounding box center [784, 372] width 1568 height 744
click at [1311, 219] on button "More options" at bounding box center [1315, 229] width 20 height 20
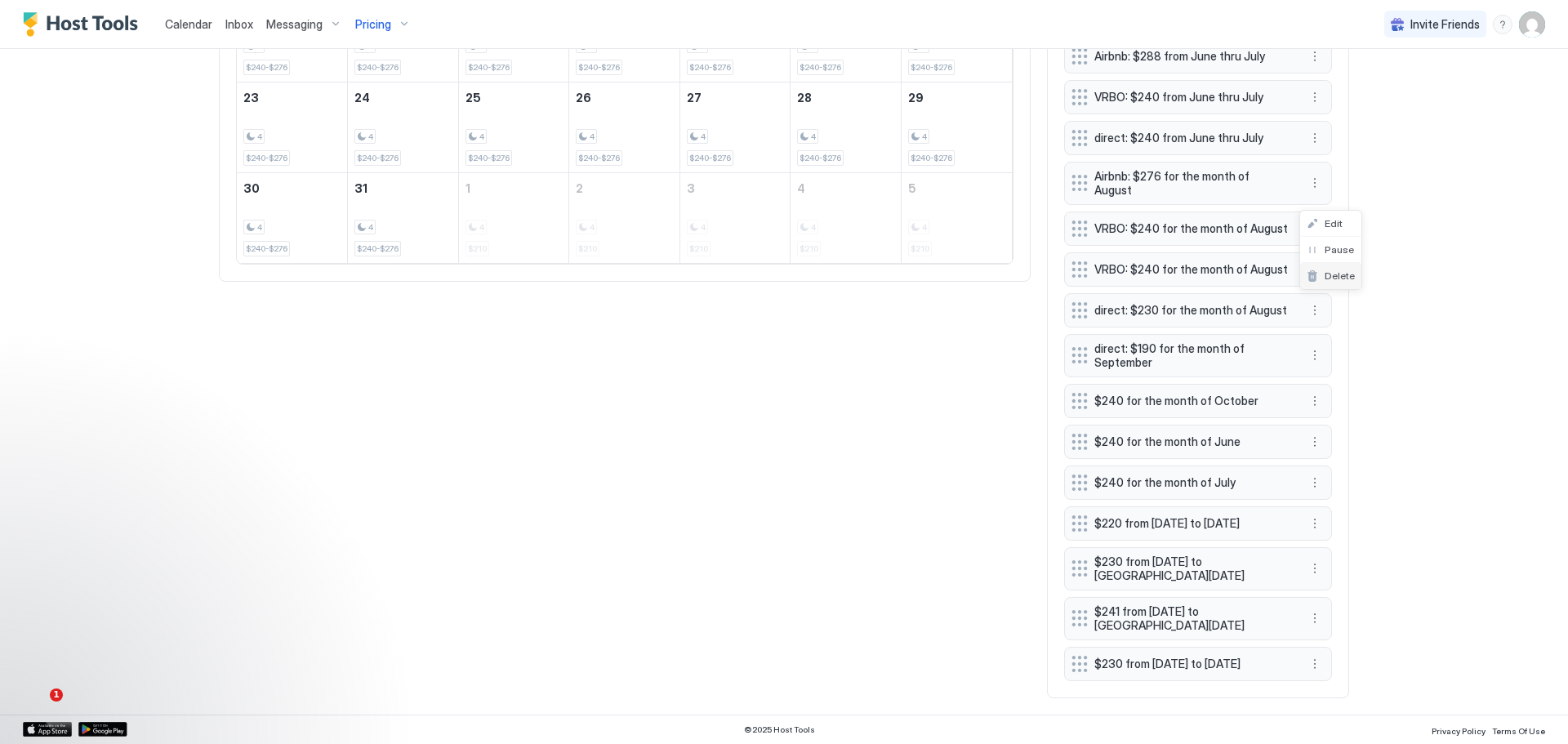
click at [1326, 276] on span "Delete" at bounding box center [1340, 276] width 30 height 13
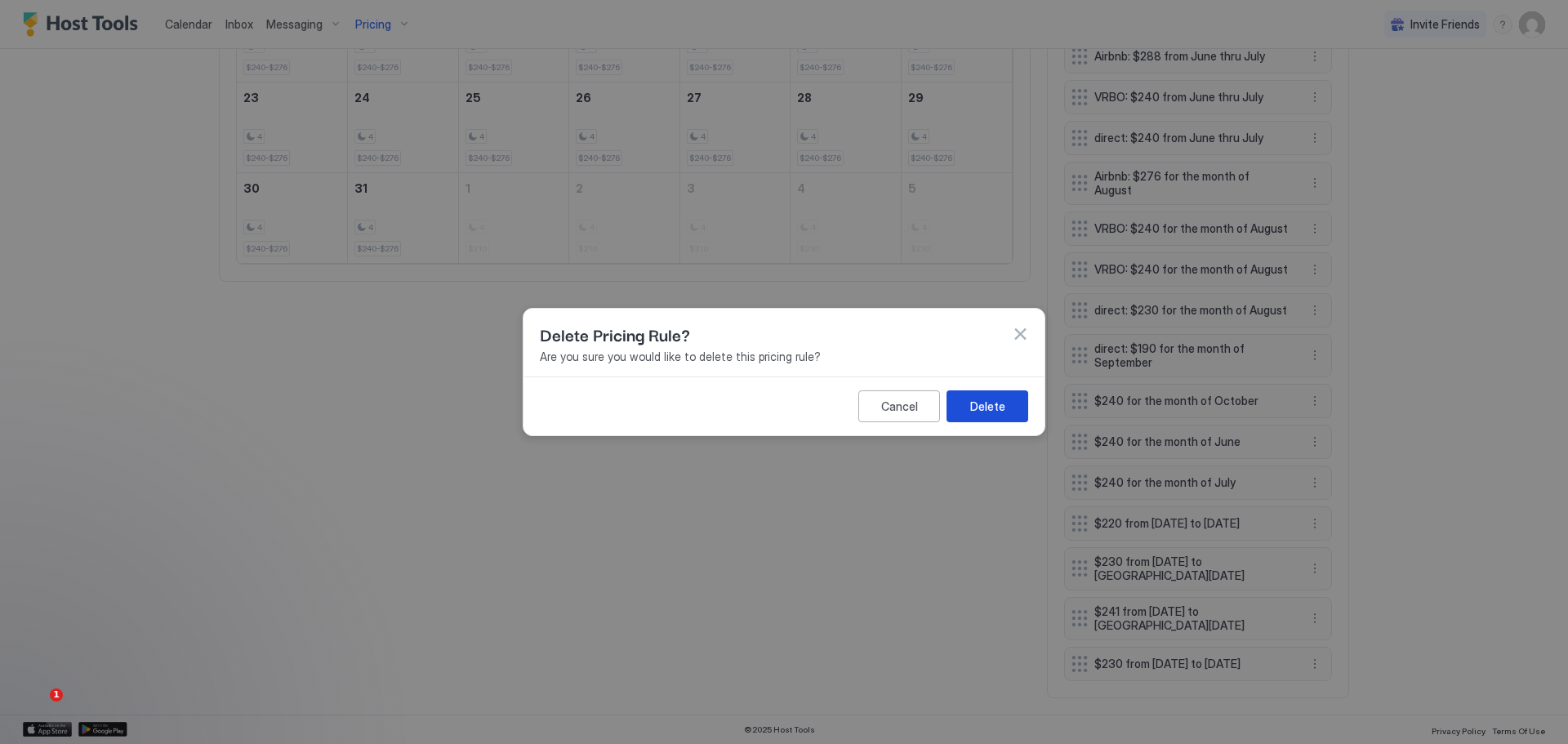
click at [980, 397] on button "Delete" at bounding box center [987, 407] width 82 height 32
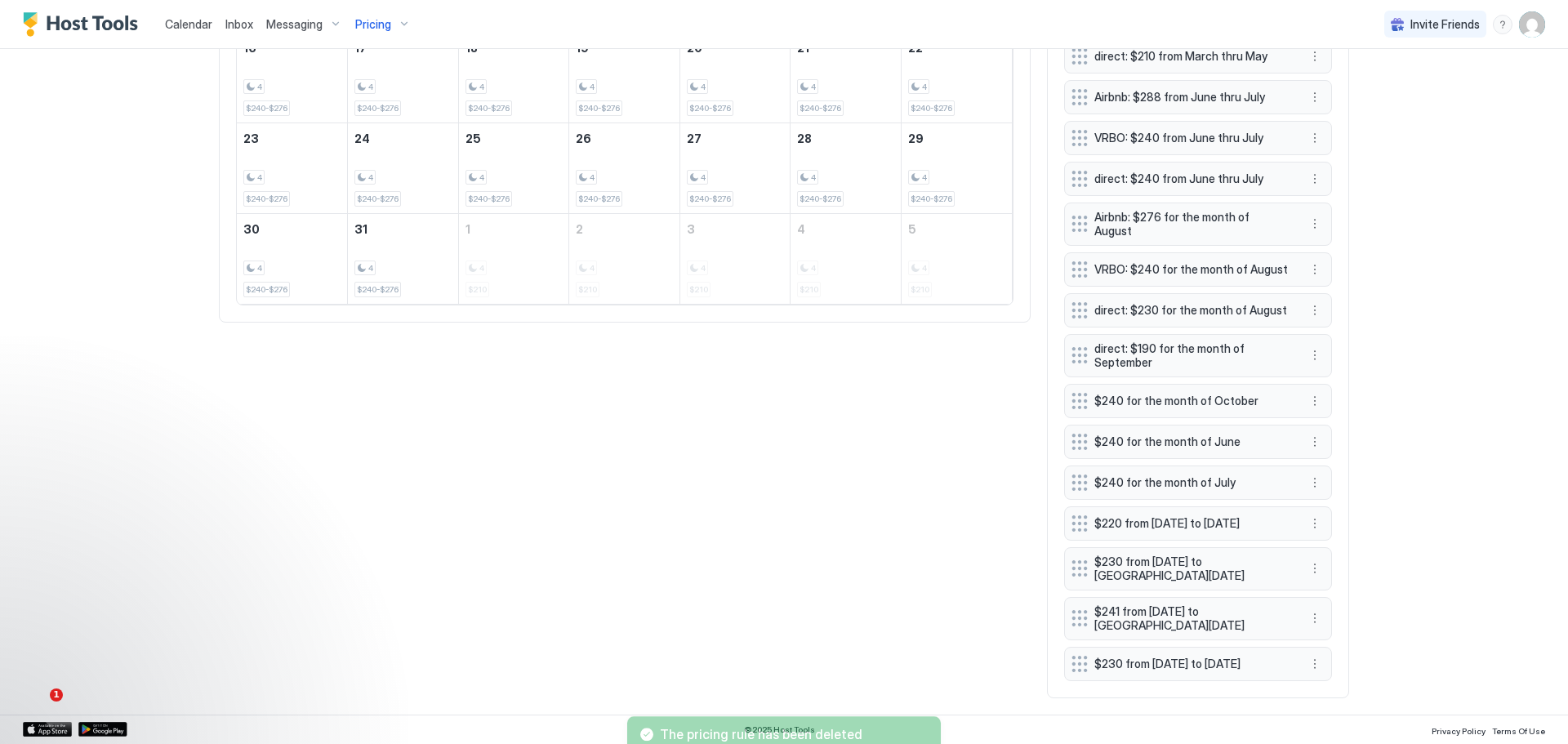
scroll to position [929, 0]
click at [1306, 260] on button "More options" at bounding box center [1315, 270] width 20 height 20
click at [1324, 258] on div "Edit" at bounding box center [1330, 266] width 61 height 26
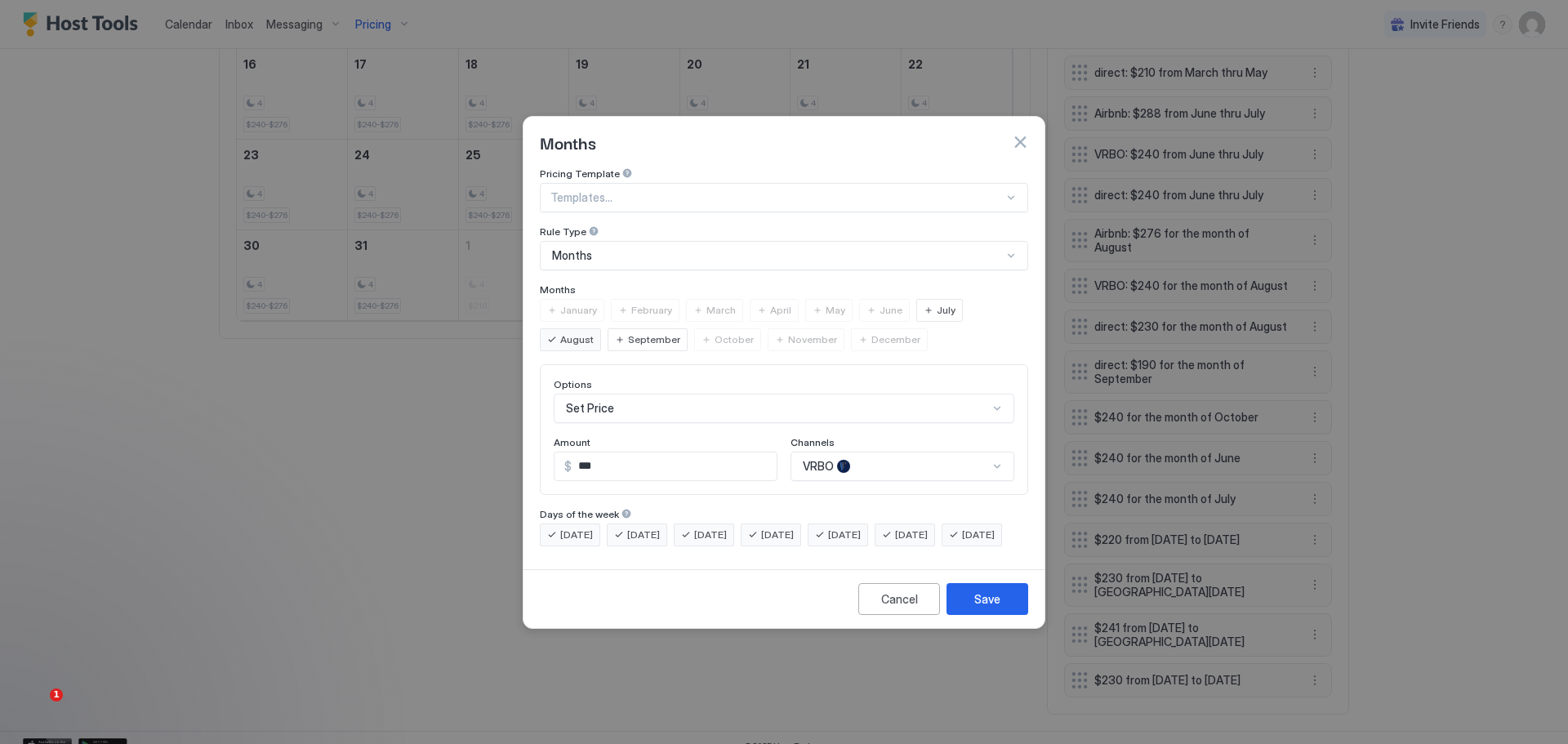
scroll to position [985, 0]
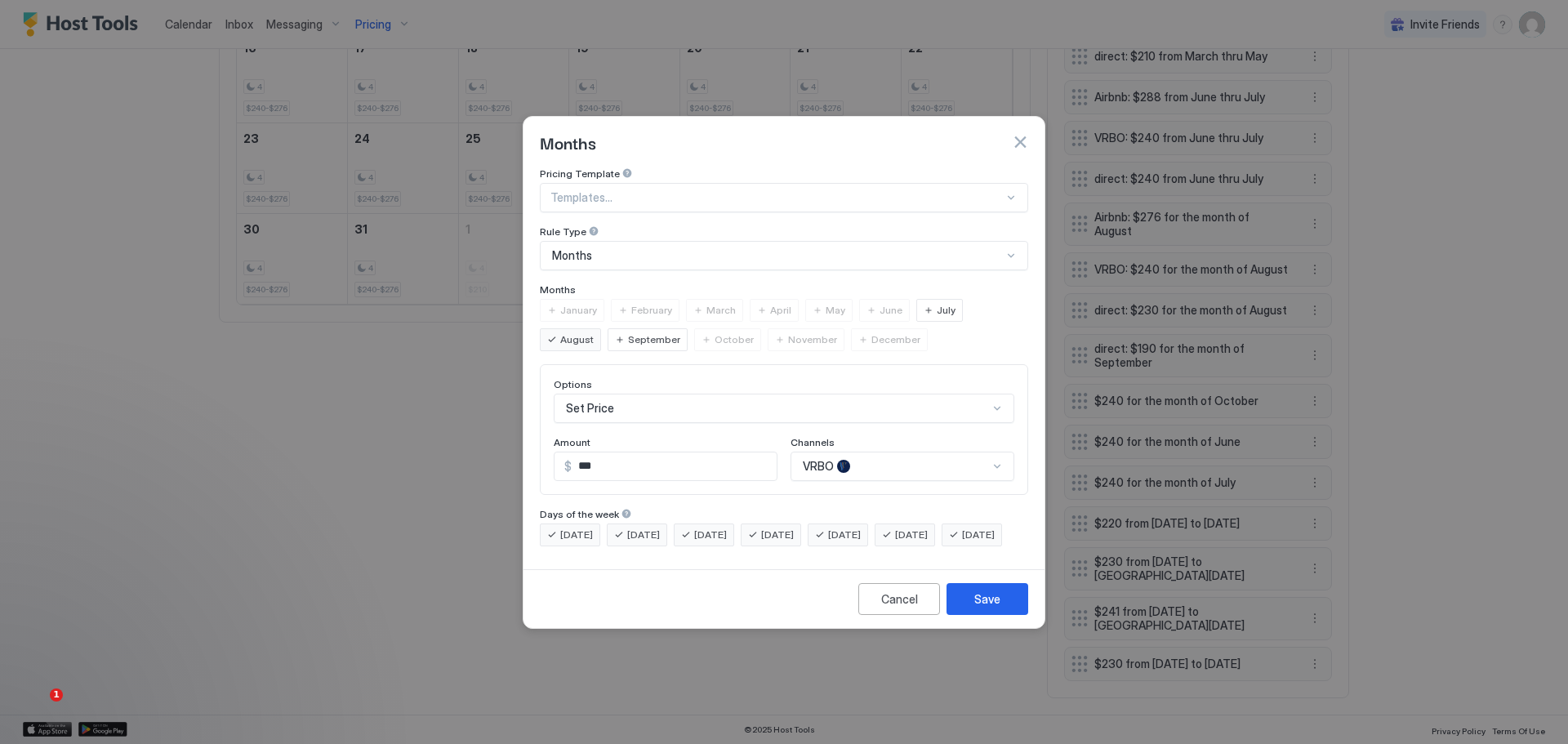
click at [590, 452] on input "***" at bounding box center [674, 466] width 205 height 28
type input "***"
click at [980, 599] on button "Save" at bounding box center [987, 600] width 82 height 32
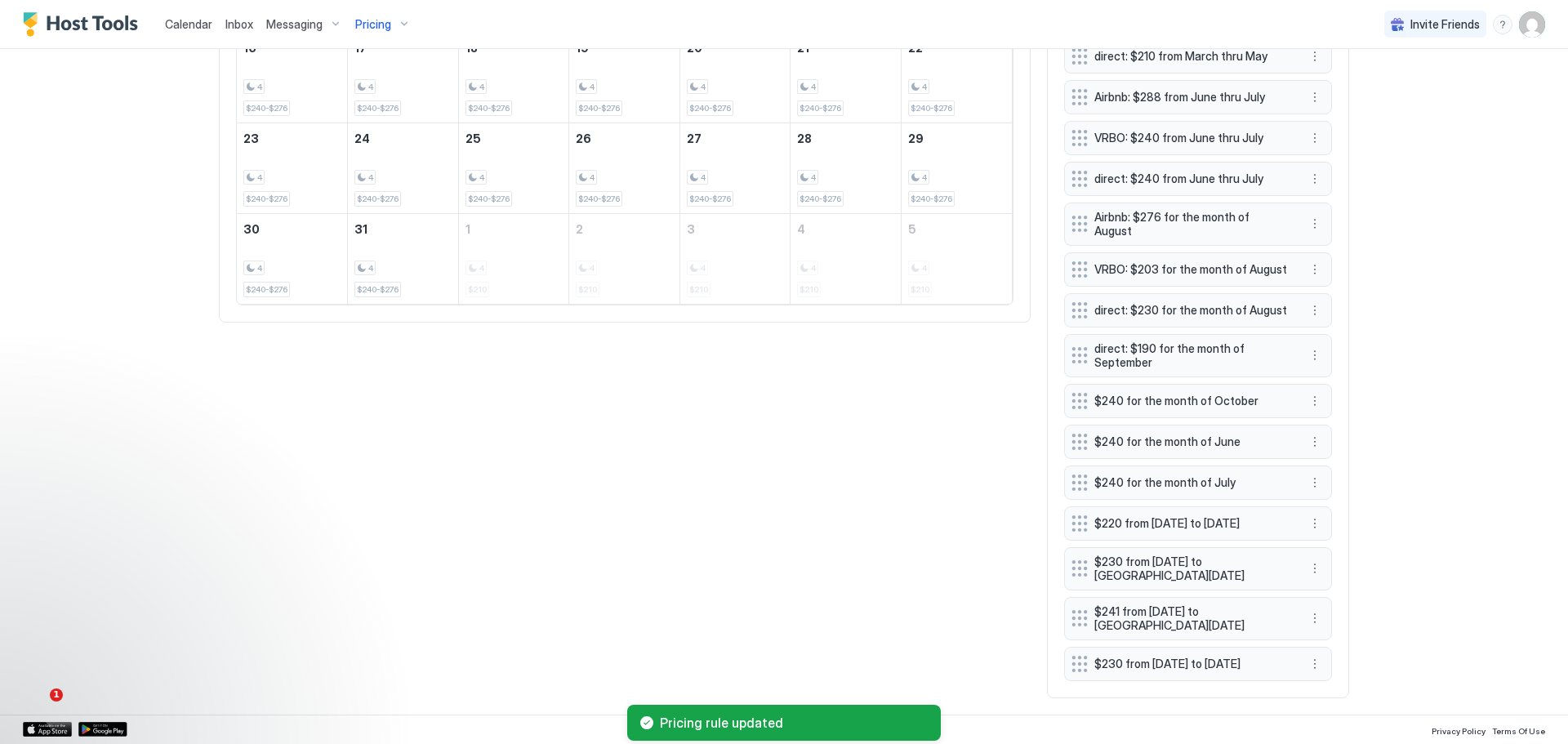
scroll to position [929, 0]
click at [1309, 260] on button "More options" at bounding box center [1315, 270] width 20 height 20
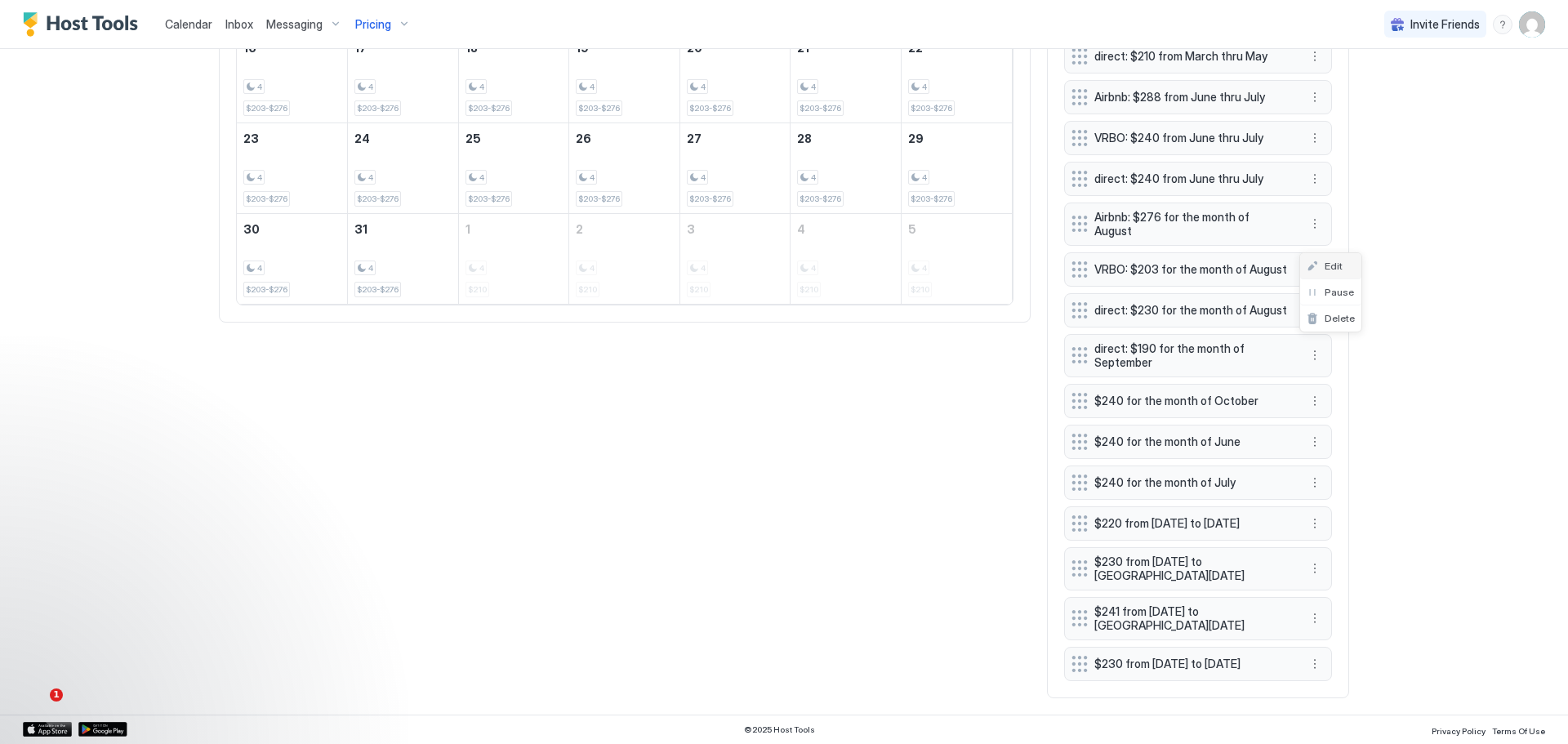
click at [1334, 261] on span "Edit" at bounding box center [1334, 267] width 18 height 13
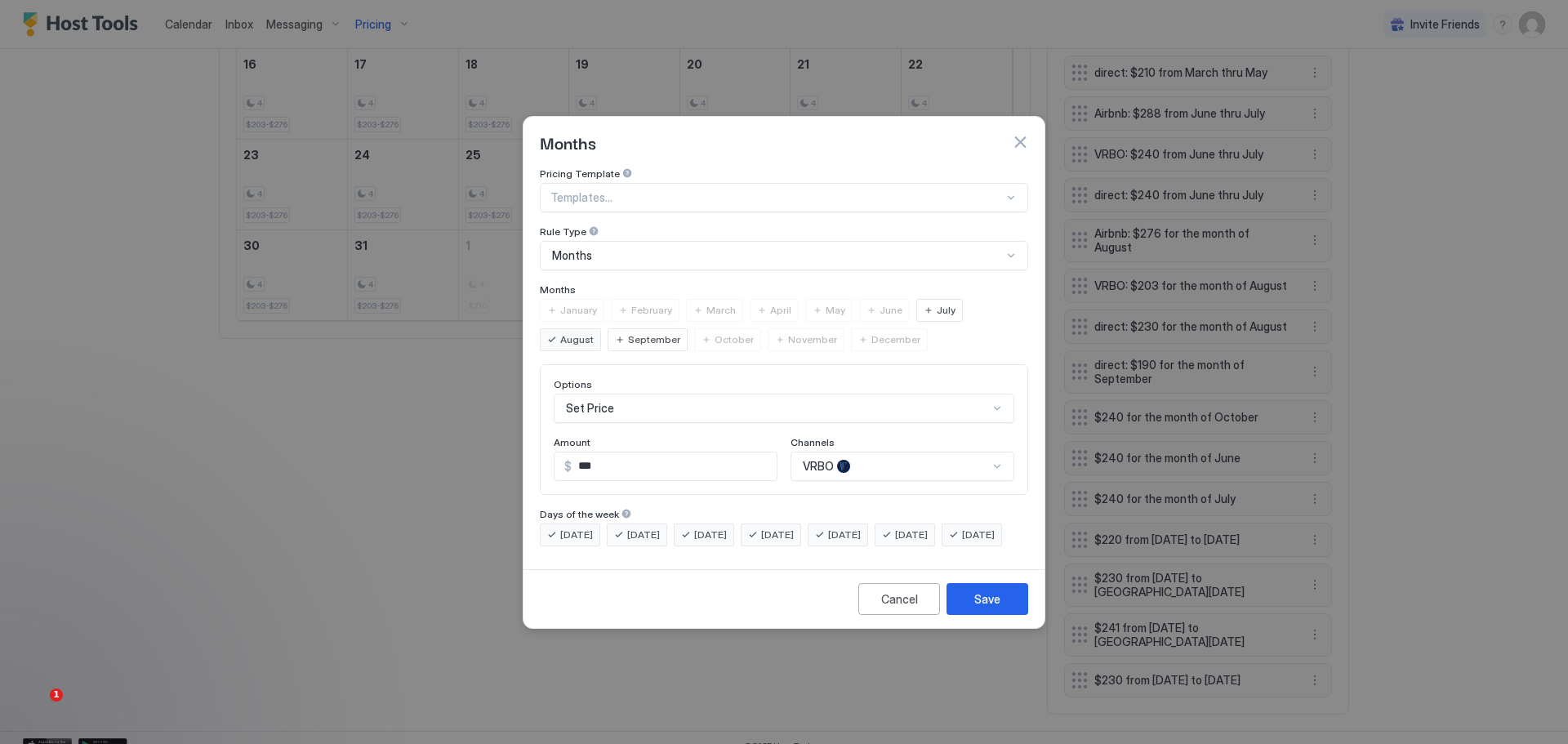
scroll to position [985, 0]
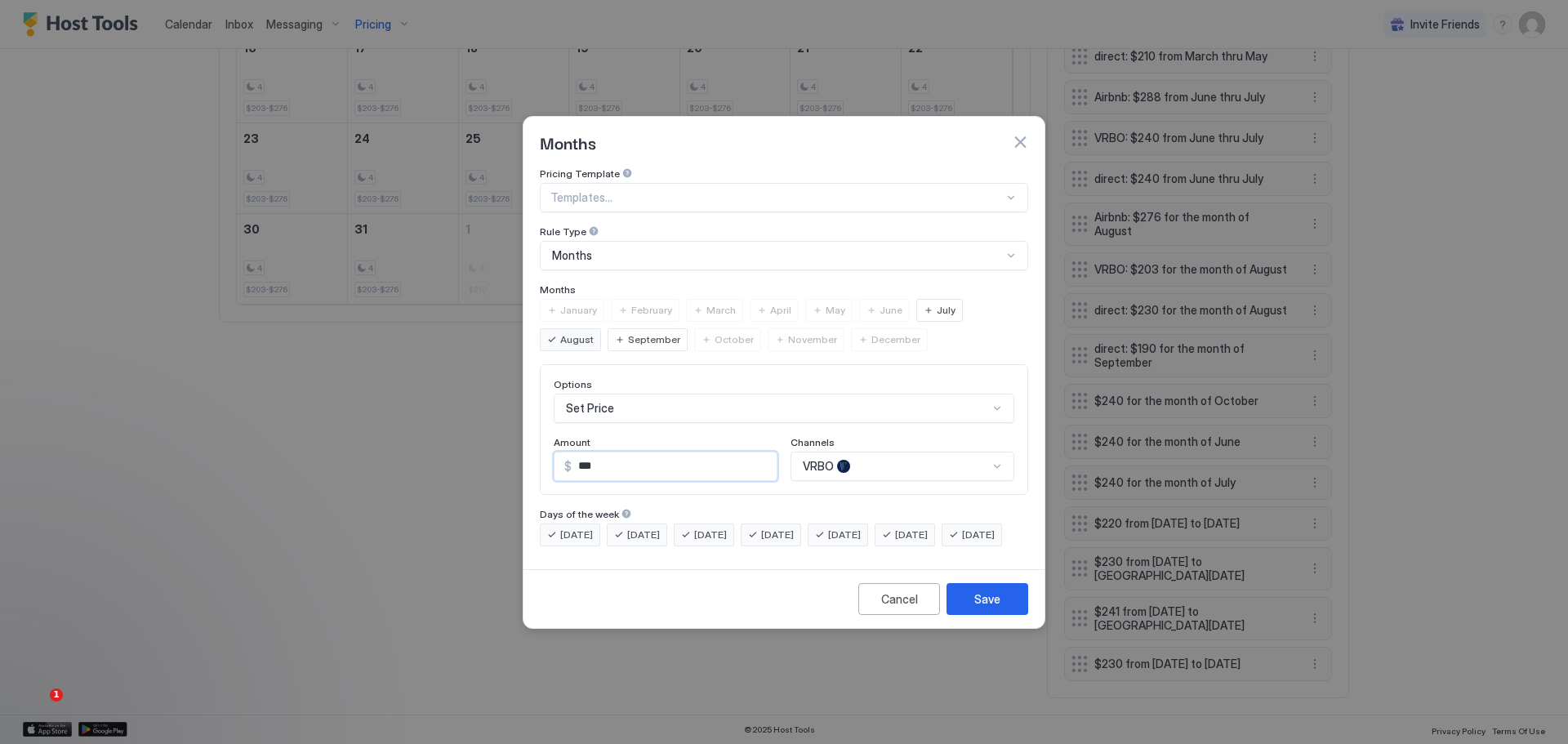
drag, startPoint x: 603, startPoint y: 451, endPoint x: 559, endPoint y: 460, distance: 44.9
click at [559, 460] on div "$ ***" at bounding box center [665, 466] width 223 height 30
type input "***"
click at [987, 607] on div "Save" at bounding box center [987, 599] width 26 height 17
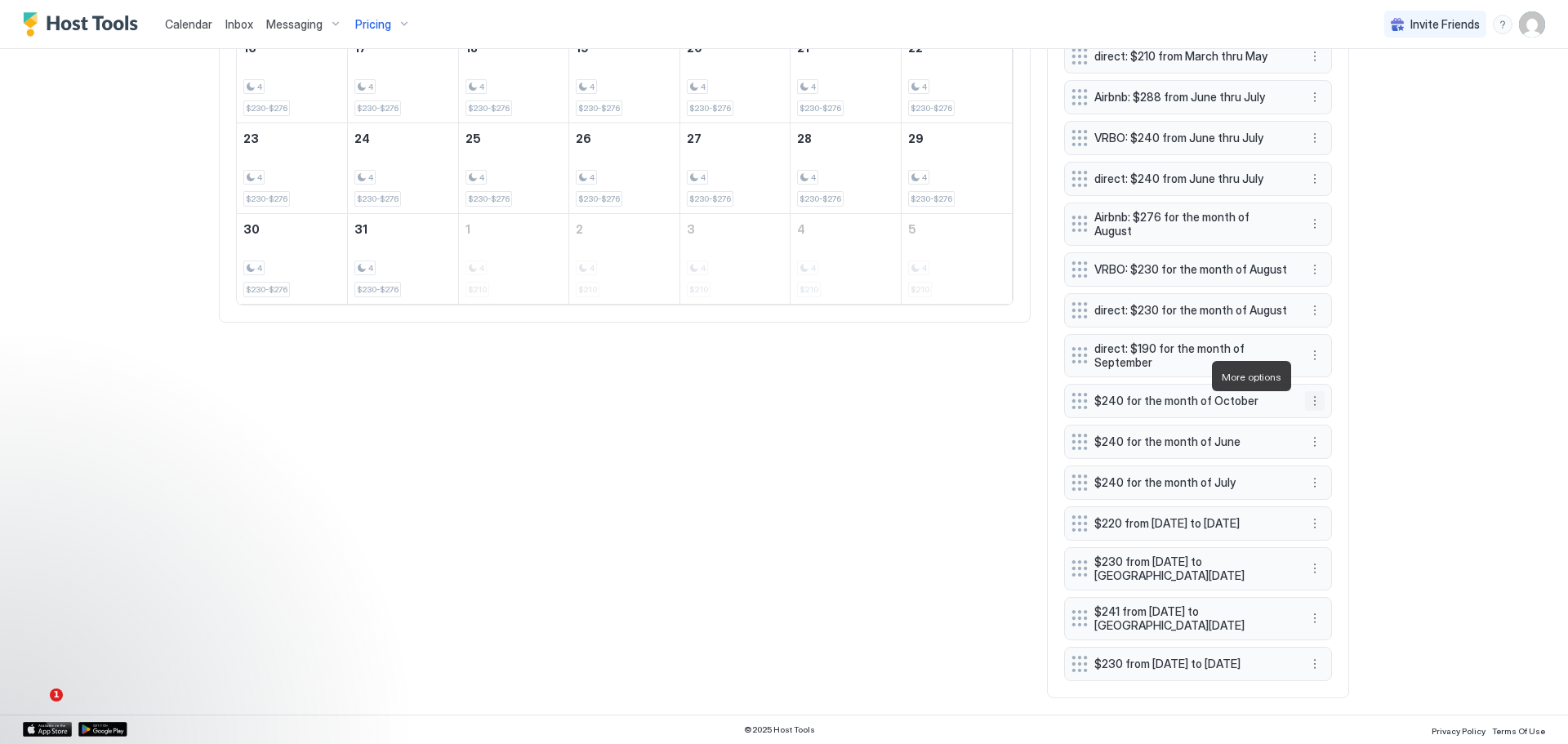
click at [1308, 391] on button "More options" at bounding box center [1315, 401] width 20 height 20
click at [1330, 397] on span "Edit" at bounding box center [1334, 402] width 18 height 13
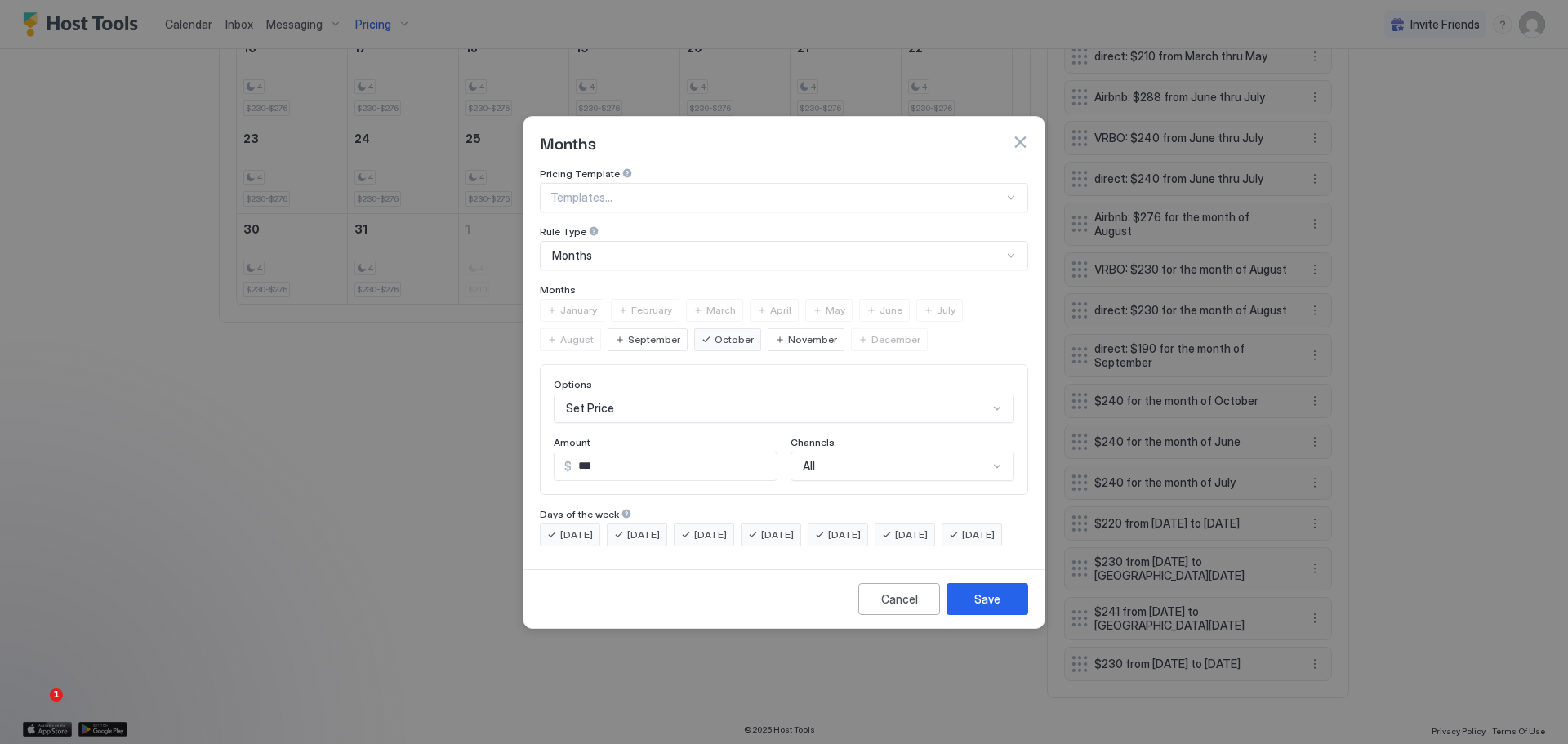
scroll to position [27, 0]
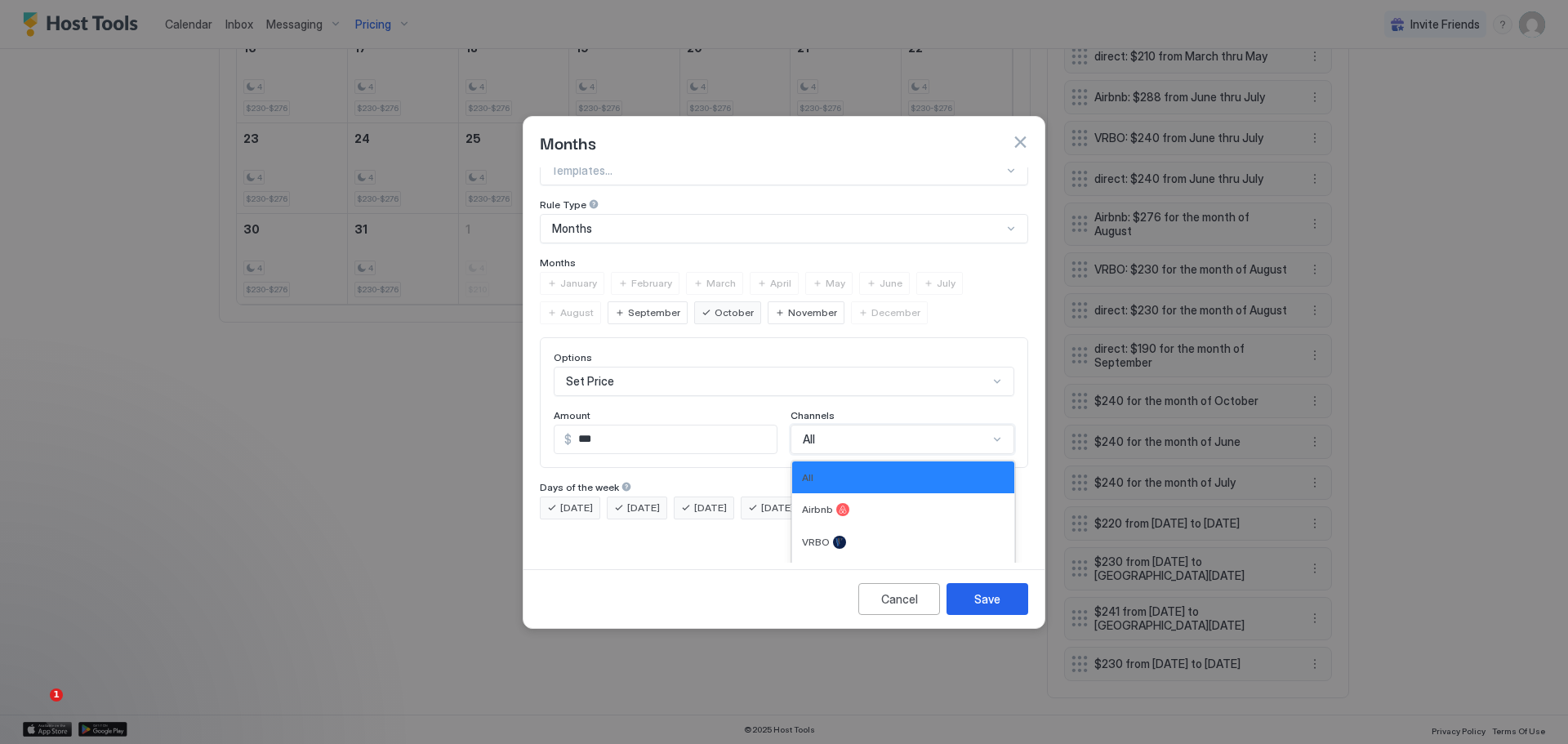
click at [994, 444] on div "Options Set Price Amount $ *** Channels 4 results available. Use Up and Down to…" at bounding box center [784, 403] width 488 height 131
click at [833, 569] on div at bounding box center [840, 575] width 13 height 13
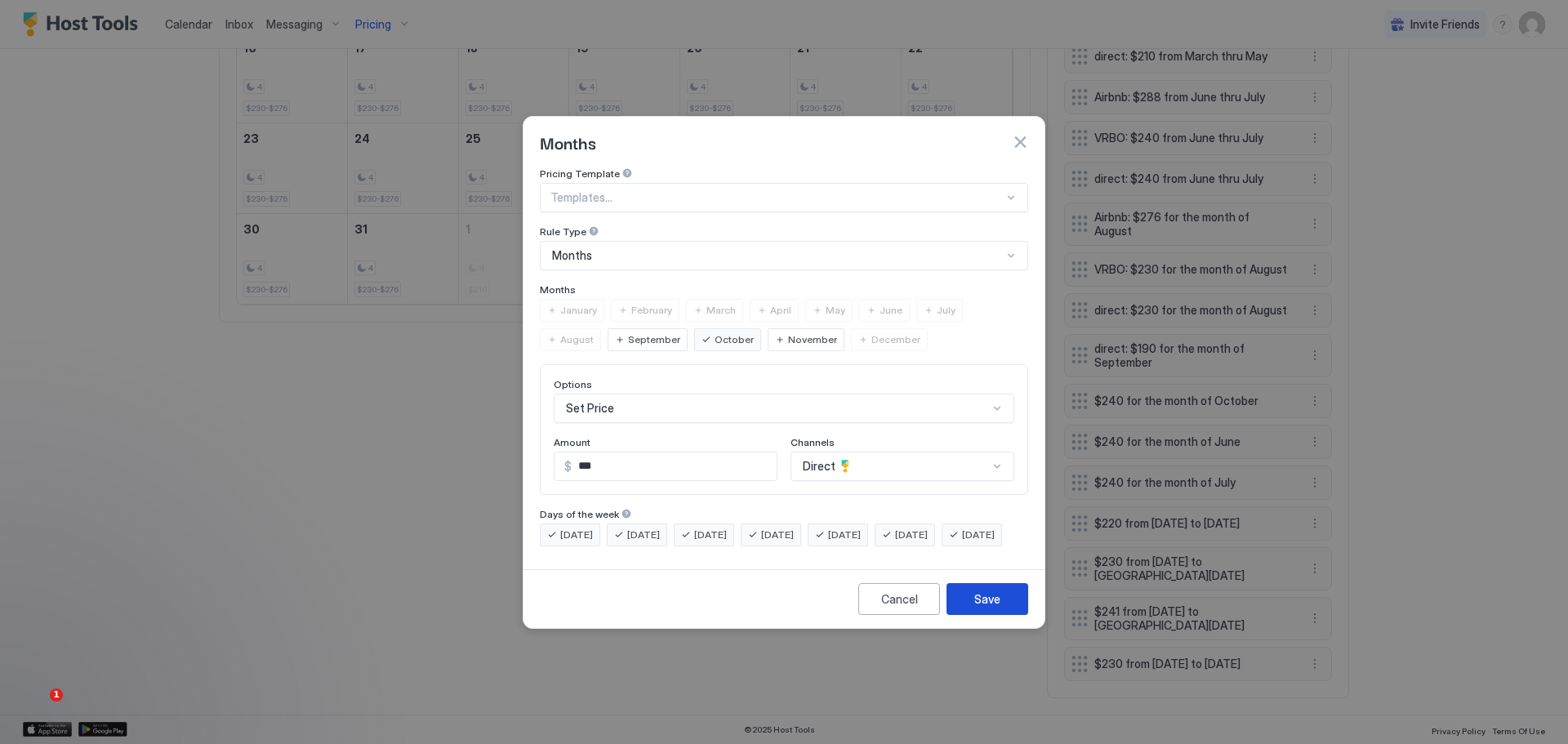
click at [977, 599] on button "Save" at bounding box center [987, 600] width 82 height 32
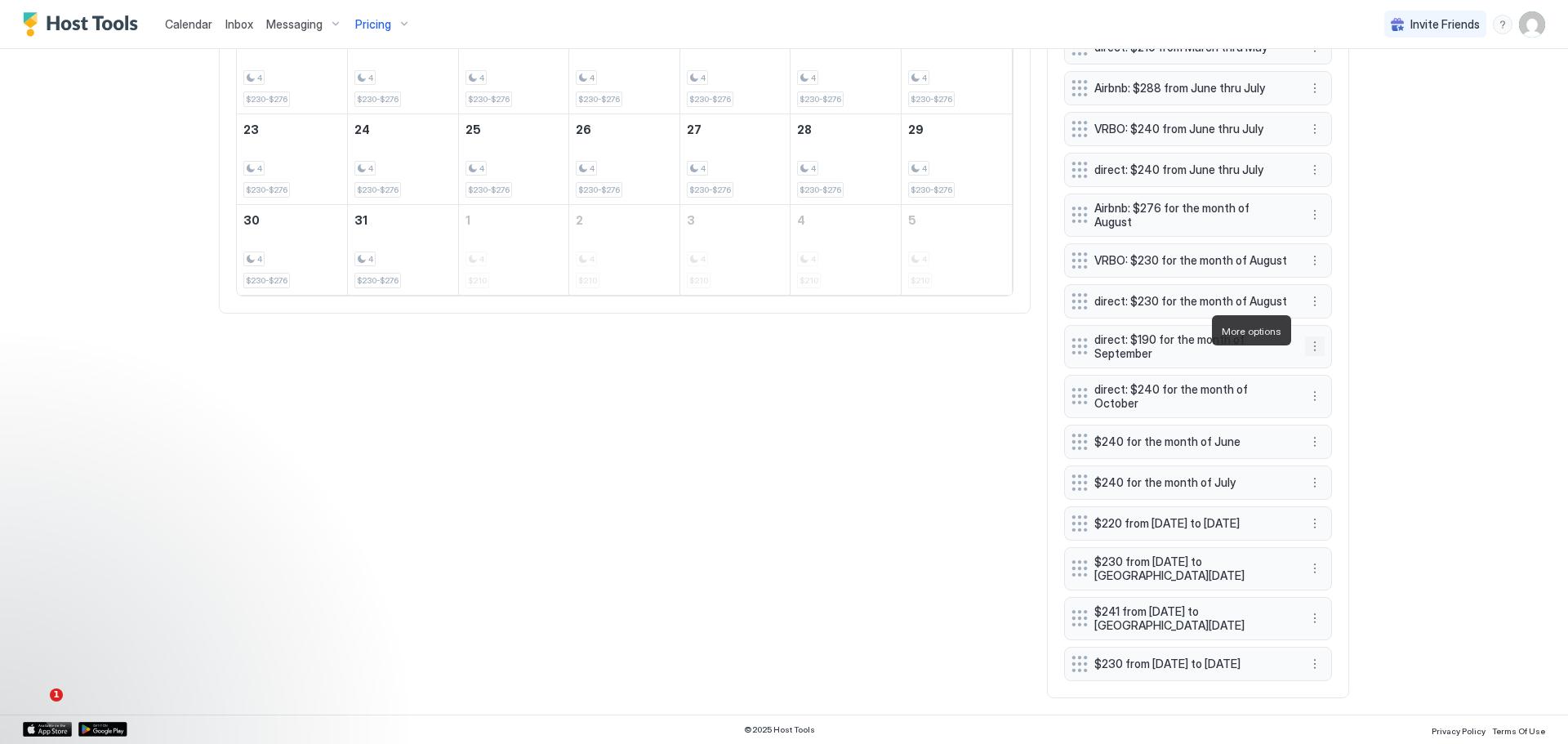
click at [1316, 337] on button "More options" at bounding box center [1315, 346] width 20 height 20
click at [954, 425] on div at bounding box center [784, 372] width 1568 height 744
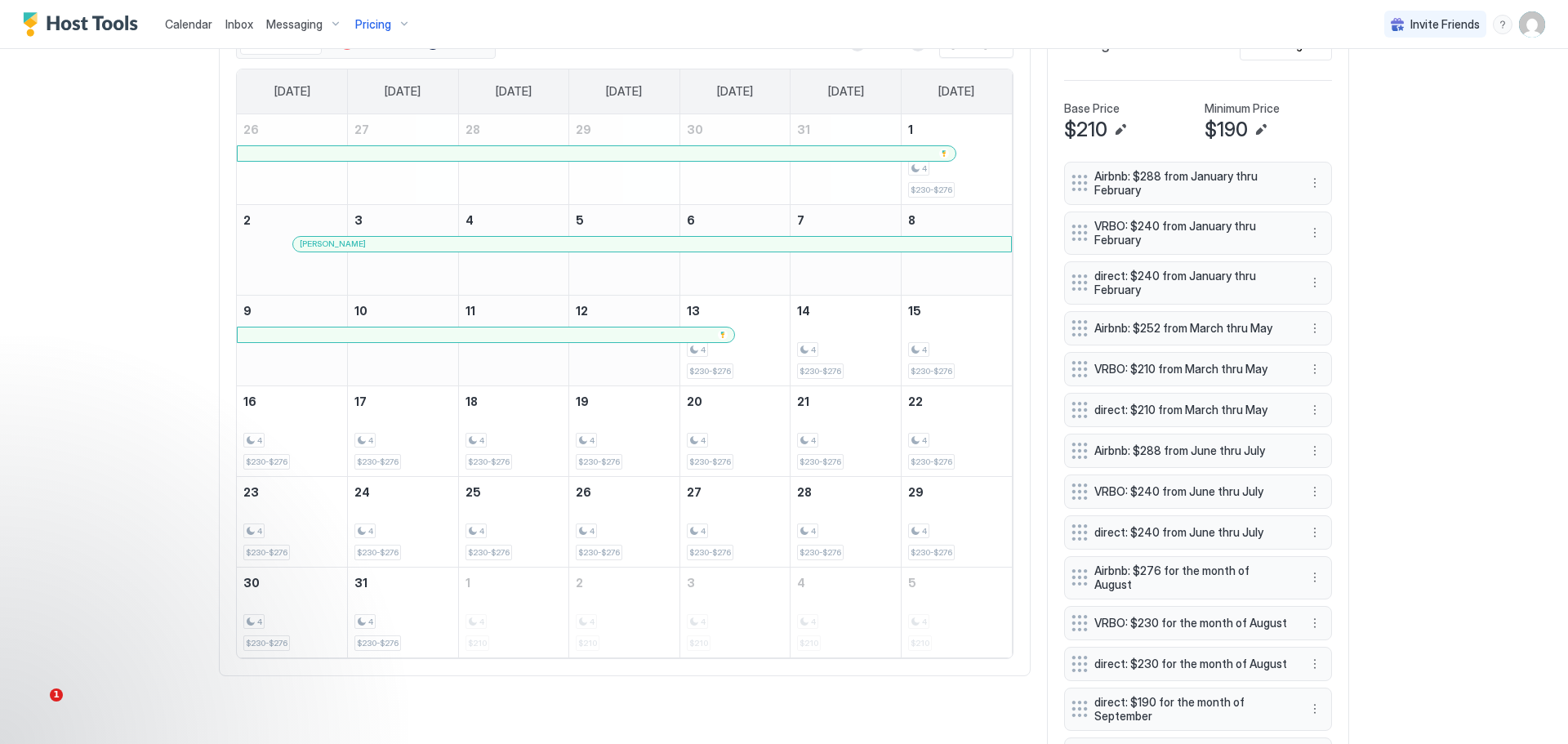
scroll to position [439, 0]
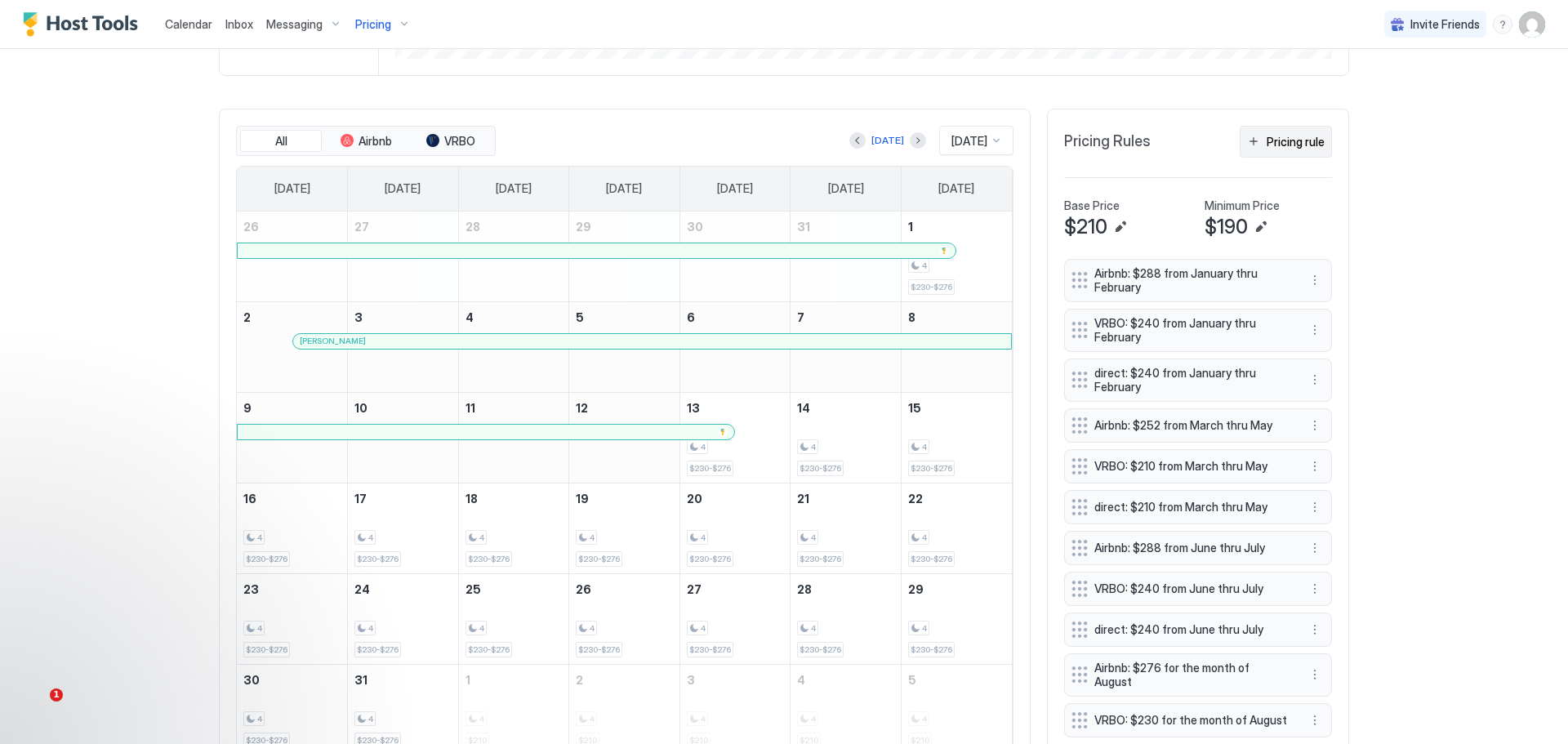
click at [1285, 140] on div "Pricing rule" at bounding box center [1295, 141] width 58 height 17
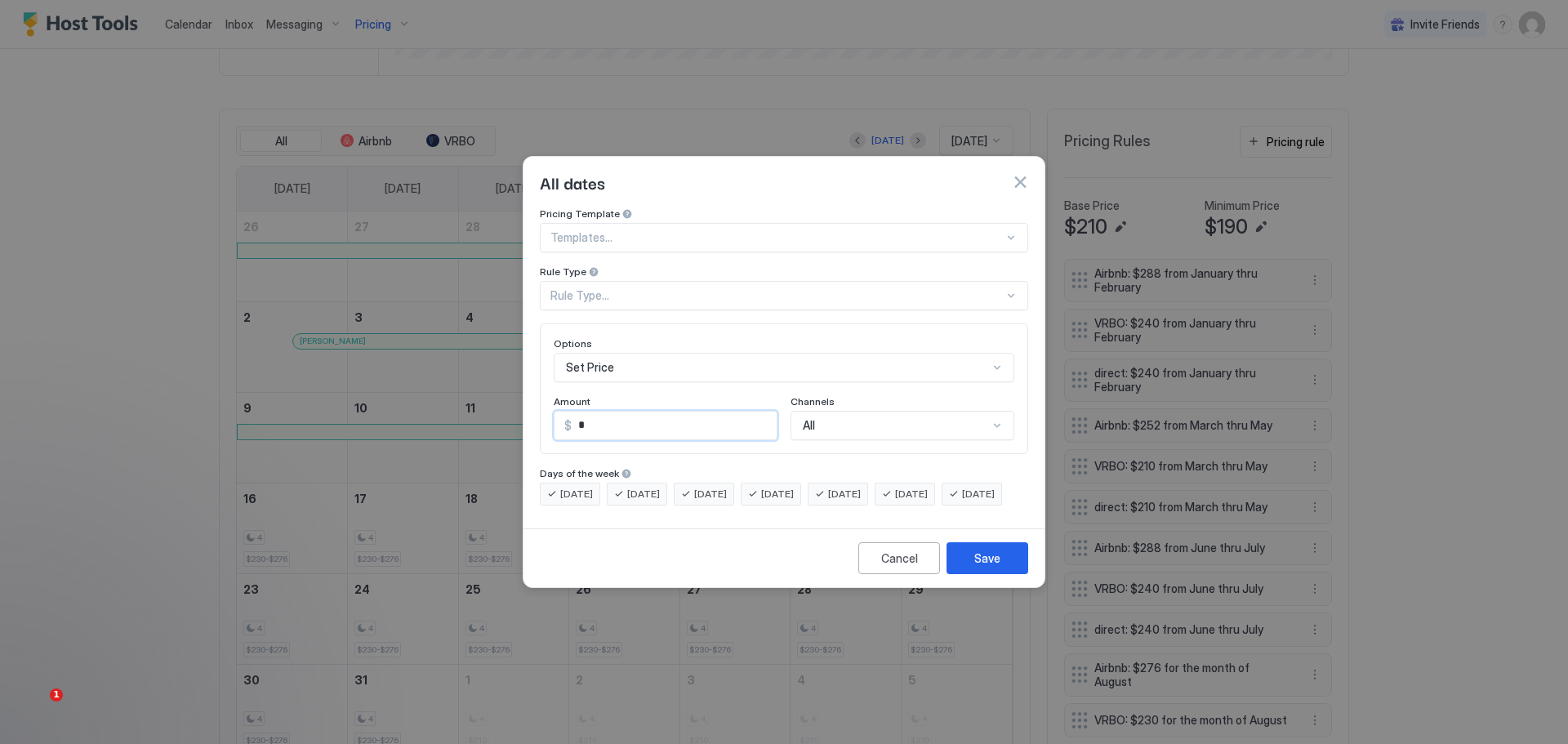
drag, startPoint x: 588, startPoint y: 402, endPoint x: 566, endPoint y: 414, distance: 25.1
click at [576, 412] on input "*" at bounding box center [674, 425] width 205 height 28
click at [566, 418] on span "$" at bounding box center [568, 425] width 7 height 14
drag, startPoint x: 587, startPoint y: 409, endPoint x: 569, endPoint y: 408, distance: 18.0
click at [569, 411] on div "$ *" at bounding box center [665, 425] width 223 height 30
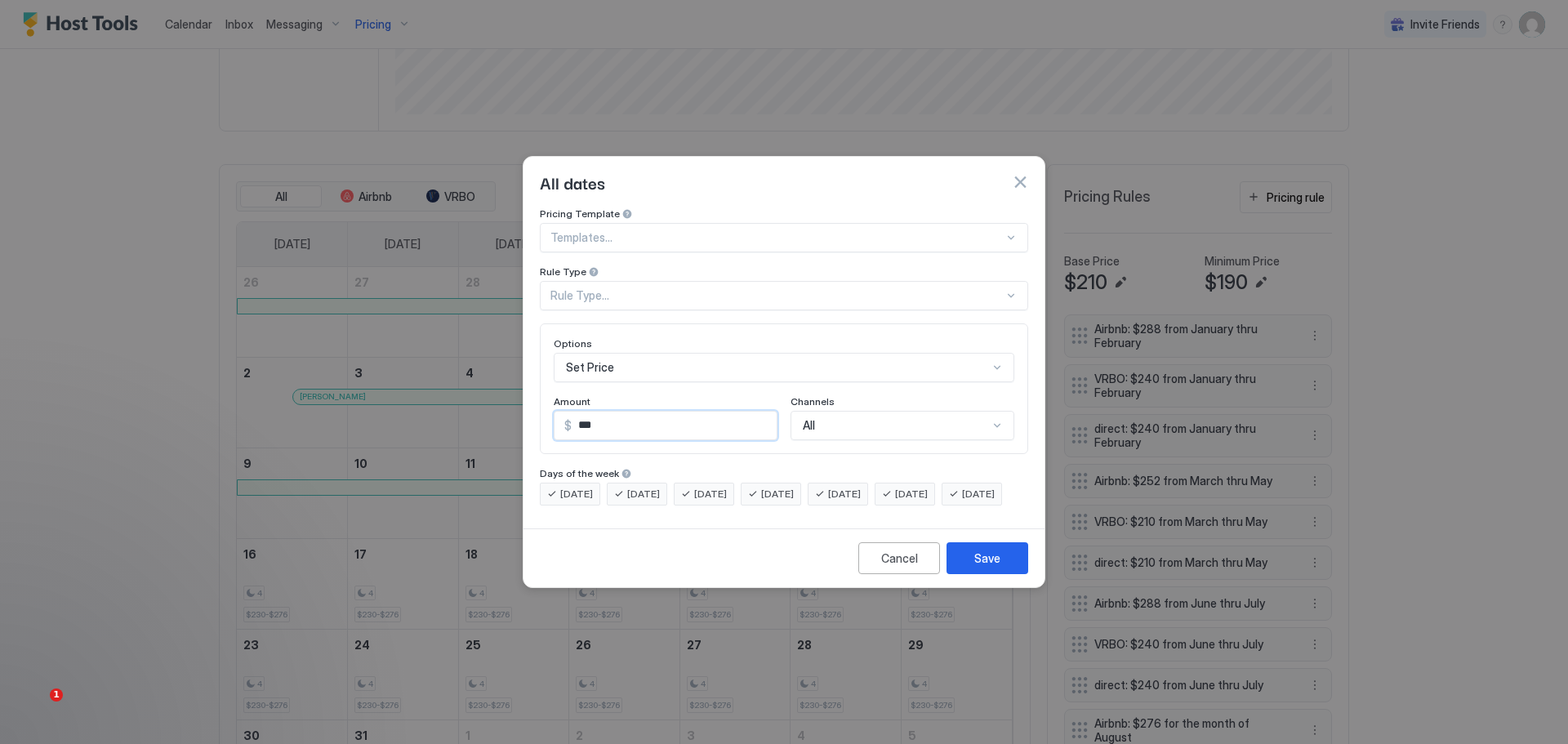
scroll to position [495, 0]
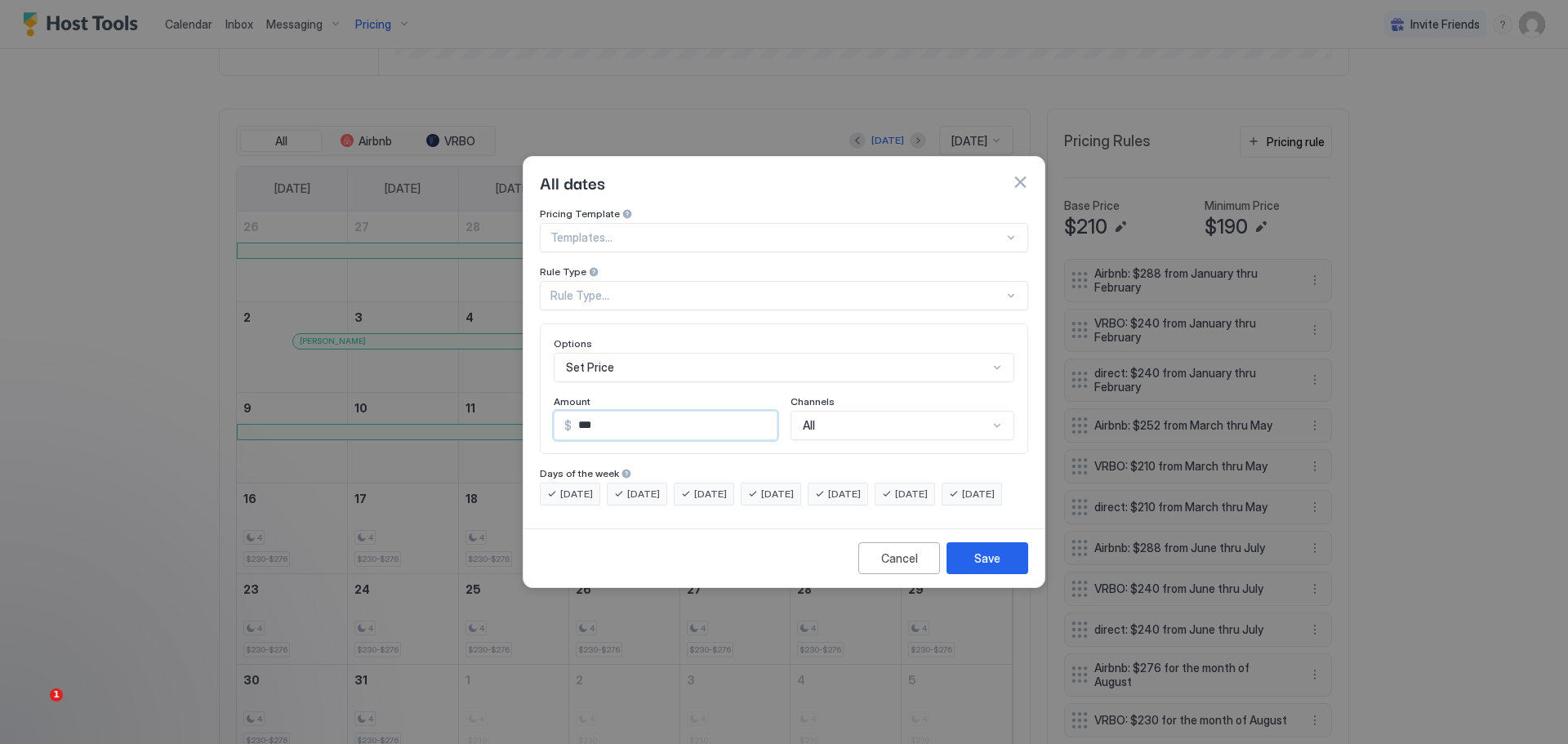
type input "***"
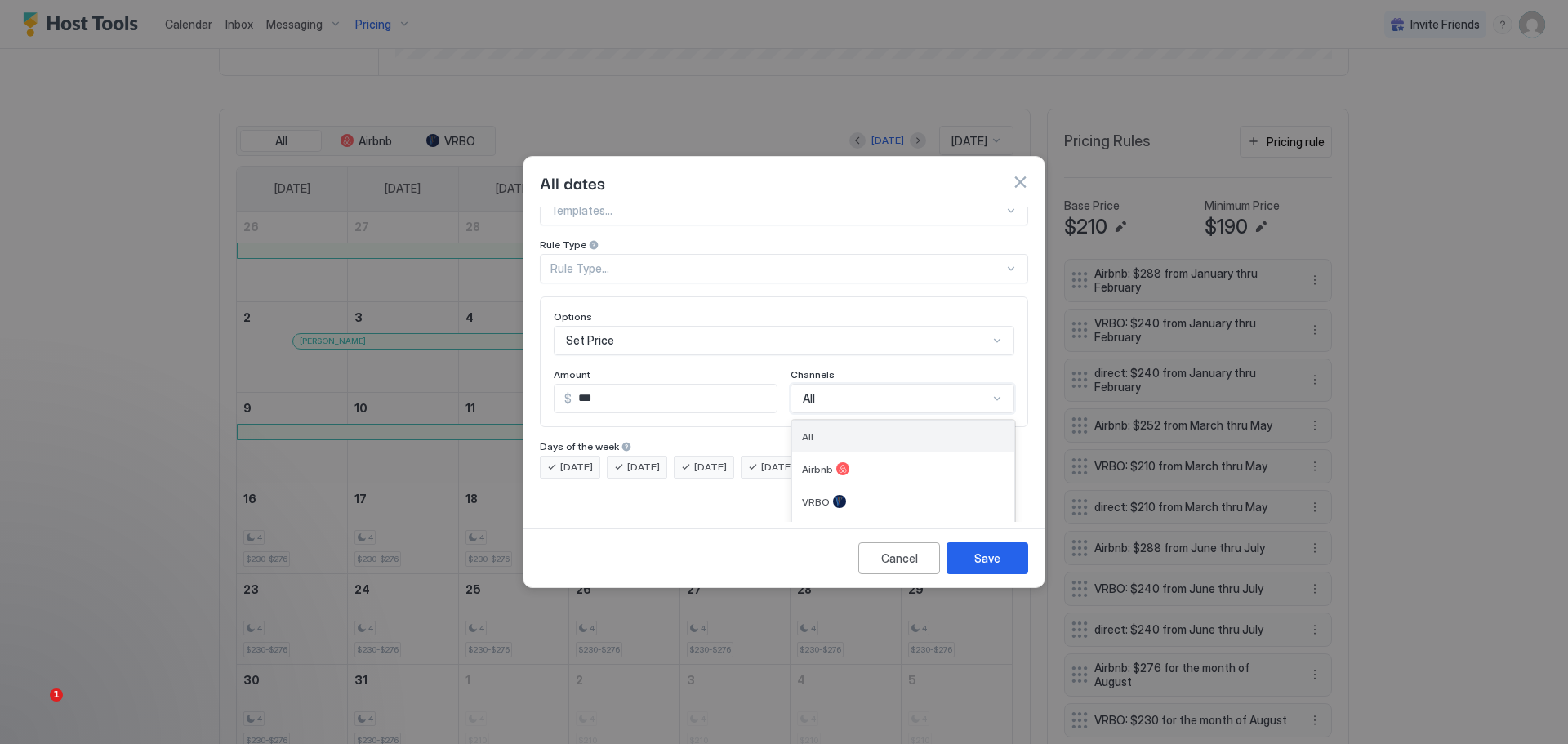
drag, startPoint x: 902, startPoint y: 410, endPoint x: 897, endPoint y: 418, distance: 9.4
click at [901, 410] on div "4 results available. Use Up and Down to choose options, press Enter to select t…" at bounding box center [902, 398] width 223 height 30
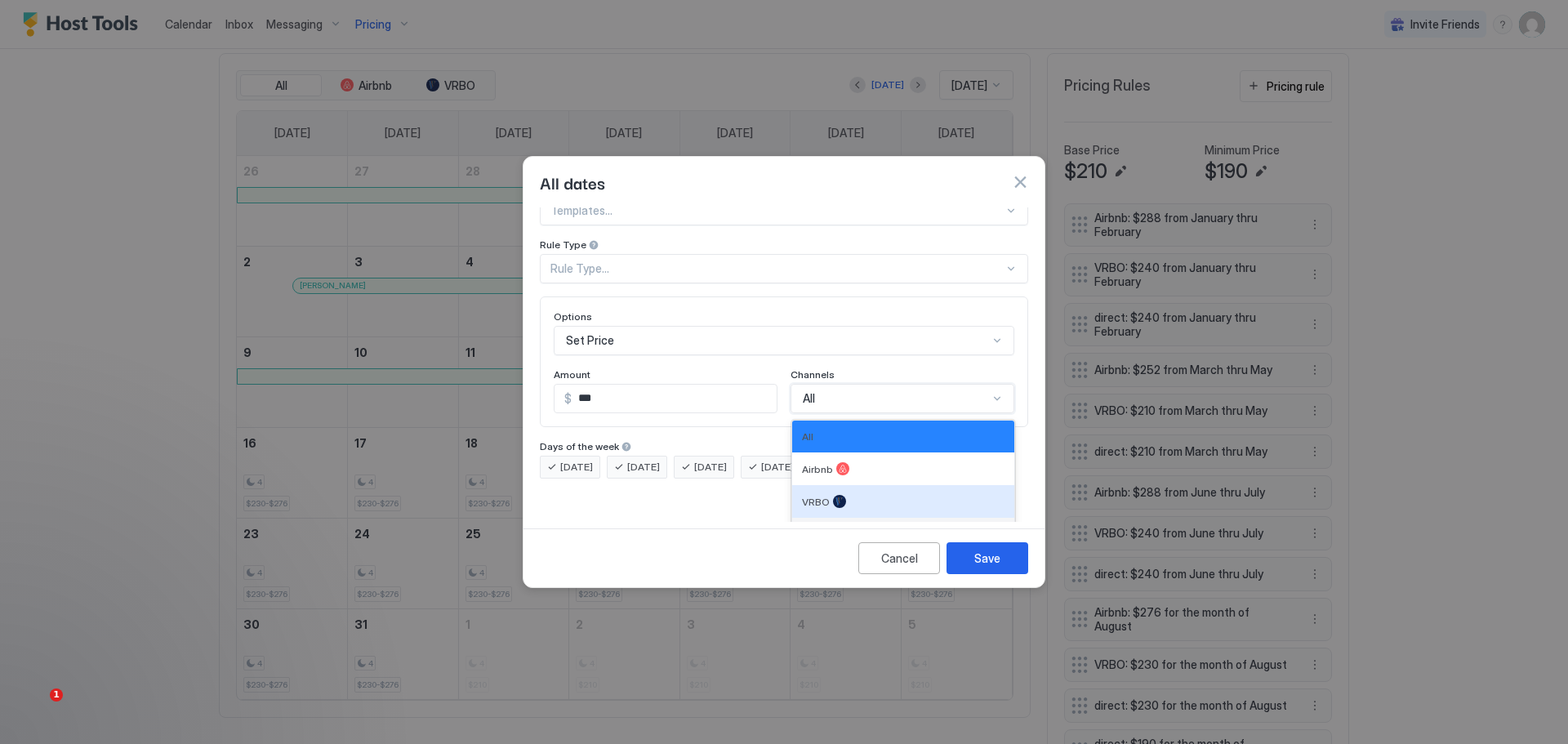
scroll to position [439, 0]
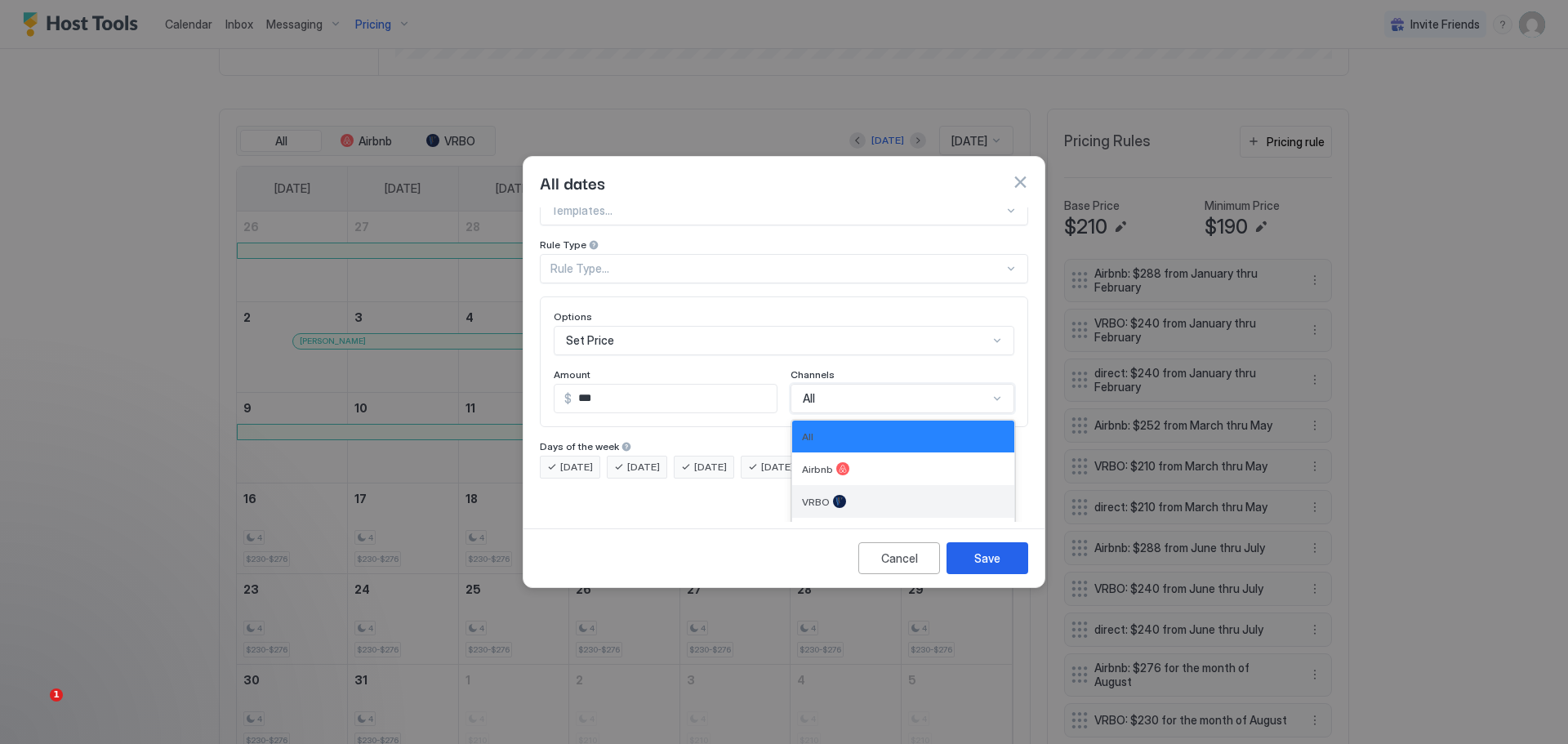
click at [811, 496] on span "VRBO" at bounding box center [815, 503] width 28 height 13
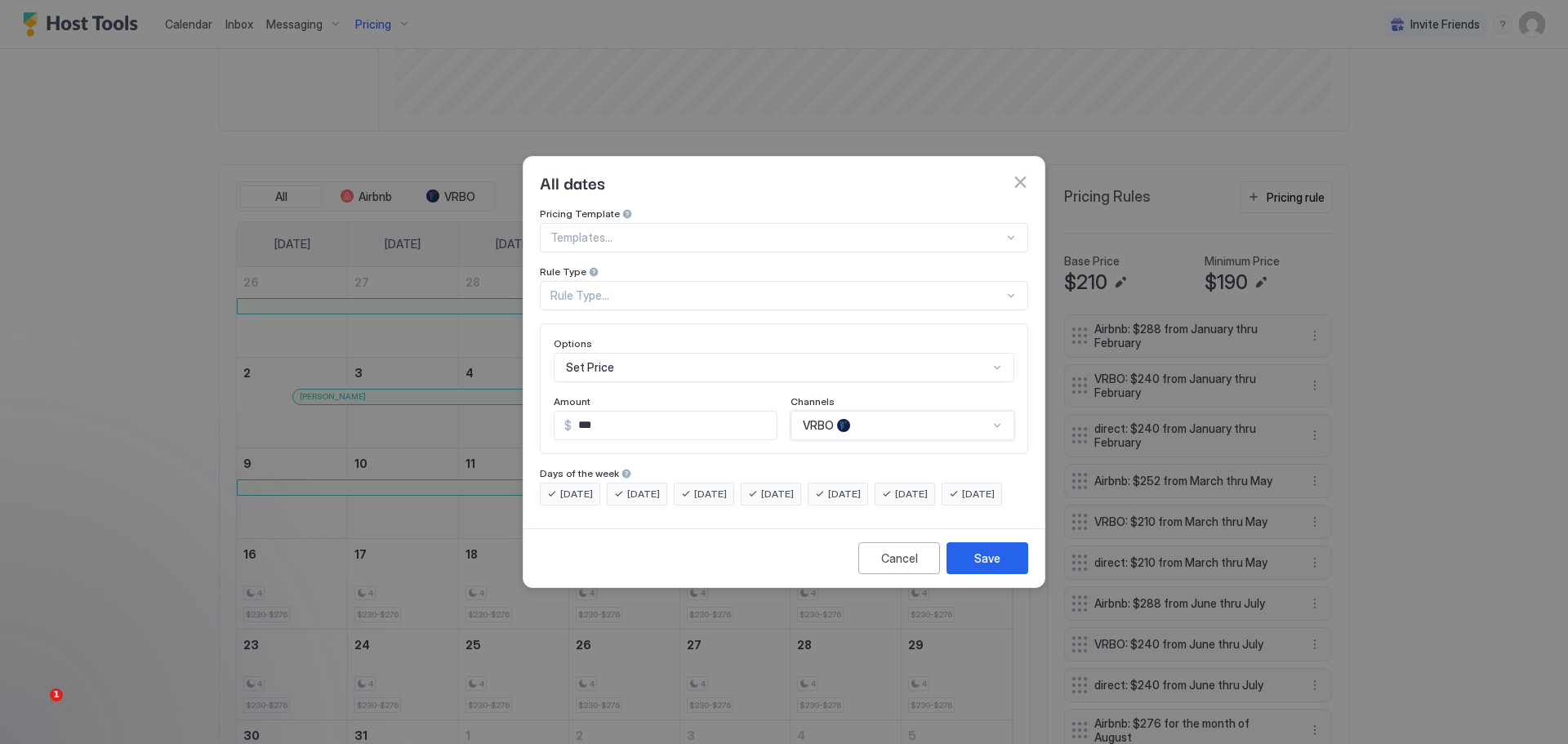
scroll to position [495, 0]
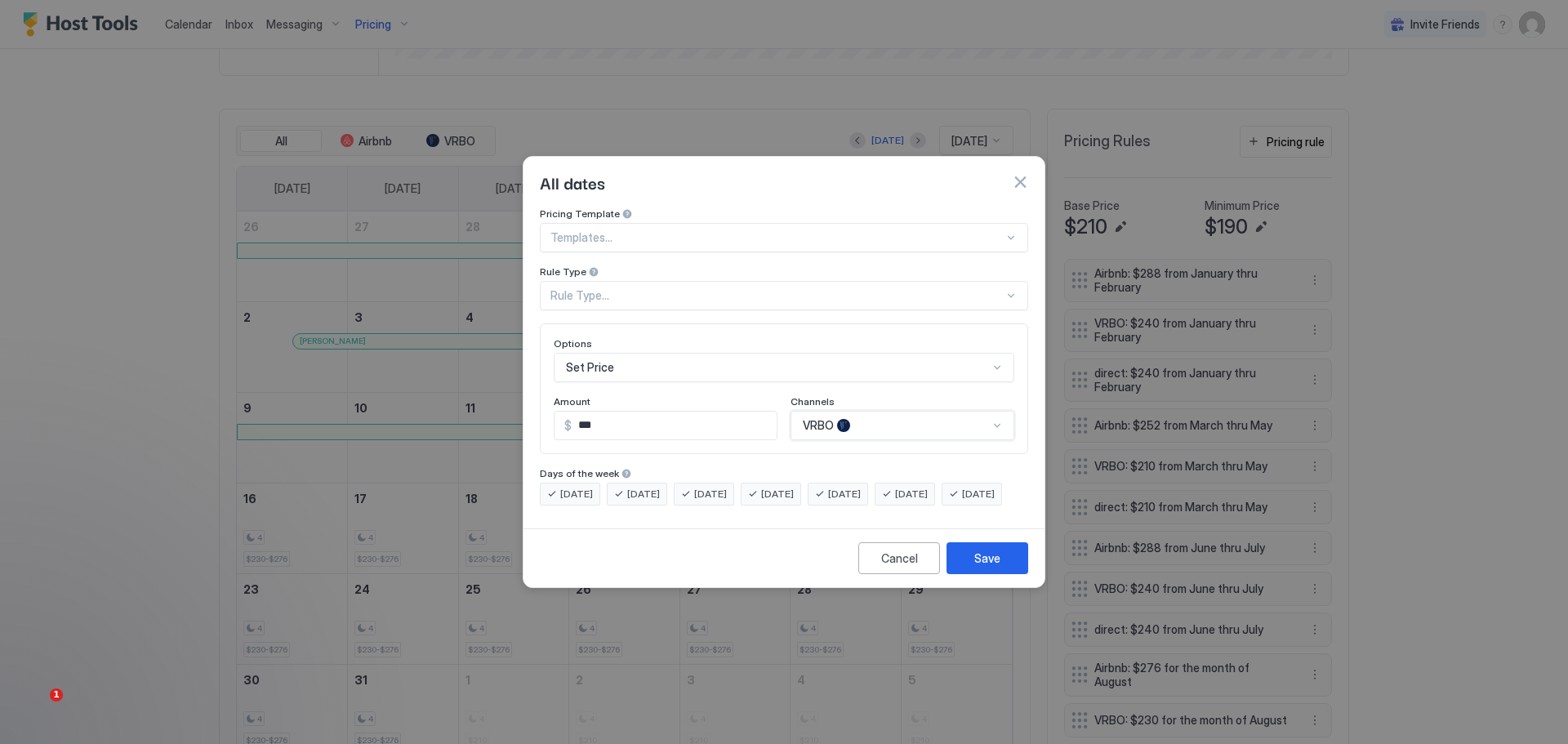
click at [615, 288] on div "Rule Type..." at bounding box center [777, 295] width 453 height 14
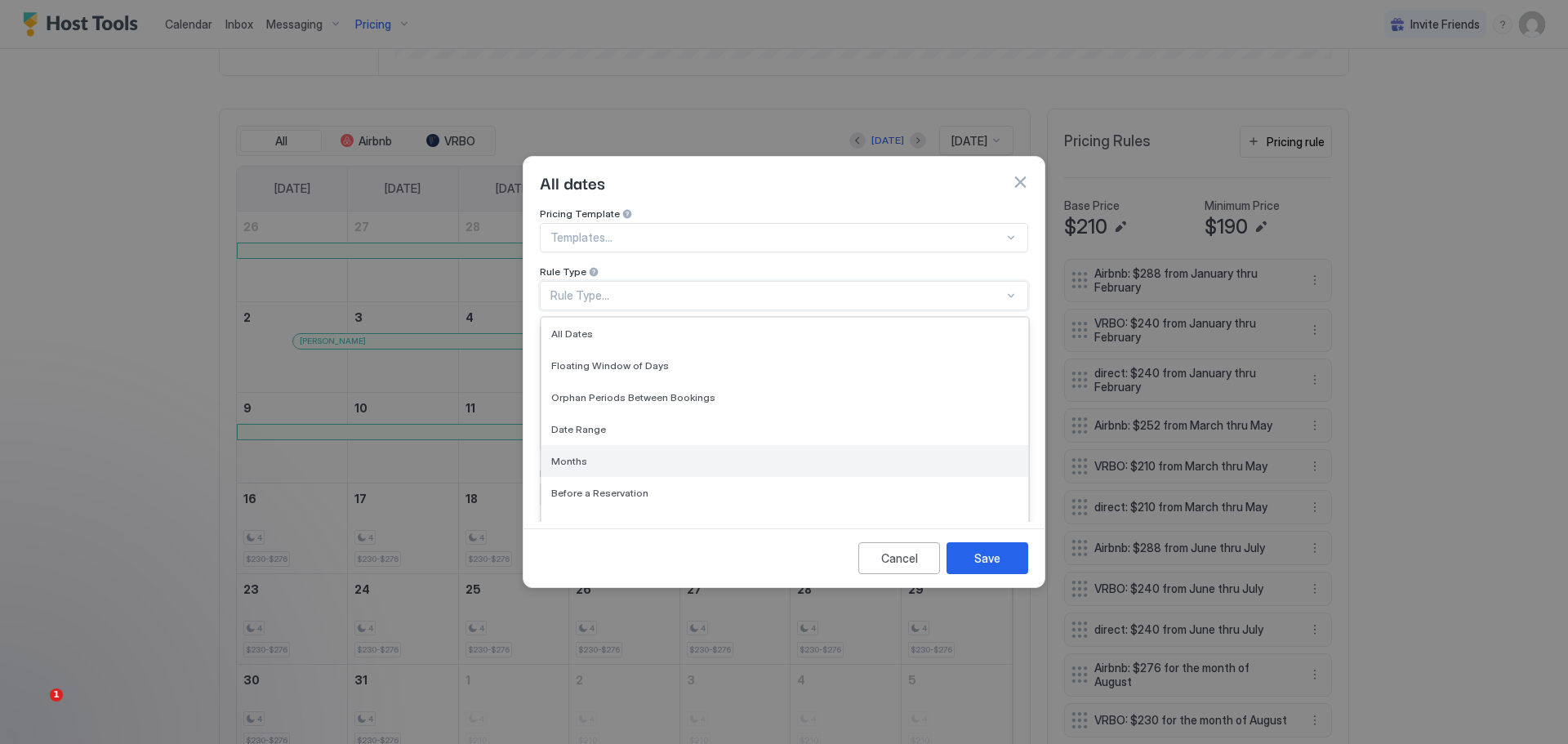
click at [565, 445] on div "Months" at bounding box center [785, 461] width 487 height 32
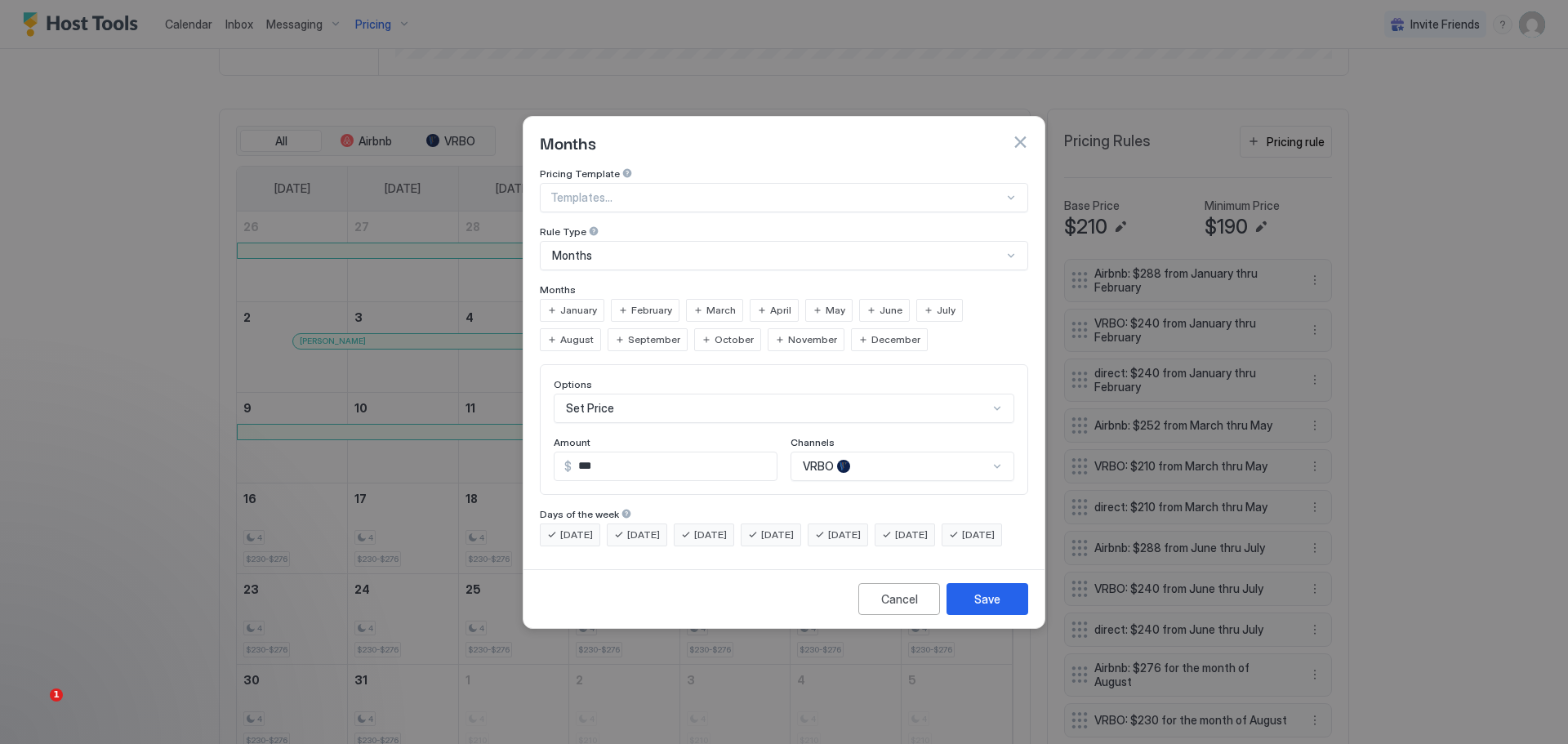
click at [628, 333] on span "September" at bounding box center [654, 340] width 52 height 14
click at [994, 606] on div "Save" at bounding box center [987, 599] width 26 height 17
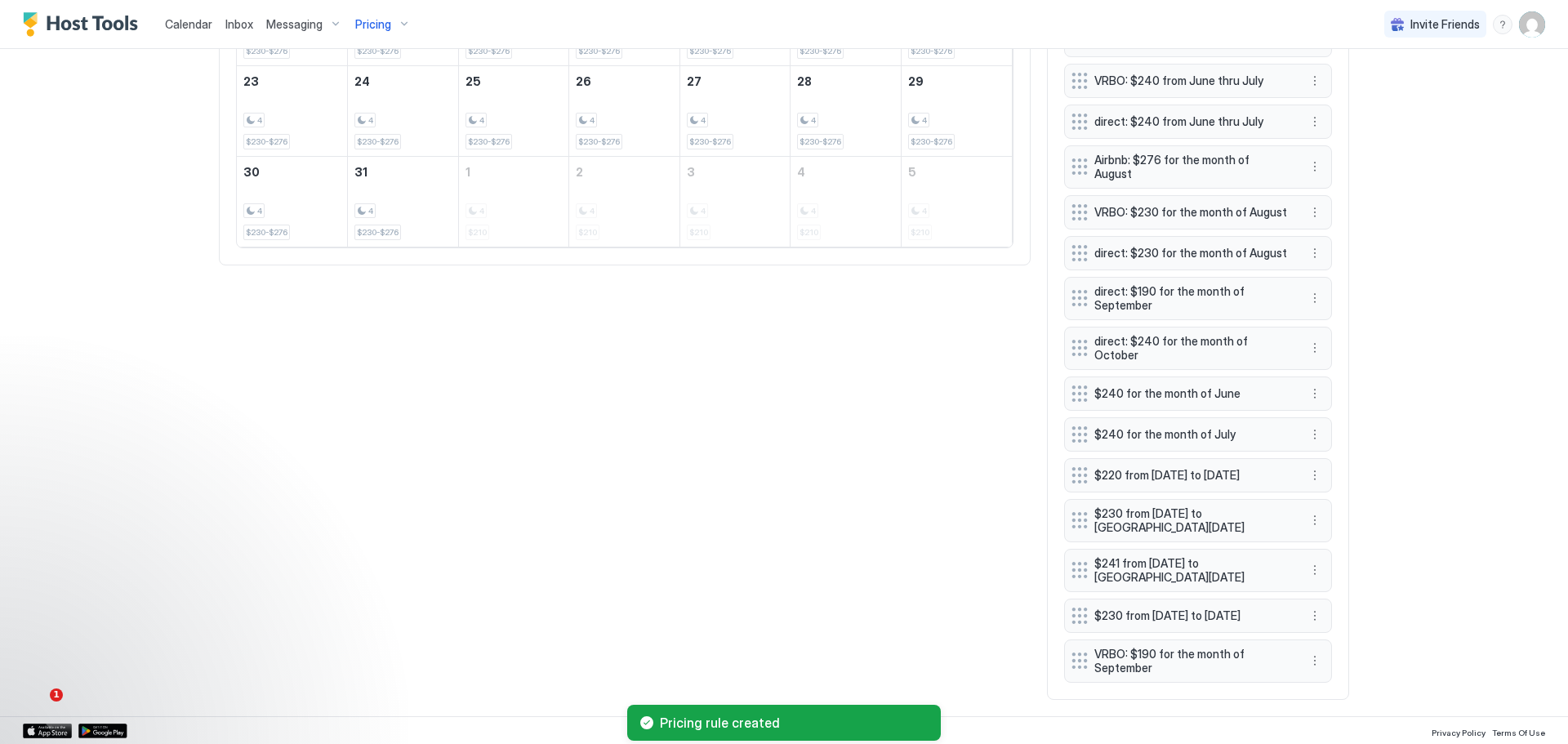
scroll to position [979, 0]
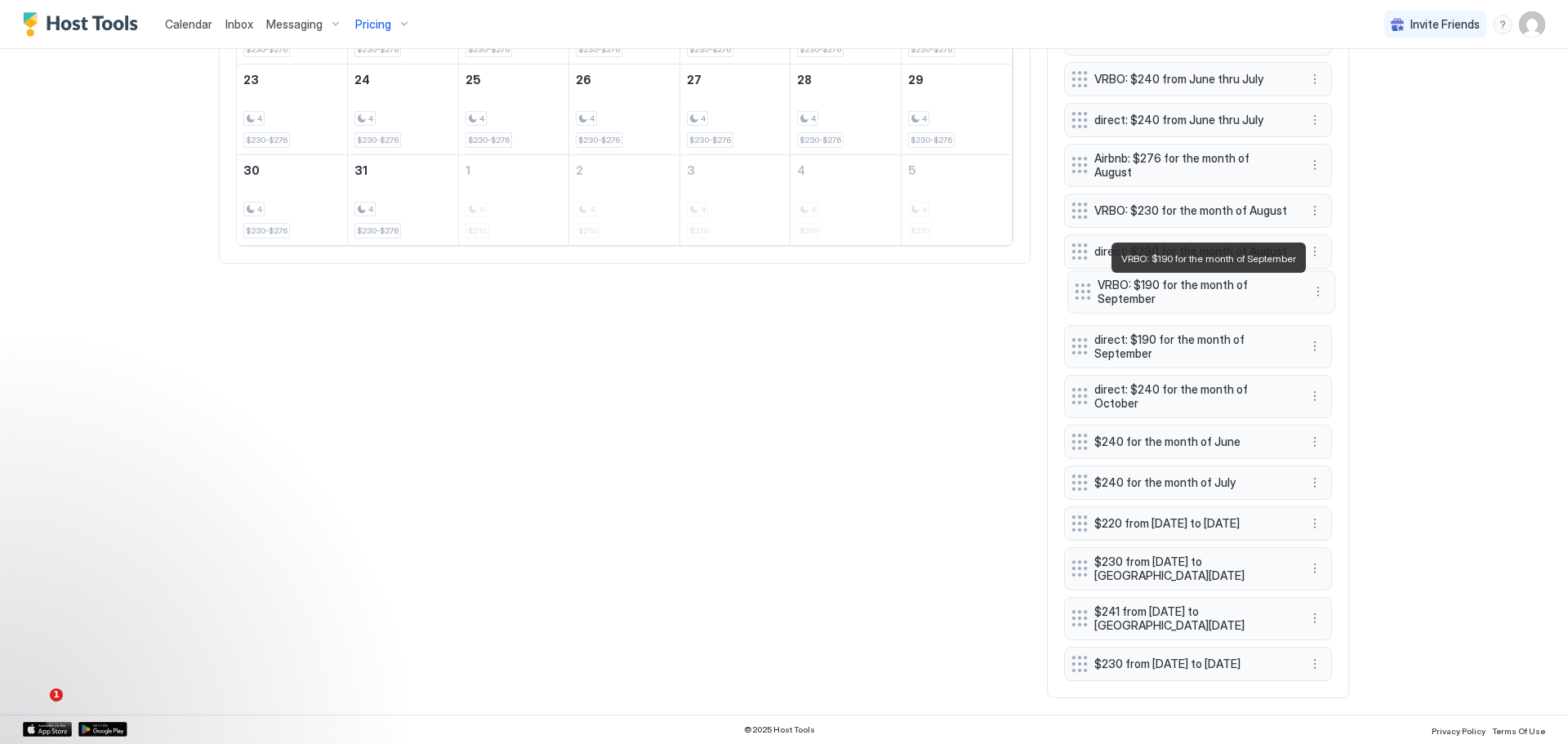
drag, startPoint x: 1126, startPoint y: 657, endPoint x: 1128, endPoint y: 289, distance: 368.0
click at [1128, 289] on span "VRBO: $190 for the month of September" at bounding box center [1195, 293] width 195 height 29
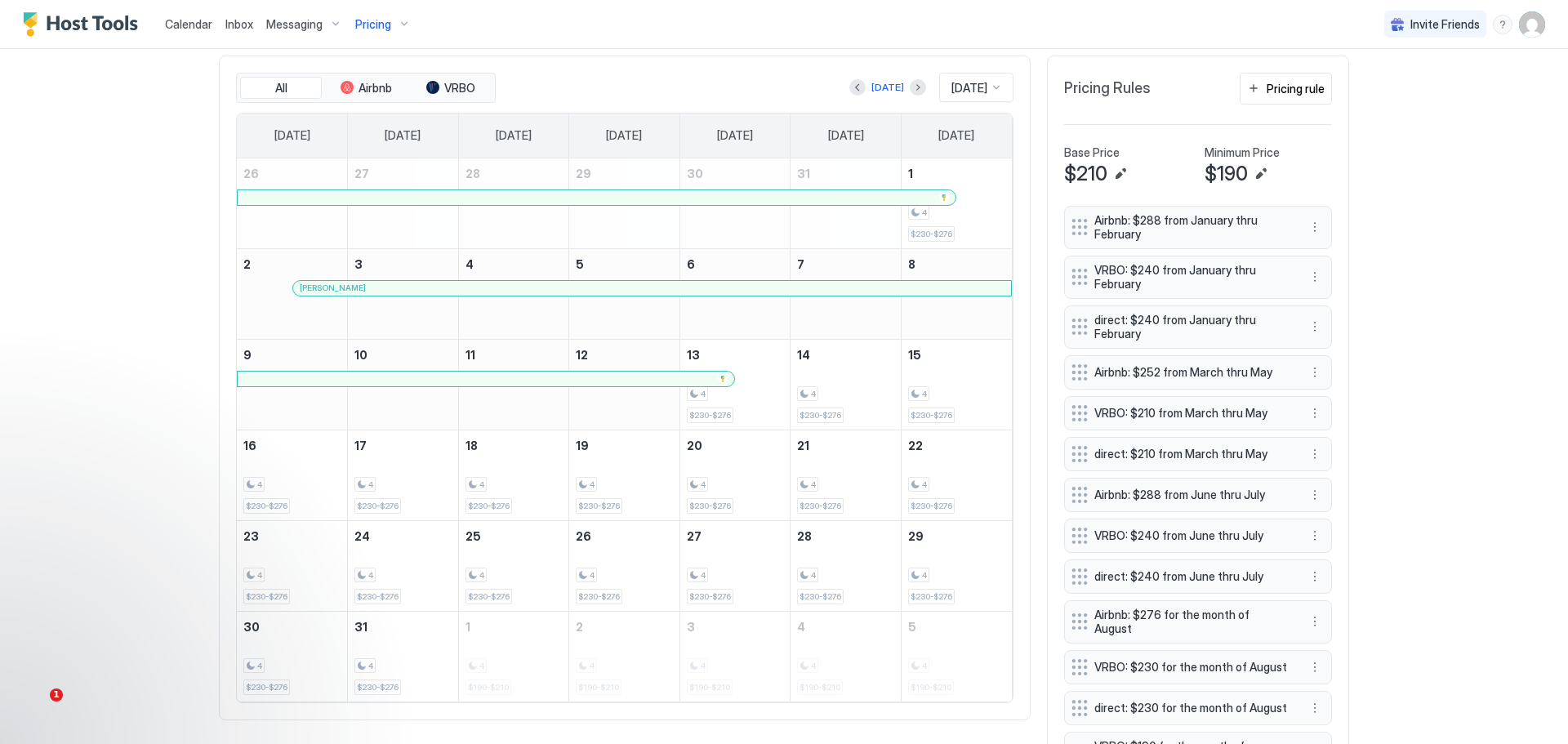
scroll to position [325, 0]
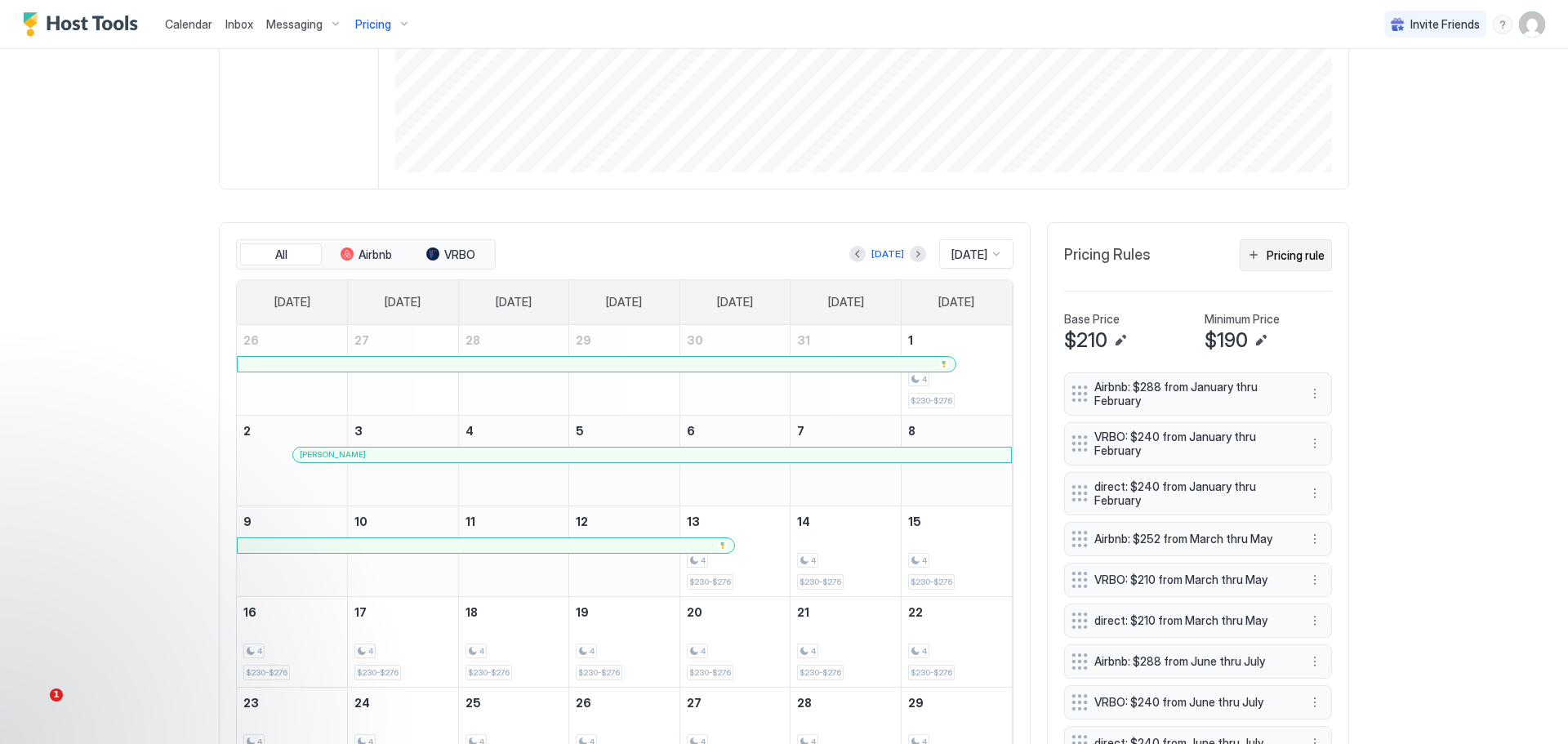
click at [1282, 255] on div "Pricing rule" at bounding box center [1295, 255] width 58 height 17
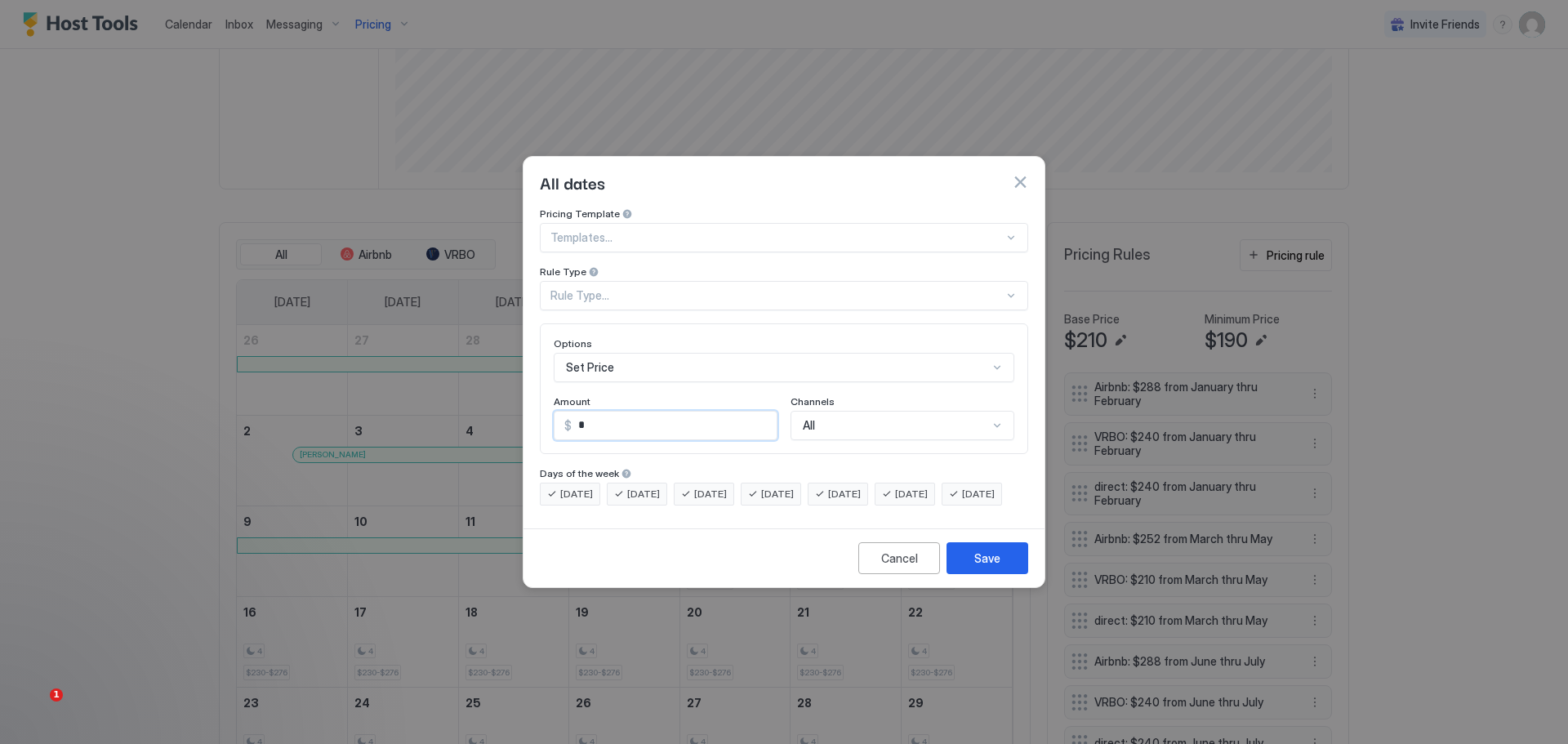
drag, startPoint x: 587, startPoint y: 416, endPoint x: 548, endPoint y: 428, distance: 40.8
click at [548, 428] on div "Options Set Price Amount $ * Channels All" at bounding box center [784, 390] width 488 height 131
type input "***"
click at [665, 266] on div "Rule Type" at bounding box center [784, 273] width 488 height 15
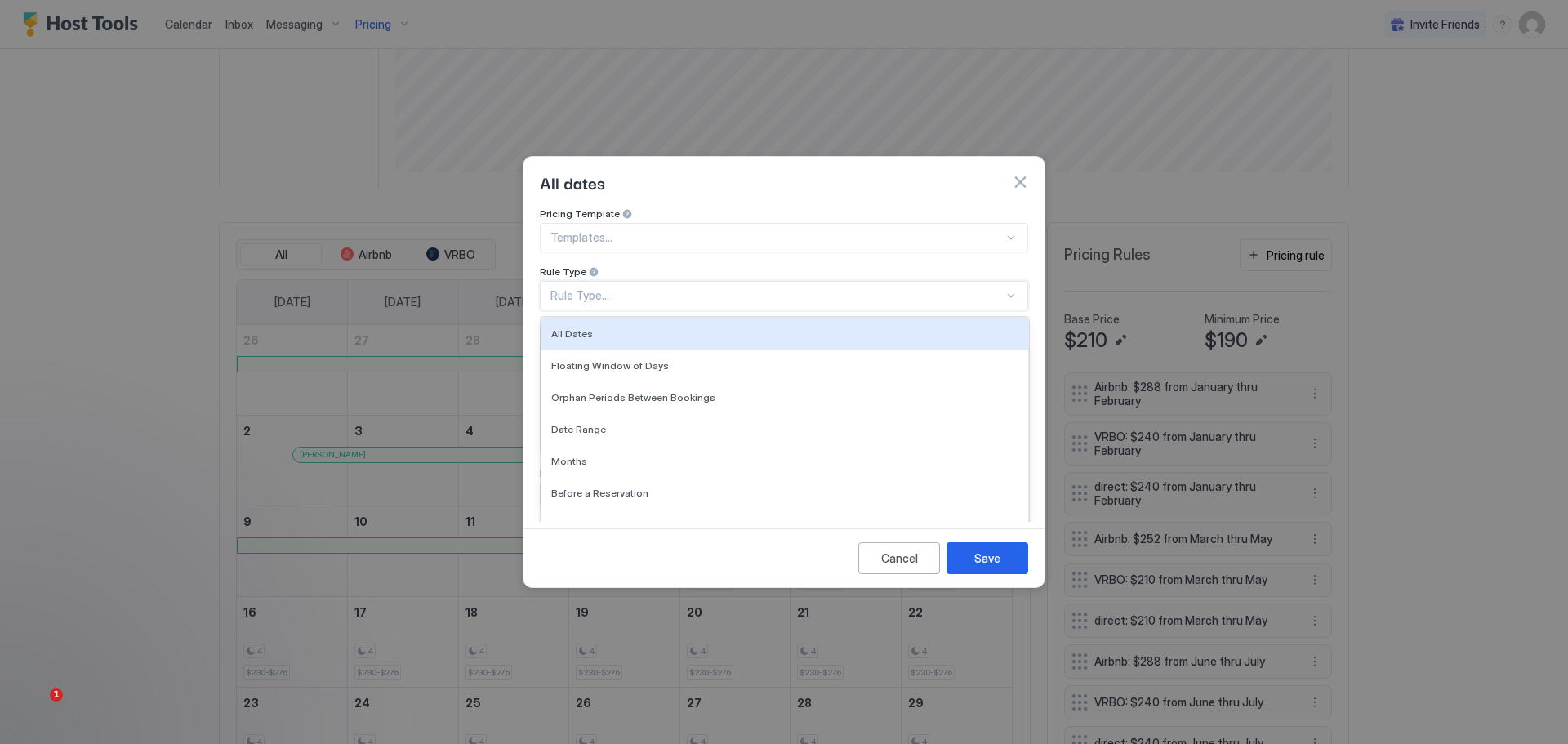
click at [656, 288] on div "Rule Type..." at bounding box center [777, 295] width 453 height 14
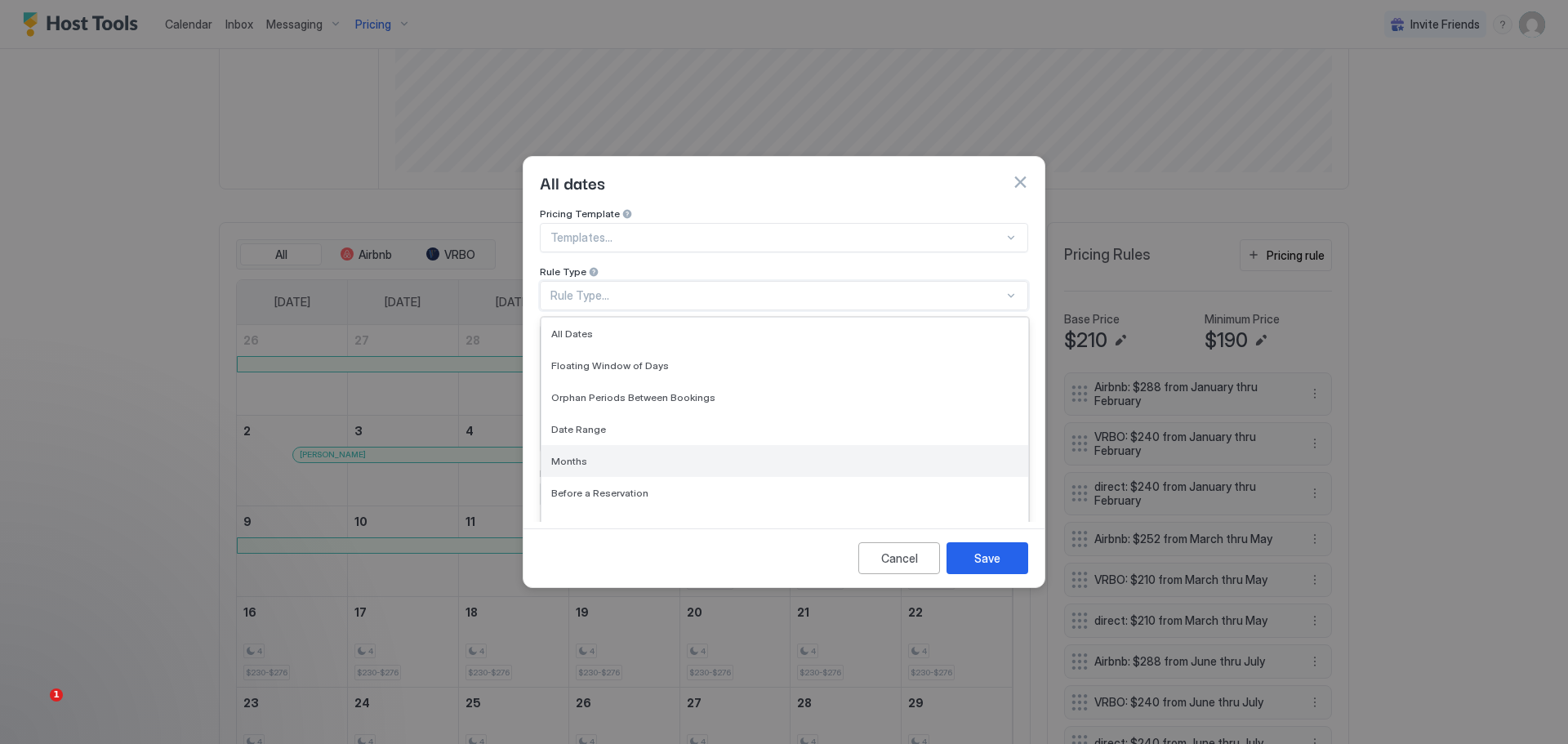
click at [574, 455] on span "Months" at bounding box center [570, 461] width 36 height 13
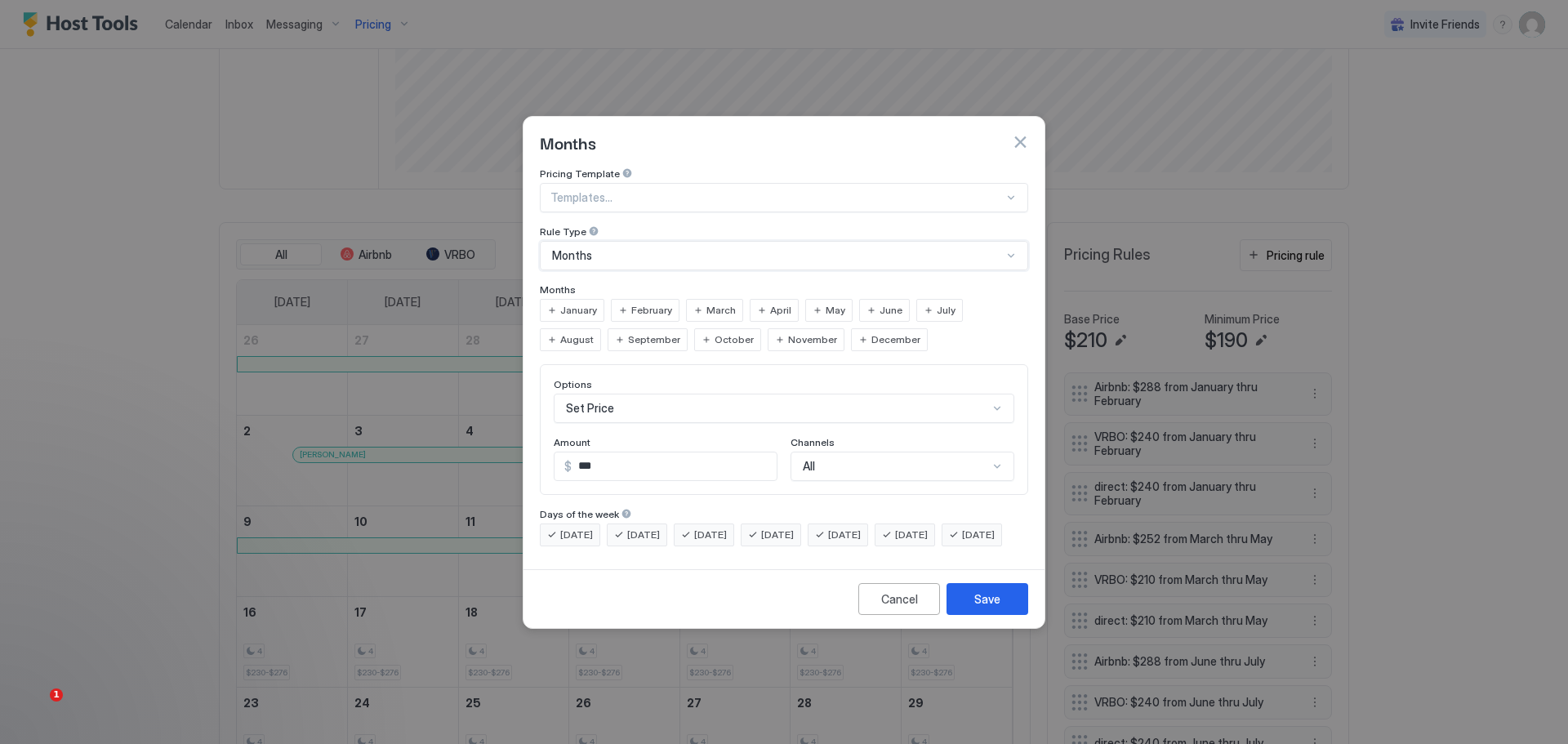
click at [628, 333] on span "September" at bounding box center [654, 340] width 52 height 14
click at [987, 451] on div "All" at bounding box center [902, 466] width 223 height 30
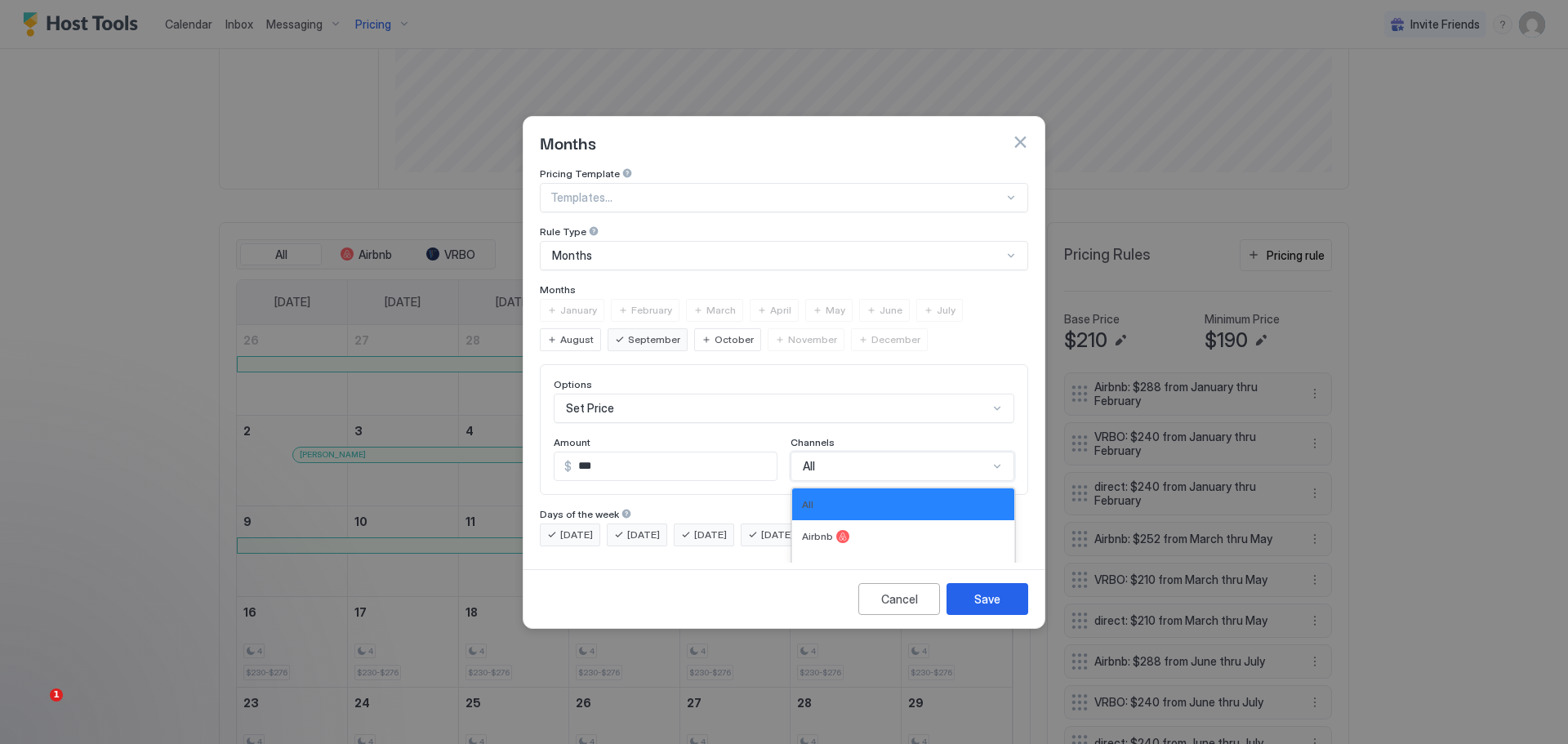
scroll to position [27, 0]
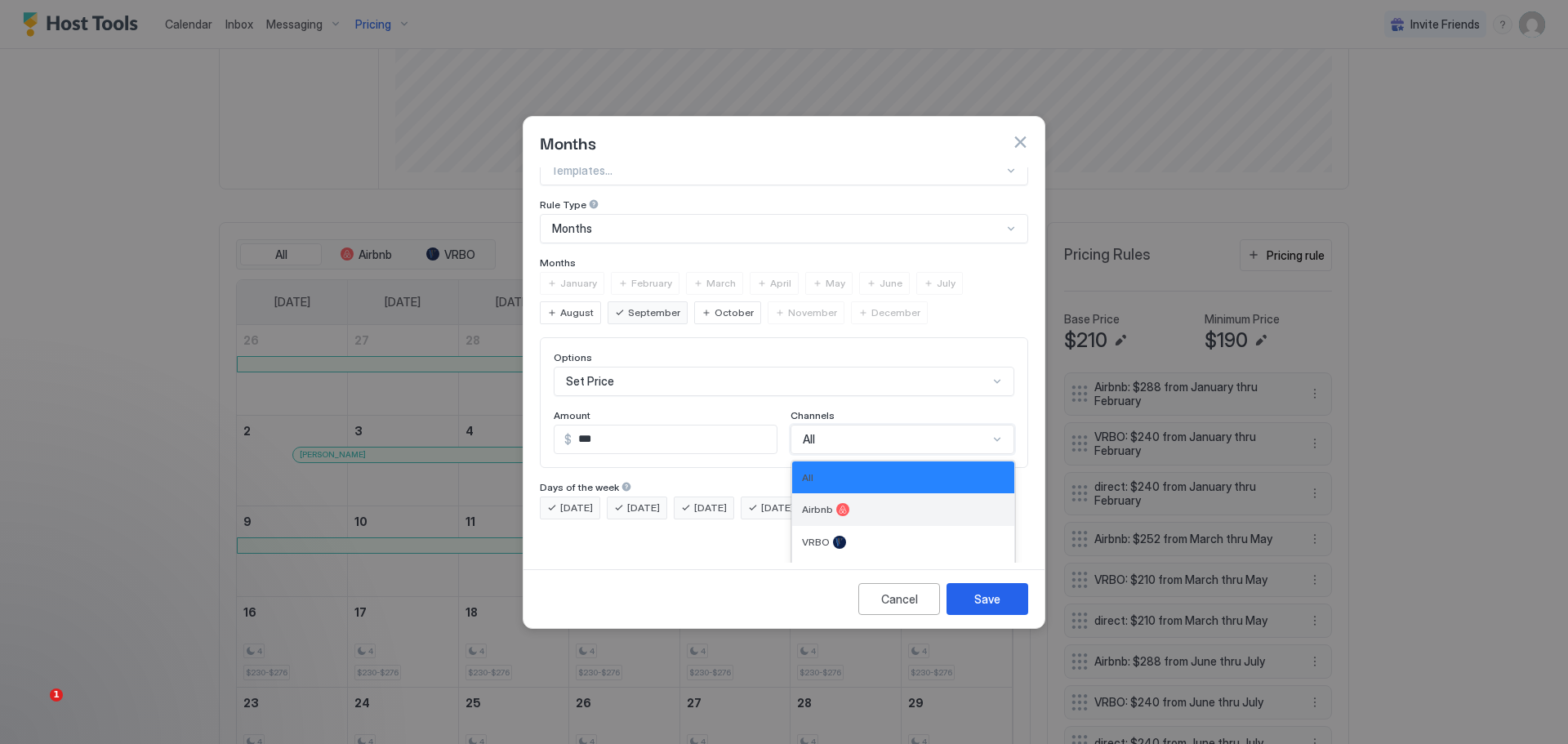
click at [901, 503] on div "Airbnb" at bounding box center [903, 510] width 203 height 13
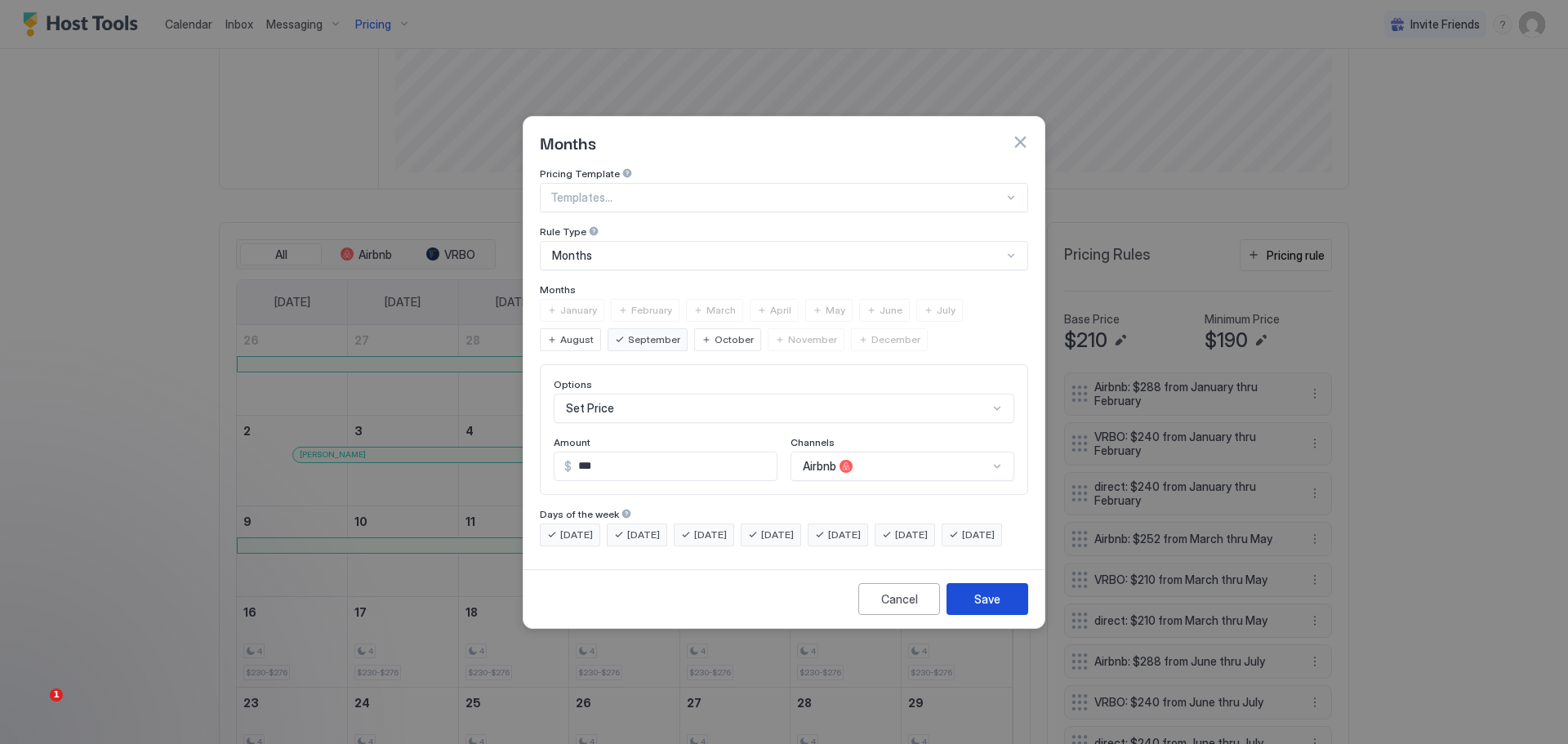
click at [989, 616] on button "Save" at bounding box center [987, 600] width 82 height 32
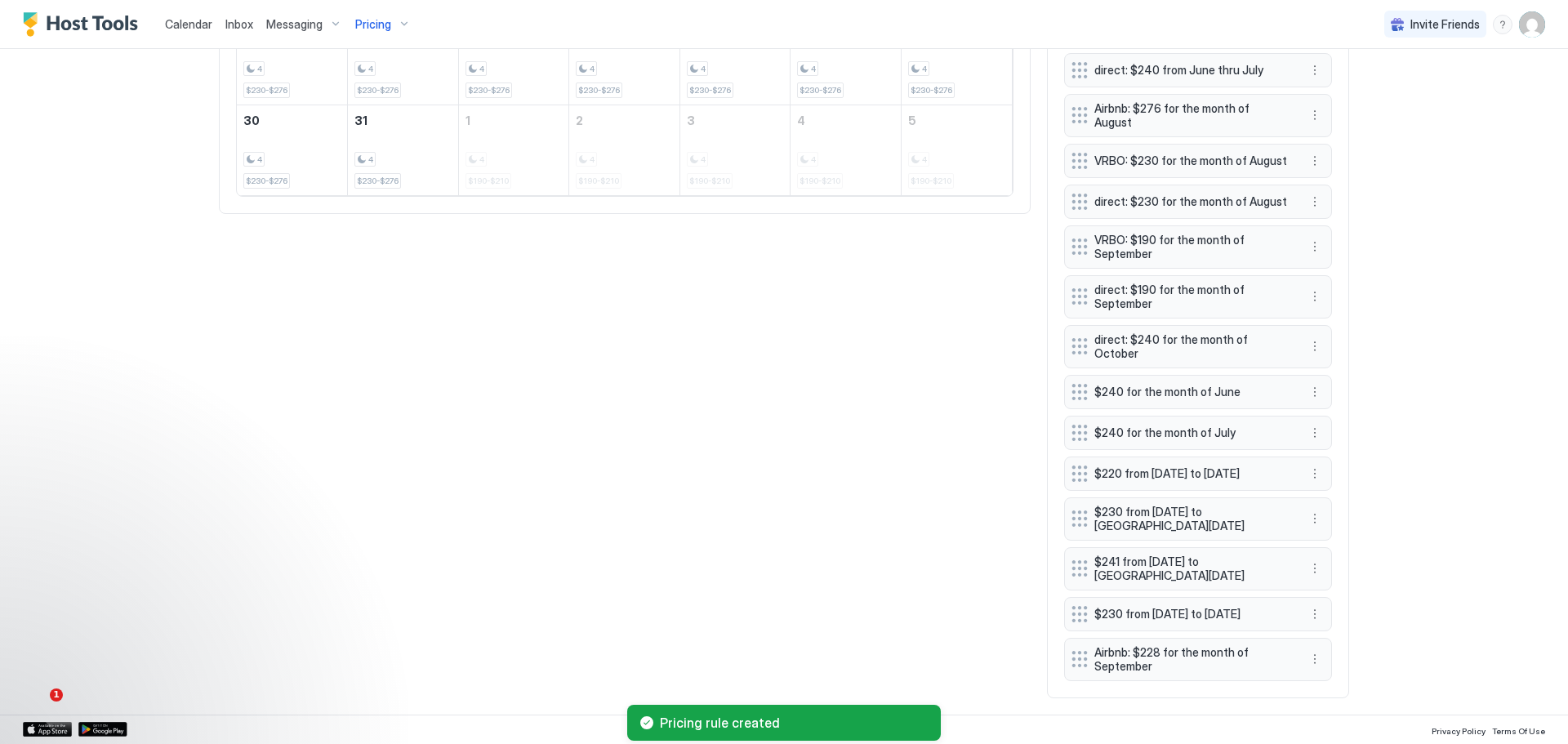
scroll to position [1028, 0]
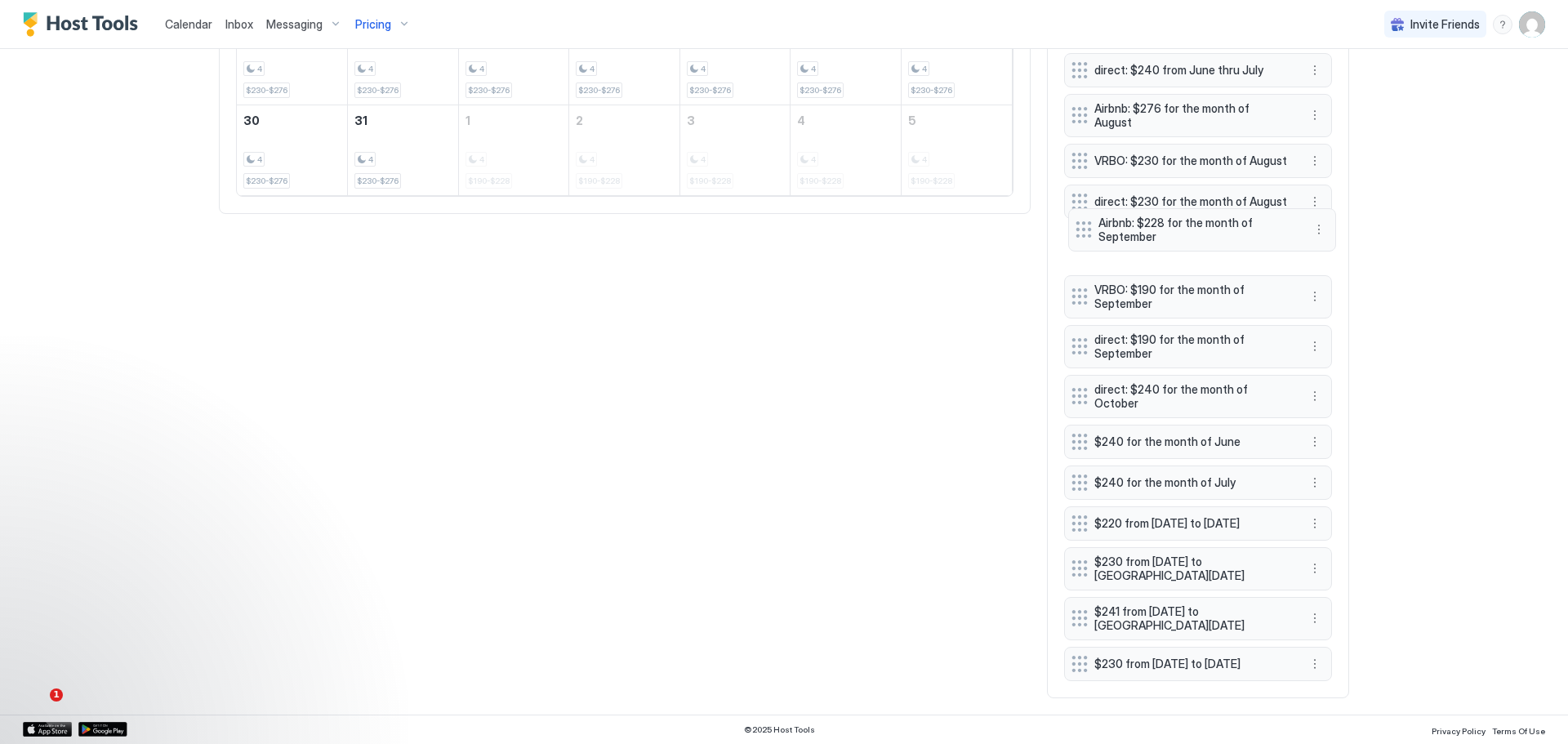
drag, startPoint x: 1151, startPoint y: 652, endPoint x: 1154, endPoint y: 222, distance: 430.0
click at [1154, 222] on span "Airbnb: $228 for the month of September" at bounding box center [1195, 230] width 195 height 29
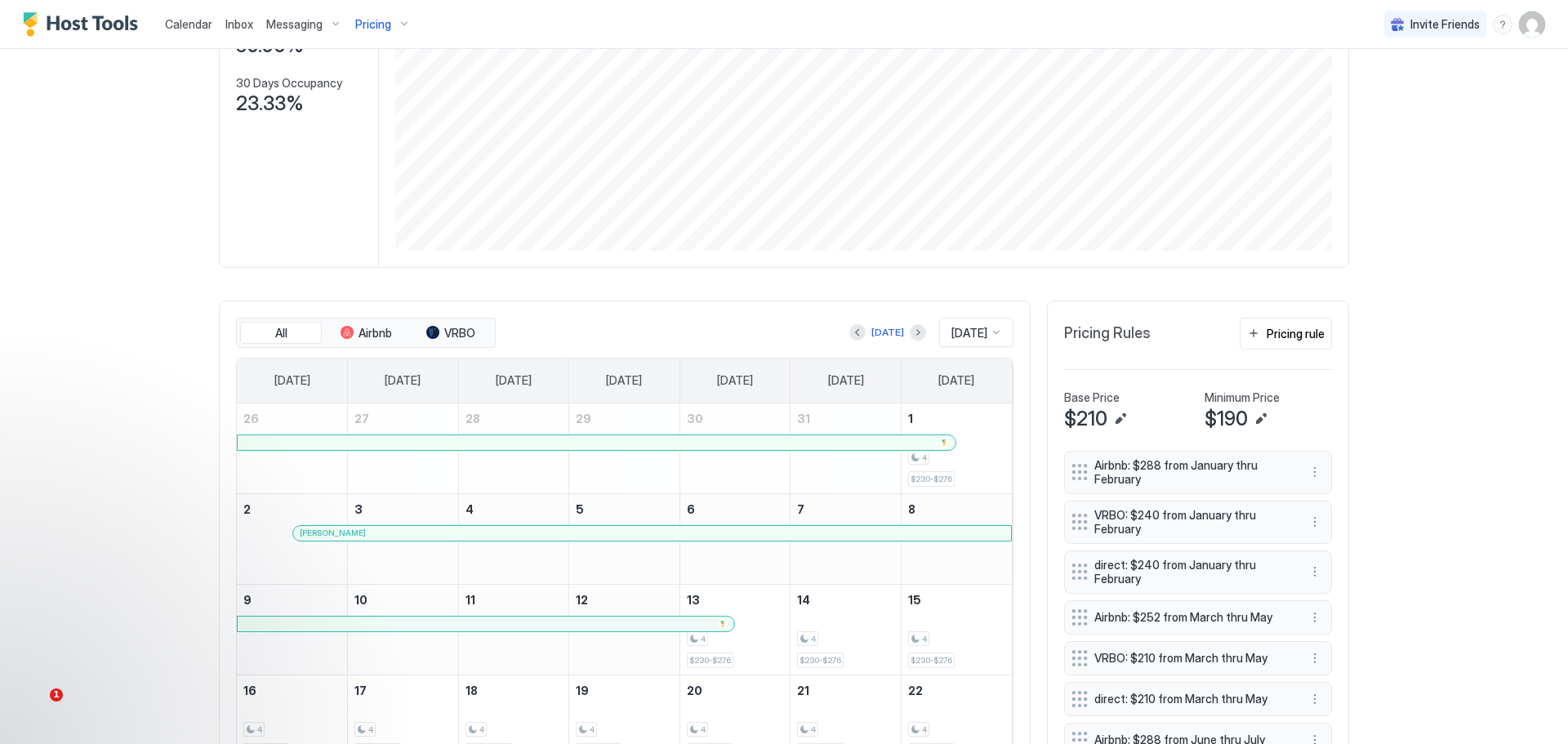
scroll to position [293, 0]
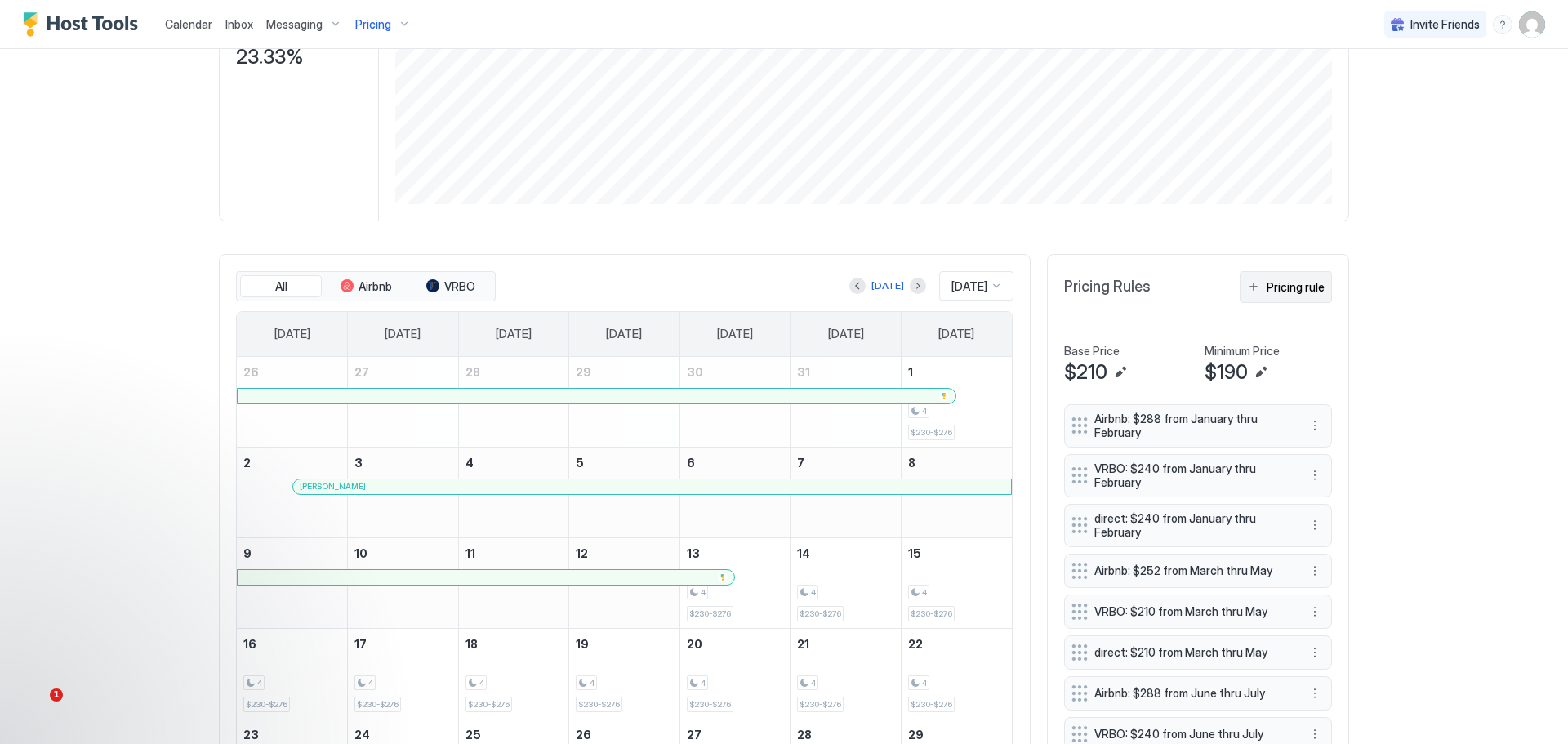
click at [1285, 294] on div "Pricing rule" at bounding box center [1295, 286] width 58 height 17
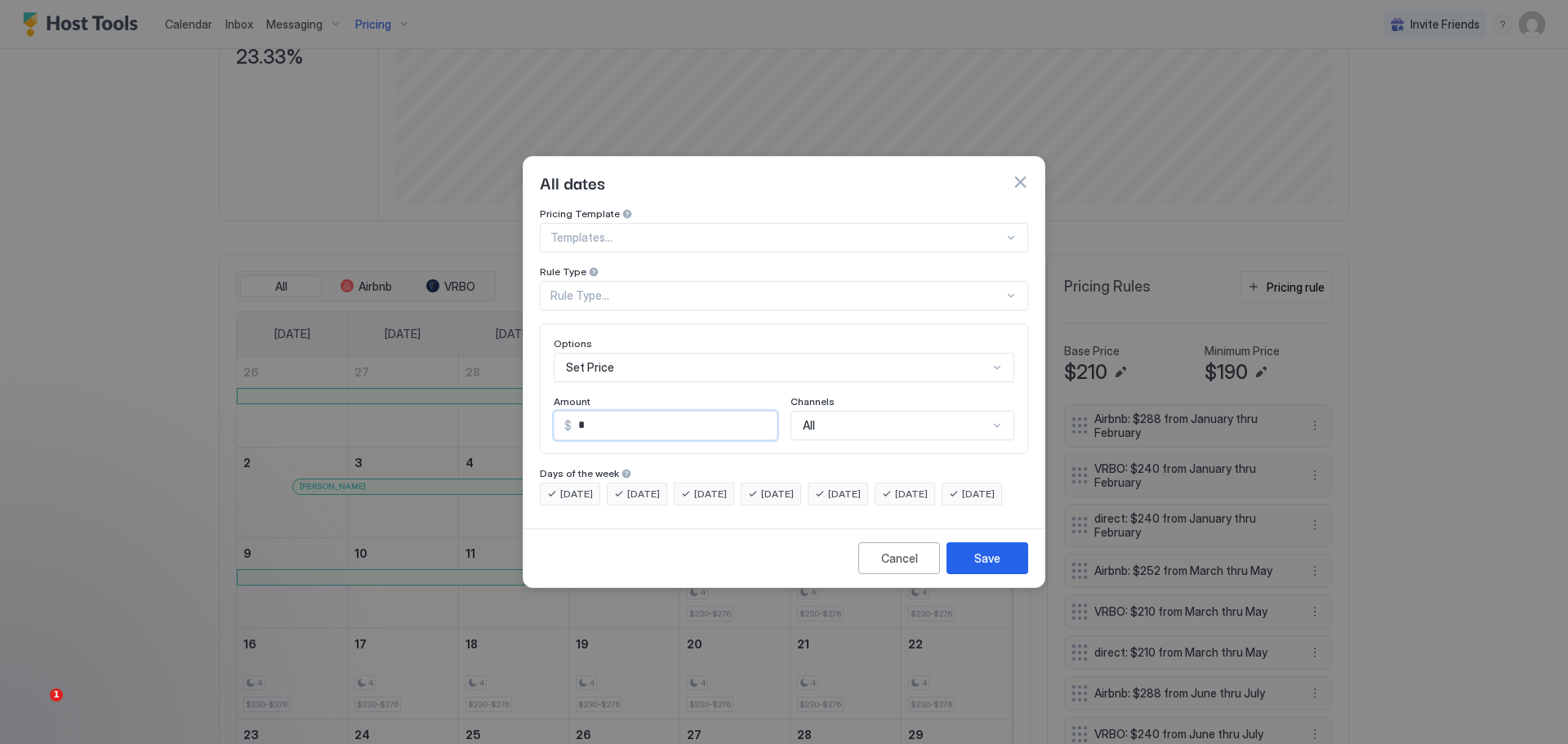
drag, startPoint x: 588, startPoint y: 415, endPoint x: 557, endPoint y: 433, distance: 35.8
click at [563, 421] on div "$ *" at bounding box center [665, 425] width 223 height 30
type input "***"
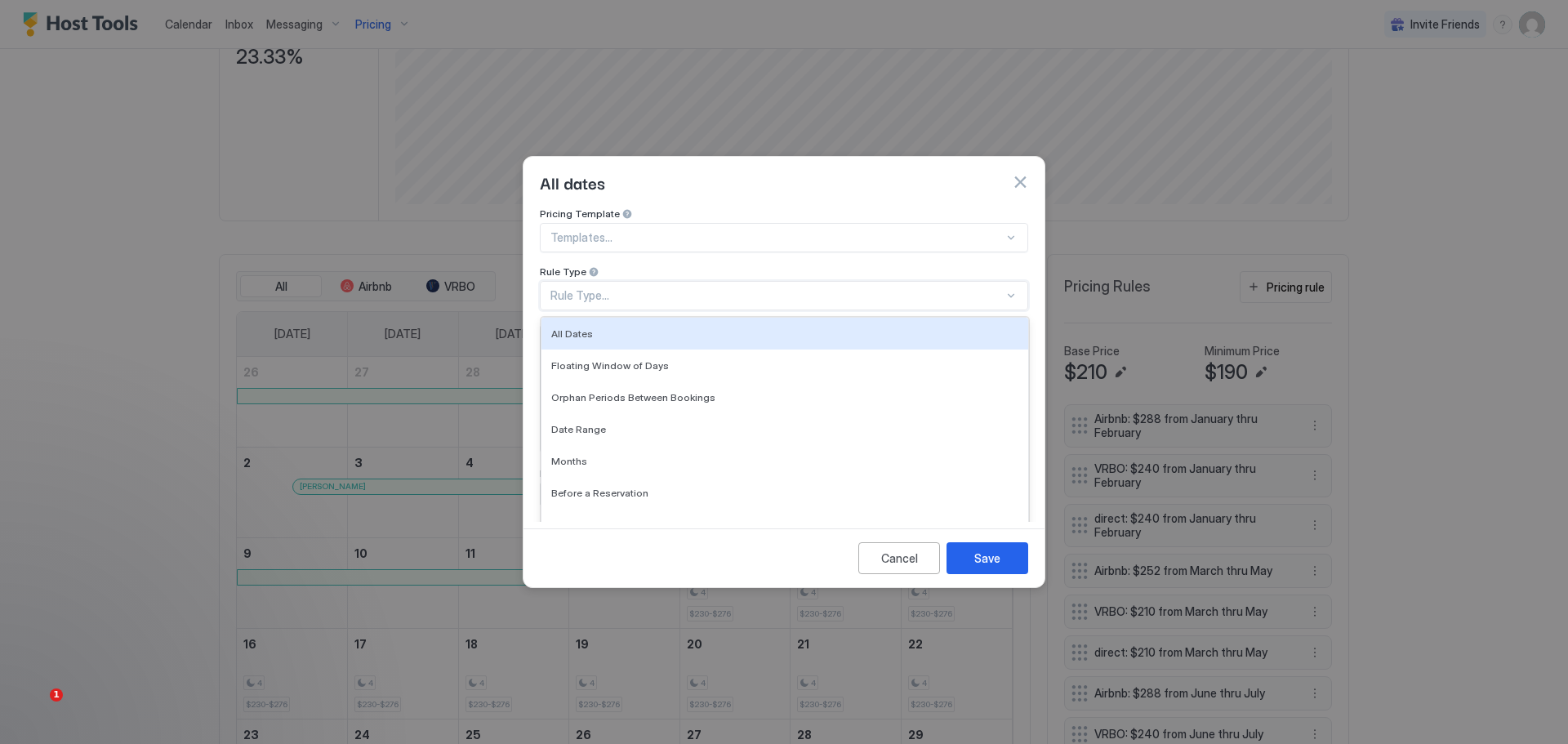
click at [691, 288] on div "Rule Type..." at bounding box center [777, 295] width 453 height 14
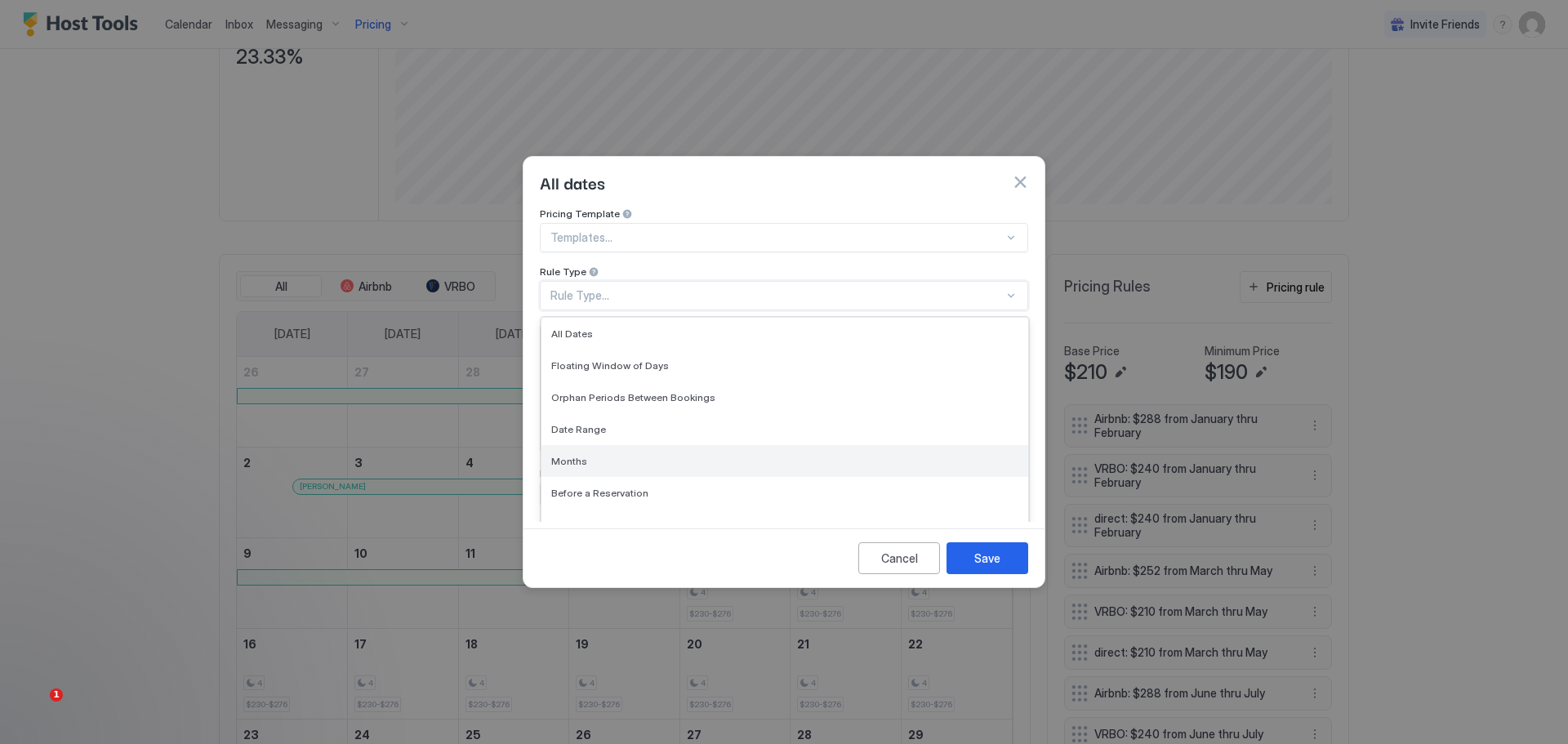
click at [571, 455] on span "Months" at bounding box center [570, 461] width 36 height 13
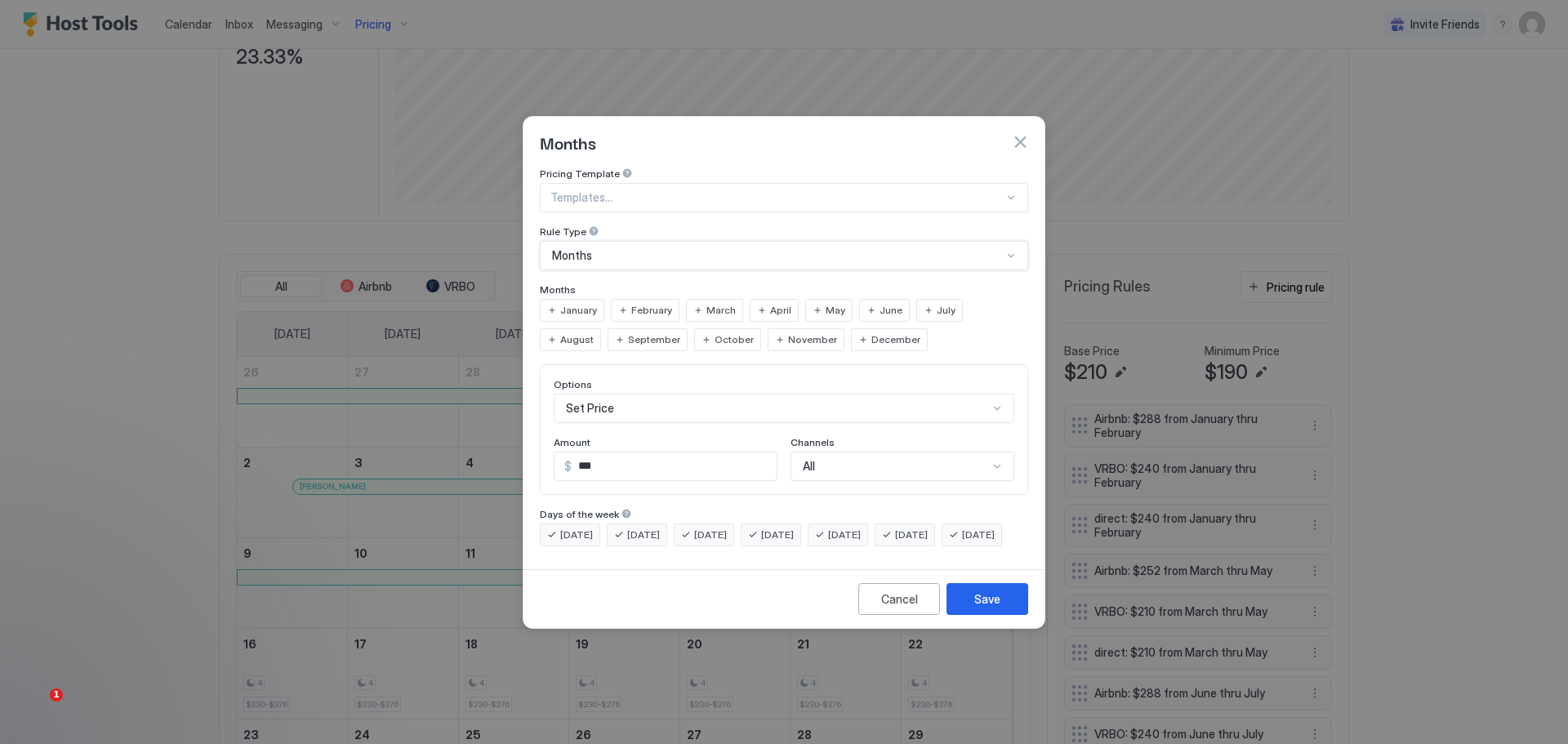
click at [694, 328] on div "October" at bounding box center [727, 339] width 67 height 22
click at [890, 451] on div "All" at bounding box center [902, 466] width 223 height 30
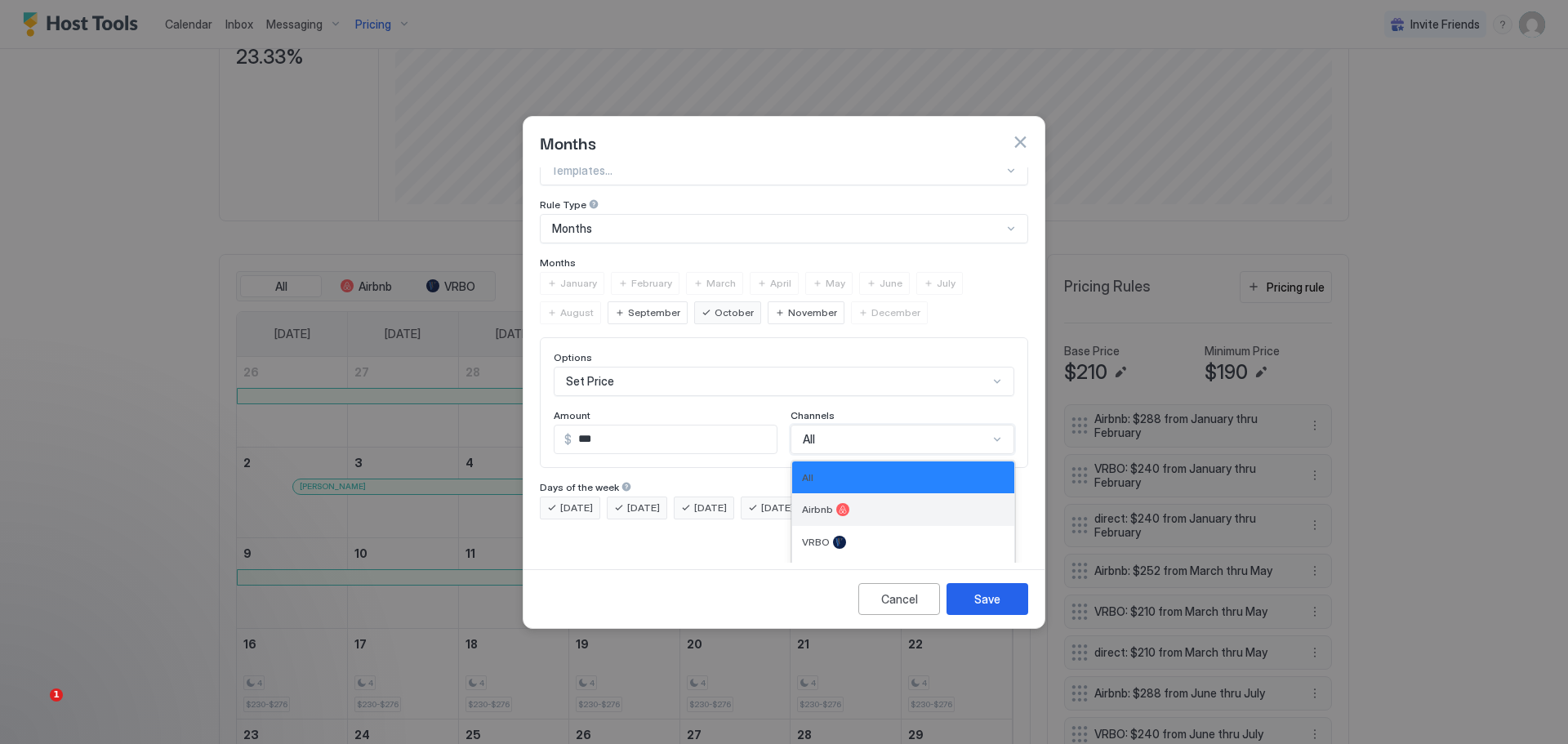
click at [846, 503] on div "Airbnb" at bounding box center [903, 510] width 203 height 13
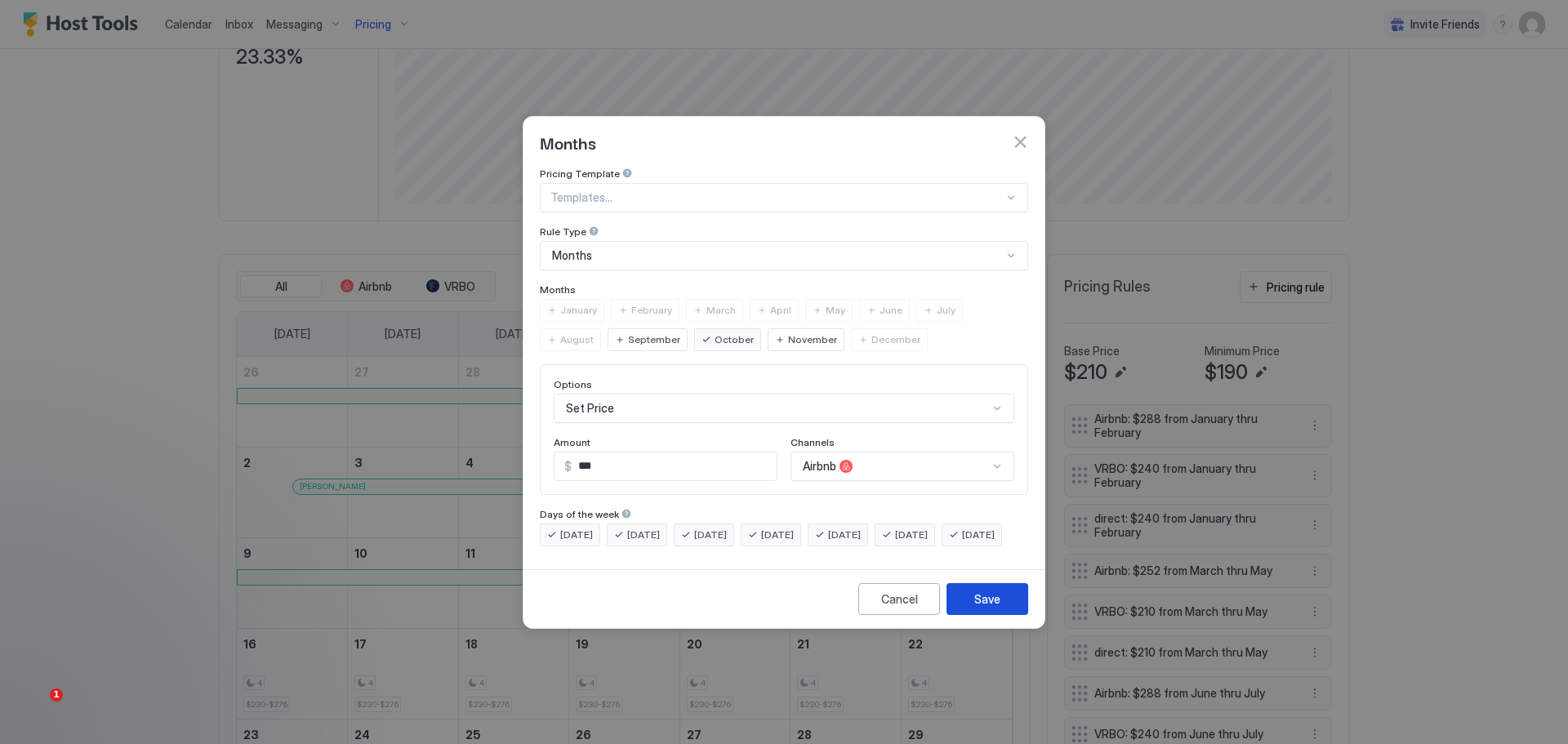
click at [980, 608] on div "Save" at bounding box center [987, 599] width 26 height 17
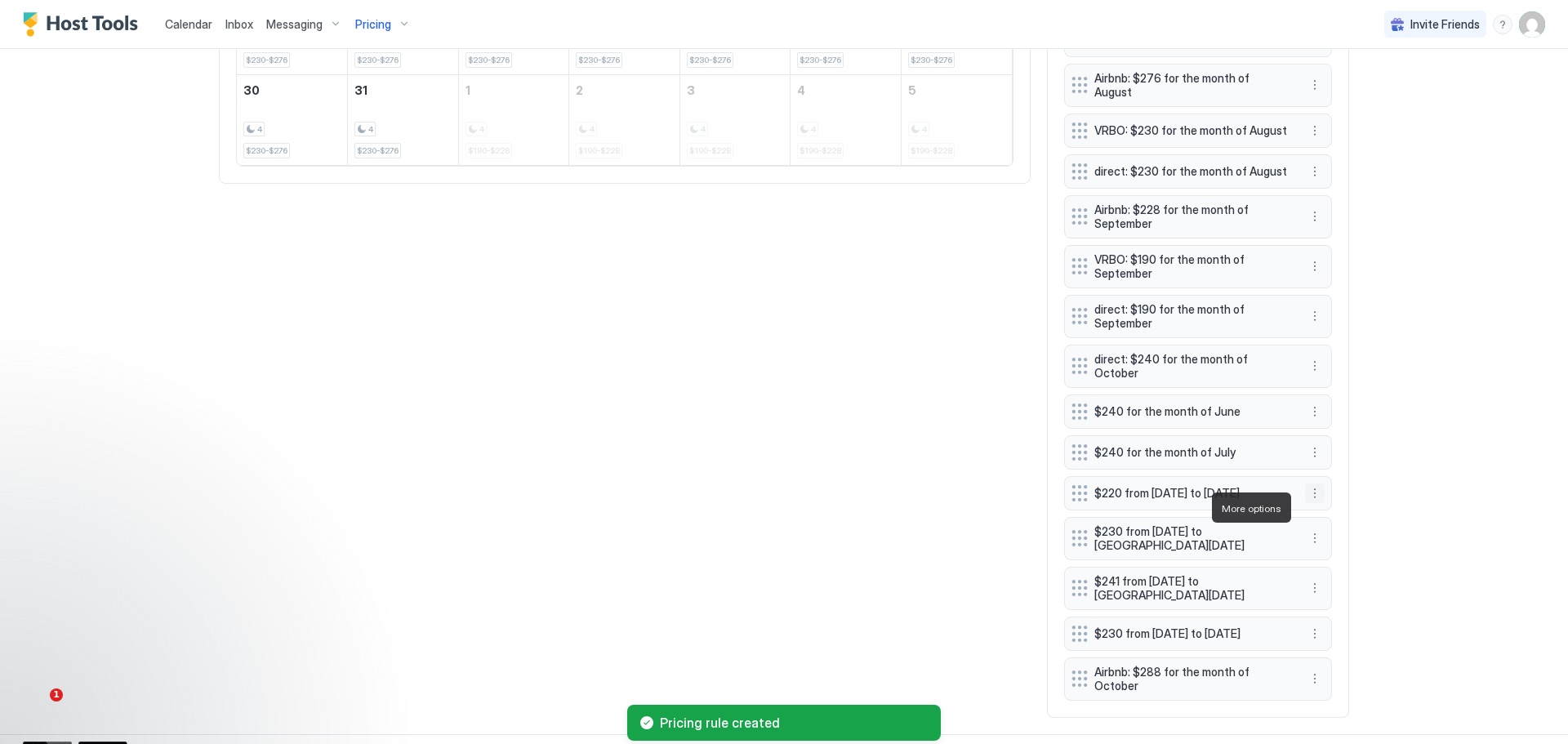
scroll to position [1079, 0]
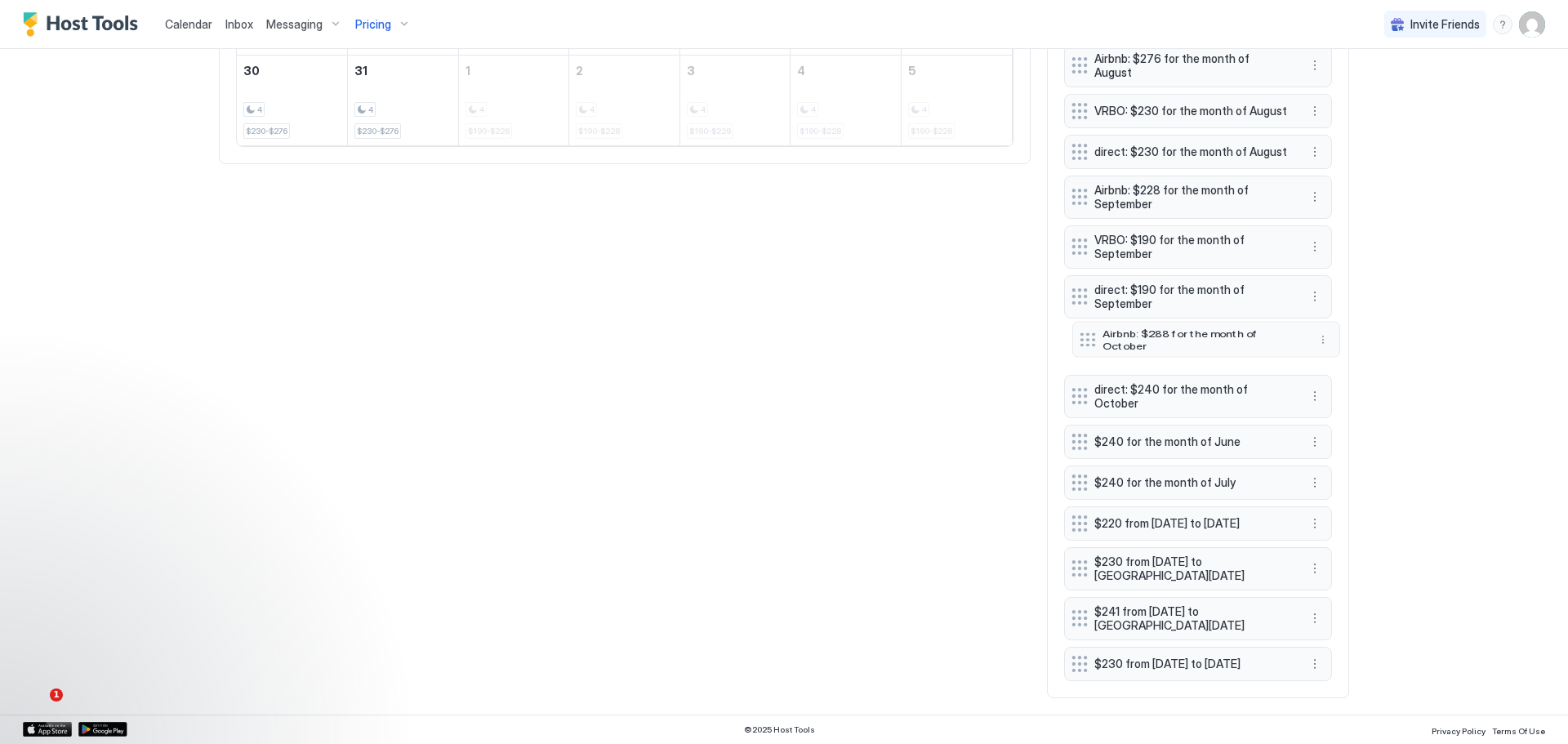
drag, startPoint x: 1175, startPoint y: 646, endPoint x: 1186, endPoint y: 324, distance: 322.2
click at [1184, 324] on div "Airbnb: $288 for the month of October" at bounding box center [1206, 339] width 268 height 36
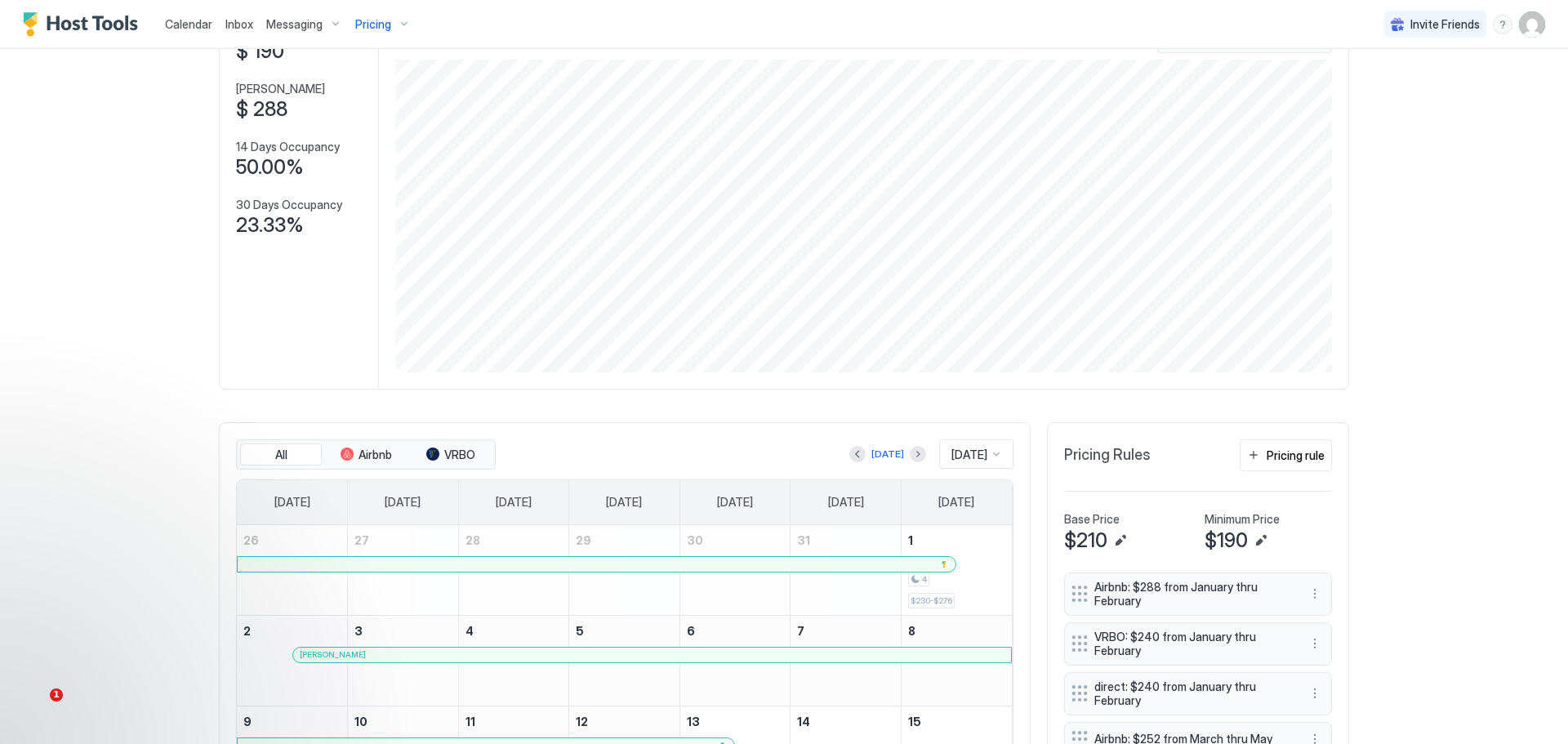
scroll to position [98, 0]
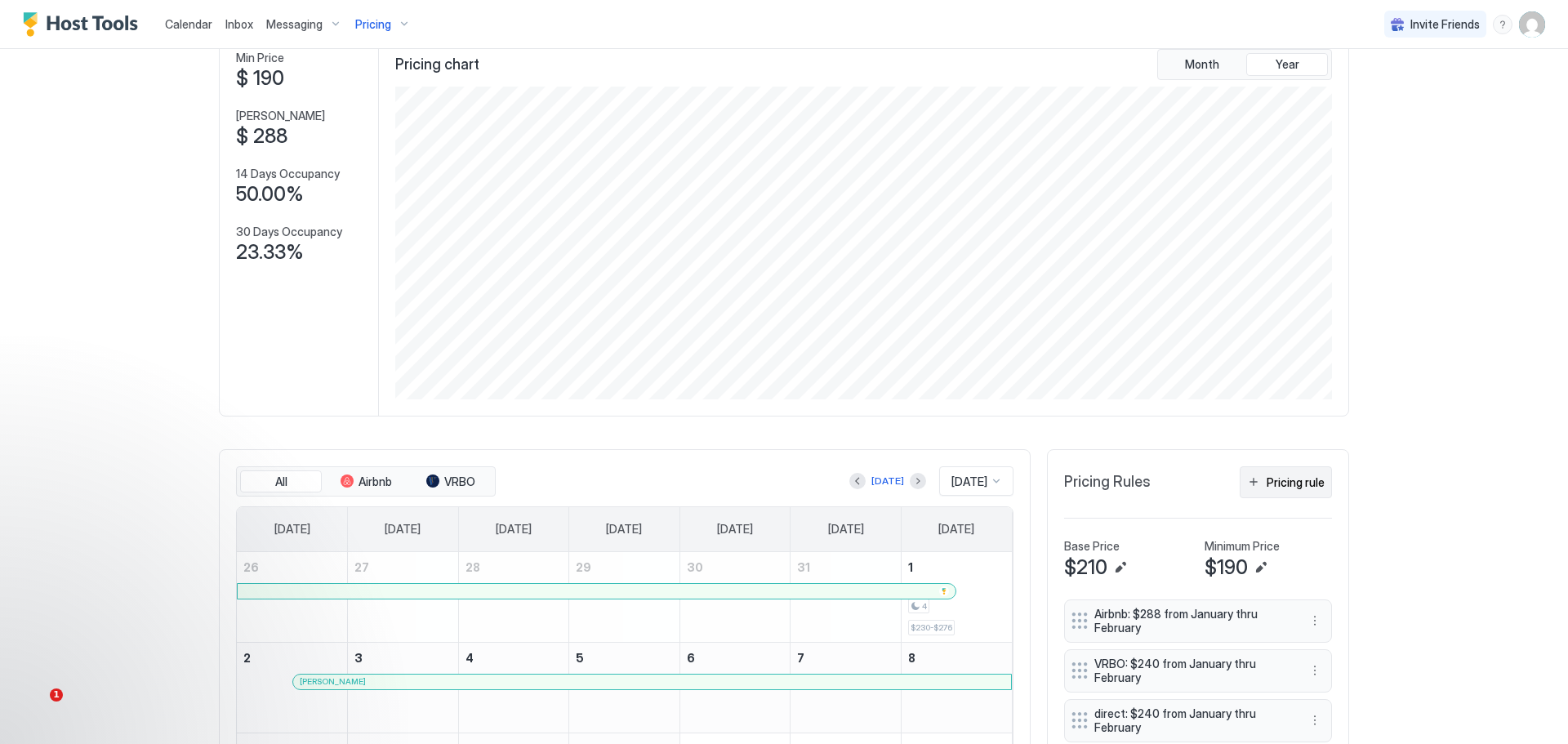
click at [1279, 479] on div "Pricing rule" at bounding box center [1295, 482] width 58 height 17
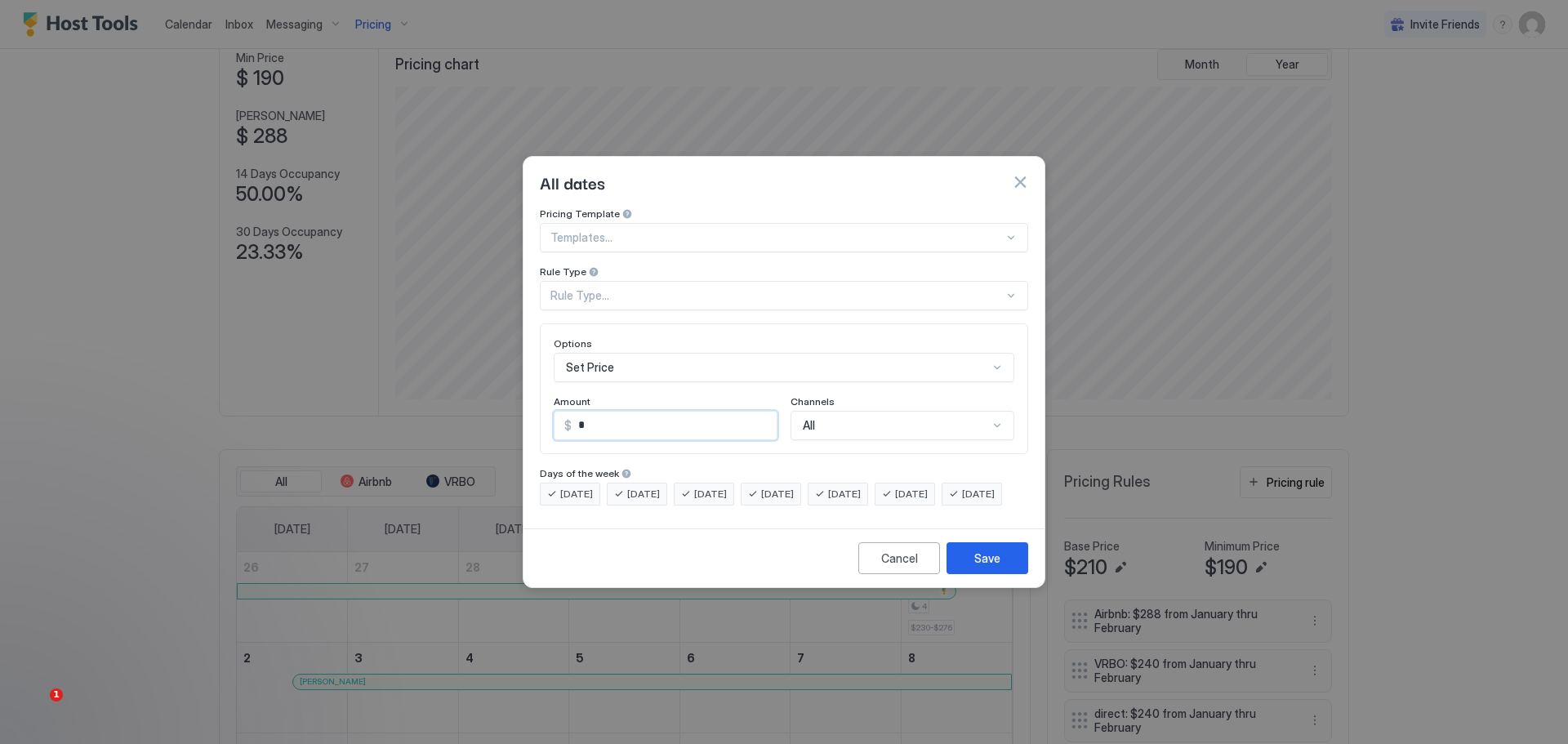
click at [585, 412] on input "*" at bounding box center [674, 425] width 205 height 28
drag, startPoint x: 587, startPoint y: 412, endPoint x: 571, endPoint y: 409, distance: 16.3
click at [578, 412] on input "*" at bounding box center [674, 425] width 205 height 28
type input "***"
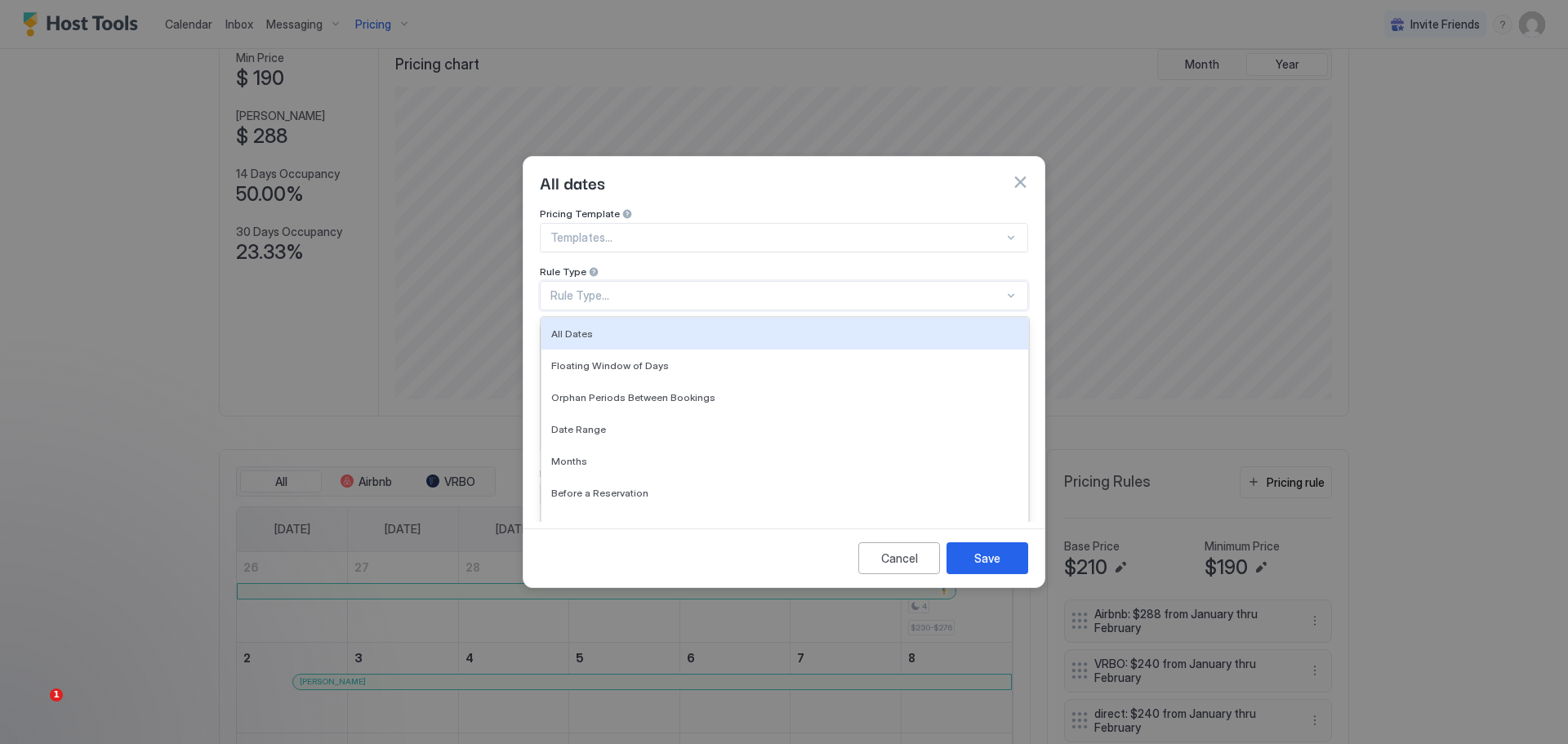
click at [782, 288] on div "Rule Type..." at bounding box center [777, 295] width 453 height 14
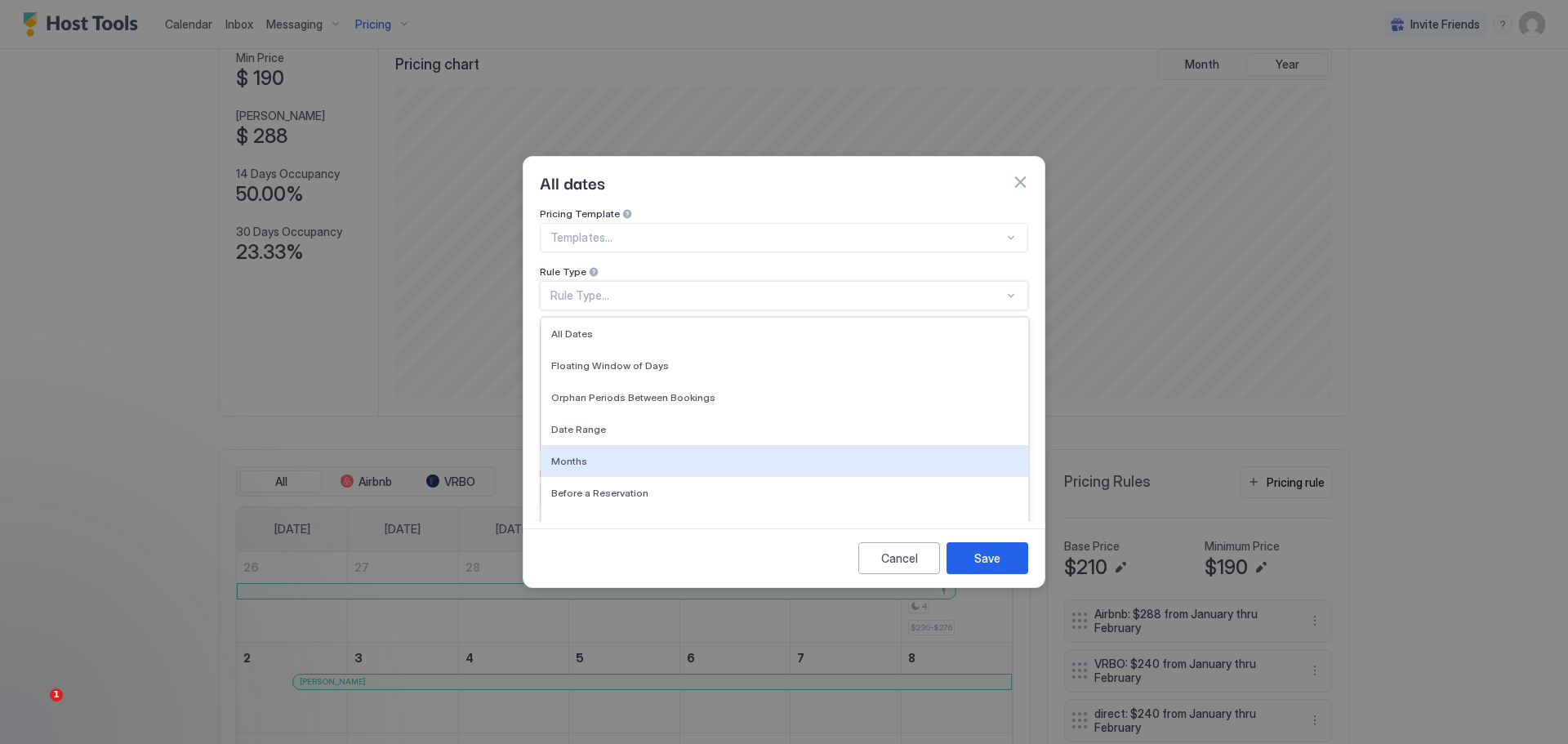
click at [612, 445] on div "Months" at bounding box center [785, 461] width 487 height 32
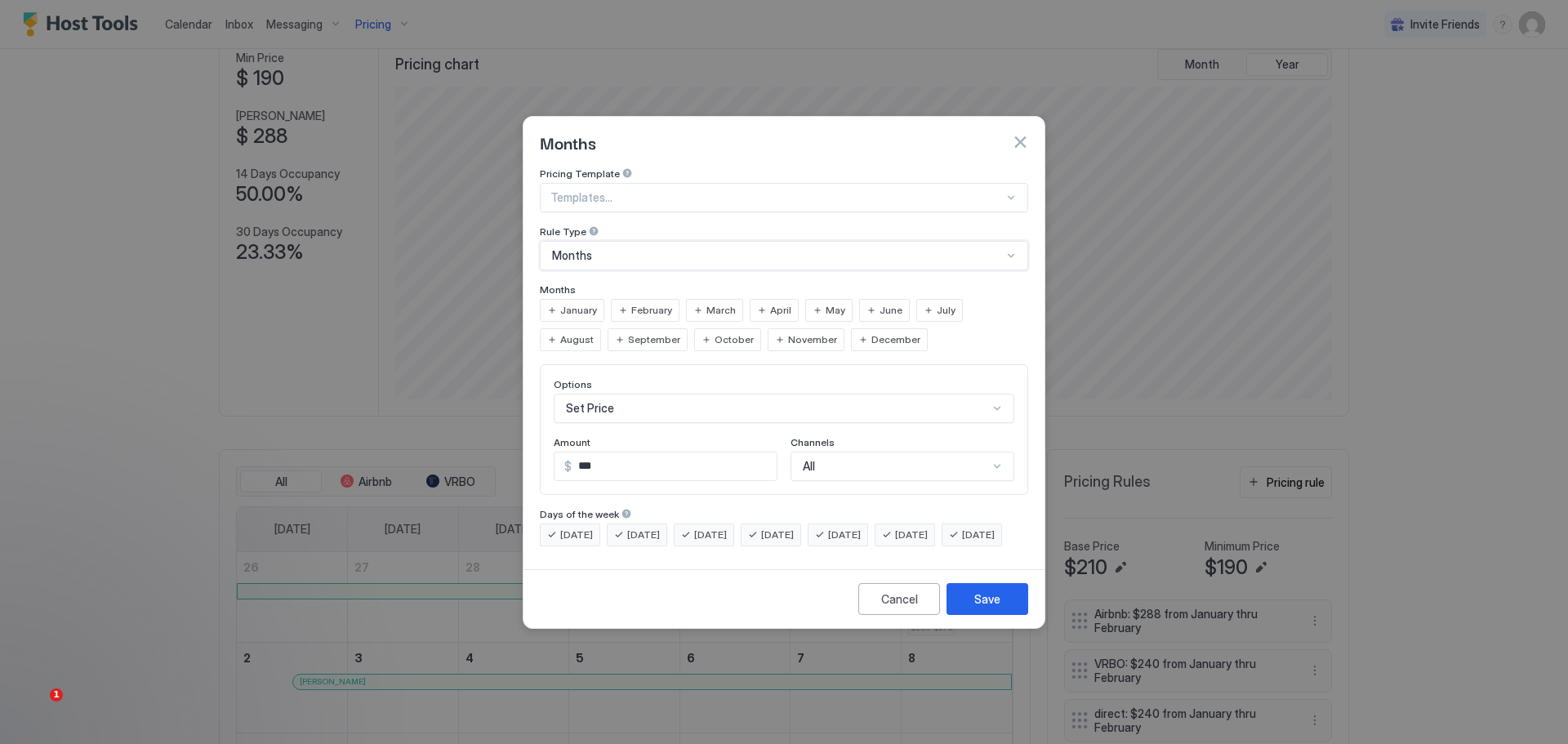
click at [715, 333] on span "October" at bounding box center [735, 340] width 39 height 14
click at [875, 436] on div "Channels" at bounding box center [902, 443] width 223 height 15
click at [867, 451] on div "All" at bounding box center [902, 466] width 223 height 30
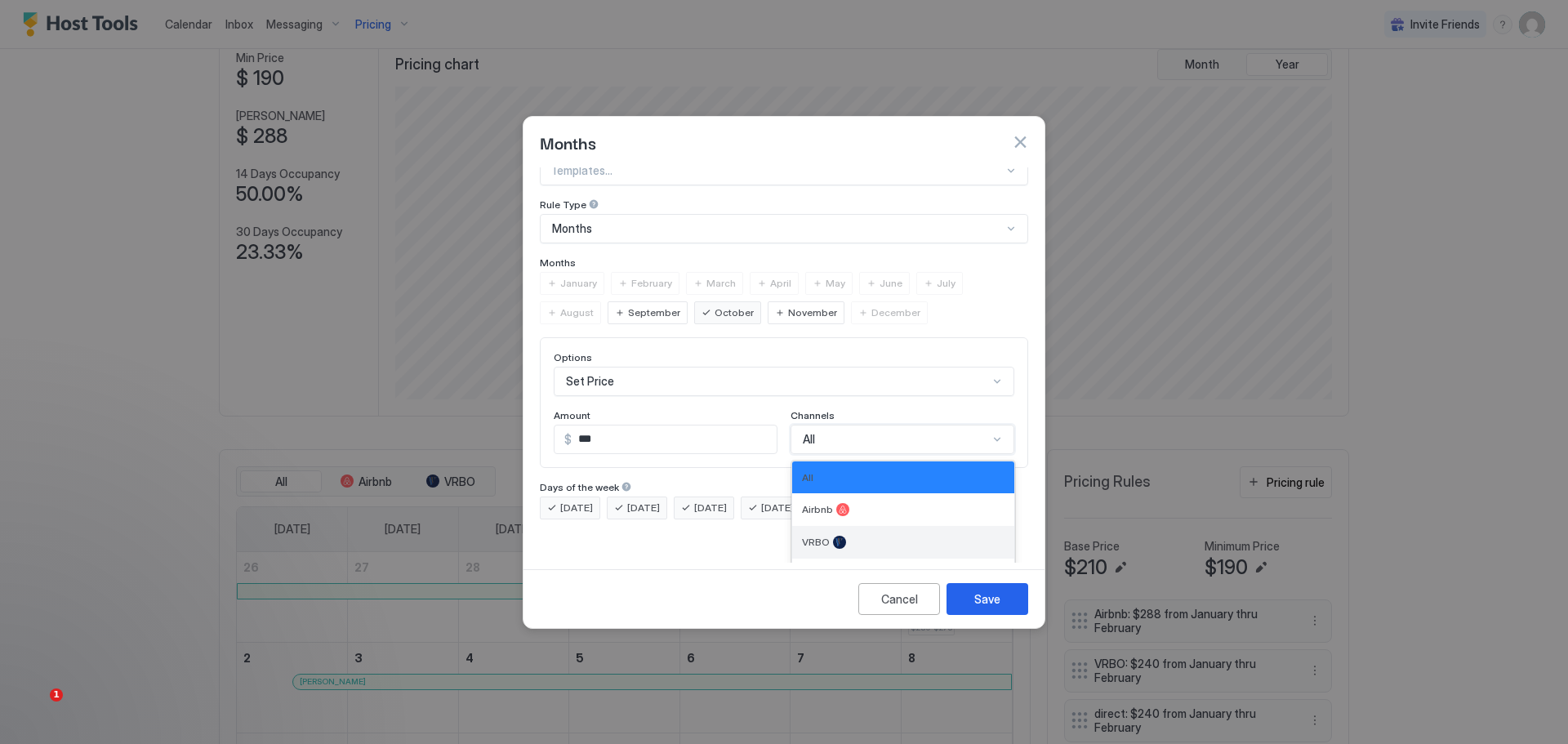
click at [843, 536] on div "VRBO" at bounding box center [903, 542] width 203 height 13
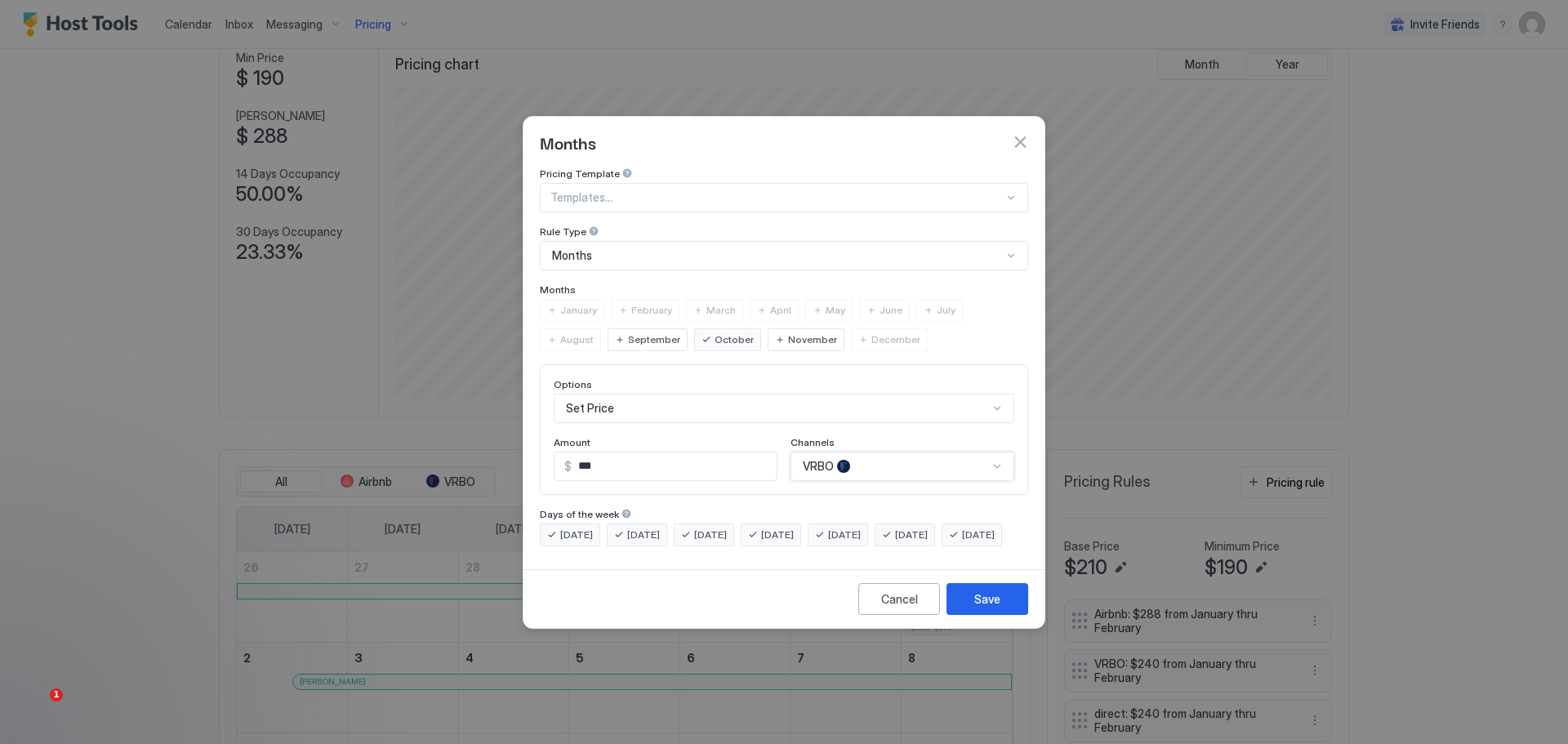
scroll to position [0, 0]
click at [986, 608] on div "Save" at bounding box center [987, 599] width 26 height 17
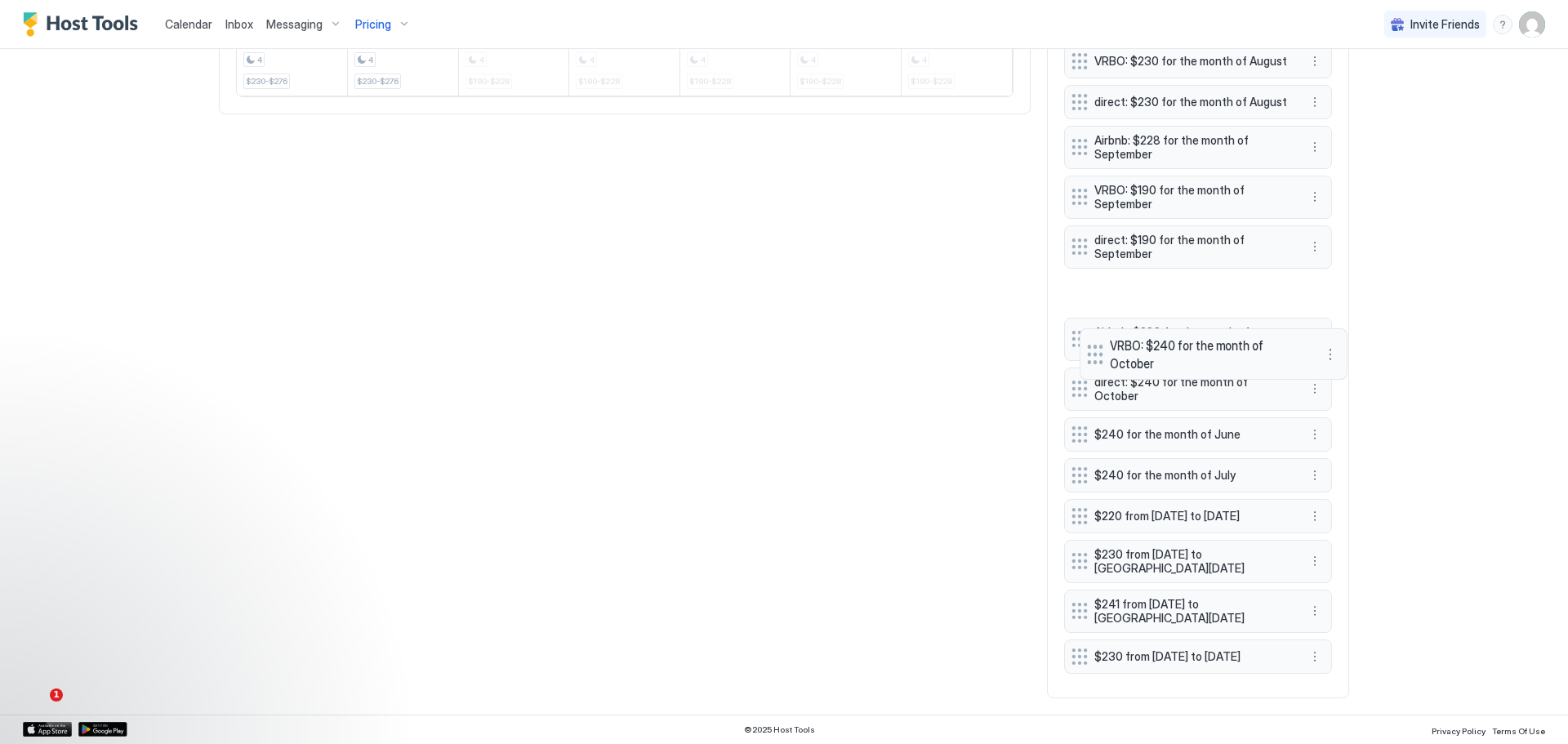
scroll to position [1121, 0]
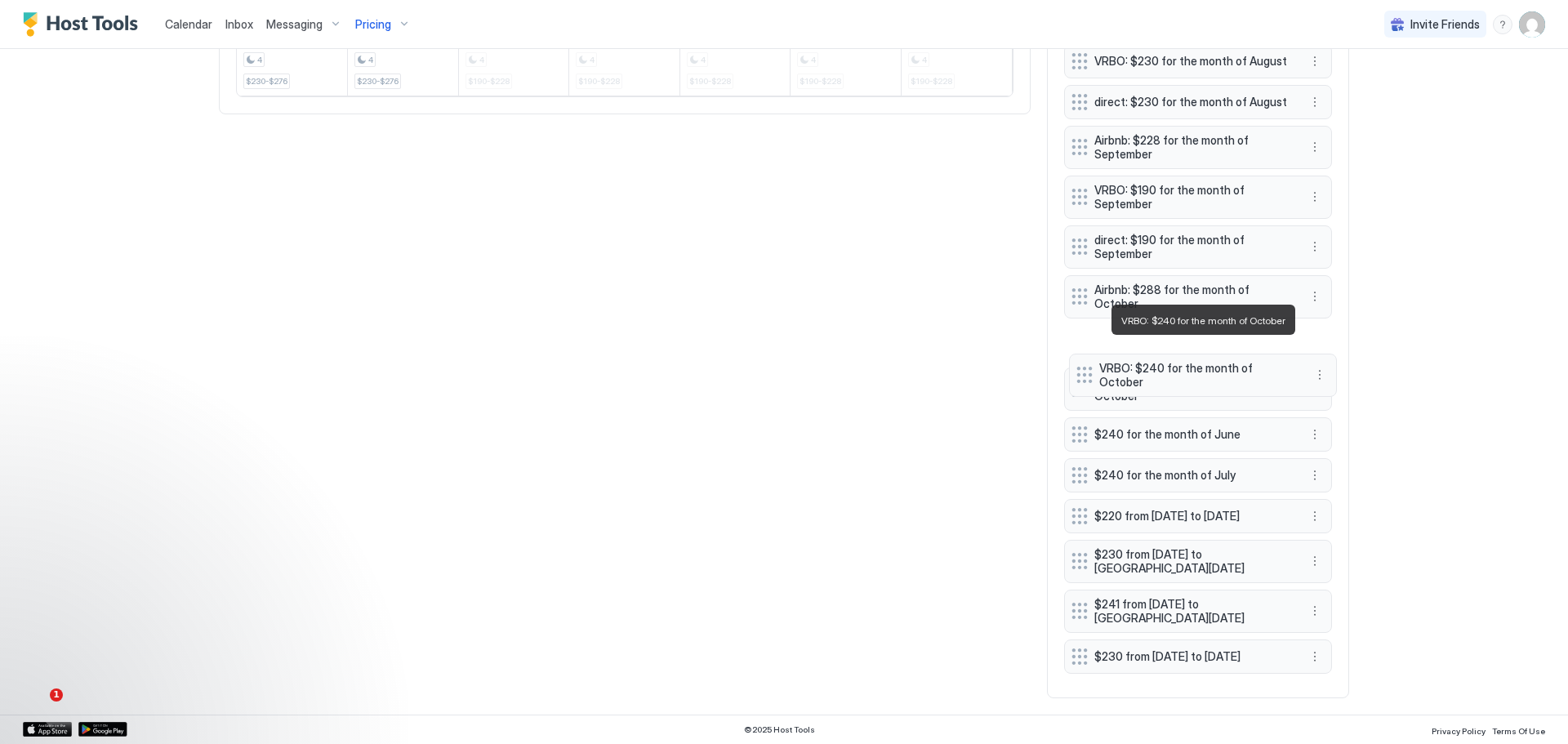
drag, startPoint x: 1149, startPoint y: 664, endPoint x: 1154, endPoint y: 380, distance: 284.0
click at [1154, 380] on span "VRBO: $240 for the month of October" at bounding box center [1196, 375] width 195 height 29
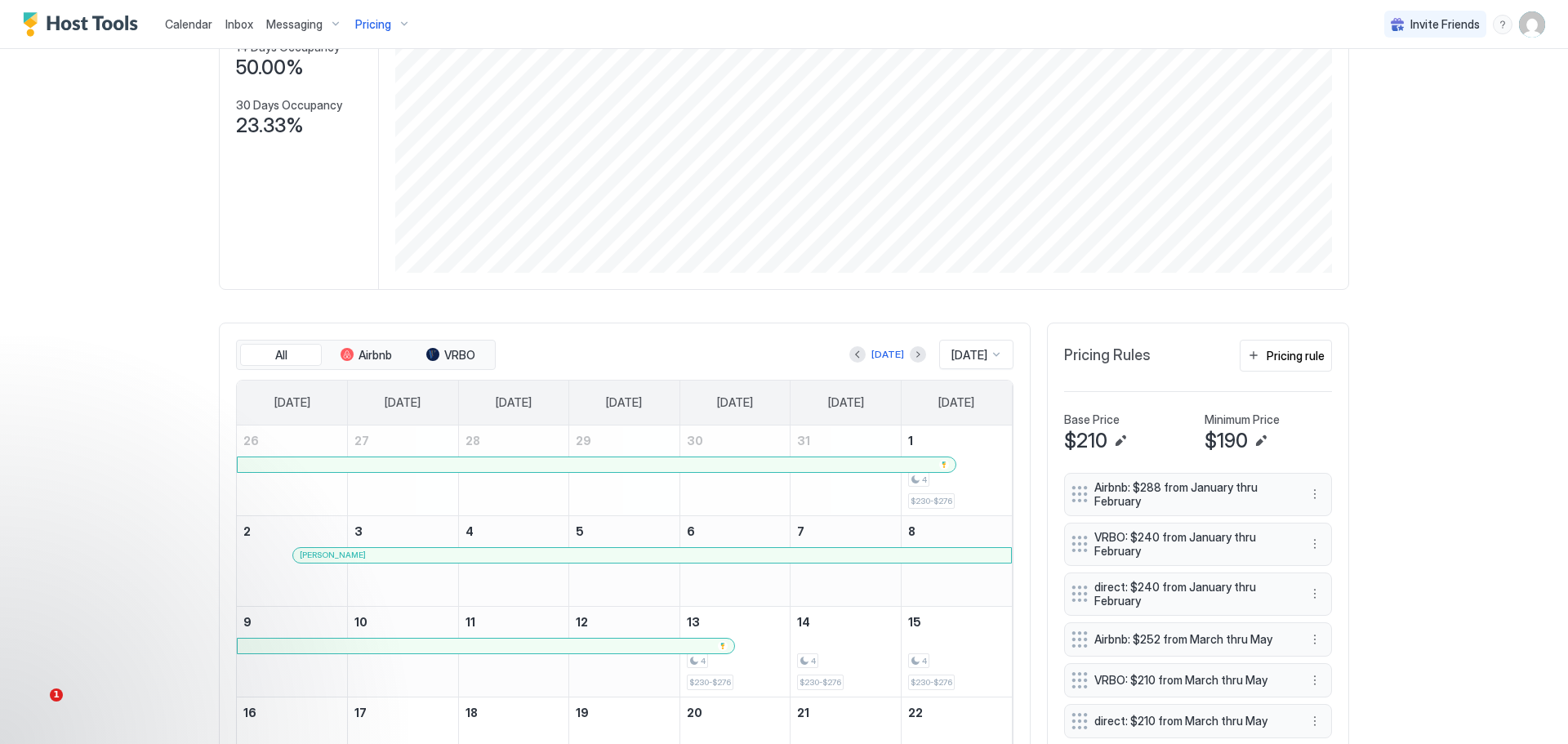
scroll to position [223, 0]
click at [1275, 360] on div "Pricing rule" at bounding box center [1295, 358] width 58 height 17
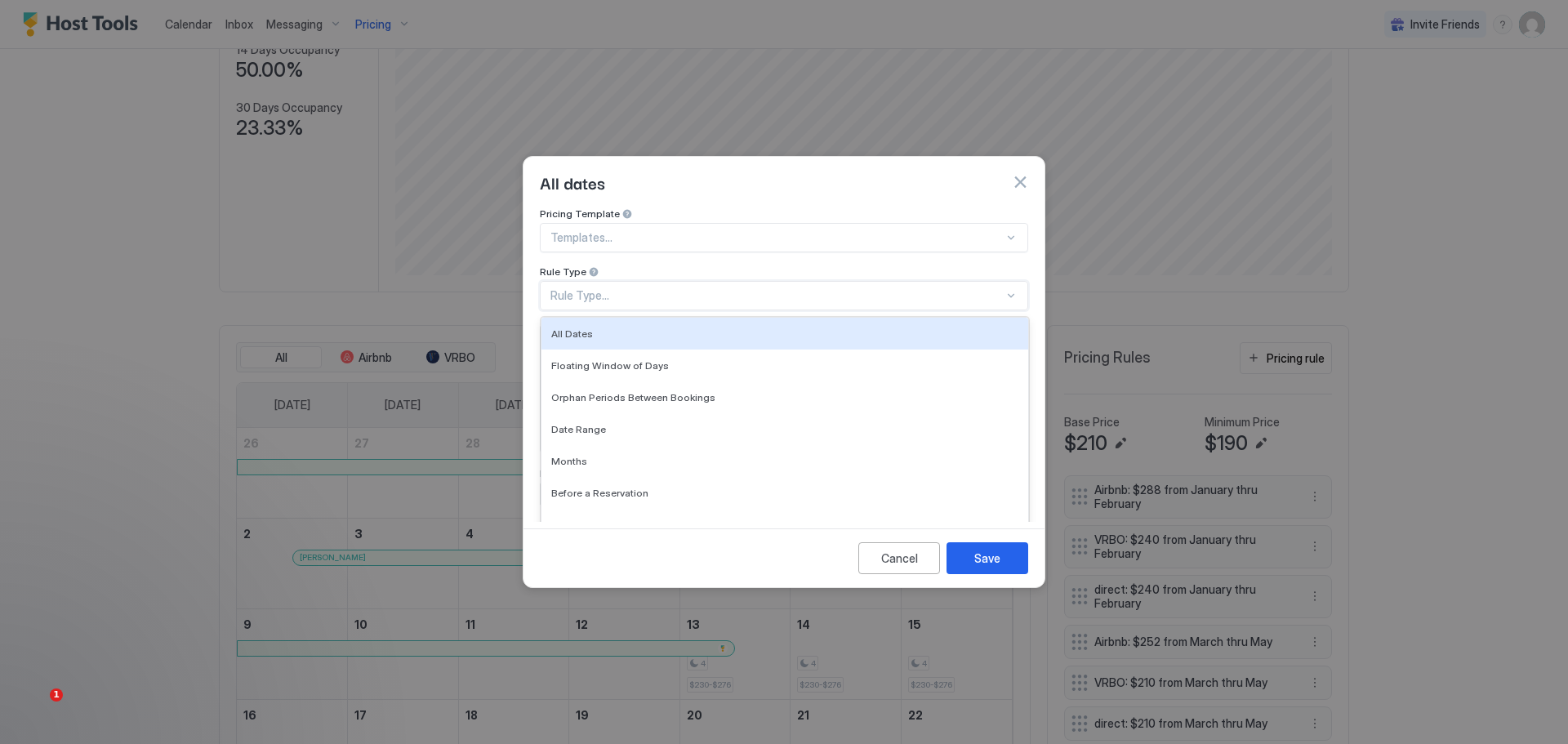
click at [745, 288] on div "Rule Type..." at bounding box center [777, 295] width 453 height 14
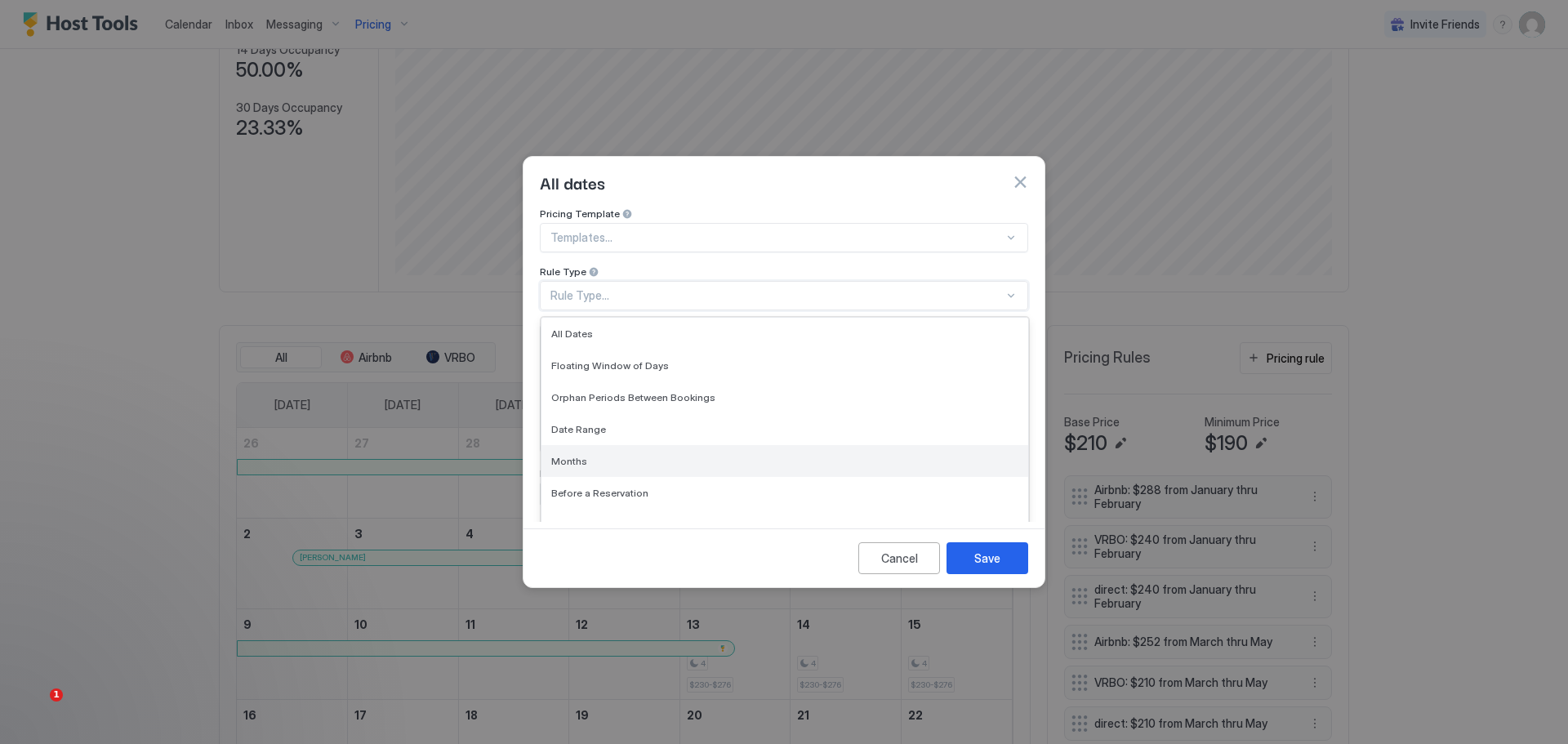
click at [591, 455] on div "Months" at bounding box center [785, 461] width 467 height 13
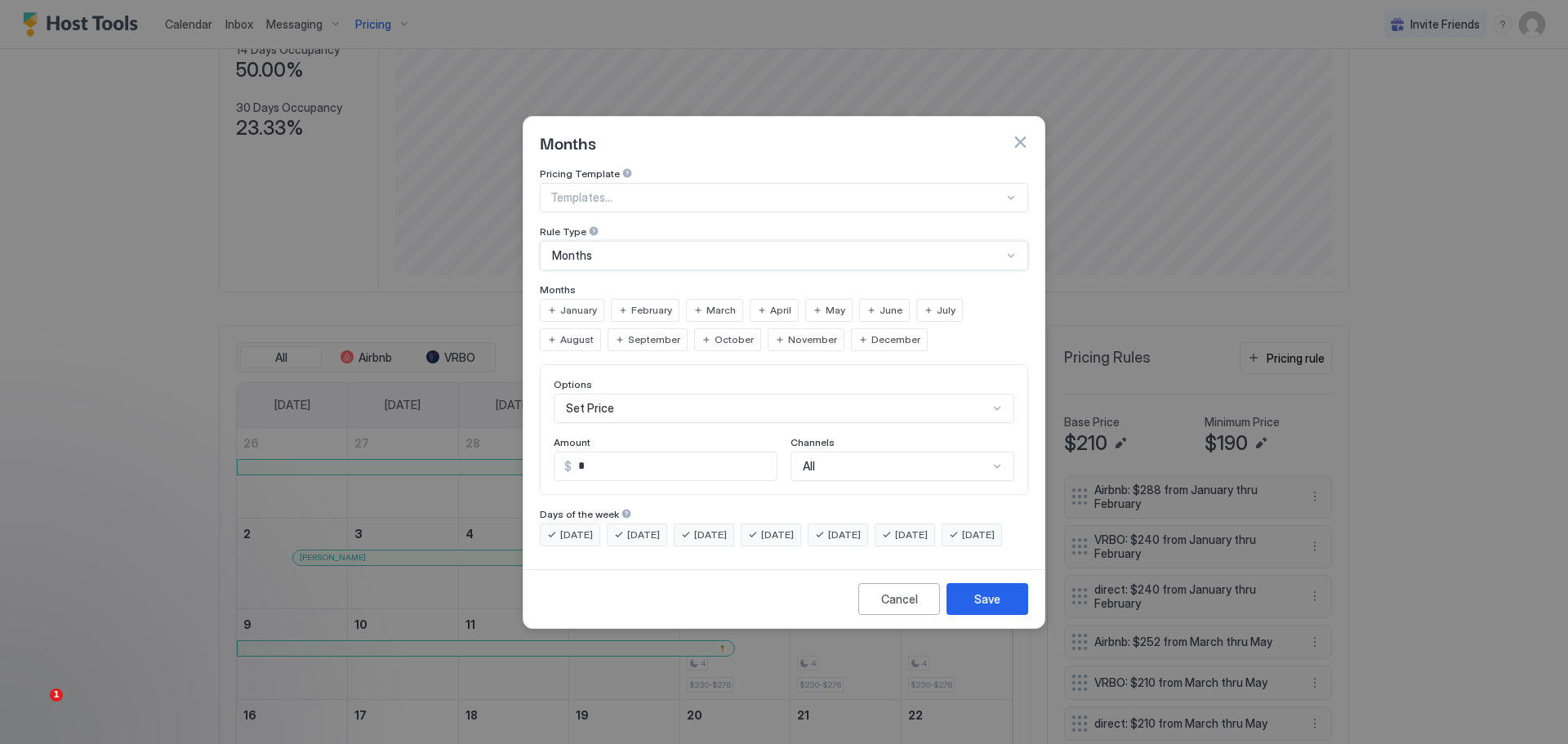
click at [715, 333] on span "October" at bounding box center [735, 340] width 39 height 14
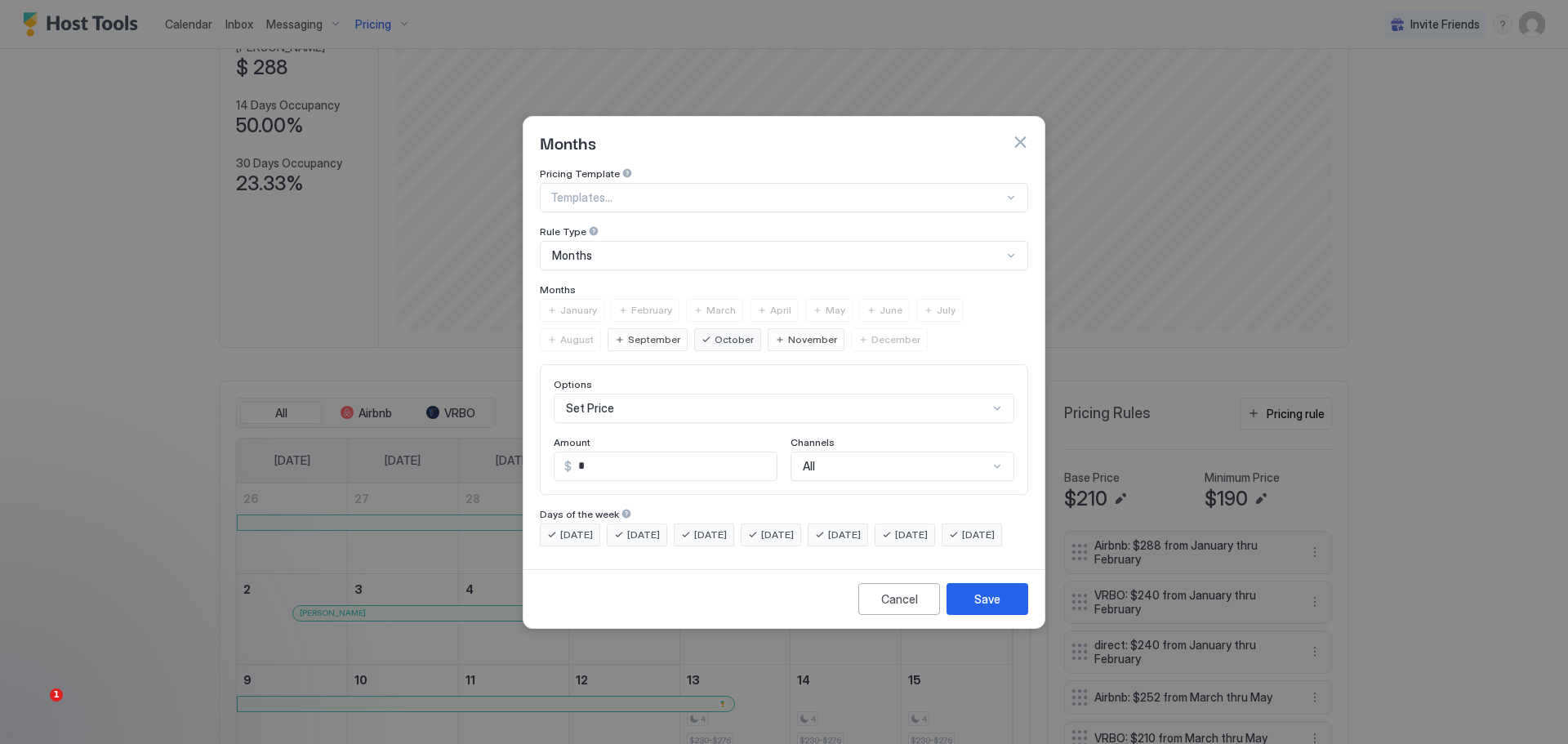
scroll to position [278, 0]
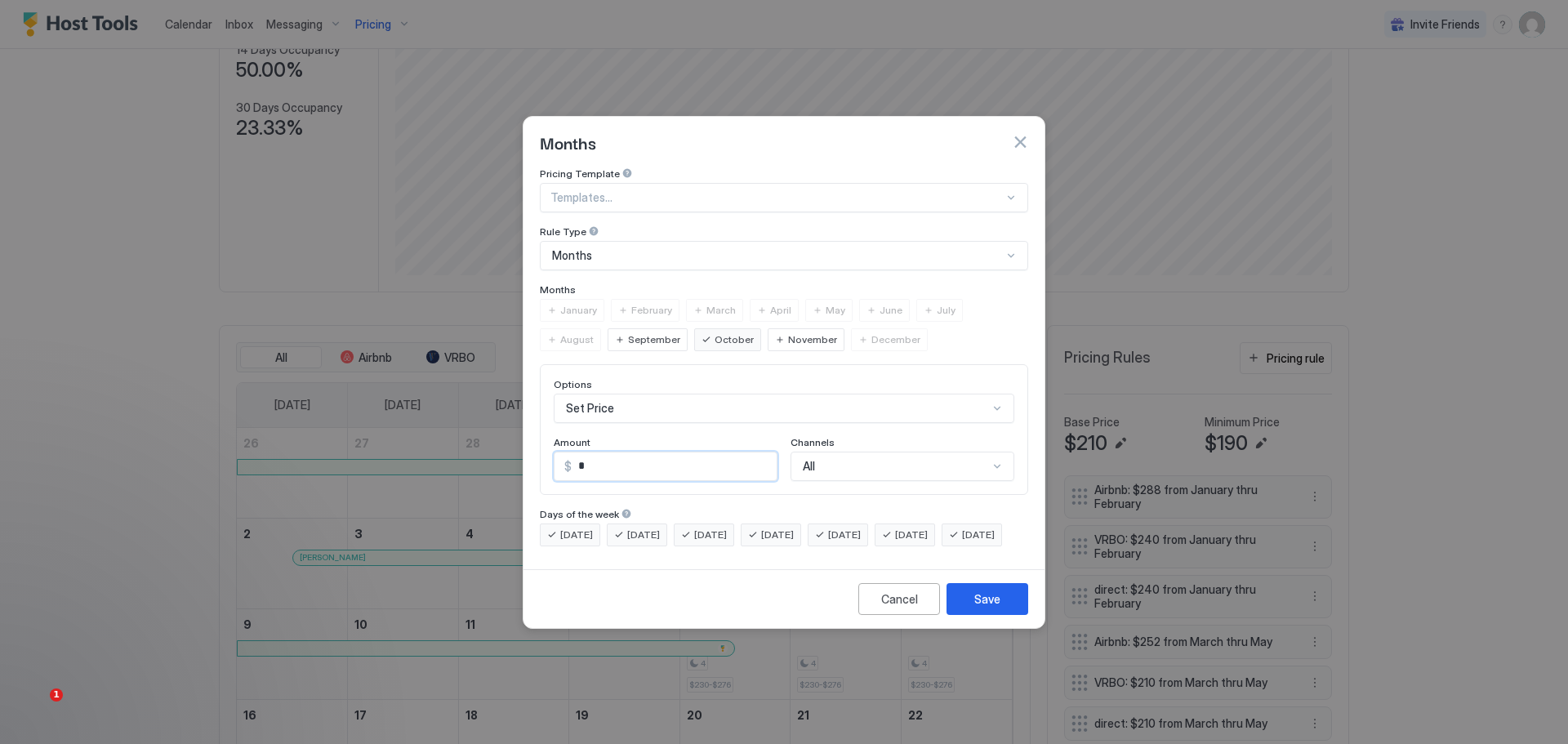
drag, startPoint x: 614, startPoint y: 447, endPoint x: 560, endPoint y: 468, distance: 57.9
click at [560, 468] on div "Options Set Price Amount $ * Channels All" at bounding box center [784, 430] width 488 height 131
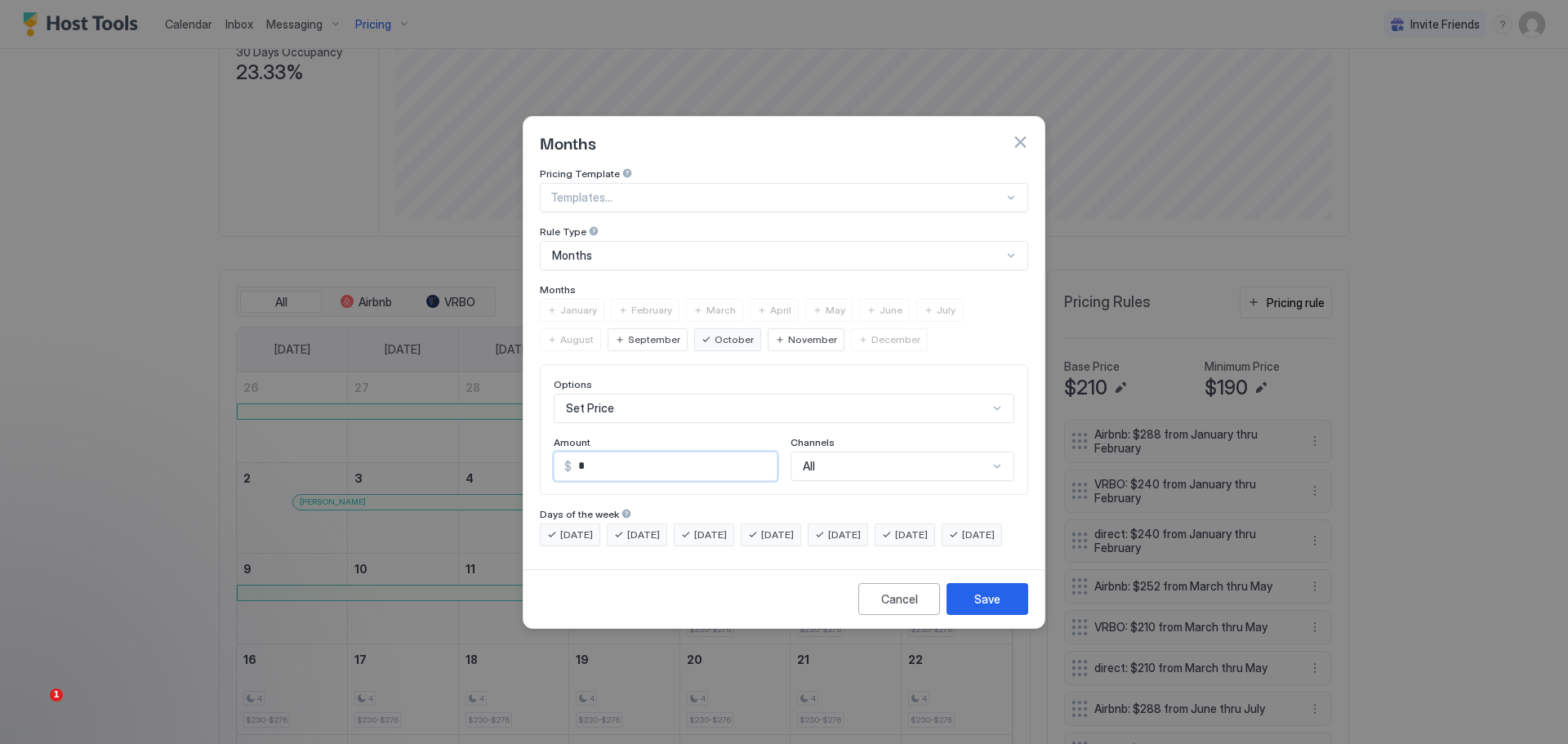
scroll to position [223, 0]
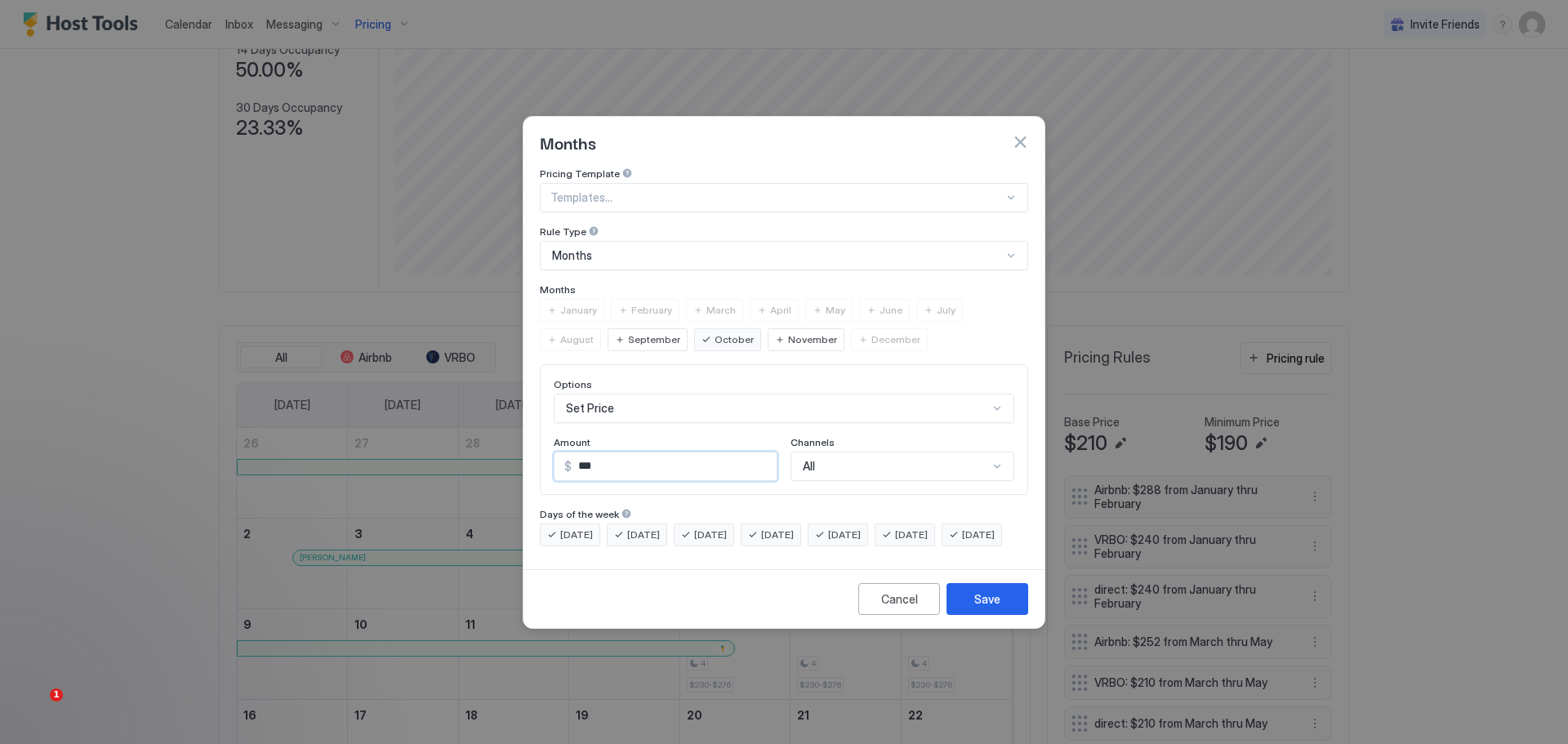
type input "***"
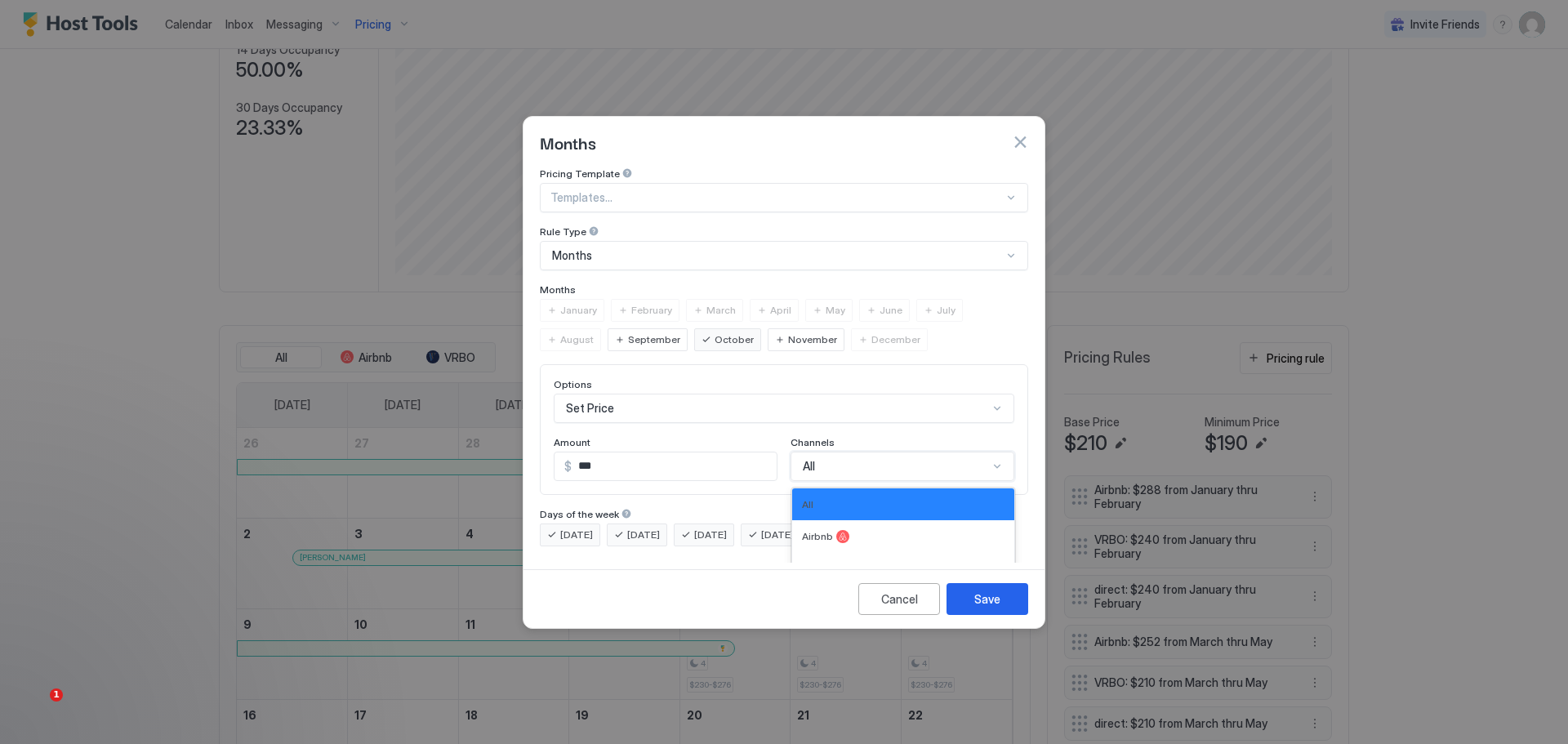
click at [846, 440] on div "Options Set Price Amount $ *** Channels 4 results available. Use Up and Down to…" at bounding box center [784, 430] width 488 height 131
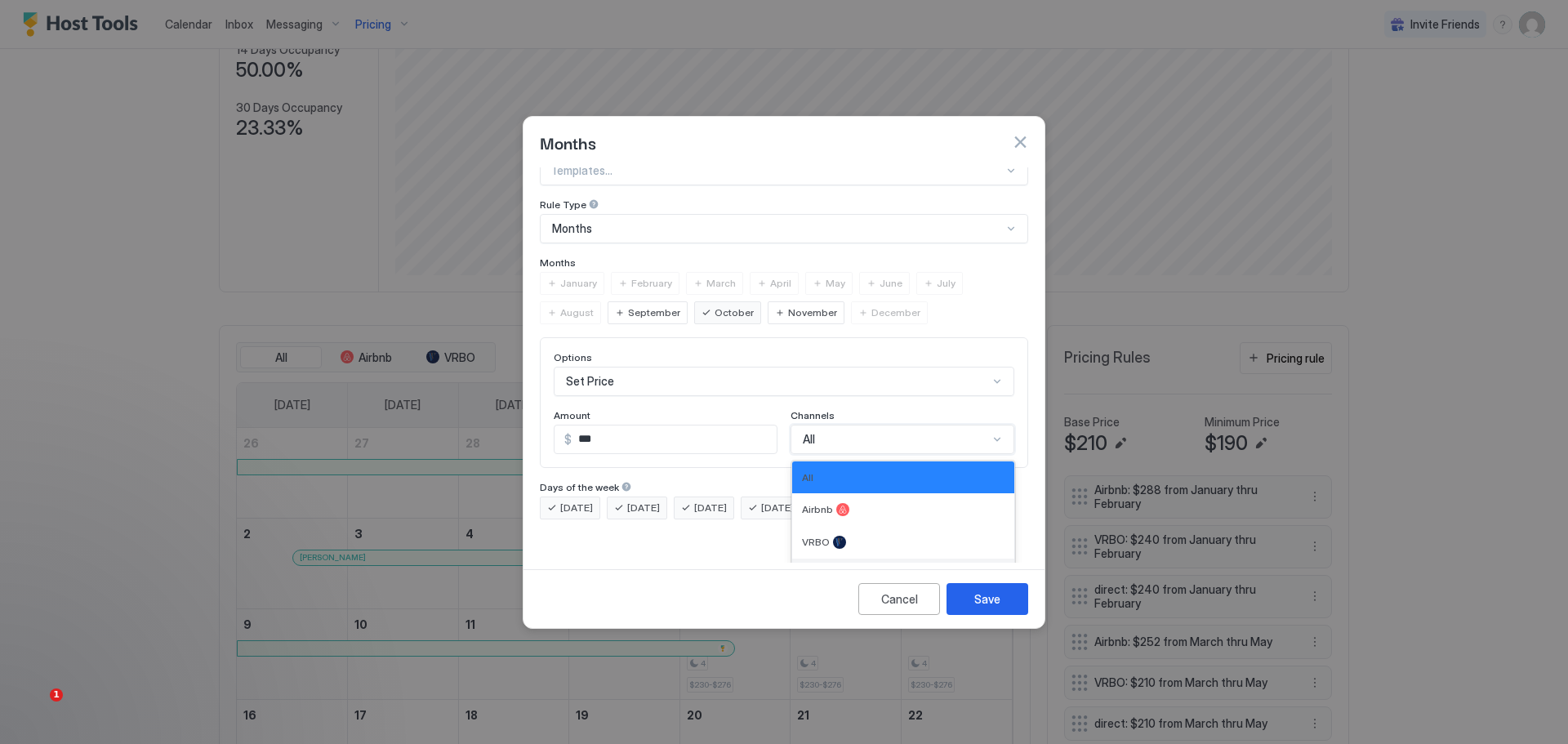
click at [800, 559] on div "Direct" at bounding box center [903, 575] width 222 height 32
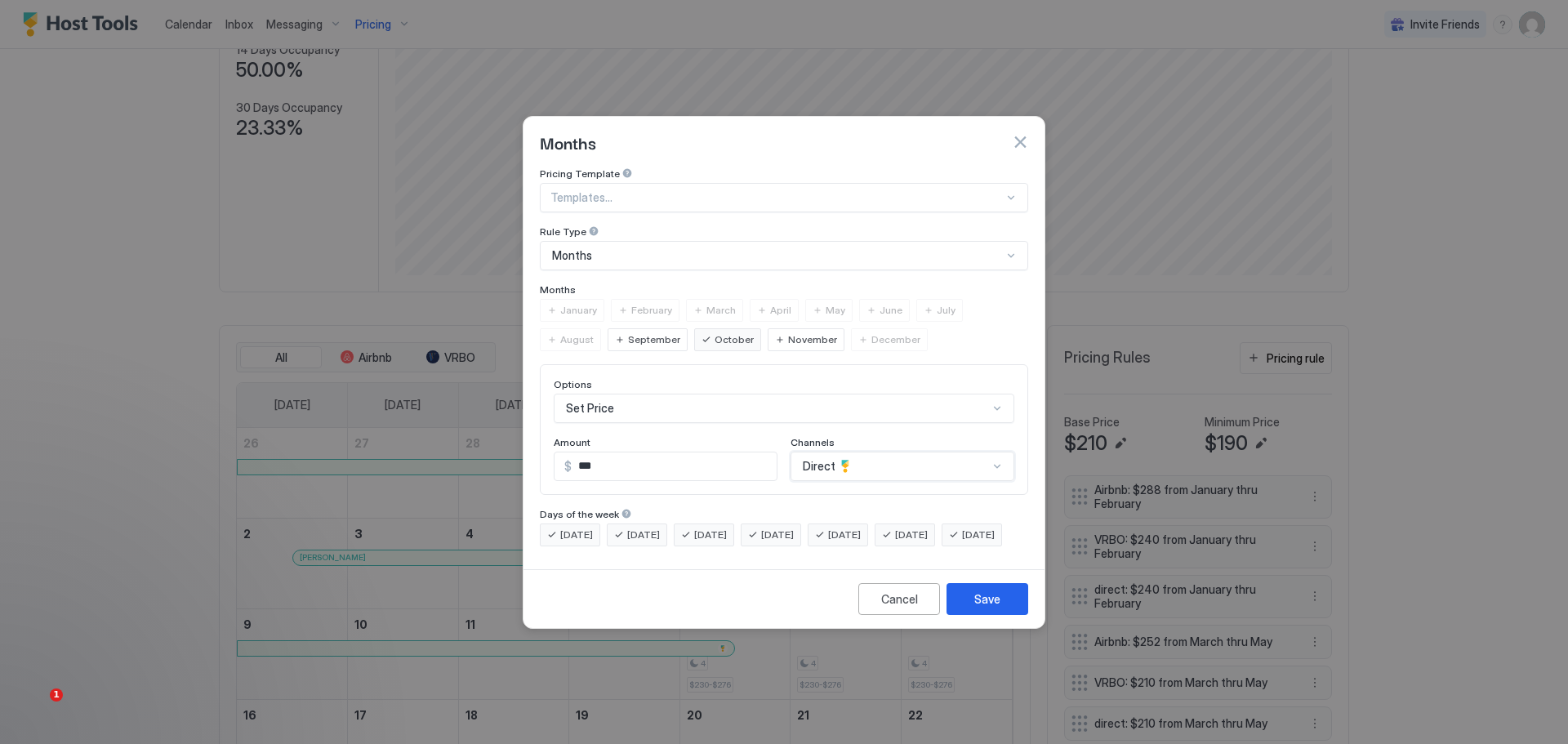
scroll to position [0, 0]
click at [987, 608] on div "Save" at bounding box center [987, 599] width 26 height 17
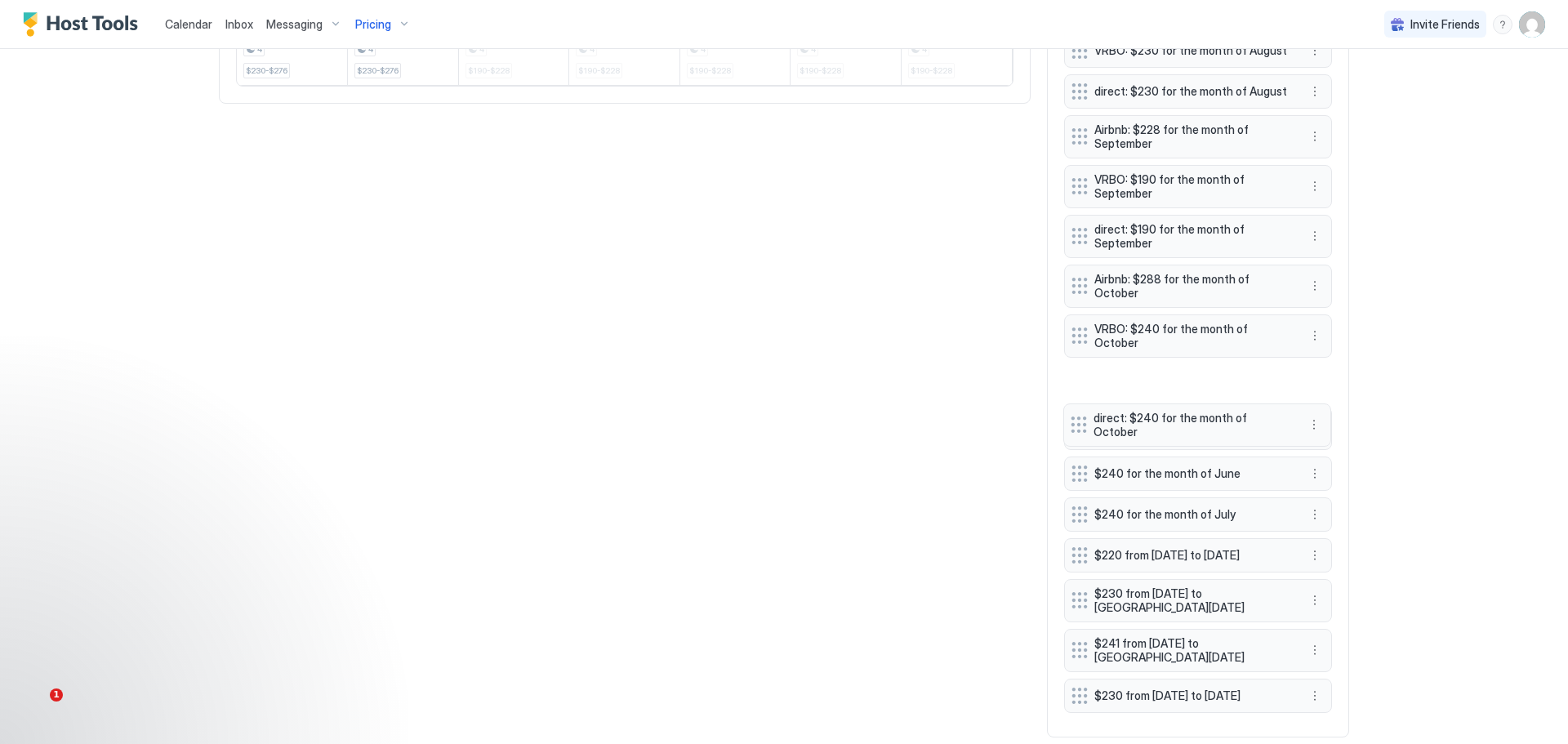
scroll to position [1220, 0]
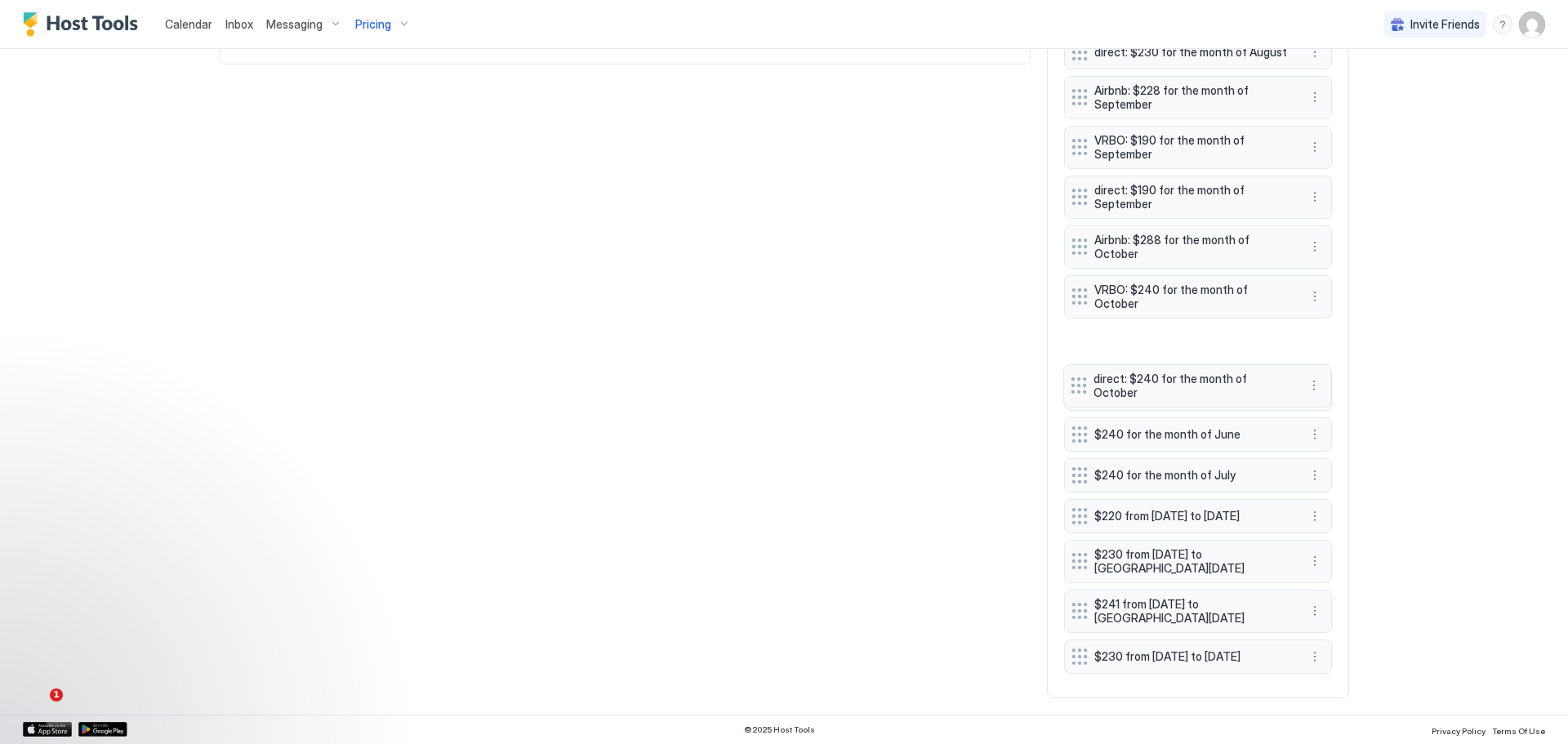
drag, startPoint x: 1177, startPoint y: 666, endPoint x: 1177, endPoint y: 337, distance: 329.0
click at [1177, 337] on div "Airbnb: $288 from January thru February VRBO: $240 from January thru February d…" at bounding box center [1198, 115] width 268 height 1132
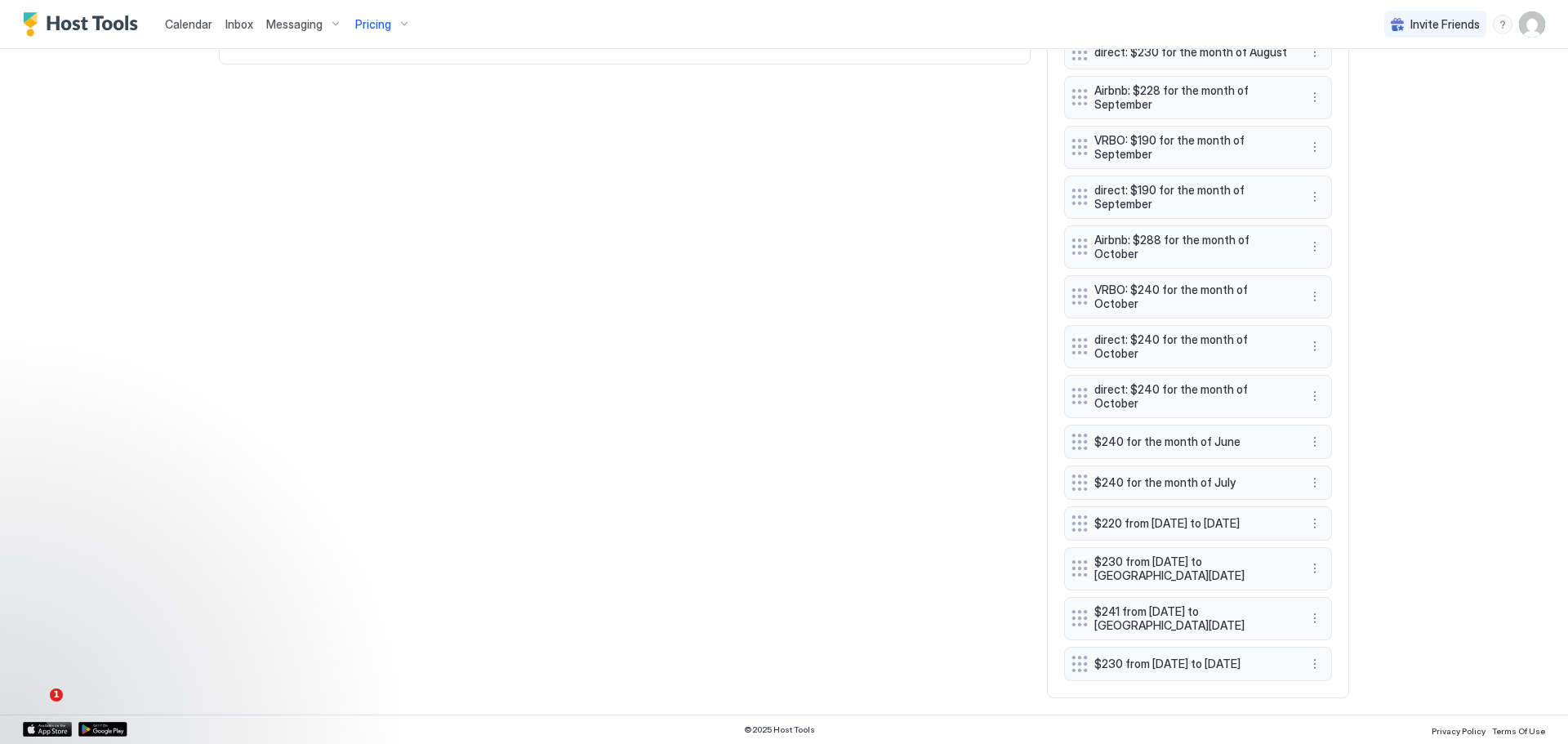
scroll to position [1164, 0]
click at [1311, 433] on button "More options" at bounding box center [1315, 442] width 20 height 20
click at [1334, 490] on span "Delete" at bounding box center [1340, 496] width 30 height 13
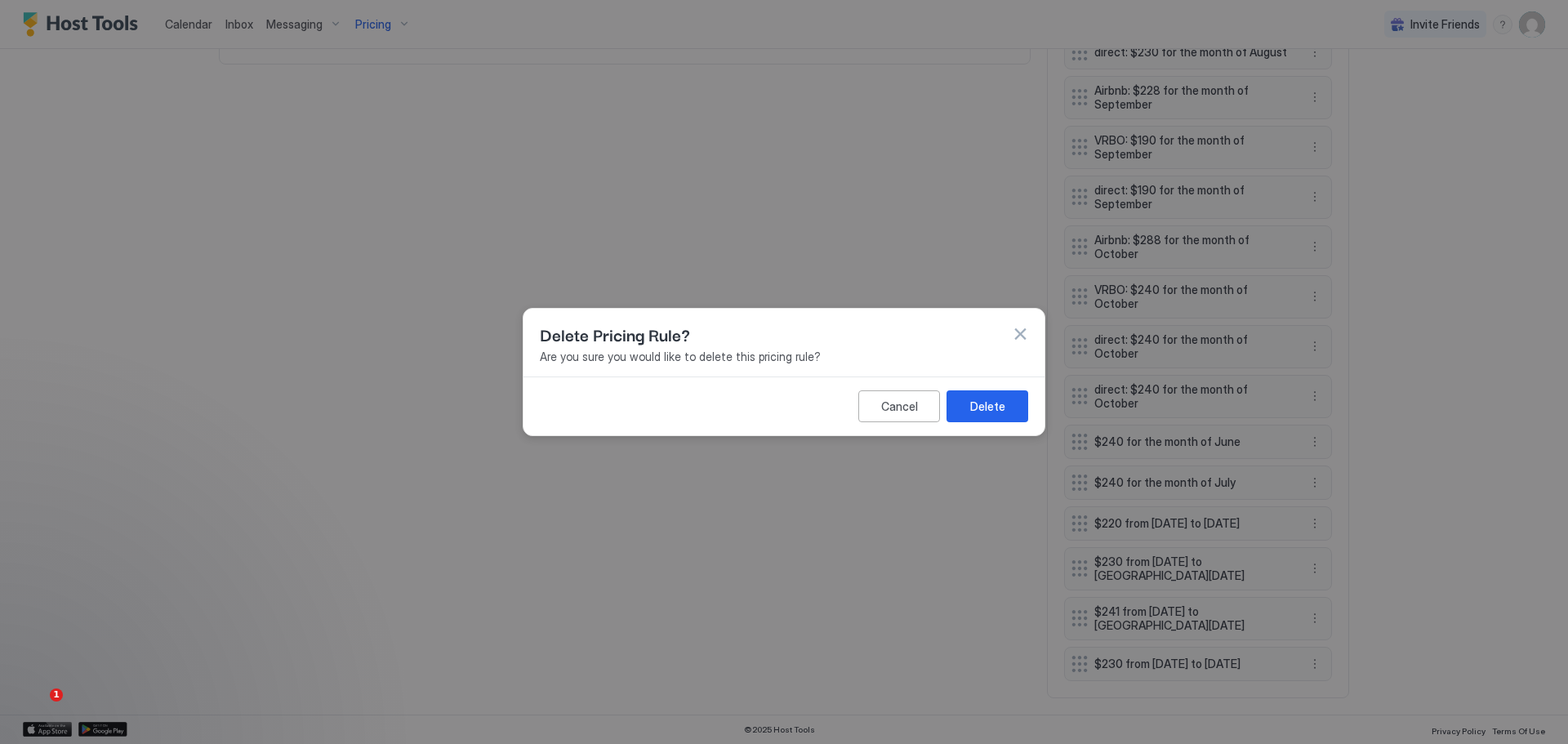
click at [1007, 377] on div "Cancel Delete" at bounding box center [784, 407] width 521 height 59
click at [992, 394] on button "Delete" at bounding box center [987, 407] width 82 height 32
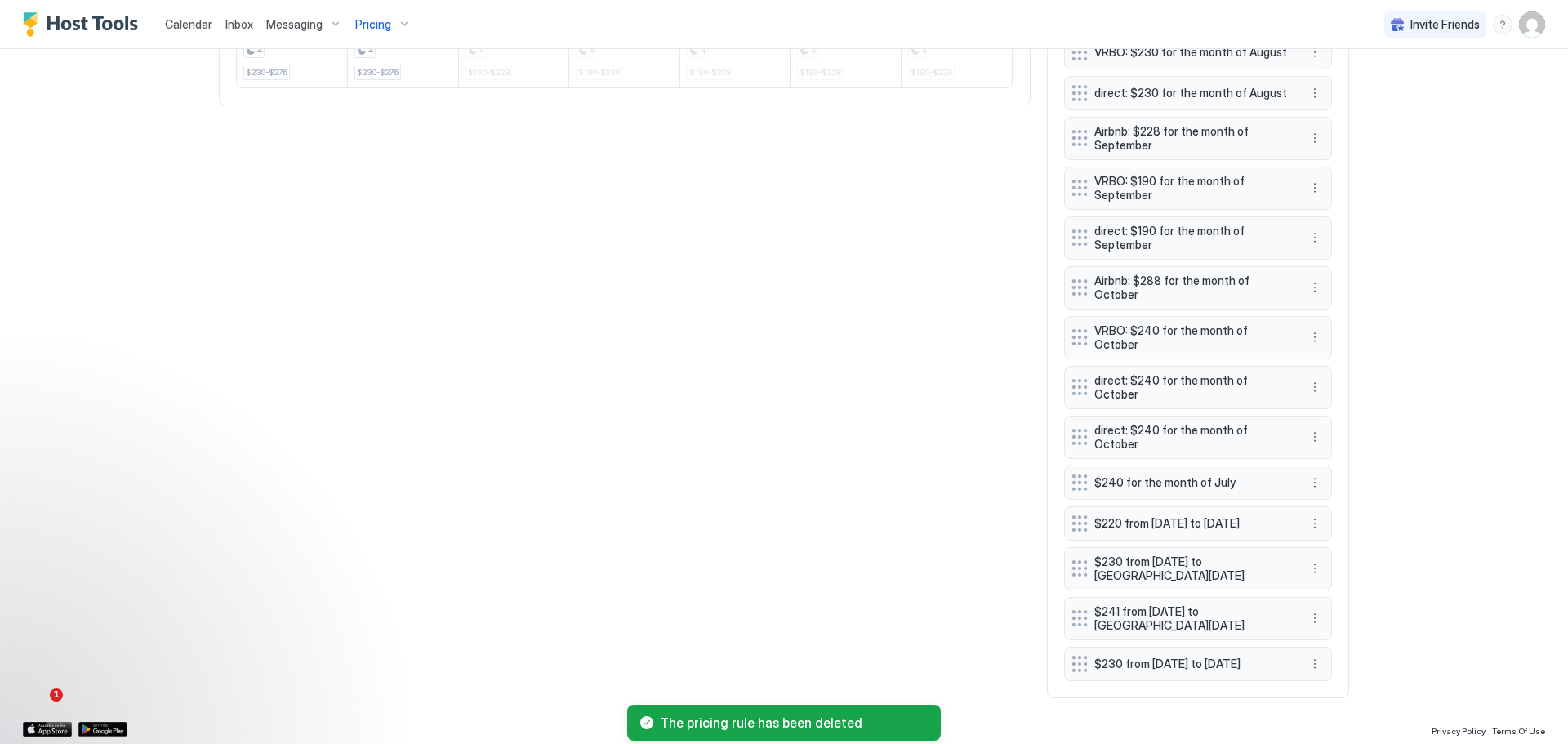
scroll to position [1121, 0]
click at [1311, 473] on button "More options" at bounding box center [1315, 483] width 20 height 20
click at [1333, 536] on span "Delete" at bounding box center [1340, 539] width 30 height 13
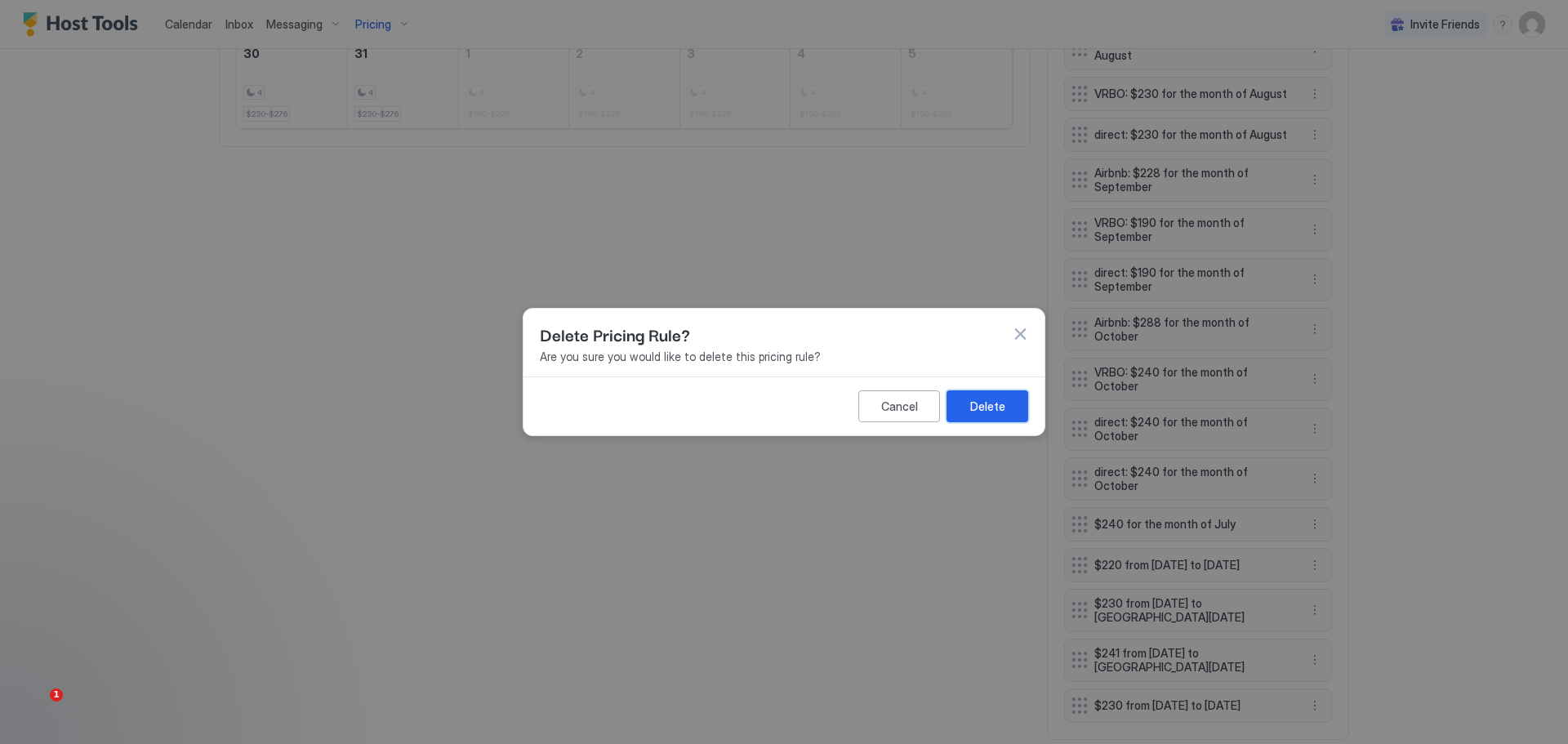
click at [974, 398] on div "Delete" at bounding box center [988, 406] width 35 height 17
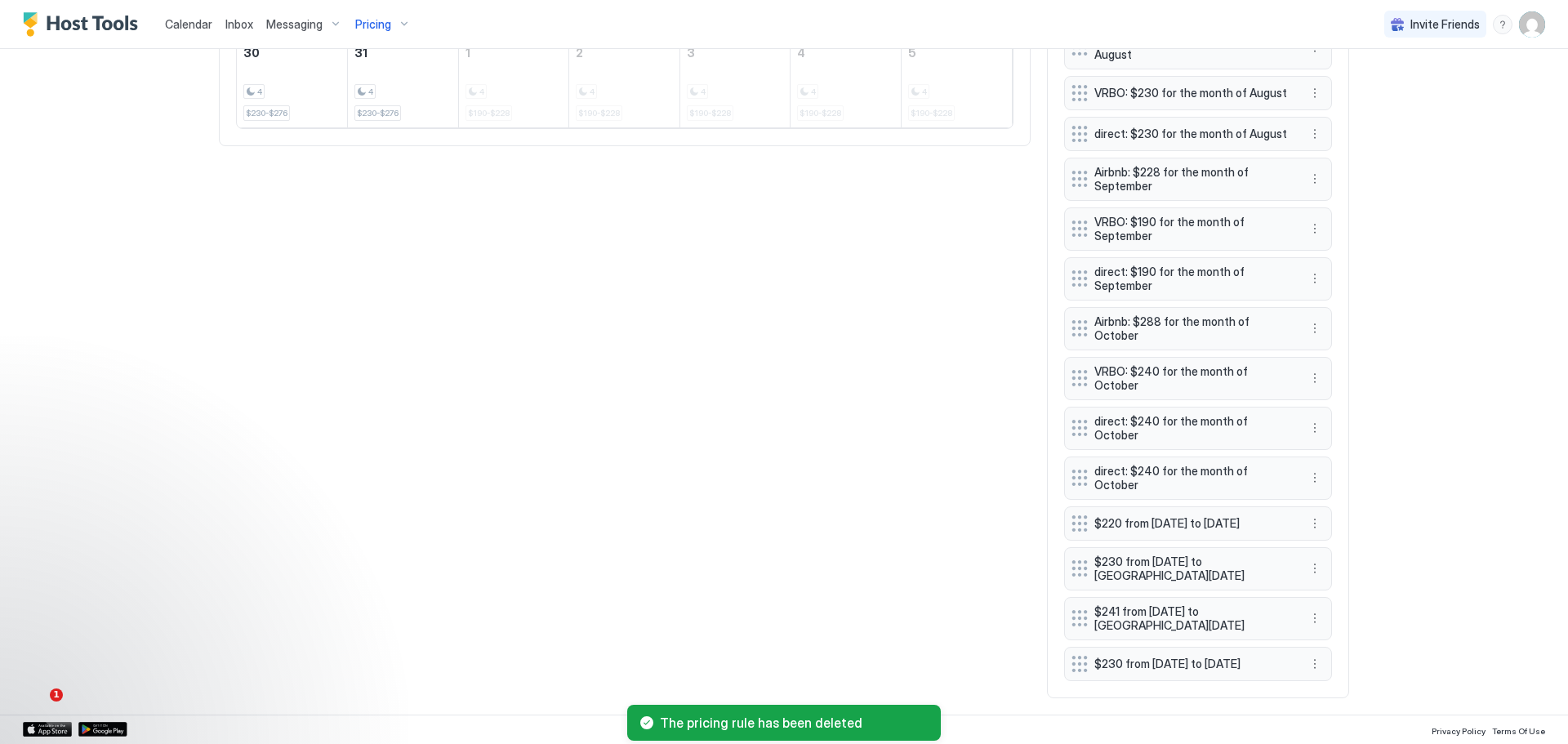
scroll to position [1079, 0]
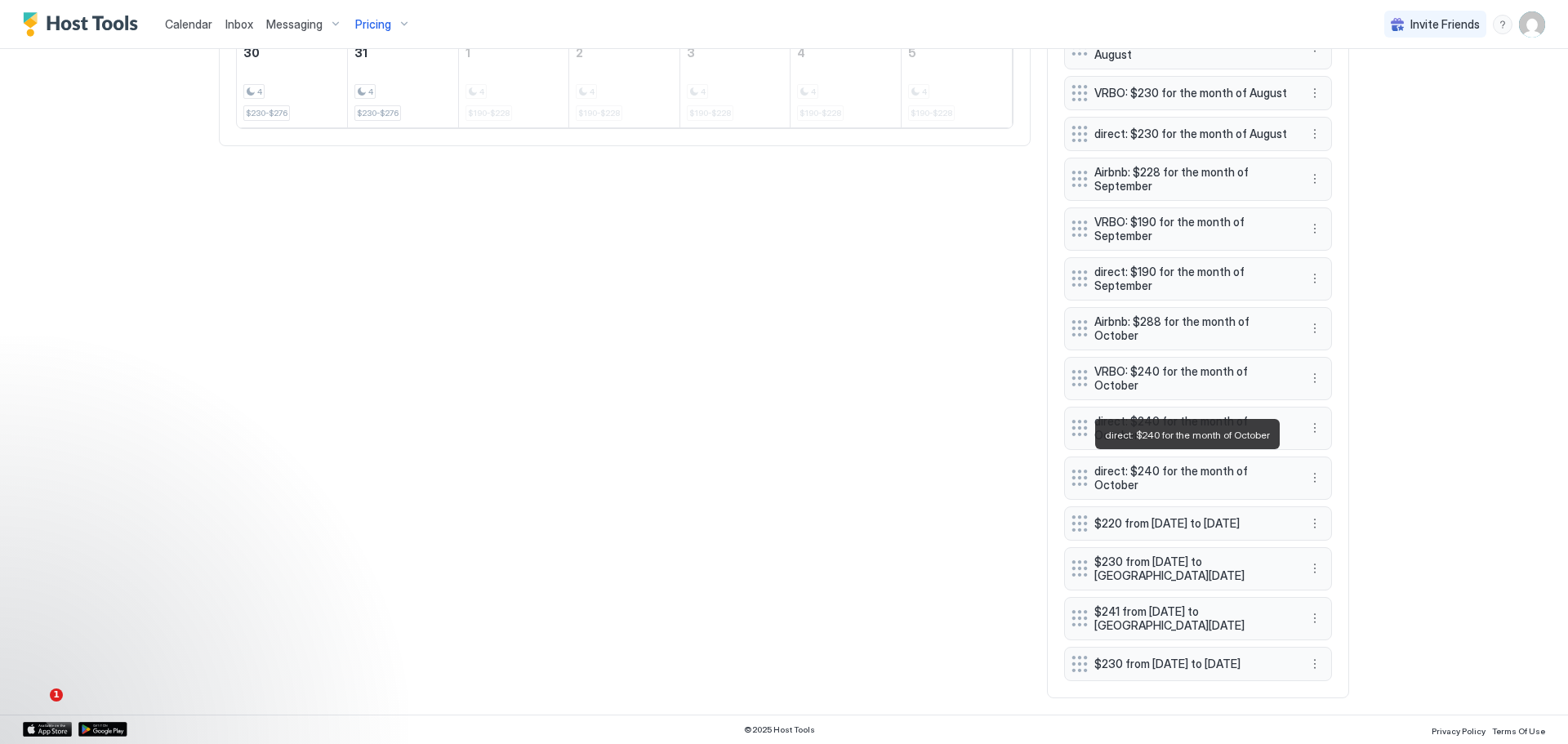
click at [1168, 464] on span "direct: $240 for the month of October" at bounding box center [1191, 478] width 195 height 29
click at [1308, 468] on button "More options" at bounding box center [1315, 478] width 20 height 20
click at [1333, 482] on span "Edit" at bounding box center [1334, 486] width 18 height 13
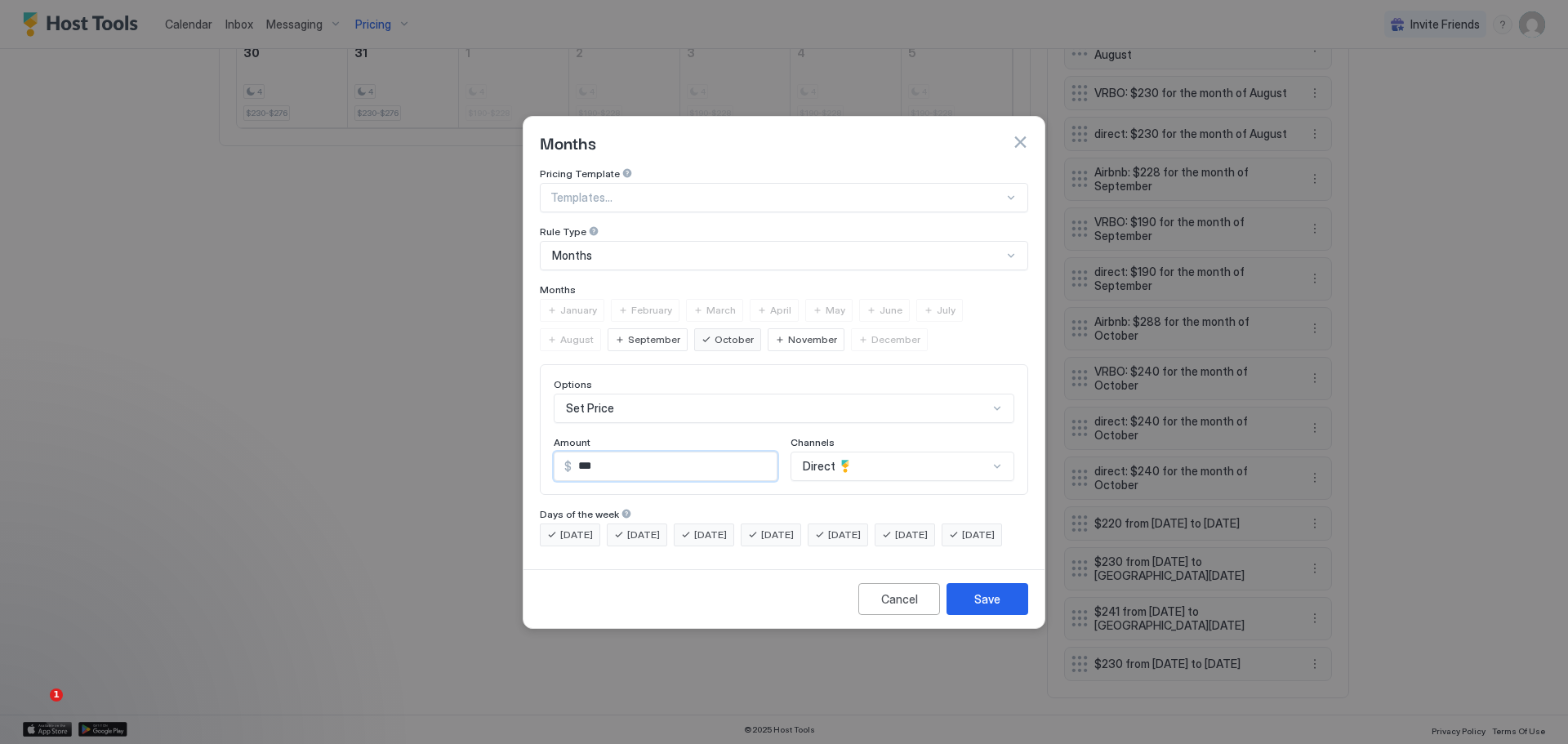
drag, startPoint x: 612, startPoint y: 450, endPoint x: 573, endPoint y: 460, distance: 40.3
click at [573, 460] on input "***" at bounding box center [674, 466] width 205 height 28
type input "***"
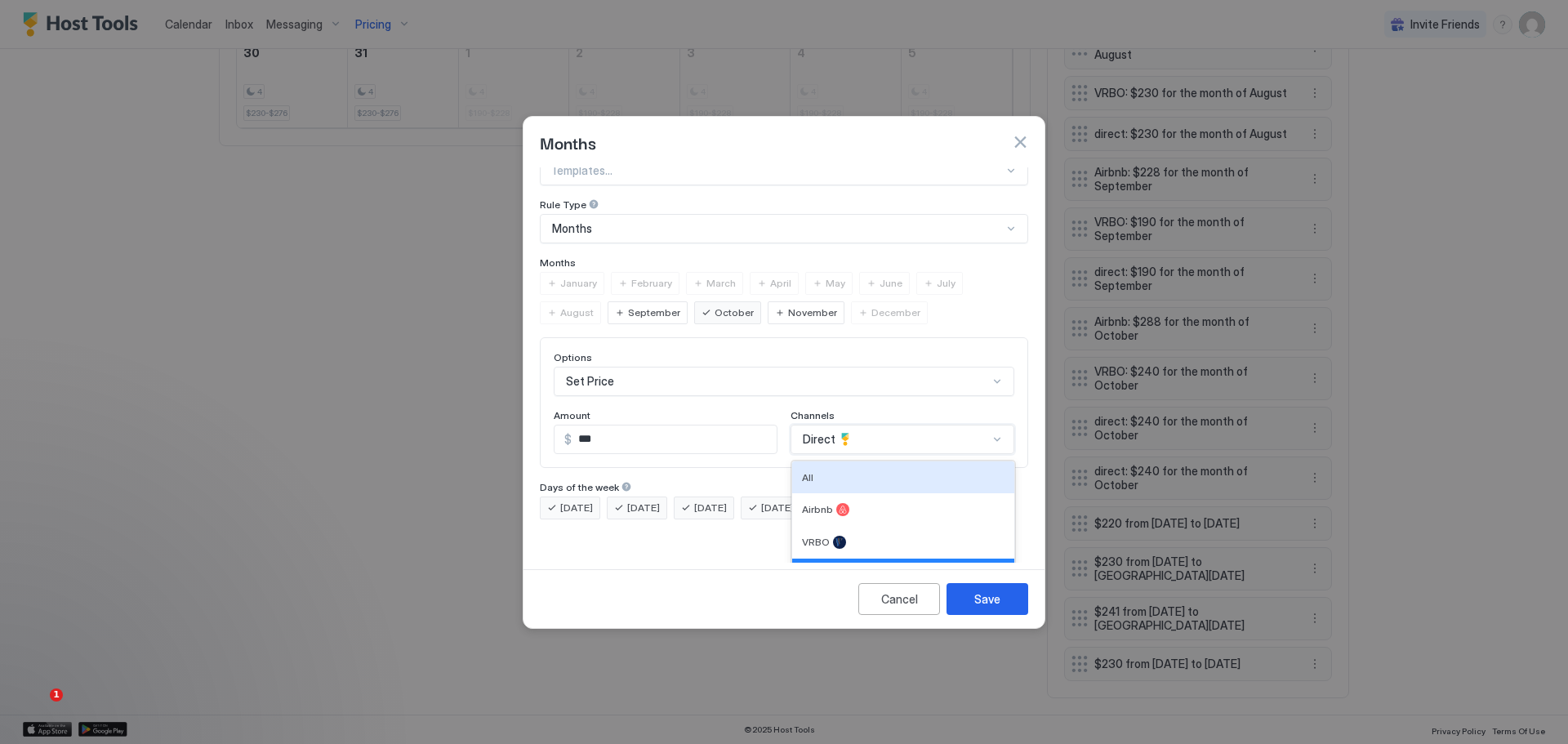
click at [842, 448] on div "4 results available. Use Up and Down to choose options, press Enter to select t…" at bounding box center [902, 439] width 223 height 30
click at [836, 503] on div at bounding box center [842, 510] width 13 height 13
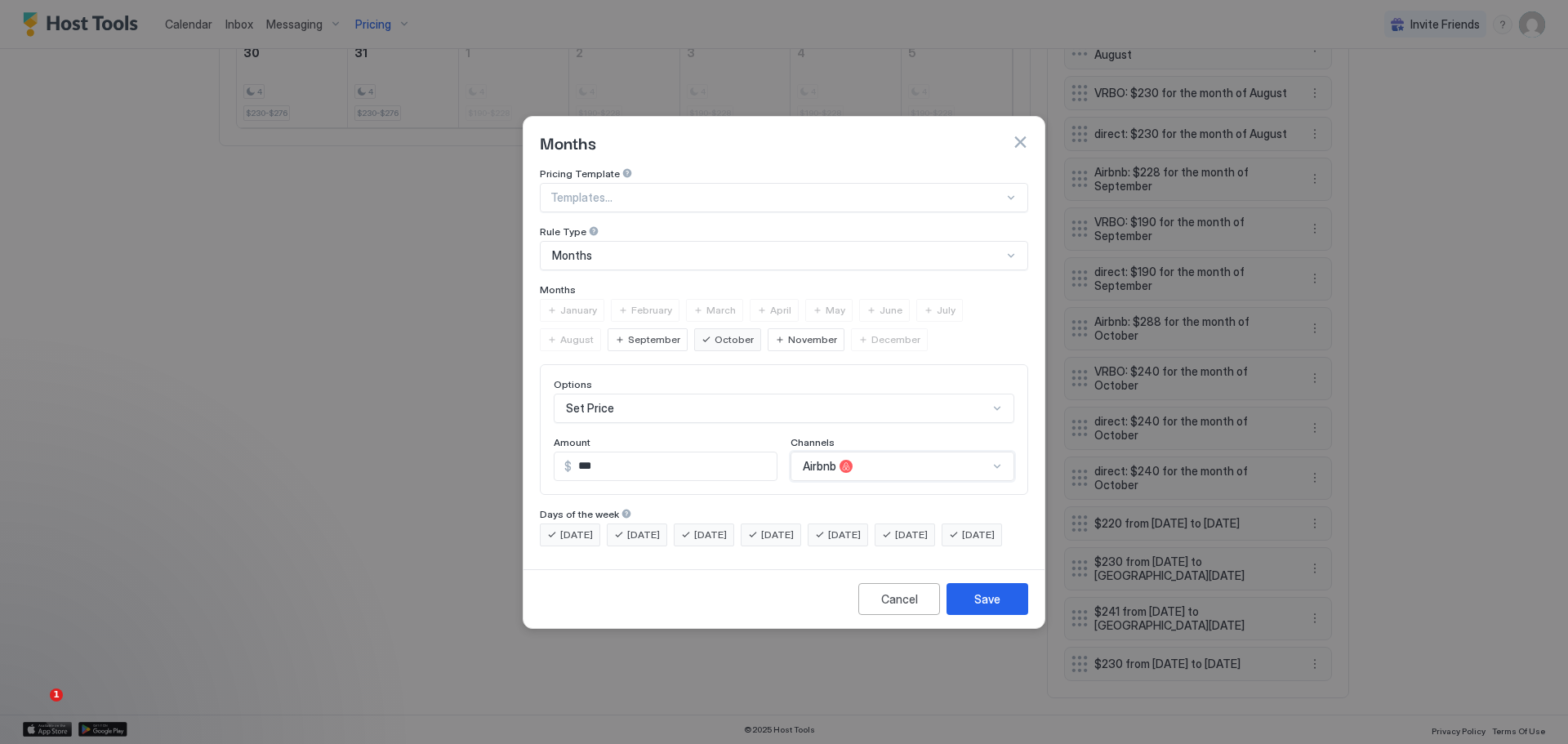
scroll to position [0, 0]
click at [982, 608] on div "Save" at bounding box center [987, 599] width 26 height 17
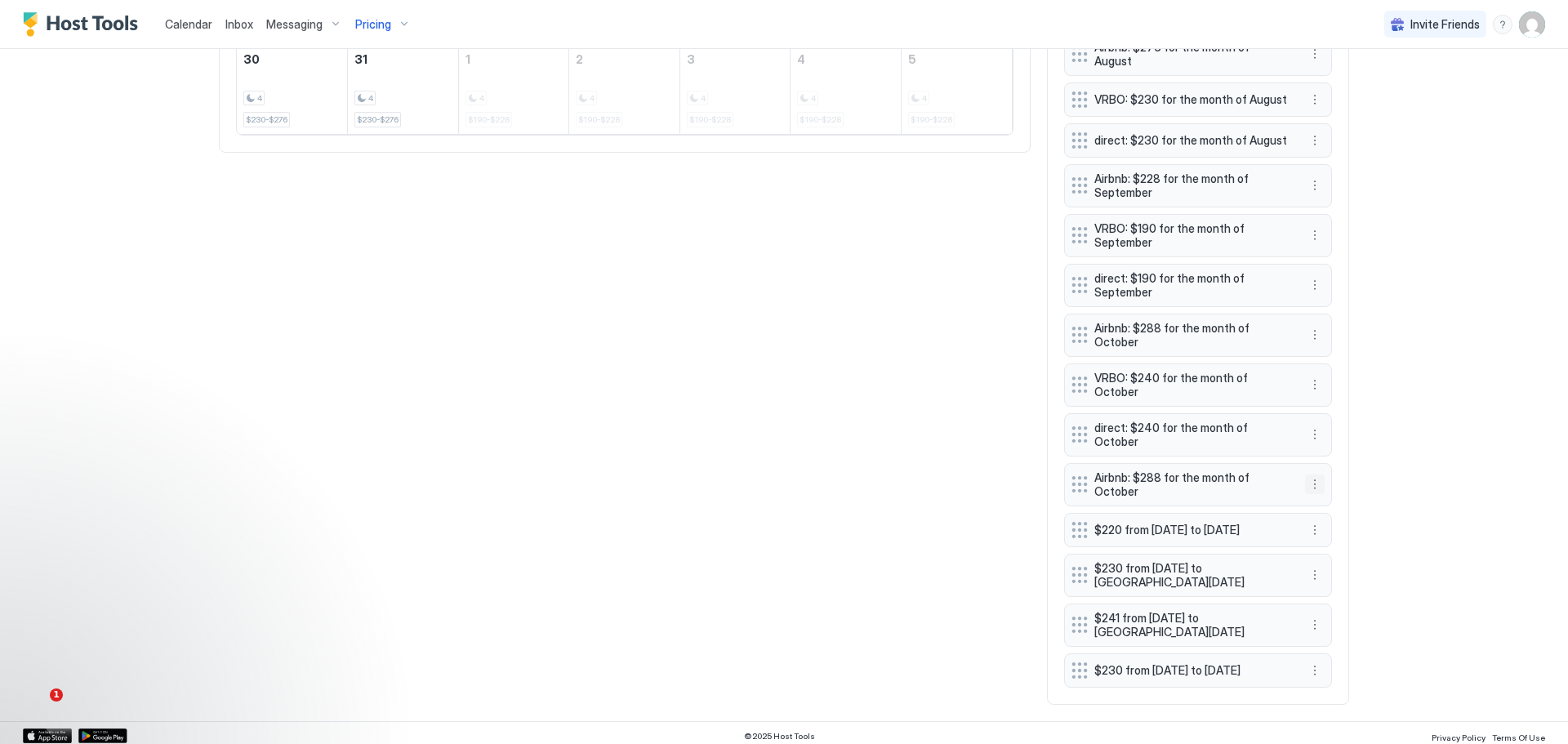
scroll to position [1004, 0]
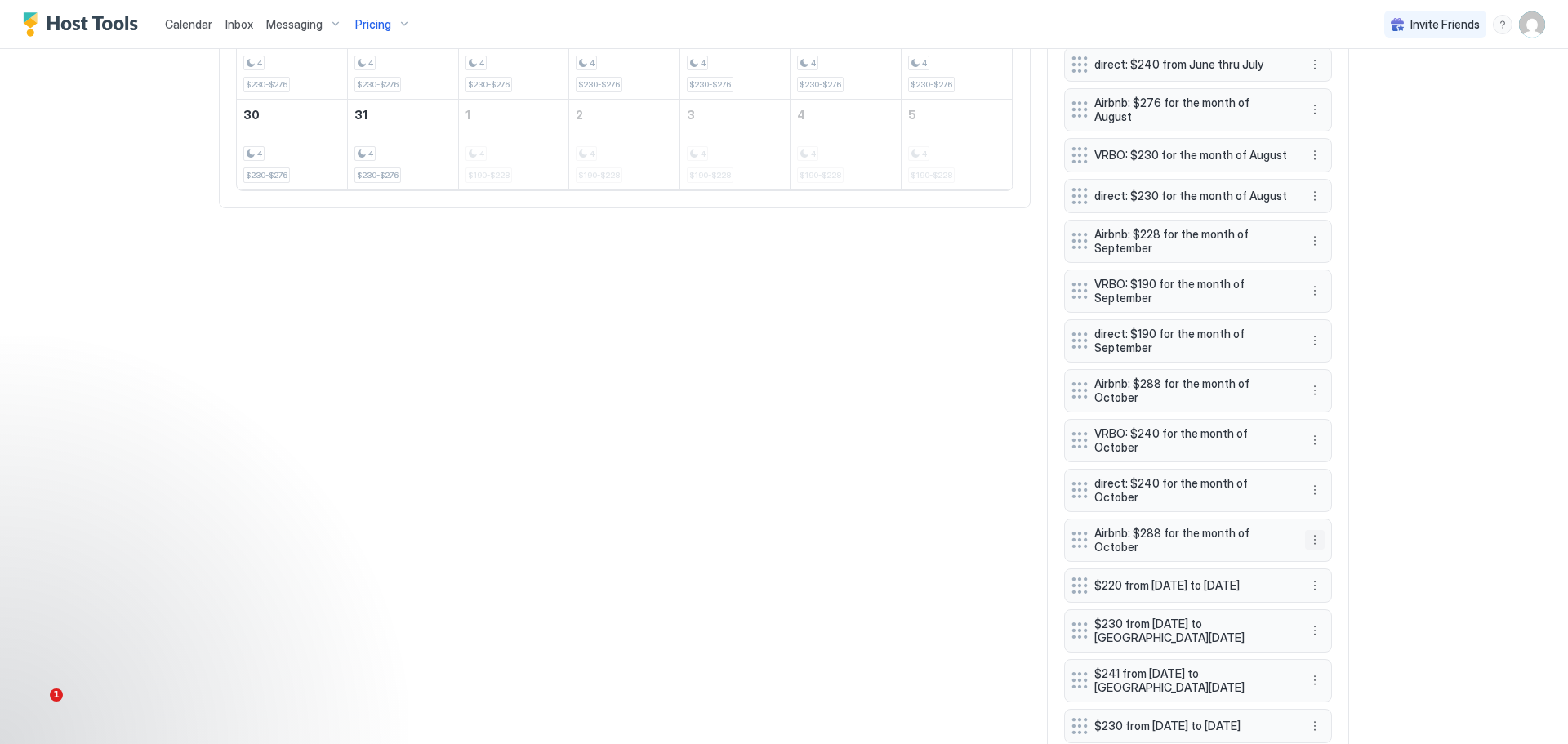
click at [1310, 543] on button "More options" at bounding box center [1315, 540] width 20 height 20
click at [1335, 614] on span "Delete" at bounding box center [1340, 617] width 30 height 13
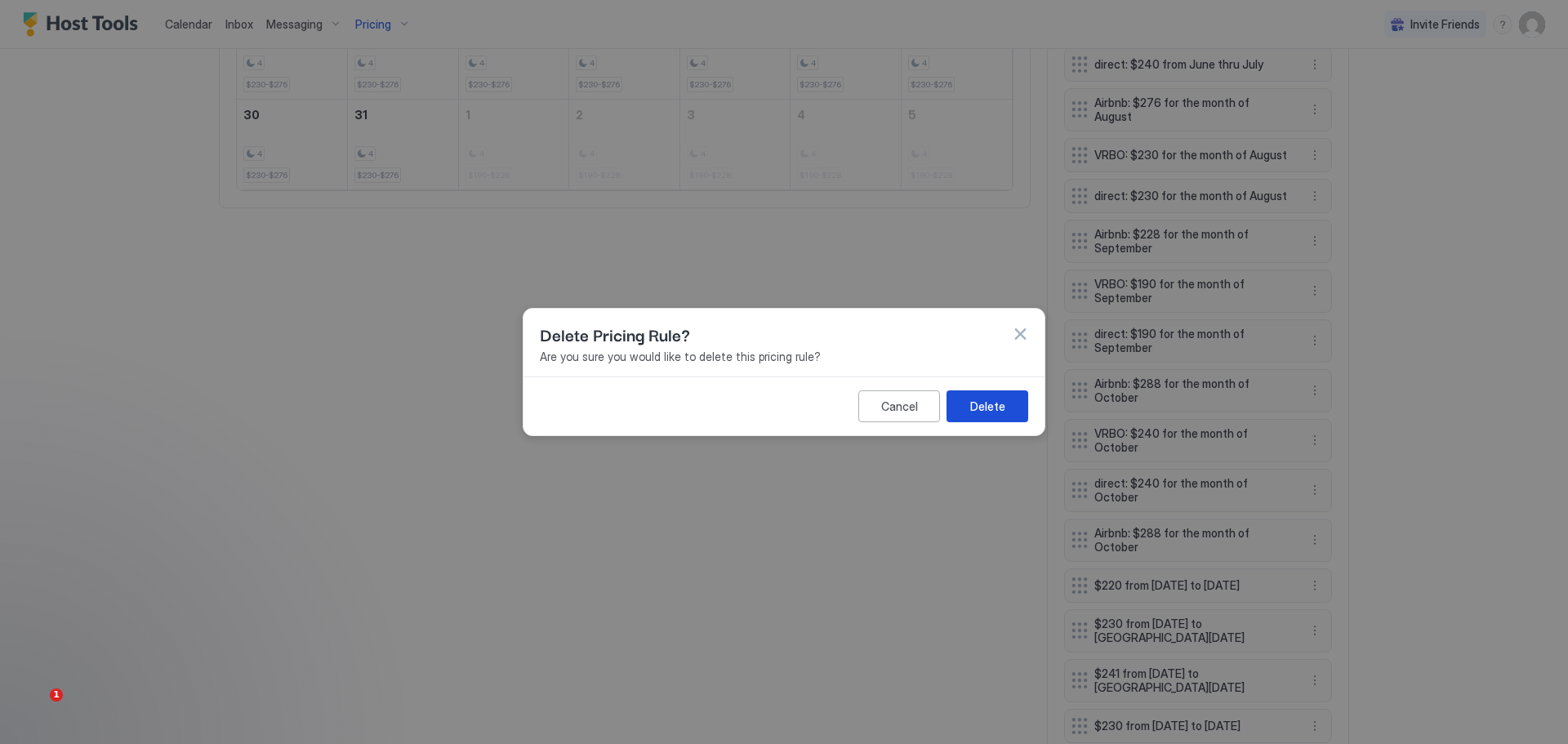
click at [998, 392] on button "Delete" at bounding box center [987, 407] width 82 height 32
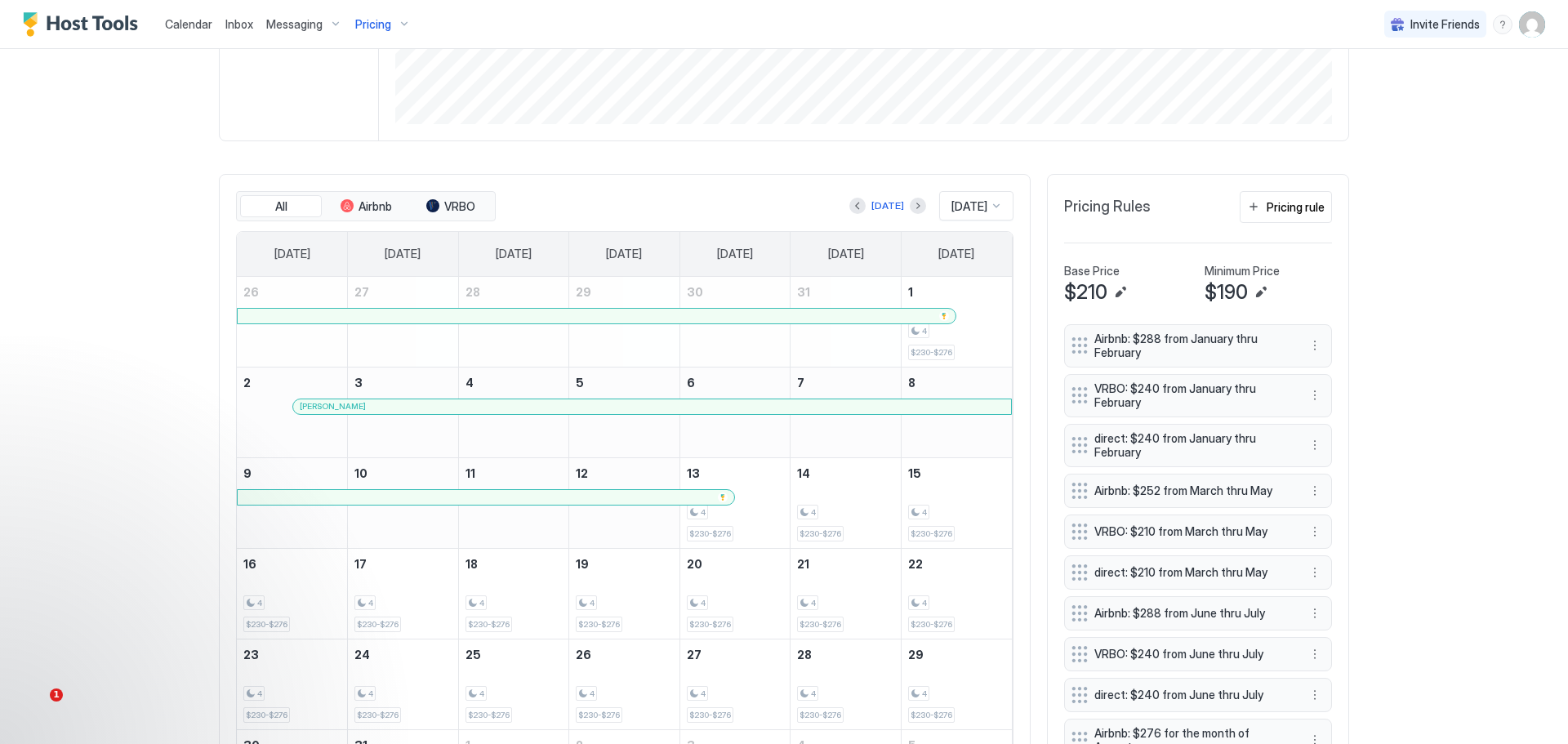
scroll to position [351, 0]
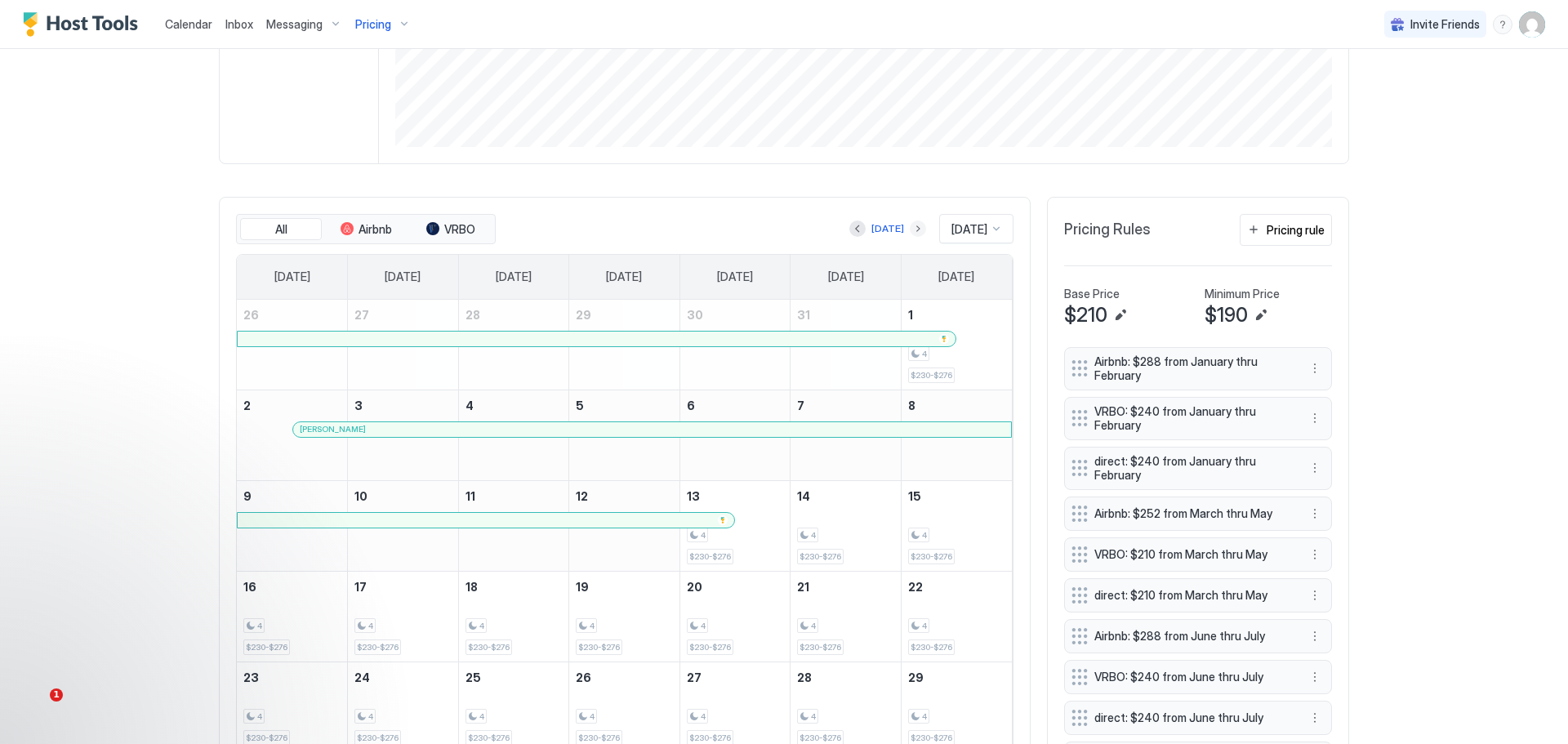
click at [910, 232] on button "Next month" at bounding box center [918, 229] width 16 height 16
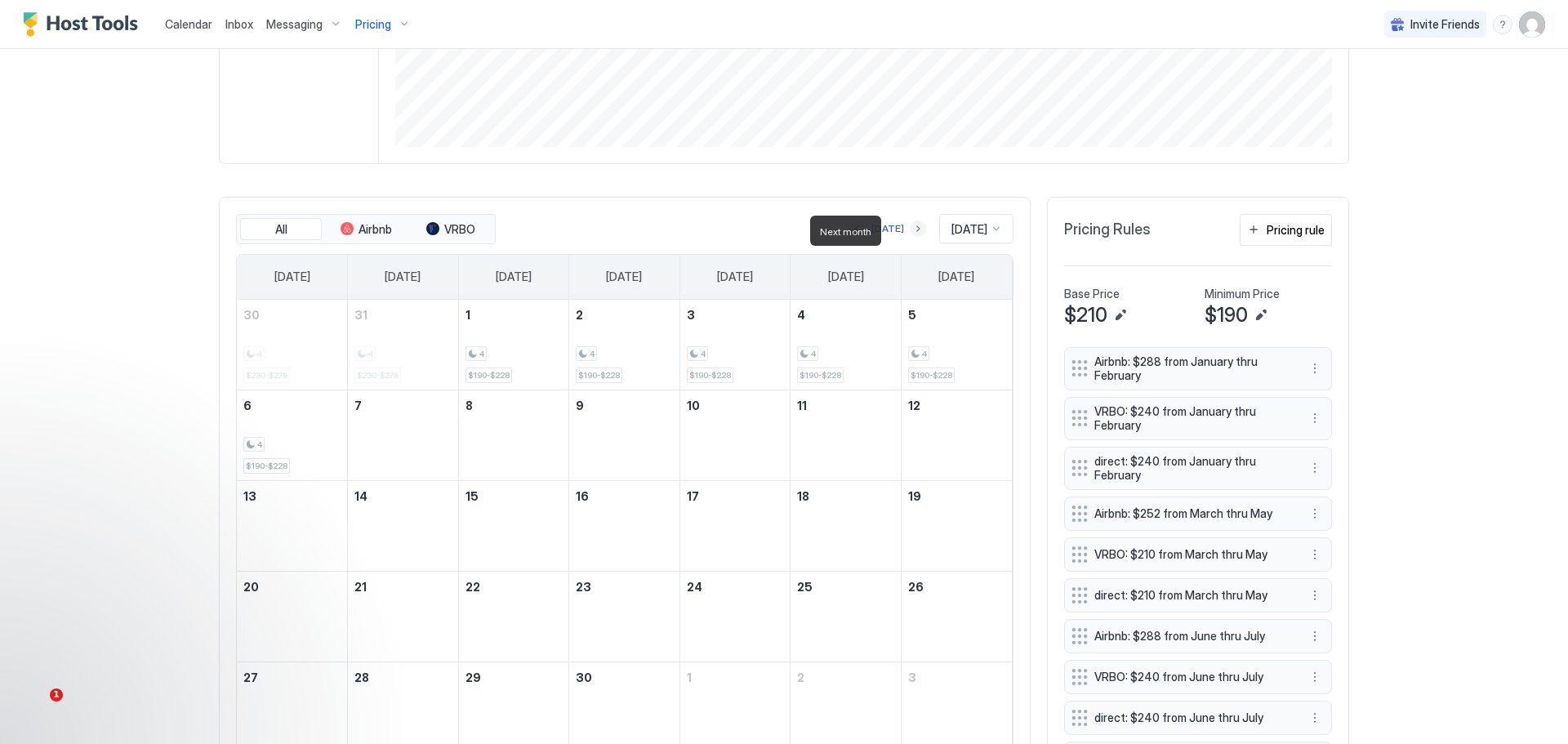
click at [910, 232] on button "Next month" at bounding box center [918, 229] width 16 height 16
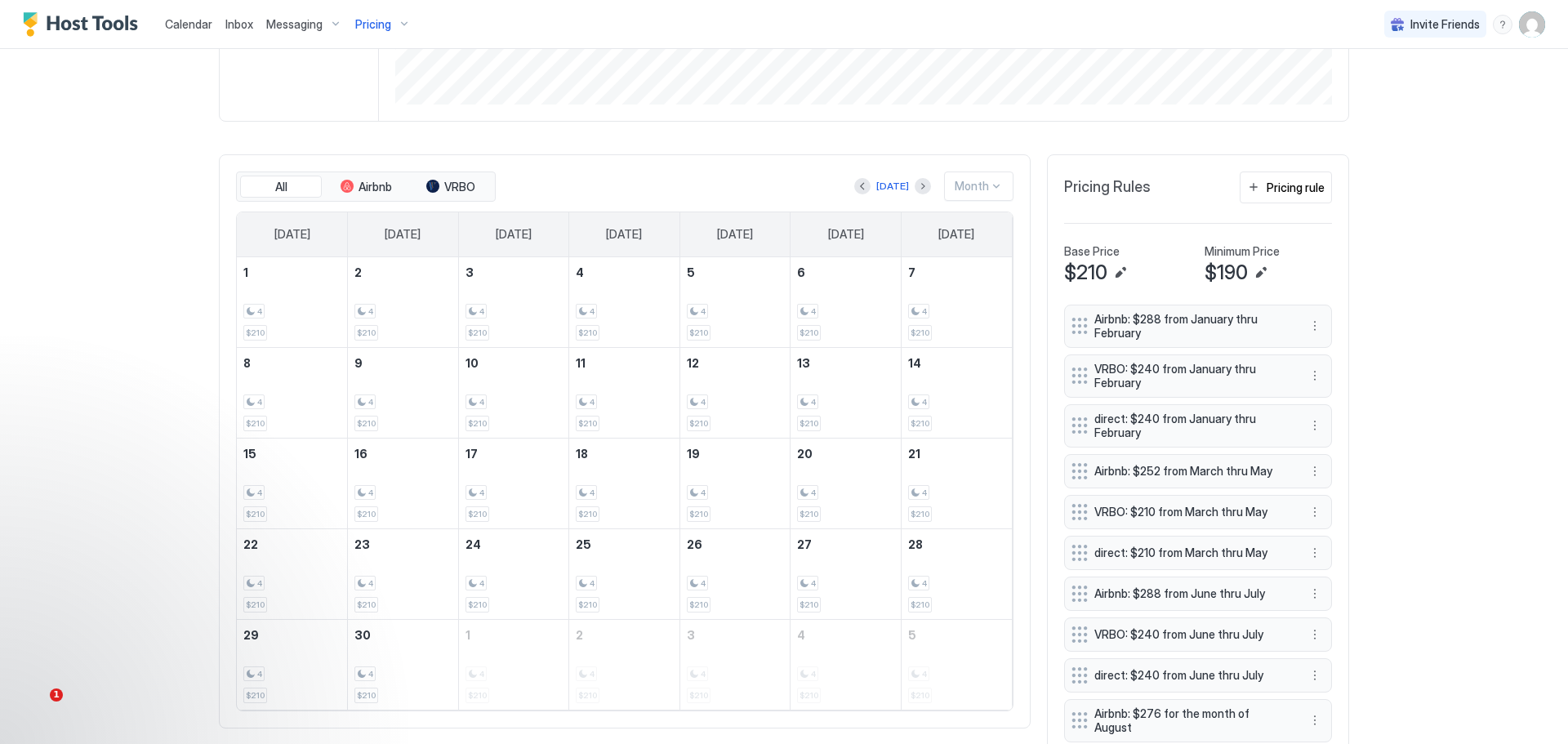
scroll to position [301, 0]
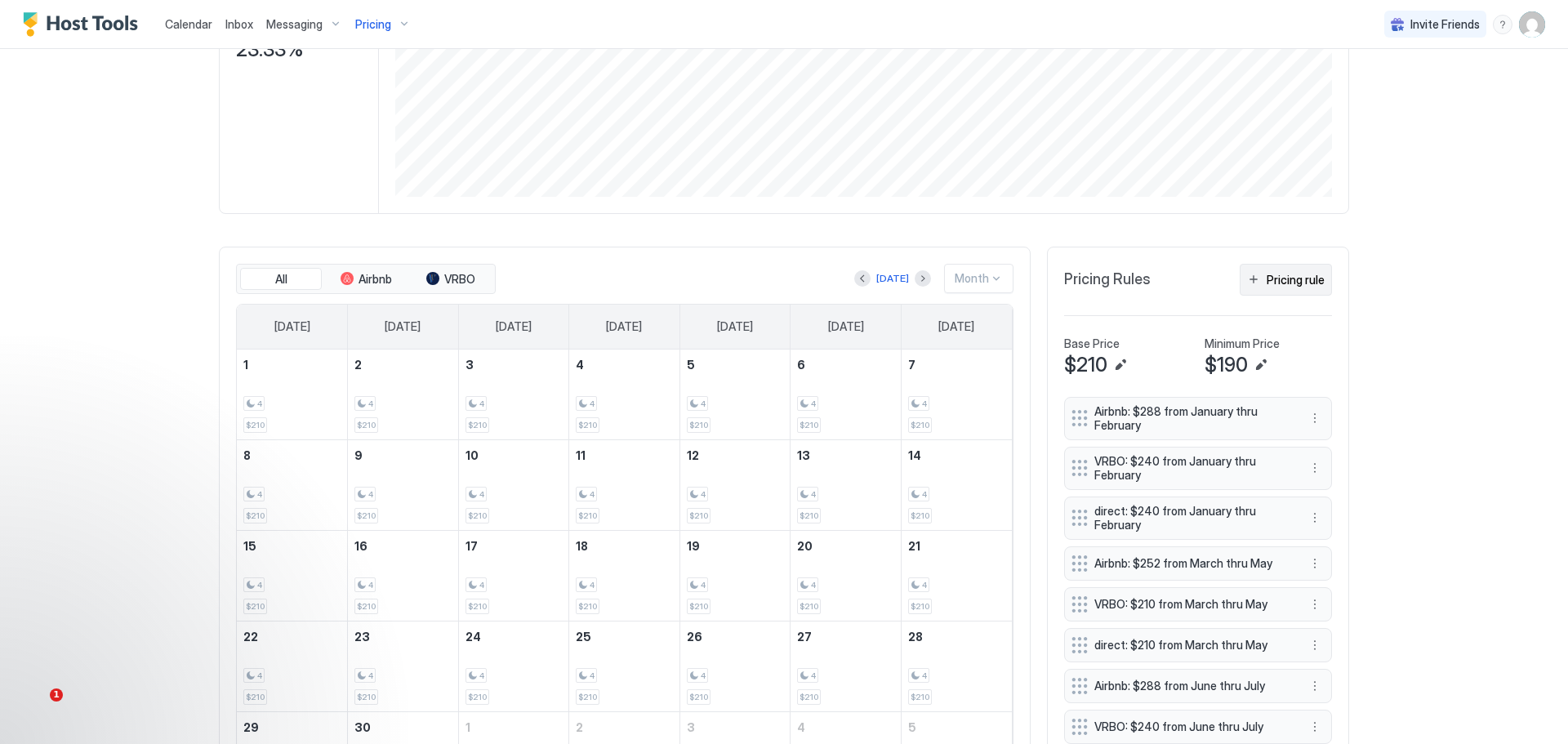
click at [1267, 280] on div "Pricing rule" at bounding box center [1295, 279] width 58 height 17
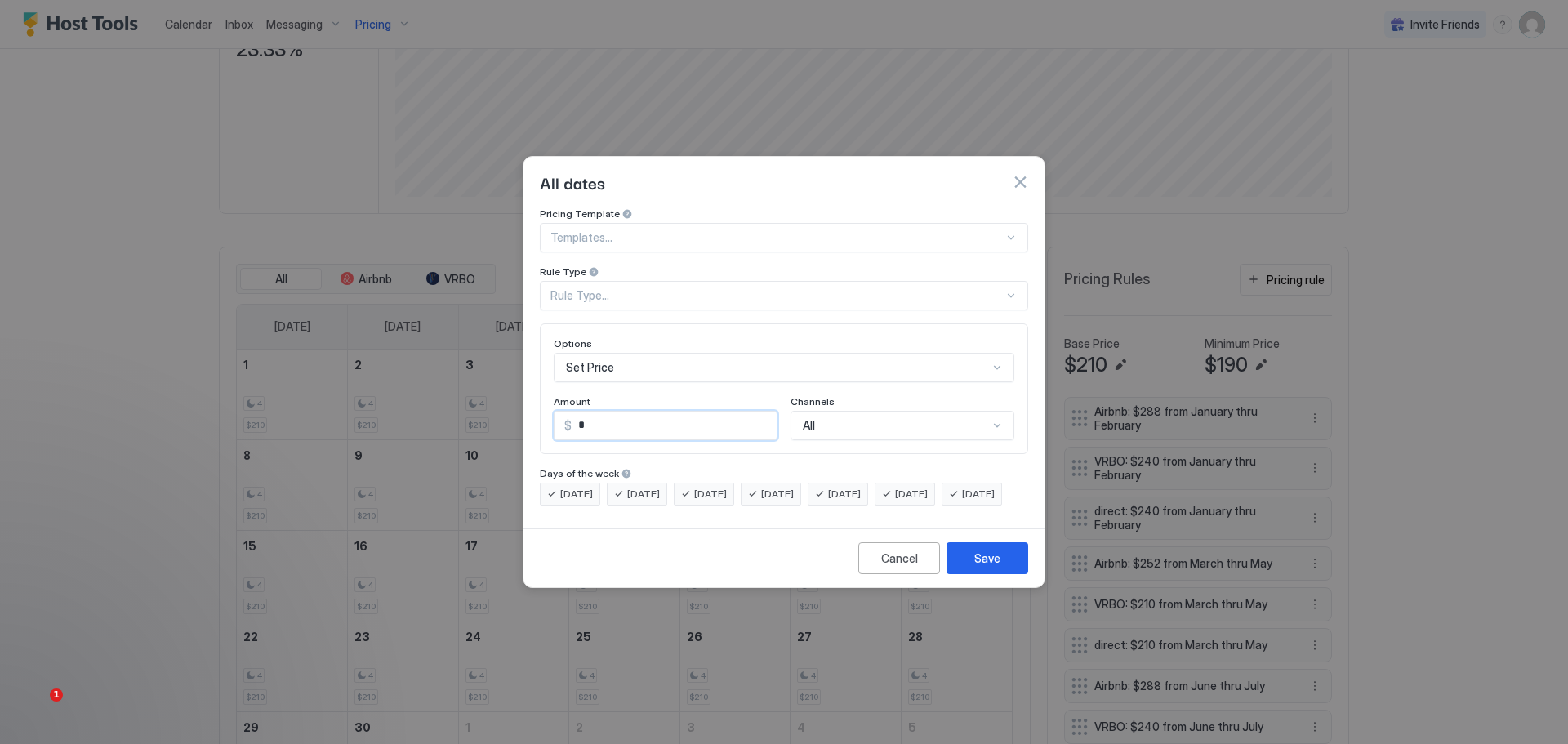
drag, startPoint x: 603, startPoint y: 407, endPoint x: 579, endPoint y: 409, distance: 24.1
click at [579, 412] on input "*" at bounding box center [674, 425] width 205 height 28
type input "***"
click at [685, 281] on div "Rule Type..." at bounding box center [784, 295] width 488 height 30
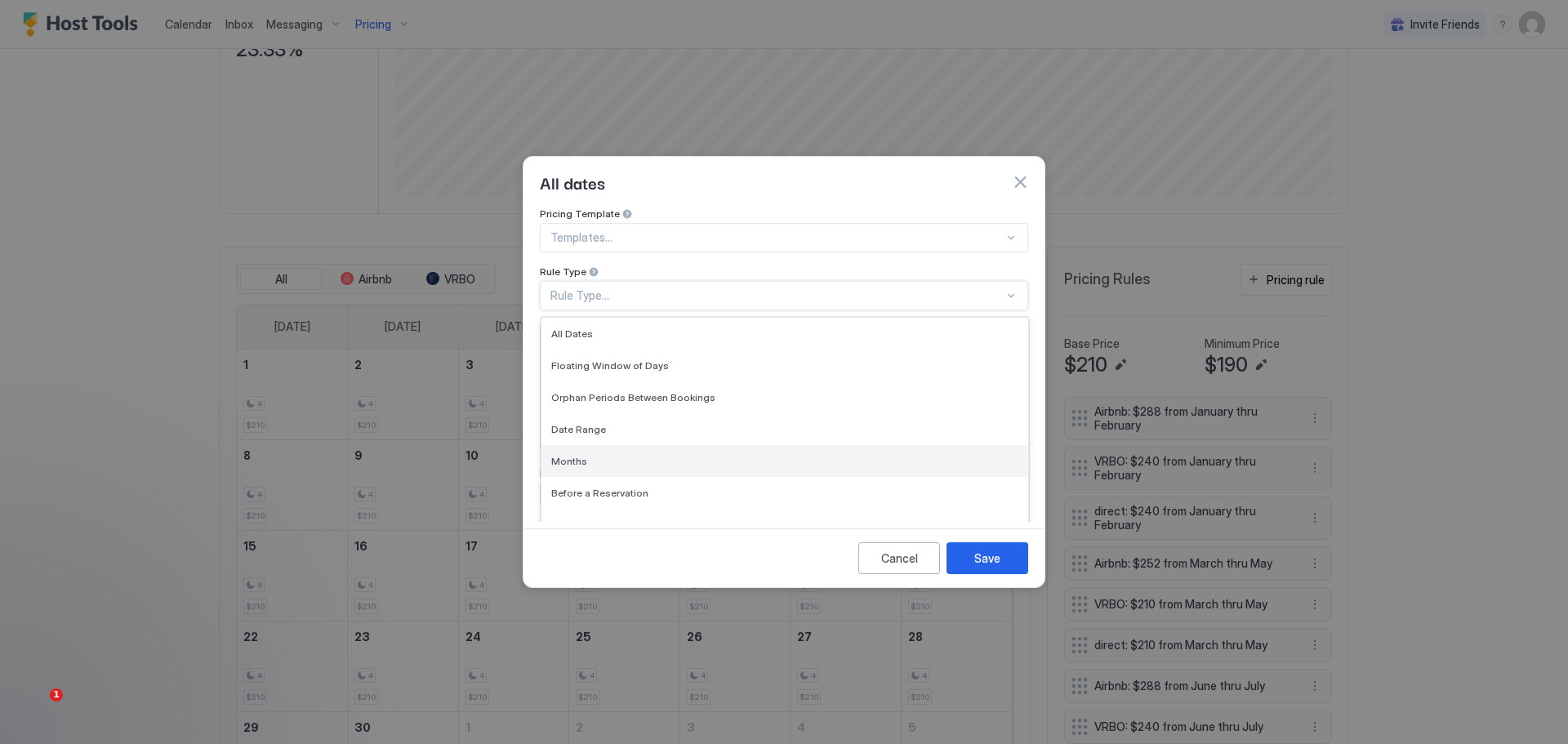
click at [579, 455] on span "Months" at bounding box center [570, 461] width 36 height 13
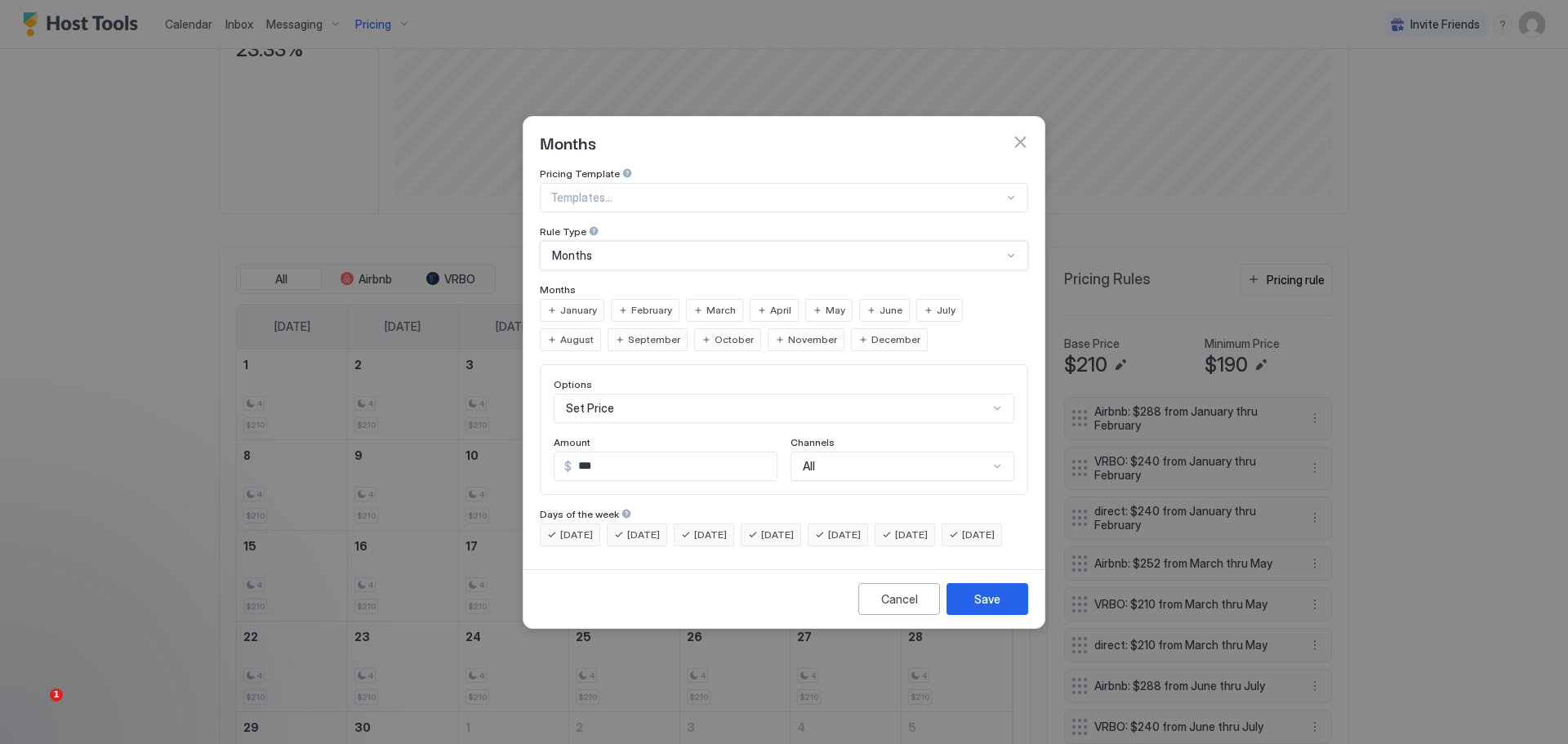
click at [788, 333] on span "November" at bounding box center [813, 340] width 49 height 14
click at [845, 451] on div "All" at bounding box center [902, 466] width 223 height 30
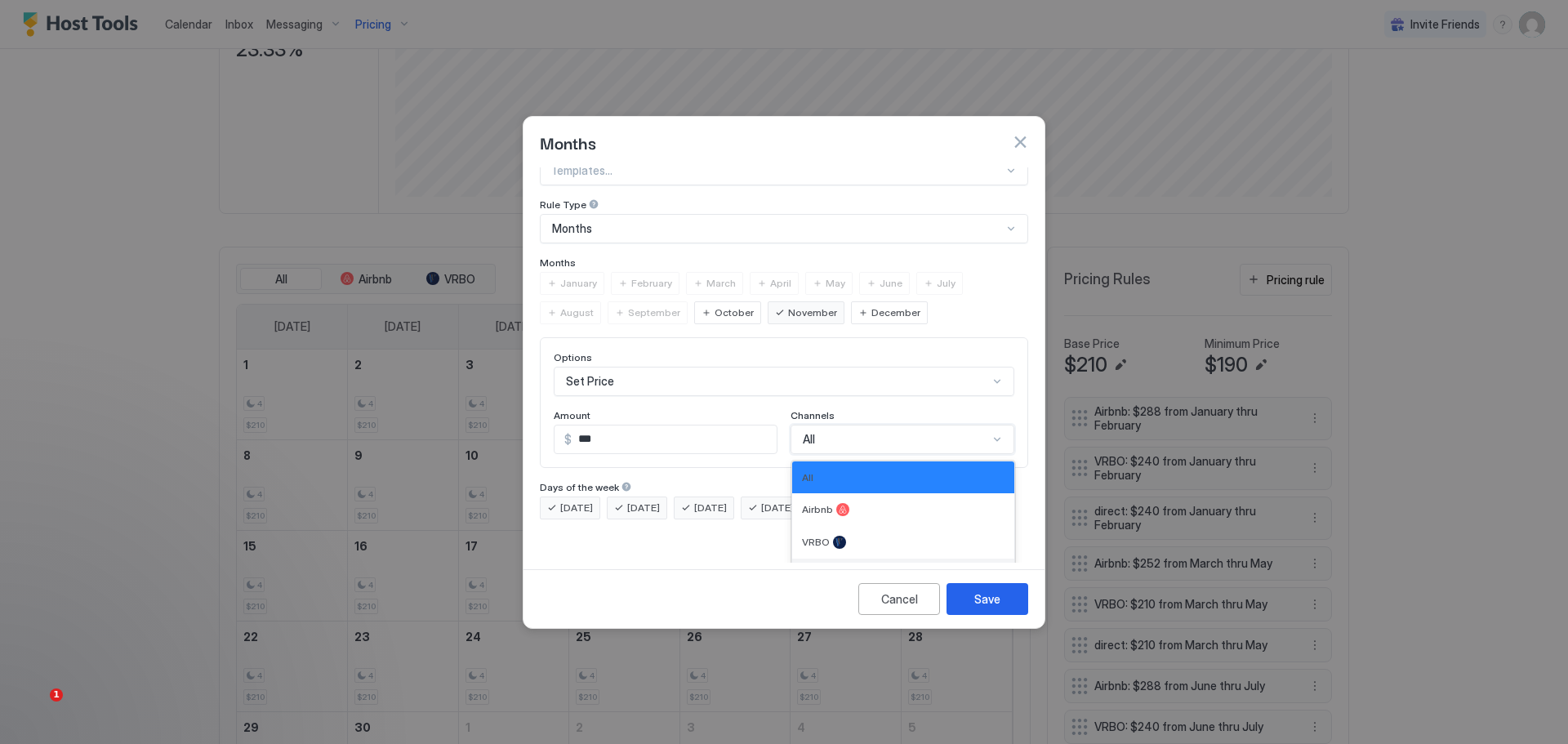
click at [814, 569] on div "Direct" at bounding box center [903, 575] width 203 height 13
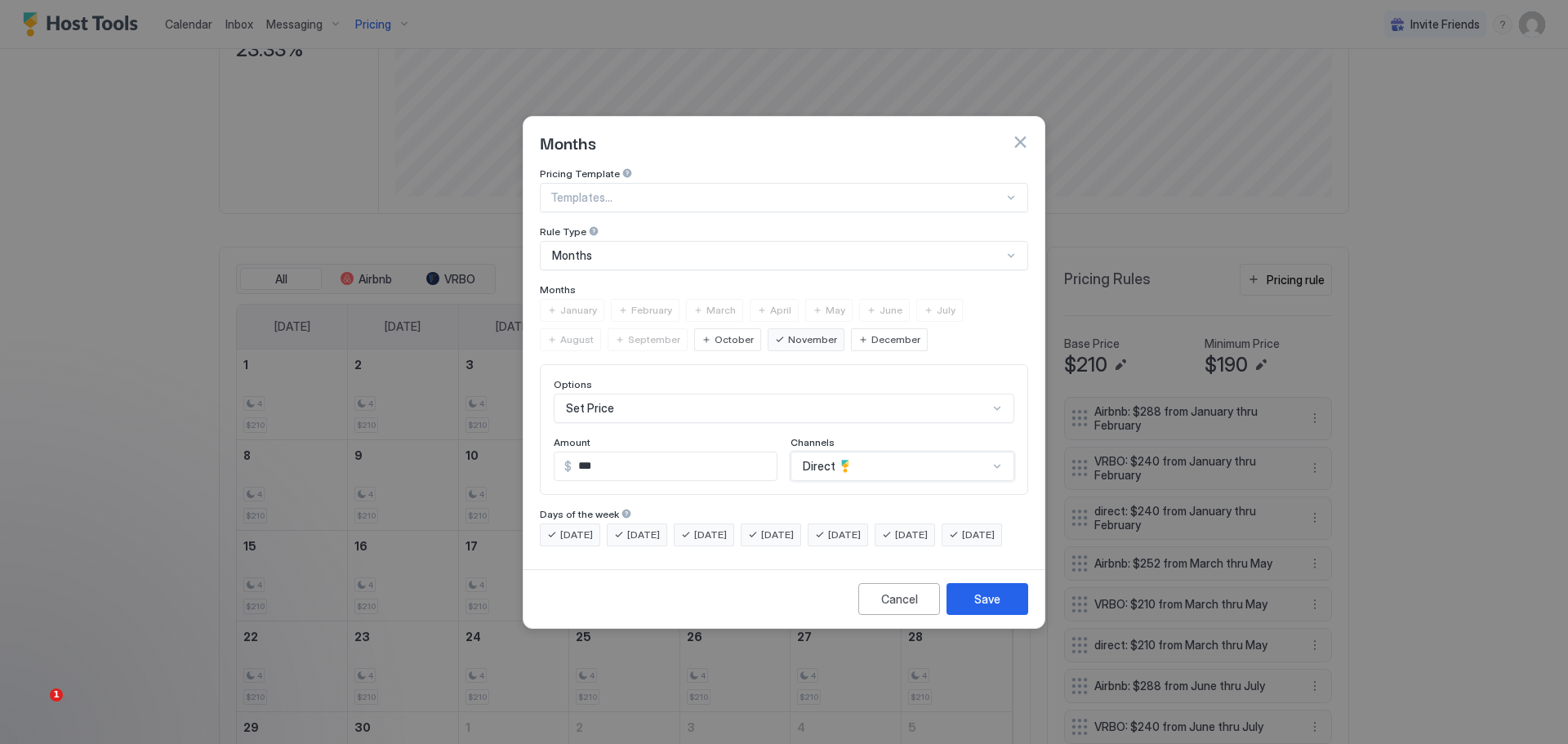
scroll to position [0, 0]
click at [983, 606] on div "Save" at bounding box center [987, 599] width 26 height 17
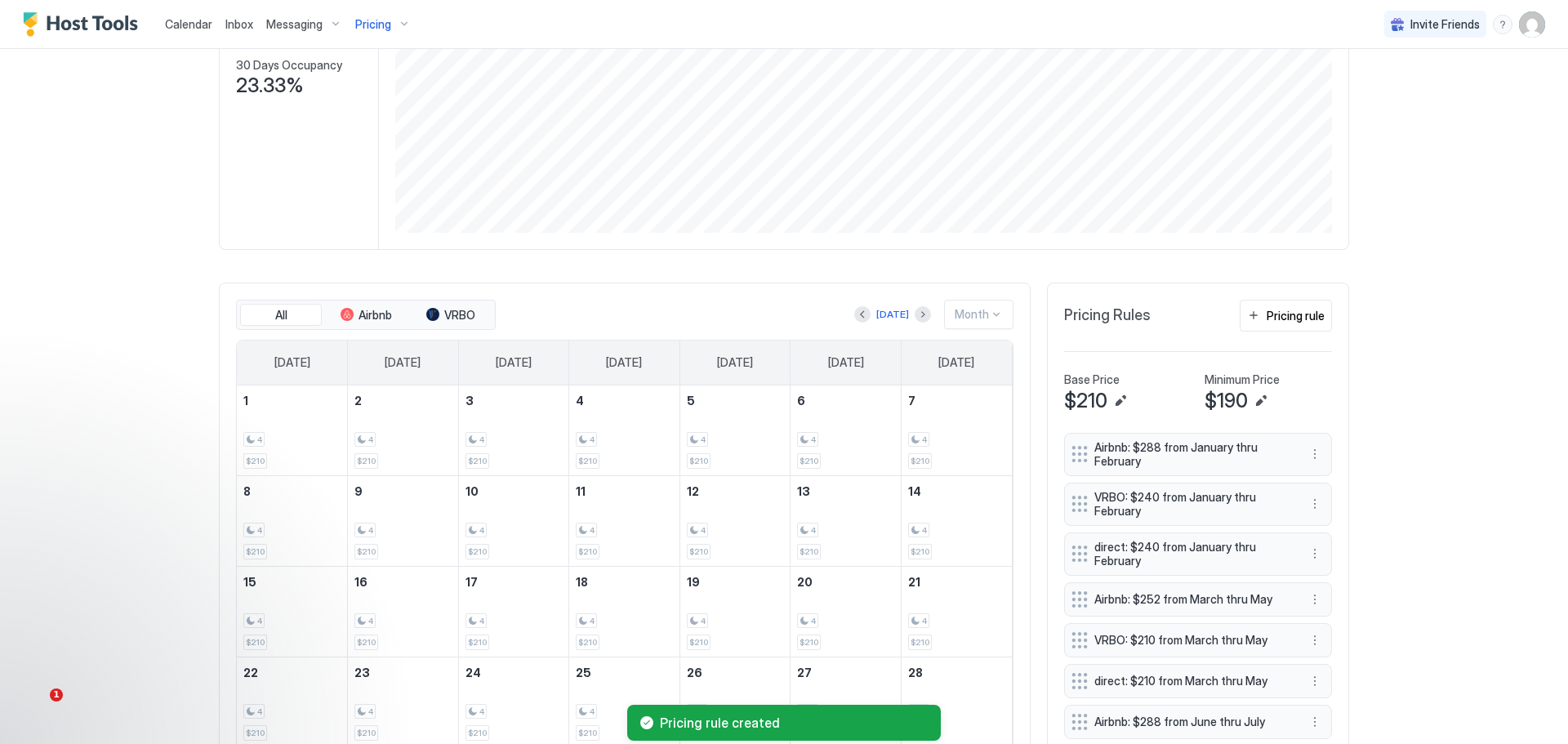
scroll to position [219, 0]
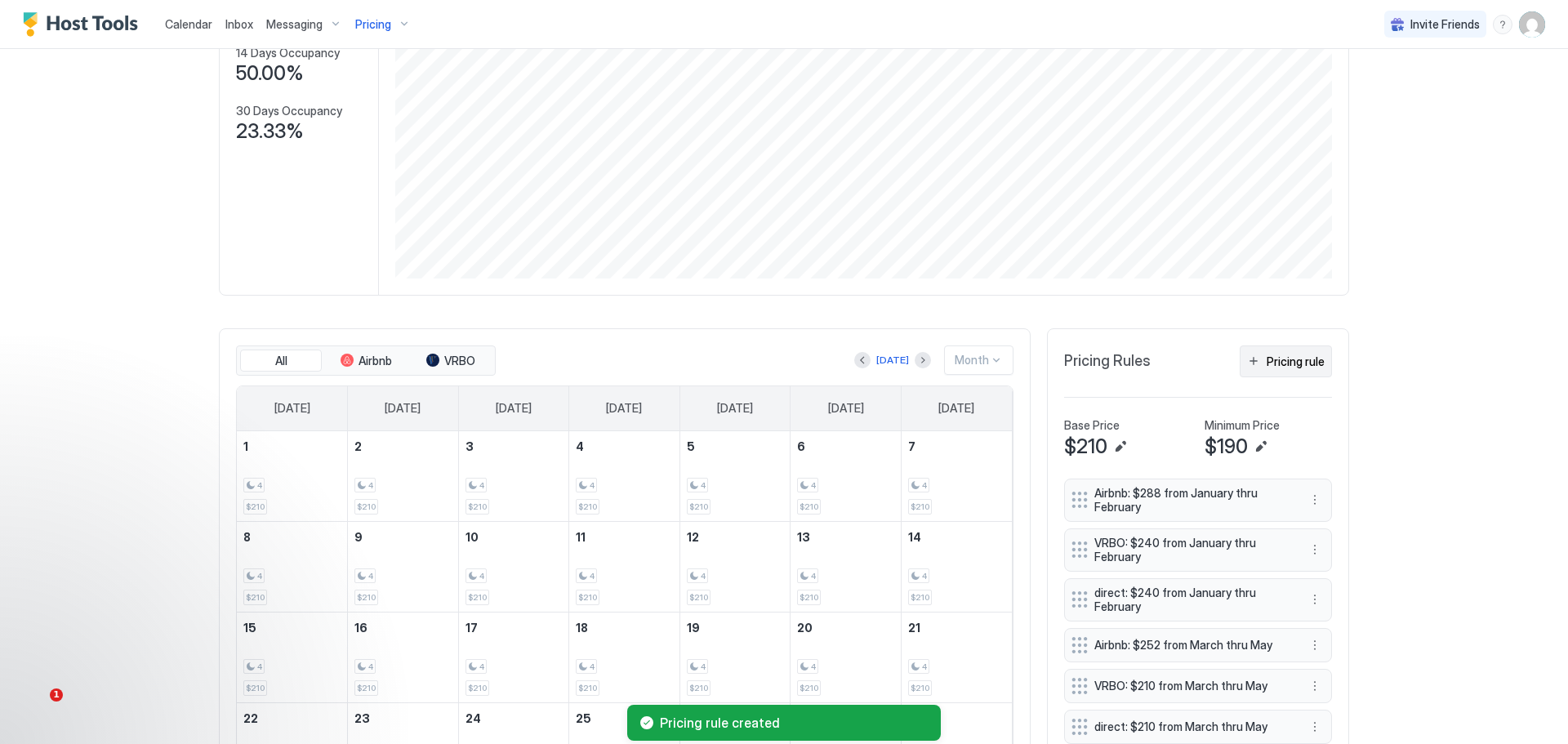
click at [1279, 363] on div "Pricing rule" at bounding box center [1295, 361] width 58 height 17
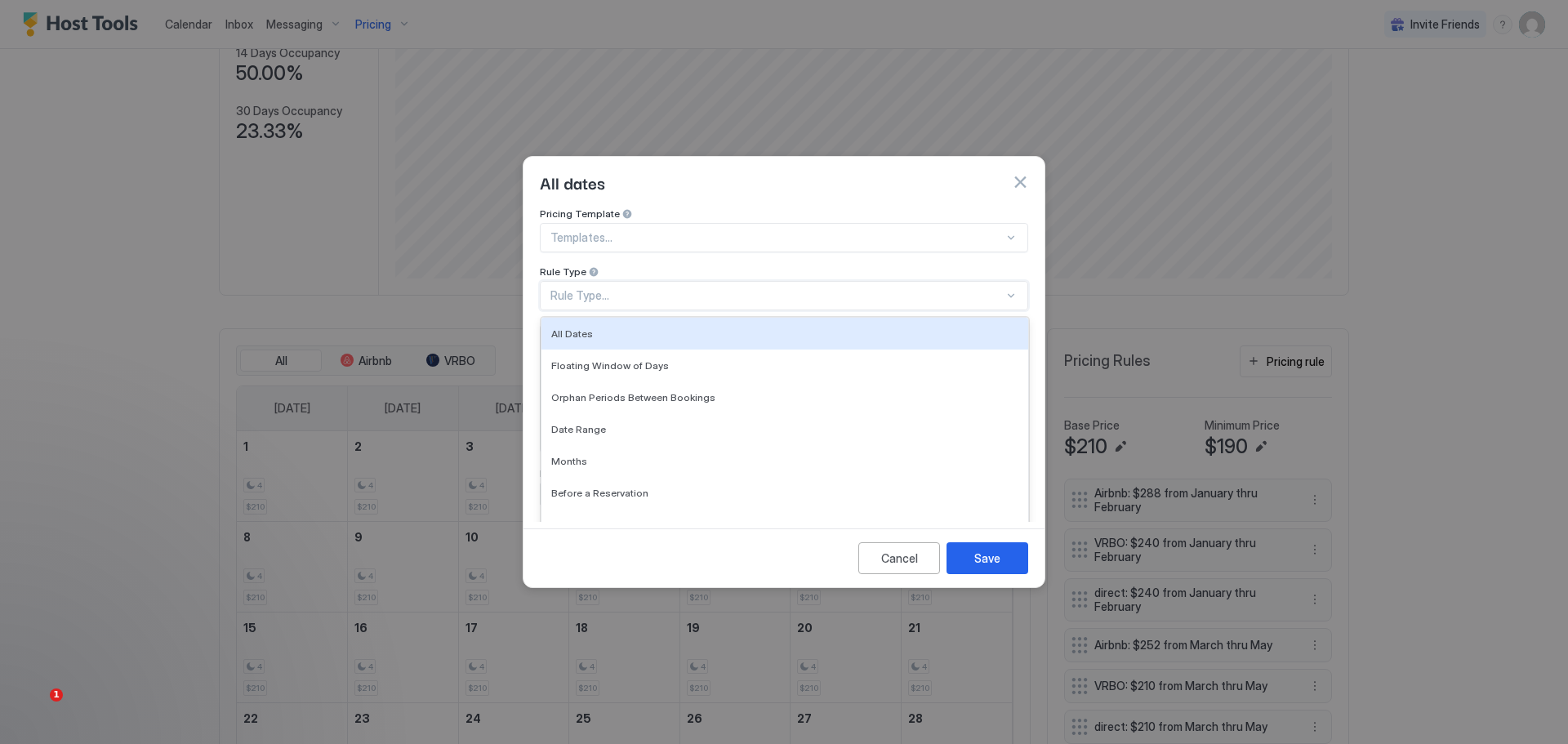
click at [637, 281] on div "Rule Type..." at bounding box center [784, 295] width 488 height 30
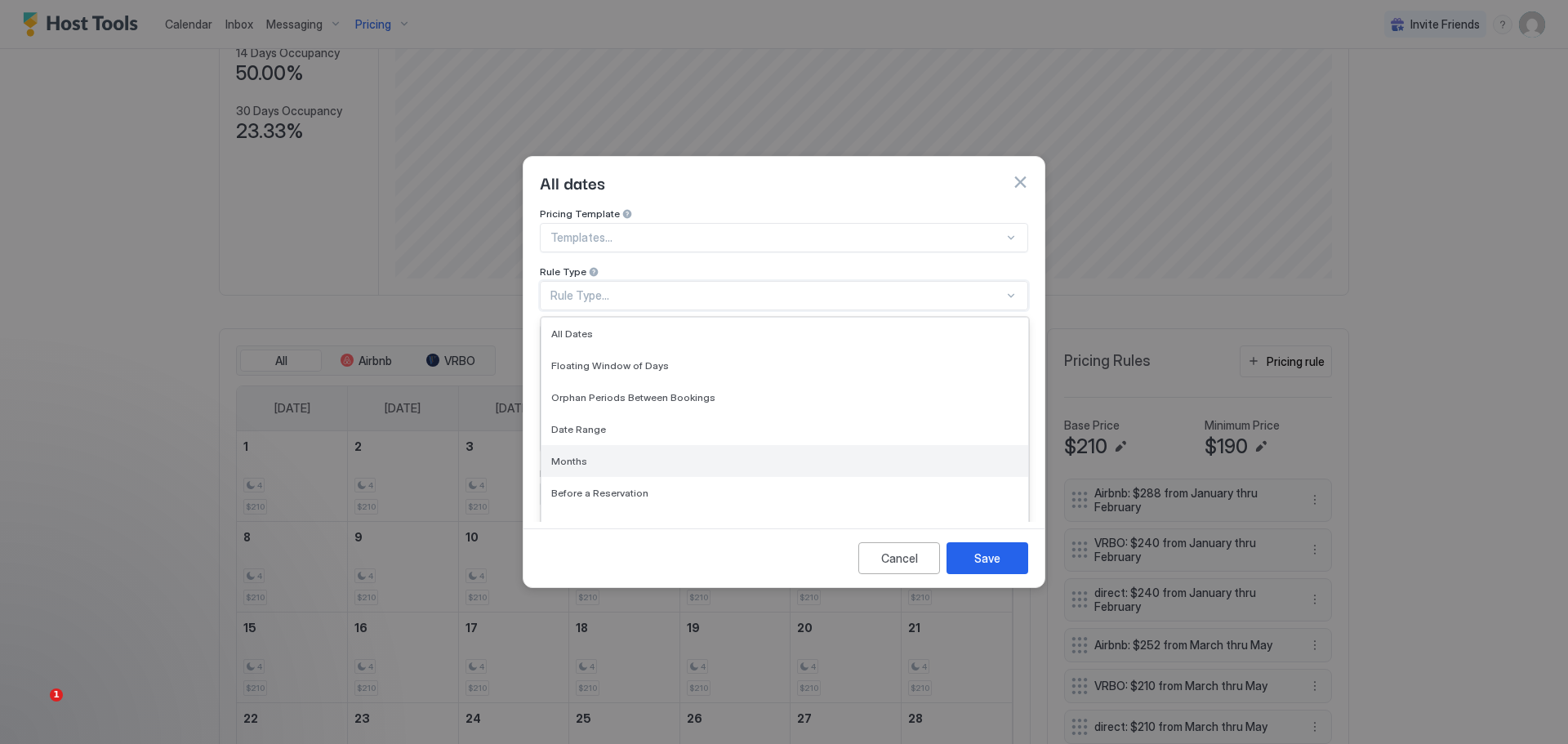
click at [571, 445] on div "Months" at bounding box center [785, 461] width 487 height 32
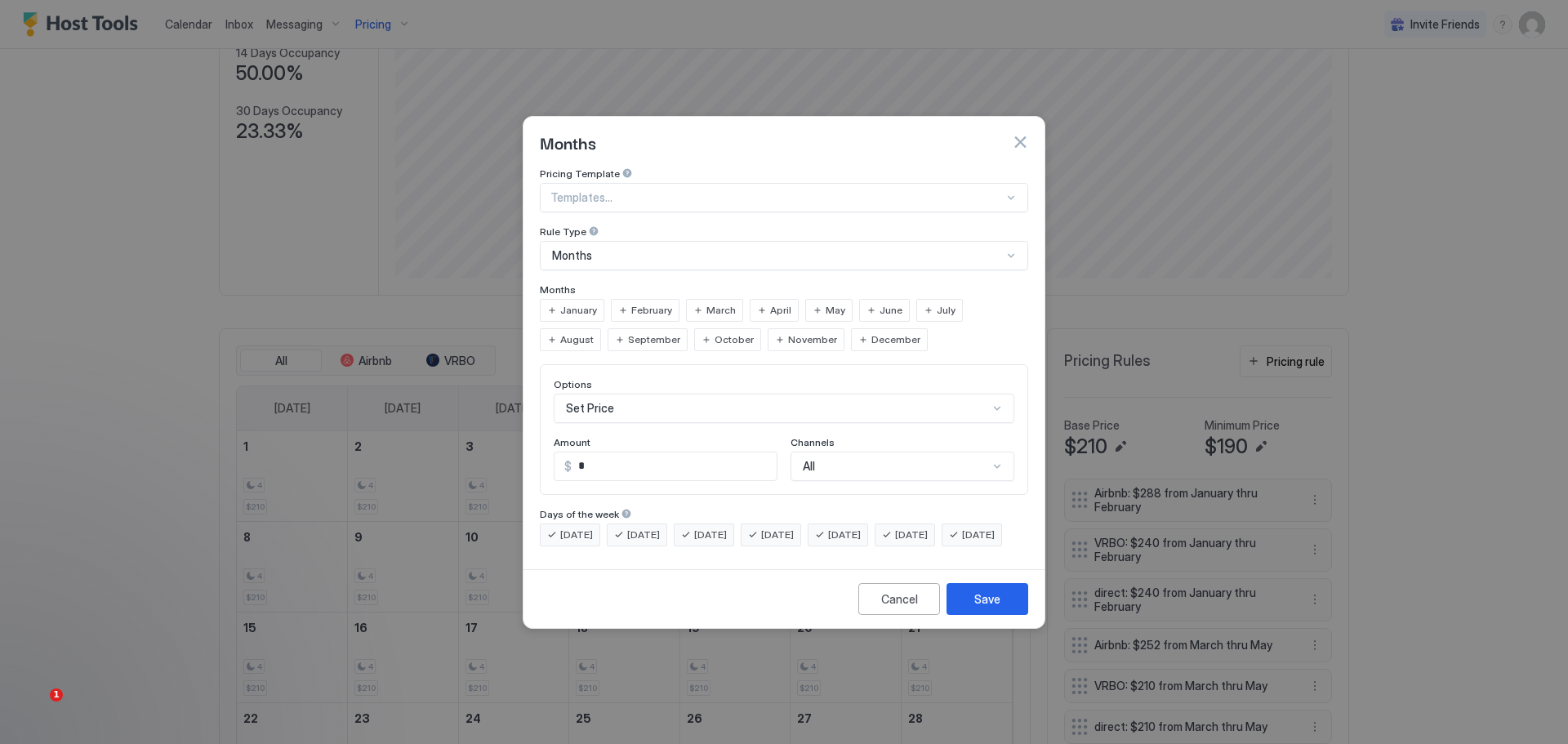
click at [788, 333] on span "November" at bounding box center [813, 340] width 49 height 14
drag, startPoint x: 588, startPoint y: 442, endPoint x: 564, endPoint y: 459, distance: 29.4
click at [564, 459] on div "$ *" at bounding box center [665, 466] width 223 height 30
type input "***"
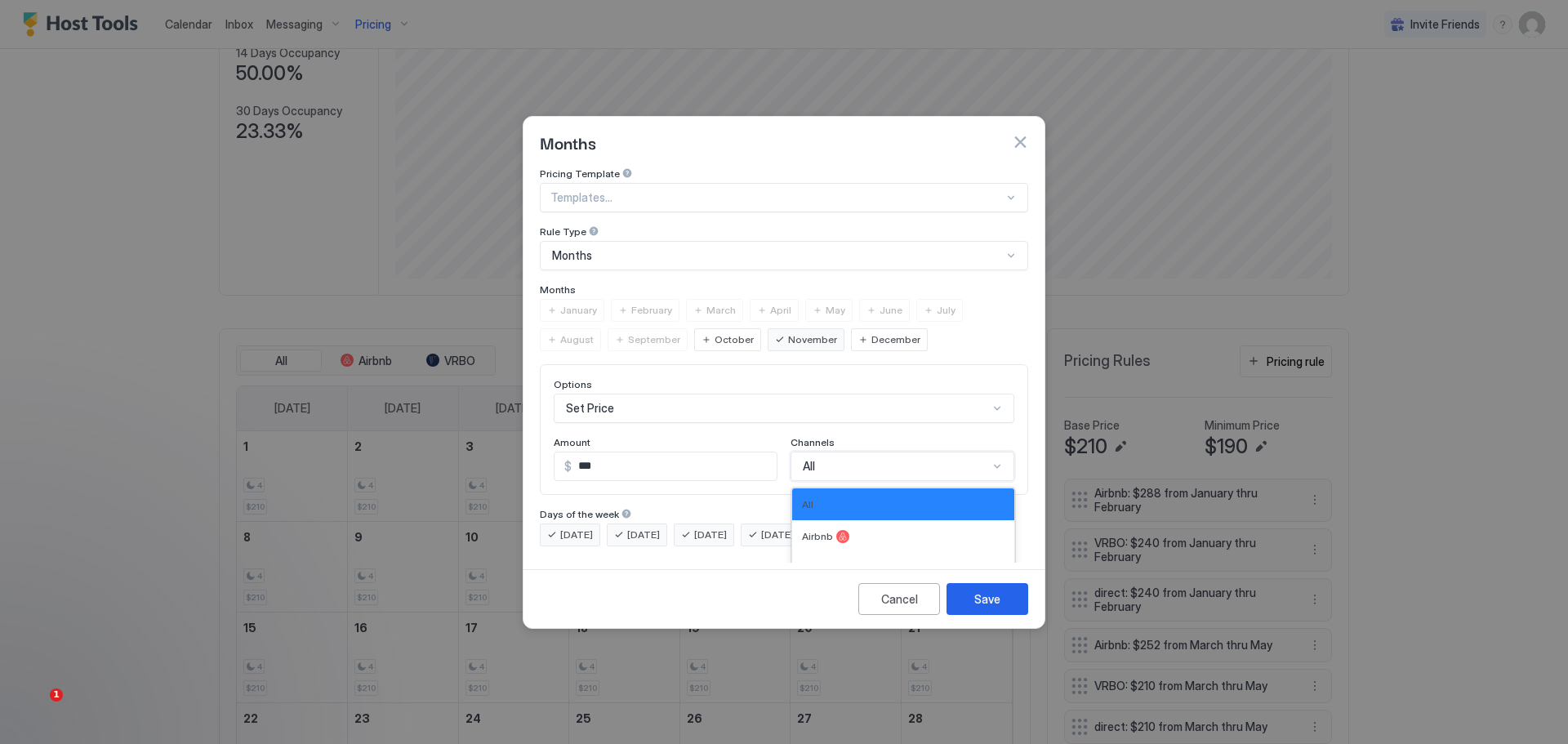
scroll to position [27, 0]
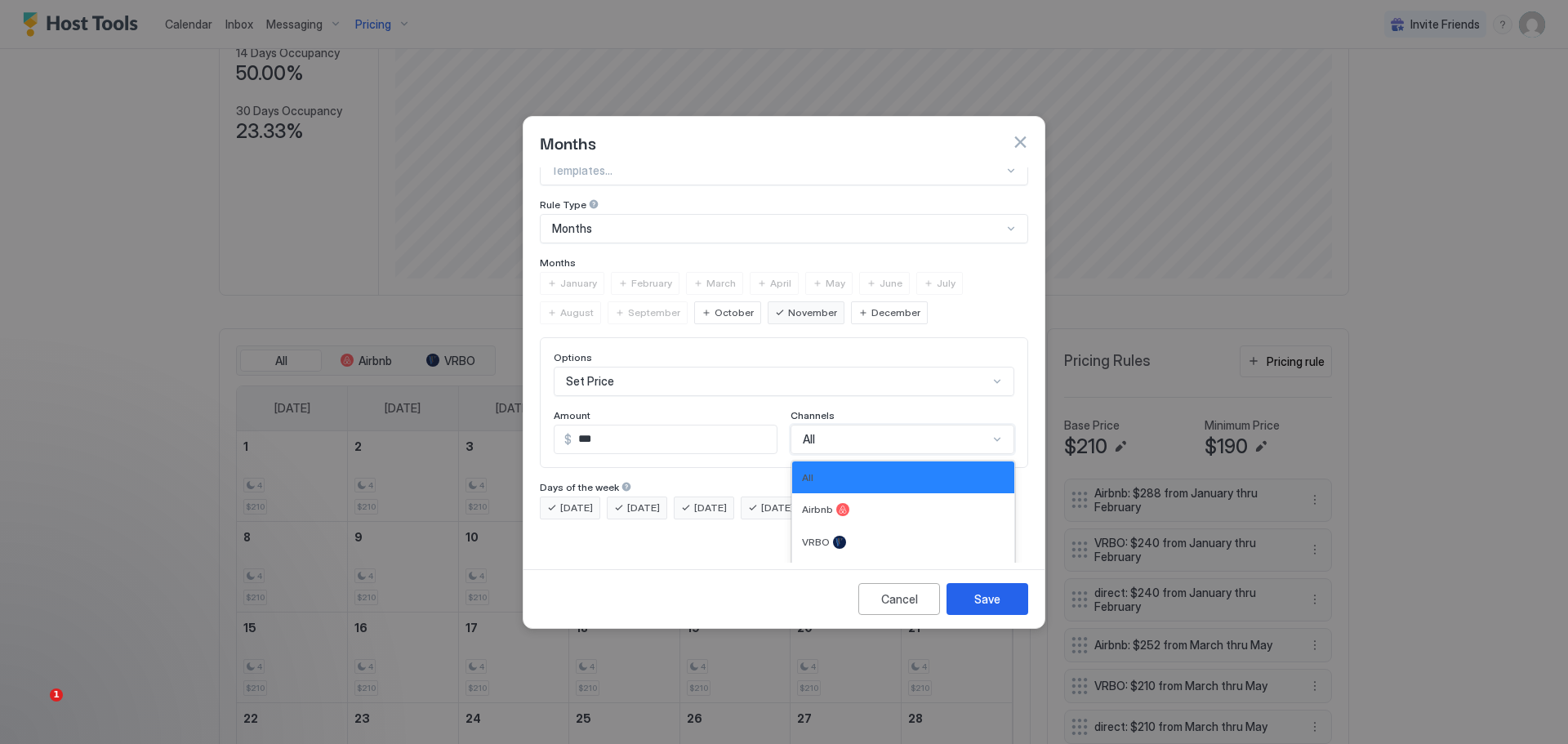
click at [897, 448] on div "4 results available. Use Up and Down to choose options, press Enter to select t…" at bounding box center [902, 439] width 223 height 30
click at [816, 536] on span "VRBO" at bounding box center [815, 542] width 28 height 13
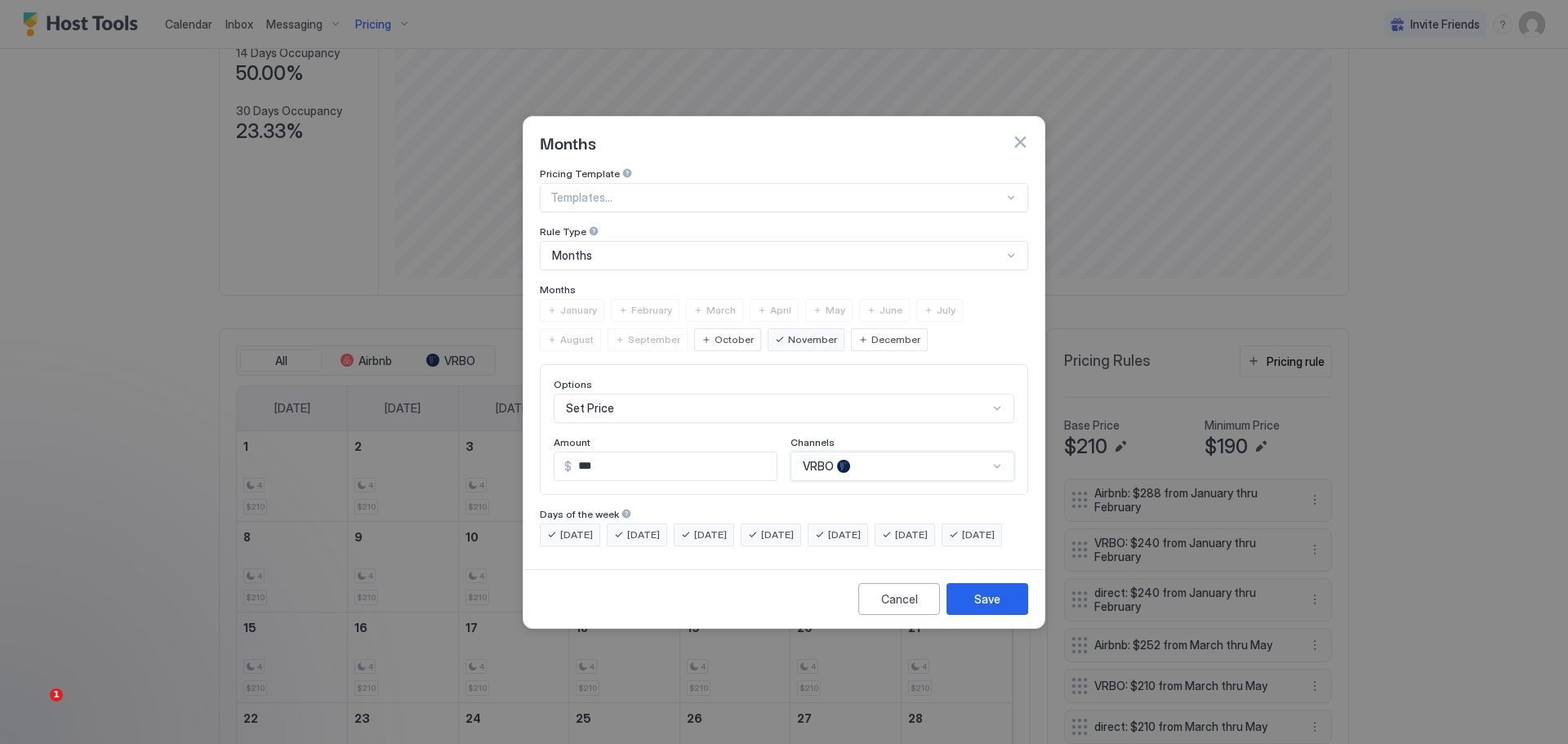
scroll to position [0, 0]
click at [983, 608] on div "Save" at bounding box center [987, 599] width 26 height 17
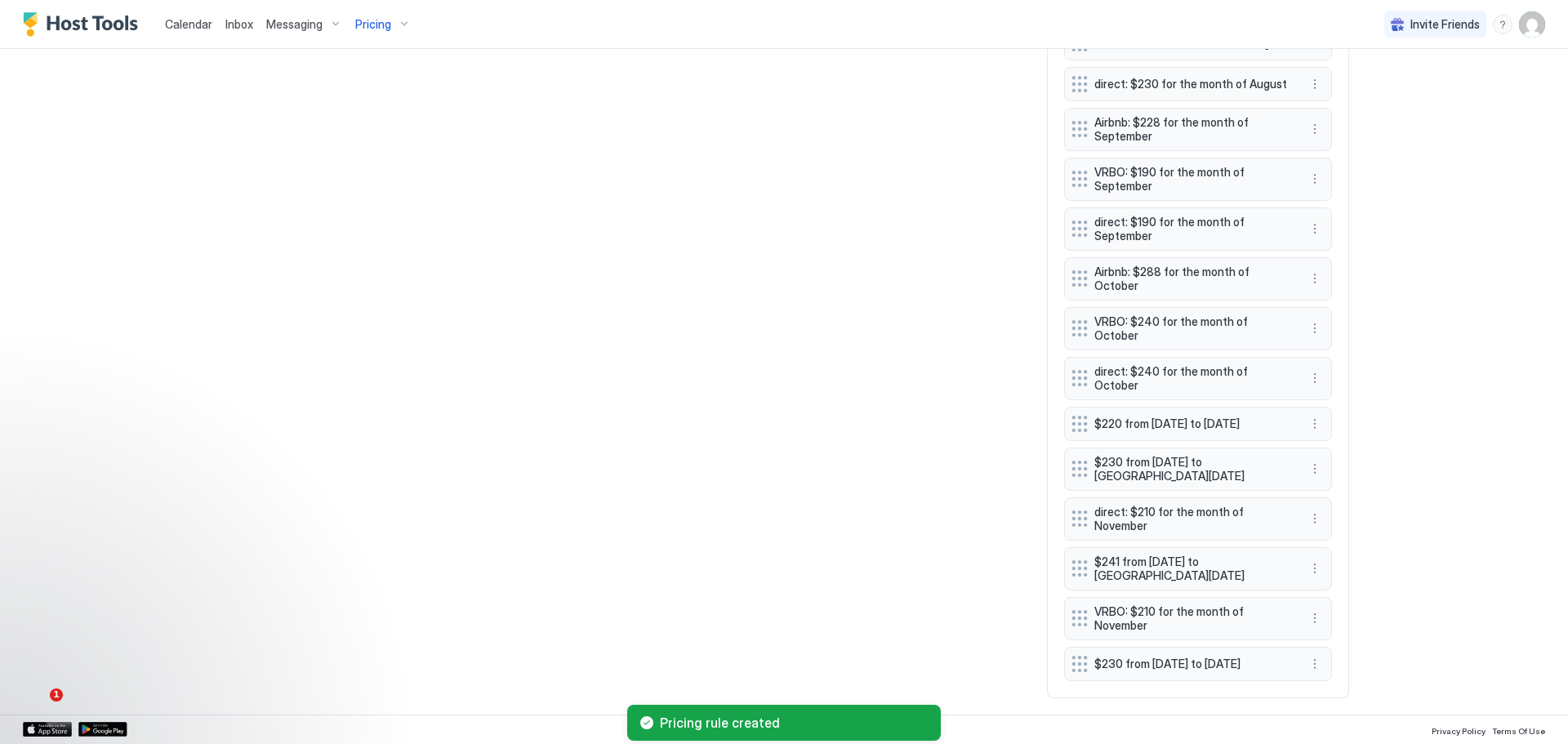
scroll to position [1117, 0]
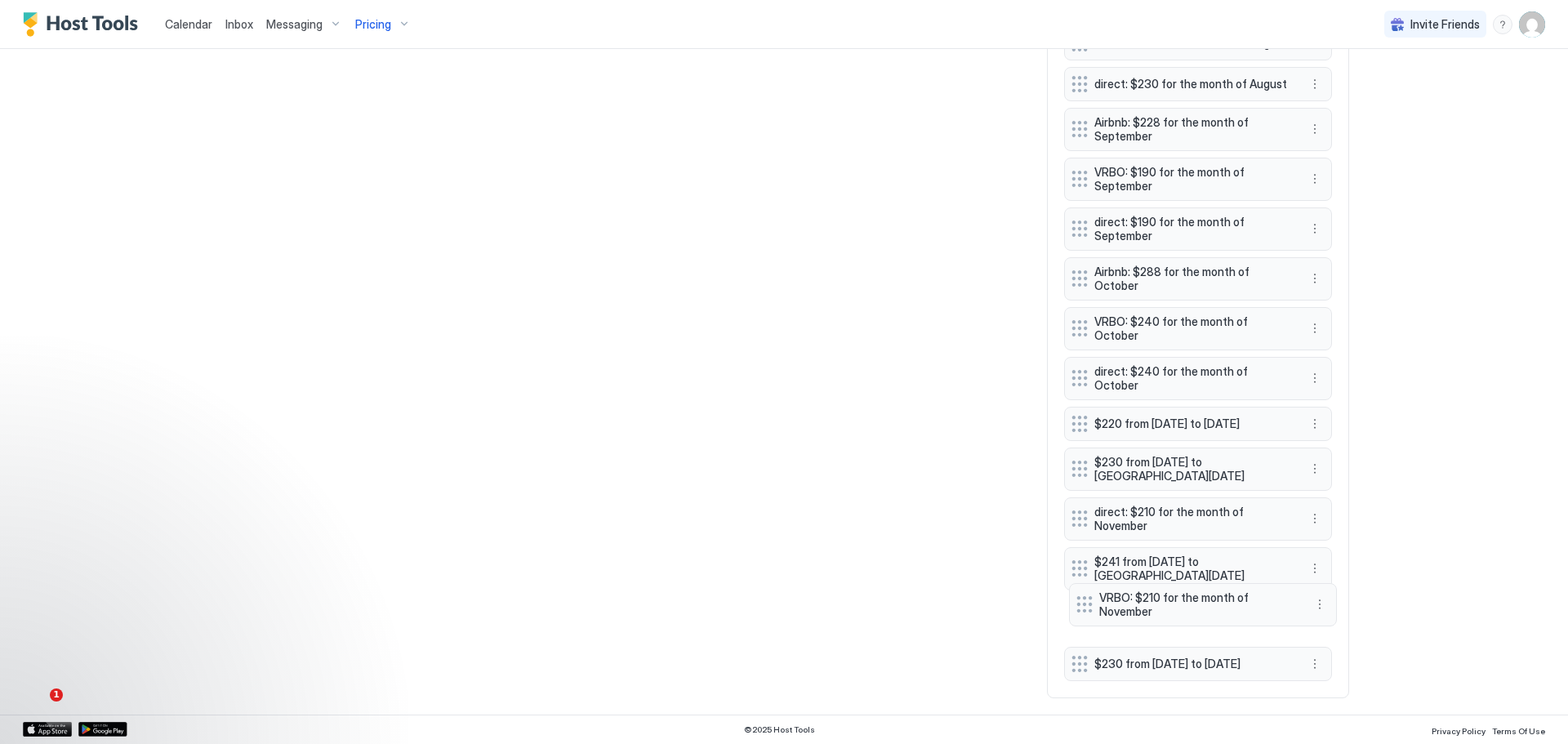
drag, startPoint x: 1153, startPoint y: 620, endPoint x: 1157, endPoint y: 607, distance: 13.6
click at [1157, 607] on span "VRBO: $210 for the month of November" at bounding box center [1196, 605] width 195 height 29
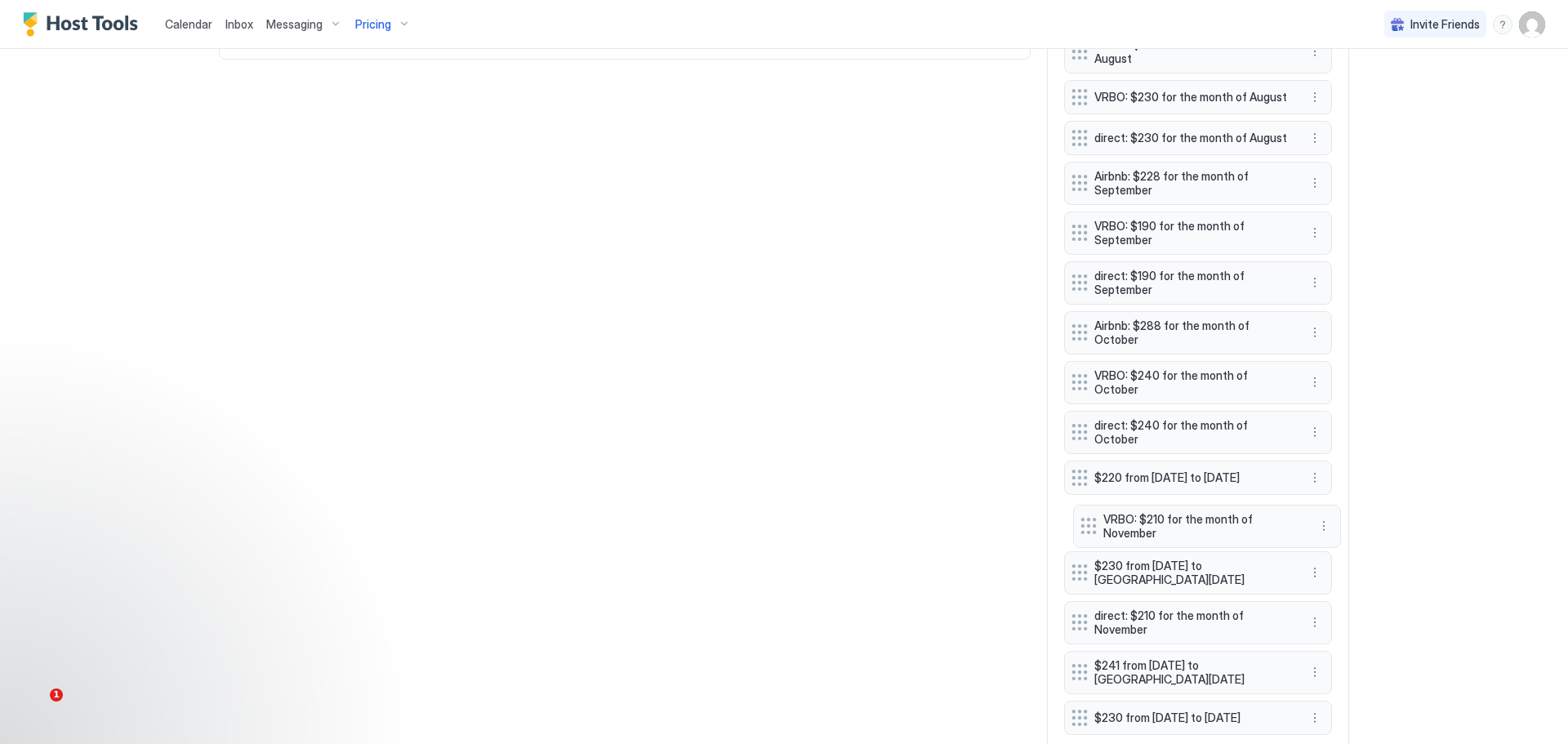
scroll to position [1173, 0]
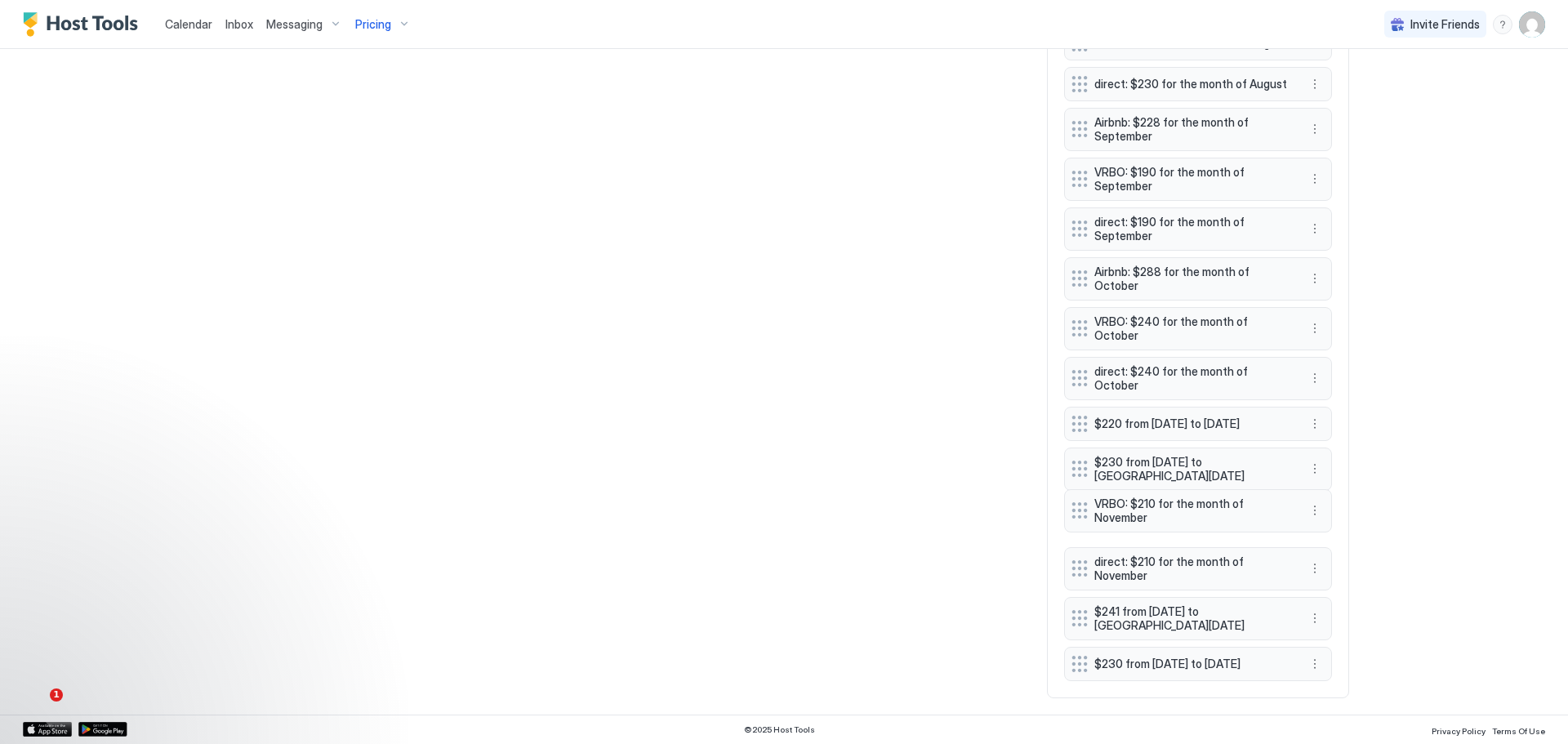
drag, startPoint x: 1158, startPoint y: 616, endPoint x: 1158, endPoint y: 452, distance: 164.0
click at [1158, 452] on div "Airbnb: $288 from January thru February VRBO: $240 from January thru February d…" at bounding box center [1198, 131] width 268 height 1099
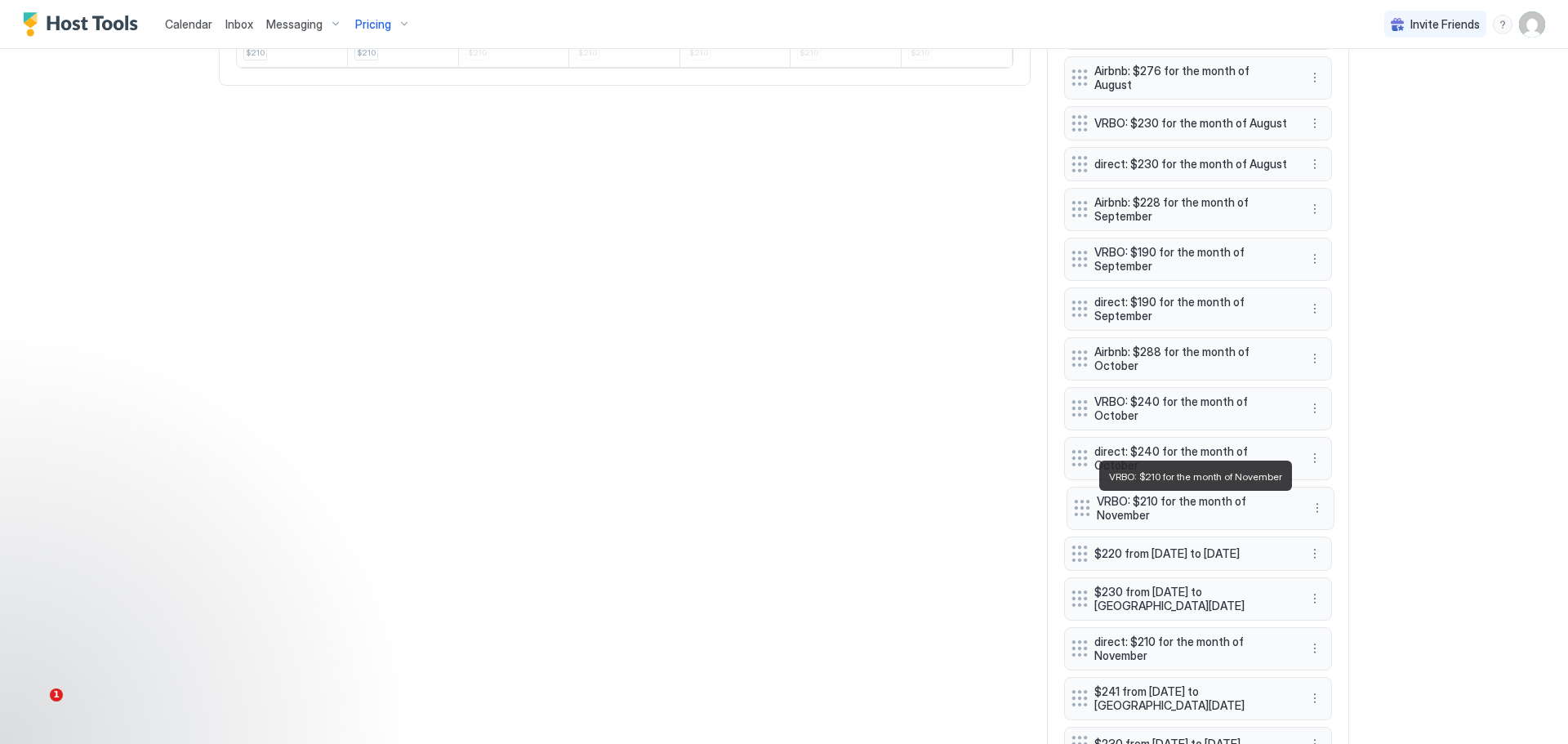
drag, startPoint x: 1176, startPoint y: 604, endPoint x: 1179, endPoint y: 513, distance: 91.0
click at [1179, 513] on span "VRBO: $210 for the month of November" at bounding box center [1194, 509] width 195 height 29
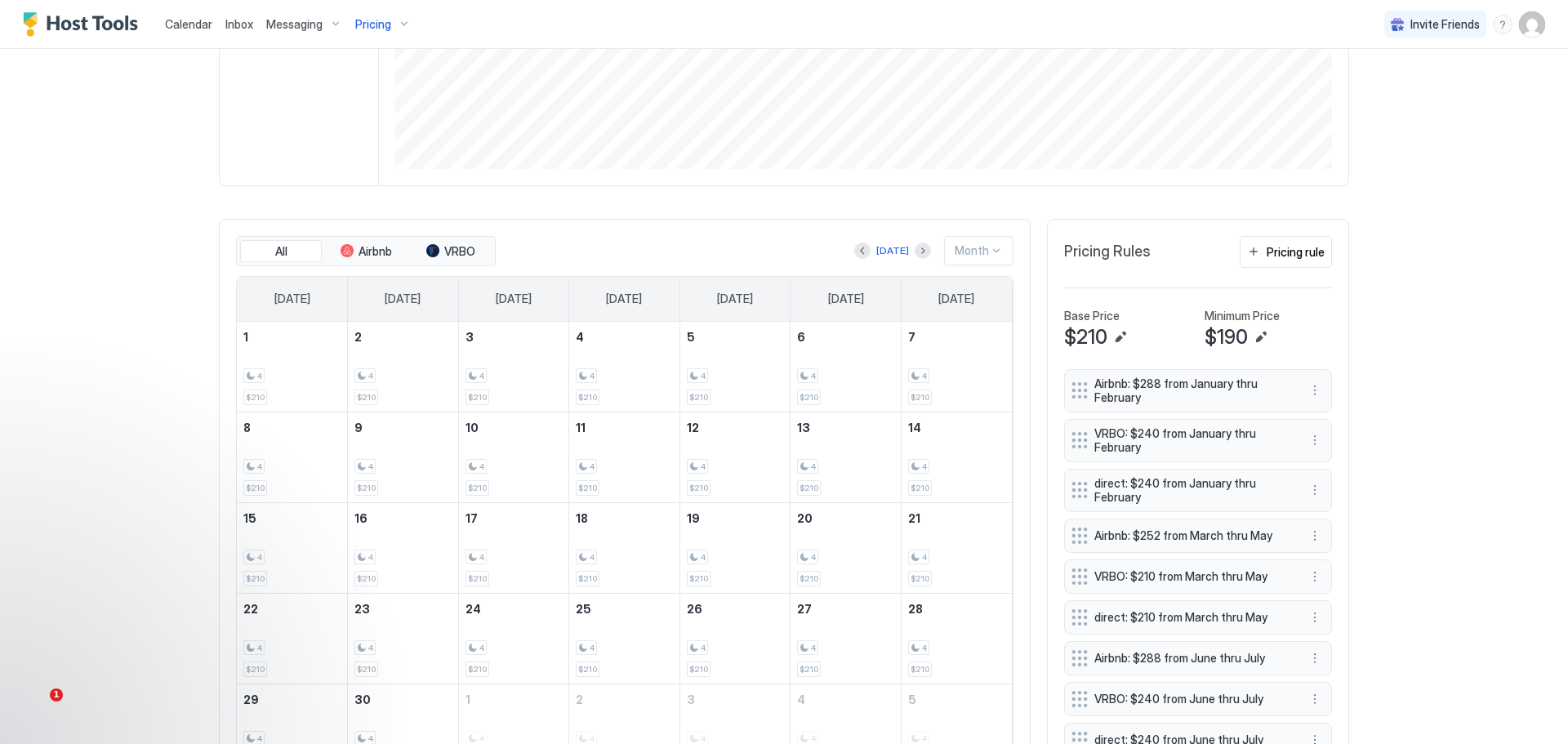
scroll to position [319, 0]
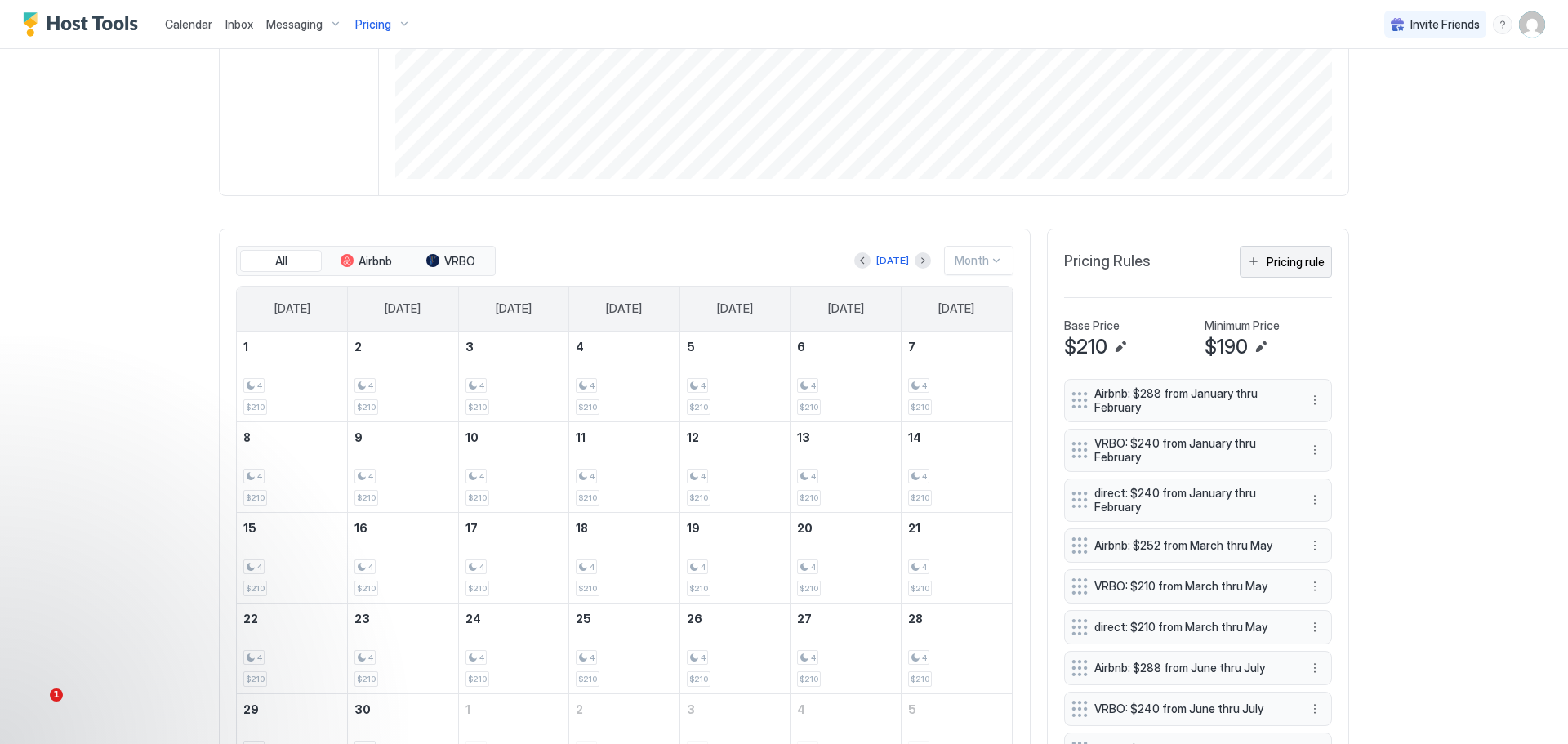
click at [1270, 258] on div "Pricing rule" at bounding box center [1295, 261] width 58 height 17
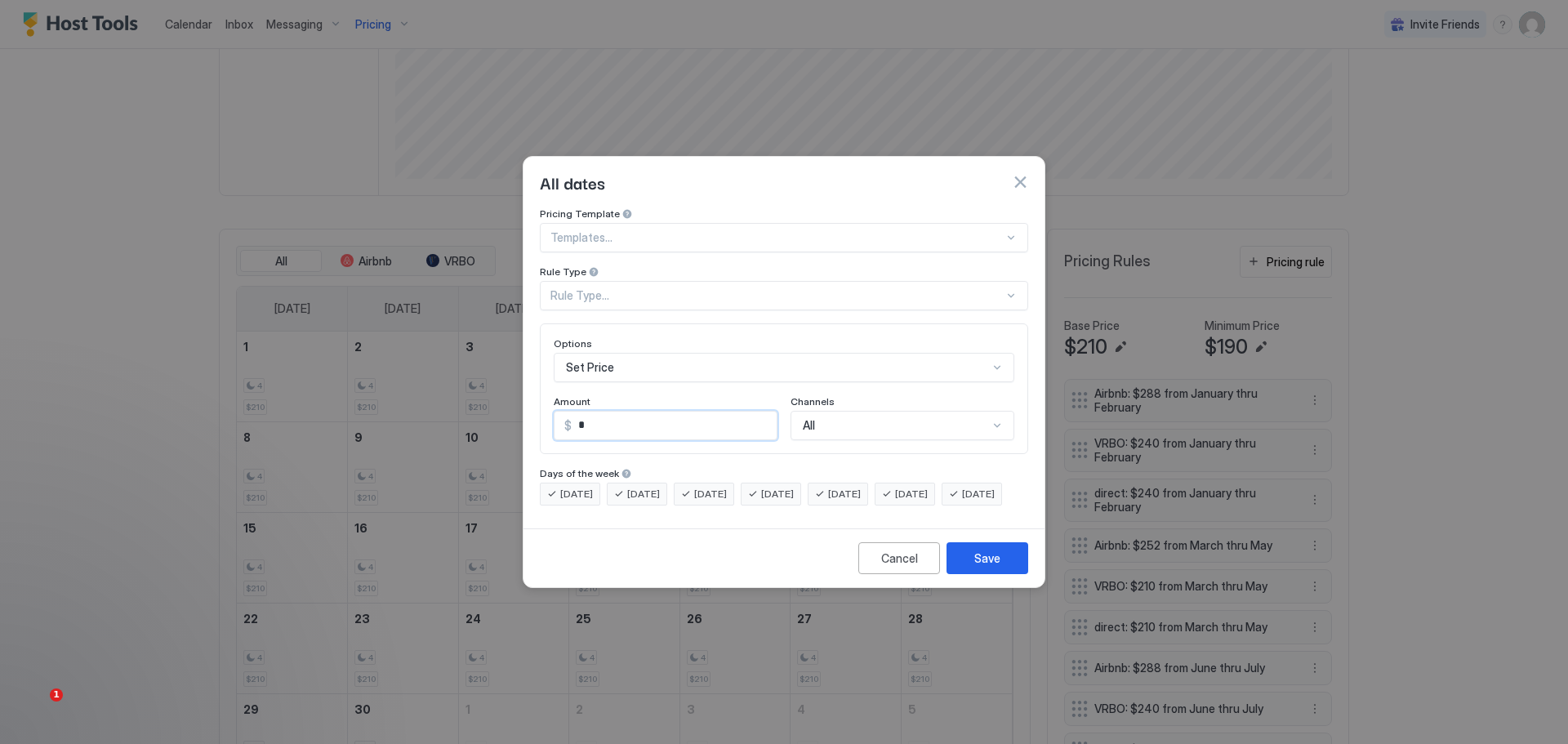
drag, startPoint x: 587, startPoint y: 410, endPoint x: 570, endPoint y: 416, distance: 18.0
click at [570, 416] on div "$ *" at bounding box center [665, 425] width 223 height 30
type input "***"
click at [703, 266] on div "Rule Type" at bounding box center [784, 273] width 488 height 15
click at [694, 288] on div "Rule Type..." at bounding box center [777, 295] width 453 height 14
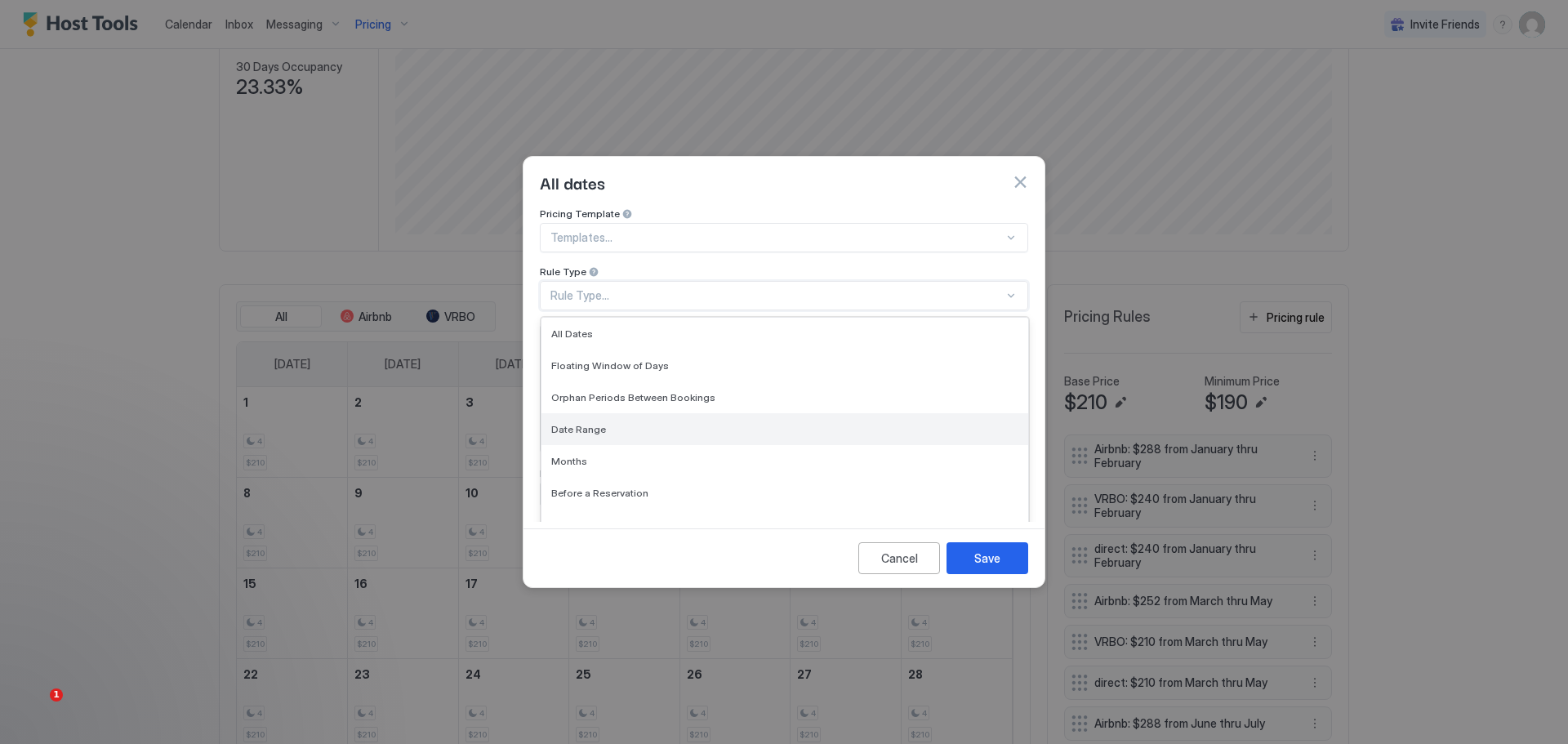
scroll to position [374, 0]
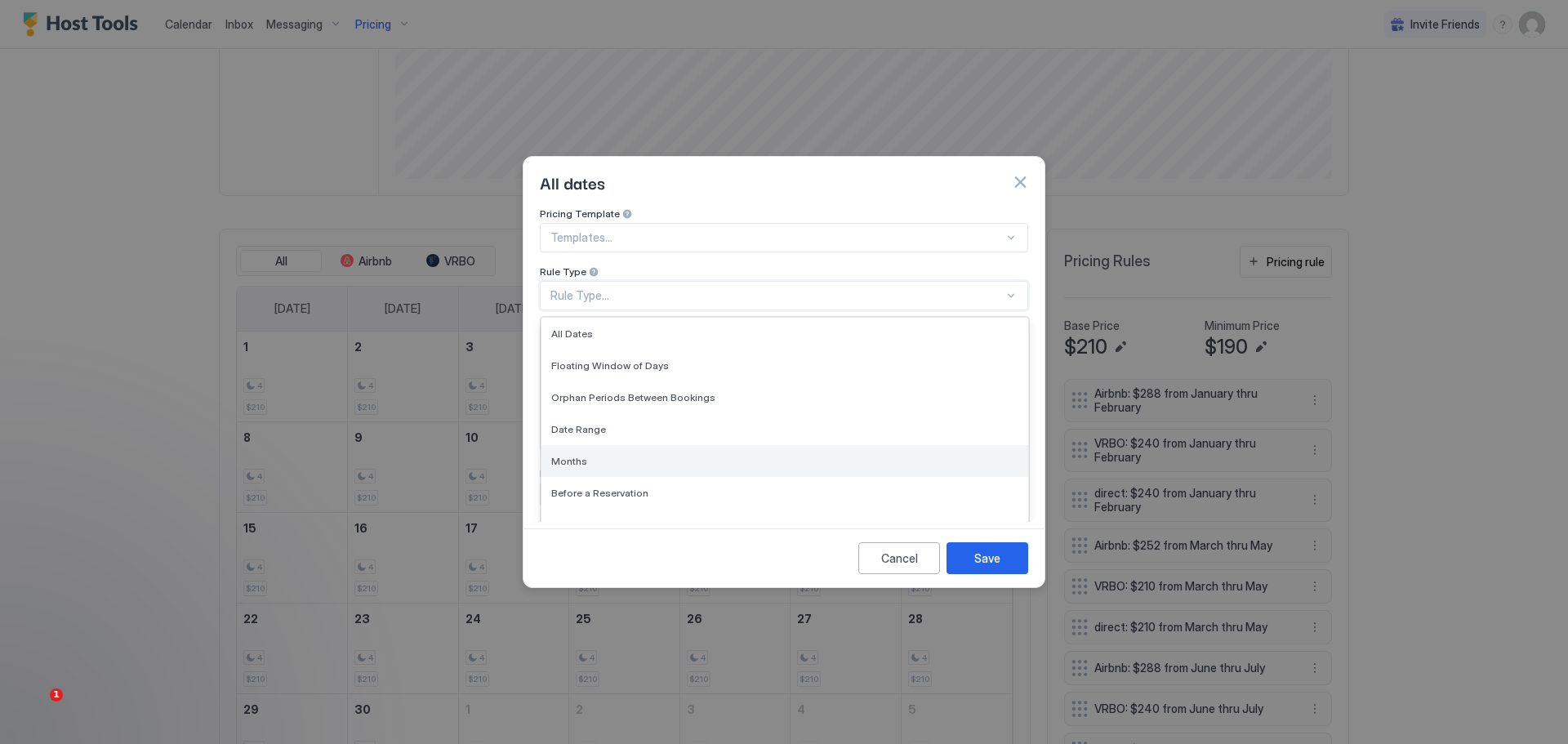
click at [571, 445] on div "Months" at bounding box center [785, 461] width 487 height 32
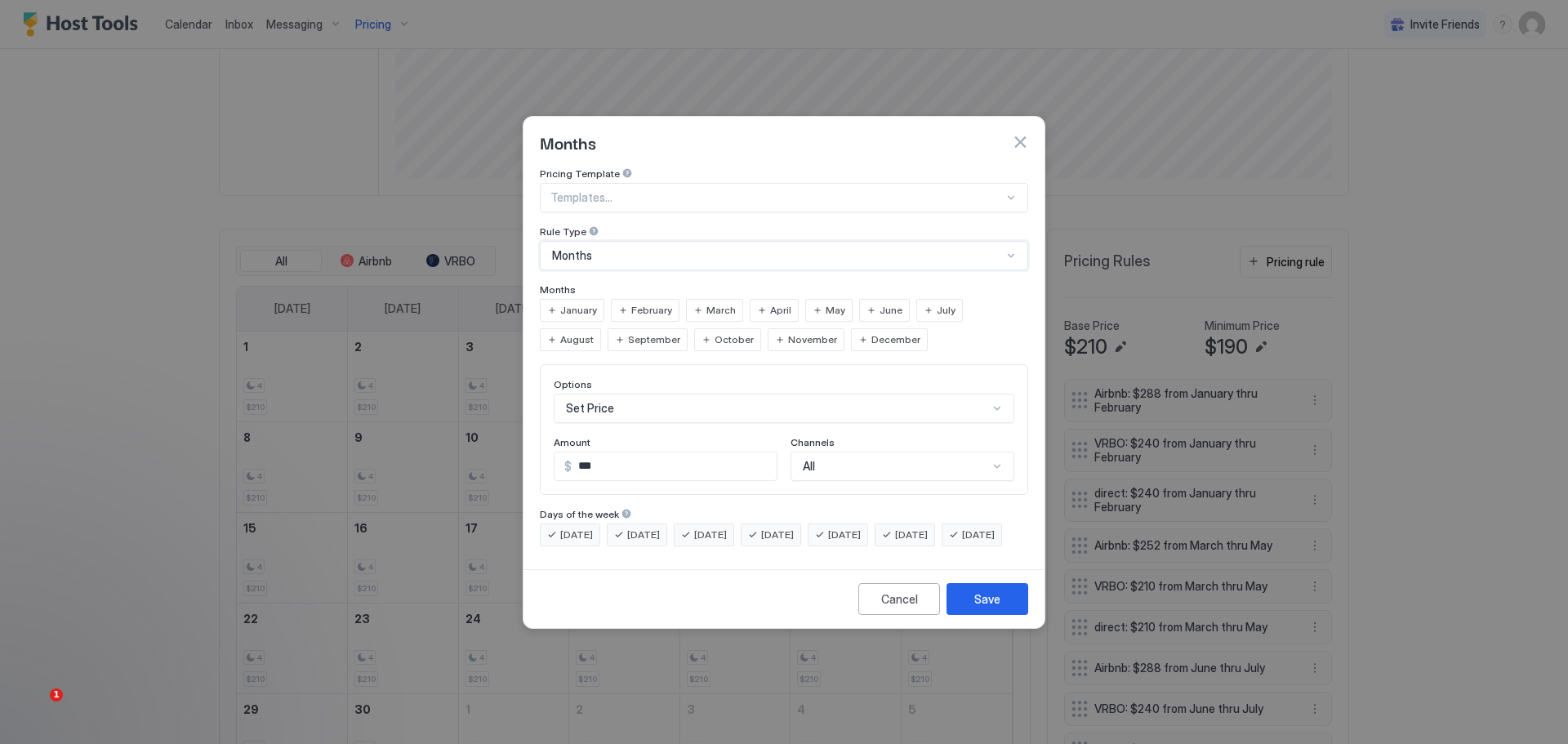
scroll to position [319, 0]
click at [788, 333] on span "November" at bounding box center [813, 340] width 49 height 14
click at [903, 454] on div "All" at bounding box center [902, 466] width 223 height 30
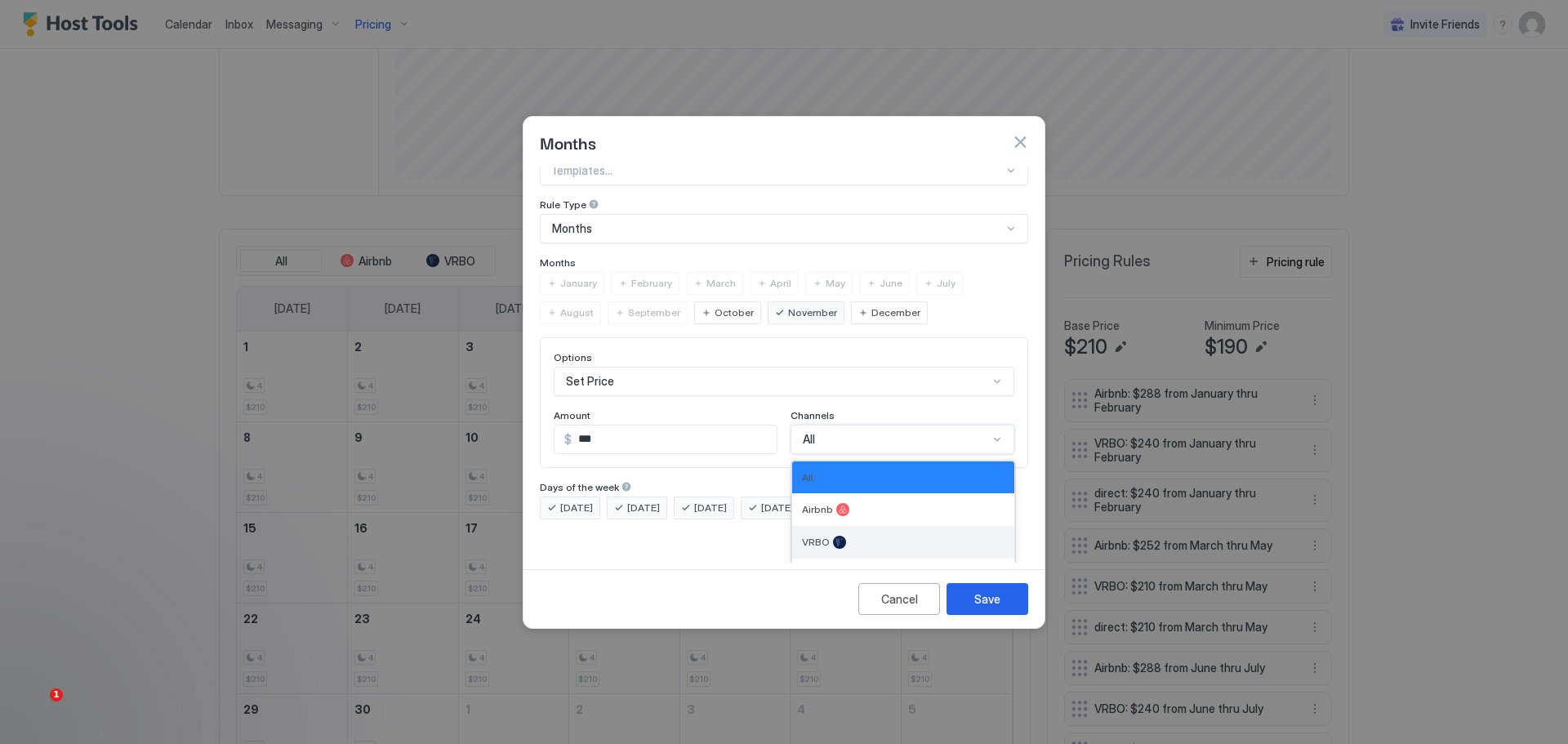
click at [862, 526] on div "VRBO" at bounding box center [903, 542] width 222 height 32
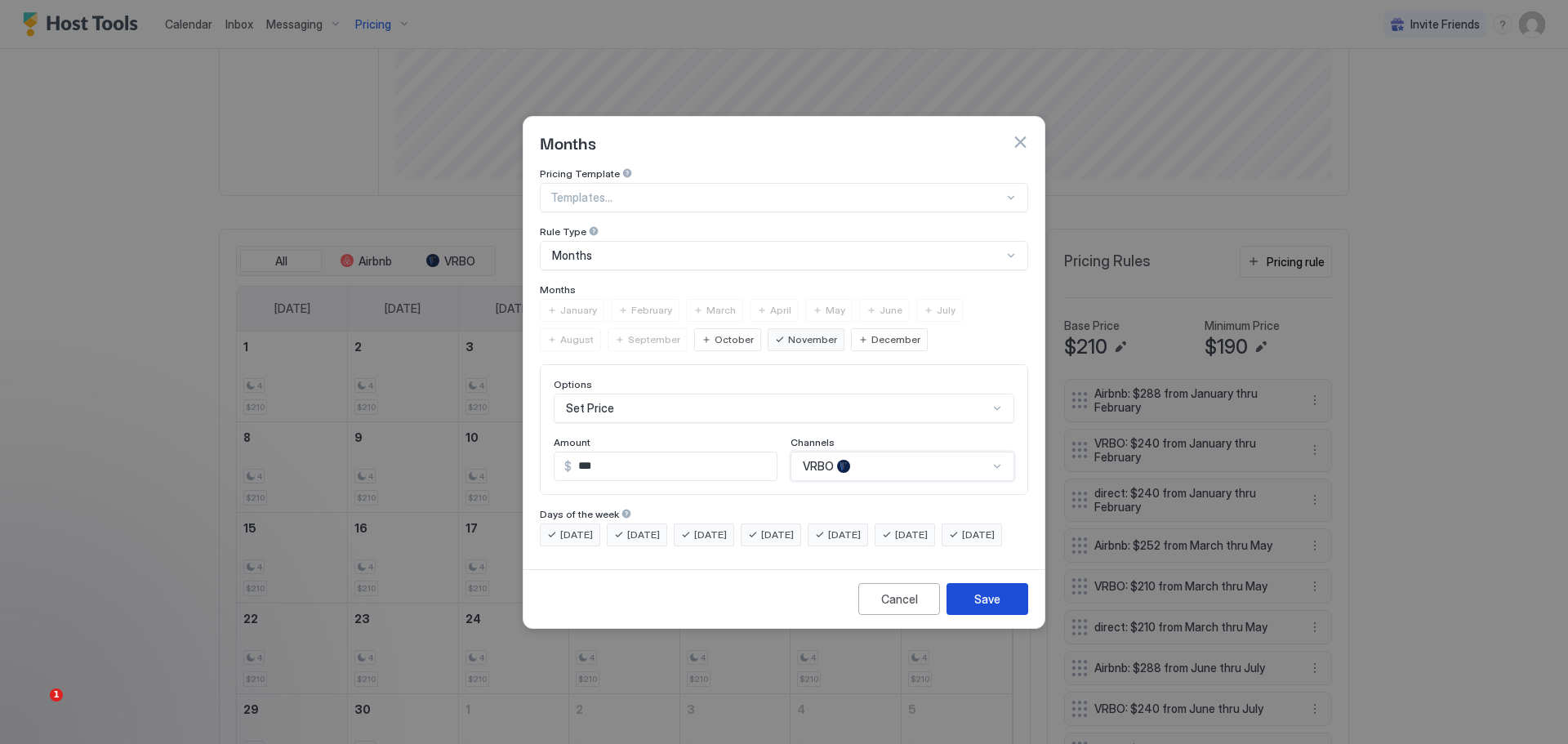
click at [971, 615] on button "Save" at bounding box center [987, 600] width 82 height 32
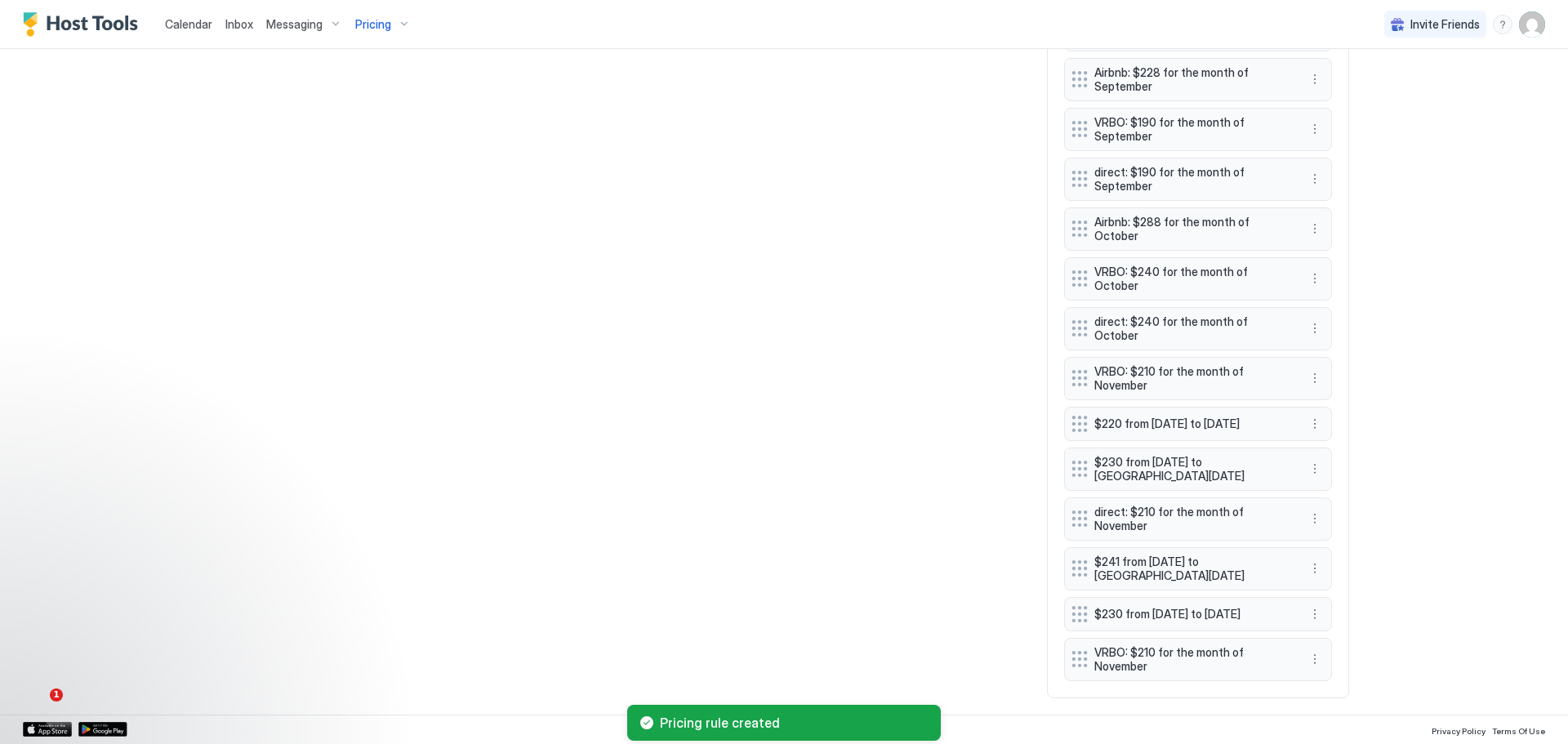
scroll to position [1186, 0]
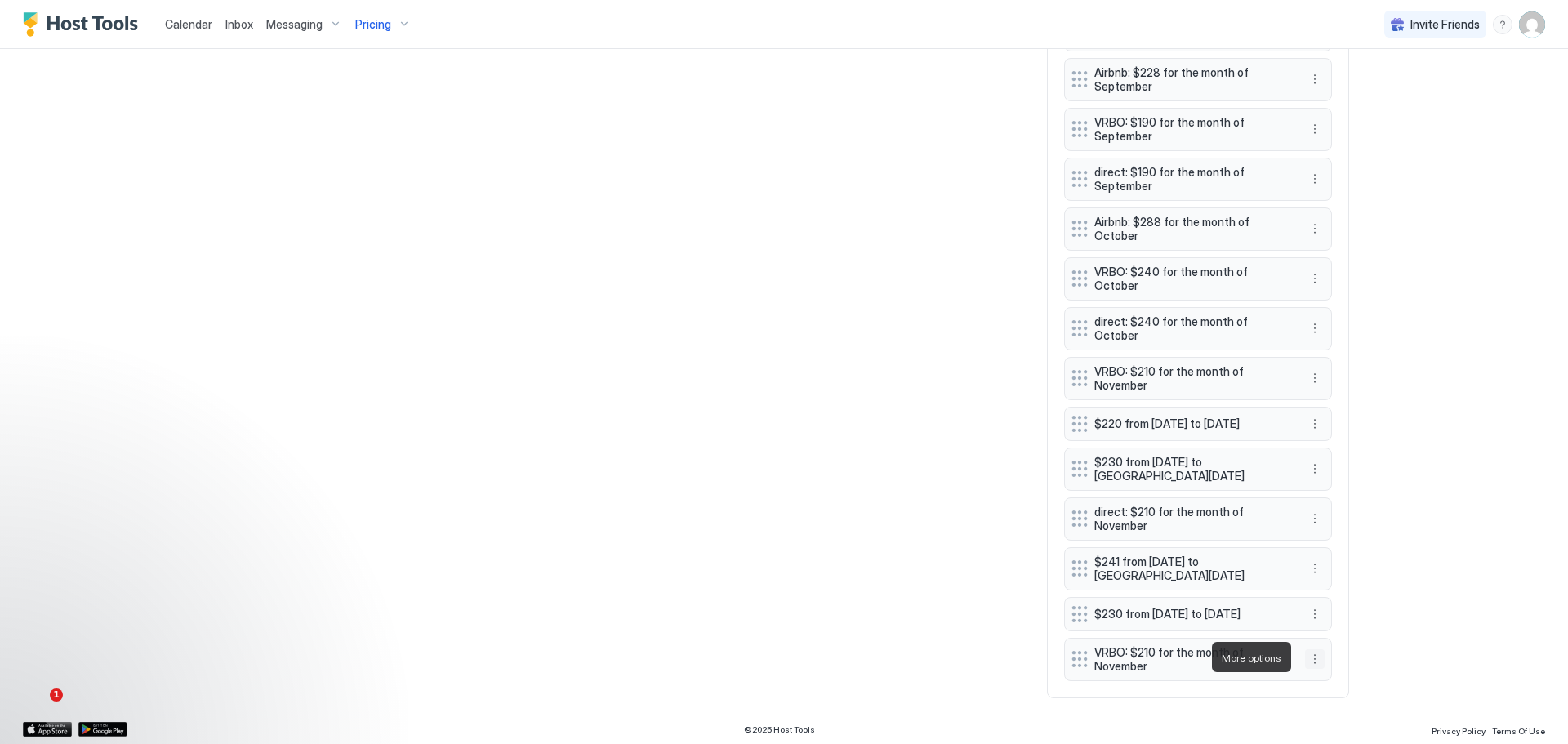
click at [1306, 652] on button "More options" at bounding box center [1315, 660] width 20 height 20
click at [1336, 580] on span "Edit" at bounding box center [1334, 584] width 18 height 13
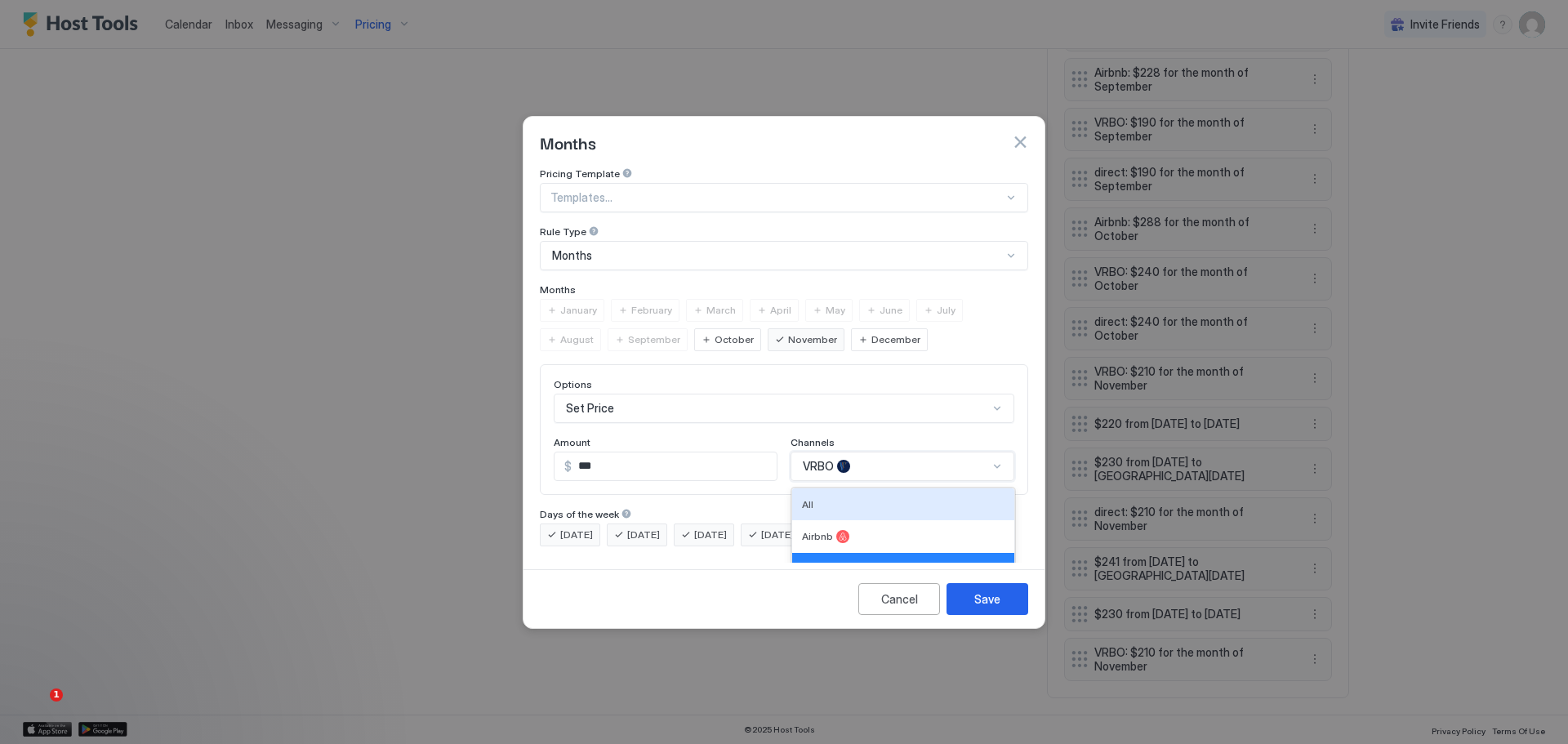
click at [927, 451] on div "4 results available. Use Up and Down to choose options, press Enter to select t…" at bounding box center [902, 466] width 223 height 30
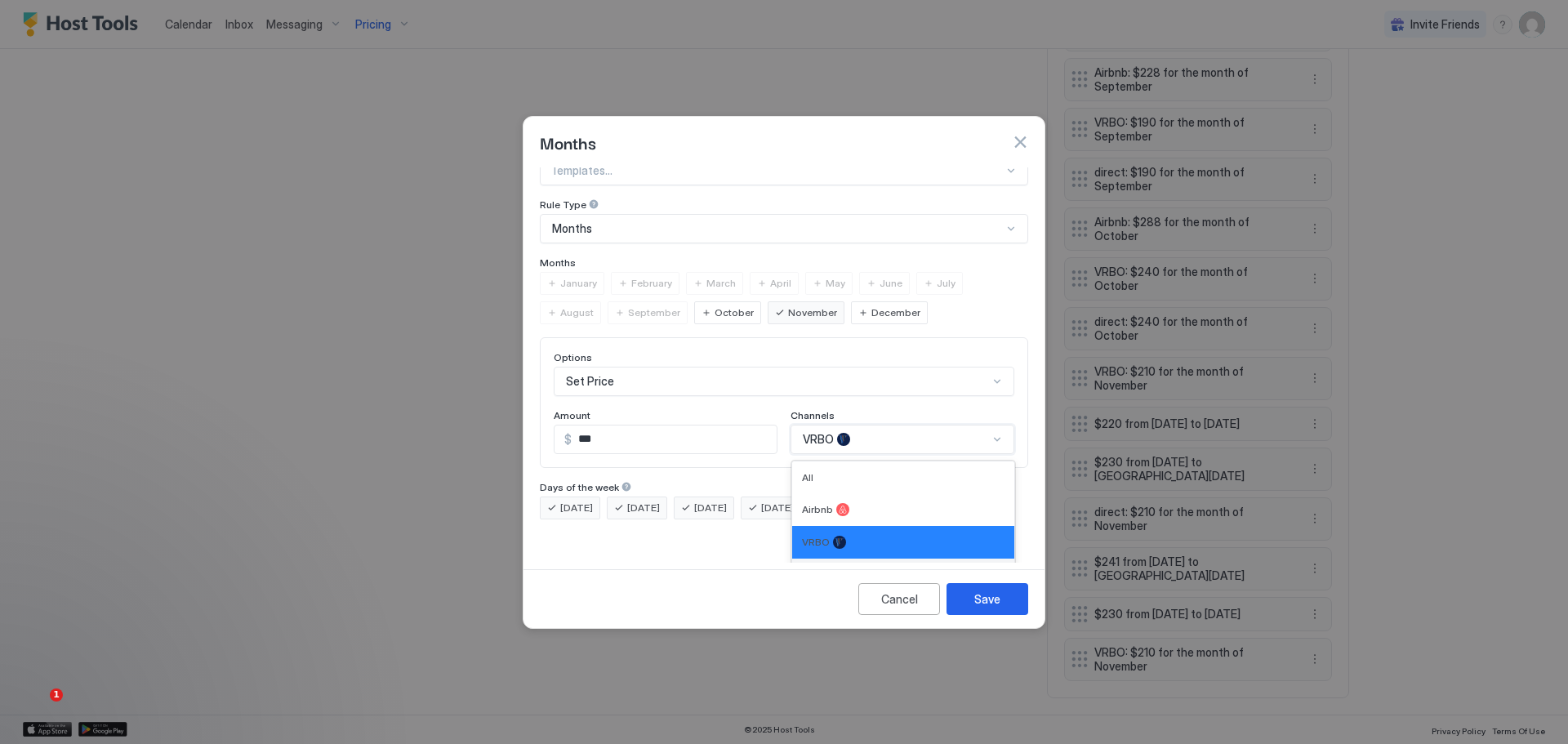
click at [833, 569] on div at bounding box center [840, 575] width 13 height 13
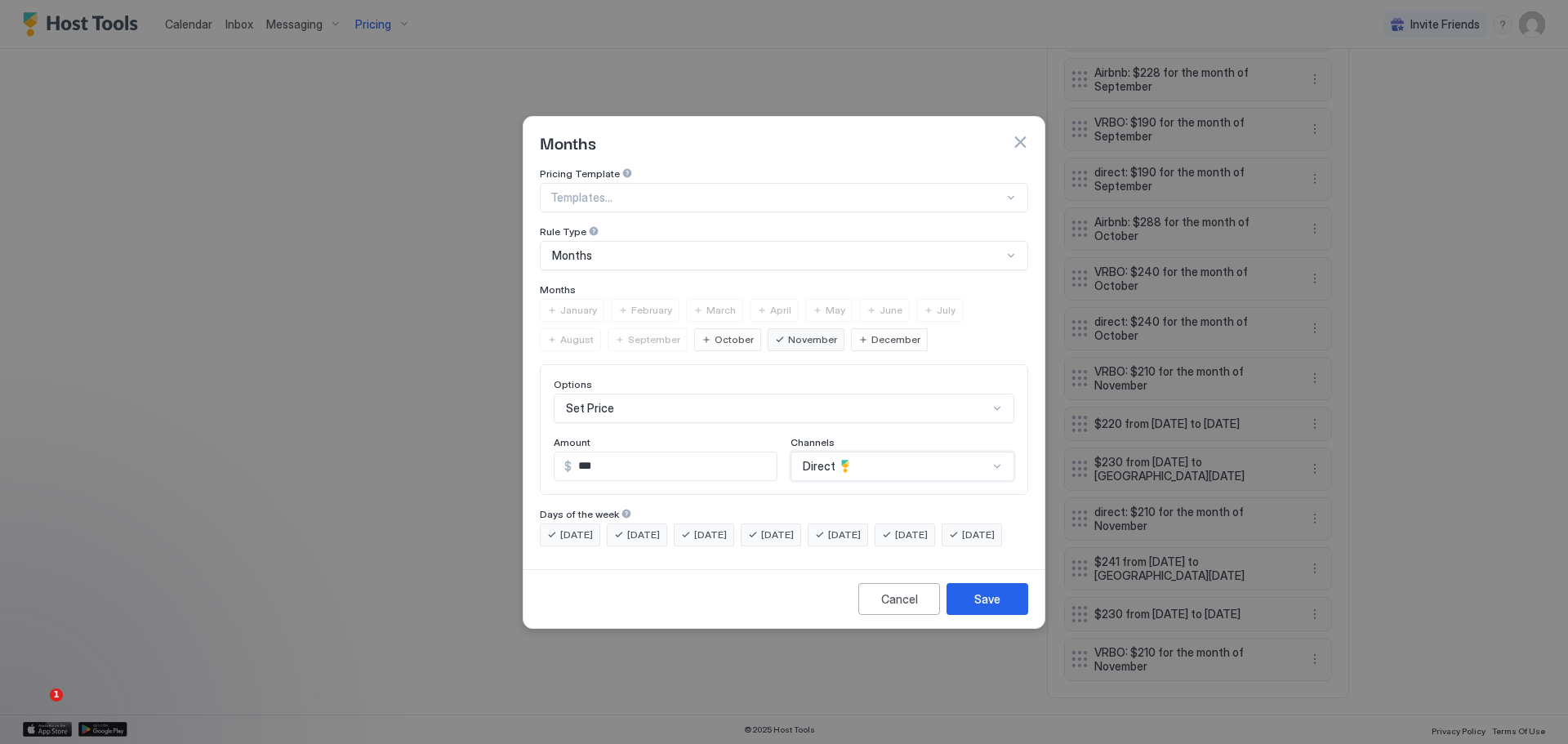
scroll to position [0, 0]
click at [989, 608] on div "Save" at bounding box center [987, 599] width 26 height 17
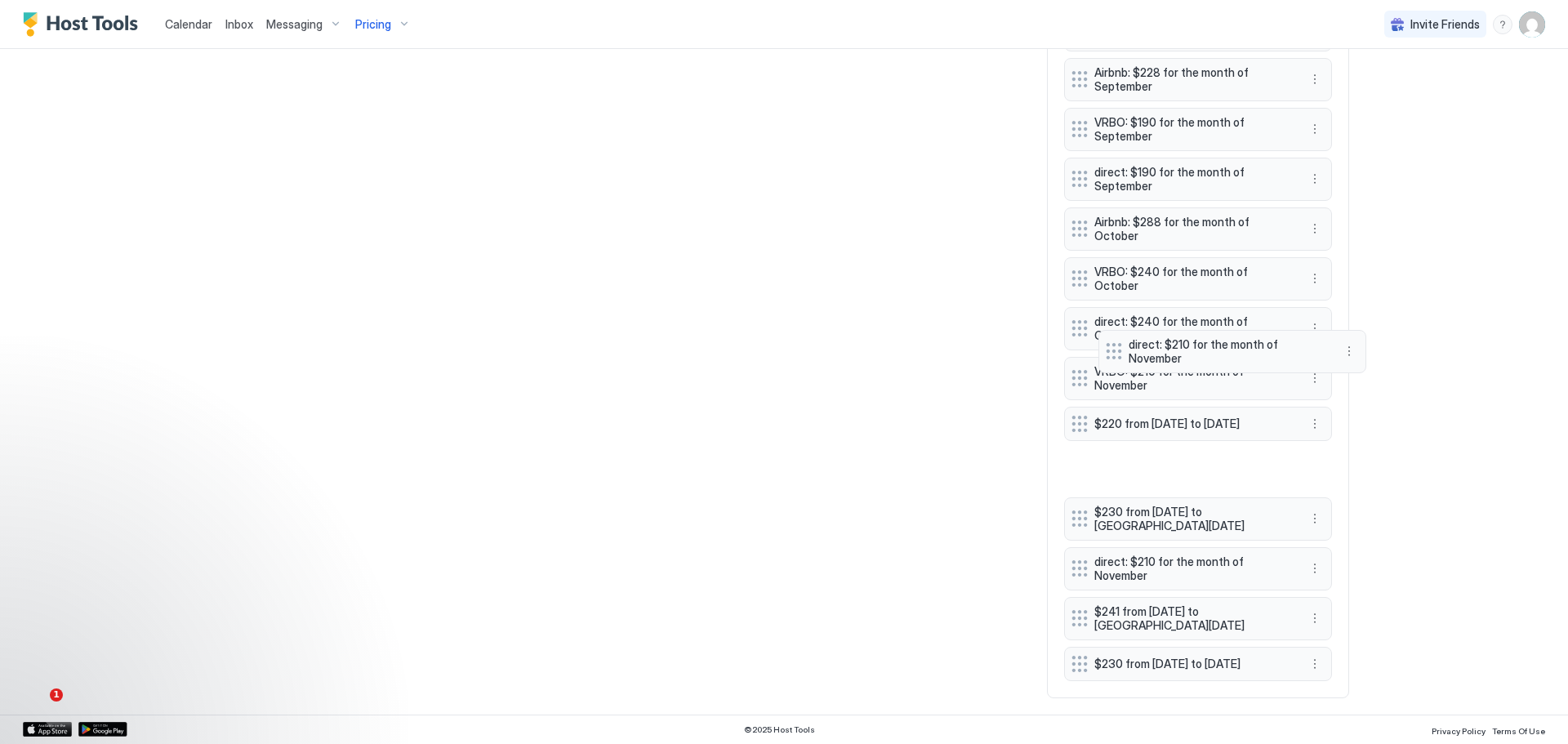
scroll to position [1186, 0]
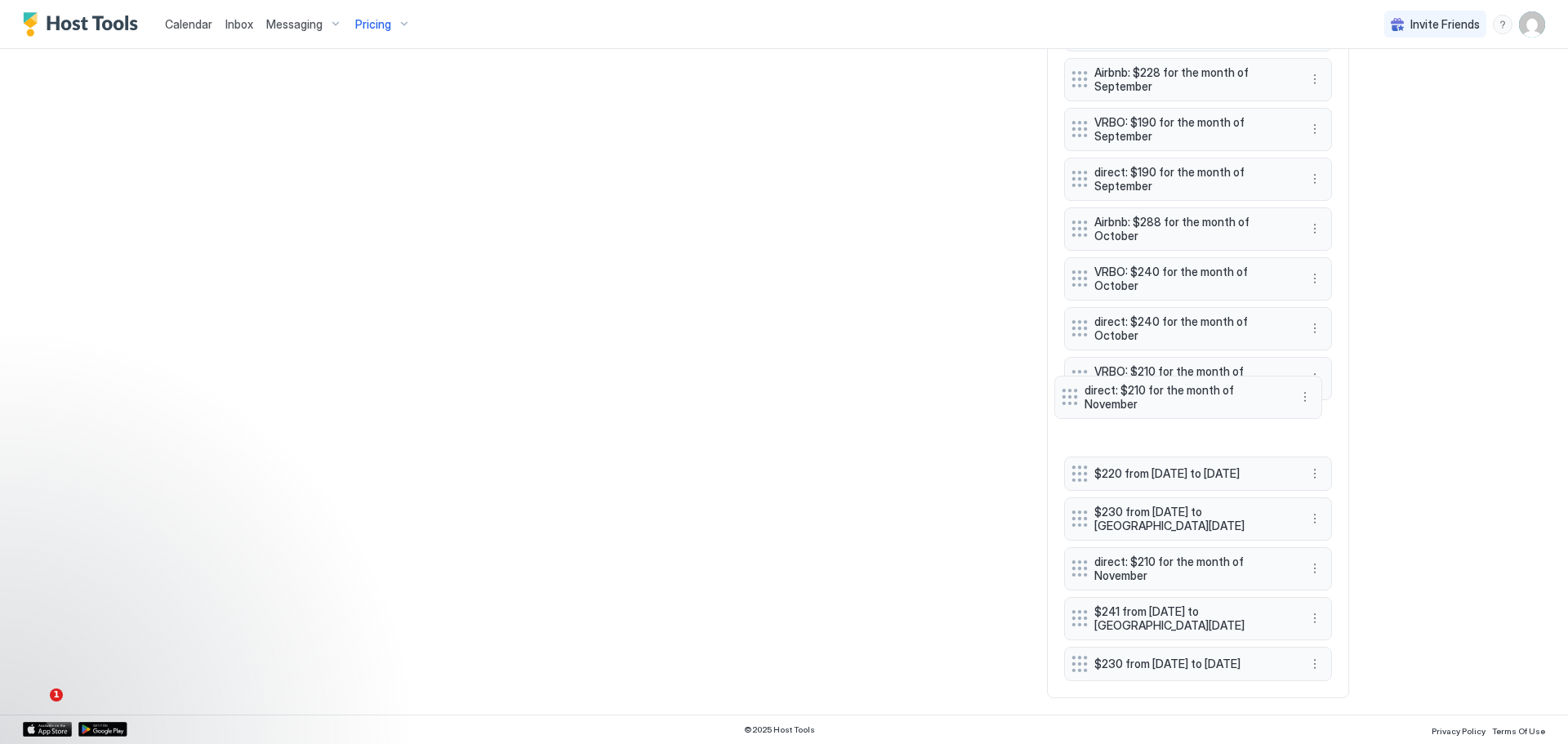
drag, startPoint x: 1140, startPoint y: 652, endPoint x: 1130, endPoint y: 444, distance: 208.2
click at [1130, 444] on div "Airbnb: $288 from January thru February VRBO: $240 from January thru February d…" at bounding box center [1198, 106] width 268 height 1150
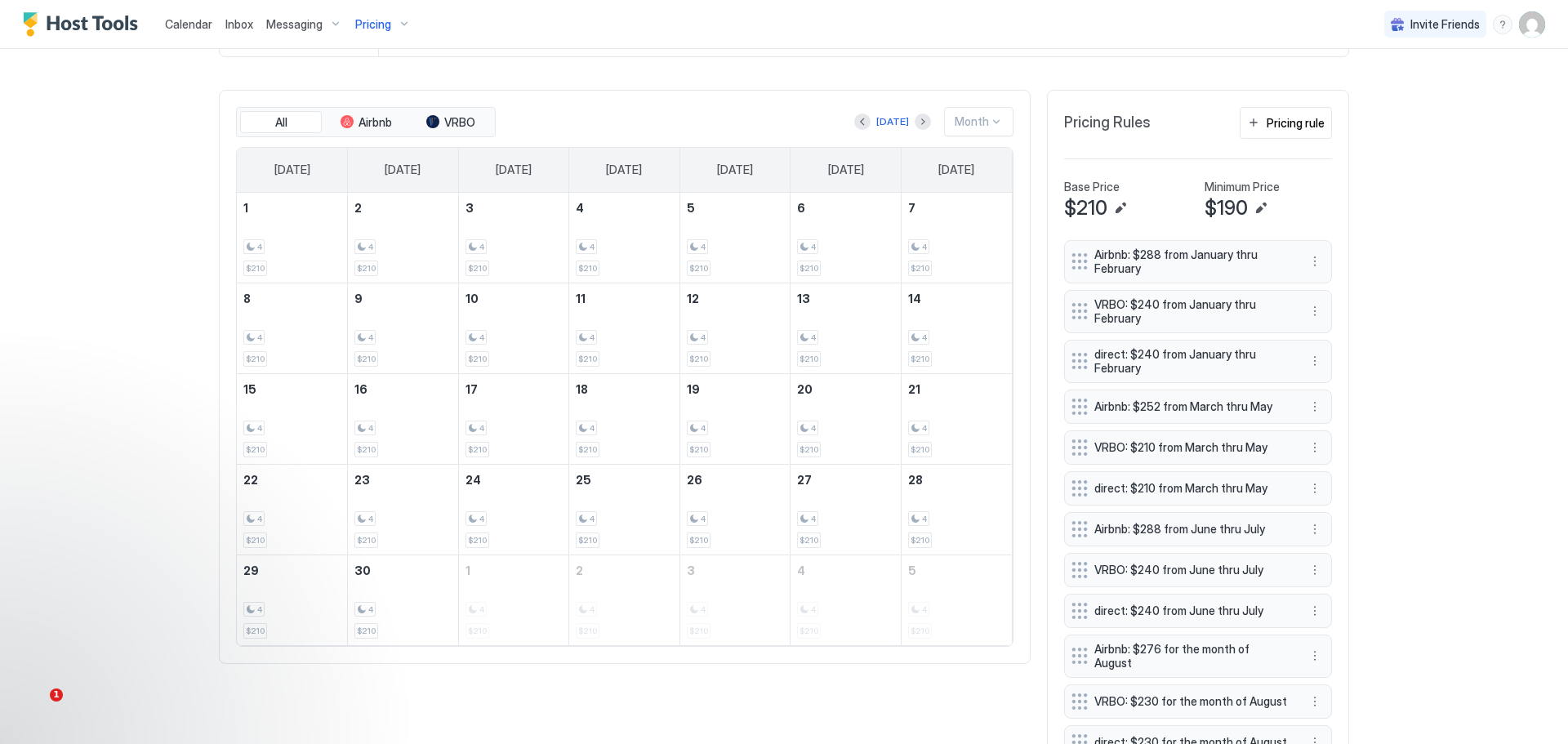
scroll to position [369, 0]
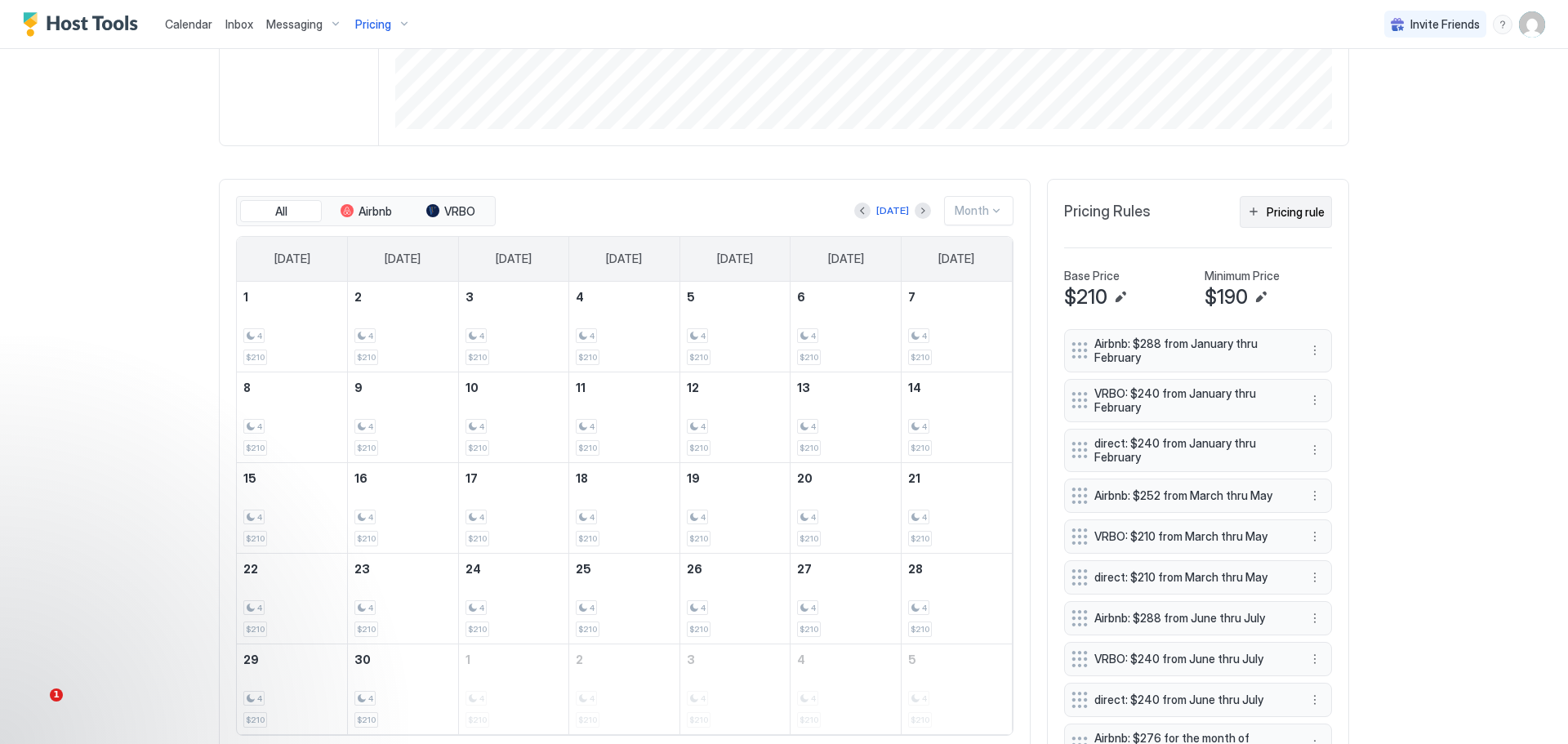
click at [1277, 211] on div "Pricing rule" at bounding box center [1295, 212] width 58 height 17
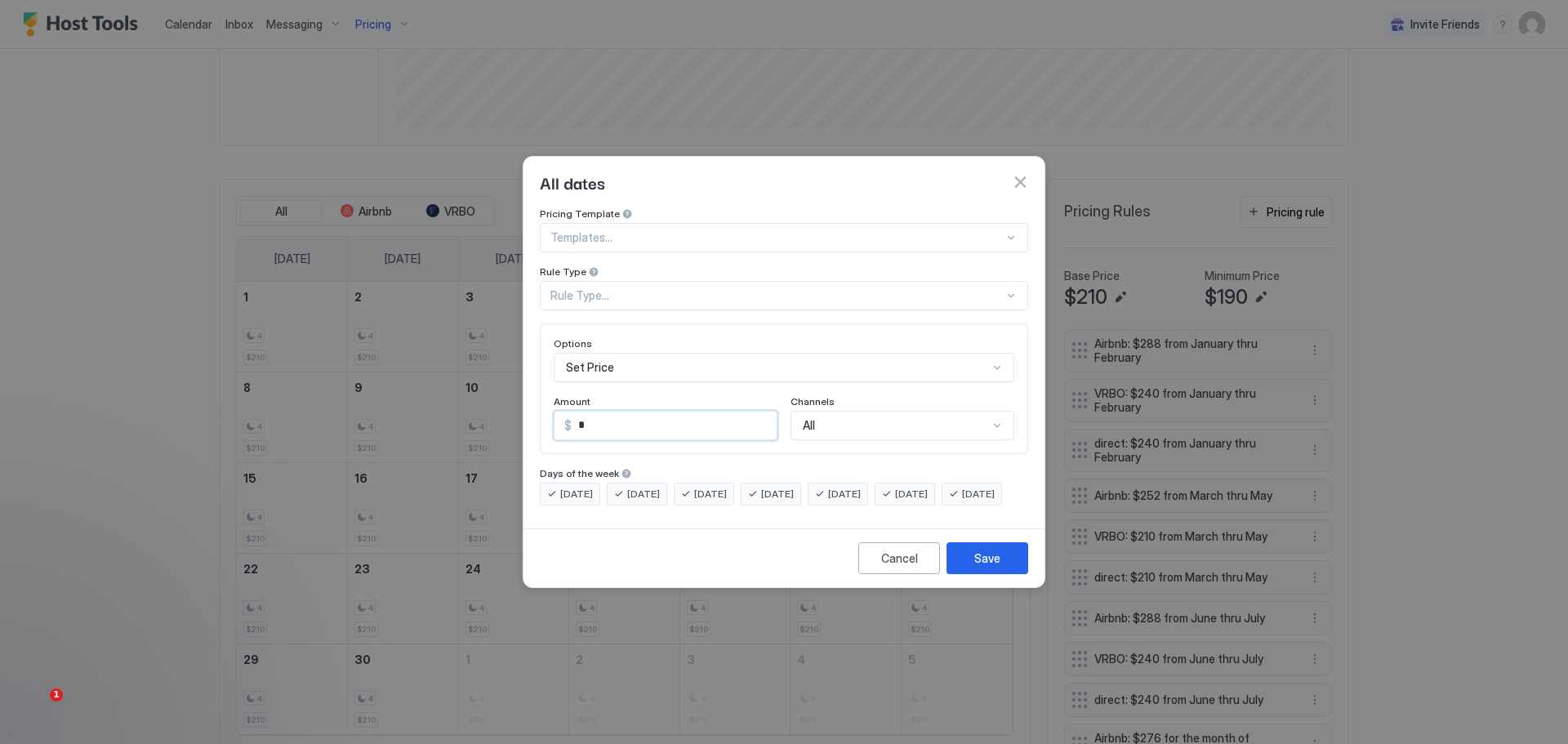
drag, startPoint x: 600, startPoint y: 412, endPoint x: 543, endPoint y: 407, distance: 57.2
click at [543, 407] on div "Options Set Price Amount $ * Channels All" at bounding box center [784, 390] width 488 height 131
type input "***"
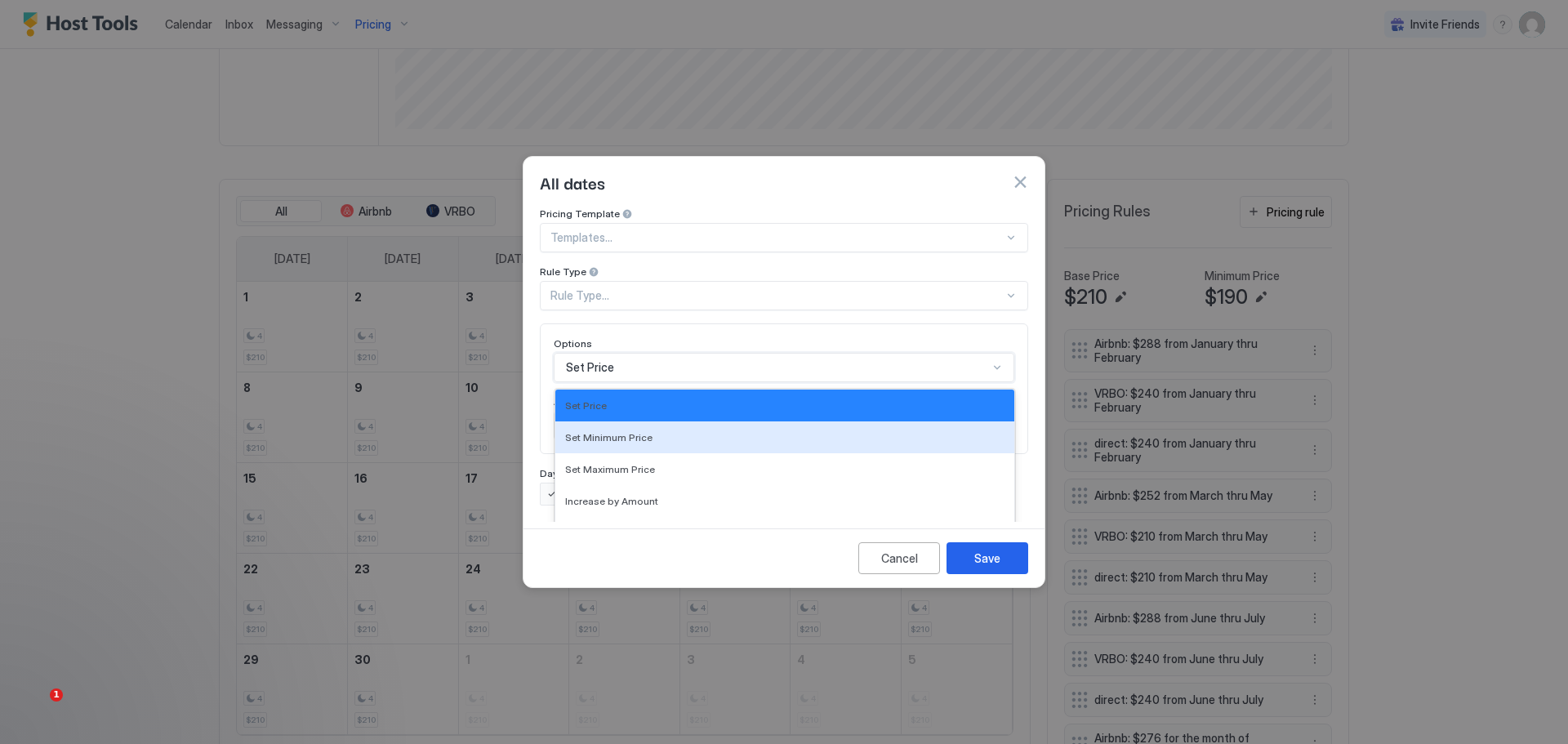
click at [592, 353] on div "17 results available. Use Up and Down to choose options, press Enter to select …" at bounding box center [783, 367] width 460 height 30
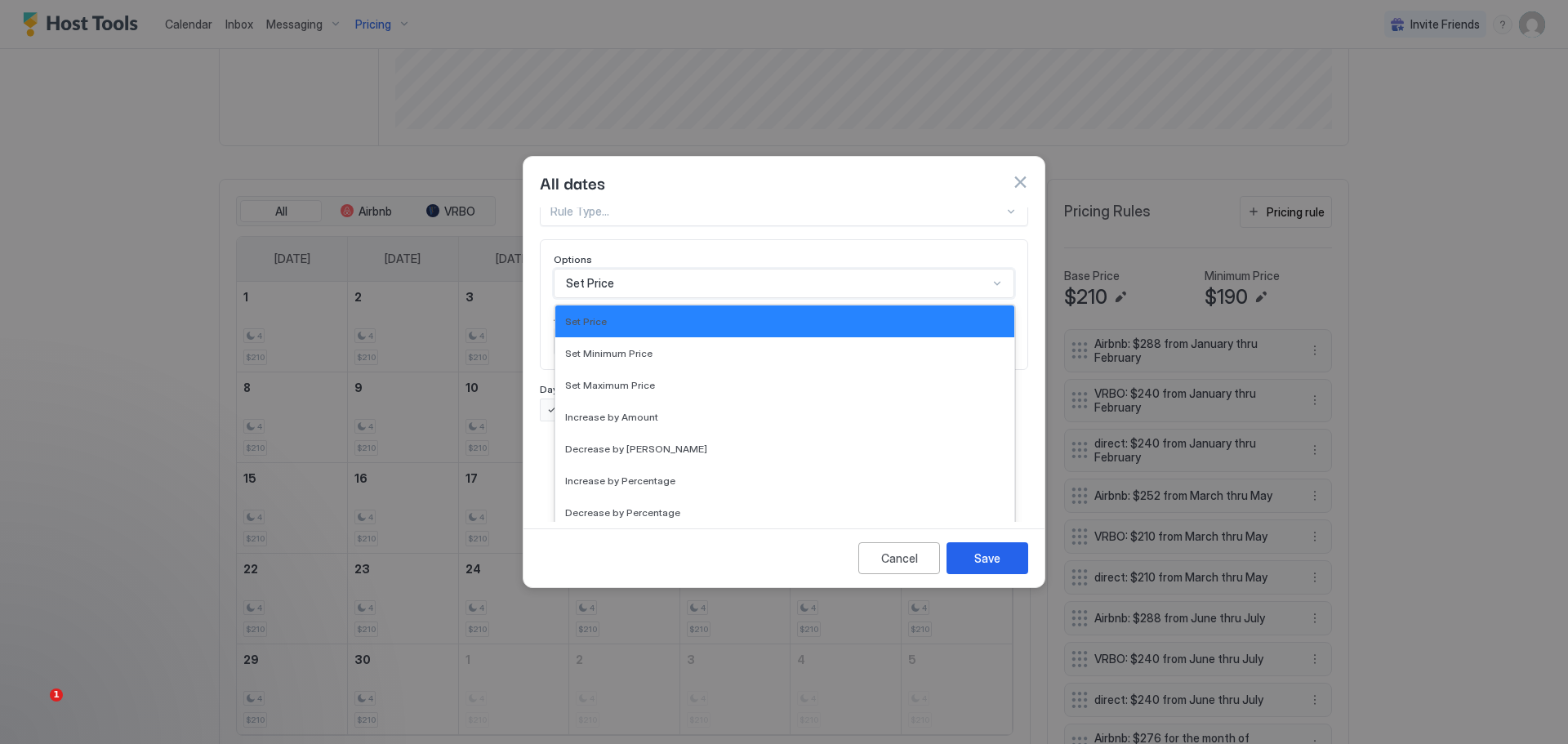
click at [539, 231] on div "Pricing Template Templates... Rule Type Rule Type... Options 17 results availab…" at bounding box center [784, 364] width 521 height 315
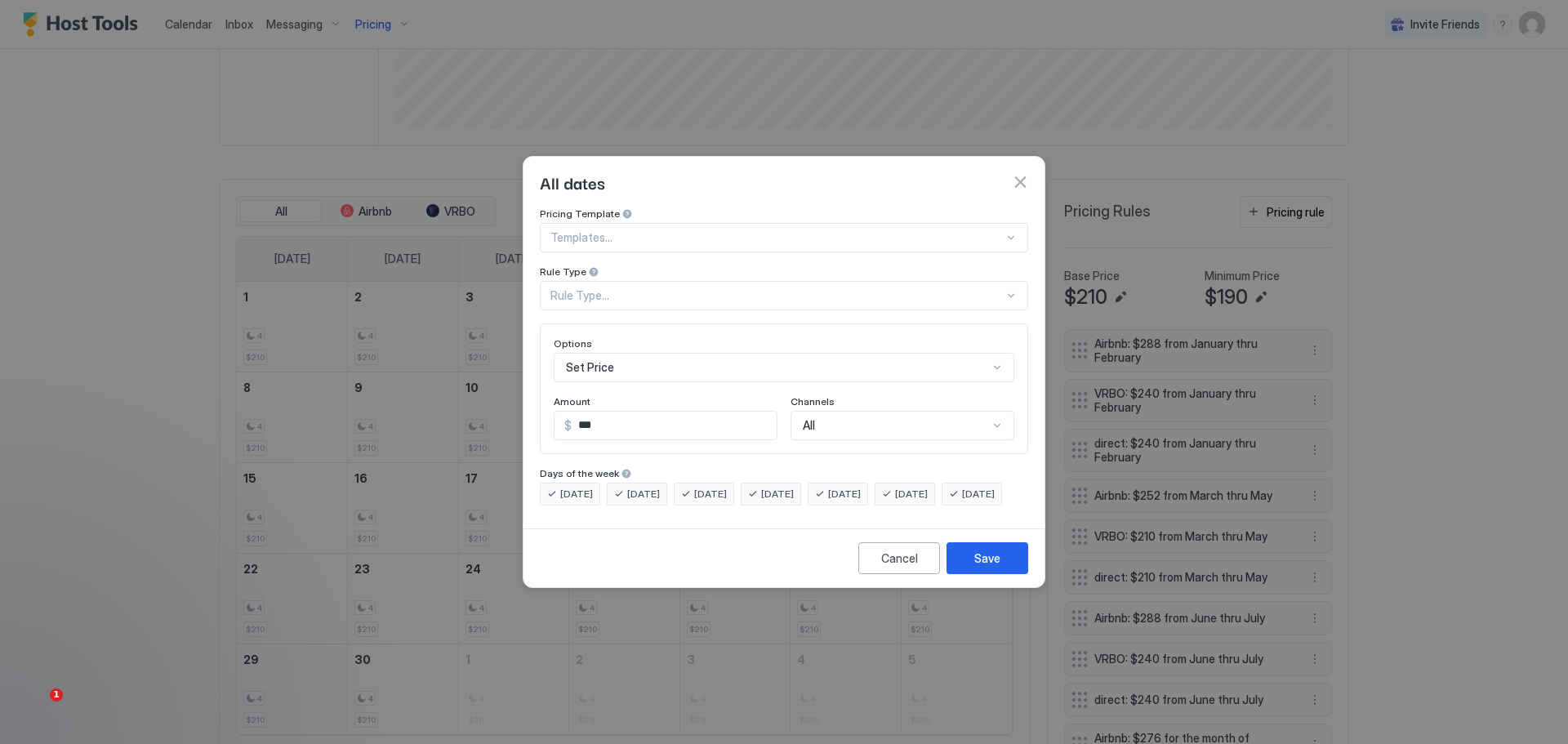
click at [595, 288] on div "Rule Type..." at bounding box center [777, 295] width 453 height 14
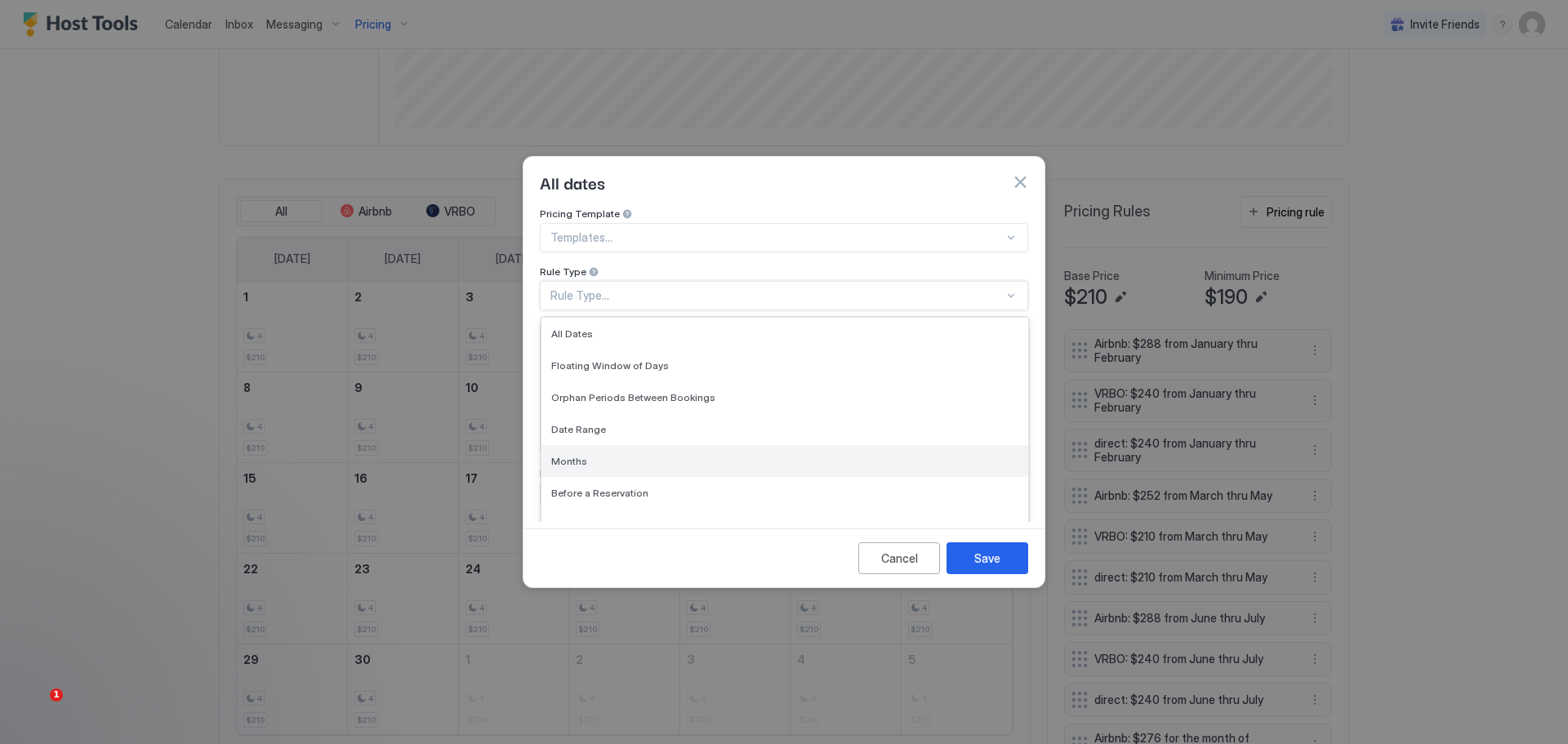
click at [577, 455] on span "Months" at bounding box center [570, 461] width 36 height 13
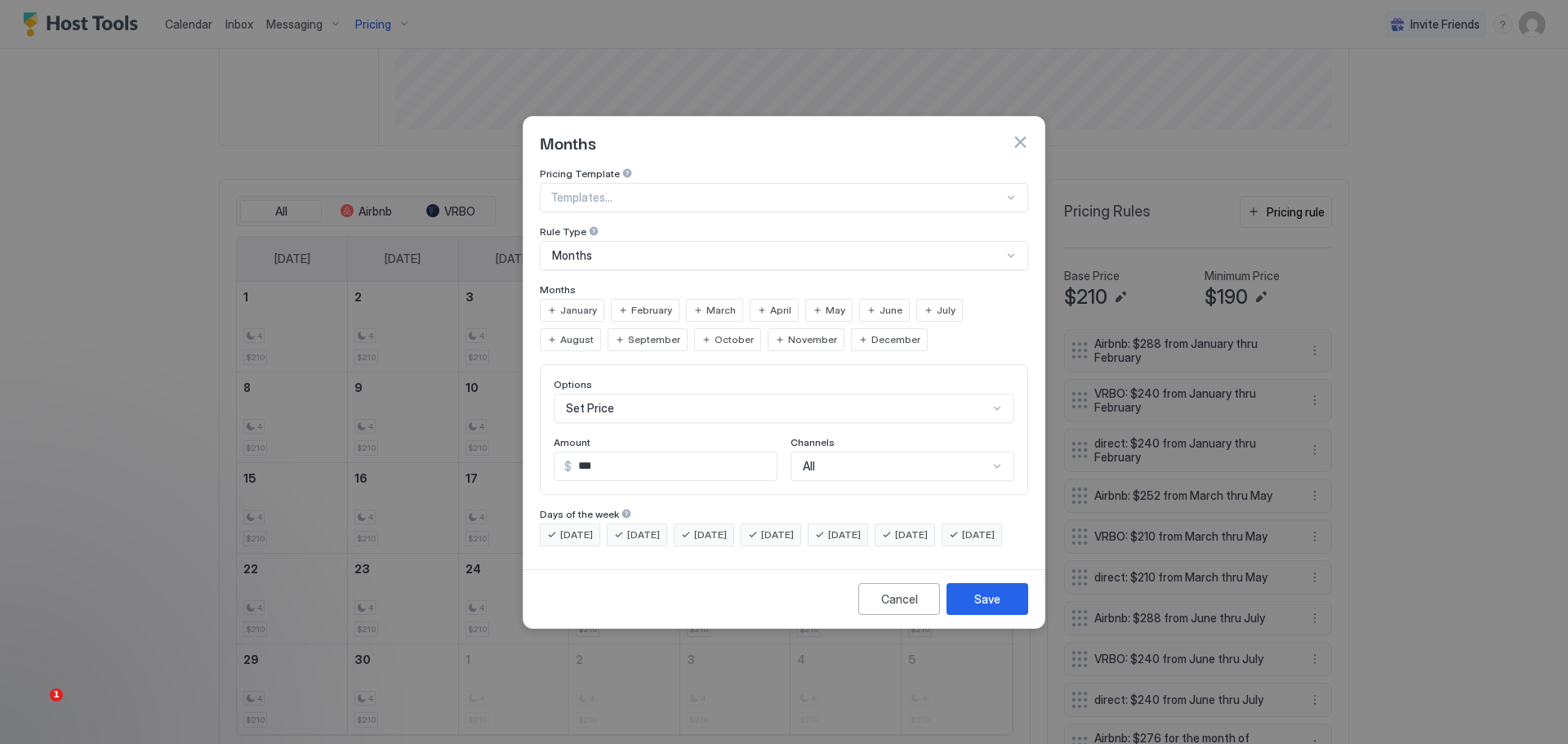
click at [788, 333] on span "November" at bounding box center [813, 340] width 49 height 14
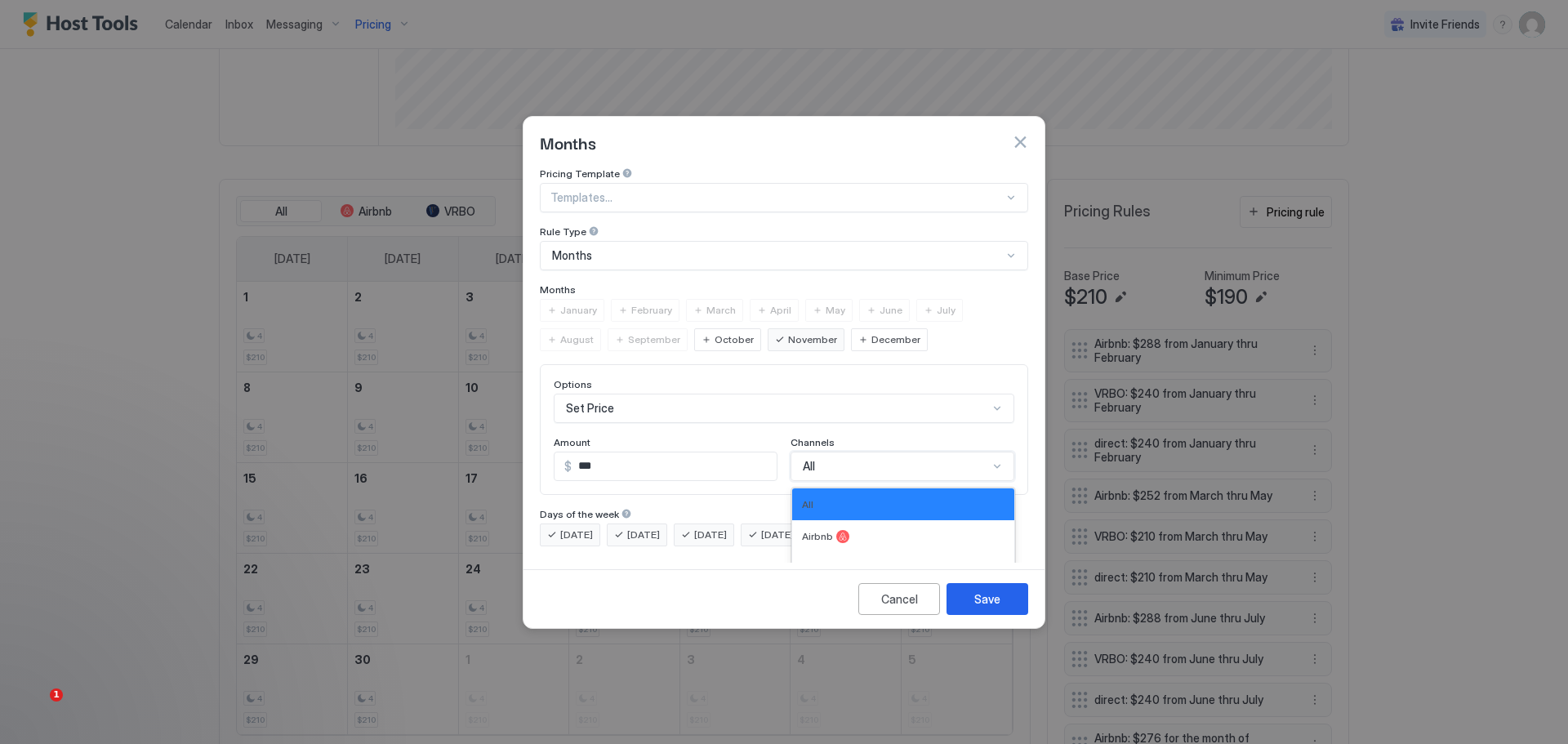
scroll to position [27, 0]
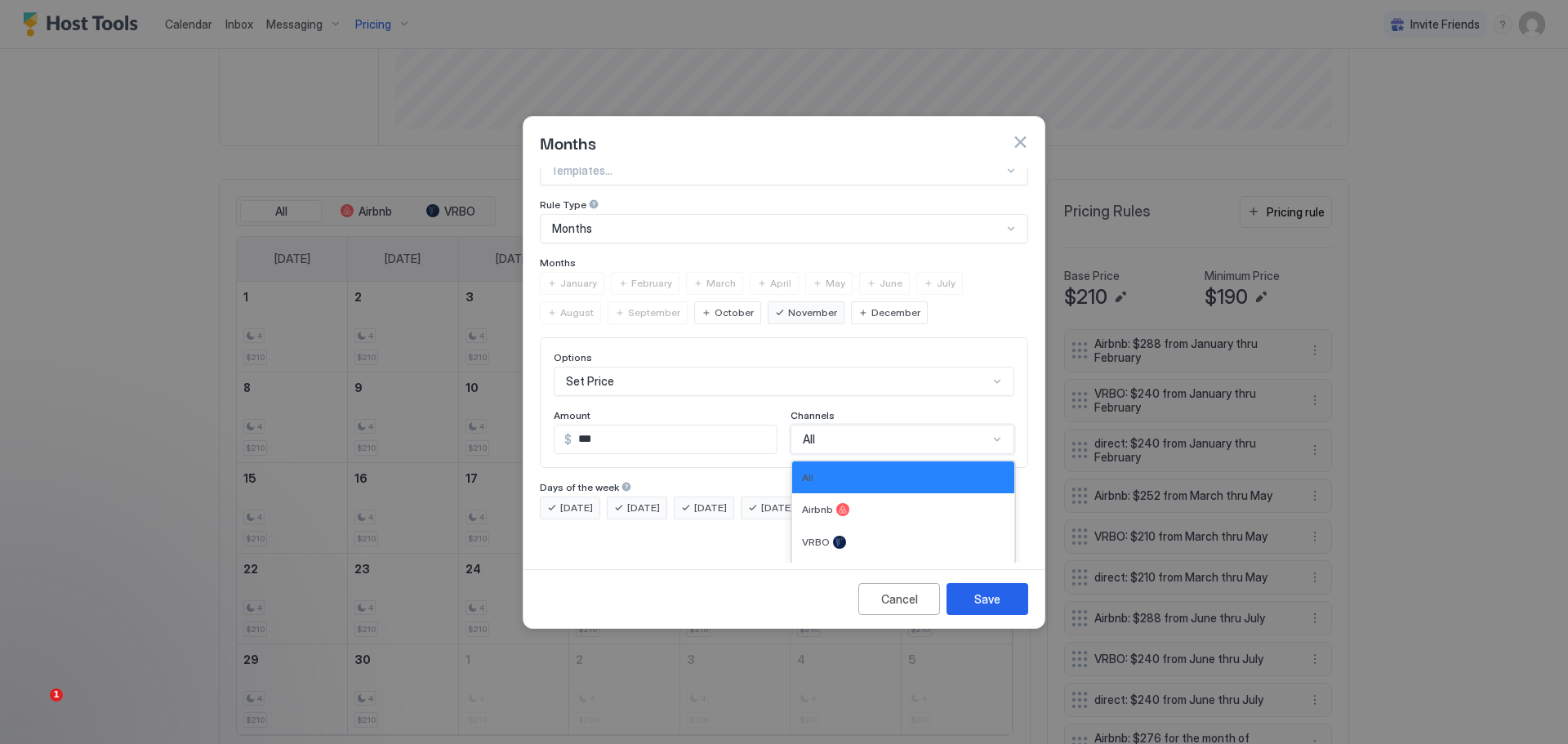
click at [863, 451] on div "4 results available. Use Up and Down to choose options, press Enter to select t…" at bounding box center [902, 439] width 223 height 30
click at [837, 503] on div at bounding box center [842, 510] width 13 height 13
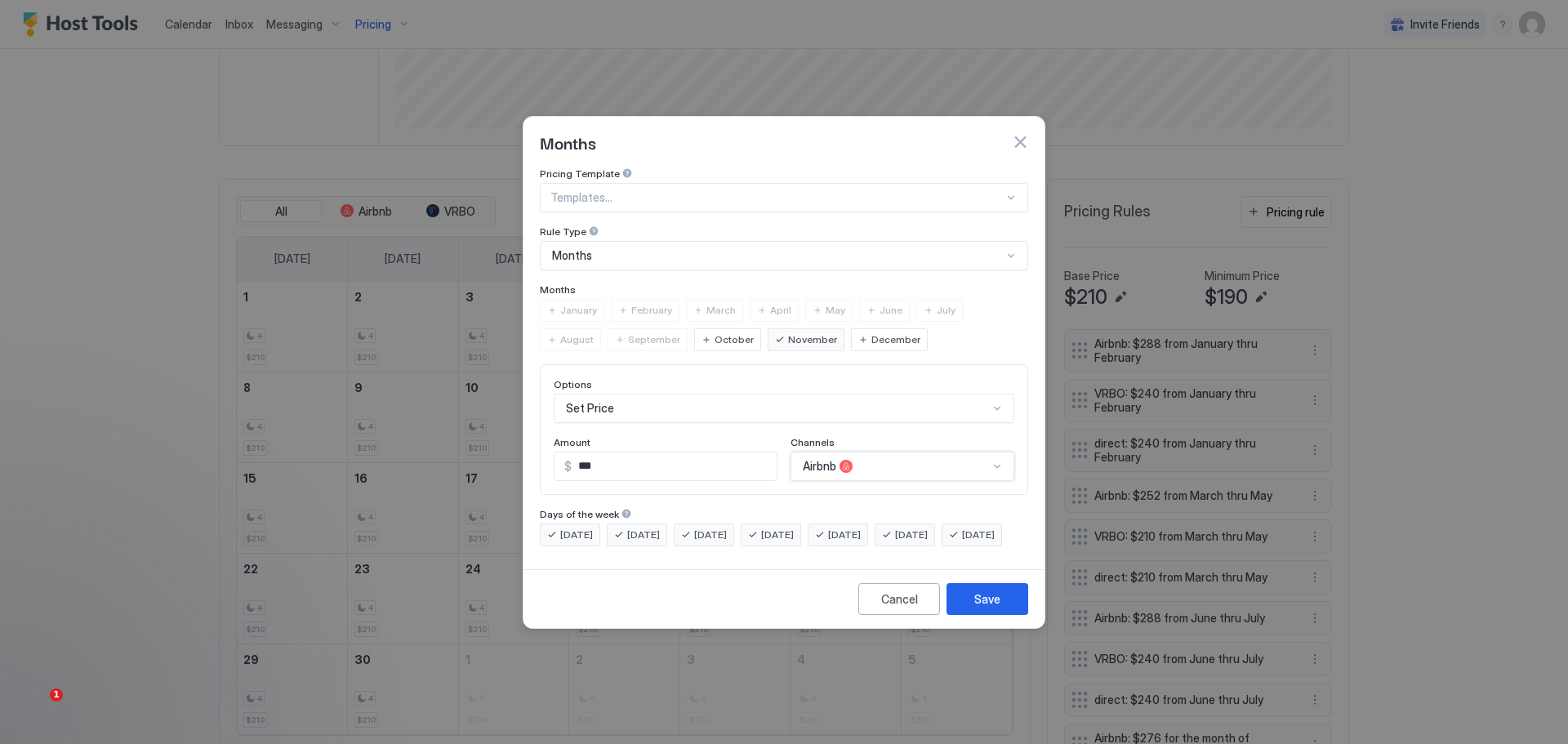
scroll to position [0, 0]
click at [977, 603] on button "Save" at bounding box center [987, 600] width 82 height 32
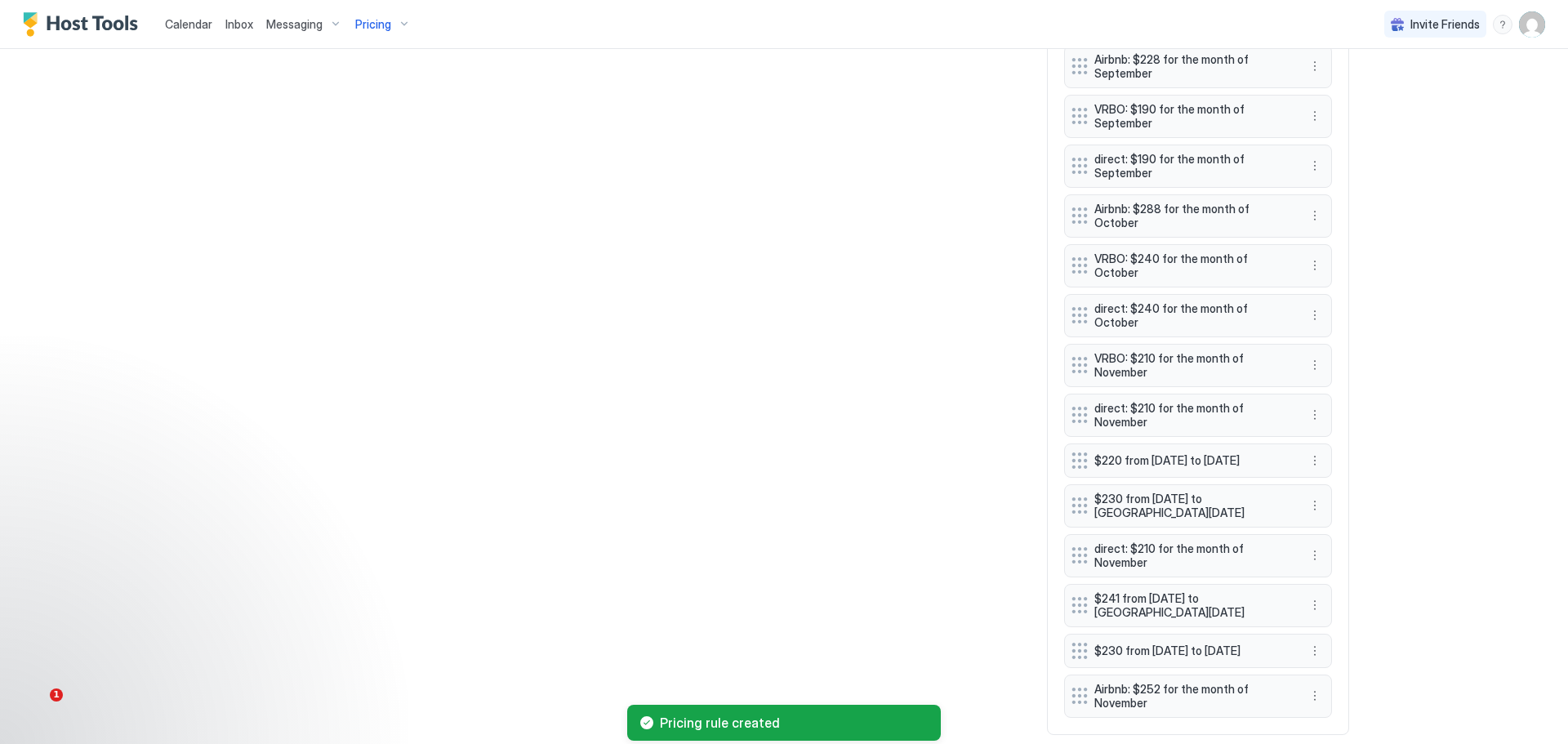
scroll to position [1236, 0]
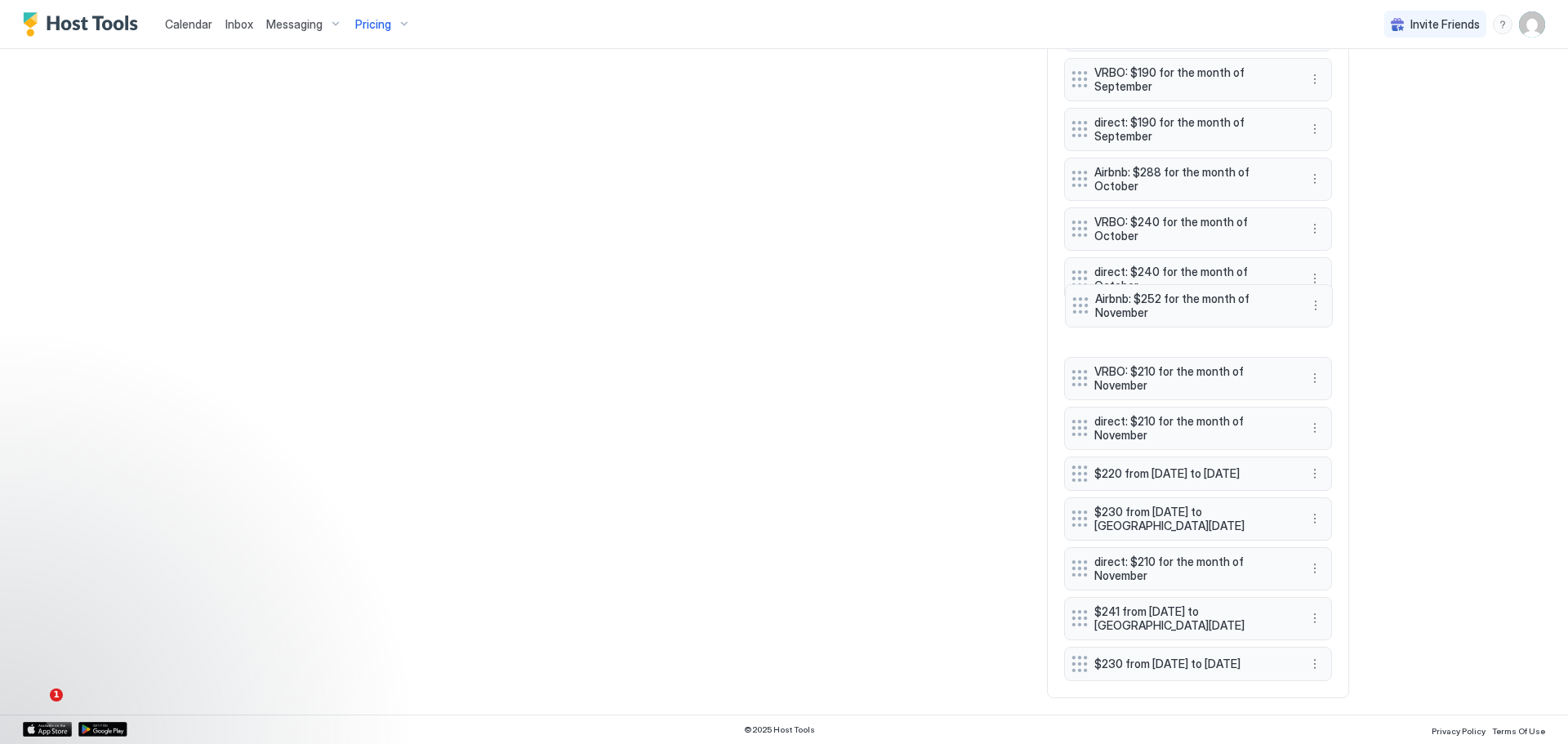
drag, startPoint x: 1153, startPoint y: 651, endPoint x: 1154, endPoint y: 297, distance: 354.0
click at [1154, 297] on span "Airbnb: $252 for the month of November" at bounding box center [1192, 306] width 195 height 29
click at [1306, 464] on button "More options" at bounding box center [1315, 474] width 20 height 20
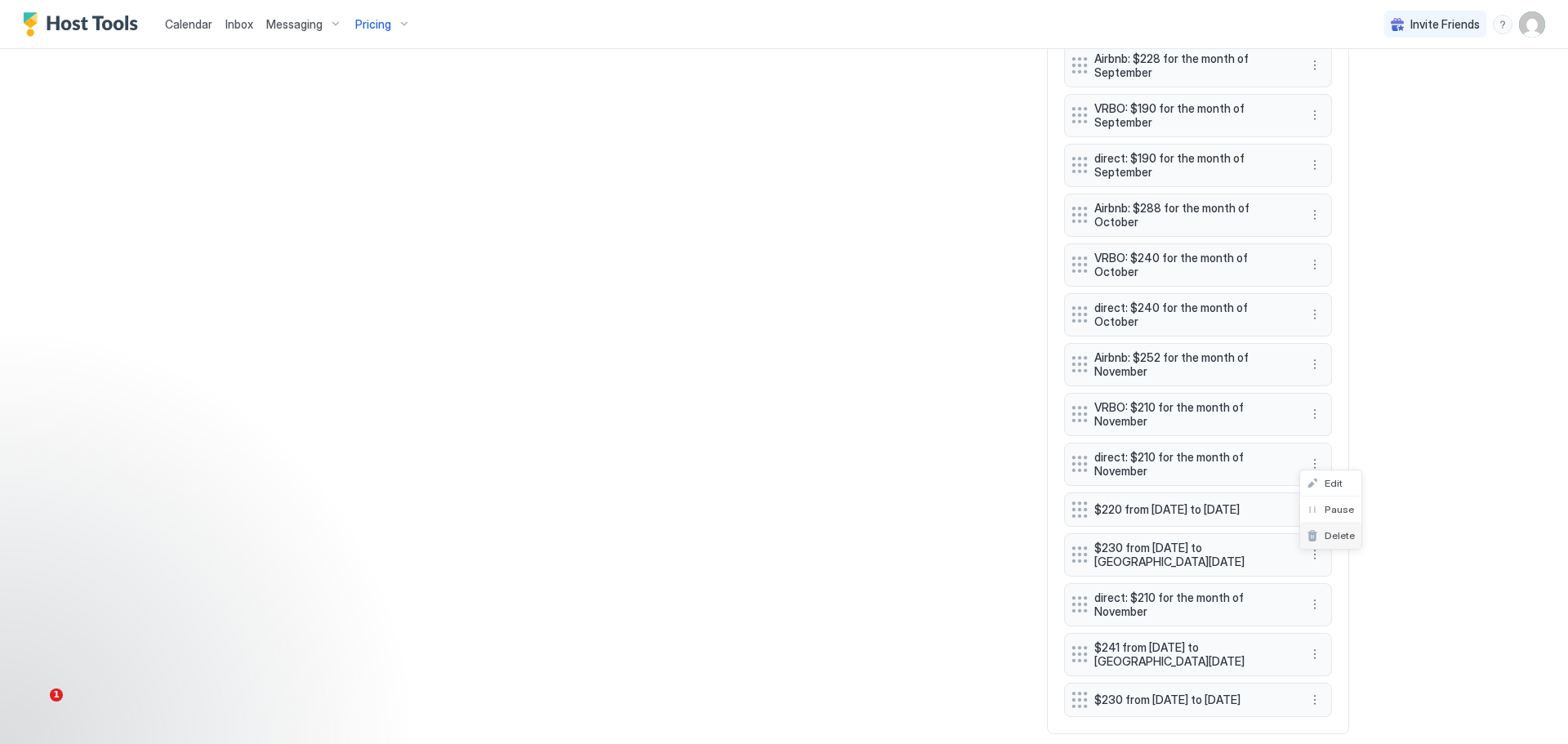
scroll to position [1291, 0]
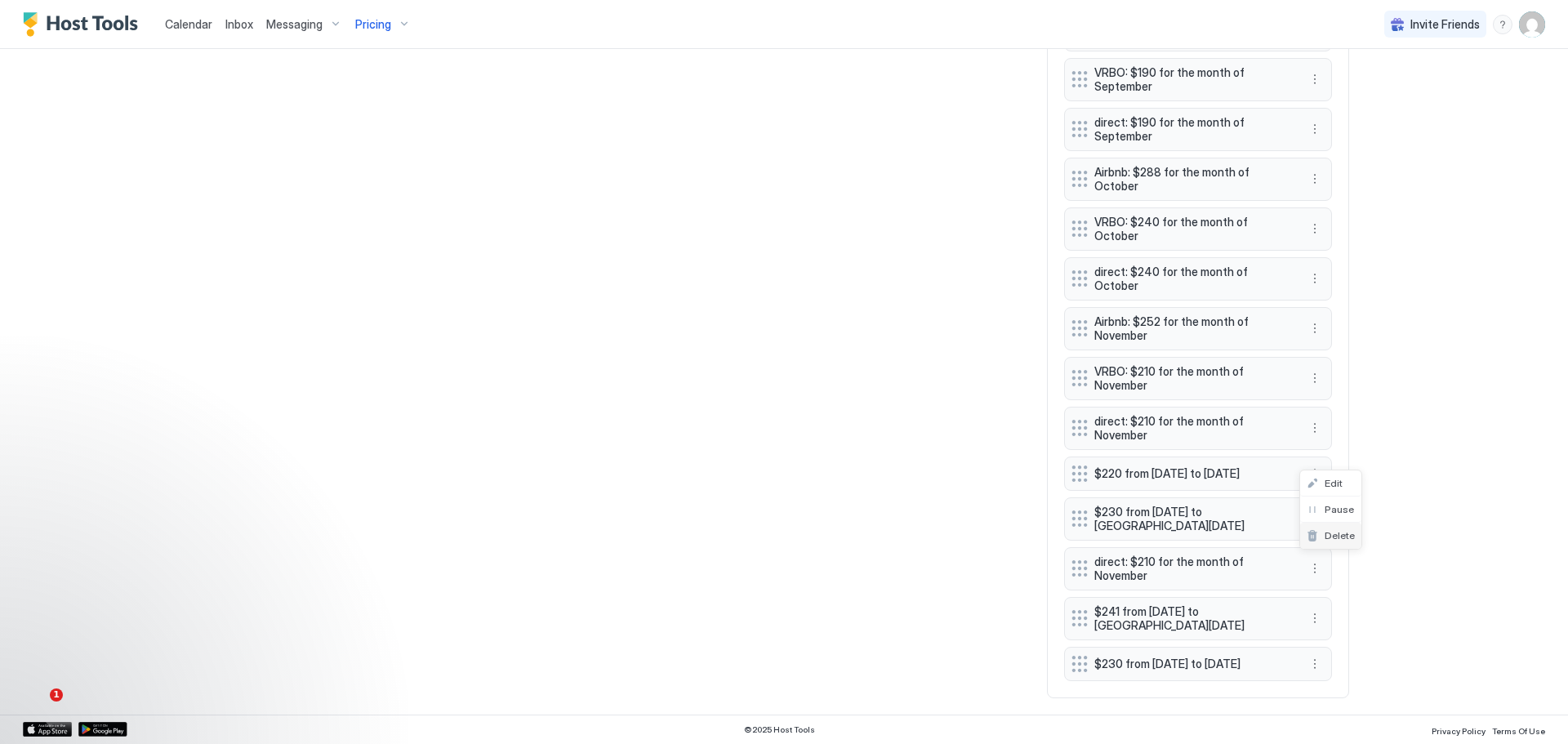
click at [1335, 533] on span "Delete" at bounding box center [1340, 536] width 30 height 13
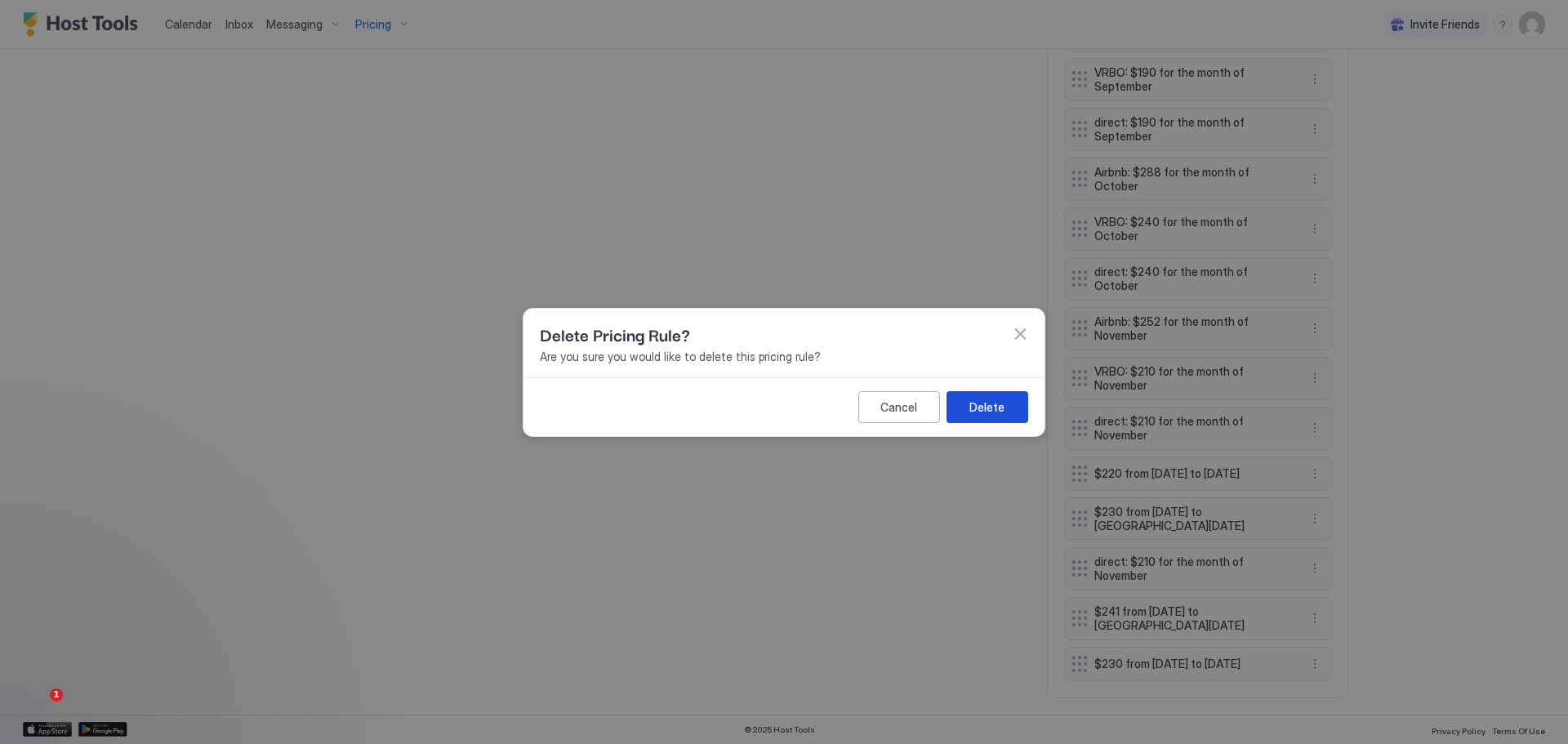
click at [985, 390] on button "Delete" at bounding box center [987, 407] width 82 height 32
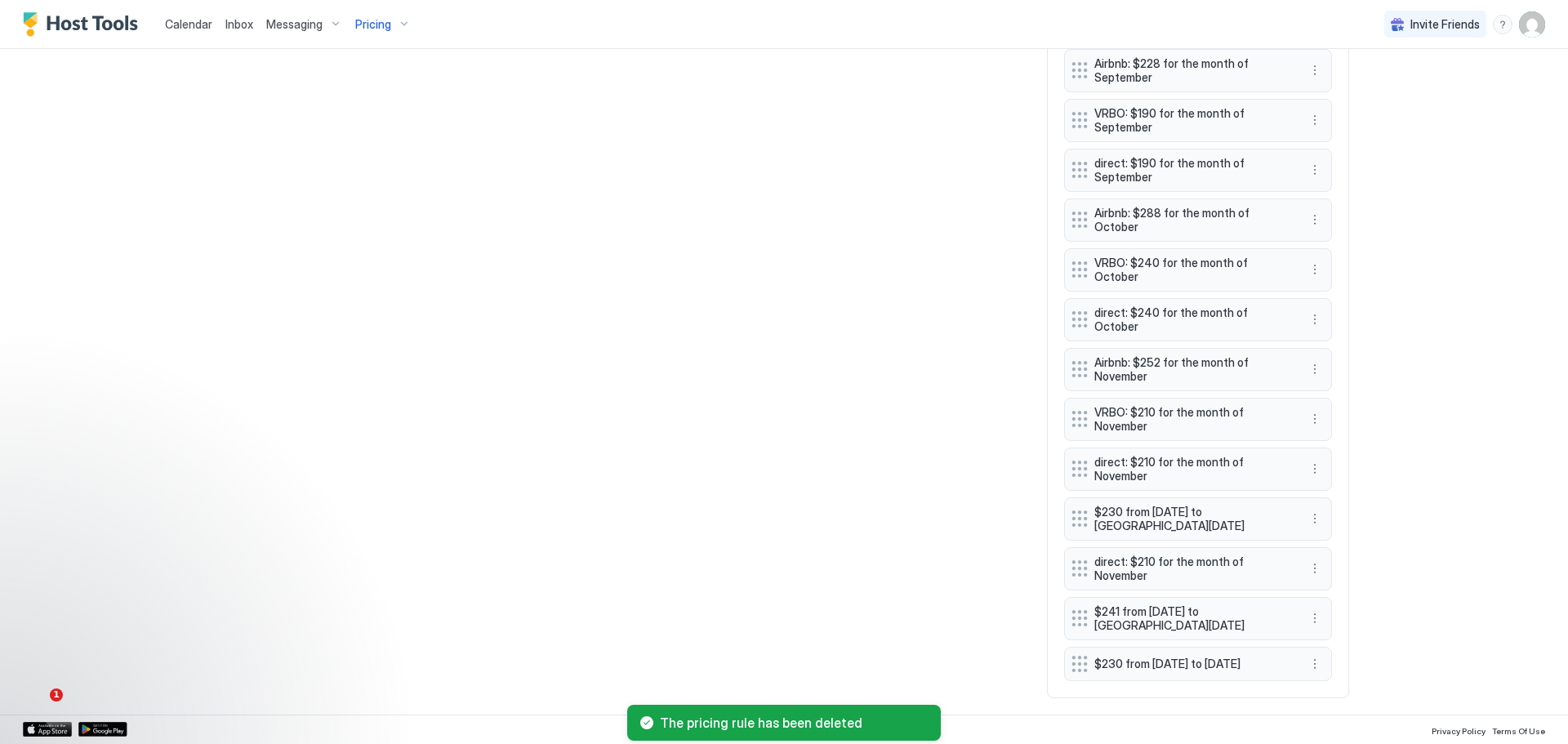
scroll to position [1186, 0]
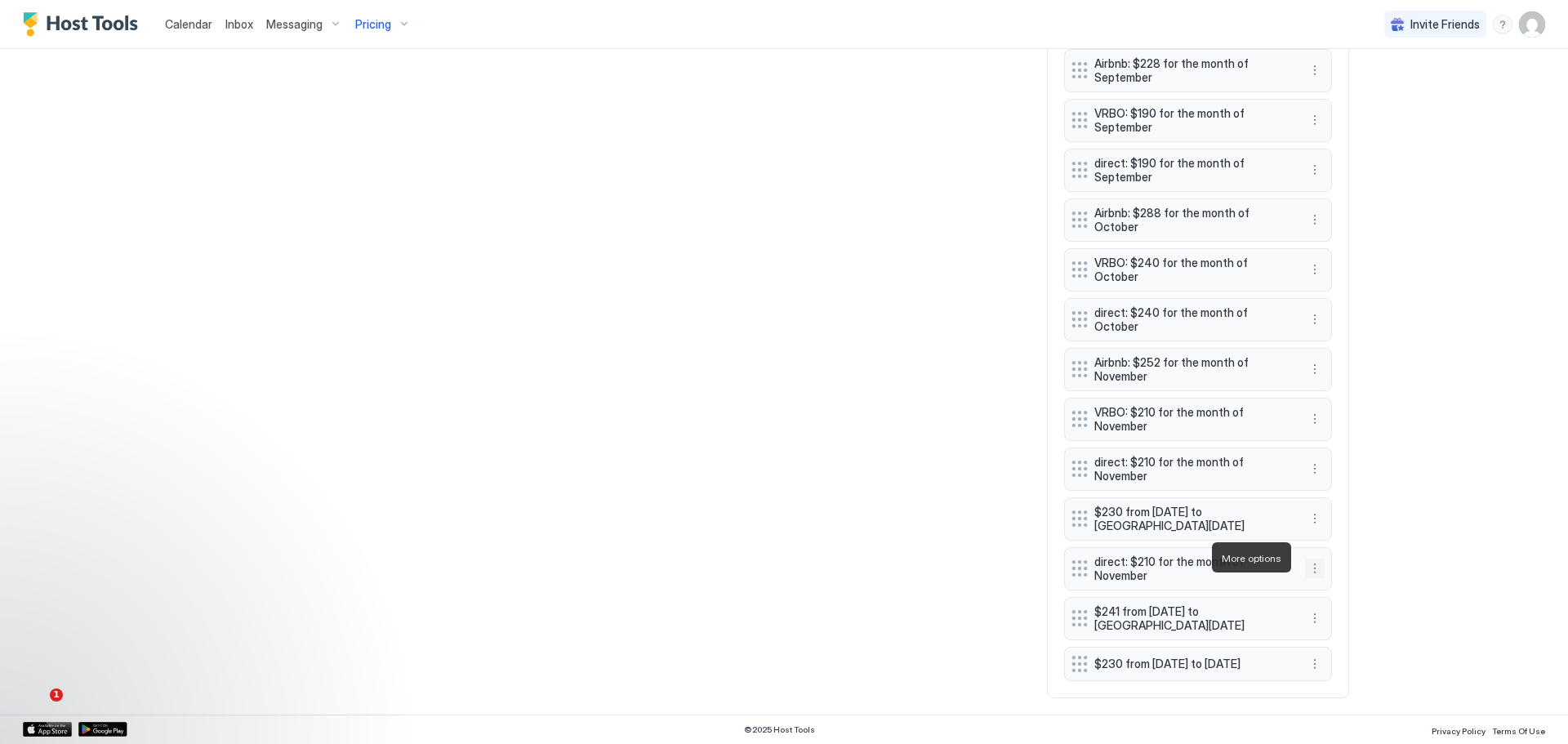
click at [1308, 559] on button "More options" at bounding box center [1315, 569] width 20 height 20
click at [1326, 634] on span "Delete" at bounding box center [1340, 635] width 30 height 13
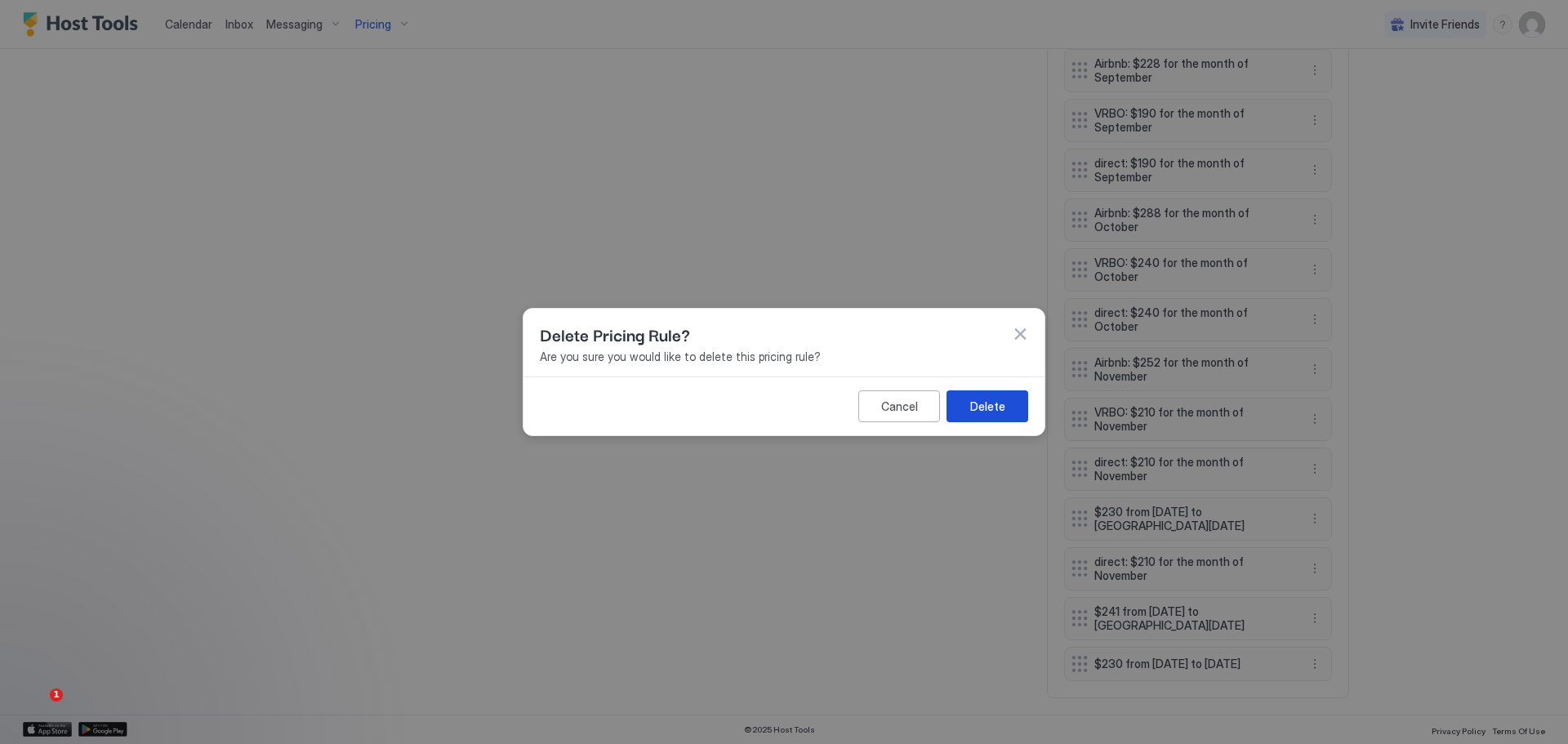
click at [999, 411] on div "Delete" at bounding box center [988, 406] width 35 height 17
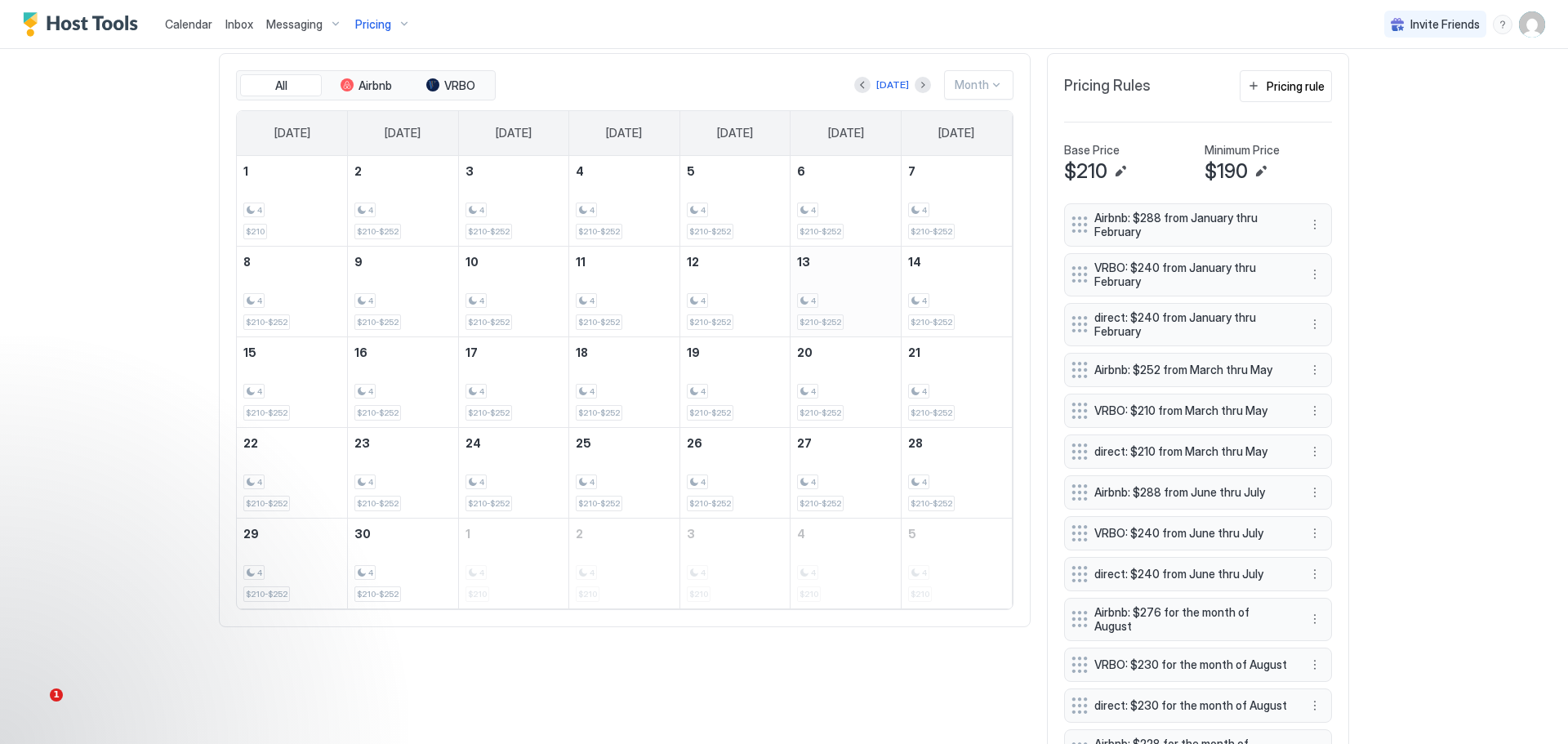
scroll to position [400, 0]
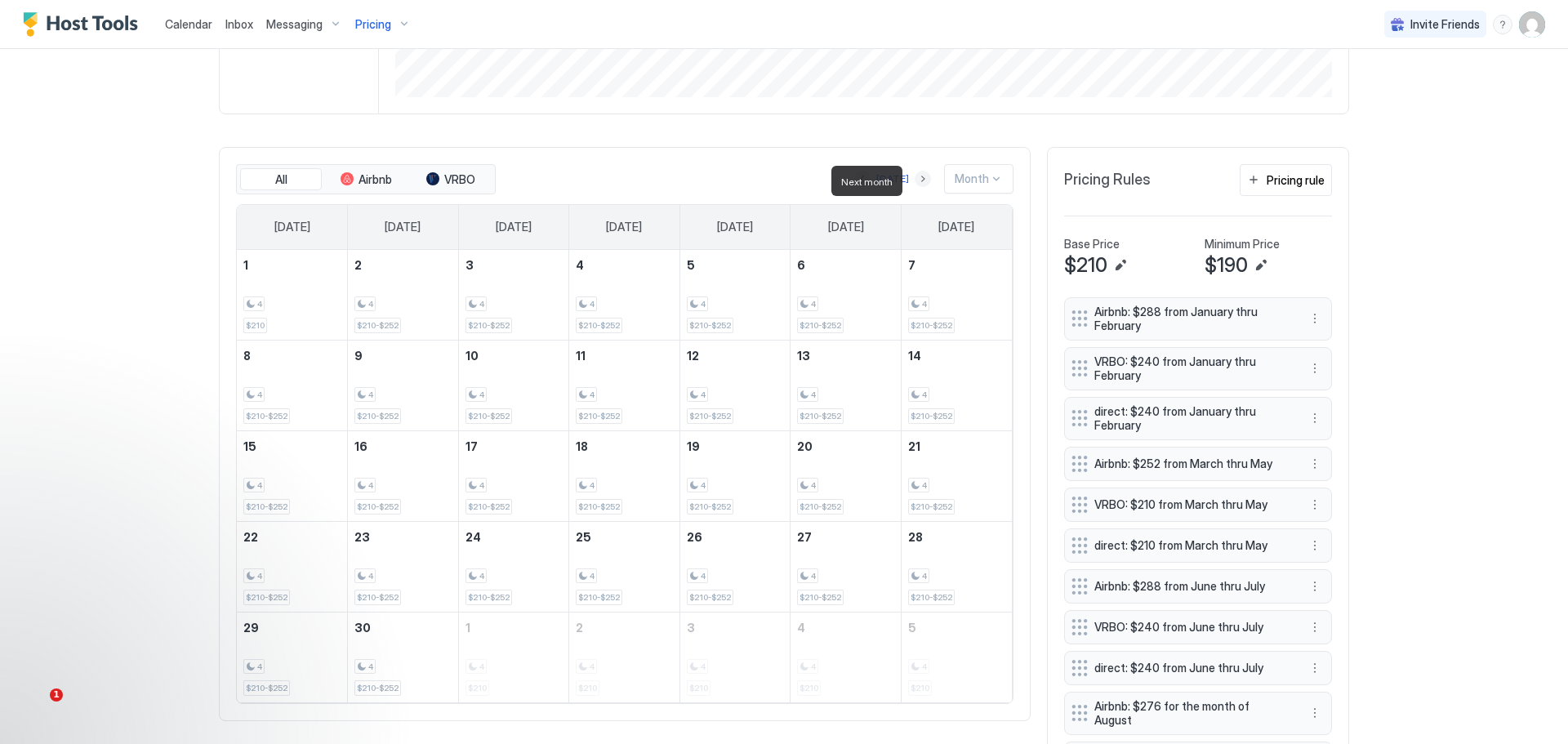
click at [920, 178] on button "Next month" at bounding box center [923, 179] width 16 height 16
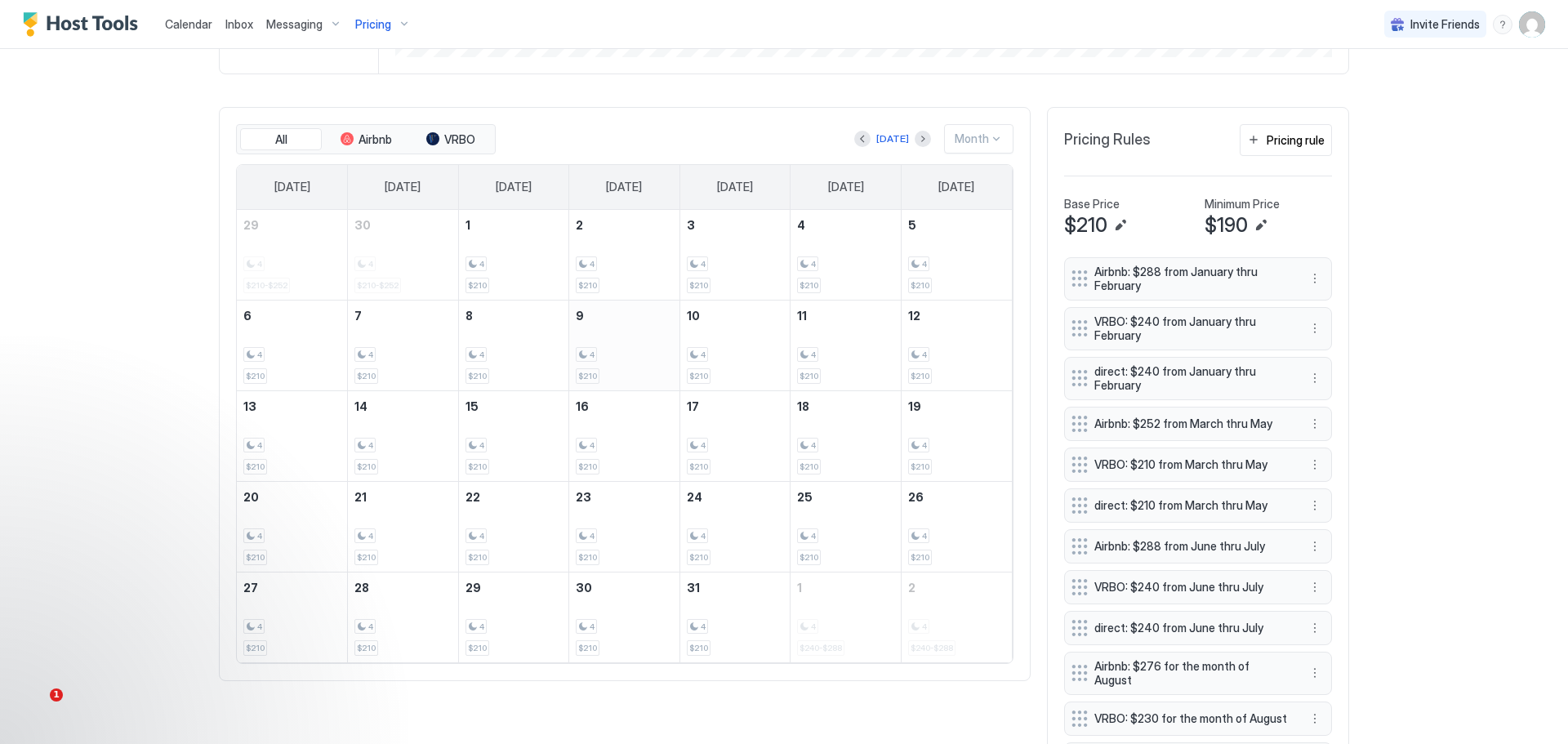
scroll to position [490, 0]
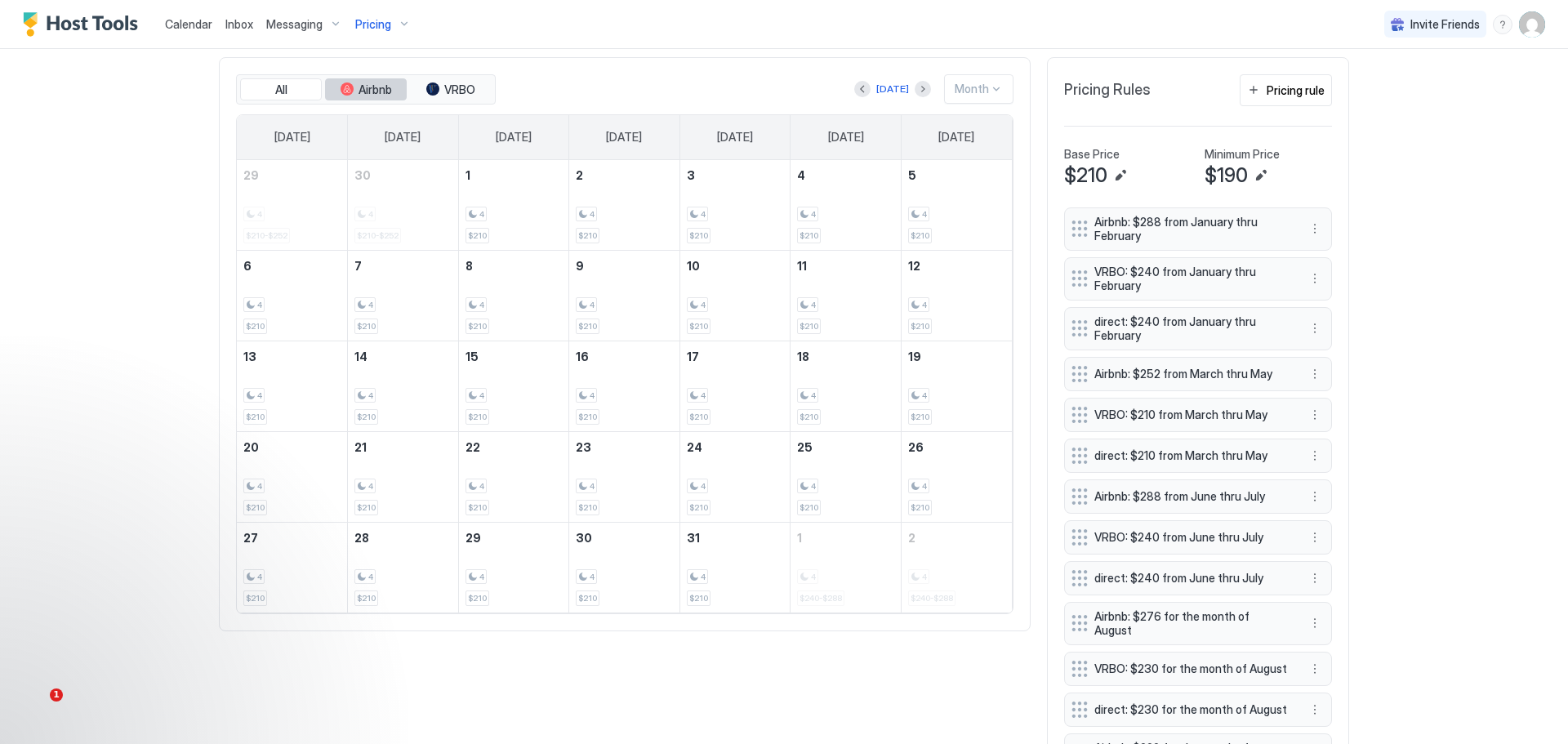
click at [359, 96] on span "Airbnb" at bounding box center [375, 90] width 33 height 14
click at [454, 90] on span "VRBO" at bounding box center [459, 90] width 31 height 14
click at [275, 94] on span "All" at bounding box center [282, 90] width 13 height 14
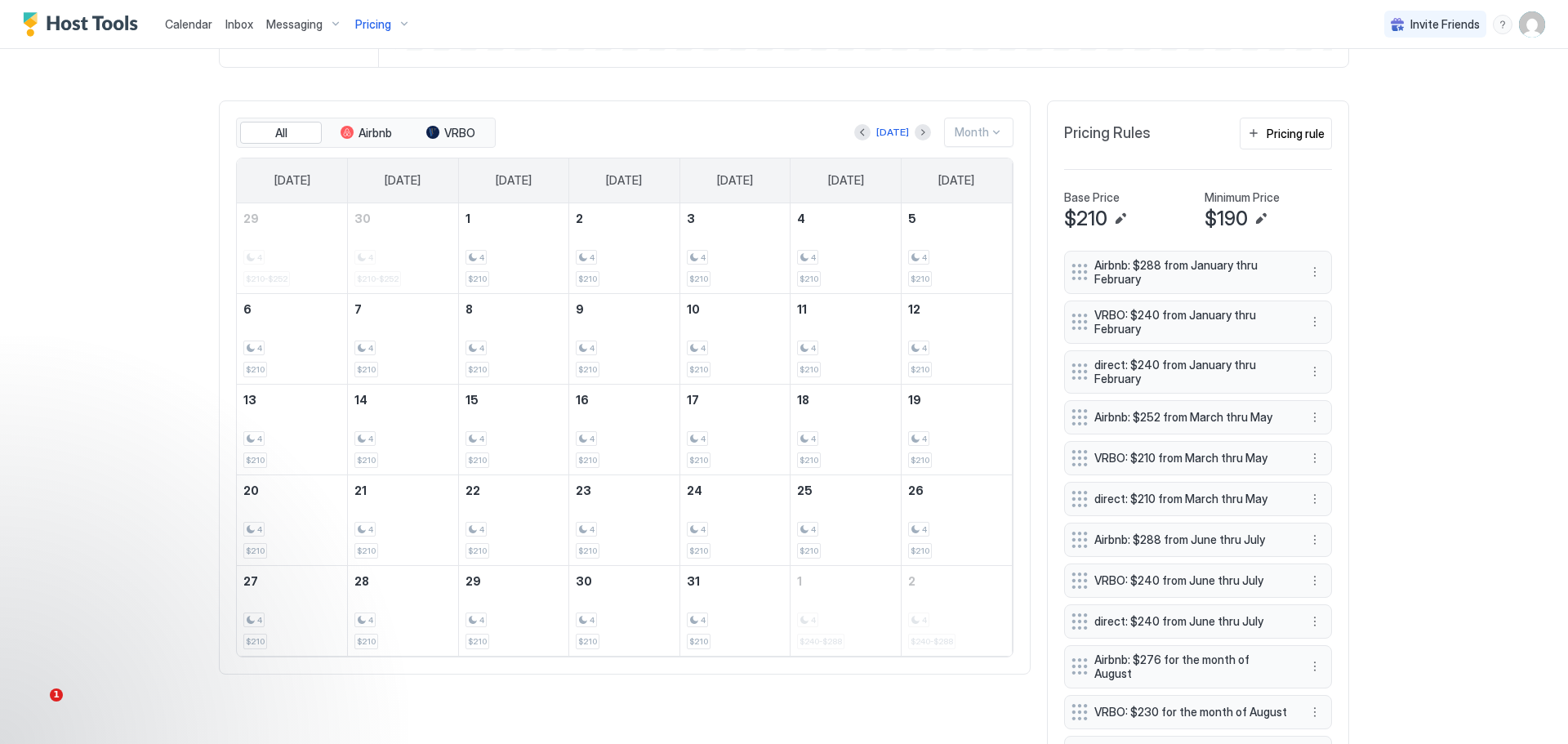
scroll to position [408, 0]
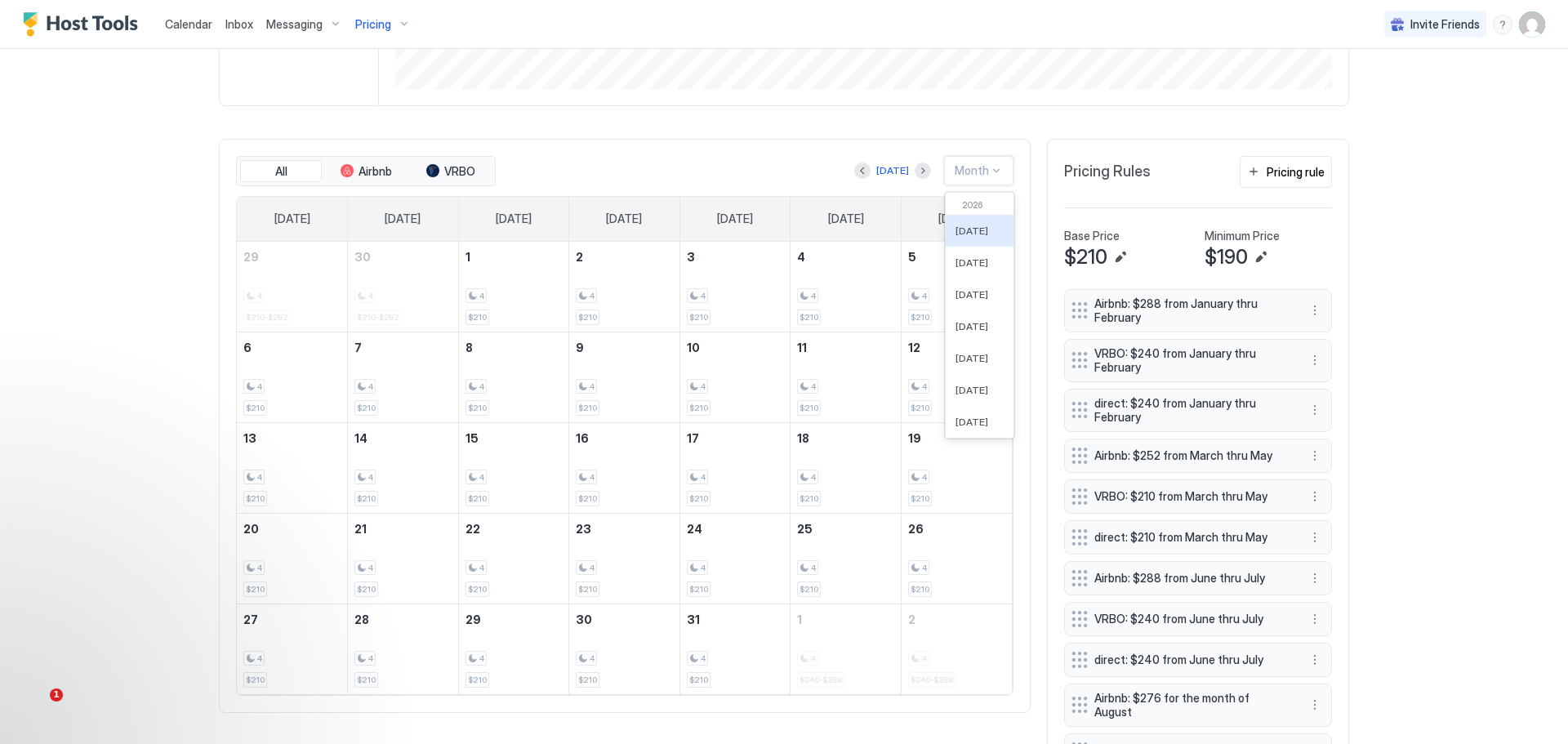
click at [989, 168] on div at bounding box center [995, 171] width 13 height 14
click at [973, 361] on span "[DATE]" at bounding box center [971, 356] width 32 height 13
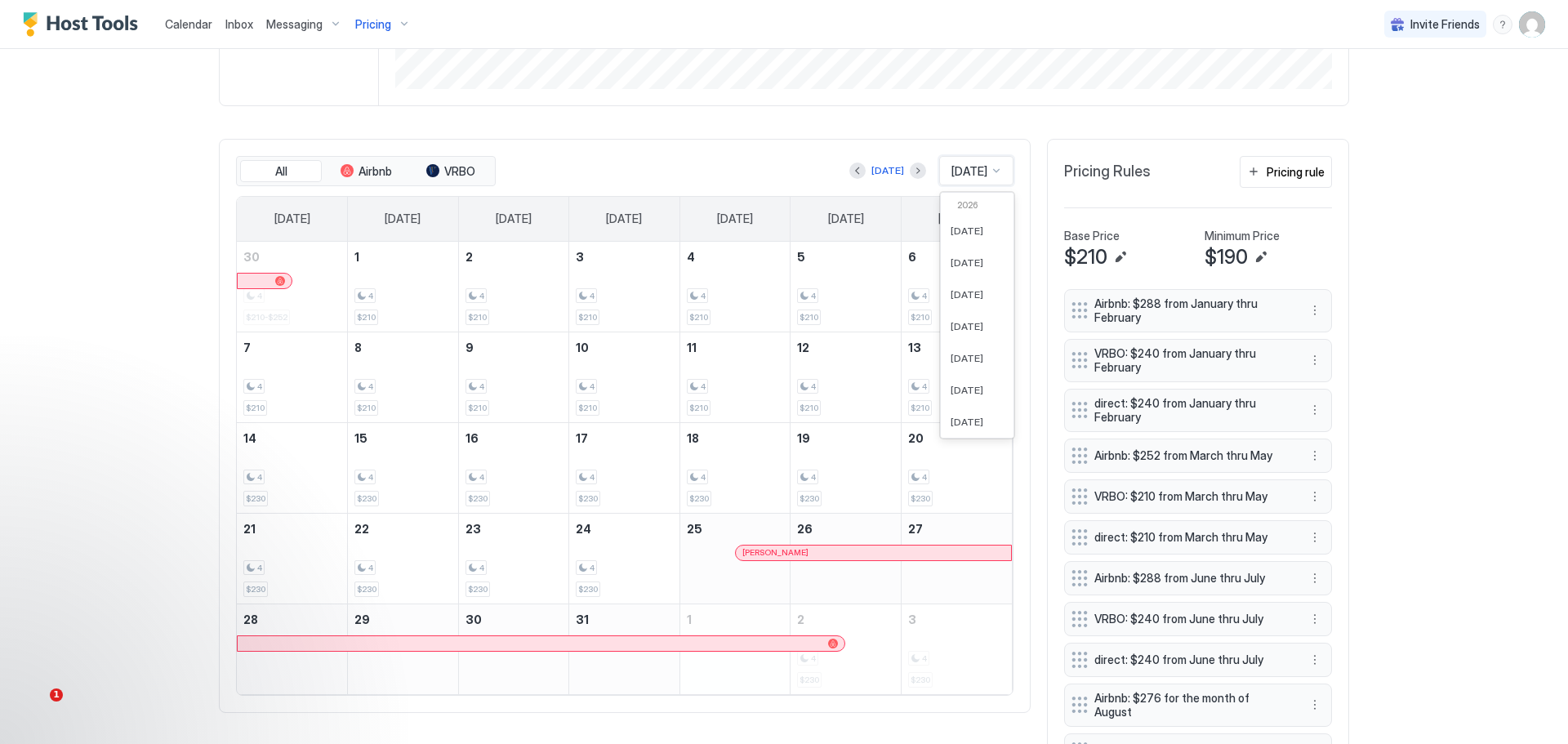
click at [974, 167] on div "[DATE]" at bounding box center [976, 171] width 74 height 30
click at [953, 319] on div "[DATE]" at bounding box center [977, 321] width 73 height 32
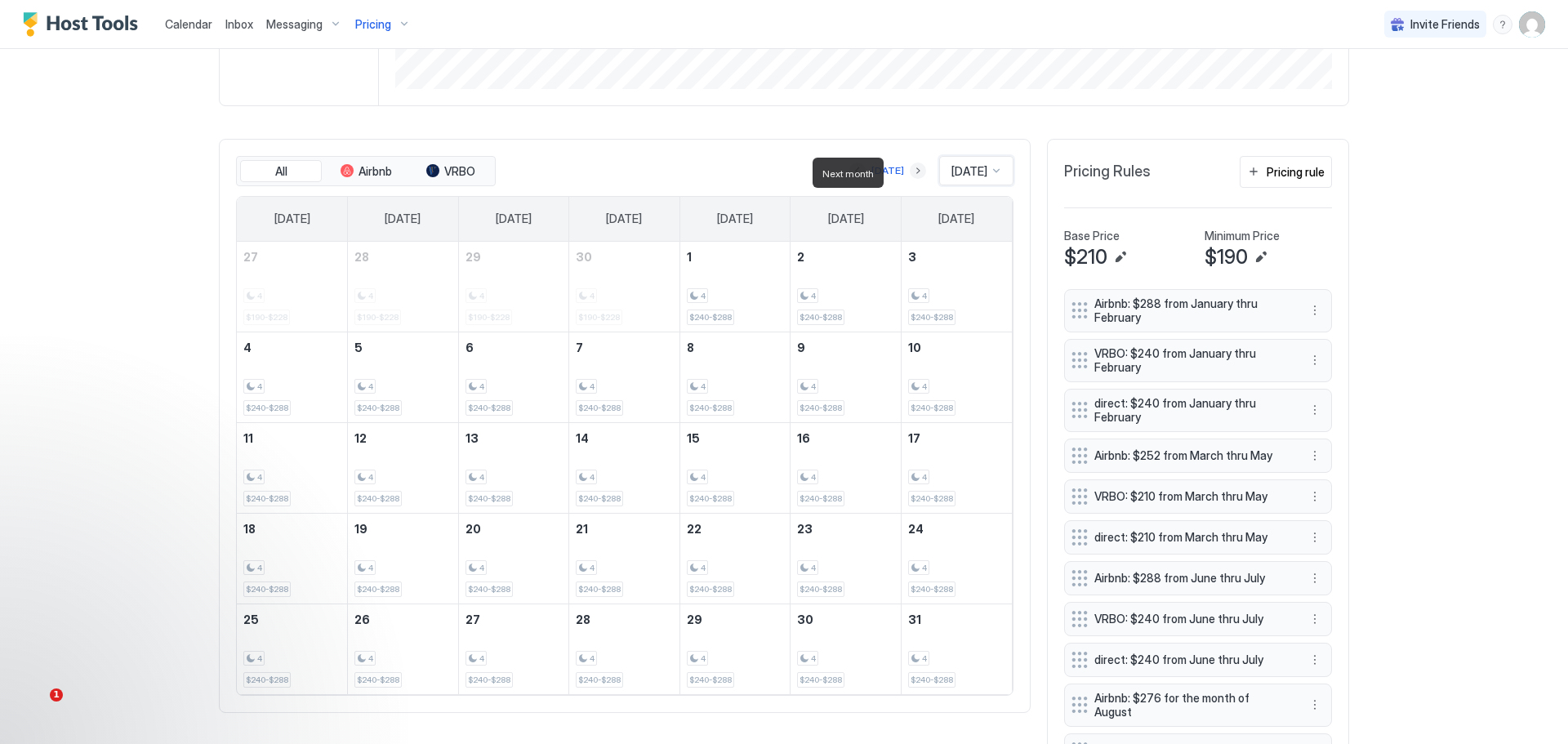
click at [910, 173] on button "Next month" at bounding box center [918, 171] width 16 height 16
click at [989, 173] on div at bounding box center [996, 171] width 13 height 13
click at [780, 176] on div "[DATE] 61 results available. Use Up and Down to choose options, press Enter to …" at bounding box center [756, 171] width 515 height 30
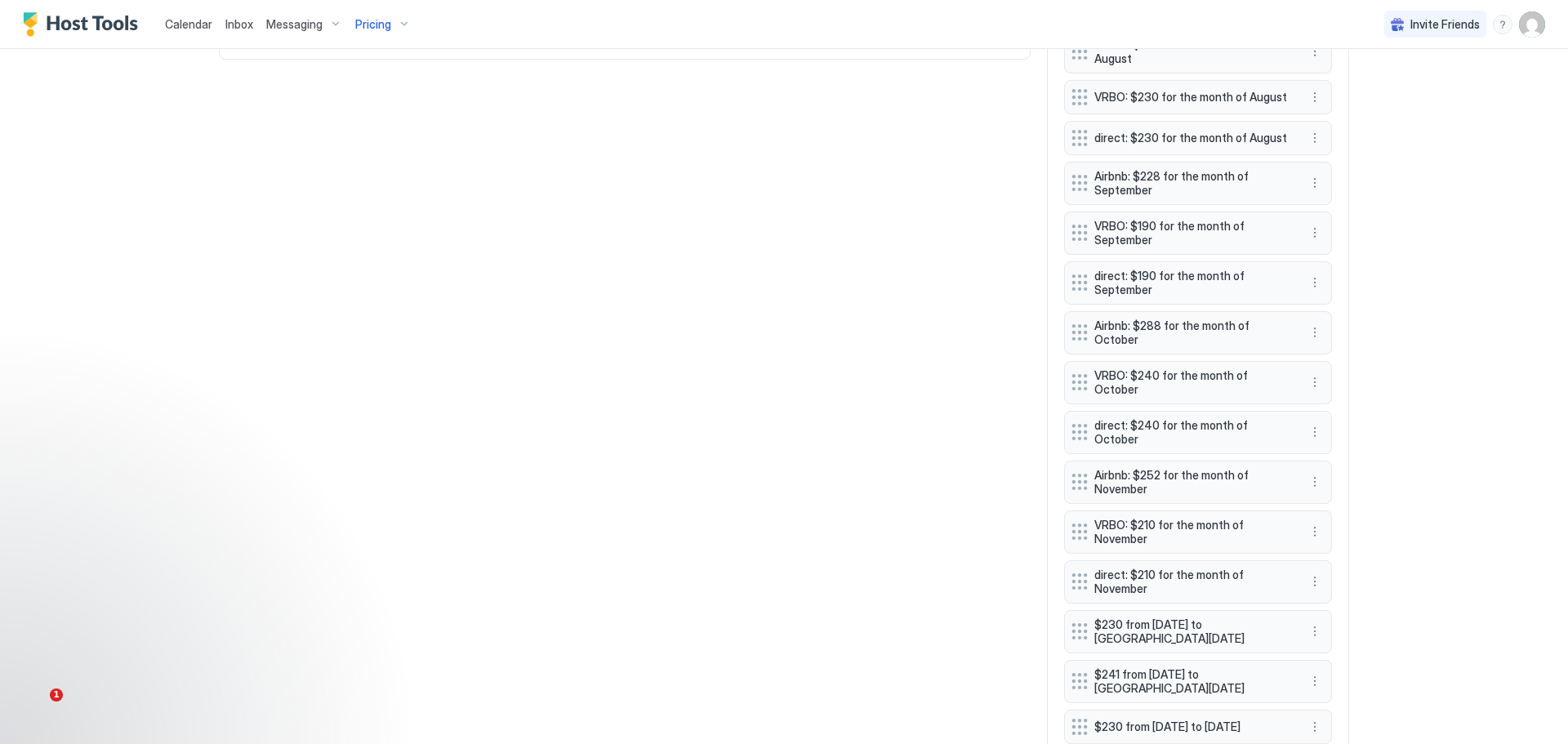
scroll to position [1135, 0]
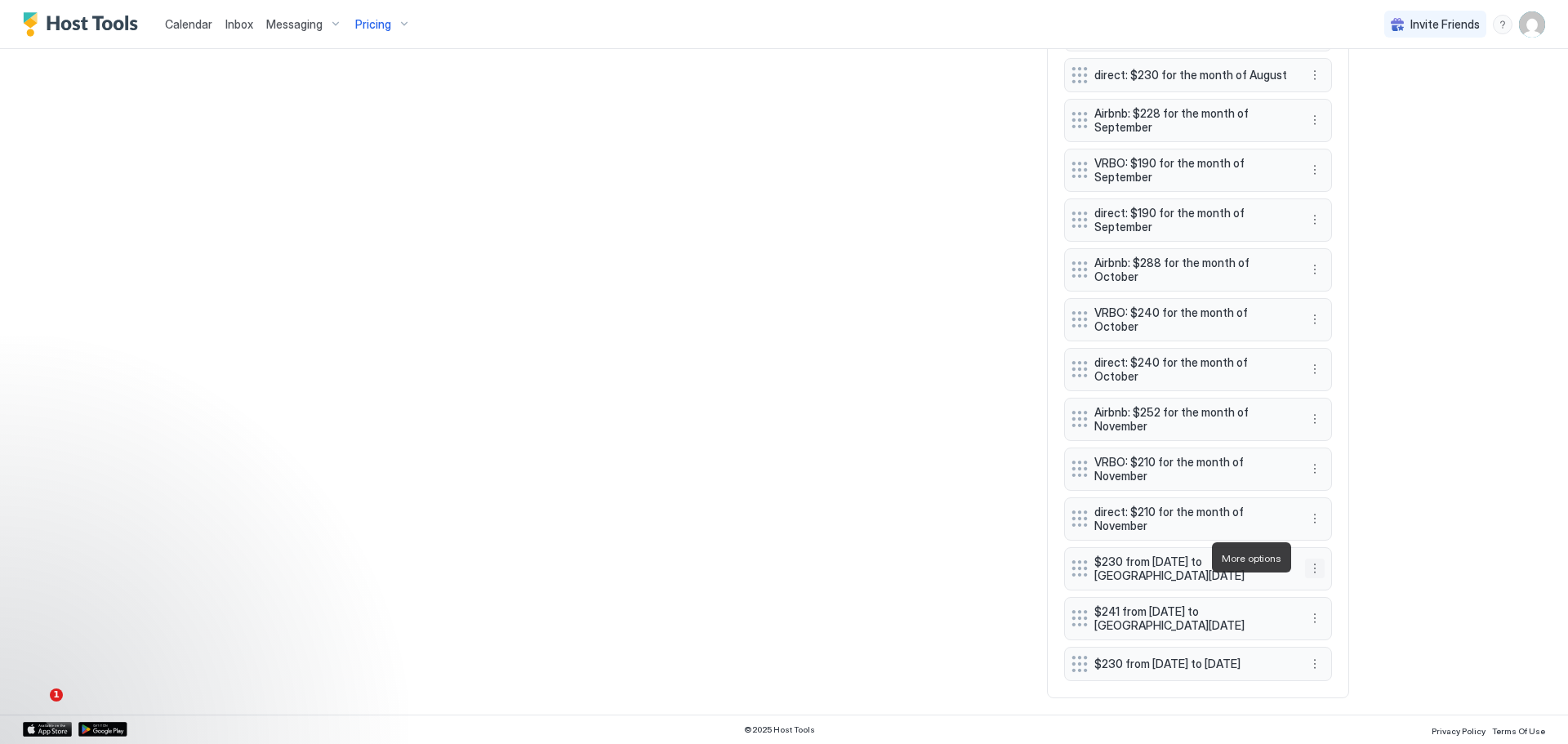
click at [1307, 559] on button "More options" at bounding box center [1315, 569] width 20 height 20
click at [1331, 580] on span "Edit" at bounding box center [1334, 583] width 18 height 13
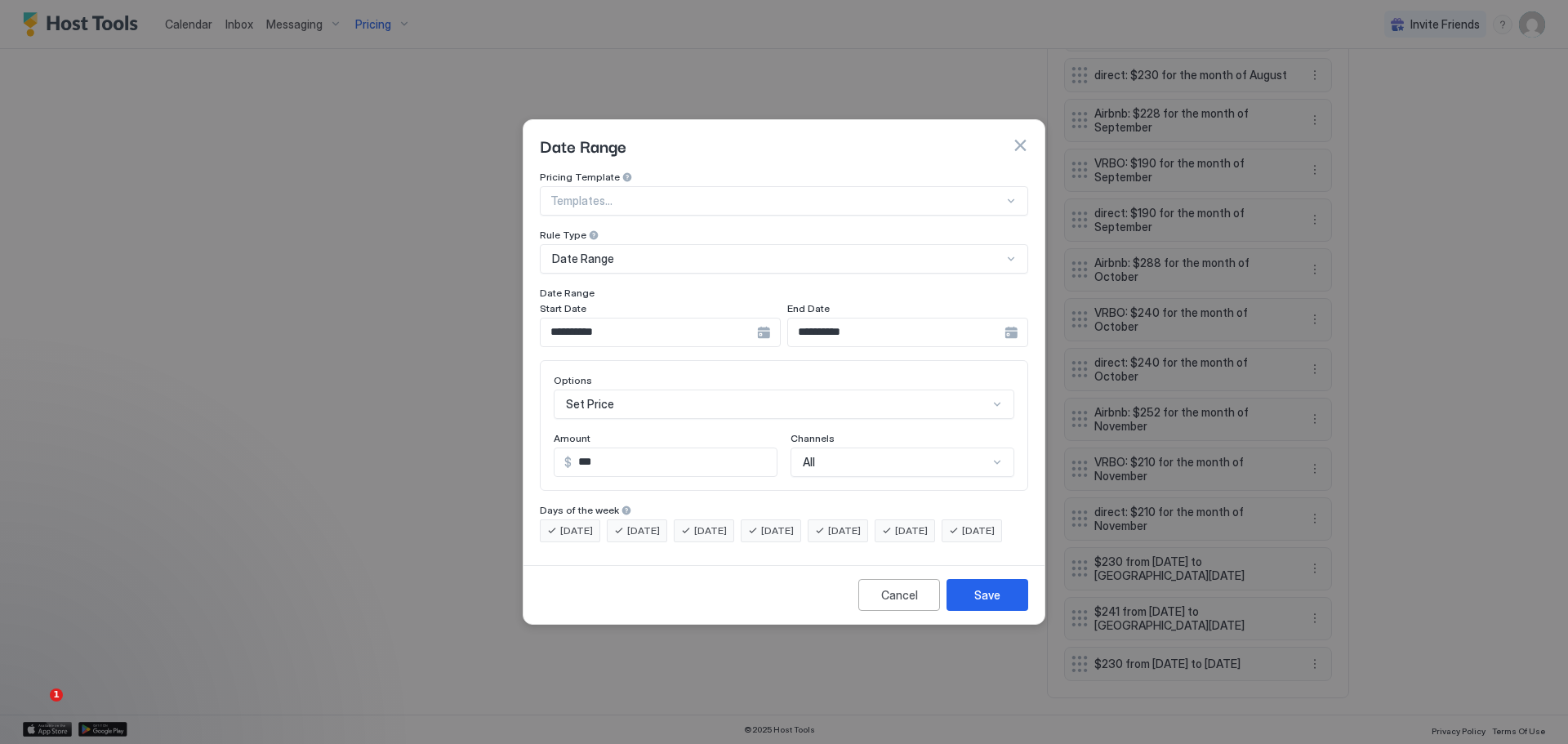
click at [1023, 137] on button "button" at bounding box center [1020, 145] width 16 height 16
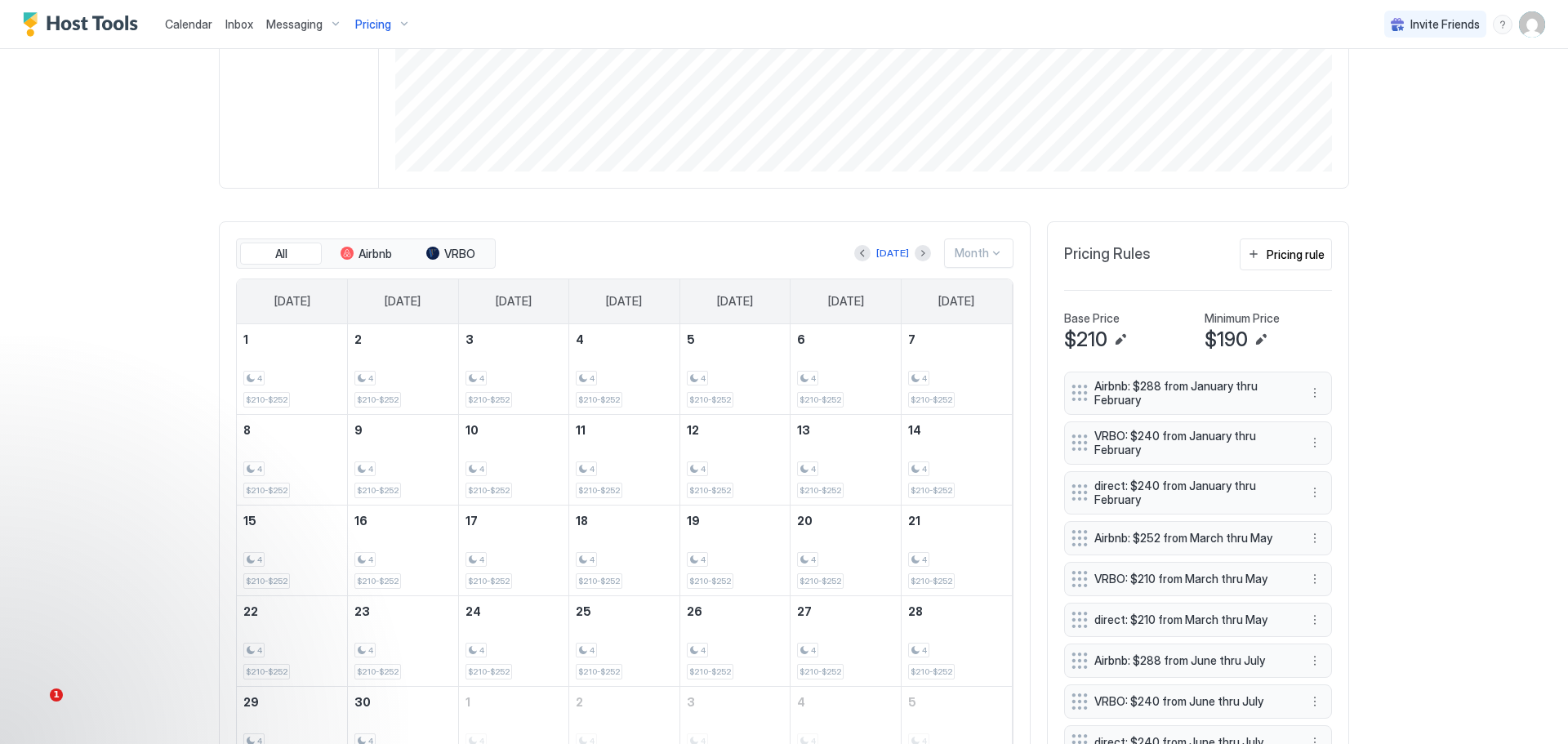
scroll to position [319, 0]
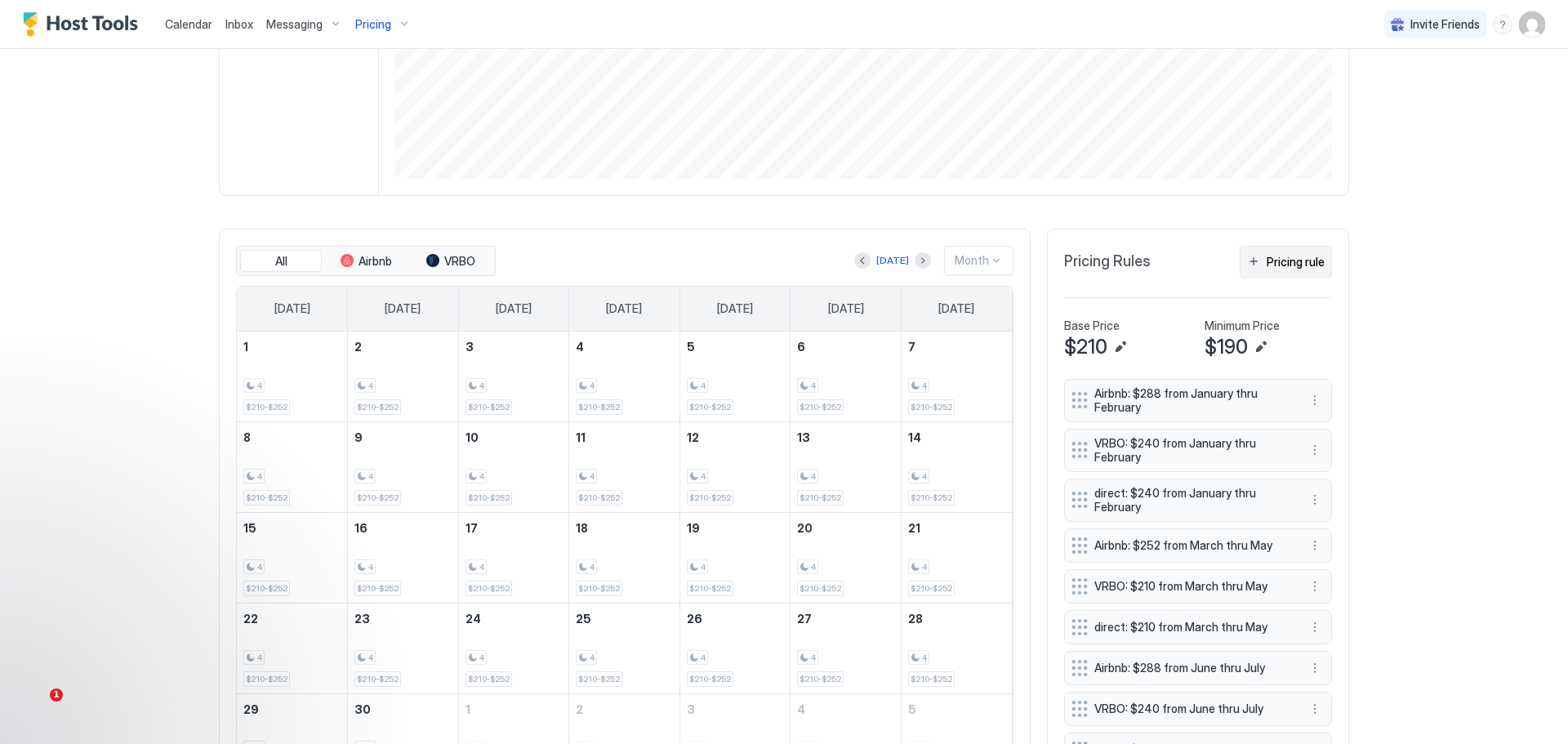
click at [1270, 267] on div "Pricing rule" at bounding box center [1295, 261] width 58 height 17
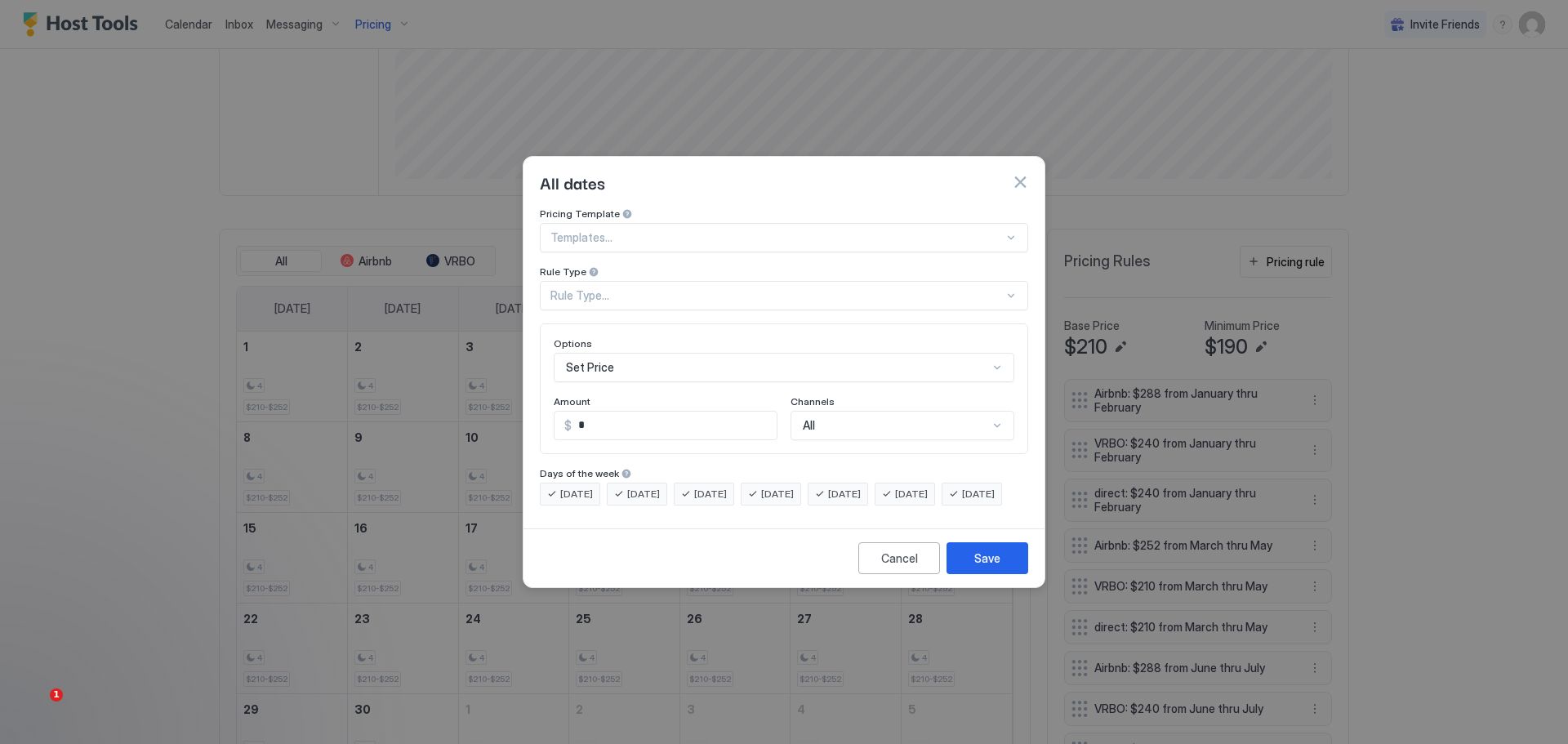
click at [625, 281] on div "Rule Type..." at bounding box center [784, 295] width 488 height 30
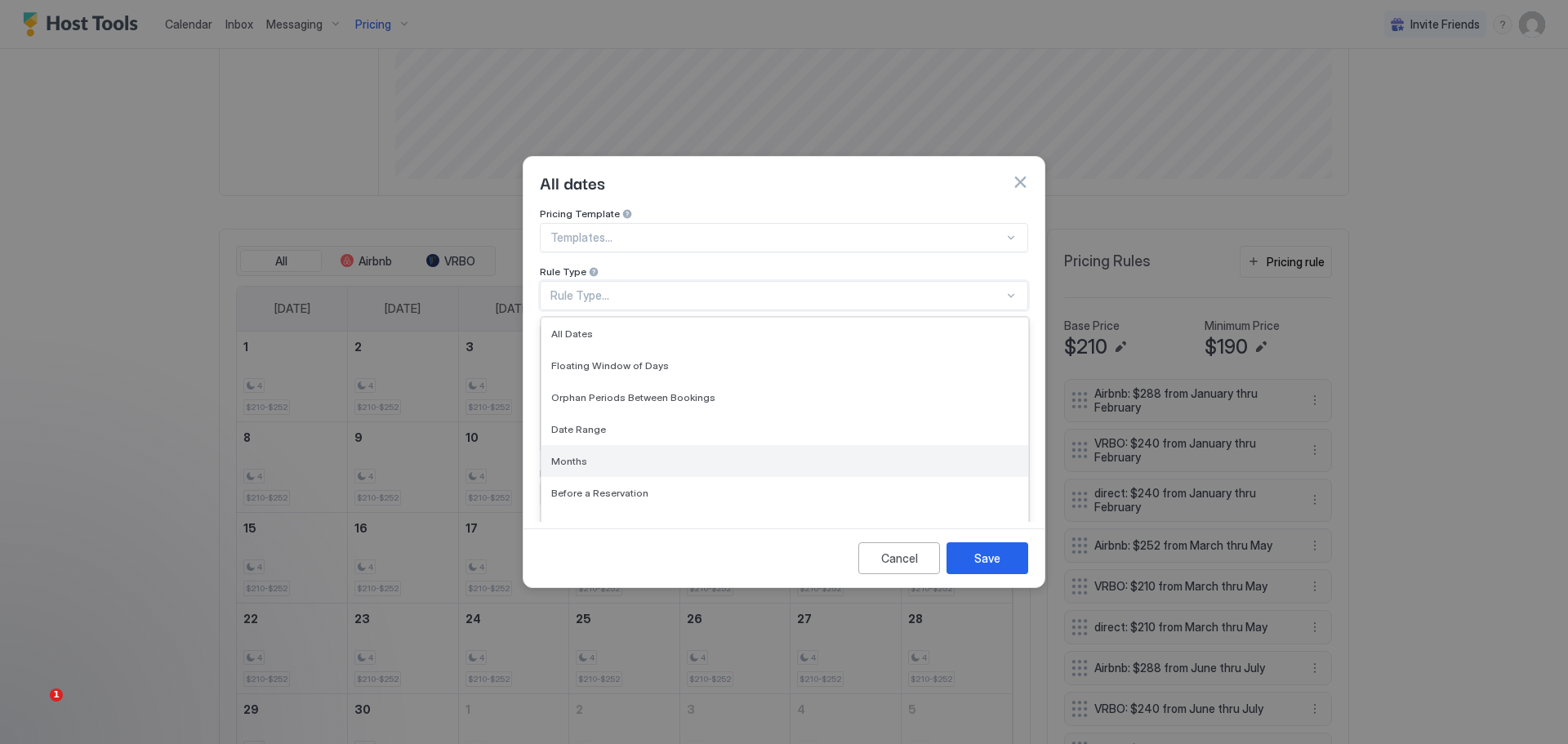
click at [568, 455] on span "Months" at bounding box center [570, 461] width 36 height 13
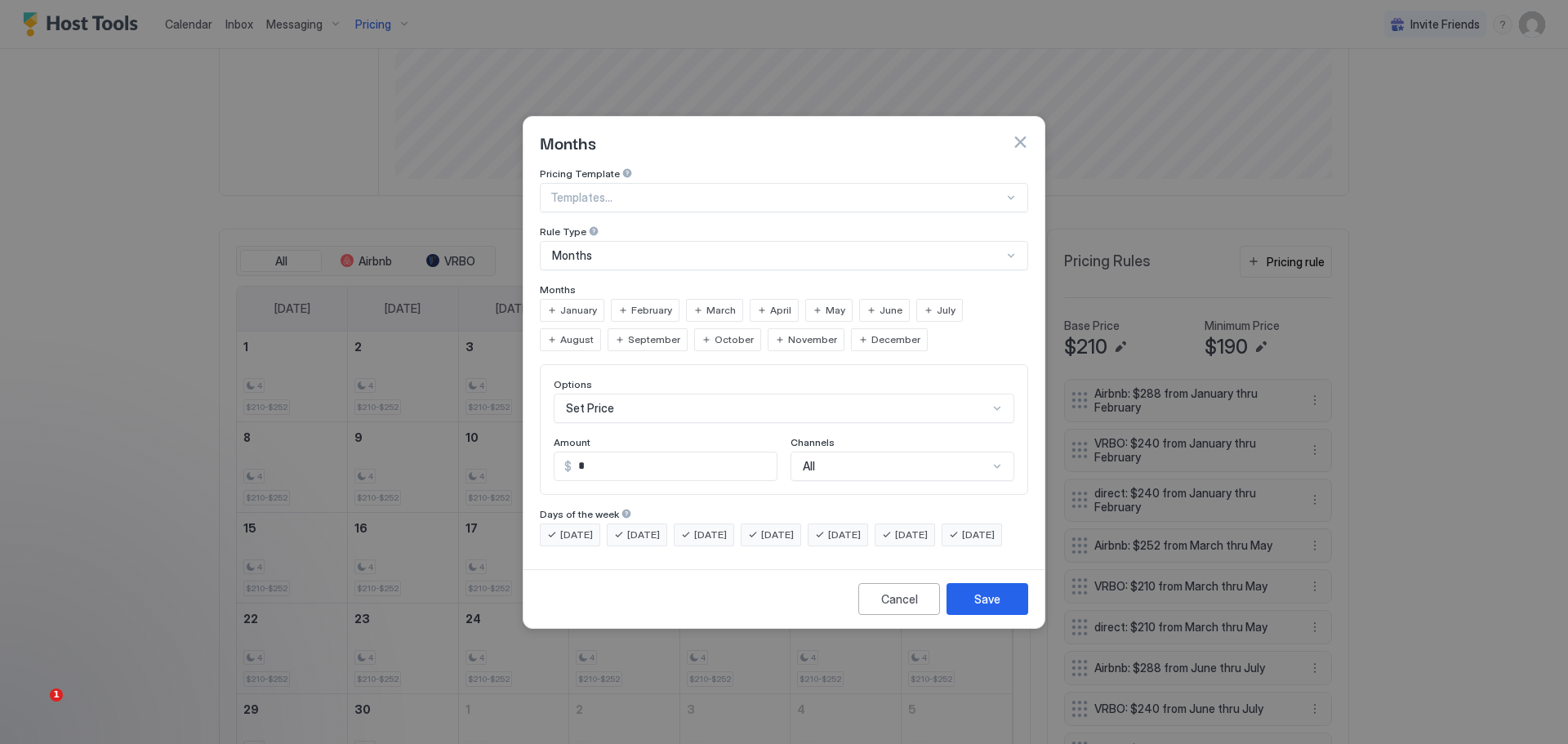
click at [871, 333] on span "December" at bounding box center [895, 340] width 49 height 14
click at [653, 241] on div "Months" at bounding box center [784, 256] width 488 height 30
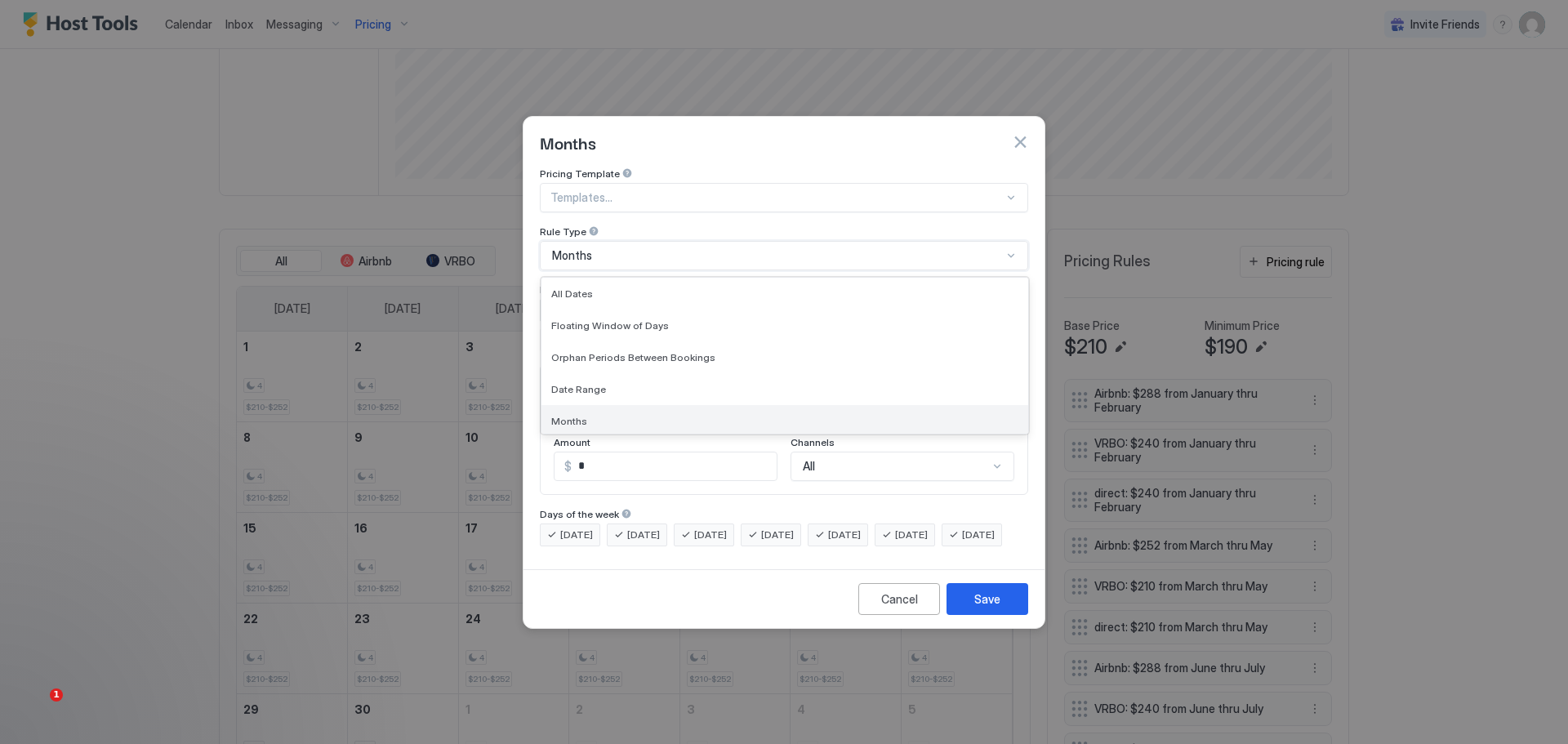
click at [565, 415] on span "Months" at bounding box center [570, 421] width 36 height 13
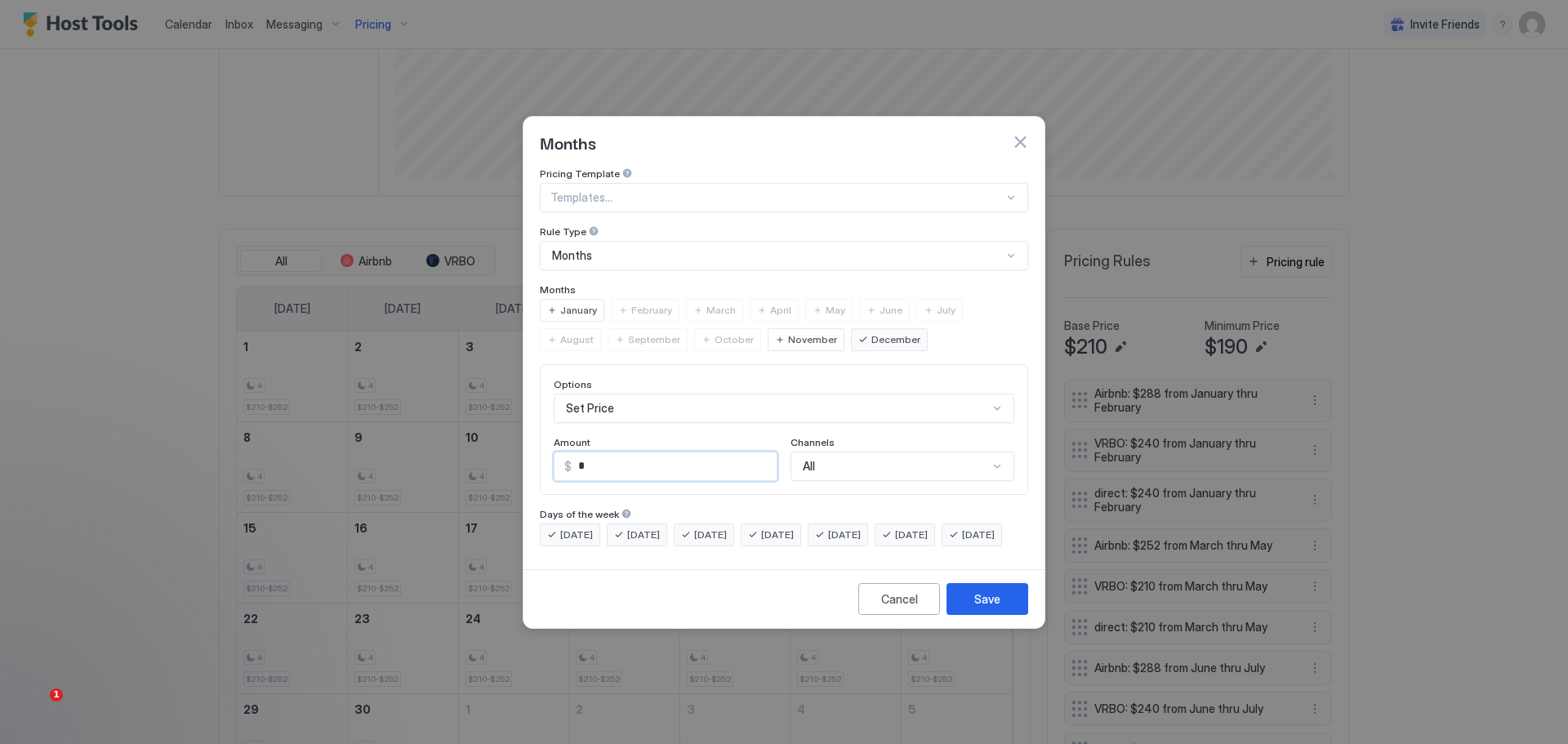
drag, startPoint x: 598, startPoint y: 455, endPoint x: 578, endPoint y: 458, distance: 20.2
click at [578, 458] on input "*" at bounding box center [674, 466] width 205 height 28
type input "***"
click at [857, 442] on div "Options Set Price Amount $ *** Channels All" at bounding box center [784, 430] width 488 height 131
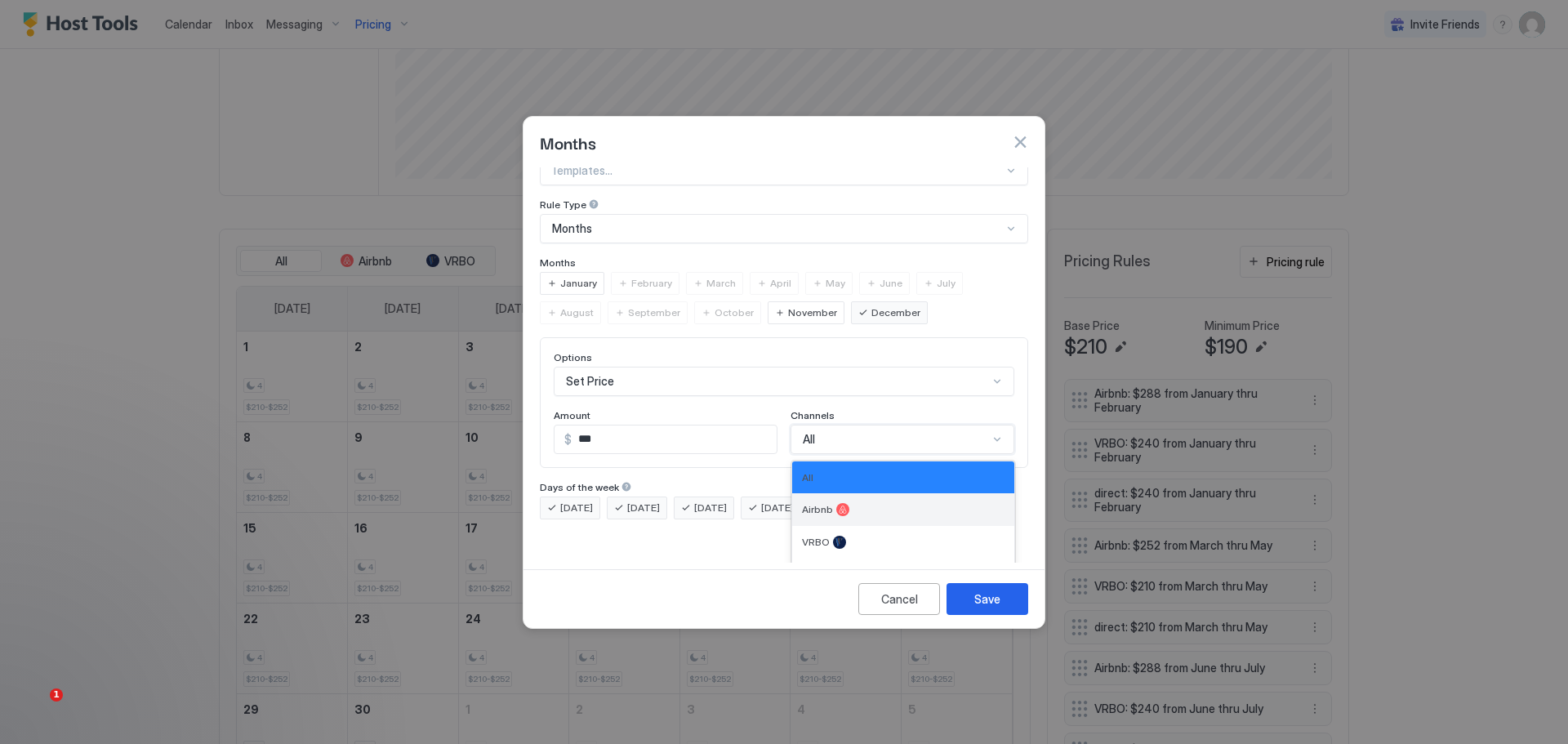
click at [841, 503] on div "Airbnb" at bounding box center [903, 510] width 203 height 13
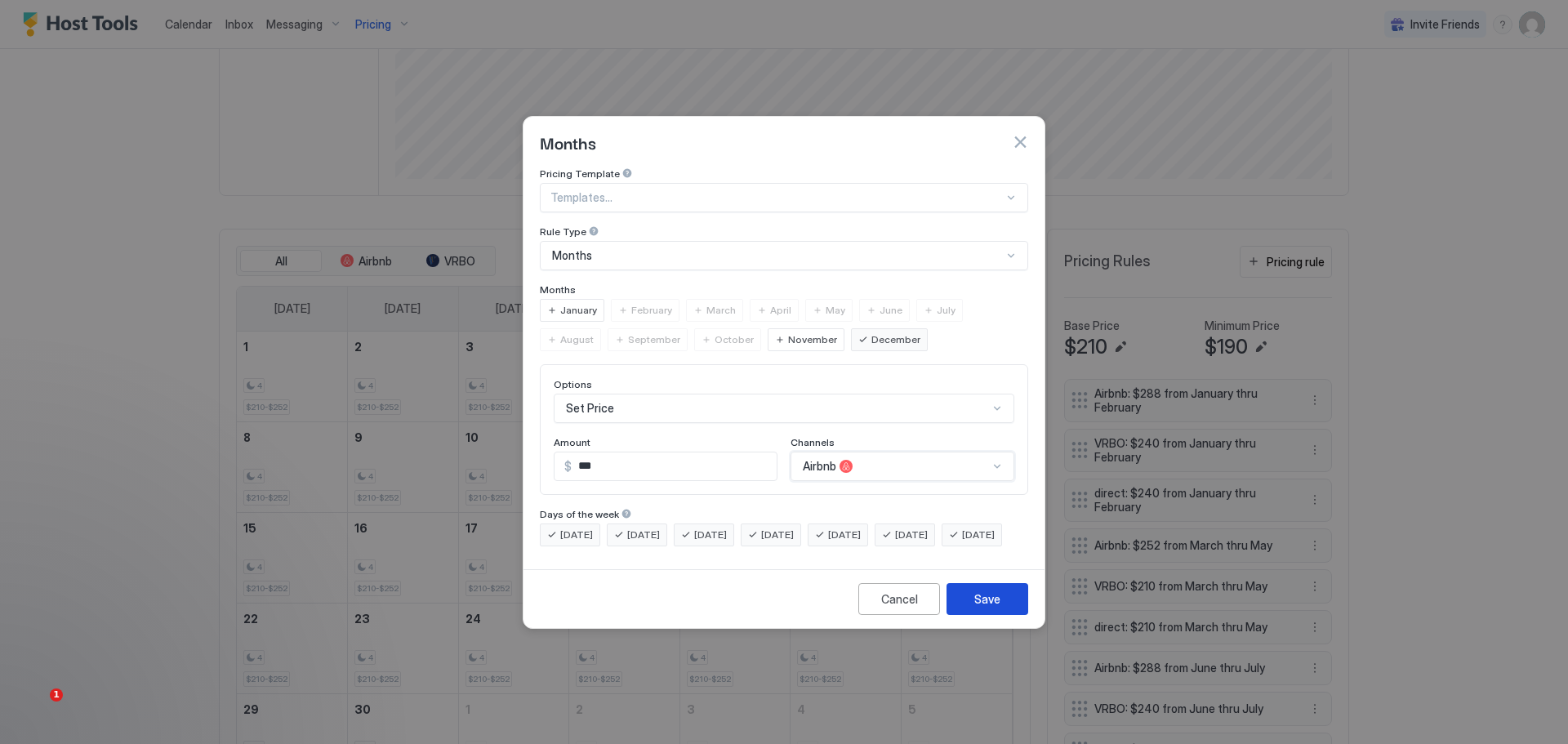
click at [981, 608] on div "Save" at bounding box center [987, 599] width 26 height 17
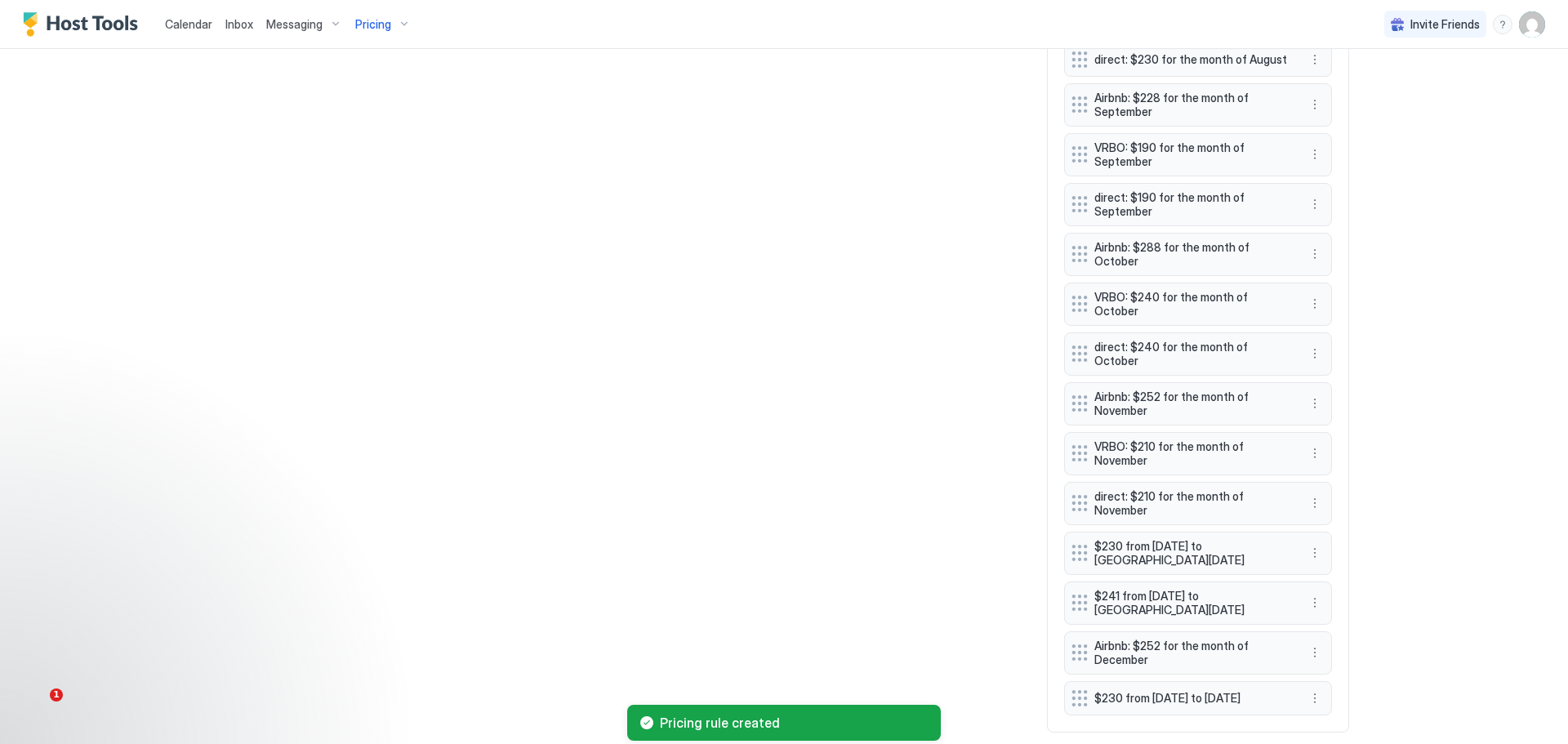
scroll to position [1186, 0]
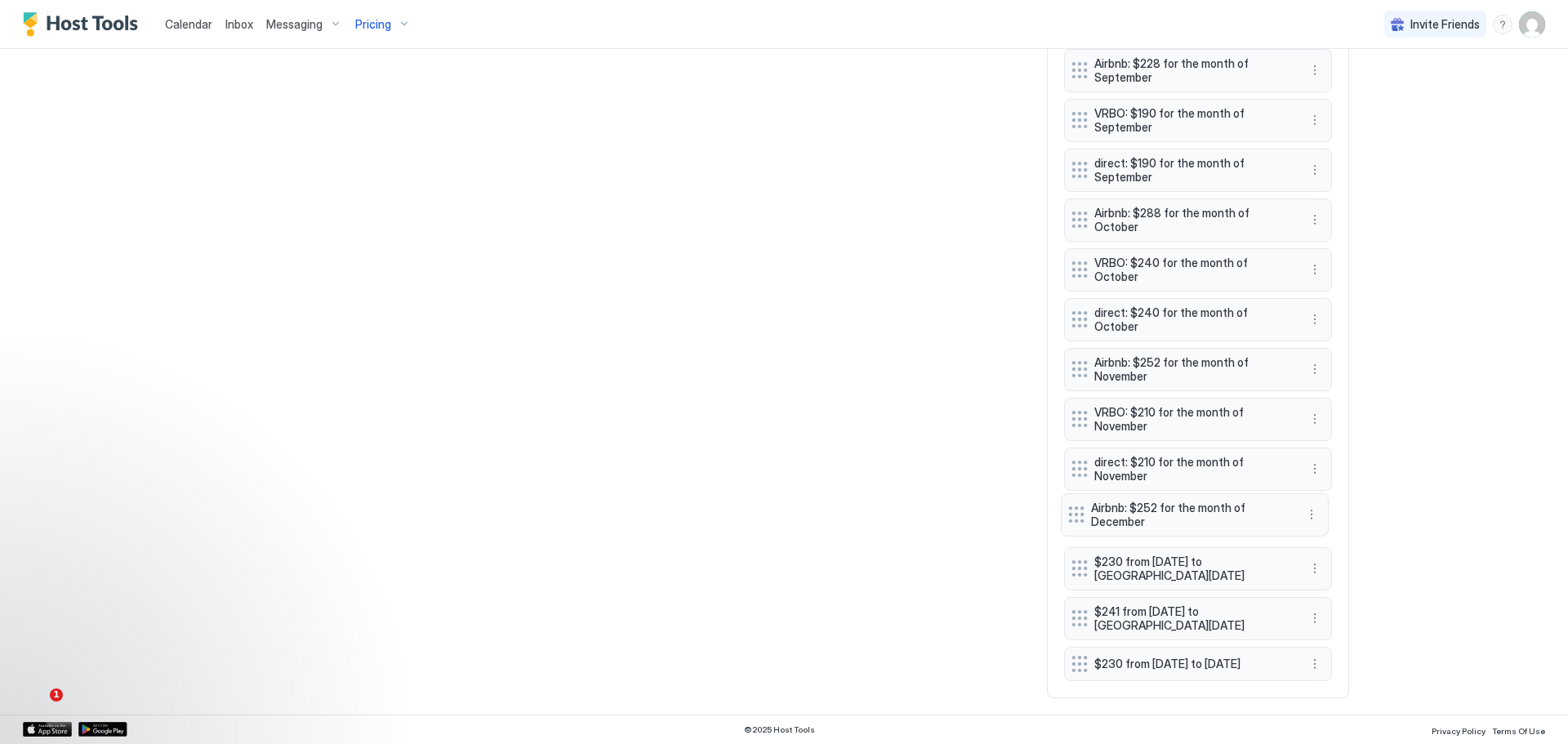
drag, startPoint x: 1173, startPoint y: 601, endPoint x: 1171, endPoint y: 497, distance: 104.0
click at [1171, 501] on span "Airbnb: $252 for the month of December" at bounding box center [1188, 515] width 195 height 29
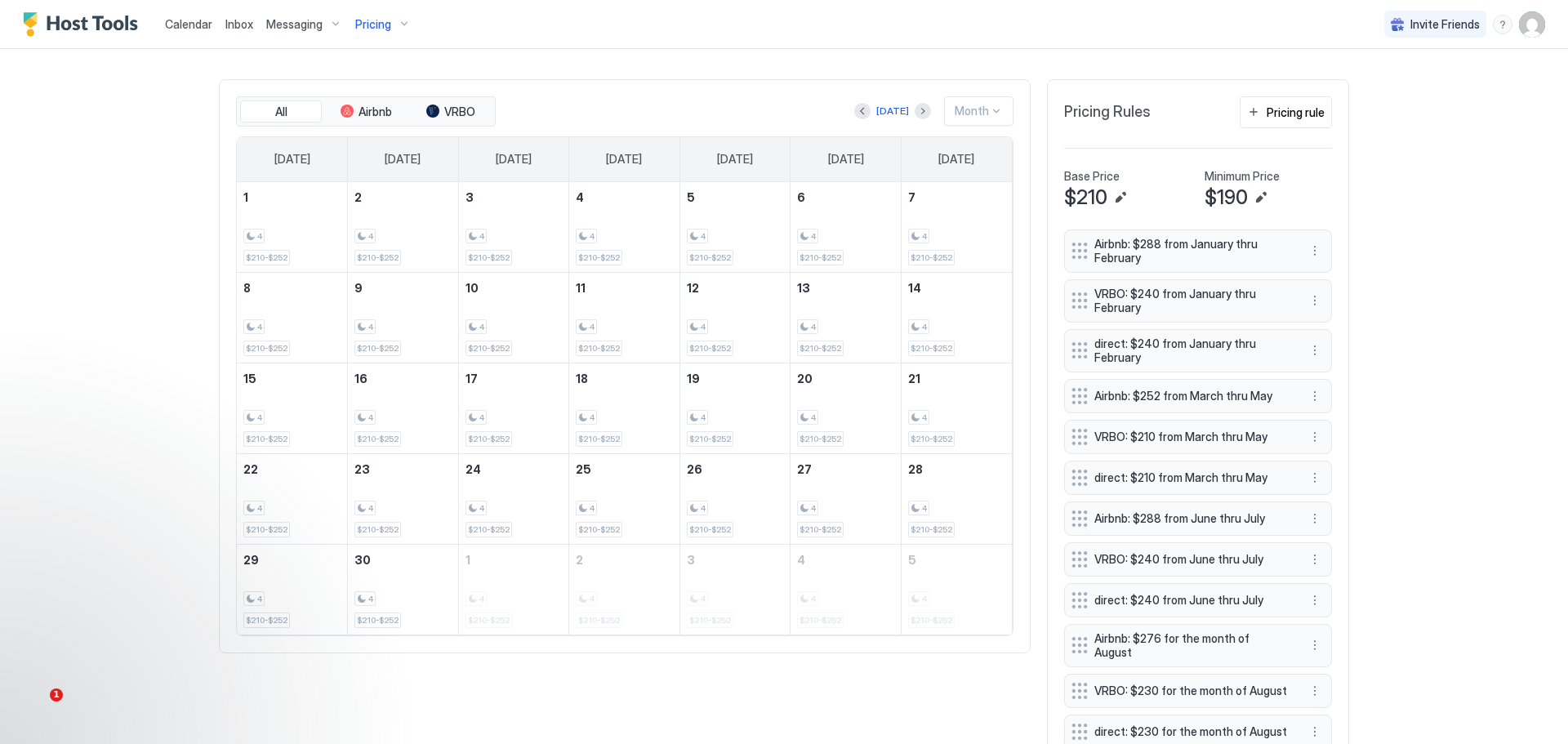
scroll to position [369, 0]
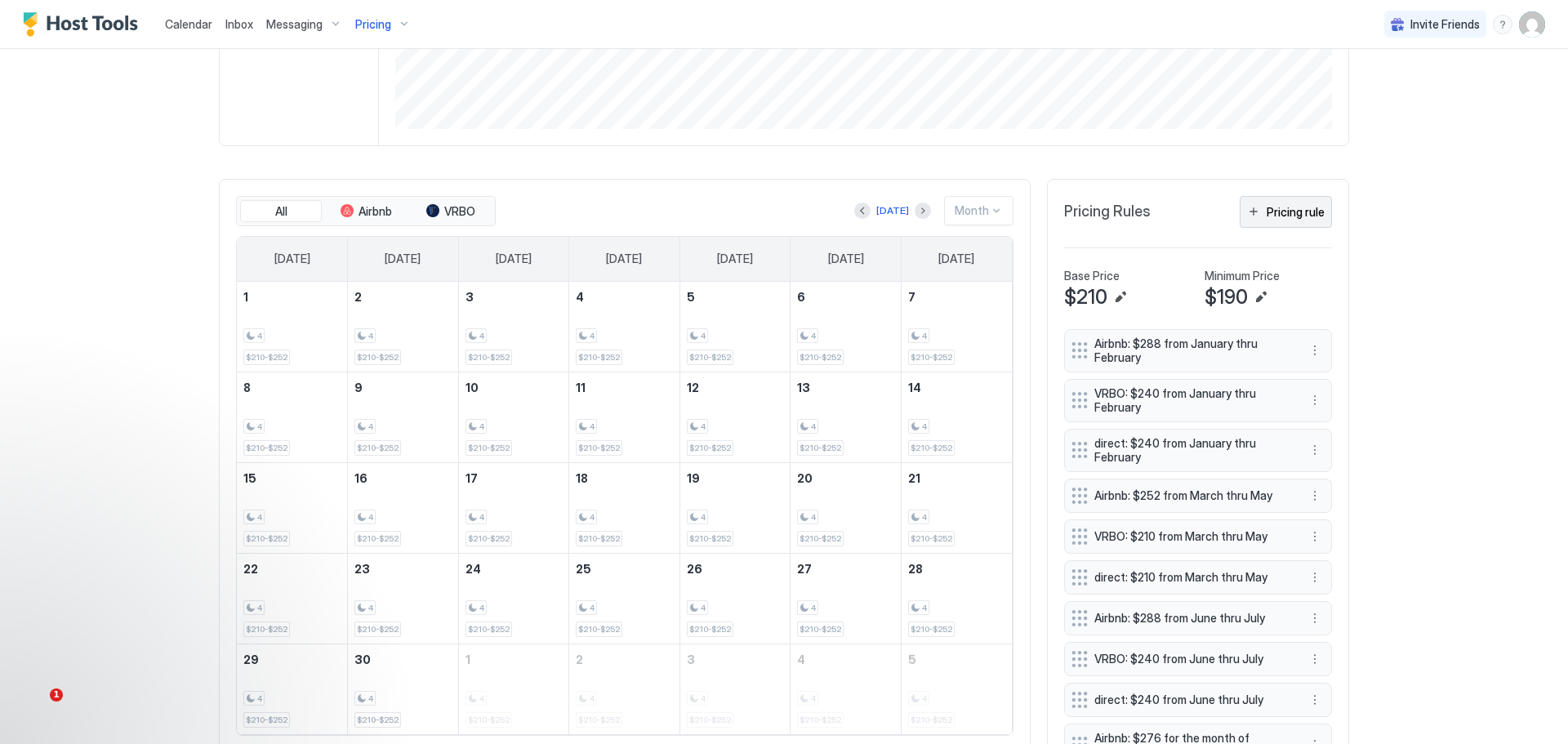
click at [1294, 206] on div "Pricing rule" at bounding box center [1295, 212] width 58 height 17
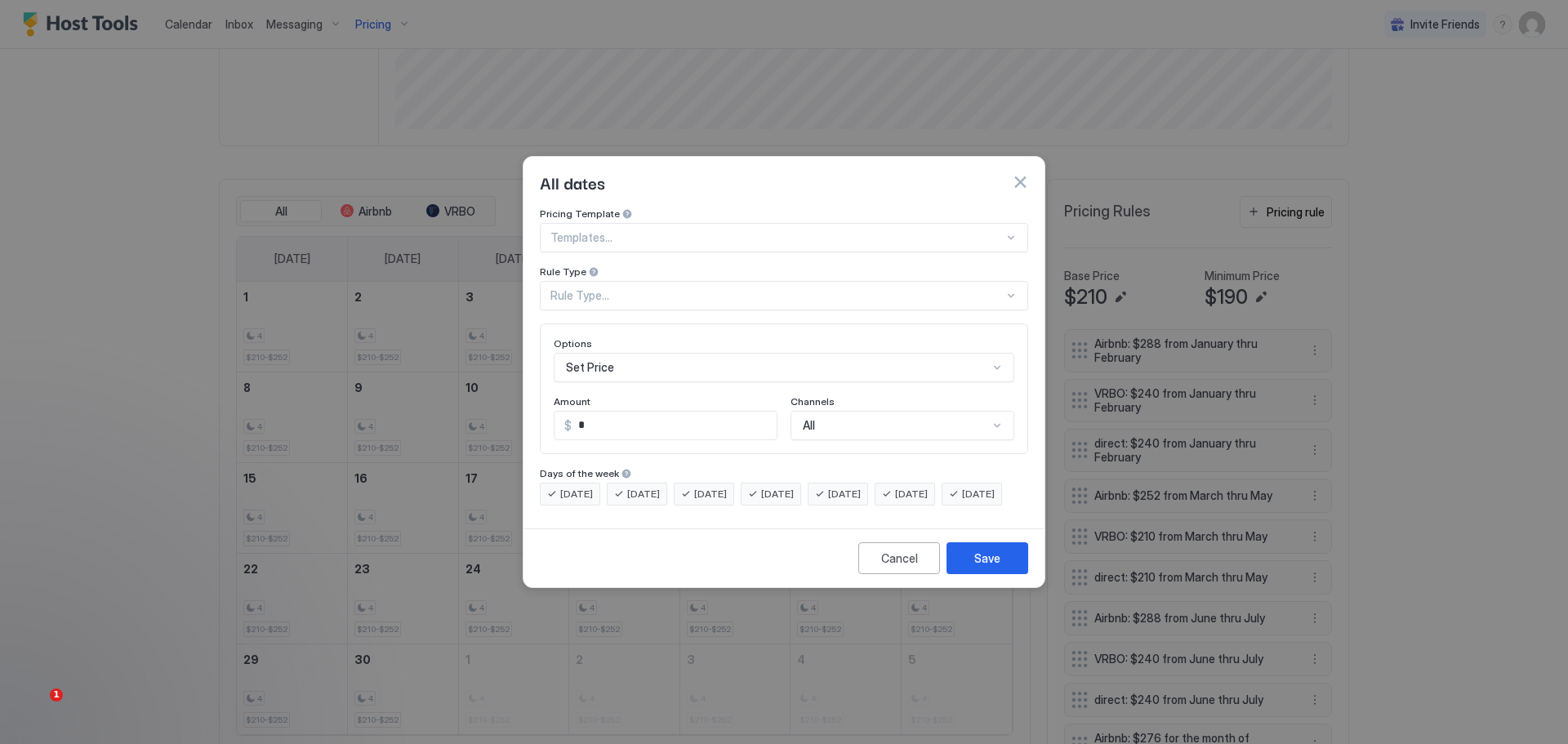
click at [793, 288] on div "Rule Type..." at bounding box center [777, 295] width 453 height 14
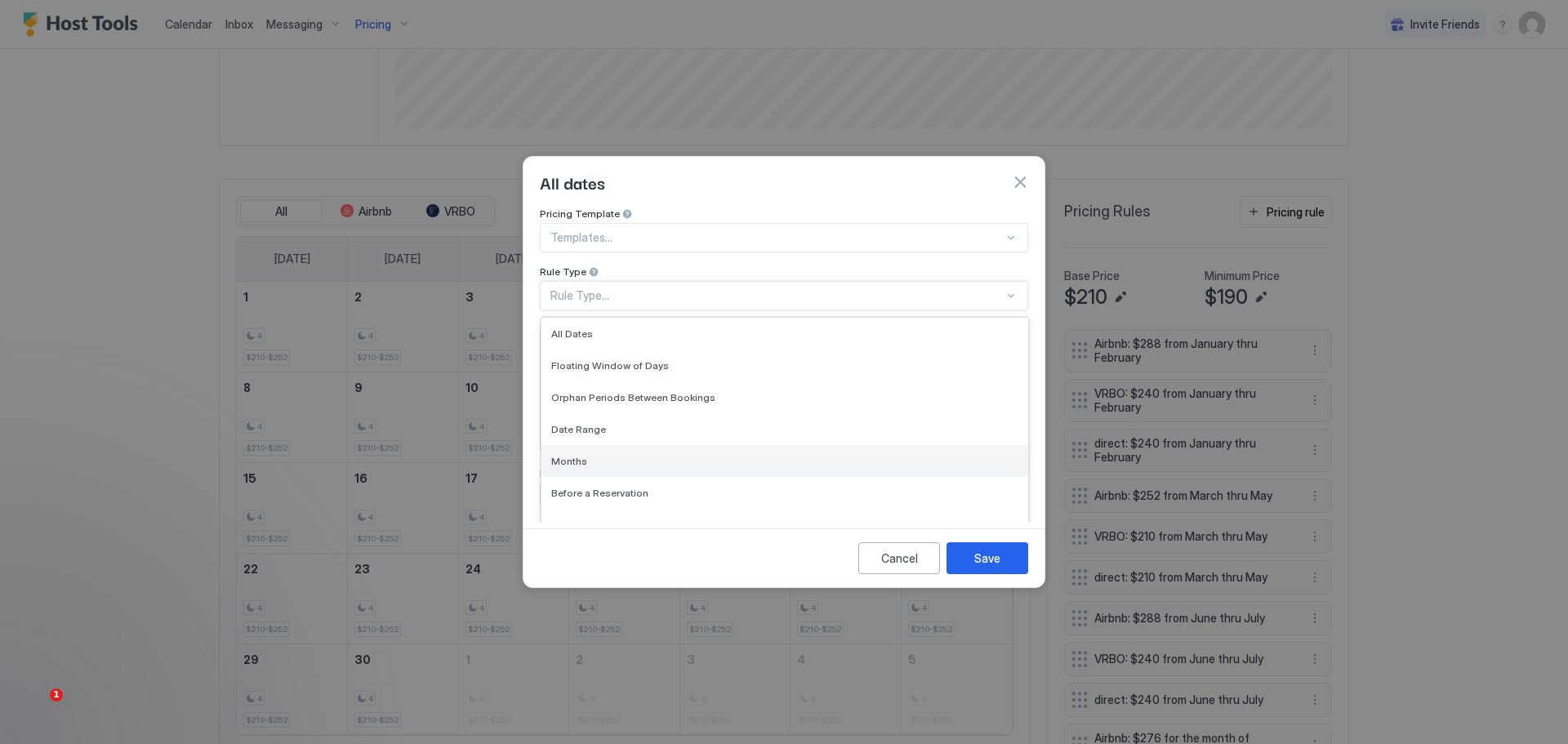
click at [566, 455] on span "Months" at bounding box center [570, 461] width 36 height 13
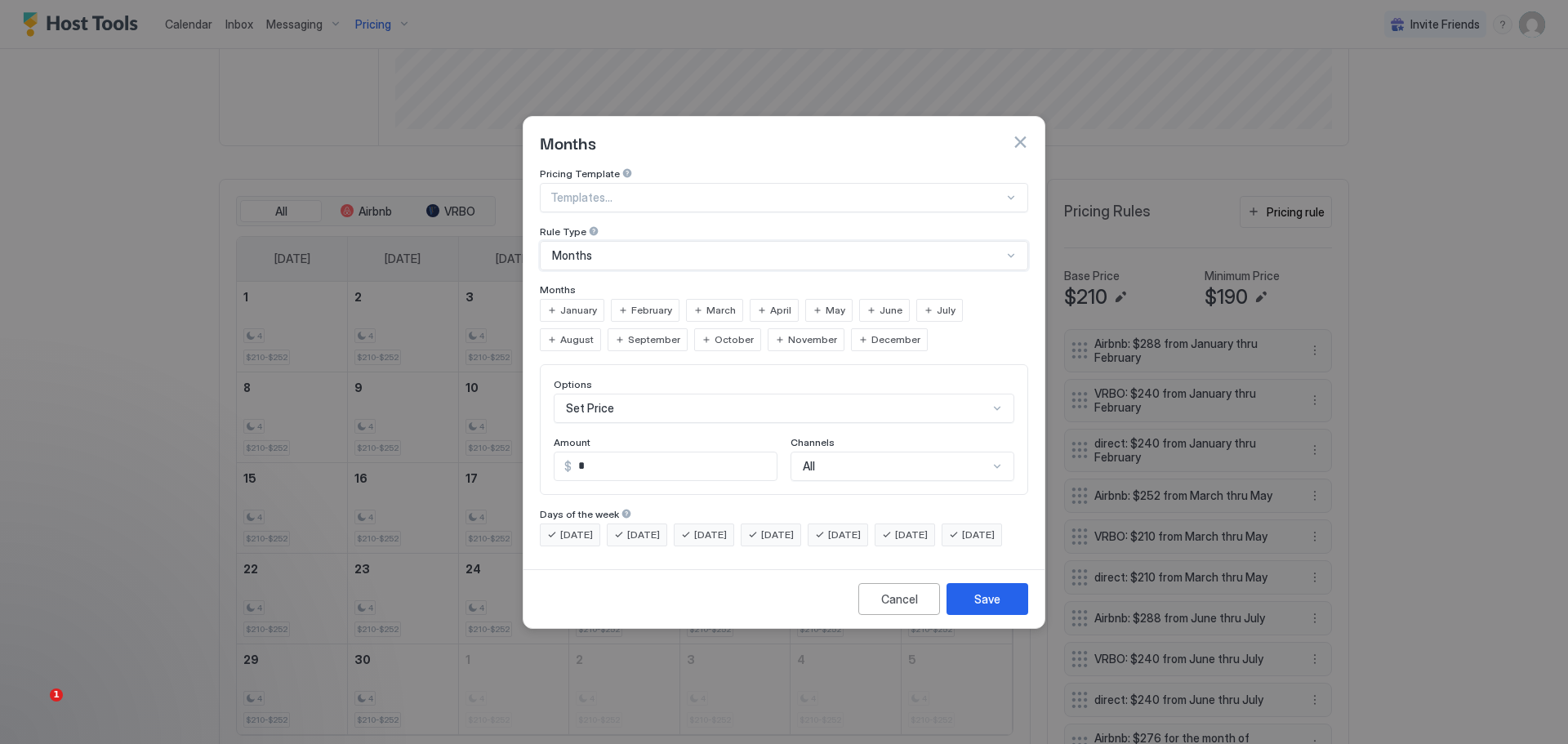
click at [871, 333] on span "December" at bounding box center [895, 340] width 49 height 14
drag, startPoint x: 583, startPoint y: 454, endPoint x: 563, endPoint y: 453, distance: 20.0
click at [563, 453] on div "$ *" at bounding box center [665, 466] width 223 height 30
type input "***"
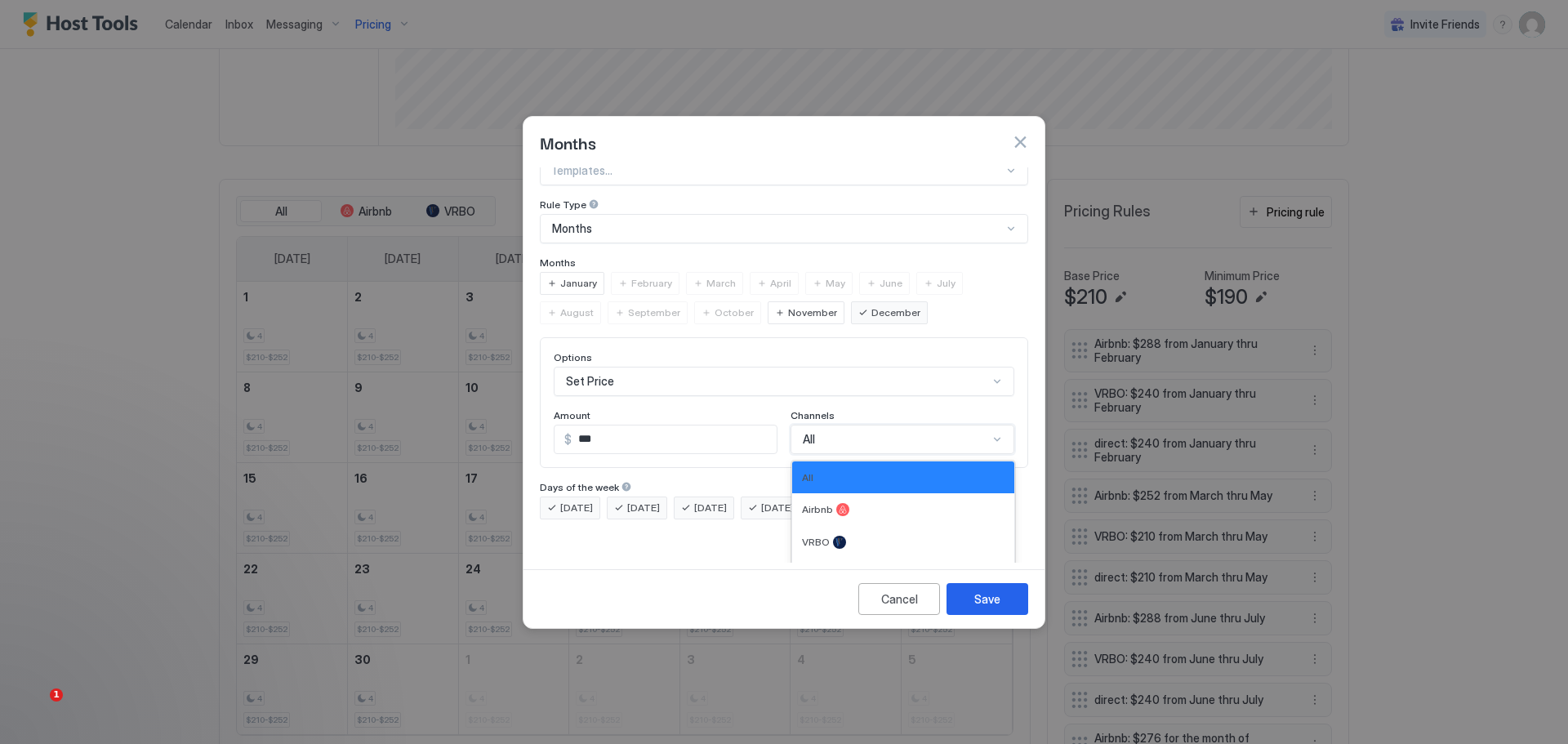
click at [815, 443] on div "Options Set Price Amount $ *** Channels 4 results available. Use Up and Down to…" at bounding box center [784, 403] width 488 height 131
click at [834, 536] on div at bounding box center [840, 542] width 13 height 13
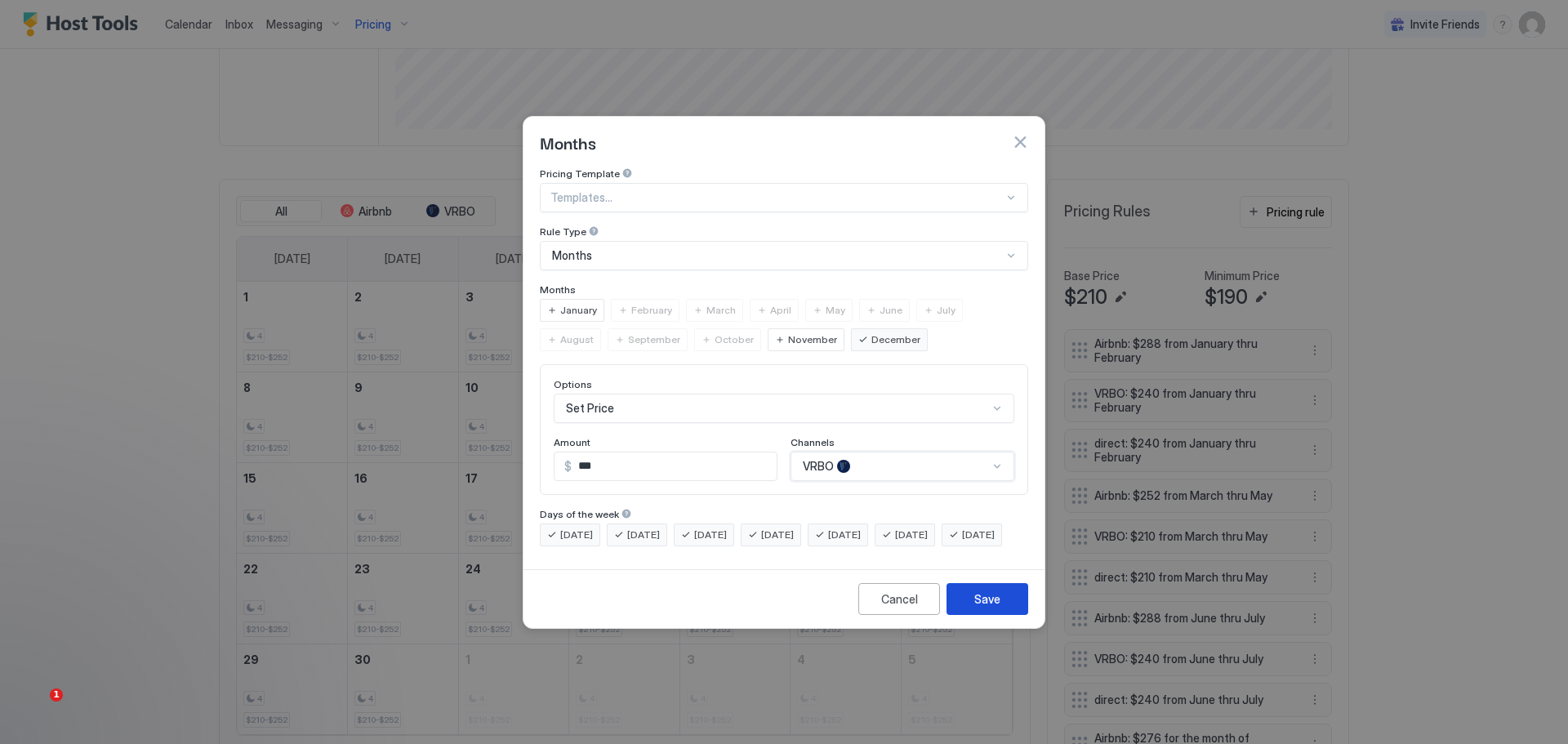
click at [994, 608] on div "Save" at bounding box center [987, 599] width 26 height 17
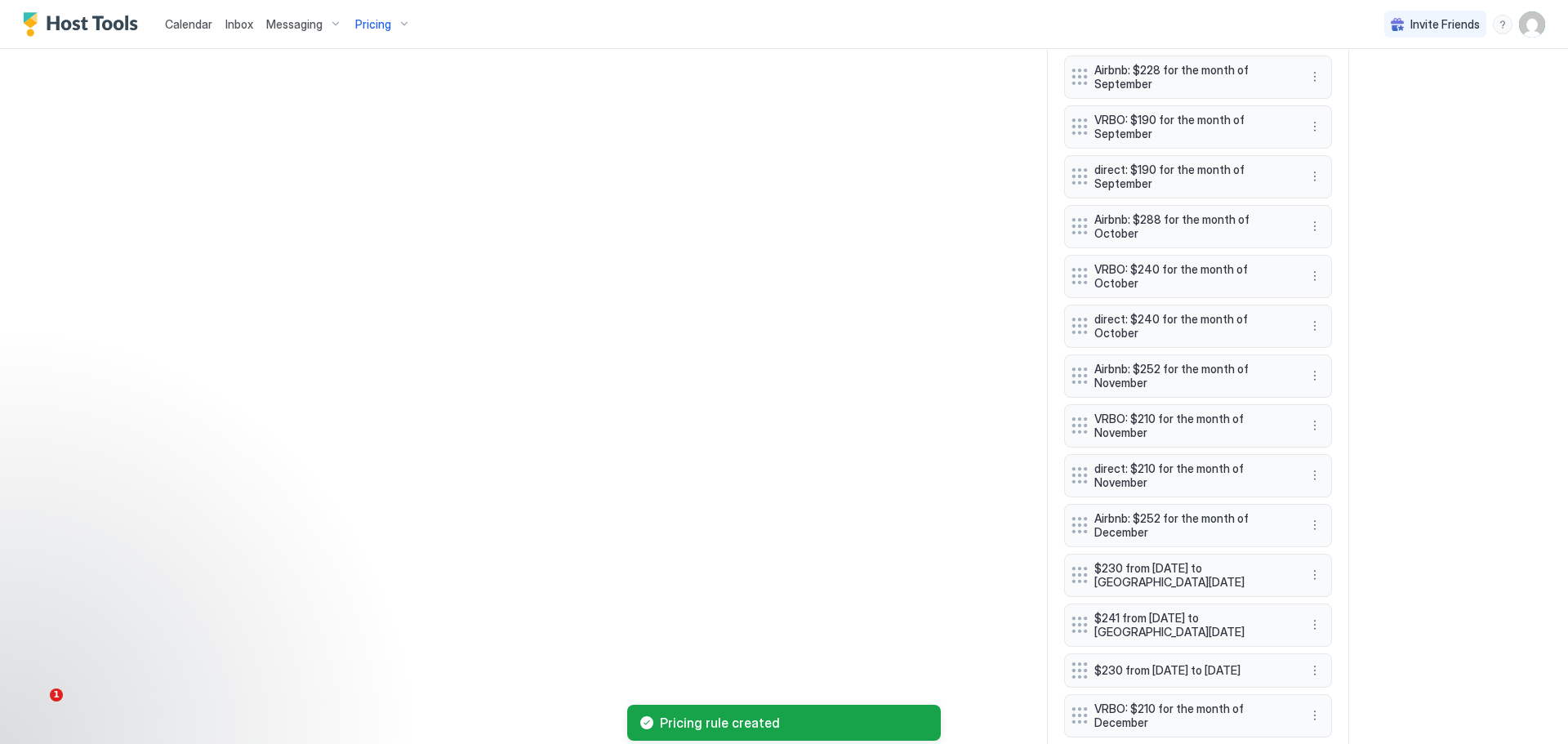
scroll to position [1236, 0]
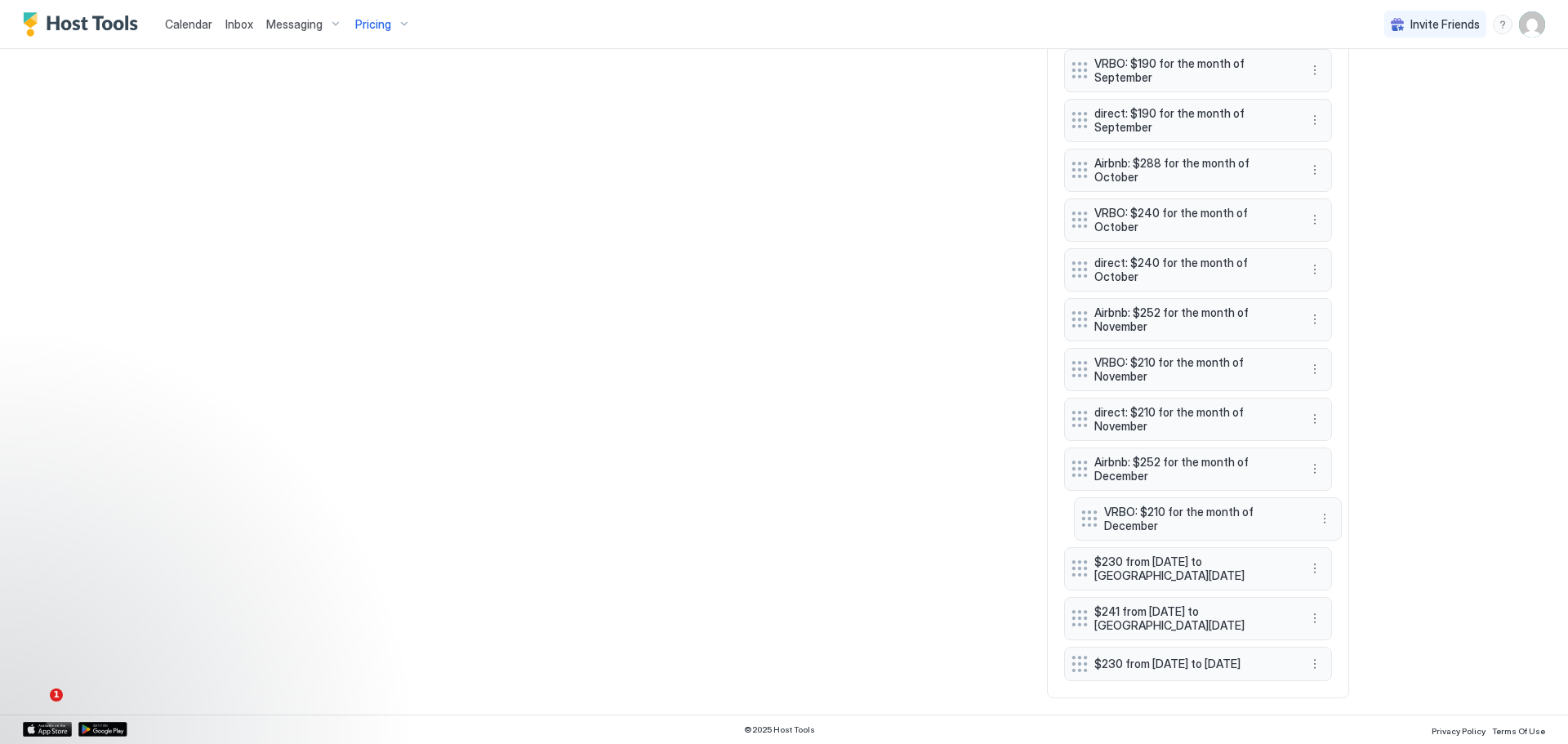
drag, startPoint x: 1143, startPoint y: 652, endPoint x: 1153, endPoint y: 512, distance: 140.4
click at [1153, 512] on span "VRBO: $210 for the month of December" at bounding box center [1201, 520] width 195 height 29
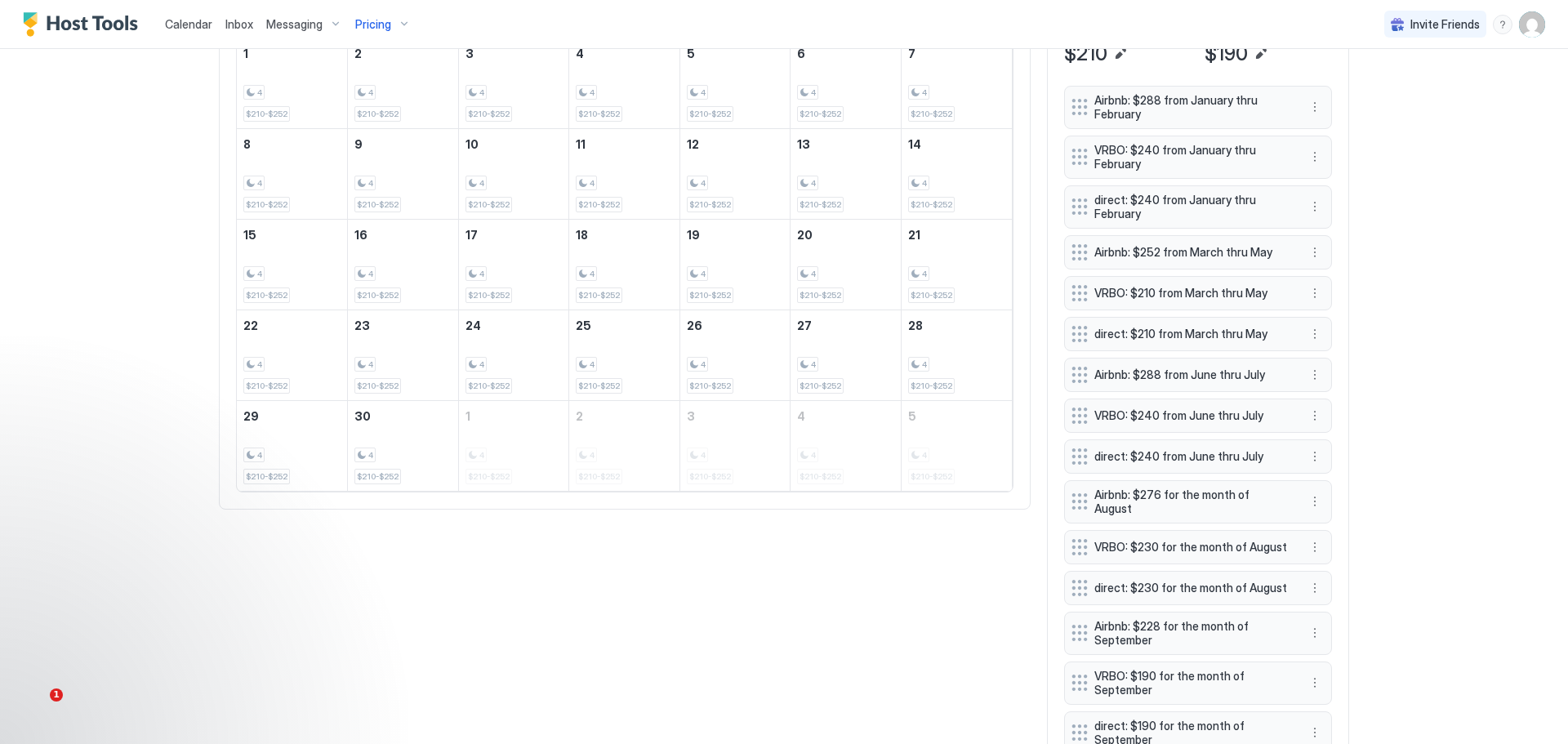
scroll to position [337, 0]
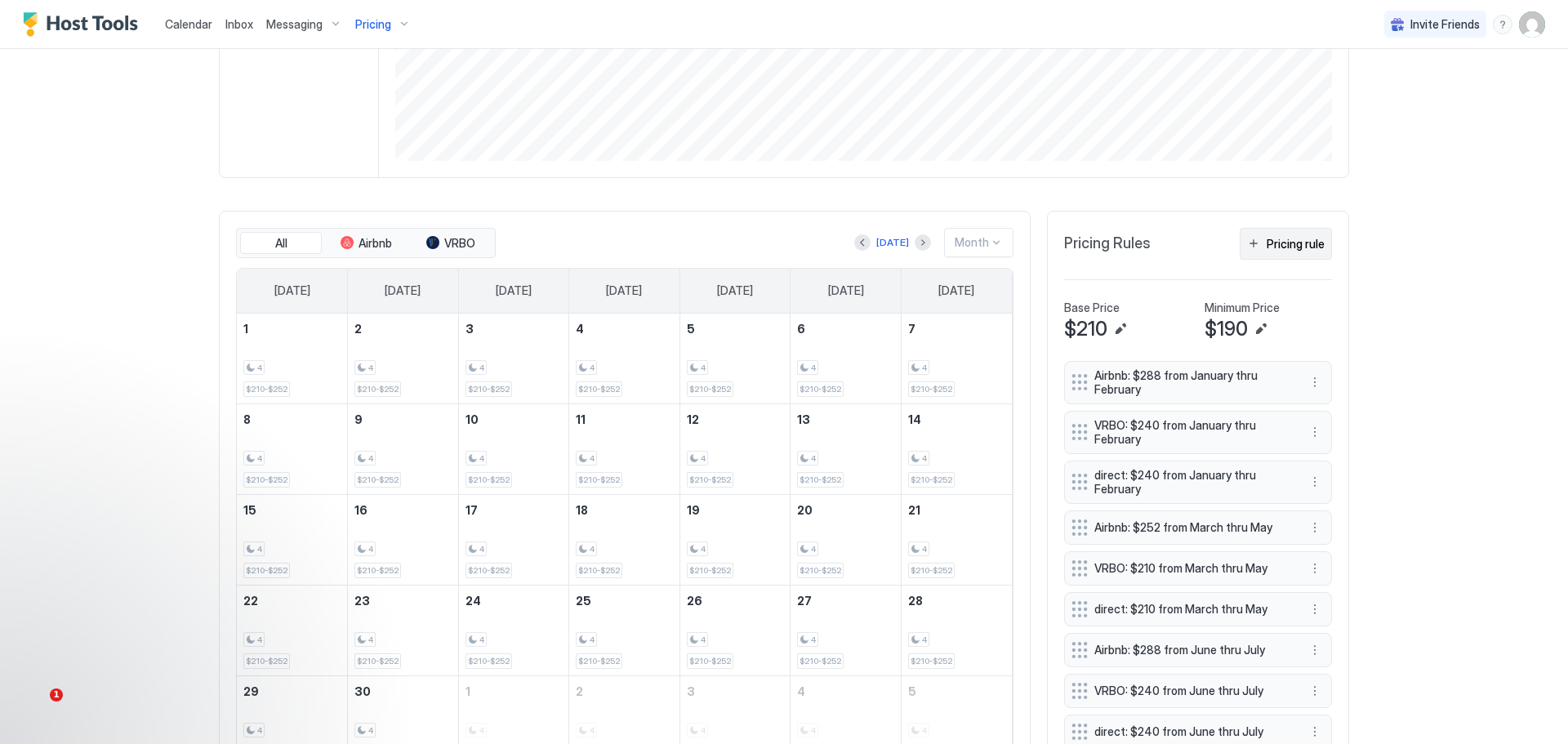
click at [1287, 247] on div "Pricing rule" at bounding box center [1295, 243] width 58 height 17
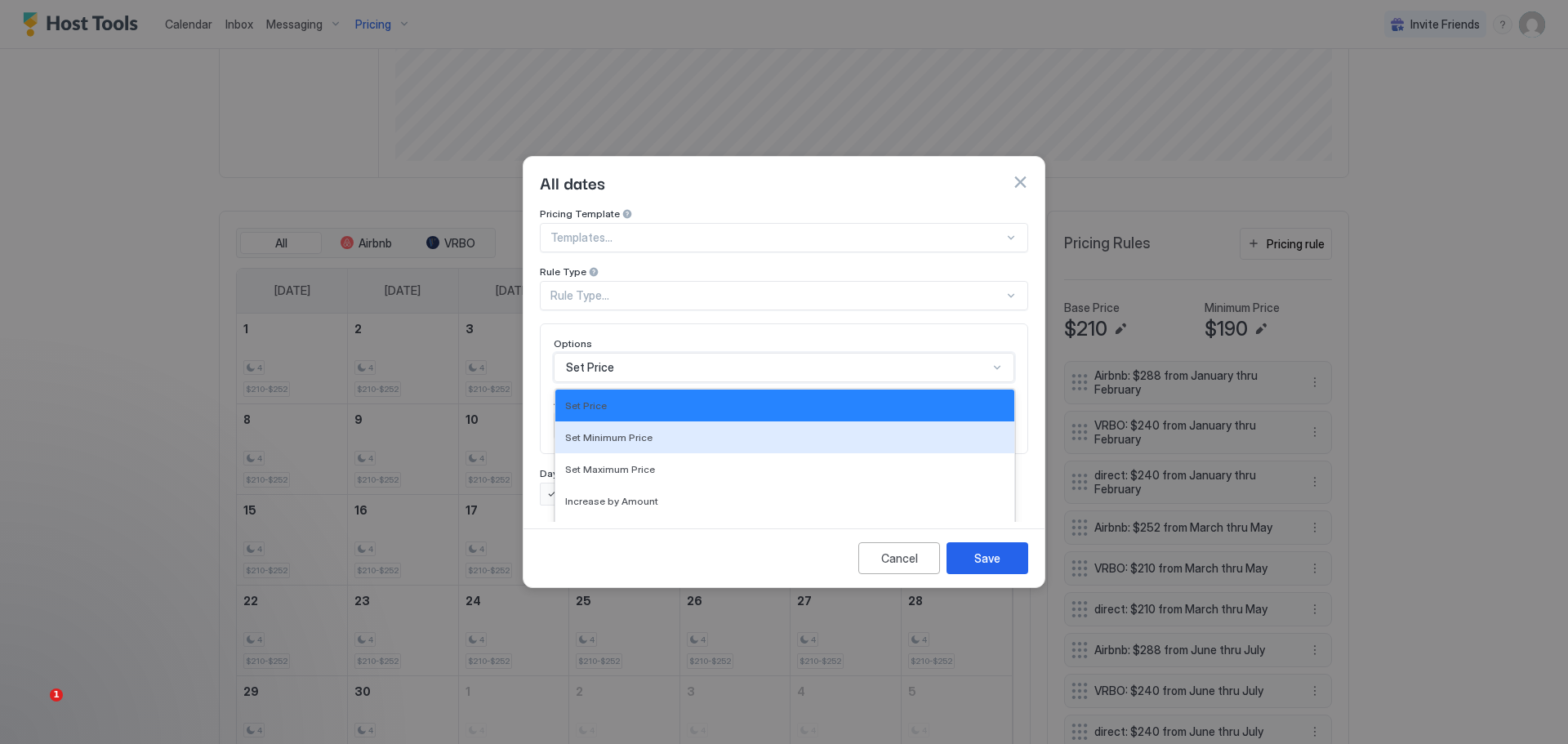
scroll to position [84, 0]
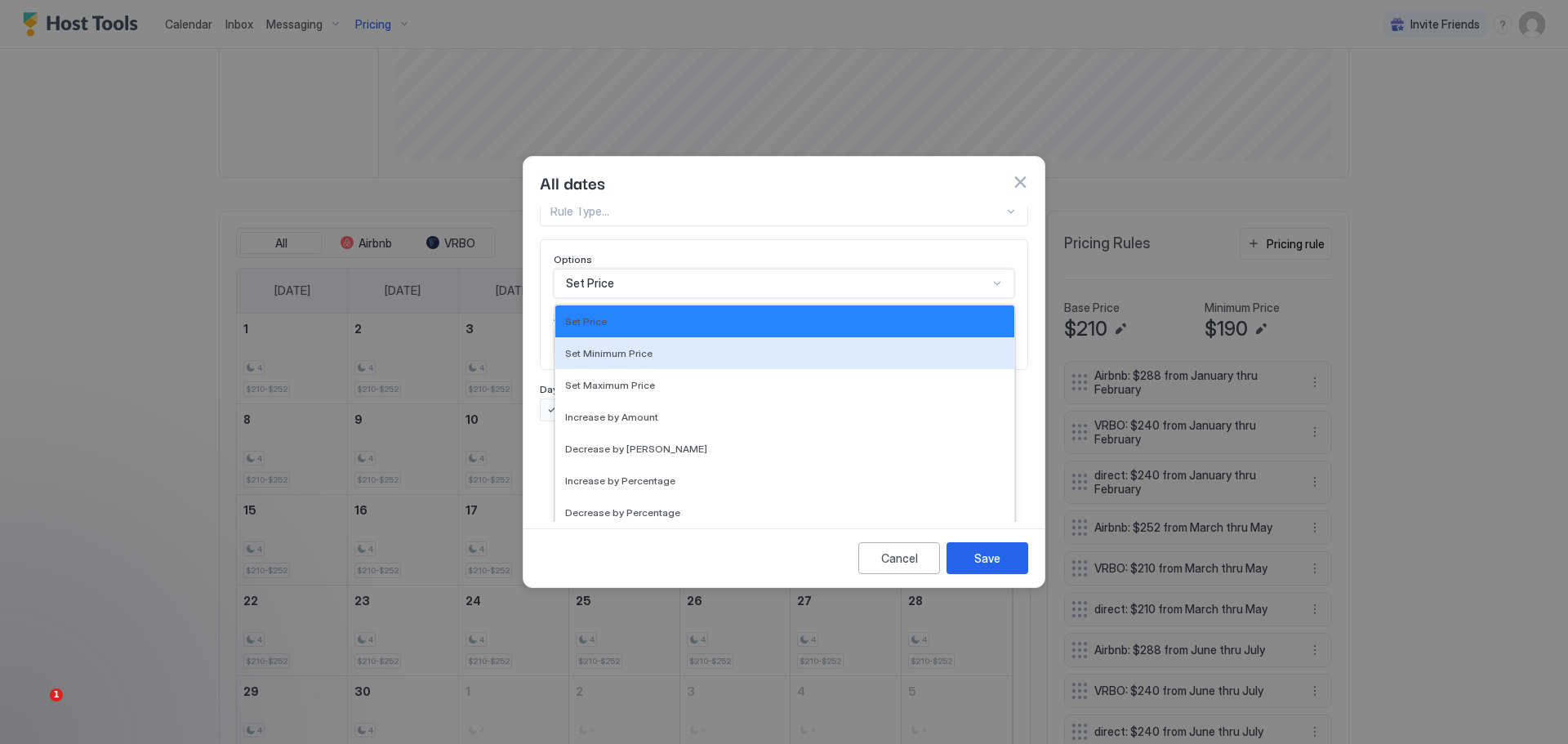
click at [642, 298] on div "17 results available. Use Up and Down to choose options, press Enter to select …" at bounding box center [783, 284] width 460 height 30
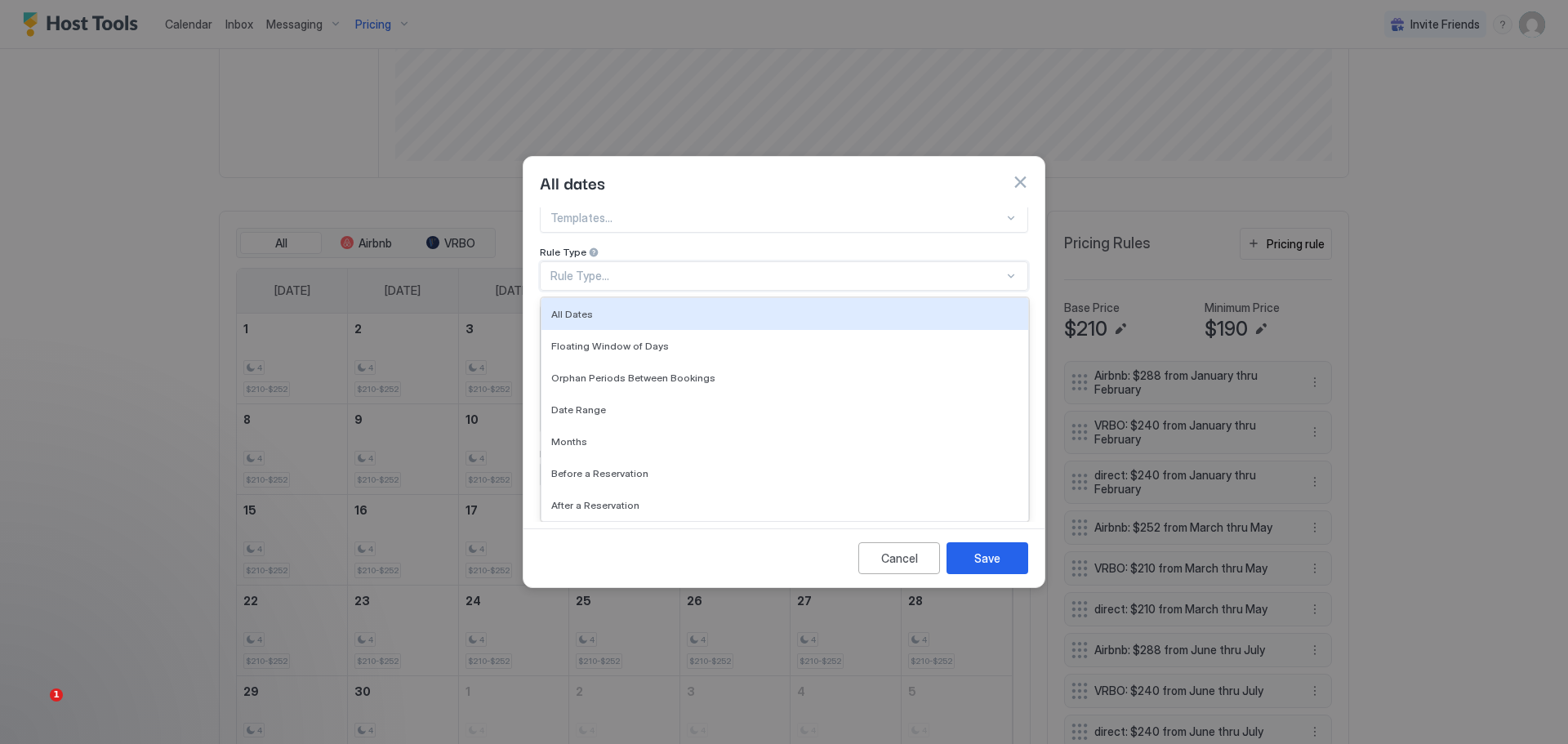
click at [720, 208] on div "Pricing Template Templates... Rule Type 7 results available. Use Up and Down to…" at bounding box center [784, 239] width 488 height 103
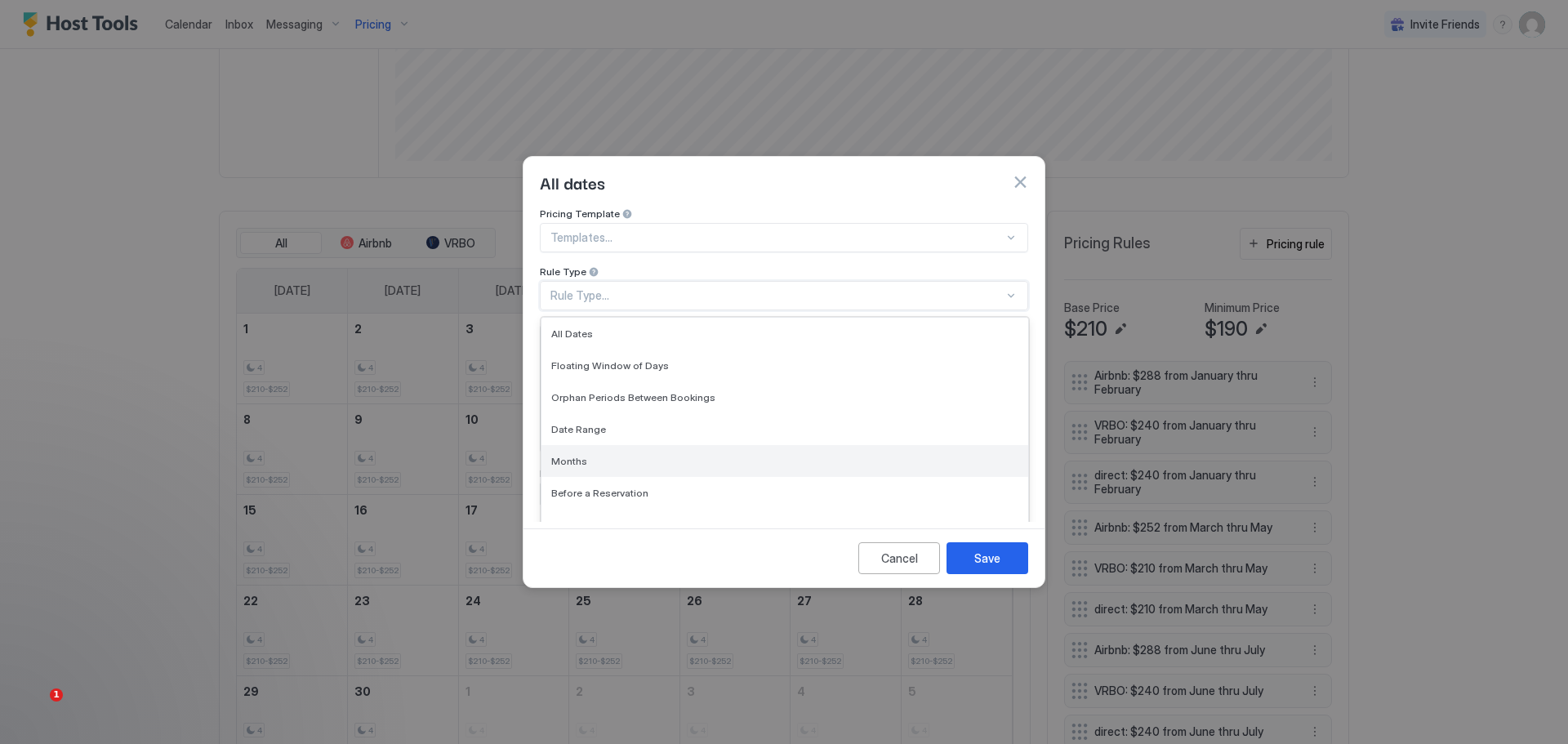
click at [571, 455] on span "Months" at bounding box center [570, 461] width 36 height 13
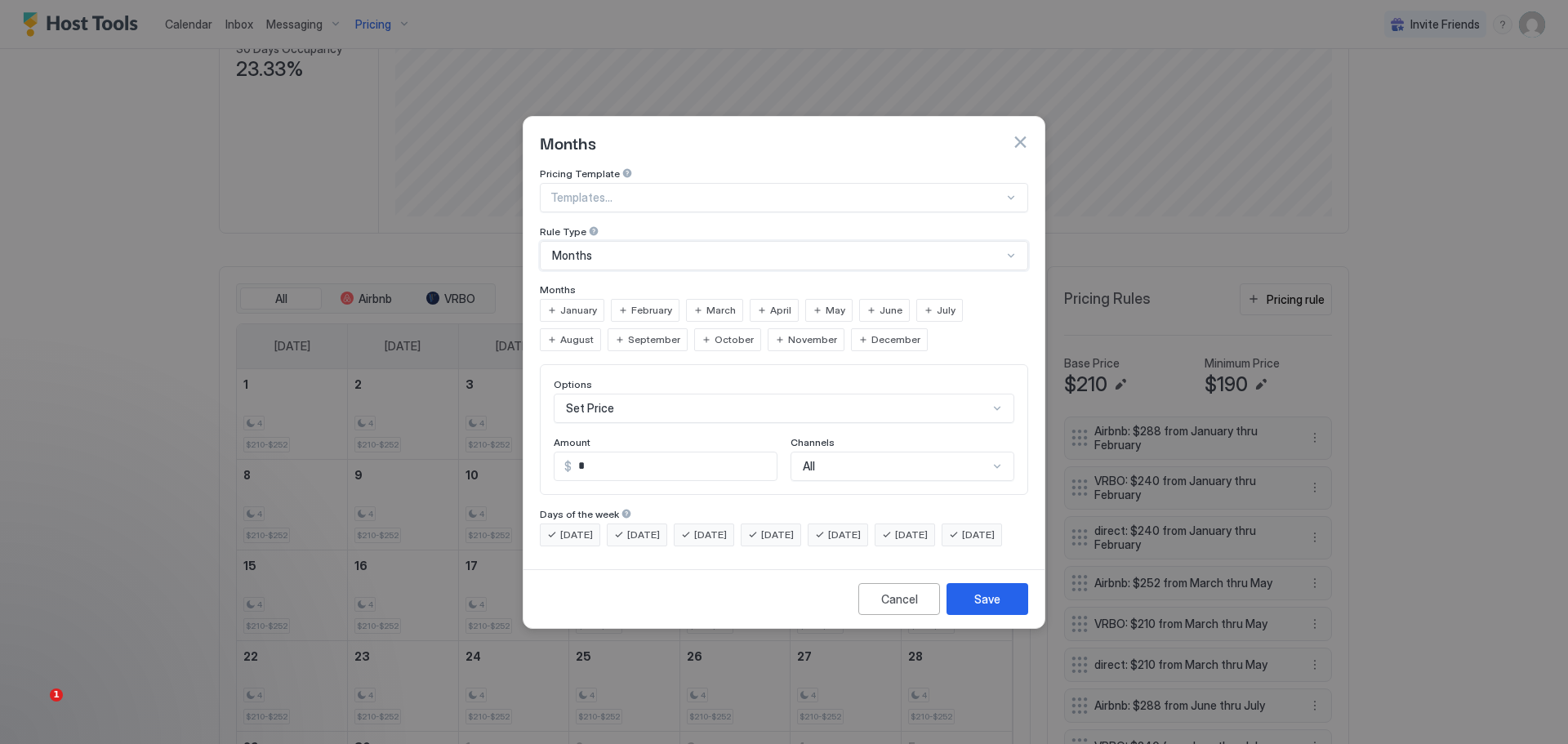
scroll to position [392, 0]
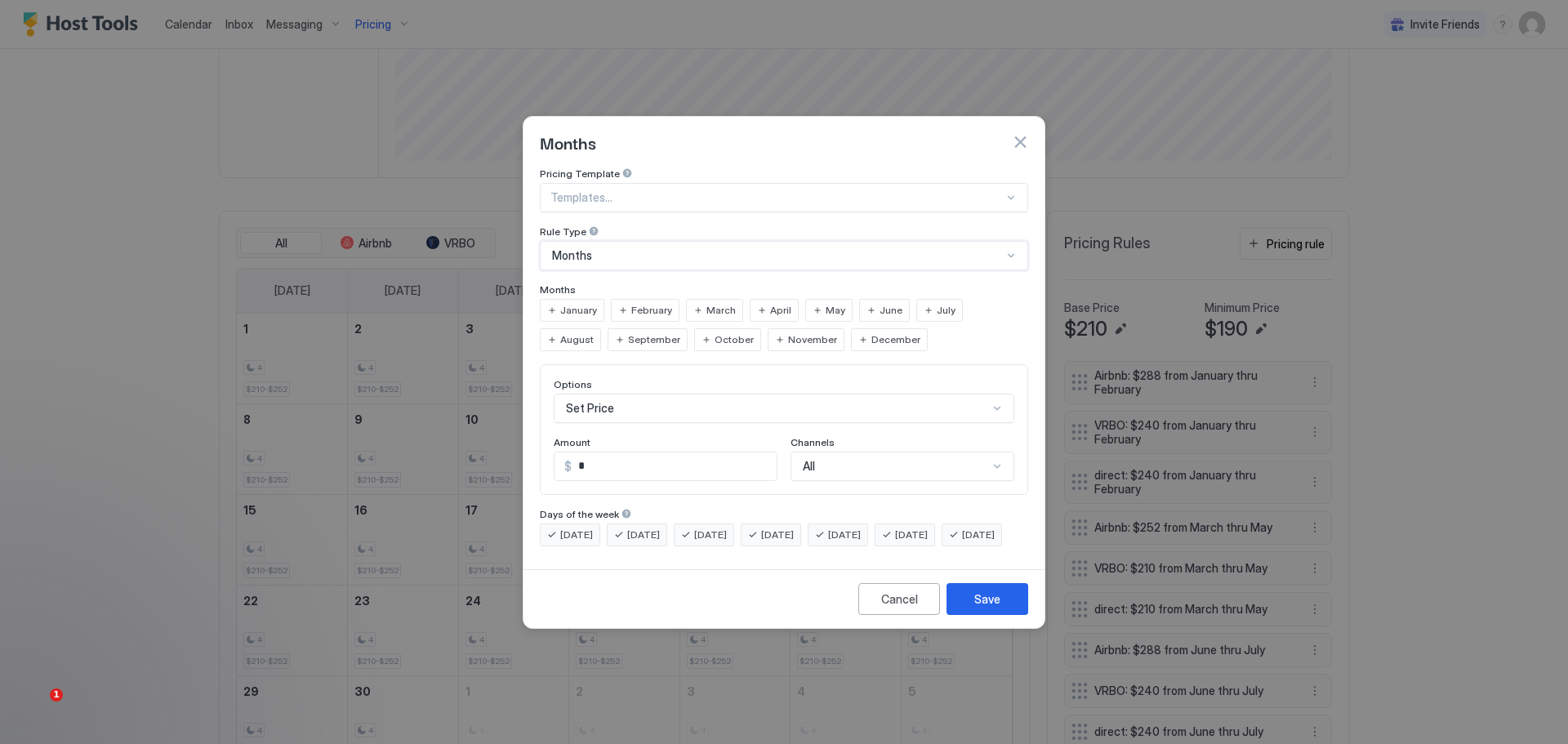
click at [871, 333] on span "December" at bounding box center [895, 340] width 49 height 14
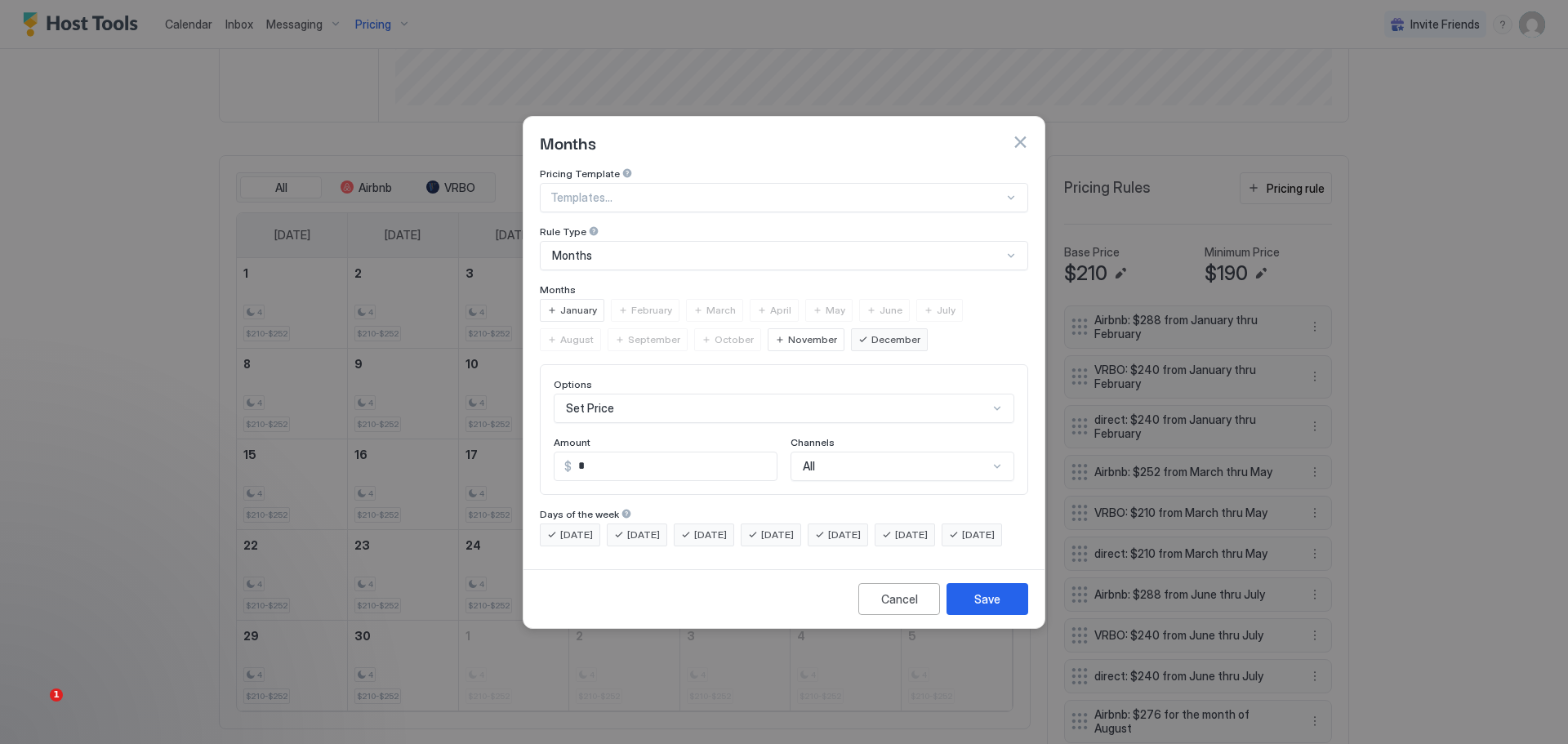
scroll to position [337, 0]
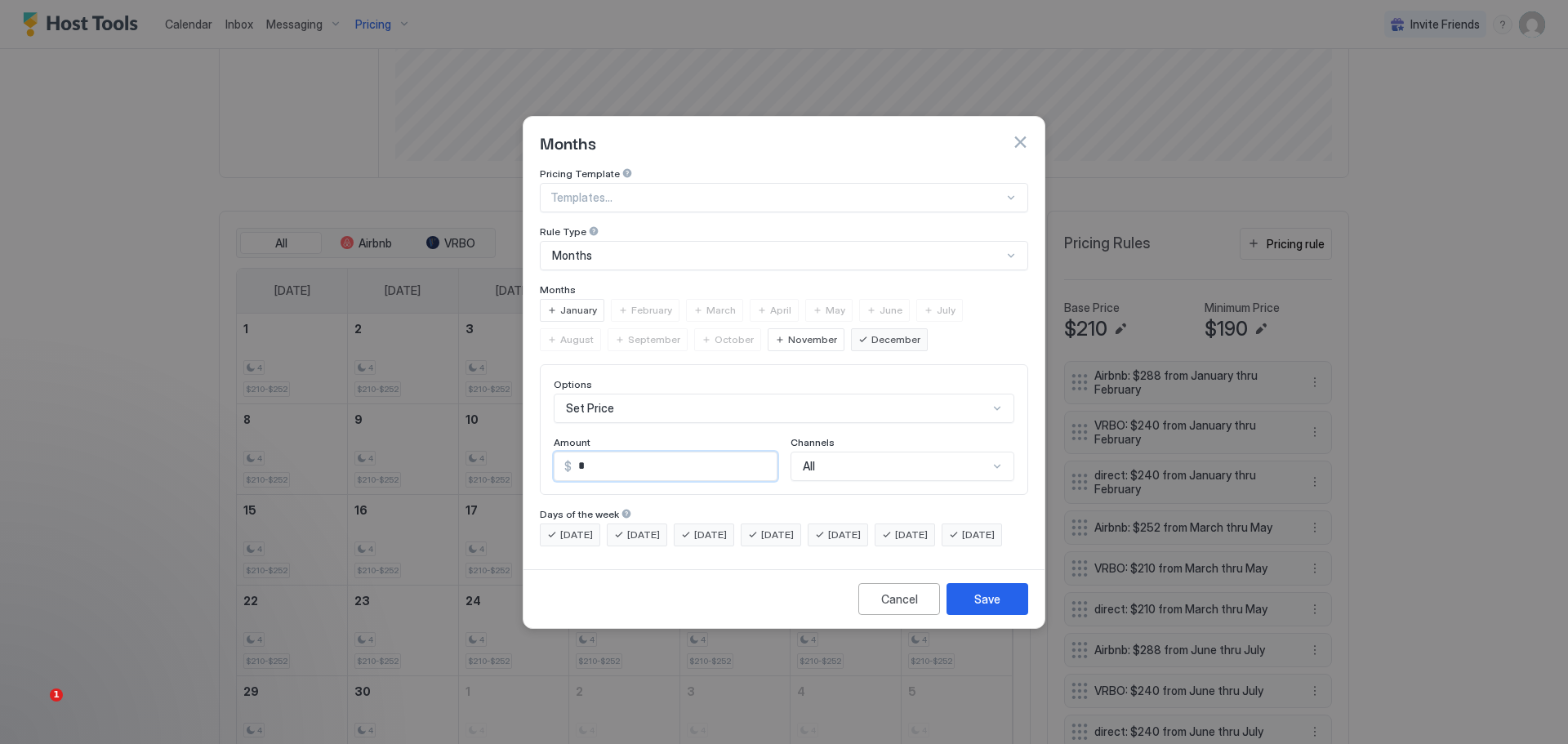
drag, startPoint x: 596, startPoint y: 448, endPoint x: 570, endPoint y: 453, distance: 26.5
click at [571, 452] on input "*" at bounding box center [674, 466] width 205 height 28
type input "***"
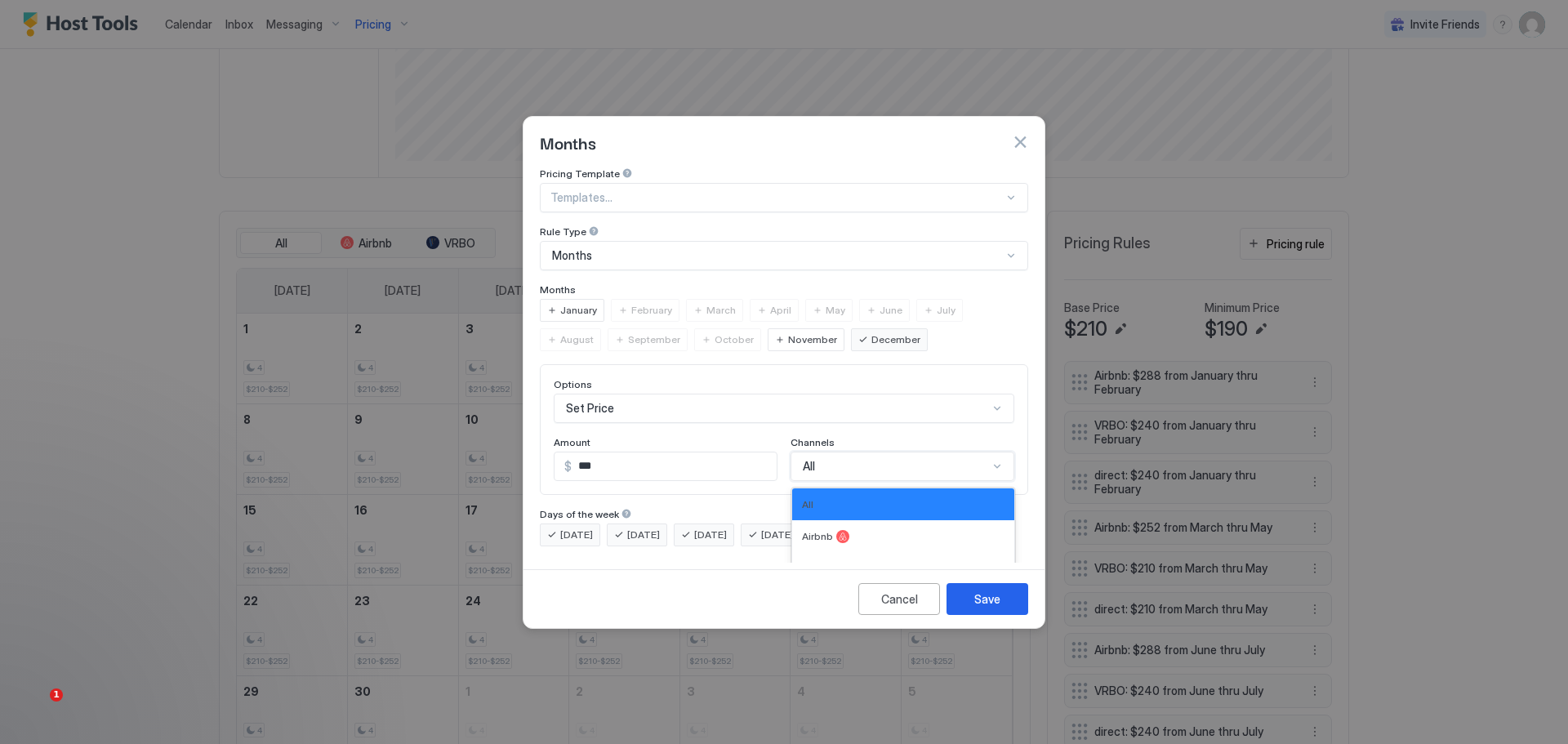
click at [945, 452] on div "4 results available. Use Up and Down to choose options, press Enter to select t…" at bounding box center [902, 466] width 223 height 30
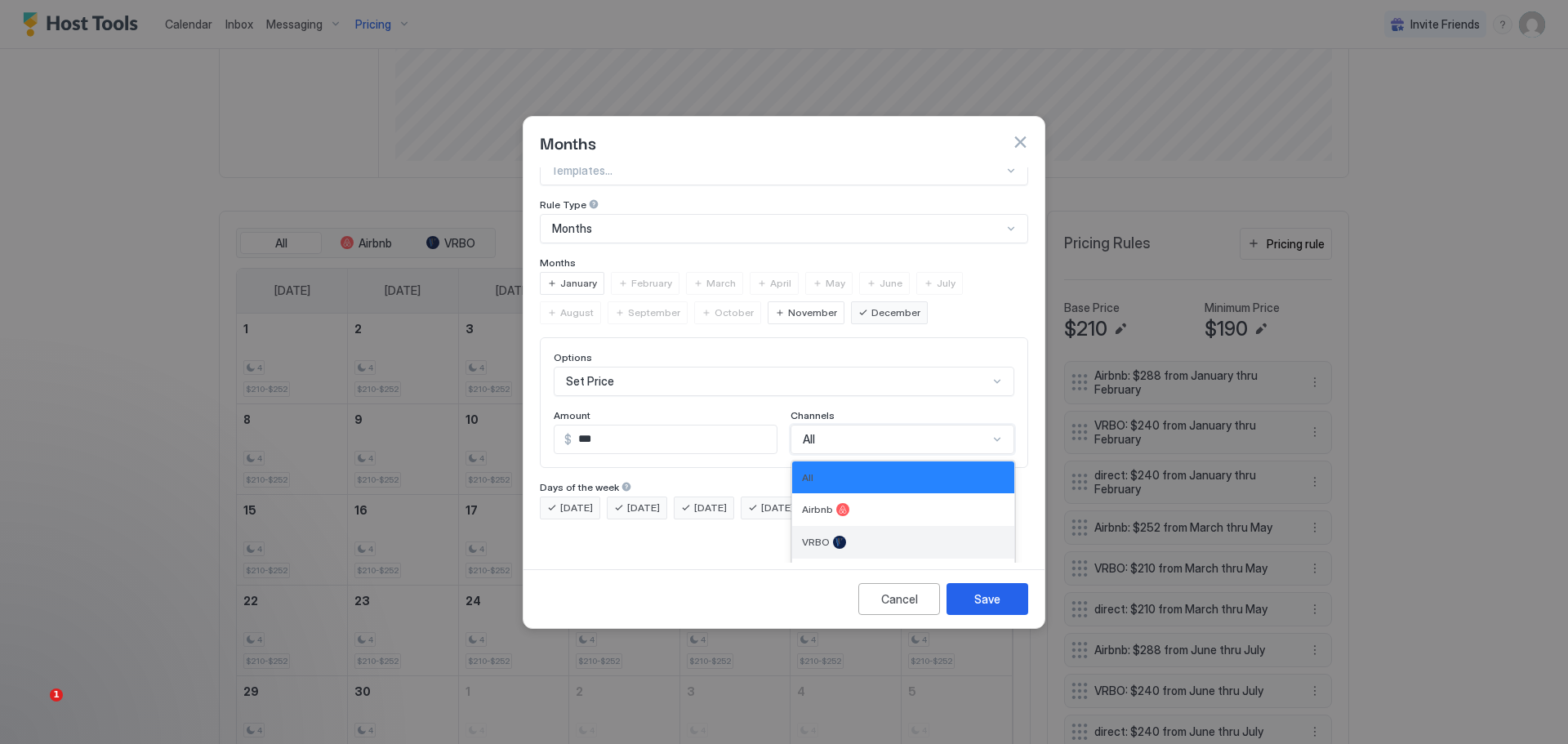
click at [822, 536] on span "VRBO" at bounding box center [815, 542] width 28 height 13
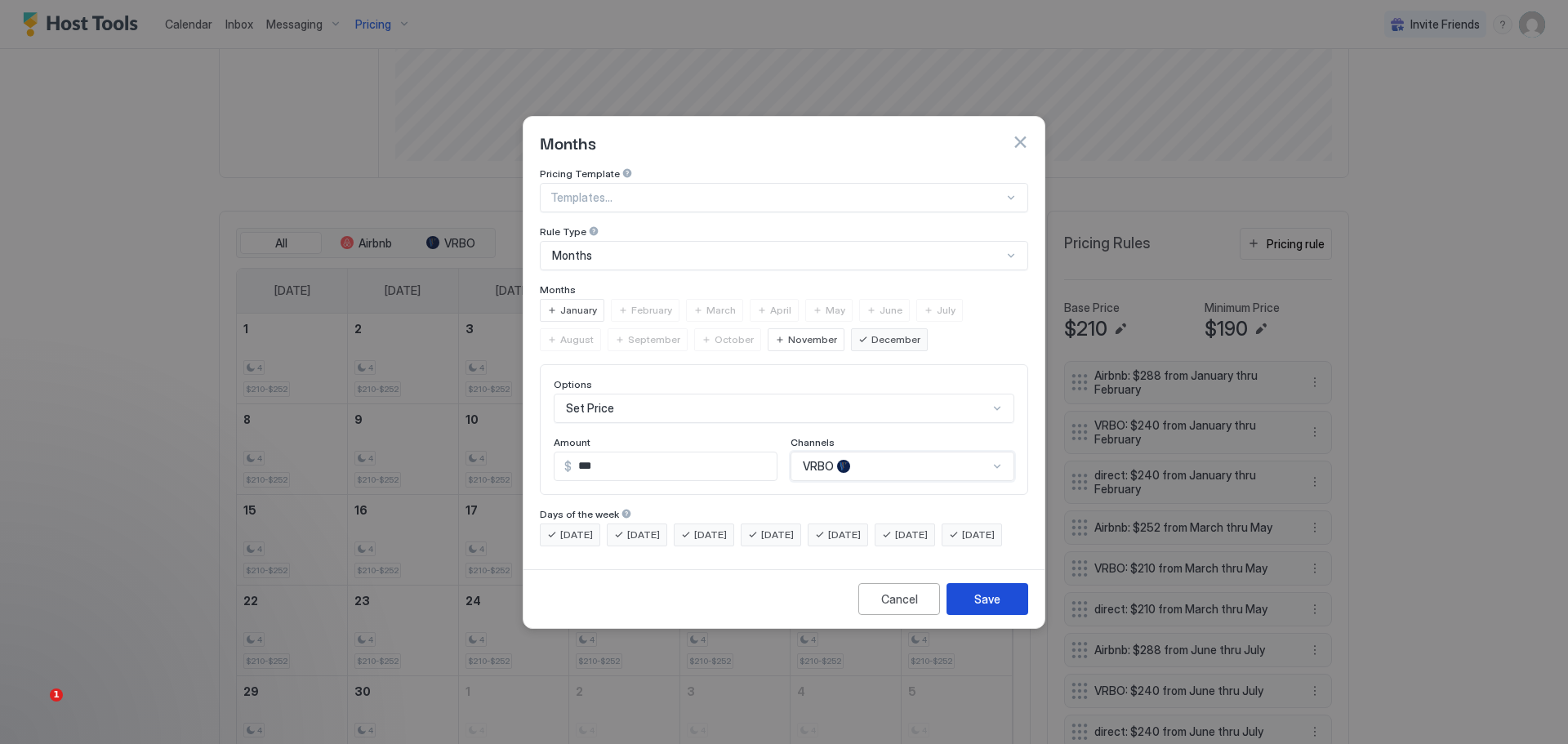
click at [970, 610] on button "Save" at bounding box center [987, 600] width 82 height 32
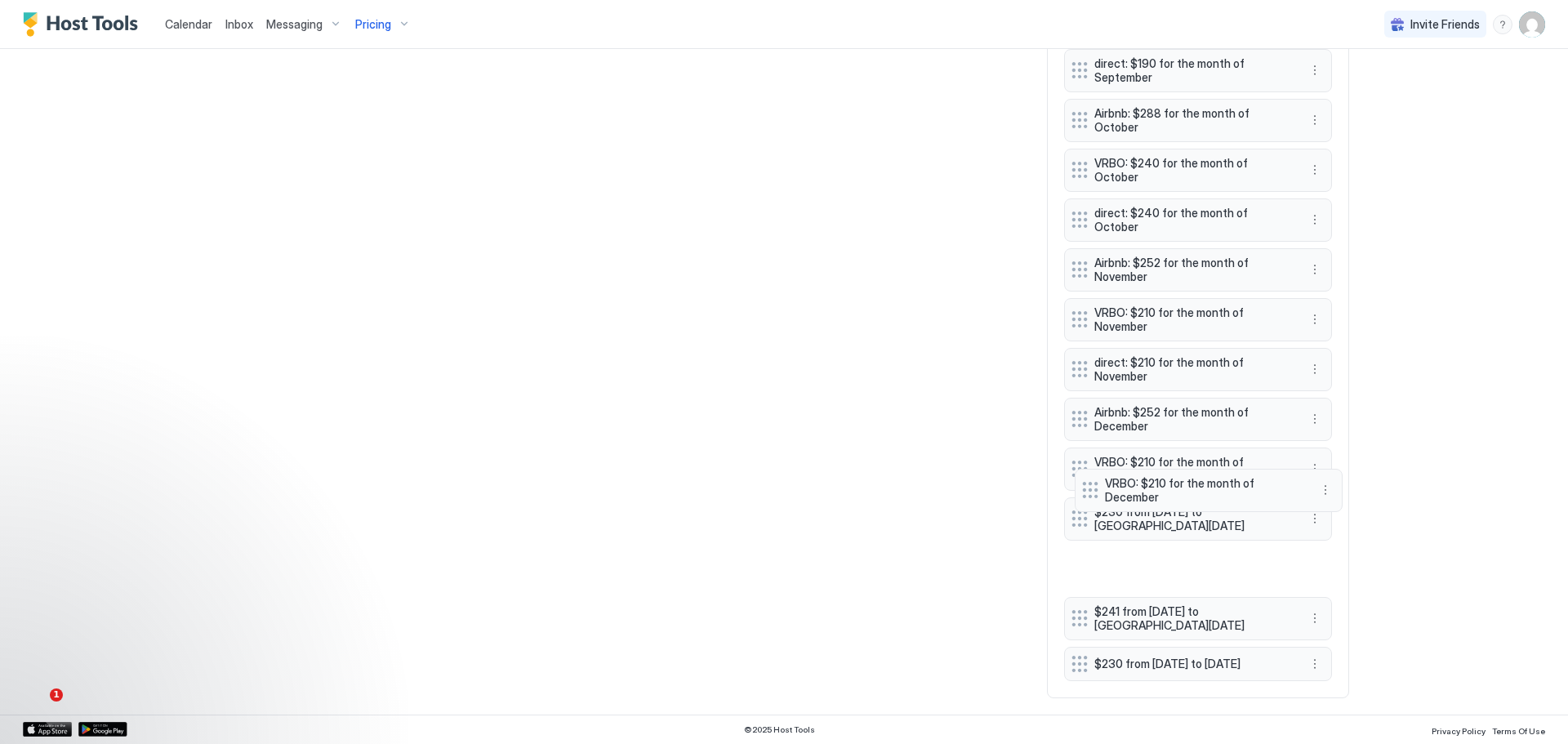
scroll to position [1285, 0]
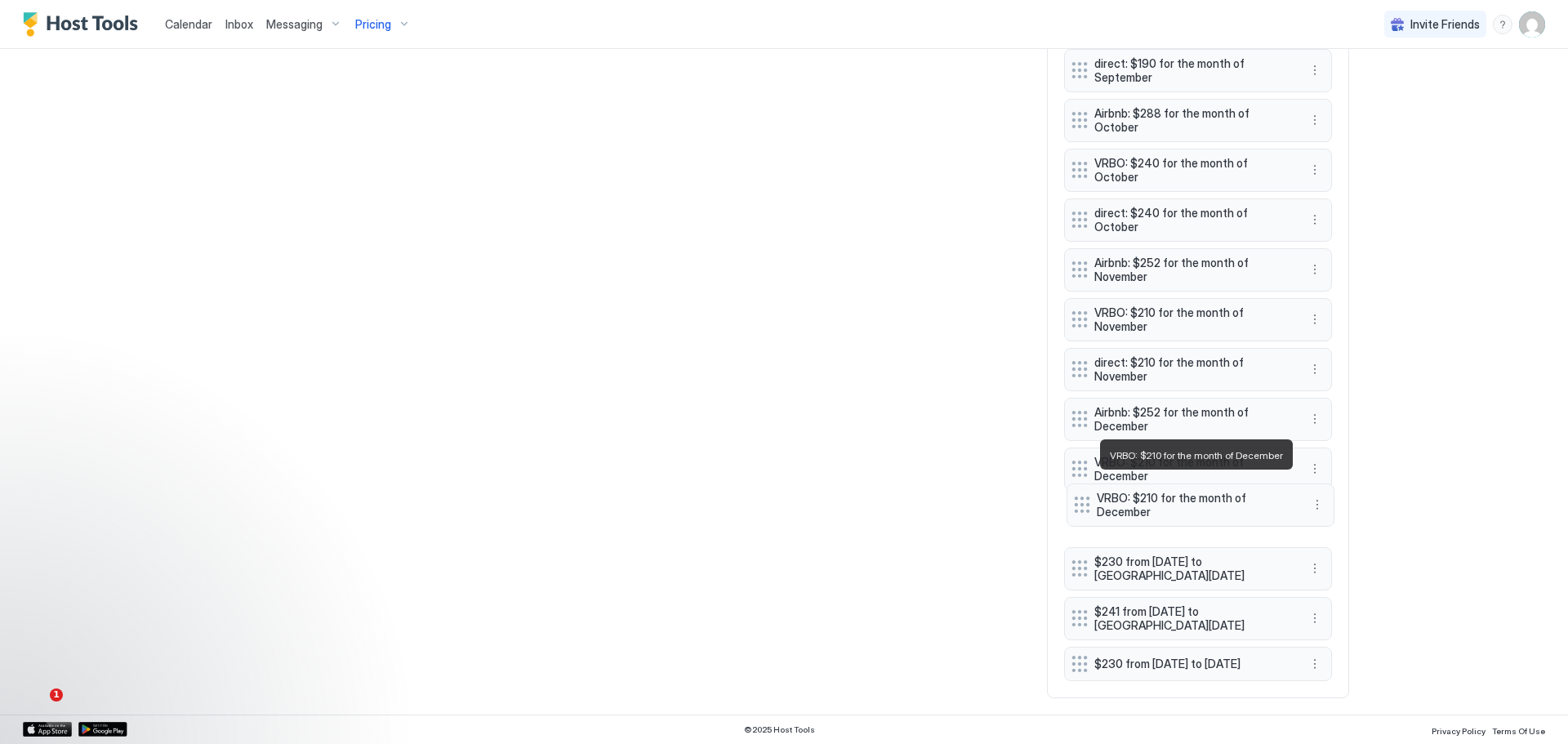
drag, startPoint x: 1124, startPoint y: 657, endPoint x: 1126, endPoint y: 503, distance: 154.0
click at [1126, 503] on span "VRBO: $210 for the month of December" at bounding box center [1194, 505] width 195 height 29
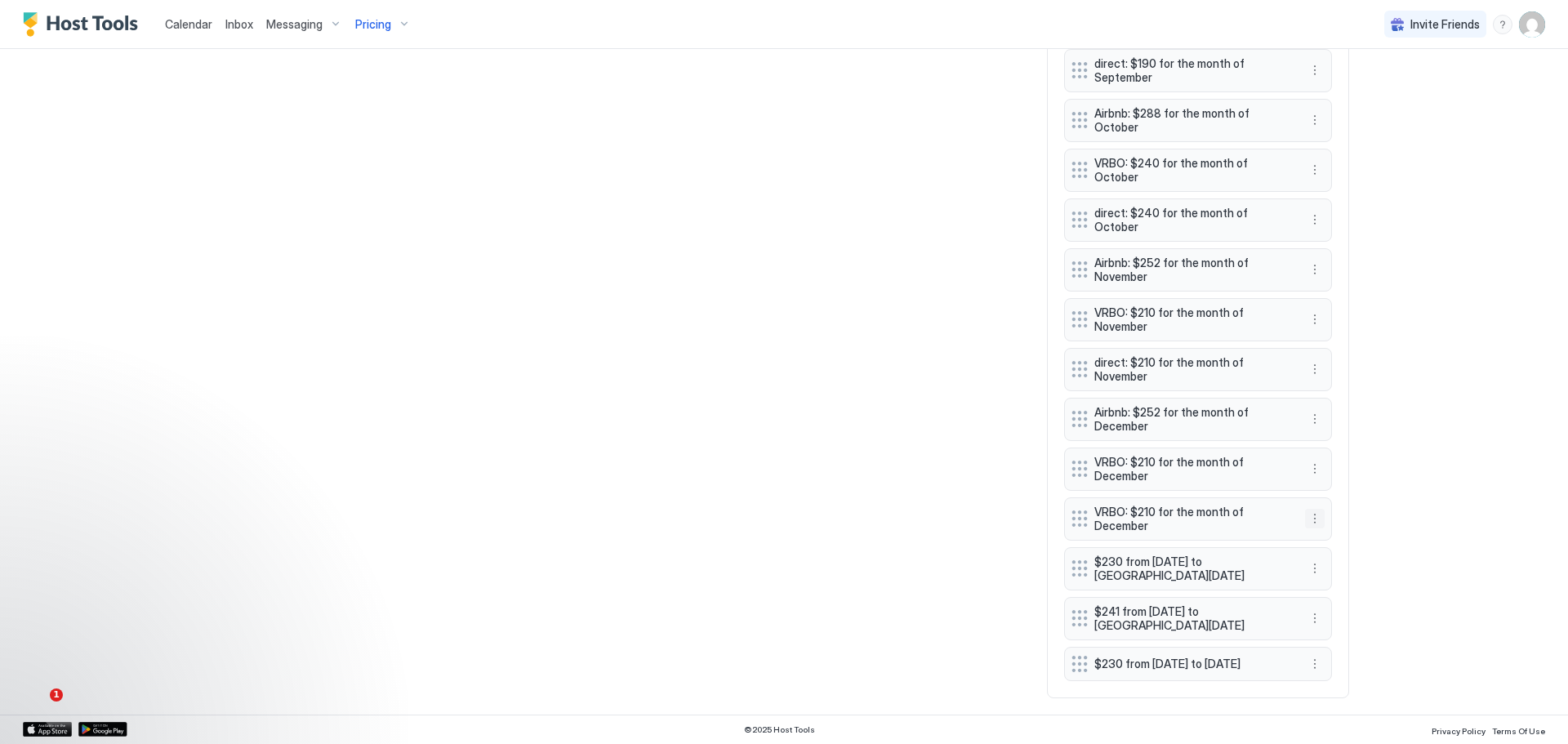
click at [1309, 509] on button "More options" at bounding box center [1315, 519] width 20 height 20
click at [1327, 533] on span "Edit" at bounding box center [1334, 533] width 18 height 13
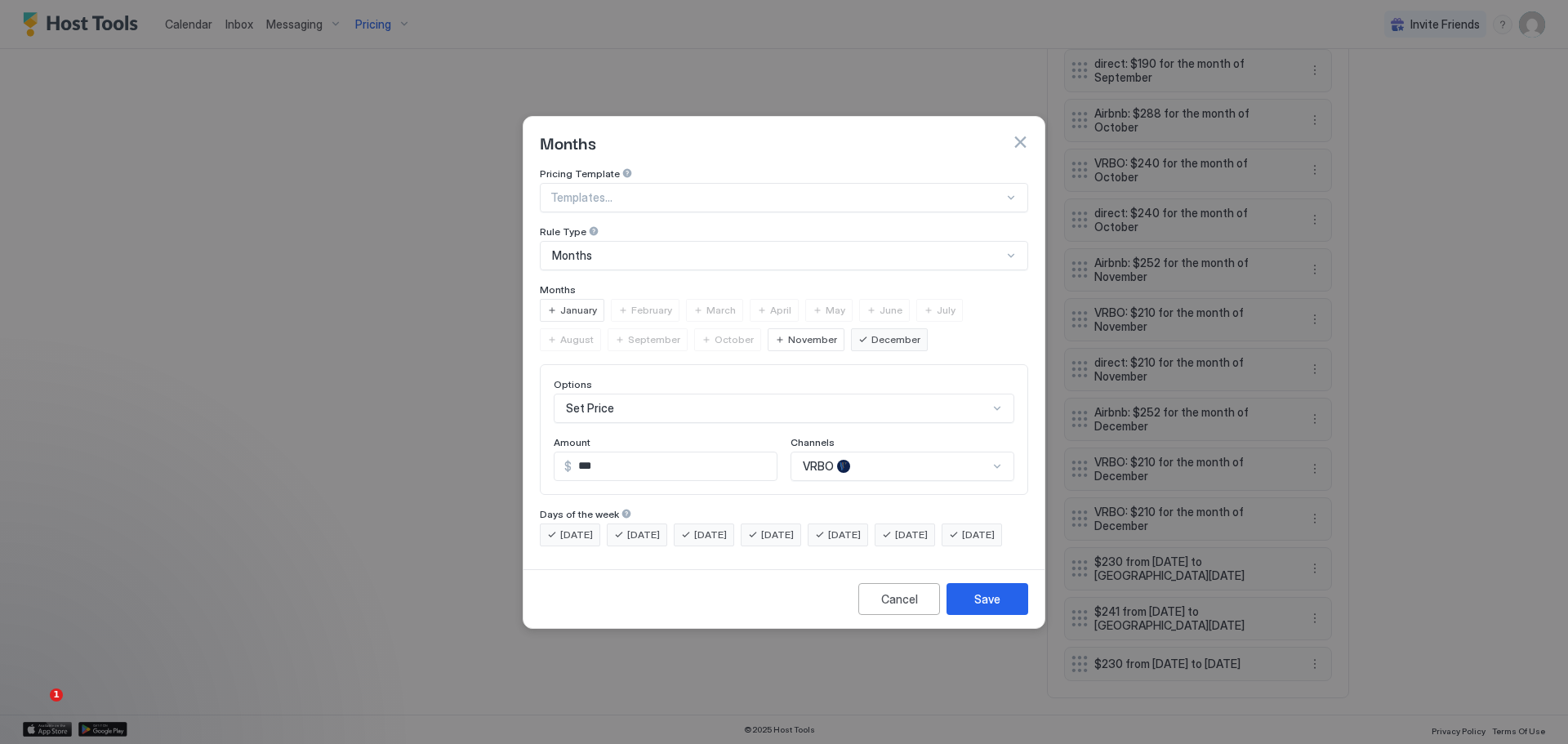
scroll to position [27, 0]
click at [869, 442] on div "Options Set Price Amount $ *** Channels VRBO" at bounding box center [784, 430] width 488 height 131
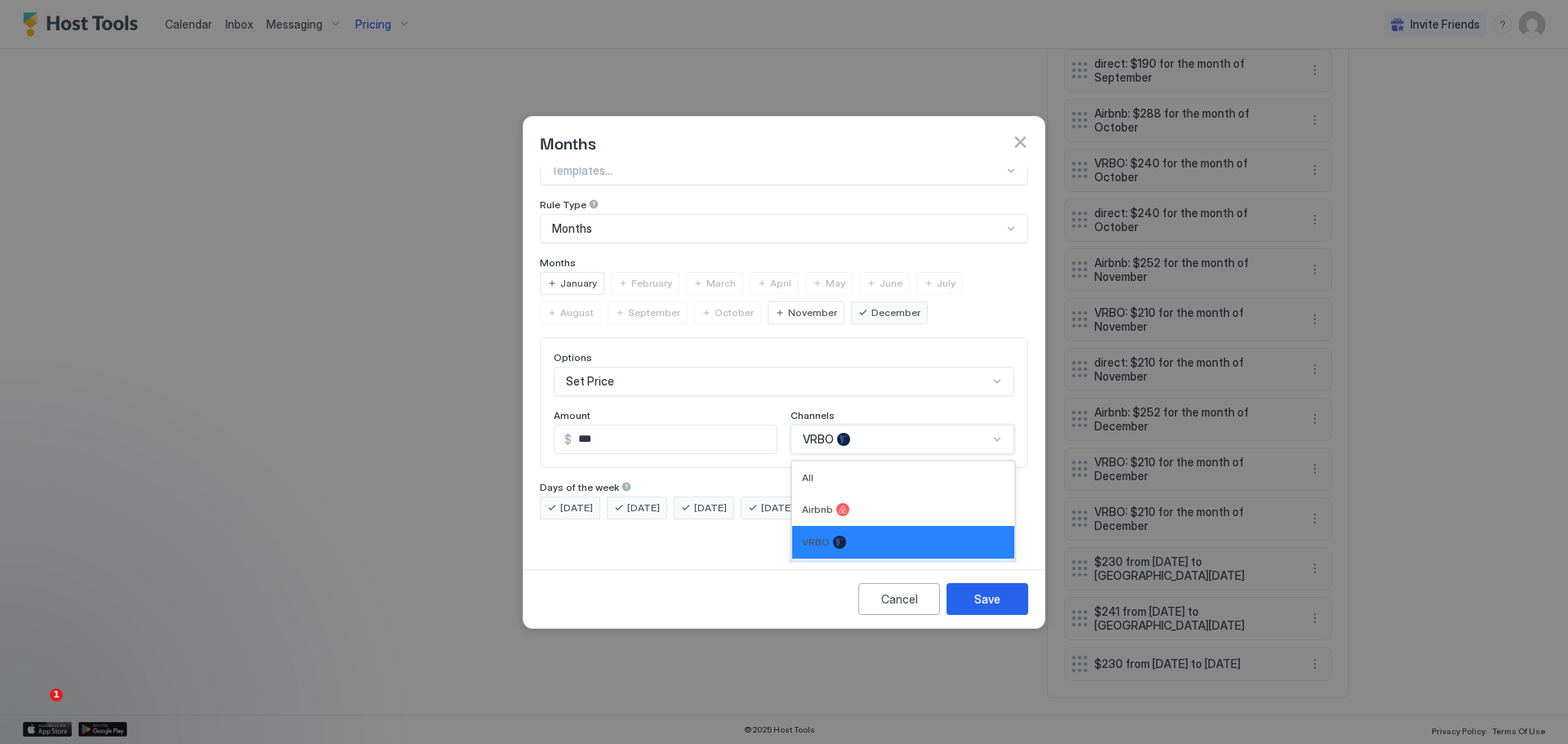
drag, startPoint x: 808, startPoint y: 554, endPoint x: 804, endPoint y: 564, distance: 10.8
click at [807, 569] on span "Direct" at bounding box center [815, 575] width 28 height 13
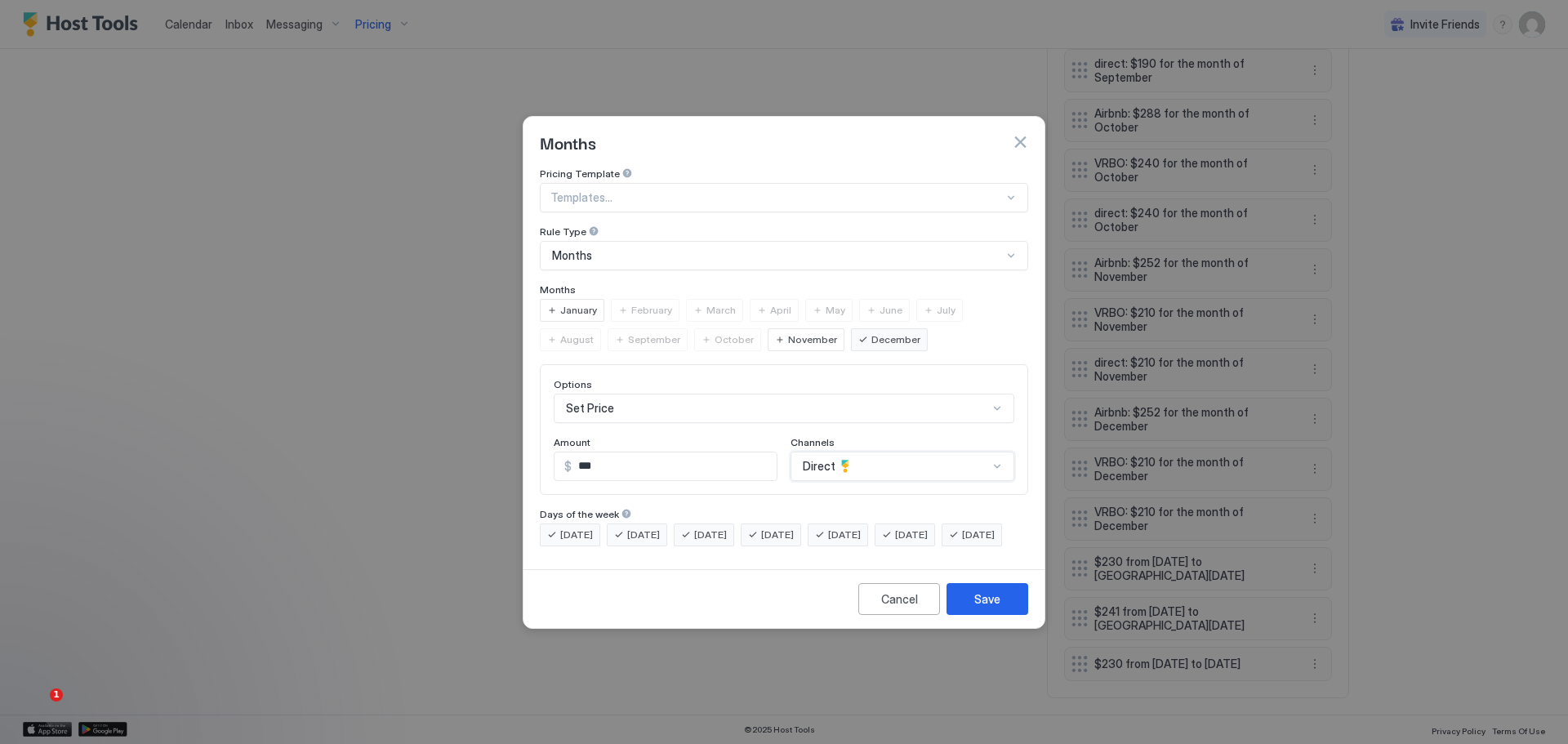
scroll to position [0, 0]
click at [980, 608] on div "Save" at bounding box center [987, 599] width 26 height 17
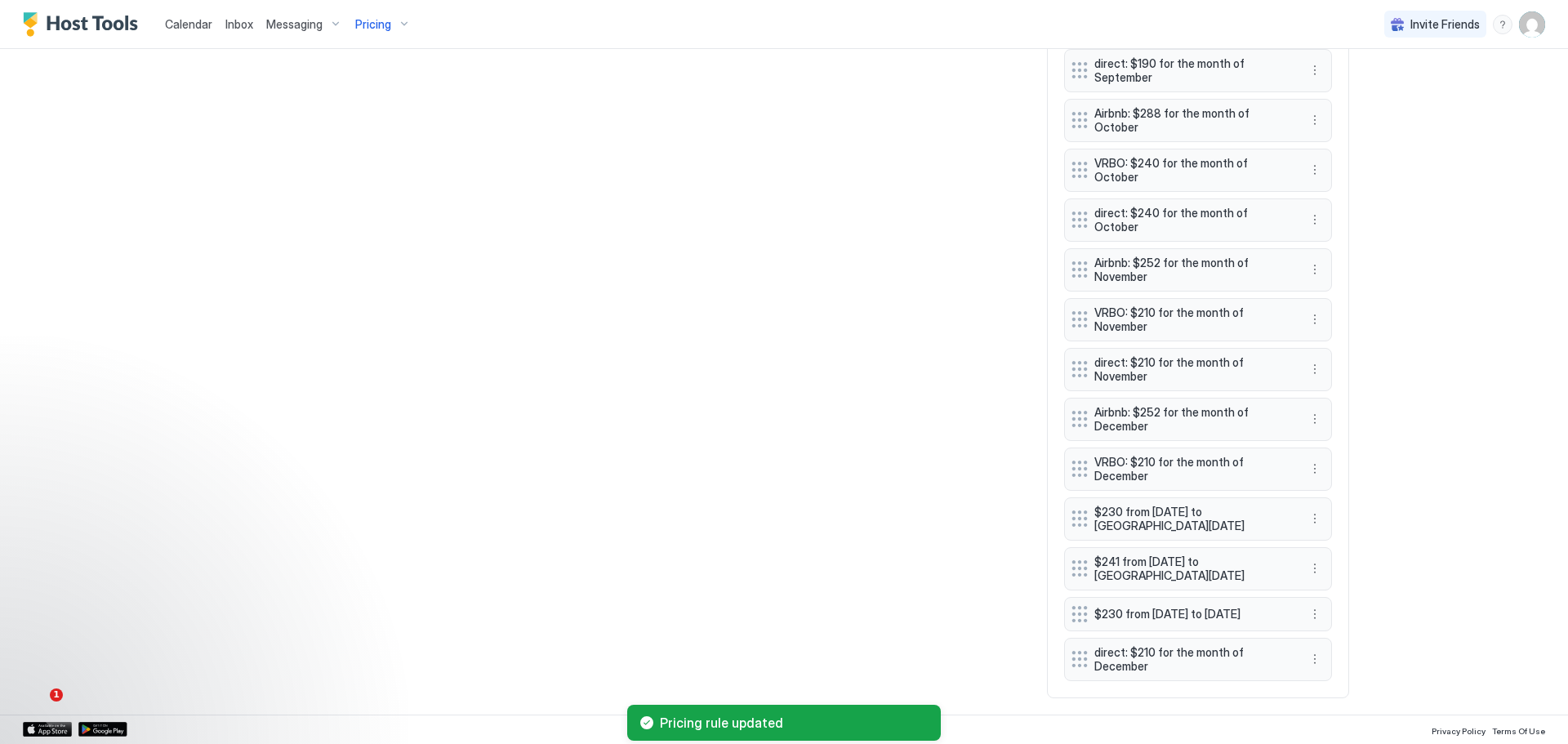
scroll to position [1285, 0]
drag, startPoint x: 1130, startPoint y: 648, endPoint x: 1121, endPoint y: 495, distance: 153.3
click at [1121, 495] on span "direct: $210 for the month of December" at bounding box center [1182, 507] width 195 height 29
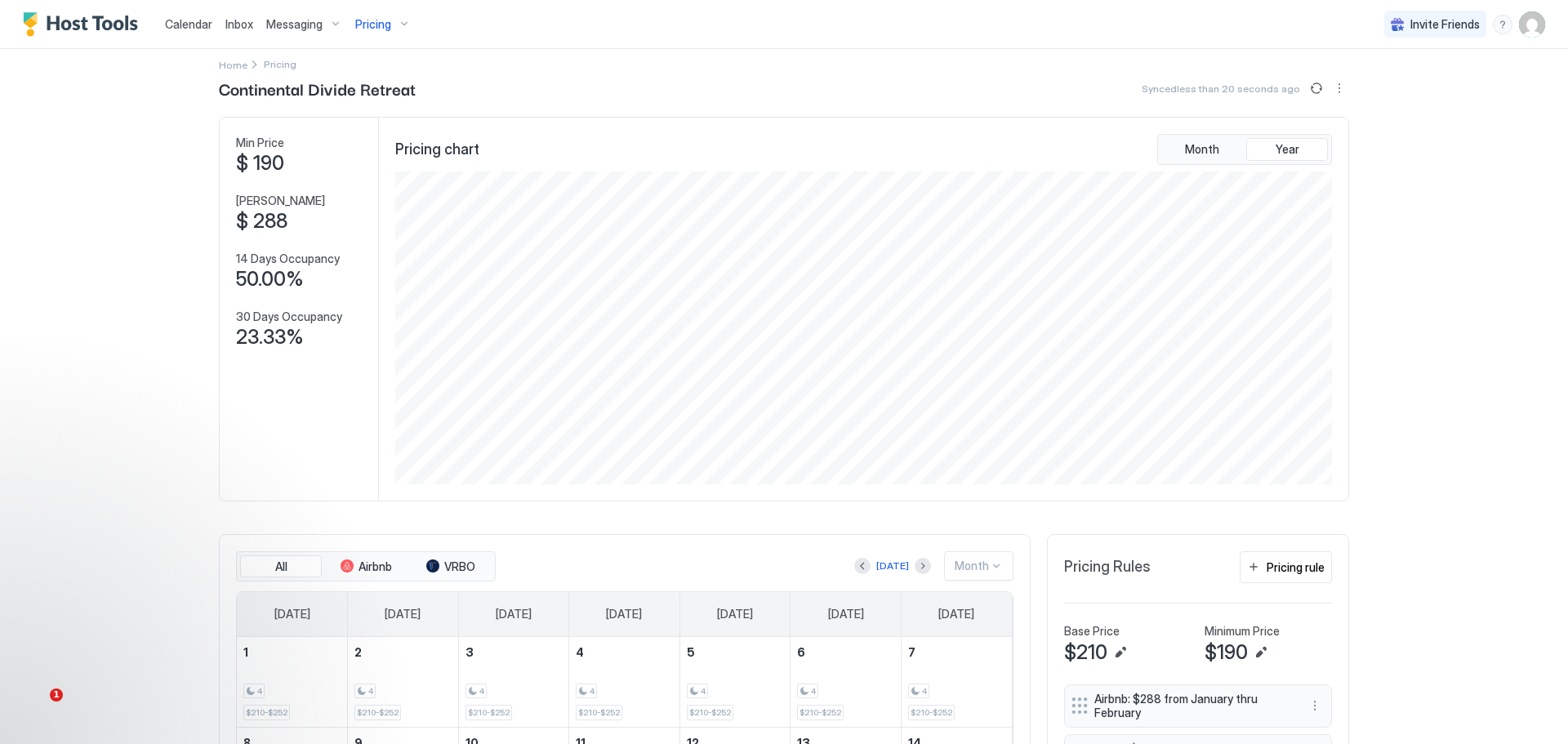
scroll to position [0, 0]
